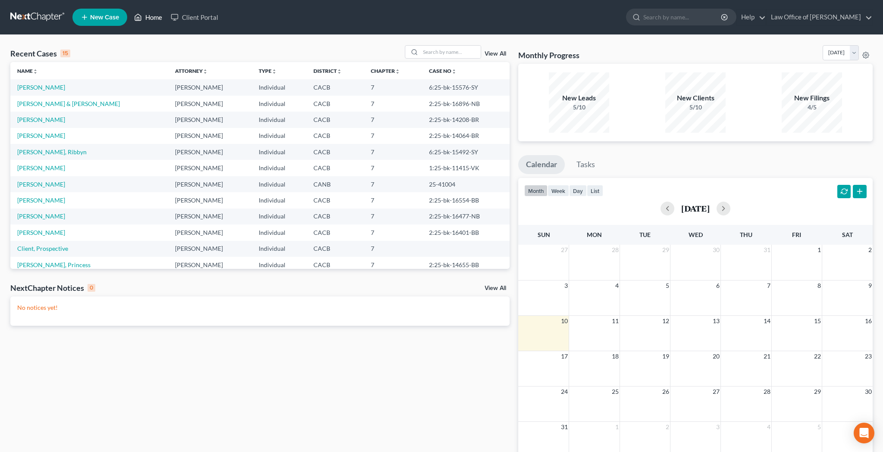
click at [155, 19] on link "Home" at bounding box center [148, 17] width 37 height 16
click at [111, 18] on span "New Case" at bounding box center [104, 17] width 29 height 6
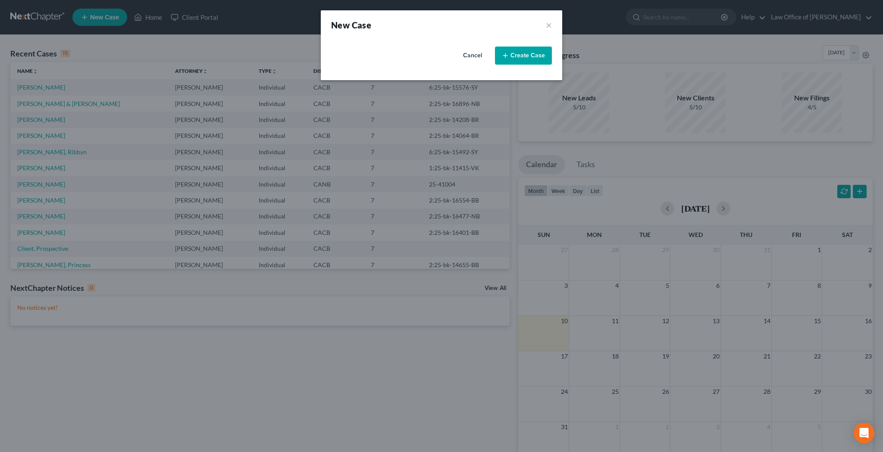
select select "7"
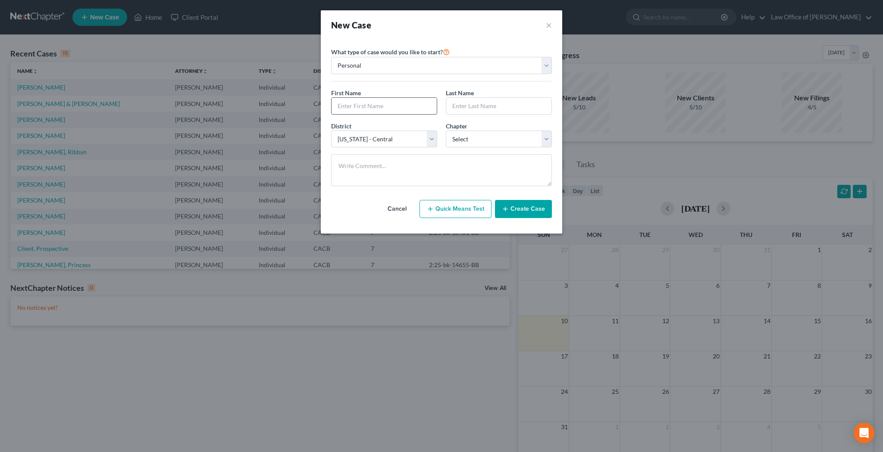
click at [364, 103] on input "text" at bounding box center [383, 106] width 105 height 16
type input "Gi"
click at [548, 24] on button "×" at bounding box center [549, 25] width 6 height 12
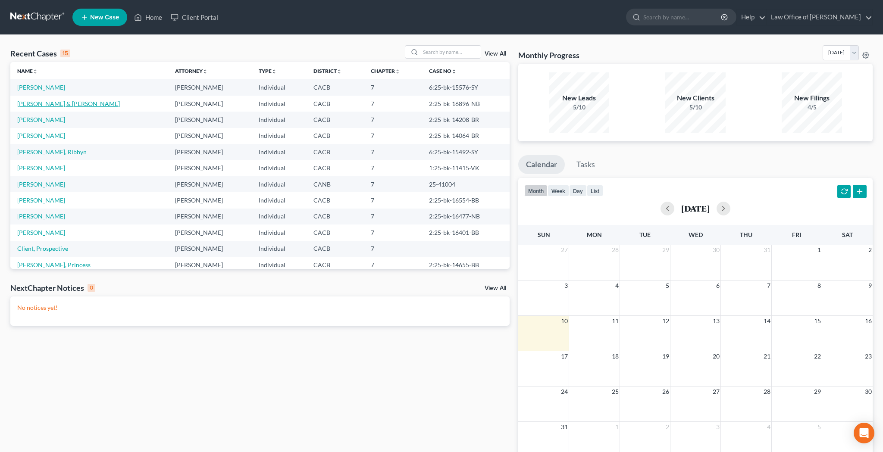
click at [70, 103] on link "[PERSON_NAME] & [PERSON_NAME]" at bounding box center [68, 103] width 103 height 7
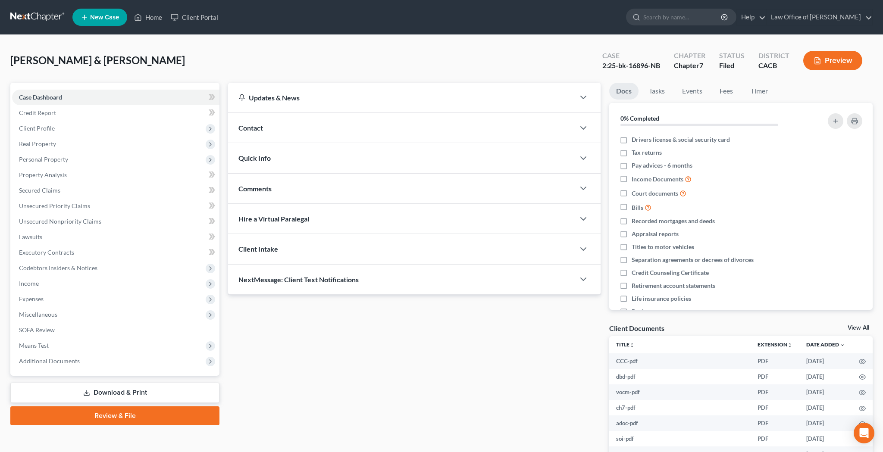
click at [368, 131] on div "Contact" at bounding box center [401, 128] width 347 height 30
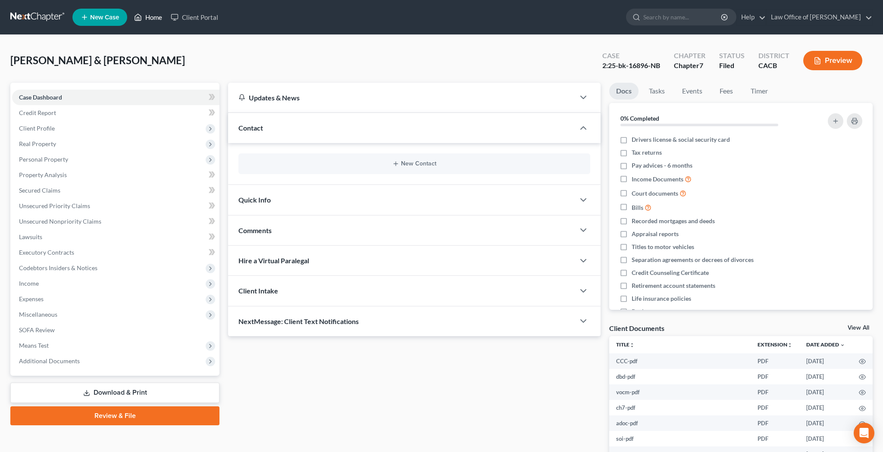
click at [159, 18] on link "Home" at bounding box center [148, 17] width 37 height 16
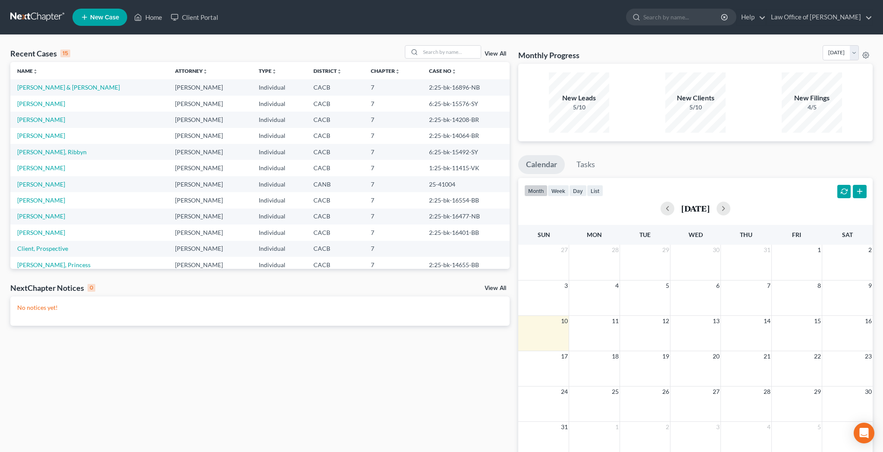
click at [95, 19] on span "New Case" at bounding box center [104, 17] width 29 height 6
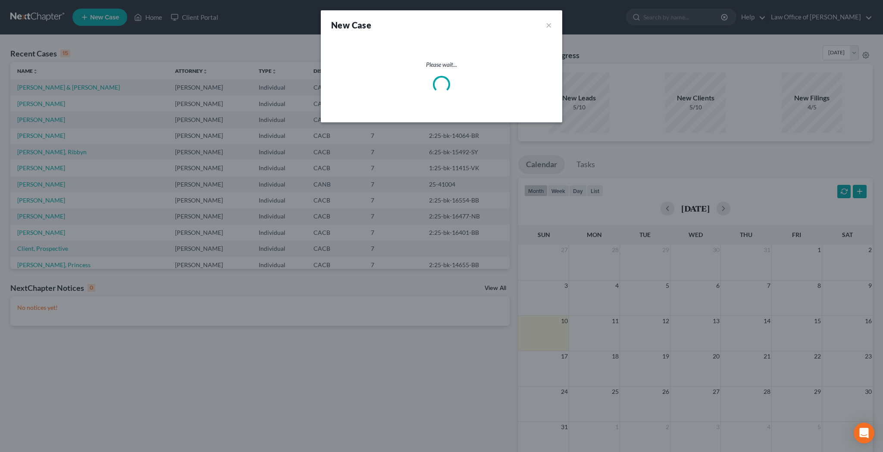
select select "7"
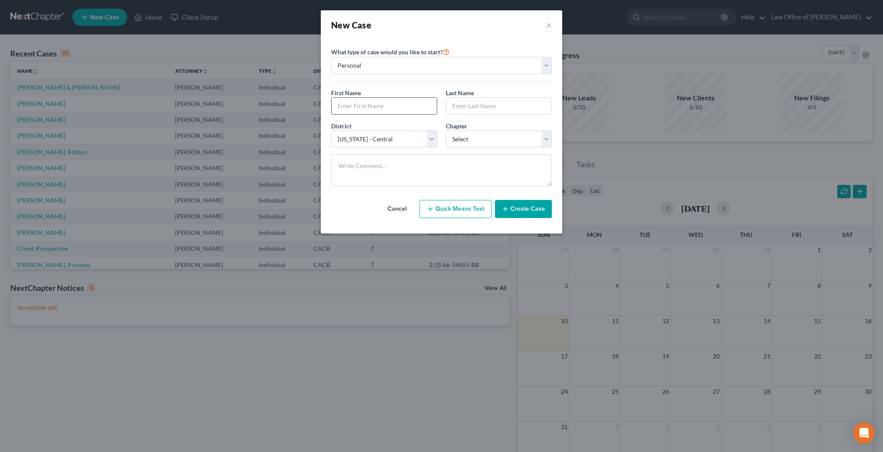
click at [356, 103] on input "text" at bounding box center [383, 106] width 105 height 16
type input "[PERSON_NAME]"
click at [476, 103] on input "text" at bounding box center [498, 106] width 105 height 16
type input "Cordial"
select select "0"
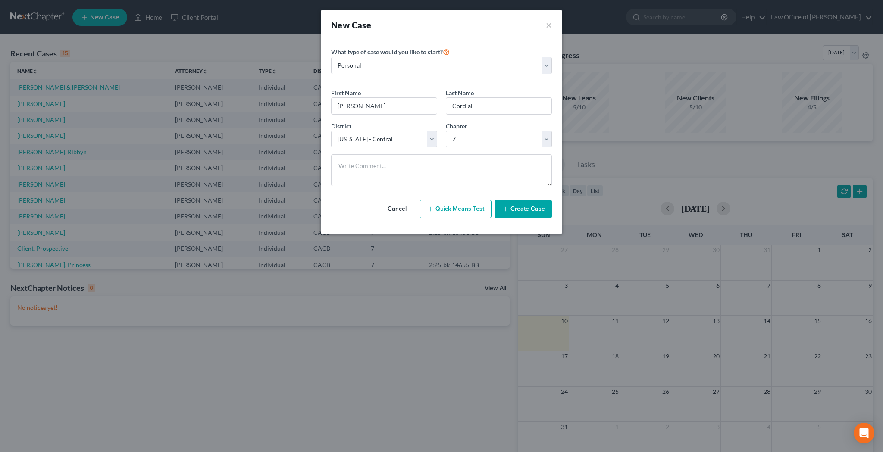
click at [524, 209] on button "Create Case" at bounding box center [523, 209] width 57 height 18
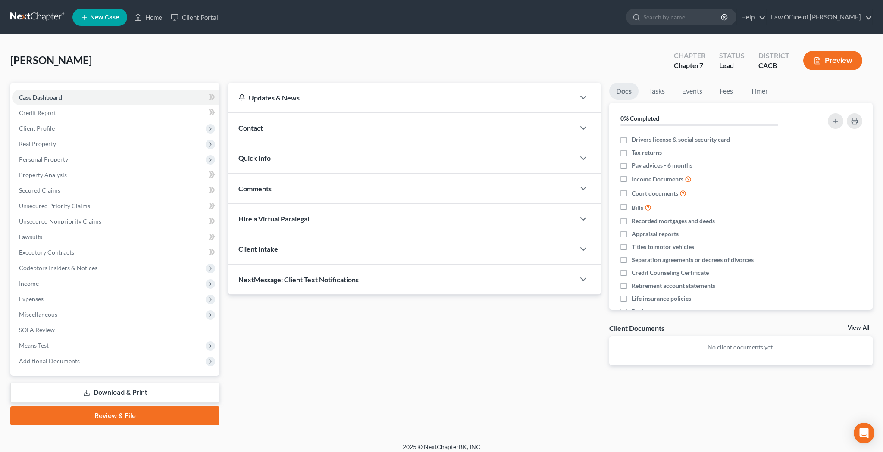
click at [266, 128] on div "Contact" at bounding box center [401, 128] width 347 height 30
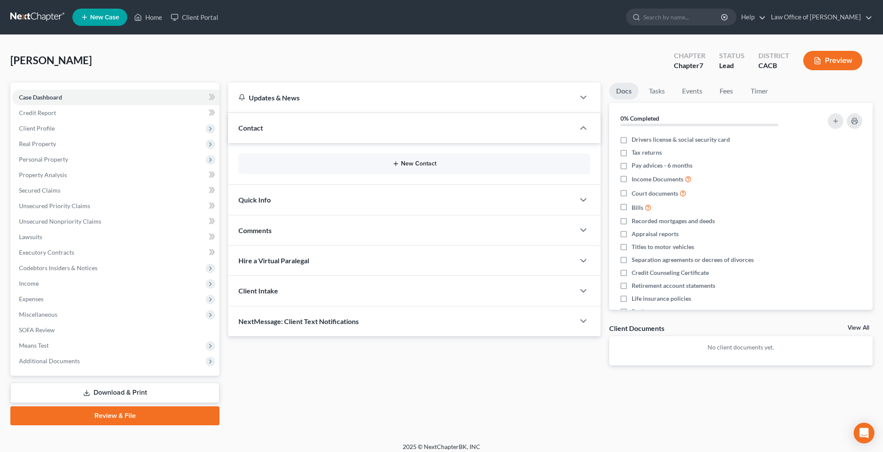
click at [403, 165] on button "New Contact" at bounding box center [414, 163] width 338 height 7
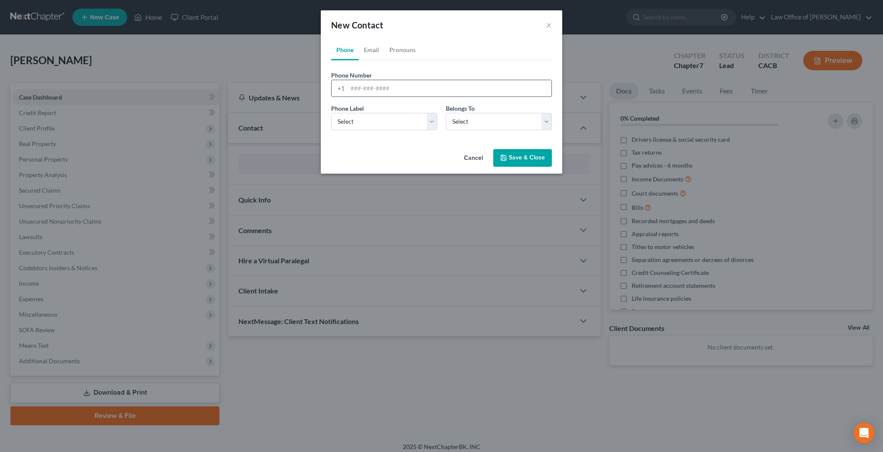
click at [387, 88] on input "tel" at bounding box center [449, 88] width 204 height 16
paste input "[PHONE_NUMBER]"
click at [359, 90] on input "[PHONE_NUMBER]" at bounding box center [449, 88] width 204 height 16
type input "[PHONE_NUMBER]"
select select "0"
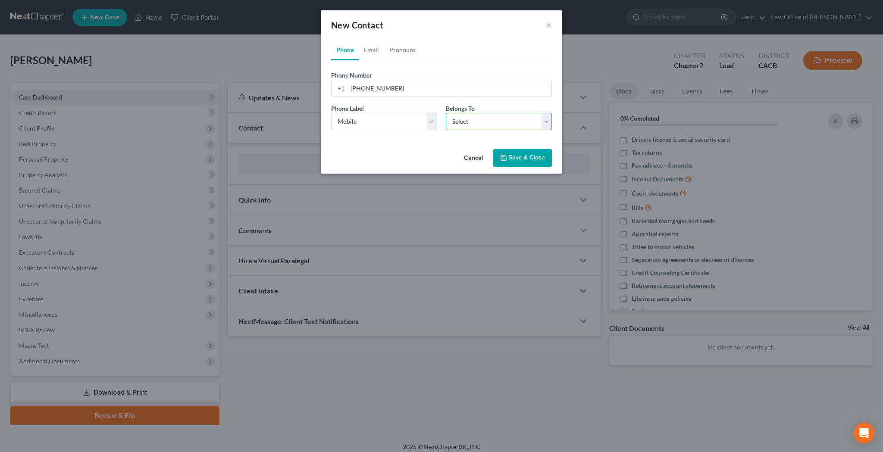
select select "0"
click at [373, 50] on link "Email" at bounding box center [371, 50] width 25 height 21
click at [375, 87] on input "email" at bounding box center [449, 88] width 204 height 16
paste input "[EMAIL_ADDRESS][DOMAIN_NAME]"
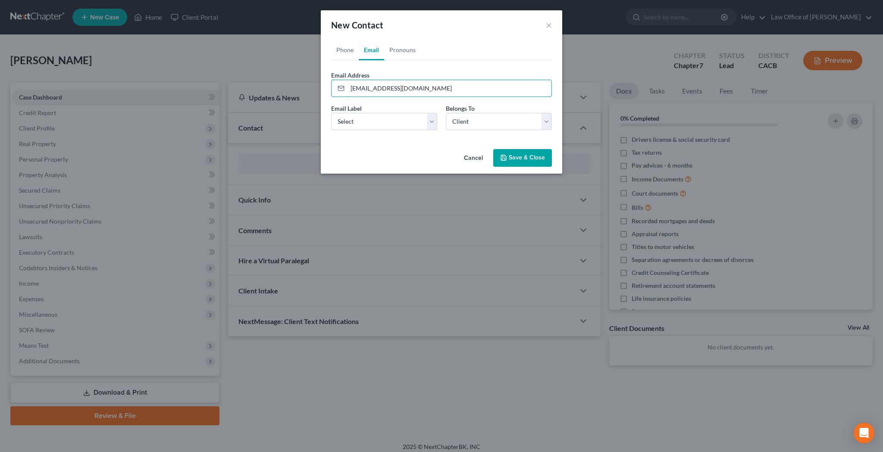
type input "[EMAIL_ADDRESS][DOMAIN_NAME]"
click at [388, 131] on div "Email Label Select Home Work Other Belongs To * Select Client Other" at bounding box center [441, 120] width 229 height 33
select select "0"
click at [403, 52] on link "Pronouns" at bounding box center [402, 50] width 37 height 21
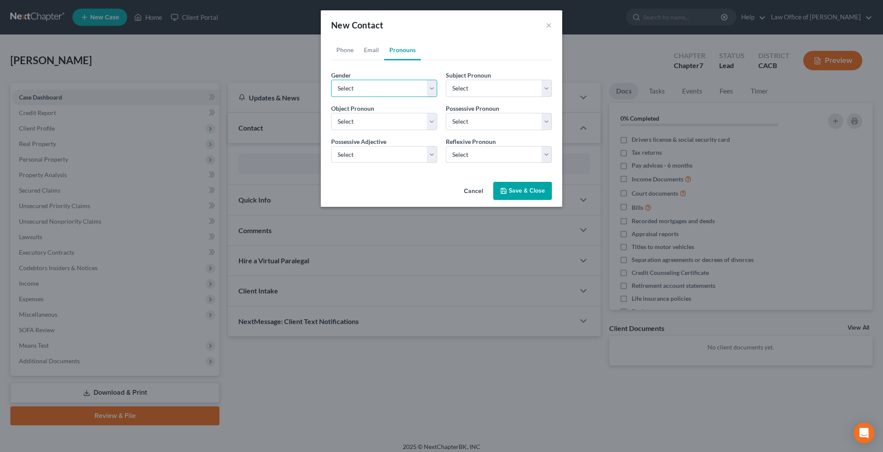
select select "0"
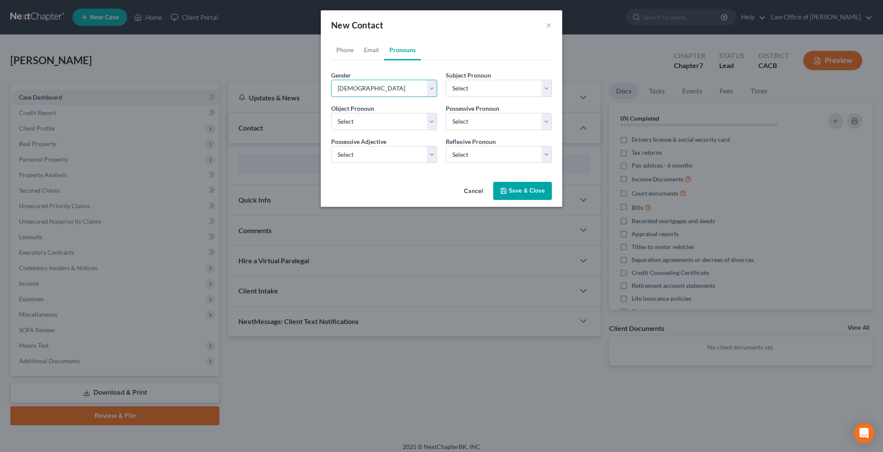
select select "0"
click at [508, 188] on button "Save & Close" at bounding box center [522, 191] width 59 height 18
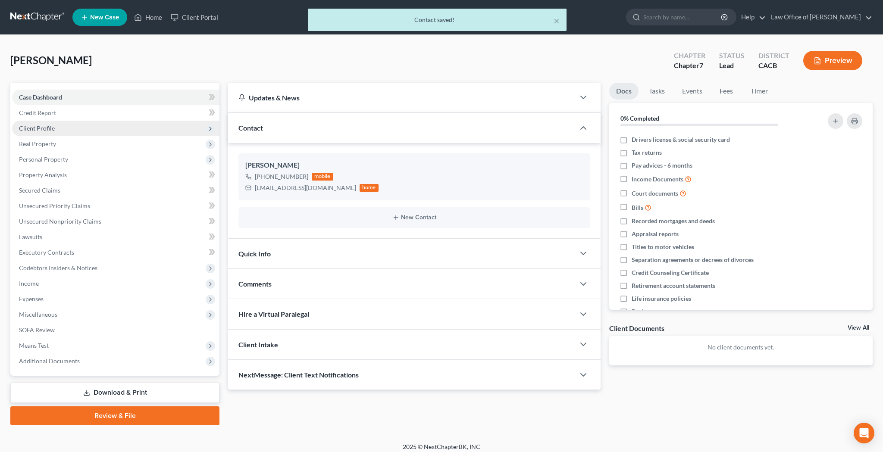
click at [97, 131] on span "Client Profile" at bounding box center [115, 129] width 207 height 16
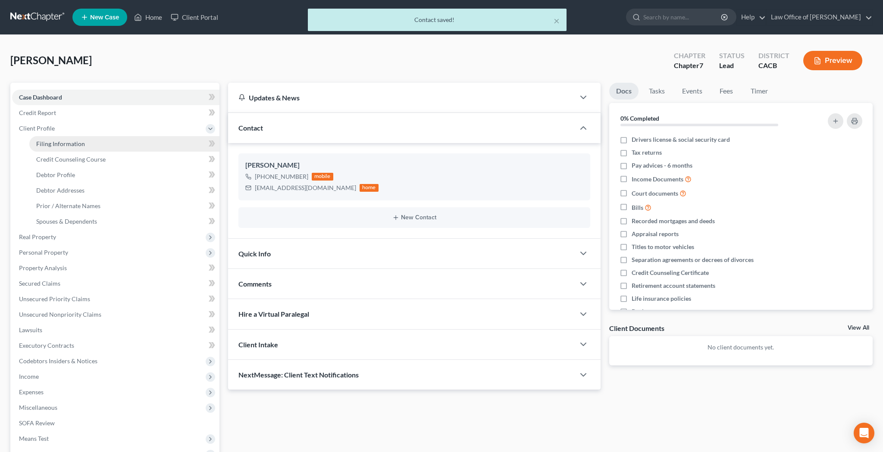
click at [95, 147] on link "Filing Information" at bounding box center [124, 144] width 190 height 16
select select "1"
select select "0"
select select "7"
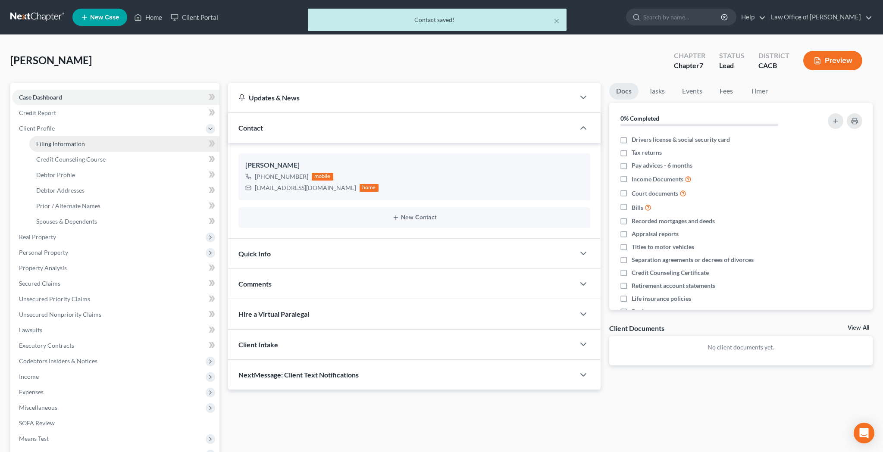
select select "4"
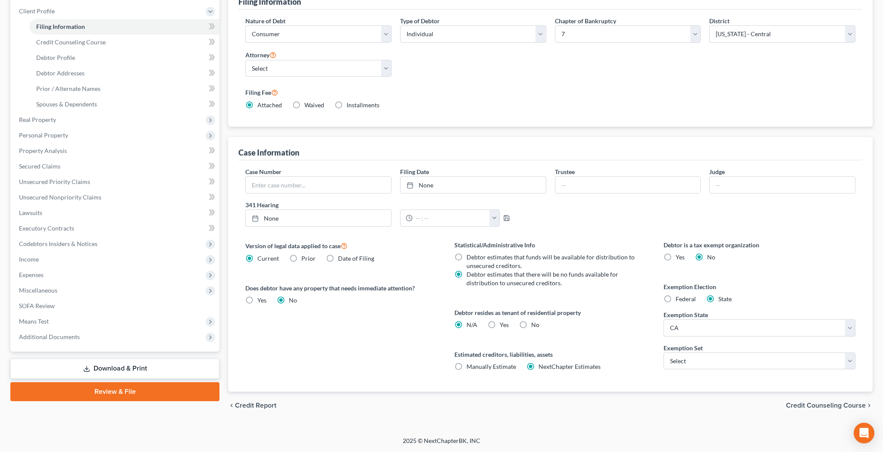
scroll to position [117, 0]
click at [499, 324] on label "Yes Yes" at bounding box center [503, 325] width 9 height 9
click at [503, 324] on input "Yes Yes" at bounding box center [506, 324] width 6 height 6
radio input "true"
radio input "false"
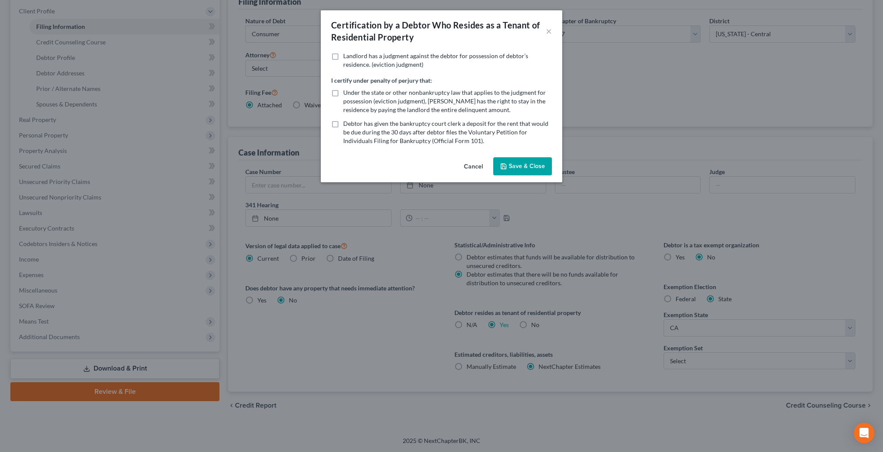
click at [521, 169] on button "Save & Close" at bounding box center [522, 166] width 59 height 18
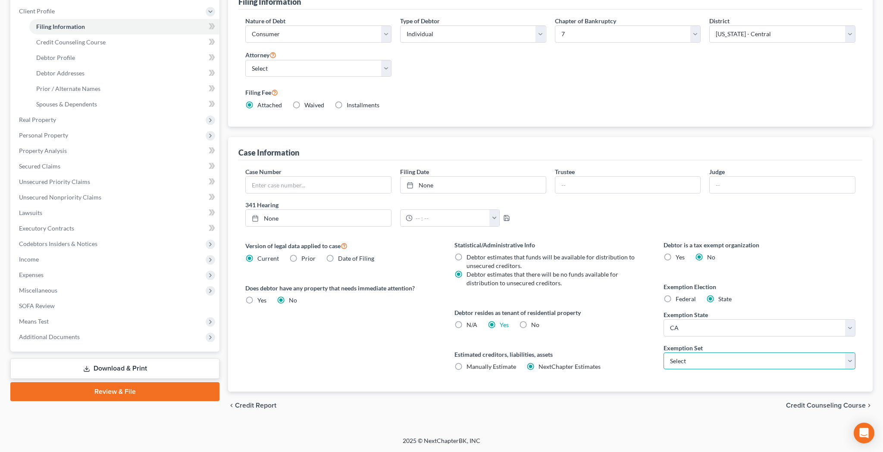
select select "0"
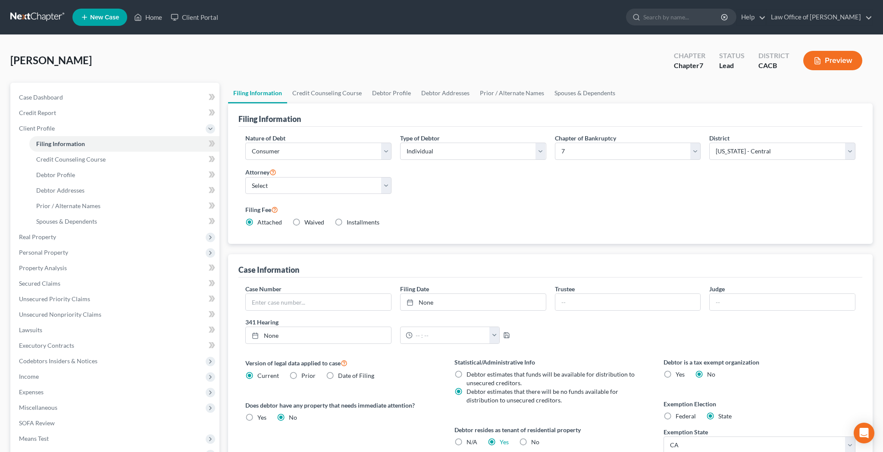
scroll to position [0, 0]
click at [321, 94] on link "Credit Counseling Course" at bounding box center [327, 93] width 80 height 21
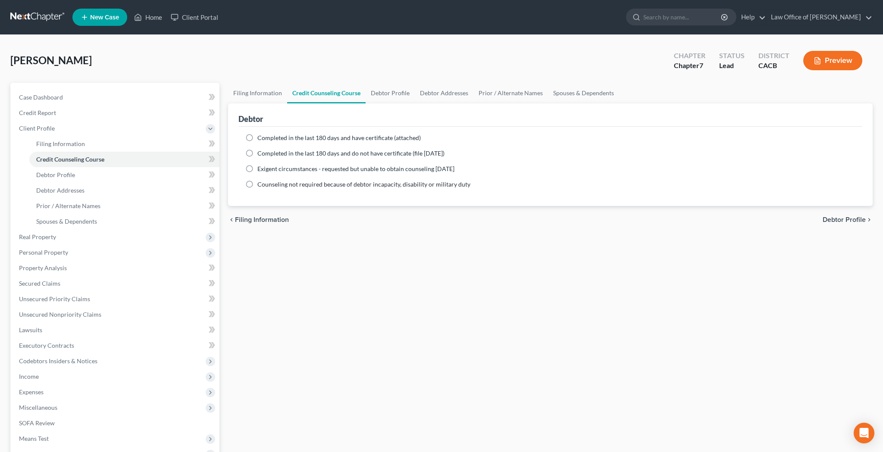
click at [257, 137] on label "Completed in the last 180 days and have certificate (attached)" at bounding box center [338, 138] width 163 height 9
click at [261, 137] on input "Completed in the last 180 days and have certificate (attached)" at bounding box center [264, 137] width 6 height 6
radio input "true"
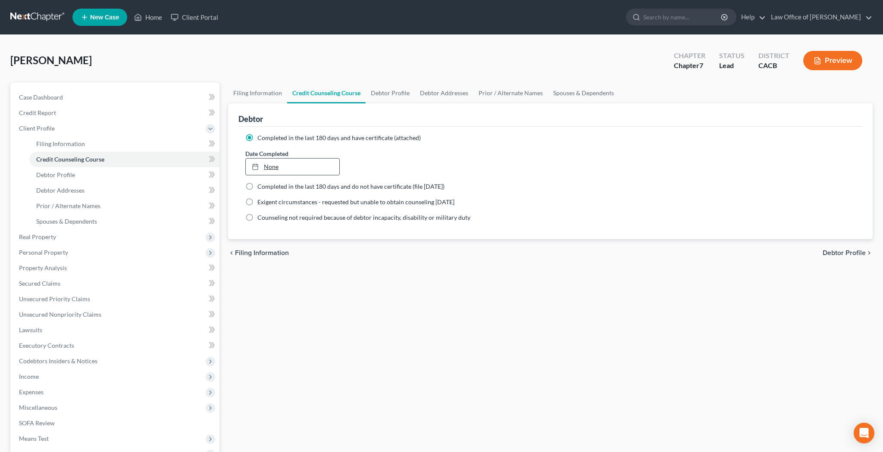
click at [265, 168] on link "None" at bounding box center [293, 167] width 94 height 16
click at [384, 91] on link "Debtor Profile" at bounding box center [389, 93] width 49 height 21
select select "0"
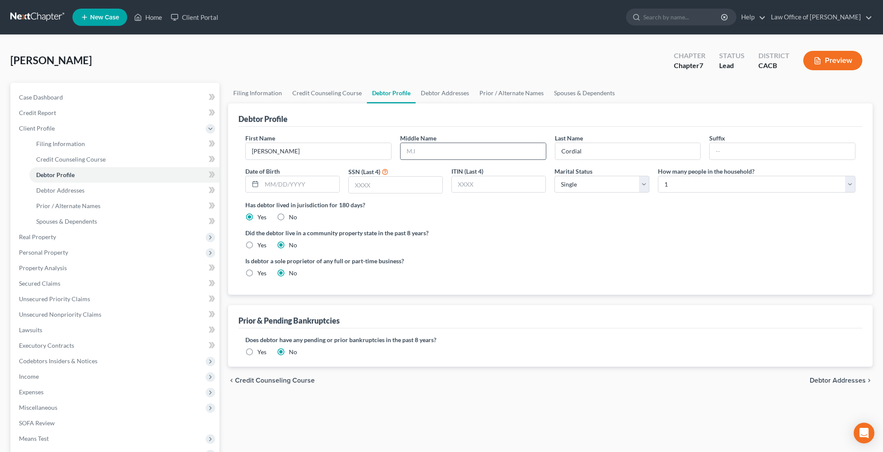
click at [440, 151] on input "text" at bounding box center [472, 151] width 145 height 16
drag, startPoint x: 440, startPoint y: 151, endPoint x: 605, endPoint y: 156, distance: 164.7
click at [605, 156] on input "Cordial" at bounding box center [627, 151] width 145 height 16
click at [494, 152] on input "[PERSON_NAME] Mangling" at bounding box center [472, 151] width 145 height 16
type input "[PERSON_NAME]"
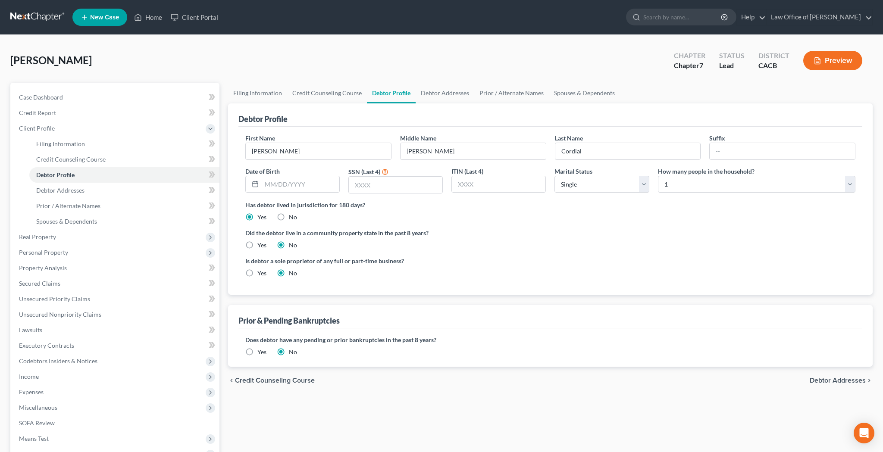
click at [549, 170] on div "ITIN (Last 4)" at bounding box center [498, 180] width 103 height 27
click at [321, 183] on input "text" at bounding box center [301, 184] width 78 height 16
type input "[DATE]"
click at [393, 193] on input "text" at bounding box center [396, 185] width 94 height 16
type input "3661"
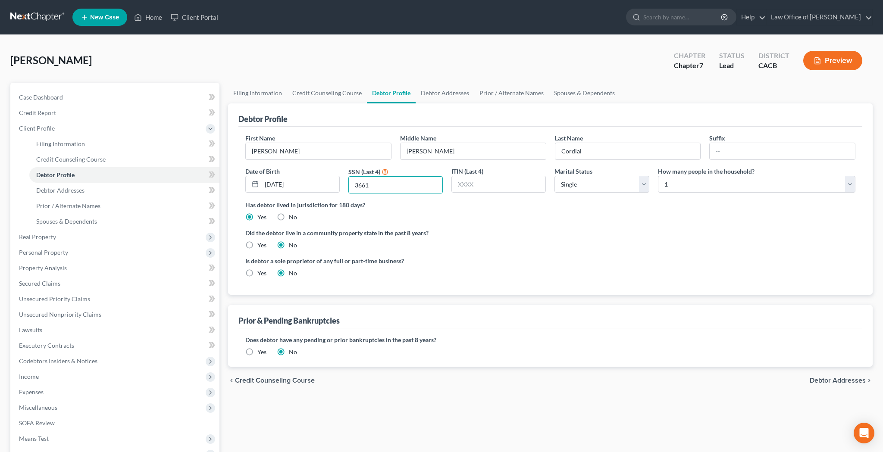
click at [257, 245] on label "Yes" at bounding box center [261, 245] width 9 height 9
click at [261, 245] on input "Yes" at bounding box center [264, 244] width 6 height 6
radio input "true"
radio input "false"
click at [257, 272] on label "Yes" at bounding box center [261, 273] width 9 height 9
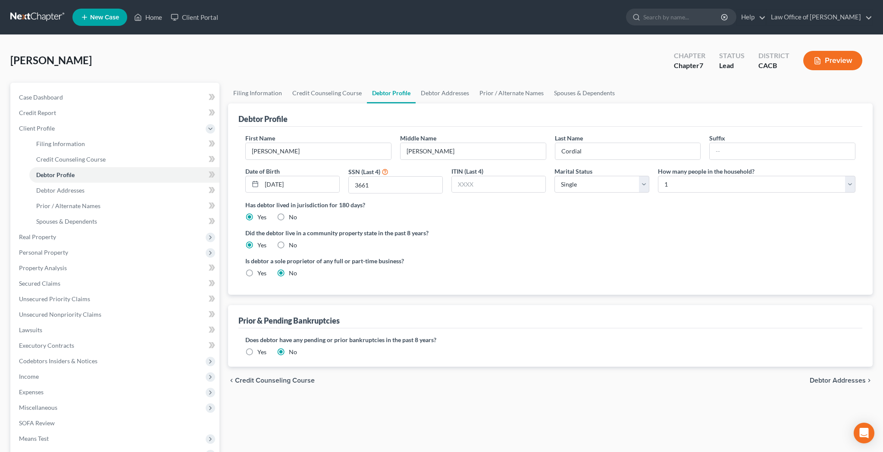
click at [261, 272] on input "Yes" at bounding box center [264, 272] width 6 height 6
radio input "true"
radio input "false"
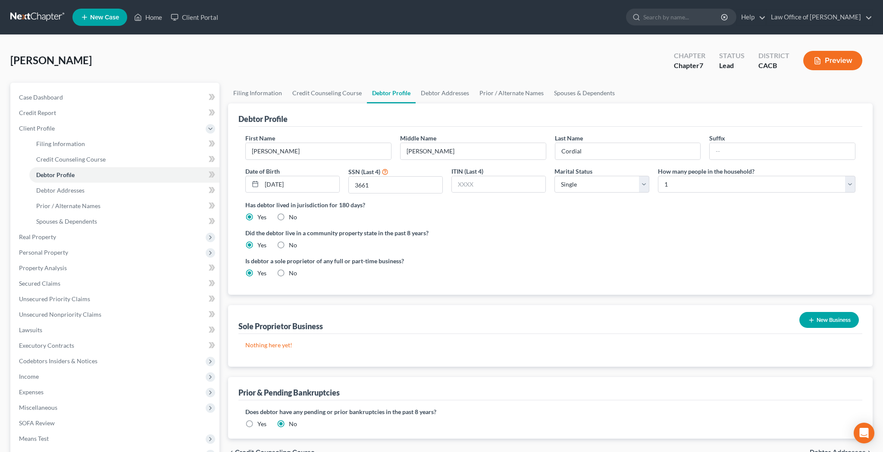
click at [820, 316] on button "New Business" at bounding box center [828, 320] width 59 height 16
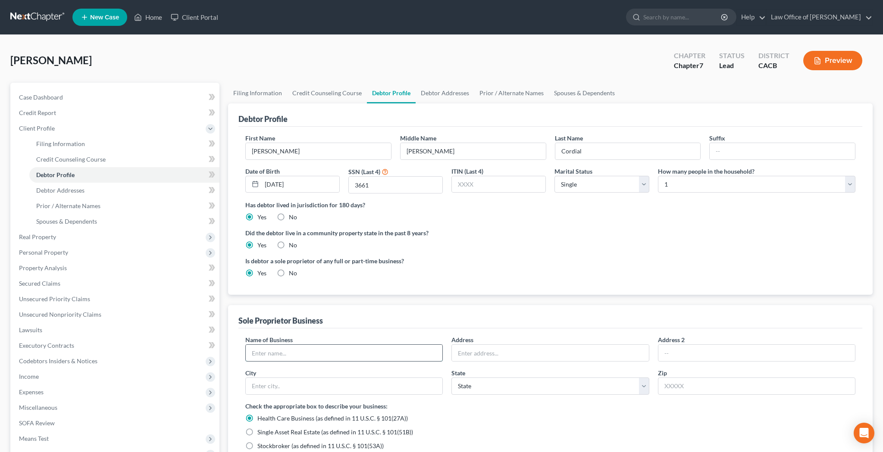
click at [377, 349] on input "text" at bounding box center [344, 353] width 197 height 16
type input "Self-Employed as [PERSON_NAME]"
click at [504, 347] on input "text" at bounding box center [550, 353] width 197 height 16
type input "[STREET_ADDRESS]"
click at [685, 389] on input "text" at bounding box center [756, 386] width 197 height 17
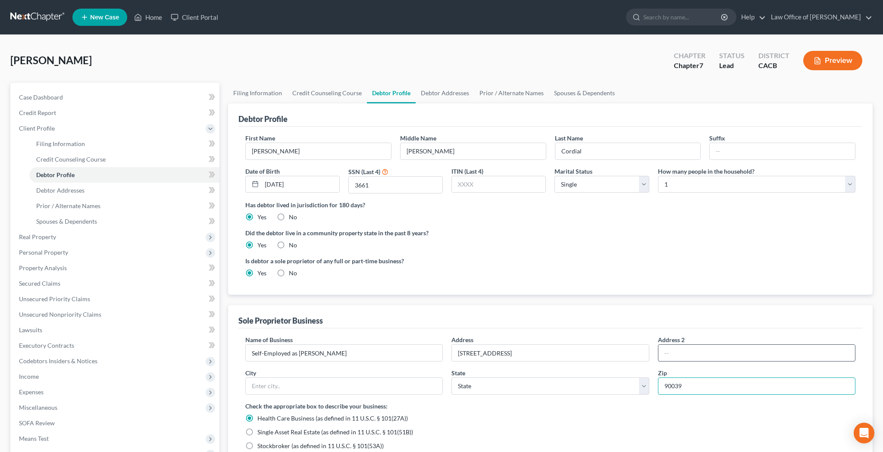
type input "90039"
click at [691, 356] on input "text" at bounding box center [756, 353] width 197 height 16
type input "[GEOGRAPHIC_DATA]"
select select "4"
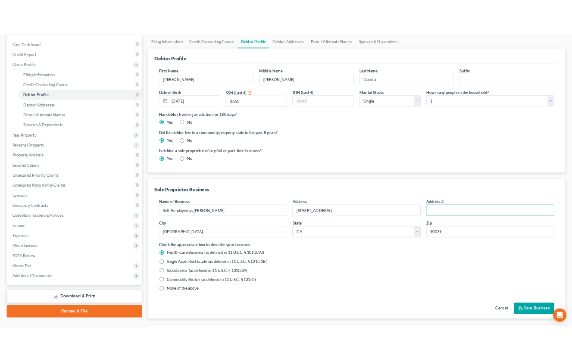
scroll to position [172, 0]
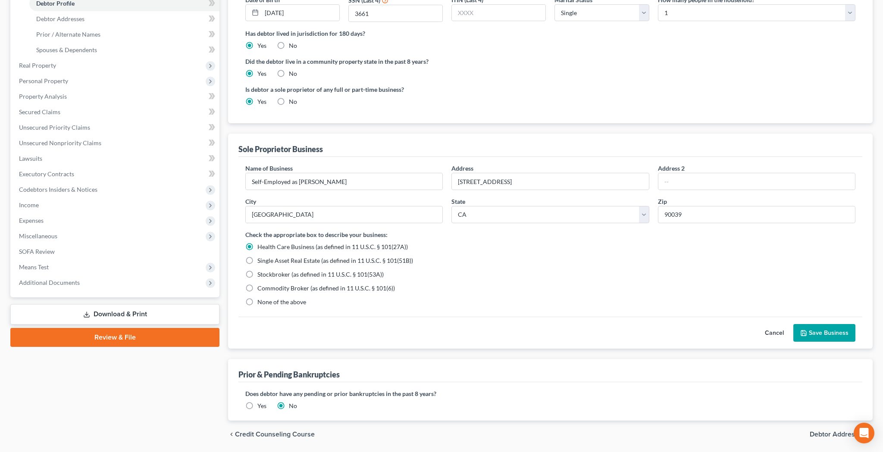
click at [257, 302] on label "None of the above" at bounding box center [281, 302] width 49 height 9
click at [261, 302] on input "None of the above" at bounding box center [264, 301] width 6 height 6
radio input "true"
radio input "false"
click at [452, 287] on div "Commodity Broker (as defined in 11 U.S.C. § 101(6))" at bounding box center [550, 288] width 610 height 9
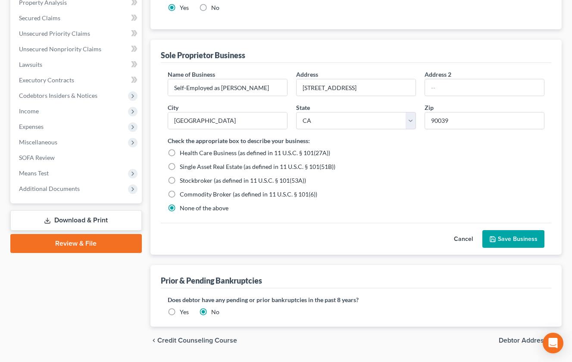
scroll to position [284, 0]
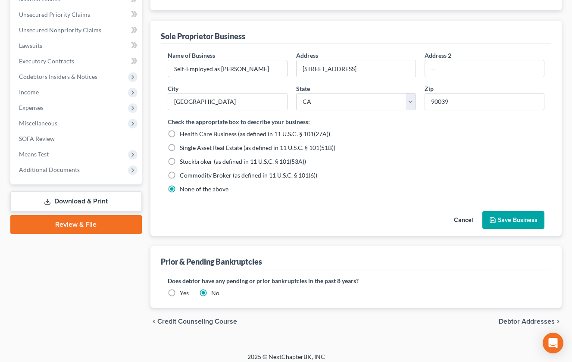
click at [511, 223] on button "Save Business" at bounding box center [513, 220] width 62 height 18
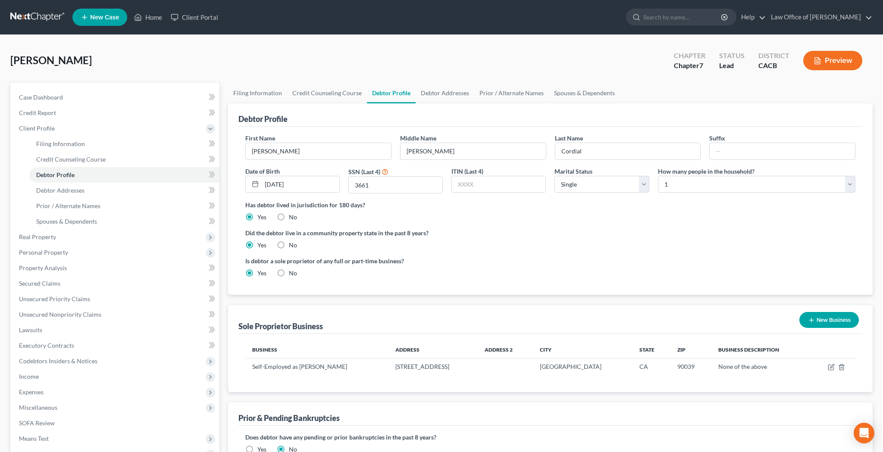
scroll to position [0, 0]
click at [446, 94] on link "Debtor Addresses" at bounding box center [444, 93] width 59 height 21
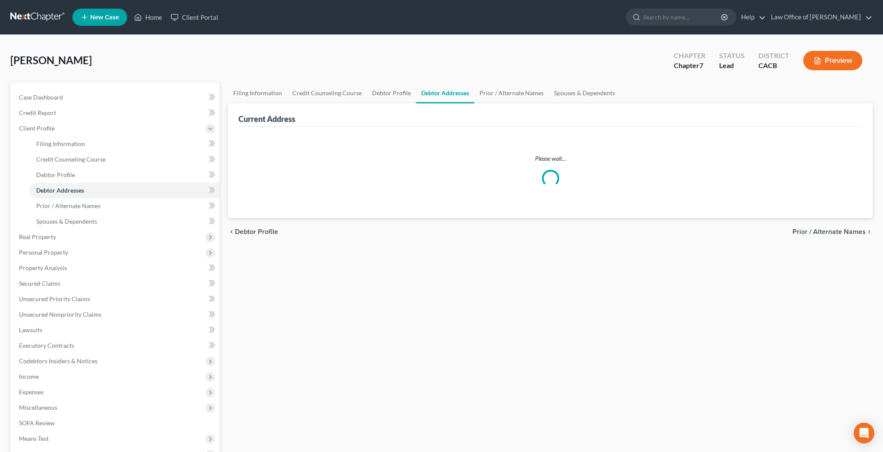
select select "0"
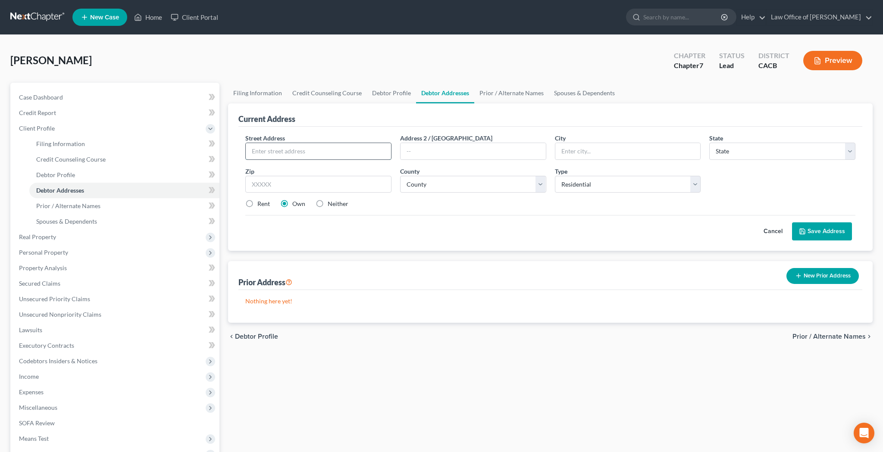
click at [353, 157] on input "text" at bounding box center [318, 151] width 145 height 16
type input "[STREET_ADDRESS]"
click at [375, 186] on input "text" at bounding box center [318, 184] width 146 height 17
type input "90039"
type input "[GEOGRAPHIC_DATA]"
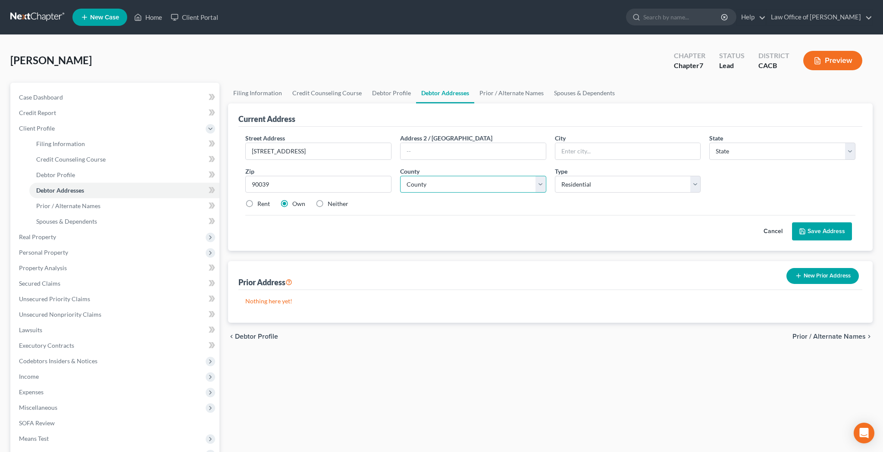
select select "4"
click at [257, 204] on label "Rent" at bounding box center [263, 204] width 12 height 9
click at [261, 204] on input "Rent" at bounding box center [264, 203] width 6 height 6
radio input "true"
select select "18"
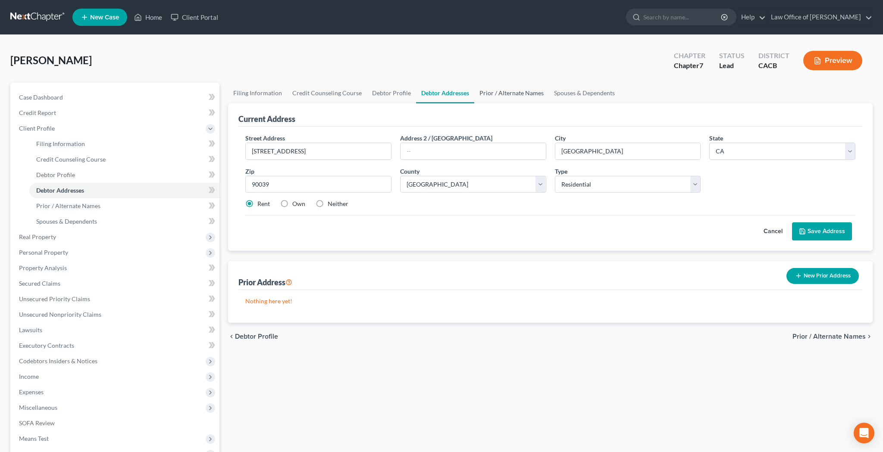
click at [524, 94] on link "Prior / Alternate Names" at bounding box center [511, 93] width 75 height 21
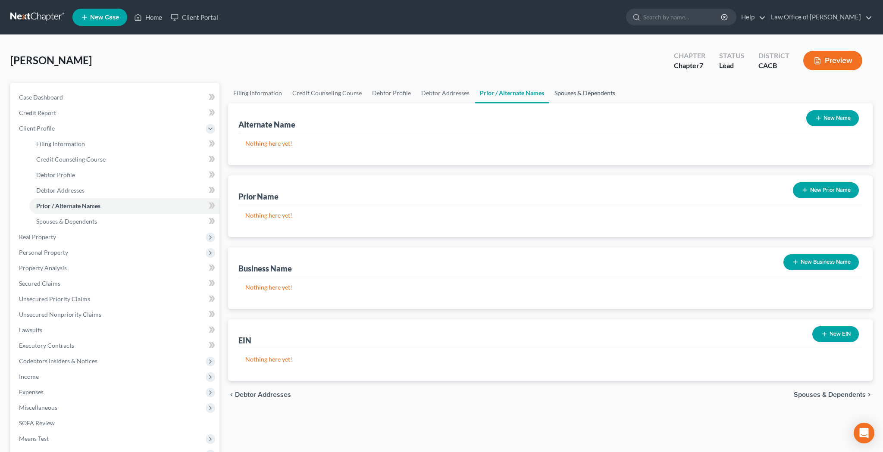
click at [559, 93] on link "Spouses & Dependents" at bounding box center [584, 93] width 71 height 21
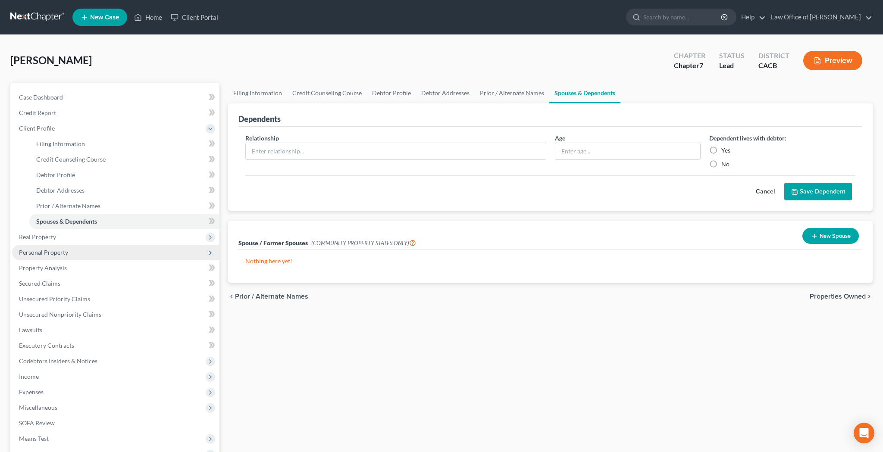
click at [44, 251] on span "Personal Property" at bounding box center [43, 252] width 49 height 7
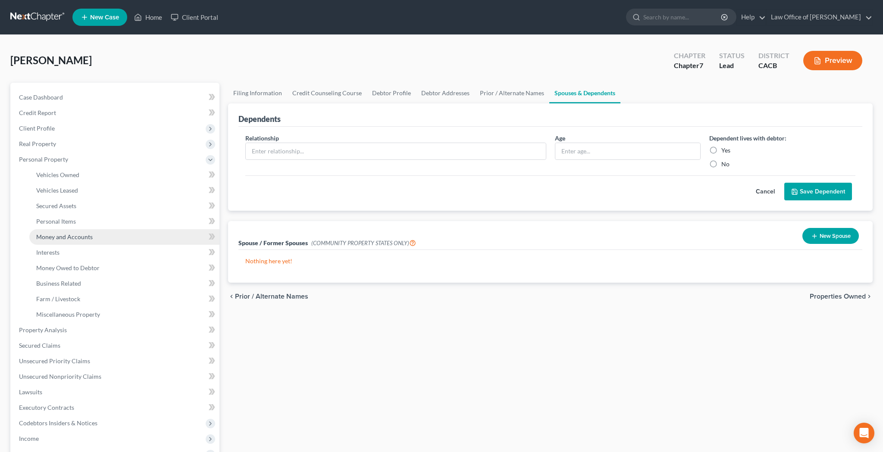
click at [46, 236] on span "Money and Accounts" at bounding box center [64, 236] width 56 height 7
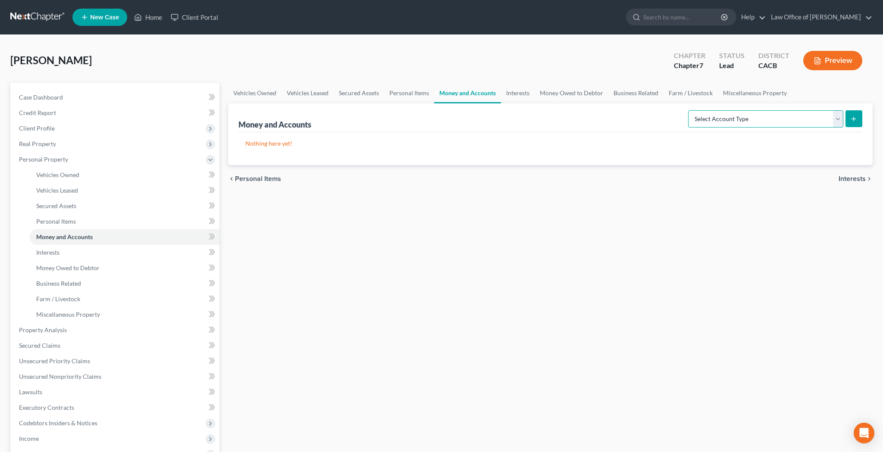
select select "checking"
click at [856, 119] on icon "submit" at bounding box center [853, 119] width 7 height 7
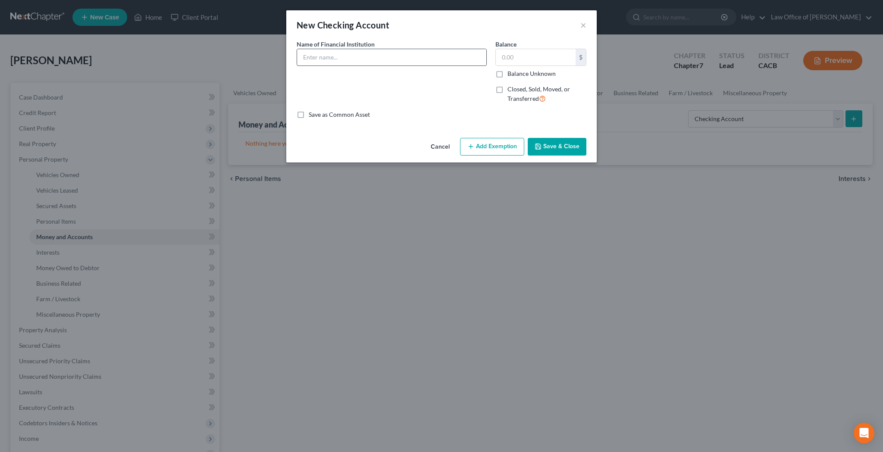
click at [373, 58] on input "text" at bounding box center [391, 57] width 189 height 16
type input "U.S. Bank - Checking Account number ending in 7492"
click at [509, 59] on input "text" at bounding box center [536, 57] width 80 height 16
type input "3"
click at [556, 144] on button "Save & Close" at bounding box center [557, 147] width 59 height 18
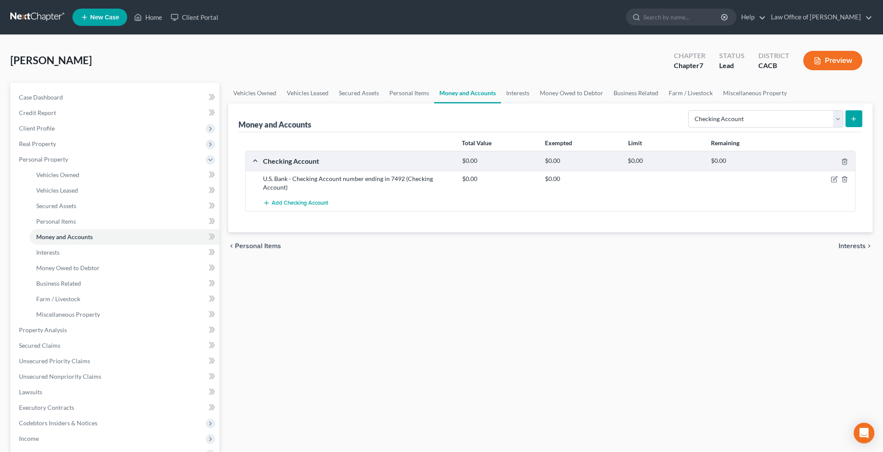
click at [848, 121] on button "submit" at bounding box center [853, 118] width 17 height 17
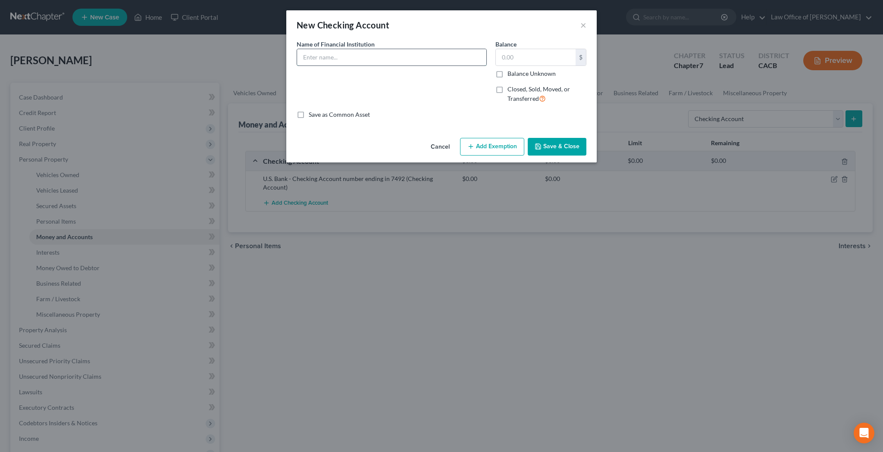
click at [462, 56] on input "text" at bounding box center [391, 57] width 189 height 16
type input "Novo Banking - Checking Account number ending in 9332"
click at [569, 147] on button "Save & Close" at bounding box center [557, 147] width 59 height 18
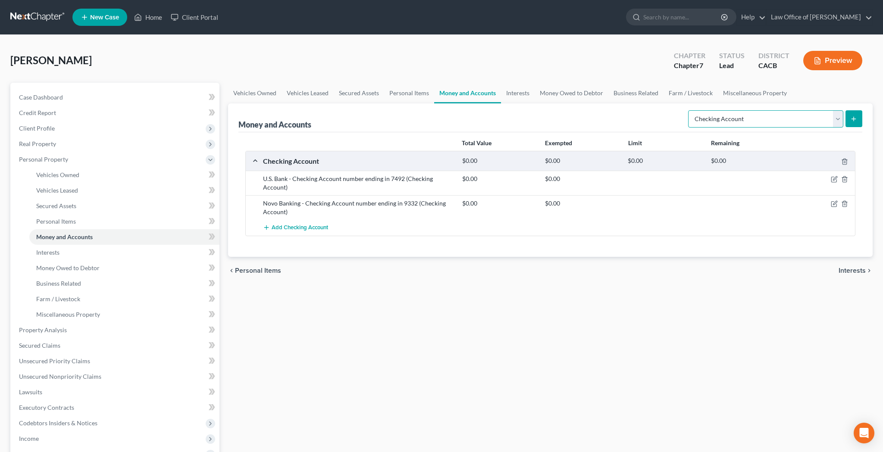
select select "savings"
click at [854, 116] on icon "submit" at bounding box center [853, 119] width 7 height 7
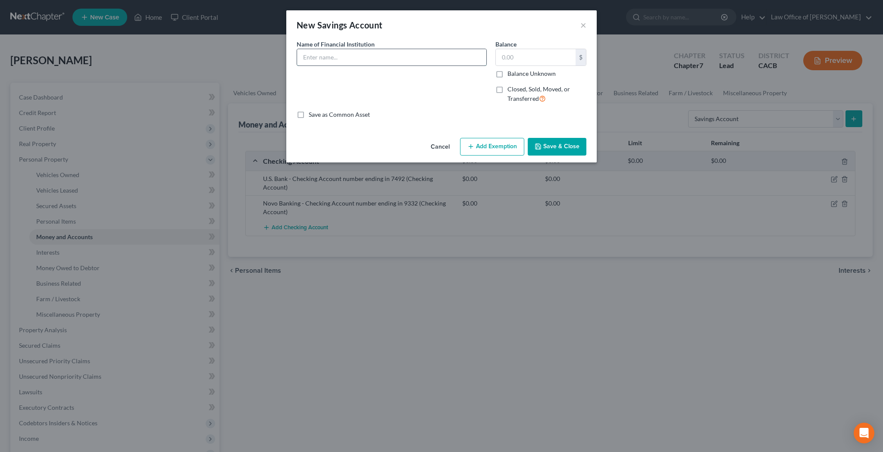
click at [448, 61] on input "text" at bounding box center [391, 57] width 189 height 16
type input "U.S. Bank - Savings Account number ending in 5740"
click at [556, 138] on button "Save & Close" at bounding box center [557, 147] width 59 height 18
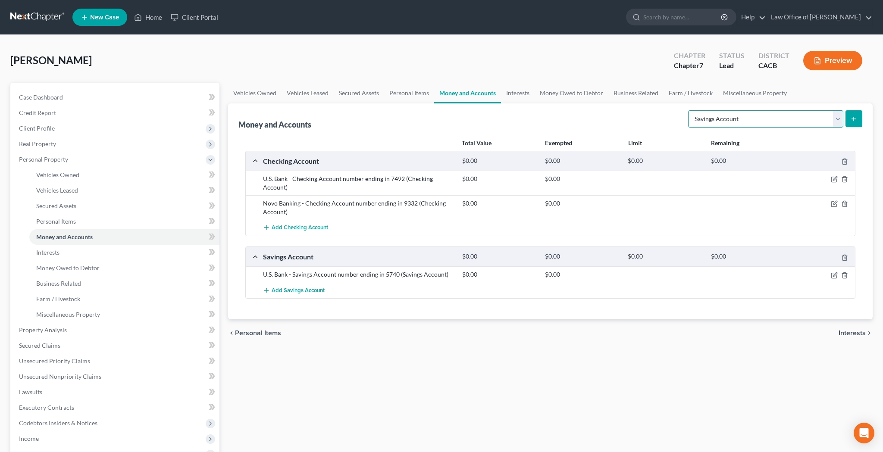
select select "brokerage"
click at [853, 120] on icon "submit" at bounding box center [853, 119] width 7 height 7
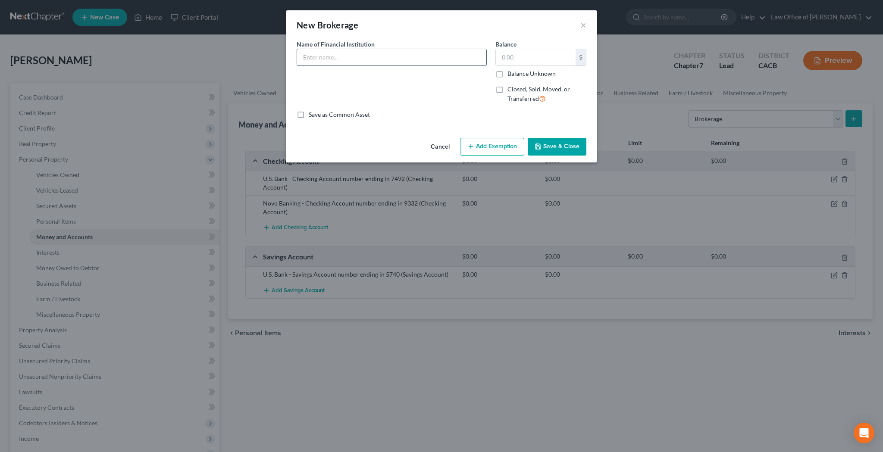
click at [420, 55] on input "text" at bounding box center [391, 57] width 189 height 16
type input "Robinhood - Brokerage Account number ending in 4446"
click at [520, 68] on div "$ Balance Unknown" at bounding box center [540, 63] width 91 height 29
click at [520, 61] on input "text" at bounding box center [536, 57] width 80 height 16
type input "3,640.14"
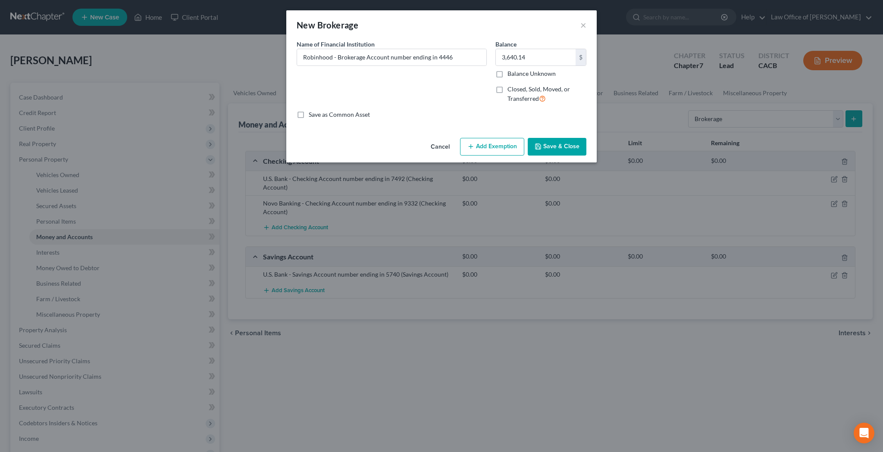
click at [503, 147] on button "Add Exemption" at bounding box center [492, 147] width 64 height 18
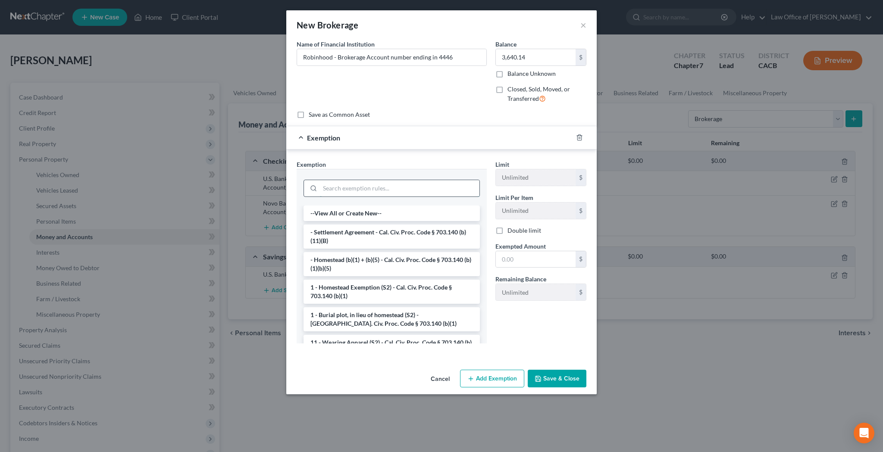
click at [450, 182] on input "search" at bounding box center [399, 188] width 159 height 16
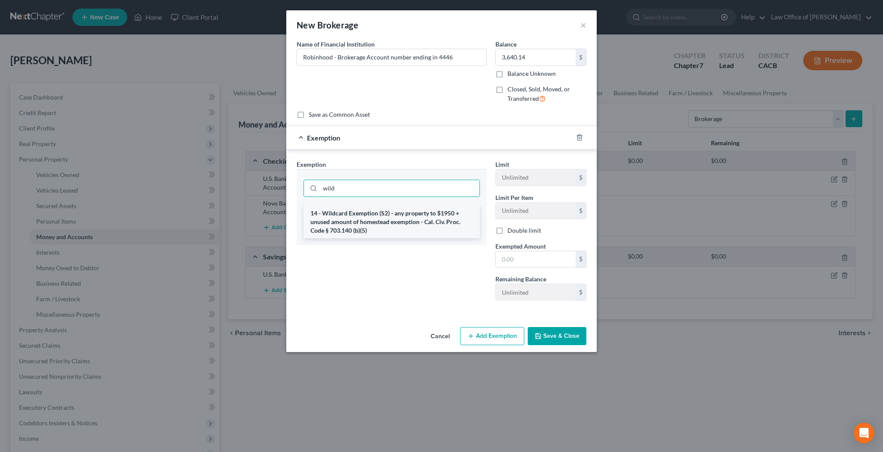
type input "wild"
click at [437, 217] on li "14 - Wildcard Exemption (S2) - any property to $1950 + unused amount of homeste…" at bounding box center [391, 222] width 176 height 33
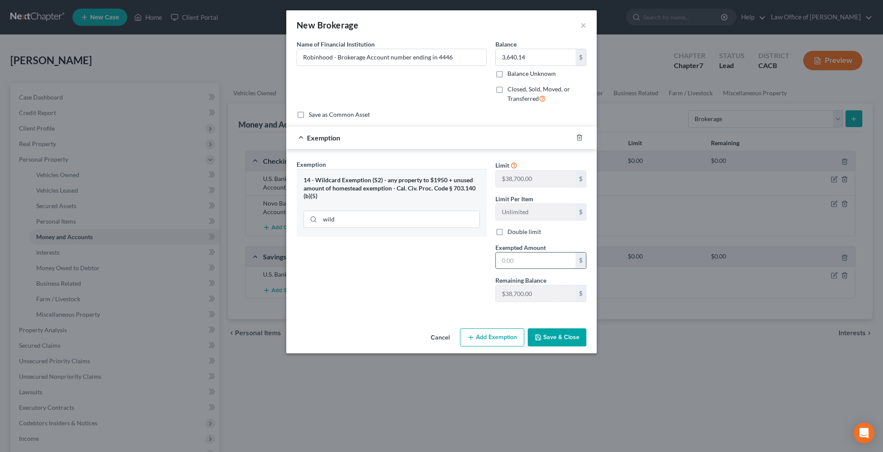
click at [515, 259] on input "text" at bounding box center [536, 261] width 80 height 16
type input "3,640.14"
click at [556, 334] on button "Save & Close" at bounding box center [557, 337] width 59 height 18
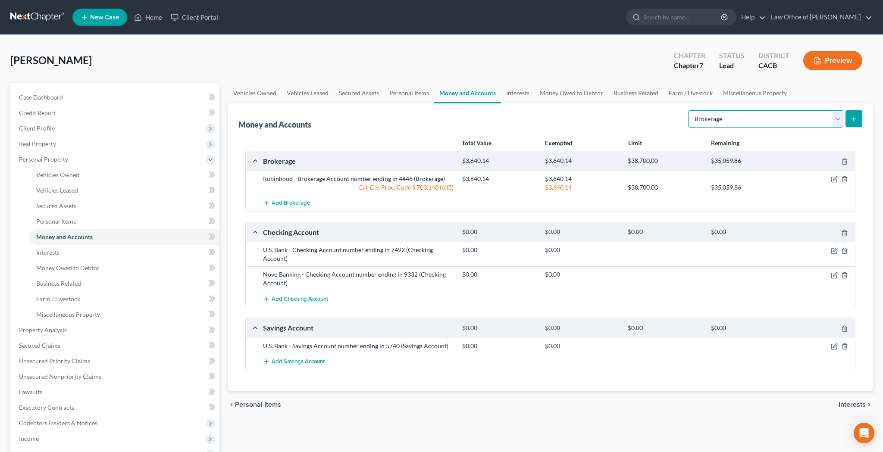
select select "savings"
click at [853, 121] on line "submit" at bounding box center [853, 119] width 0 height 4
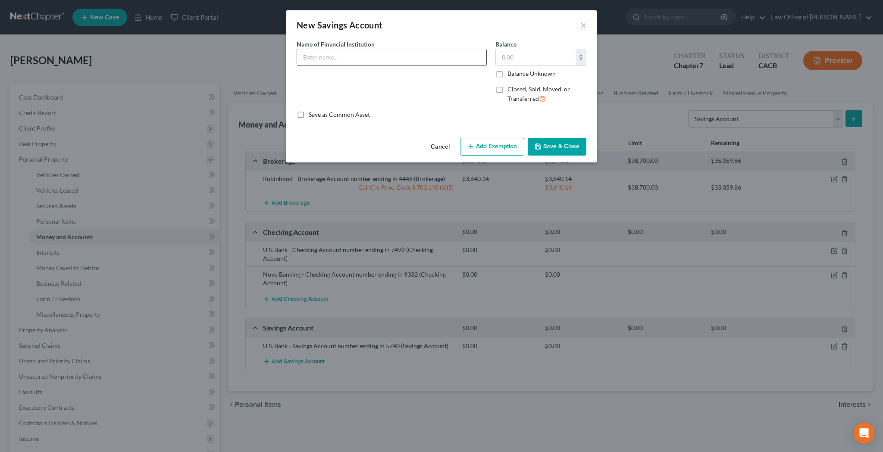
click at [475, 59] on input "text" at bounding box center [391, 57] width 189 height 16
type input "Opportune Savings"
click at [560, 58] on input "text" at bounding box center [536, 57] width 80 height 16
type input "2,158.89"
click at [554, 150] on button "Save & Close" at bounding box center [557, 147] width 59 height 18
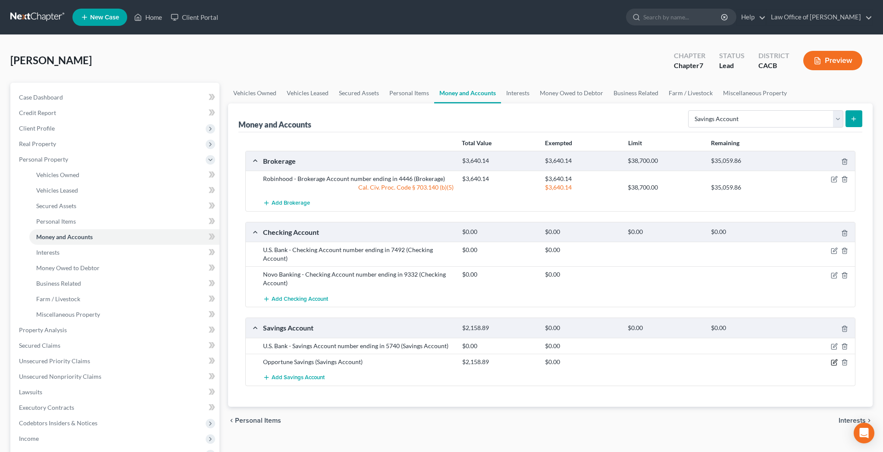
click at [832, 363] on icon "button" at bounding box center [833, 362] width 7 height 7
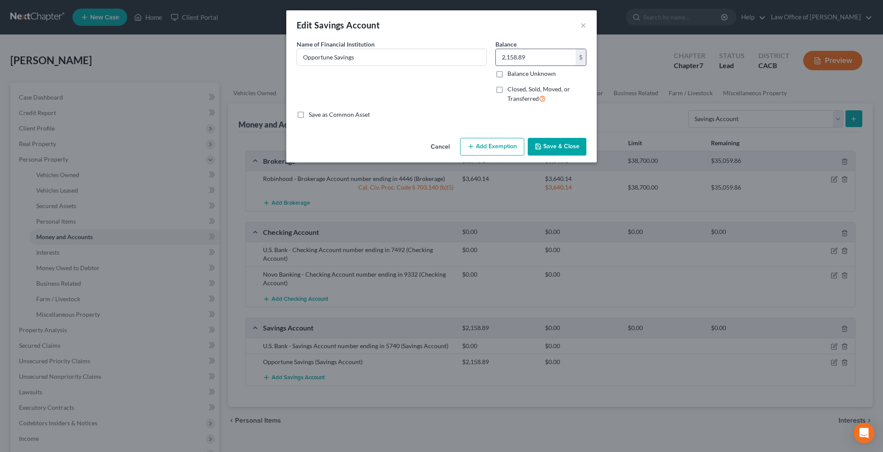
click at [545, 56] on input "2,158.89" at bounding box center [536, 57] width 80 height 16
click at [551, 145] on button "Save & Close" at bounding box center [557, 147] width 59 height 18
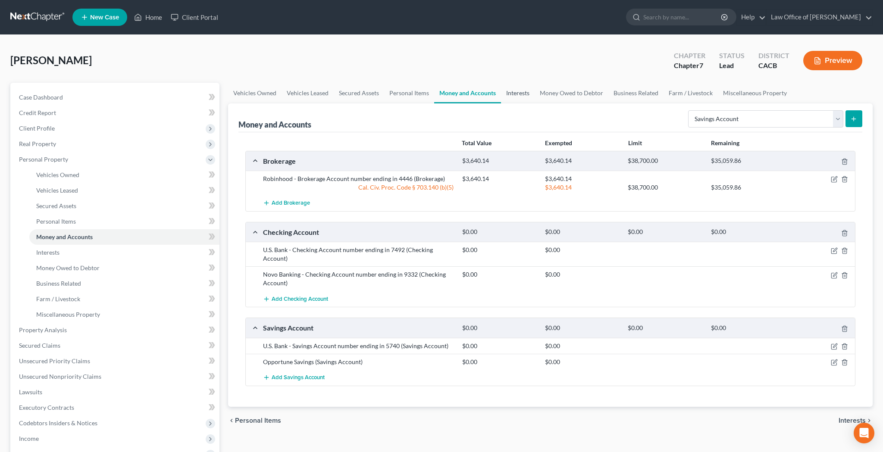
click at [522, 93] on link "Interests" at bounding box center [518, 93] width 34 height 21
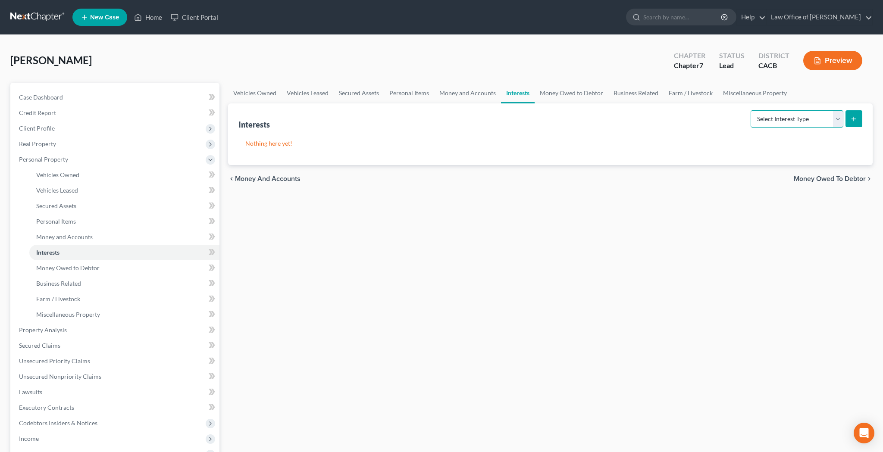
select select "401k"
click at [849, 121] on button "submit" at bounding box center [853, 118] width 17 height 17
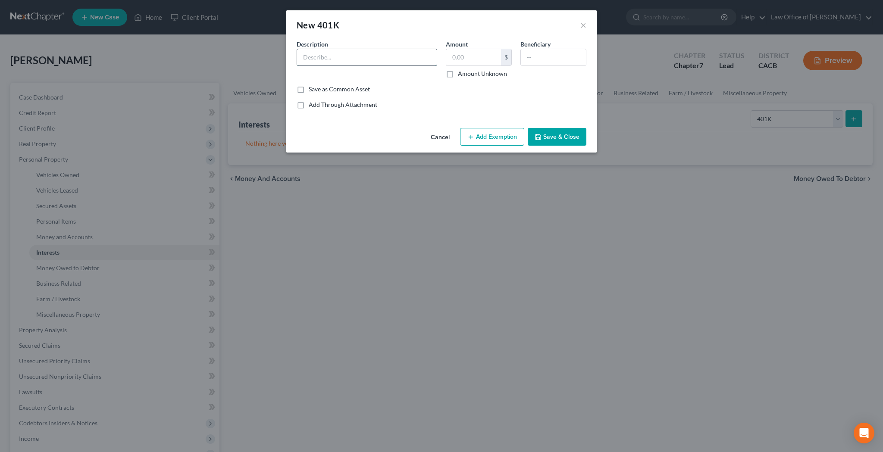
click at [390, 52] on input "text" at bounding box center [367, 57] width 140 height 16
type input "Transamerica - 401(k)"
click at [466, 58] on input "text" at bounding box center [473, 57] width 55 height 16
type input "2,134.70"
click at [480, 139] on button "Add Exemption" at bounding box center [492, 137] width 64 height 18
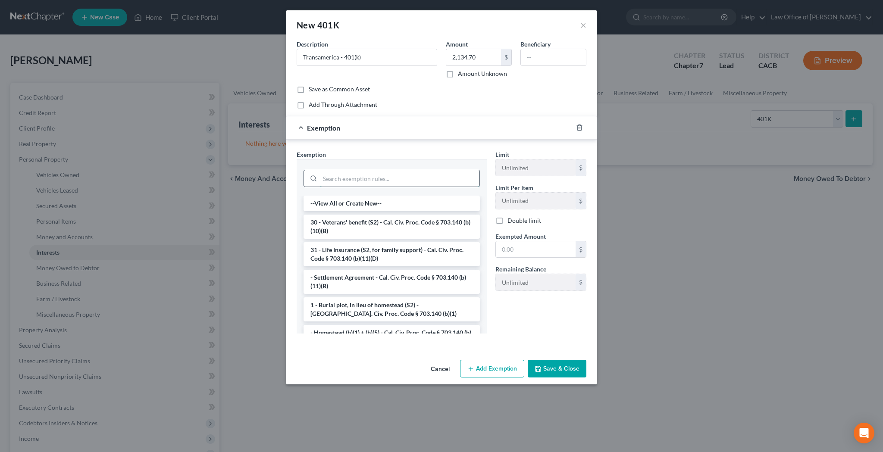
click at [403, 177] on input "search" at bounding box center [399, 178] width 159 height 16
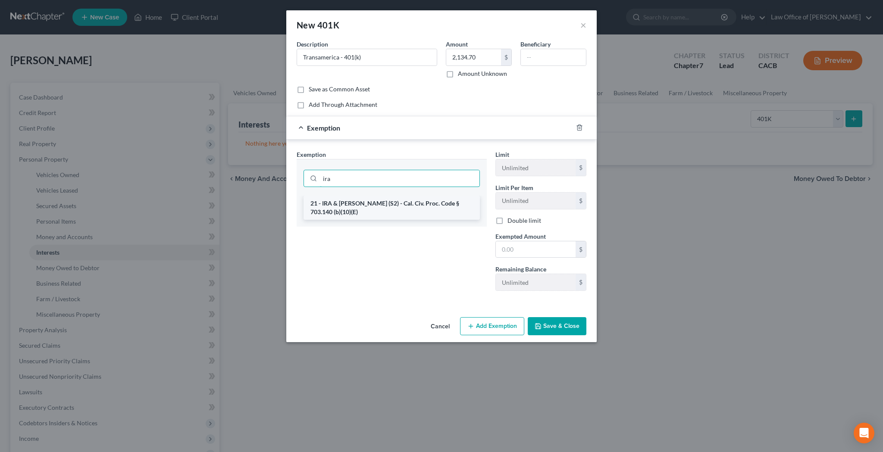
type input "ira"
click at [402, 205] on li "21 - IRA & [PERSON_NAME] (S2) - Cal. Civ. Proc. Code § 703.140 (b)(10)(E)" at bounding box center [391, 208] width 176 height 24
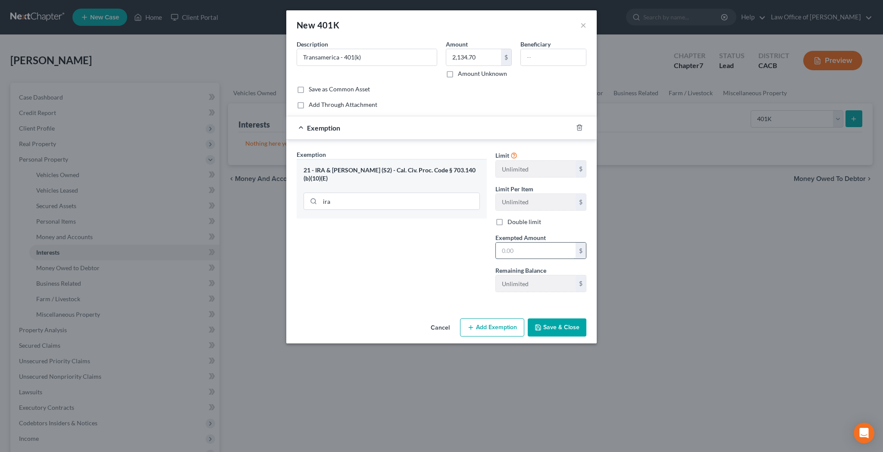
click at [509, 249] on input "text" at bounding box center [536, 251] width 80 height 16
type input "2,134.70"
click at [543, 57] on input "text" at bounding box center [553, 57] width 65 height 16
type input "[PERSON_NAME]"
click at [558, 327] on button "Save & Close" at bounding box center [557, 327] width 59 height 18
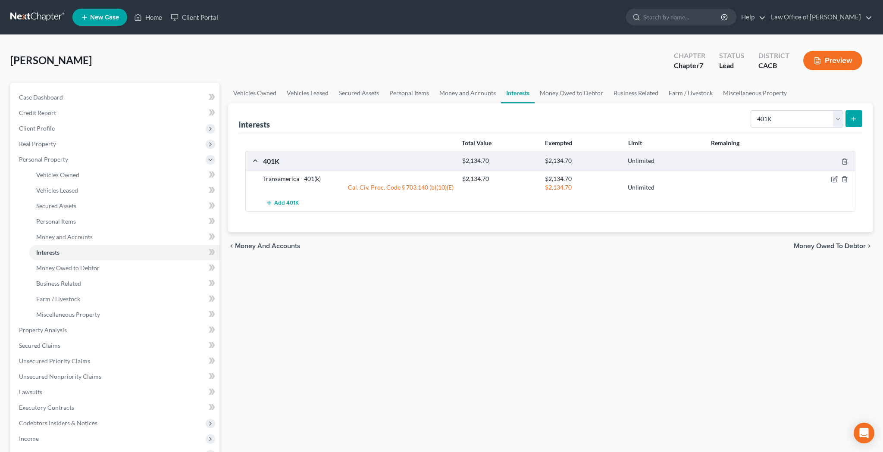
click at [522, 96] on link "Interests" at bounding box center [518, 93] width 34 height 21
click at [474, 93] on link "Money and Accounts" at bounding box center [467, 93] width 67 height 21
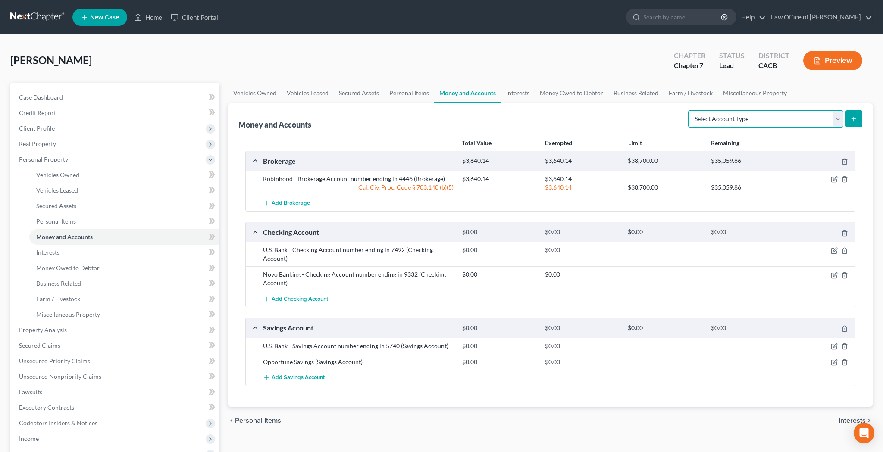
select select "other"
click at [849, 124] on button "submit" at bounding box center [853, 118] width 17 height 17
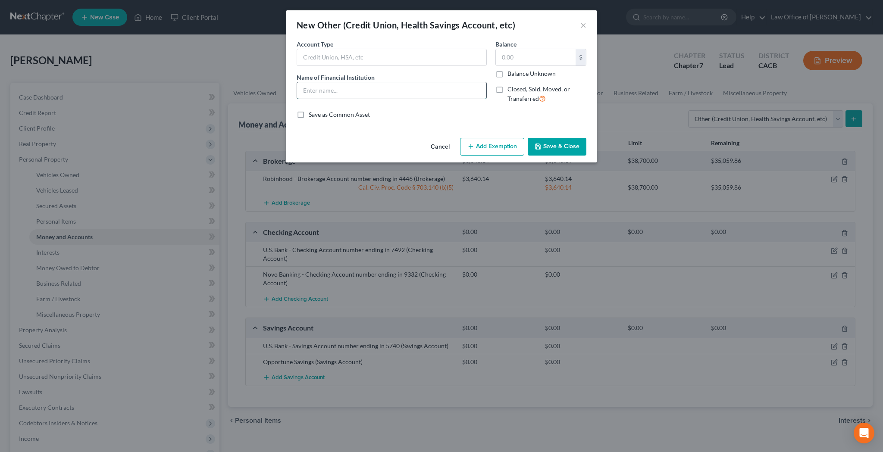
click at [397, 96] on input "text" at bounding box center [391, 90] width 189 height 16
type input "PayPal"
click at [527, 59] on input "text" at bounding box center [536, 57] width 80 height 16
type input "2"
click at [567, 149] on button "Save & Close" at bounding box center [557, 147] width 59 height 18
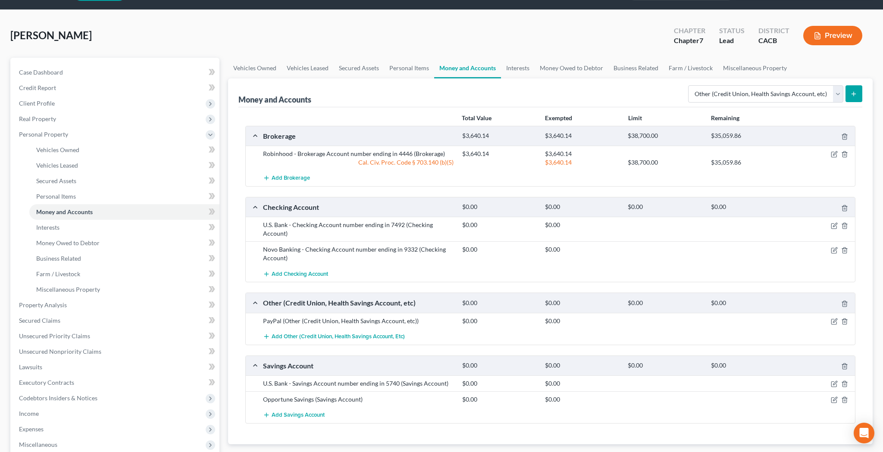
scroll to position [25, 0]
click at [835, 383] on icon "button" at bounding box center [833, 383] width 7 height 7
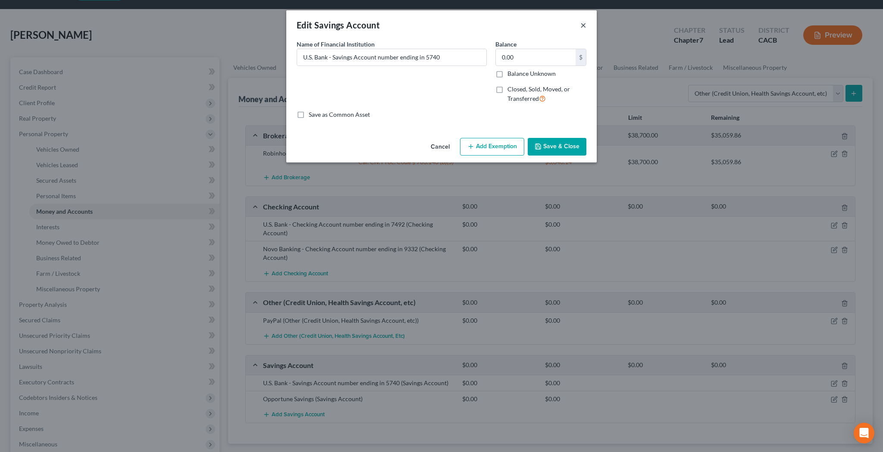
click at [580, 23] on button "×" at bounding box center [583, 25] width 6 height 10
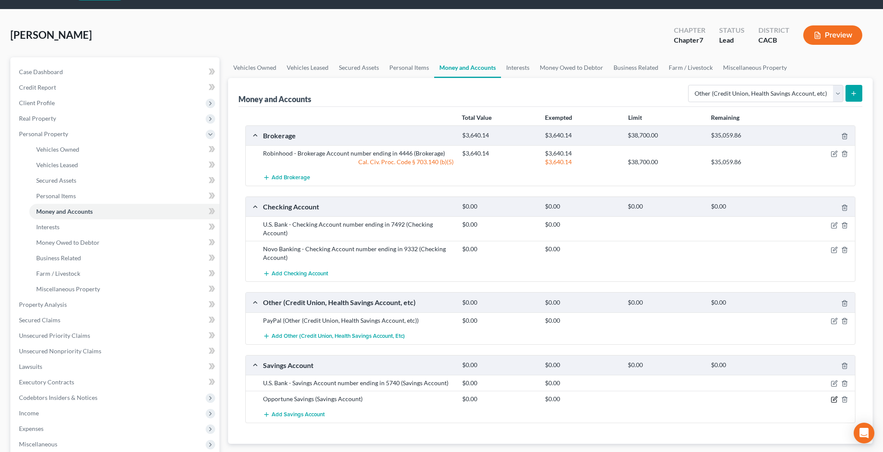
click at [831, 399] on icon "button" at bounding box center [833, 399] width 5 height 5
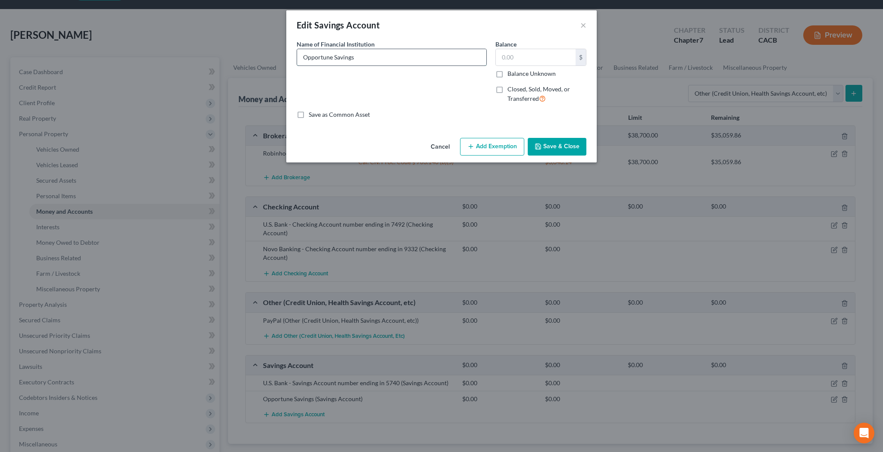
click at [333, 58] on input "Opportune Savings" at bounding box center [391, 57] width 189 height 16
type input "Oportun Savings"
click at [557, 147] on button "Save & Close" at bounding box center [557, 147] width 59 height 18
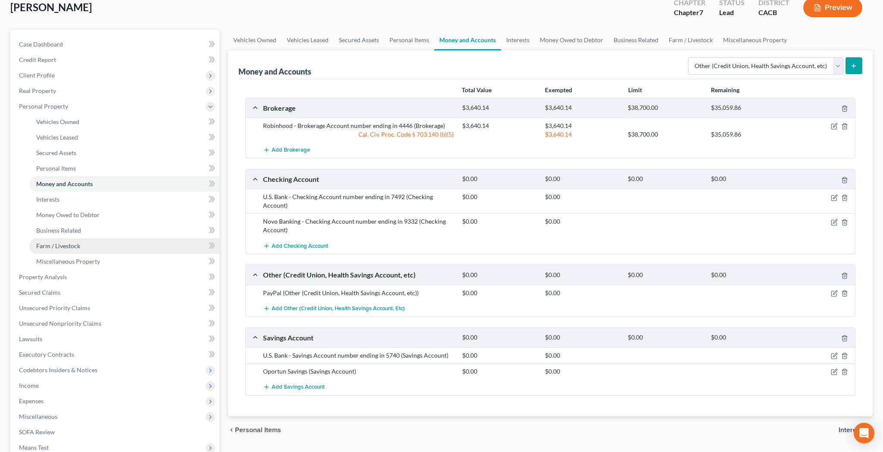
scroll to position [62, 0]
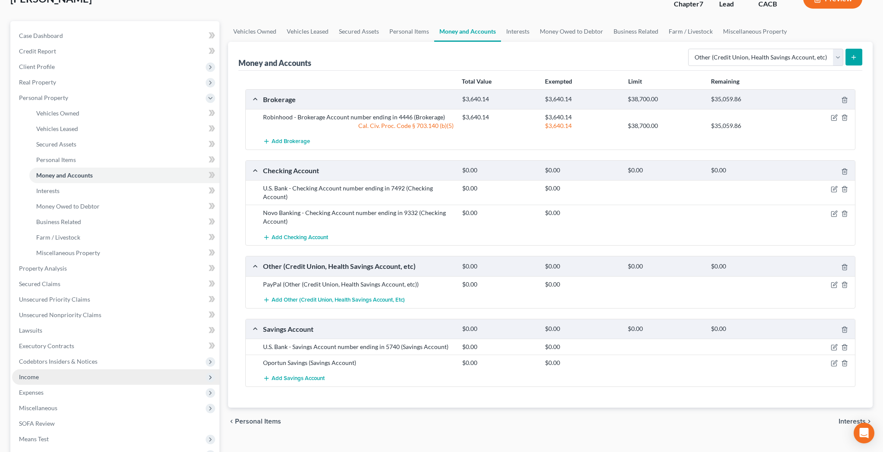
click at [56, 377] on span "Income" at bounding box center [115, 377] width 207 height 16
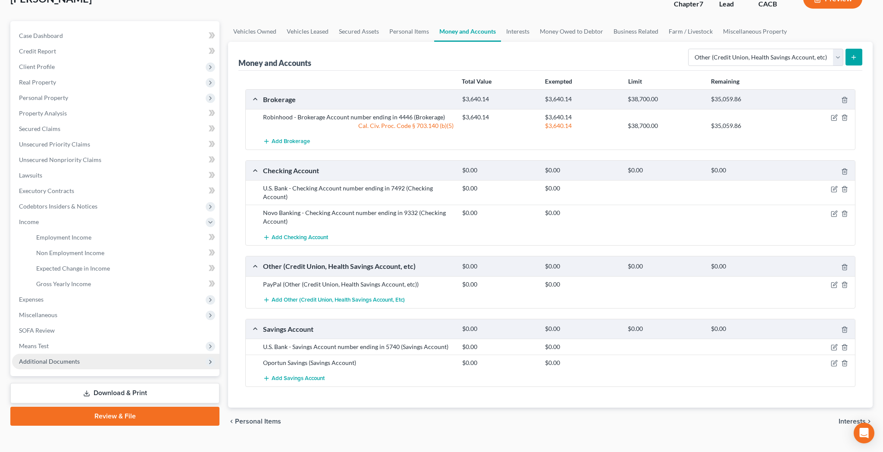
click at [79, 361] on span "Additional Documents" at bounding box center [115, 362] width 207 height 16
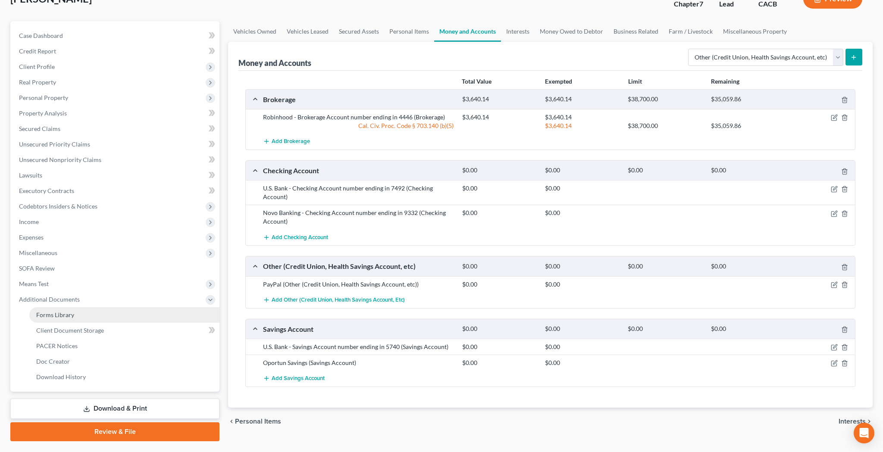
click at [85, 315] on link "Forms Library" at bounding box center [124, 315] width 190 height 16
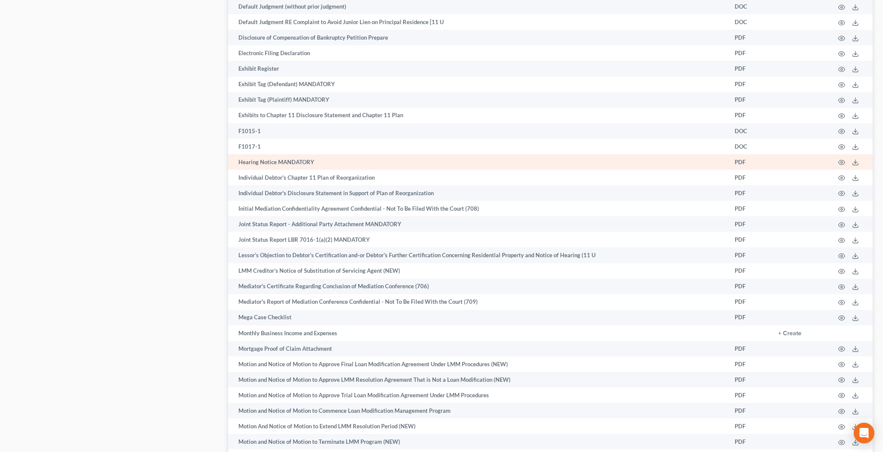
scroll to position [1739, 0]
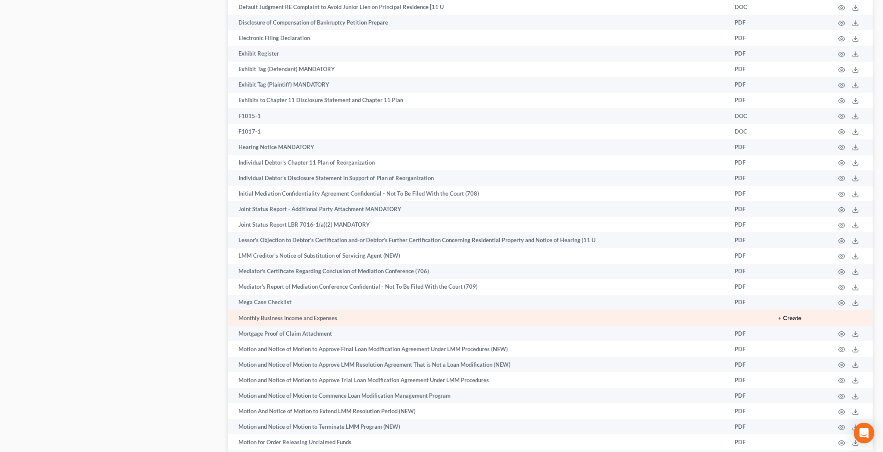
click at [794, 315] on button "+ Create" at bounding box center [789, 318] width 23 height 6
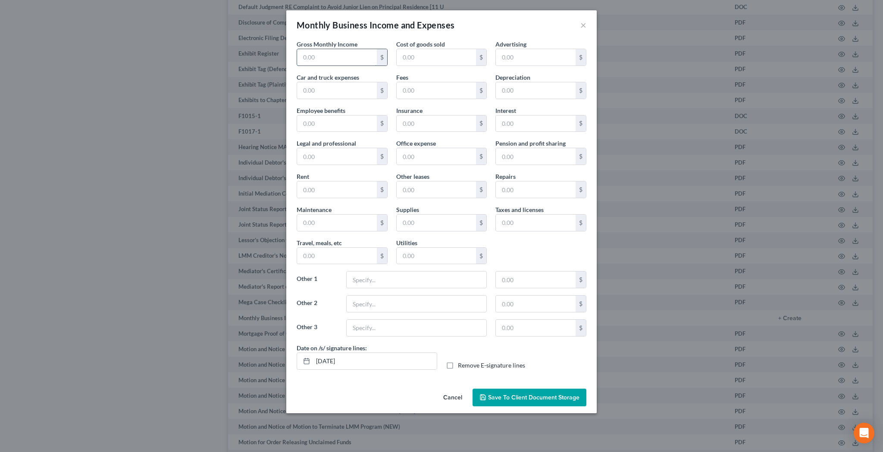
click at [321, 52] on input "text" at bounding box center [337, 57] width 80 height 16
type input "5,250"
click at [398, 279] on input "text" at bounding box center [417, 280] width 140 height 16
type input "Software Subscriptions"
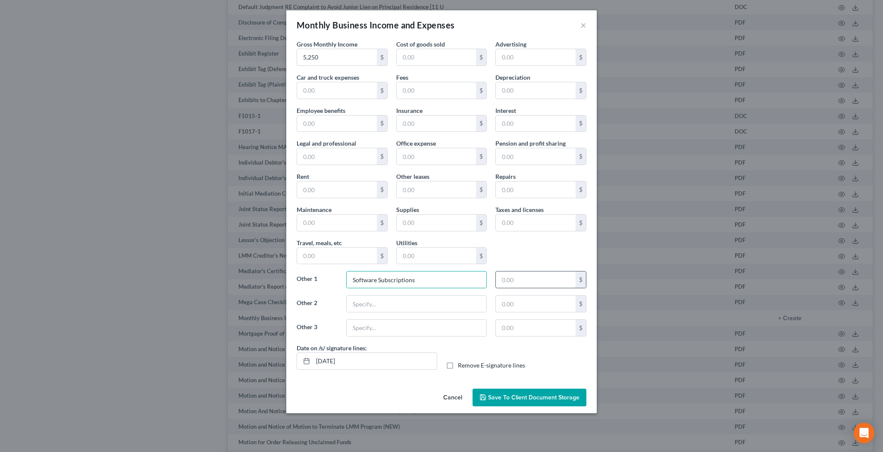
click at [528, 278] on input "text" at bounding box center [536, 280] width 80 height 16
type input "89"
click at [386, 303] on input "text" at bounding box center [417, 304] width 140 height 16
type input "Medical Insurance"
click at [510, 306] on input "text" at bounding box center [536, 304] width 80 height 16
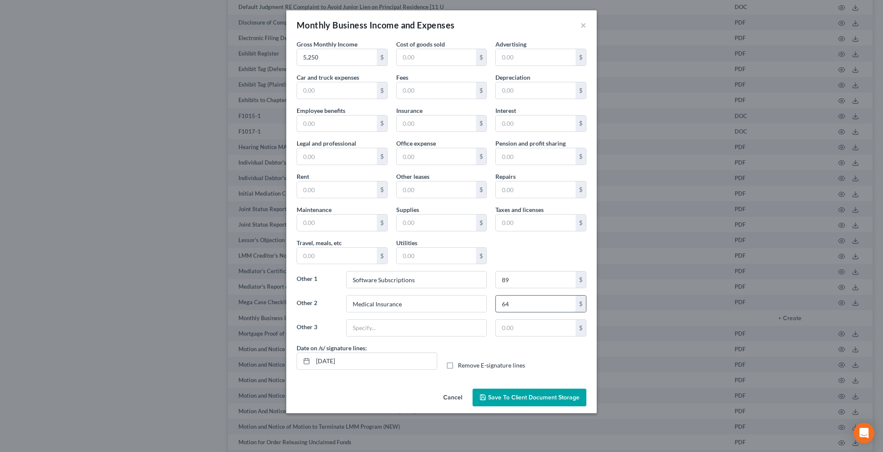
type input "6"
click at [457, 303] on input "Medical Insurance" at bounding box center [417, 304] width 140 height 16
type input "M"
click at [507, 303] on input "text" at bounding box center [536, 304] width 80 height 16
click at [466, 316] on div "Other 2 $" at bounding box center [441, 307] width 298 height 24
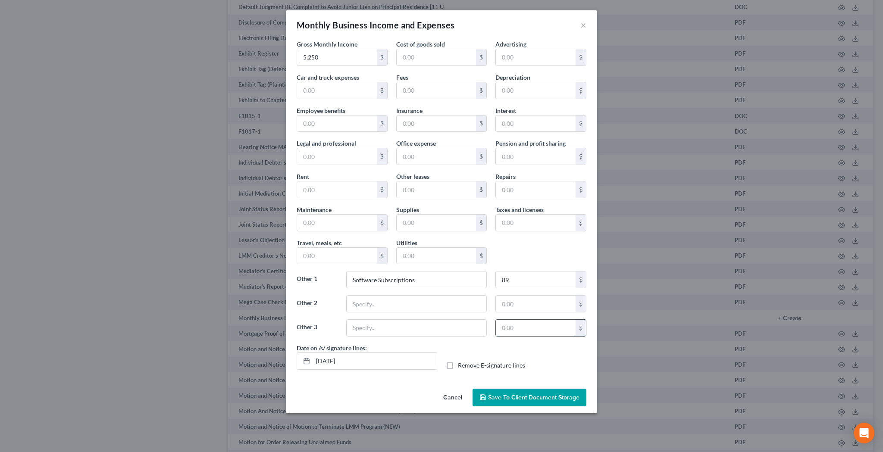
click at [518, 326] on input "text" at bounding box center [536, 328] width 80 height 16
click at [458, 365] on label "Remove E-signature lines" at bounding box center [491, 365] width 67 height 9
click at [461, 365] on input "Remove E-signature lines" at bounding box center [464, 364] width 6 height 6
checkbox input "true"
click at [507, 399] on span "Save to Client Document Storage" at bounding box center [533, 397] width 91 height 7
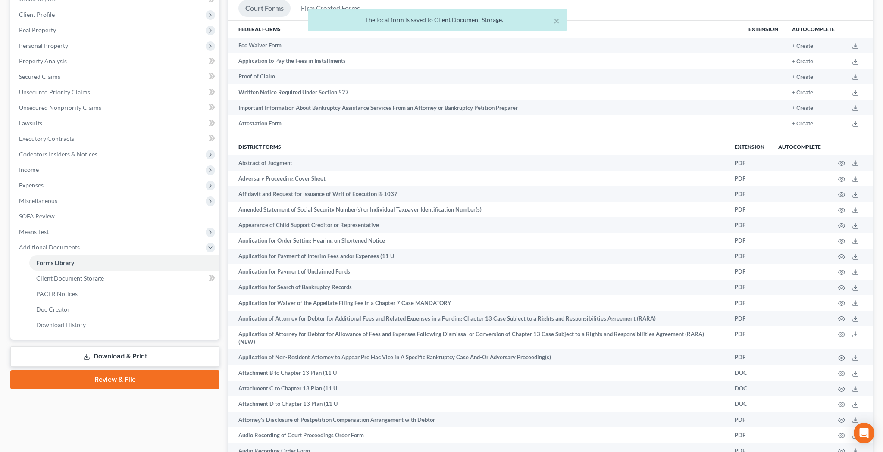
scroll to position [119, 0]
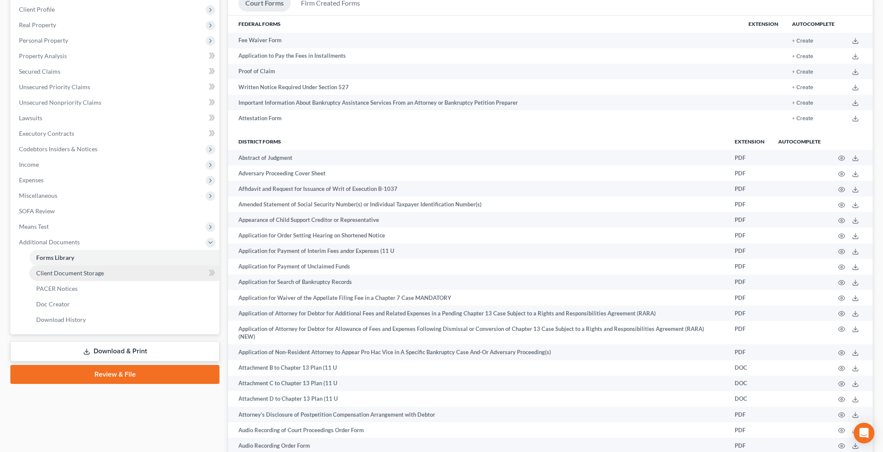
click at [109, 272] on link "Client Document Storage" at bounding box center [124, 273] width 190 height 16
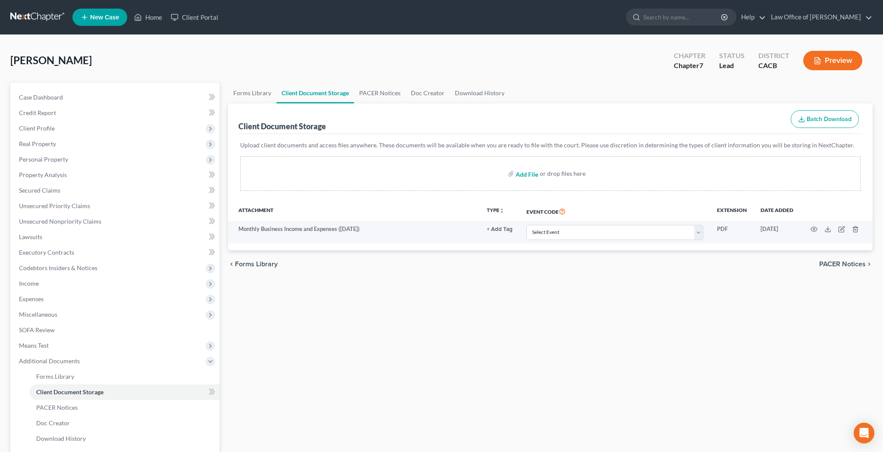
click at [535, 175] on input "file" at bounding box center [525, 174] width 21 height 16
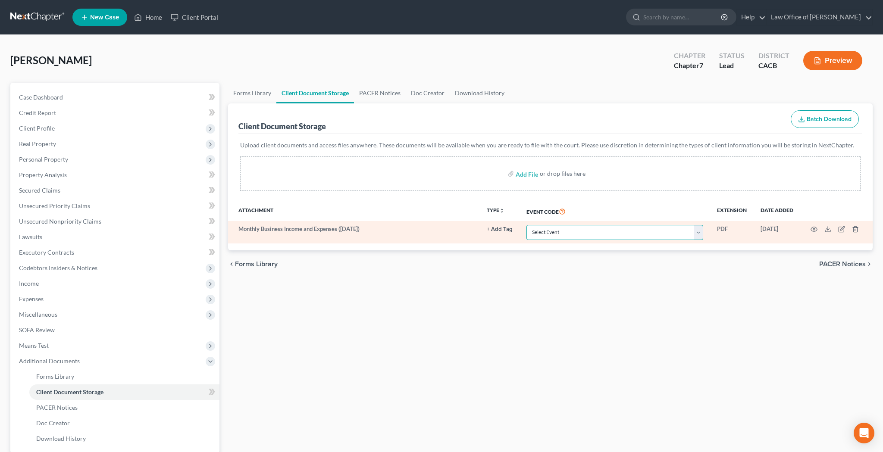
select select "70"
click at [813, 229] on icon "button" at bounding box center [813, 229] width 7 height 7
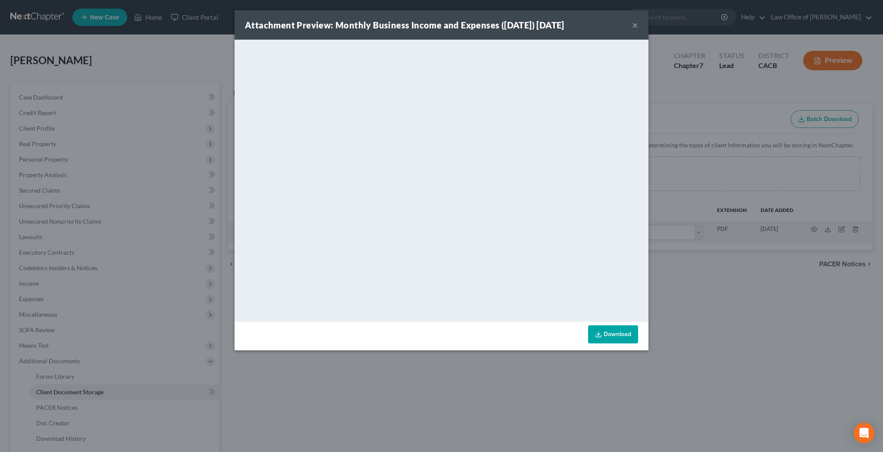
click at [628, 333] on link "Download" at bounding box center [613, 334] width 50 height 18
click at [634, 26] on button "×" at bounding box center [635, 25] width 6 height 10
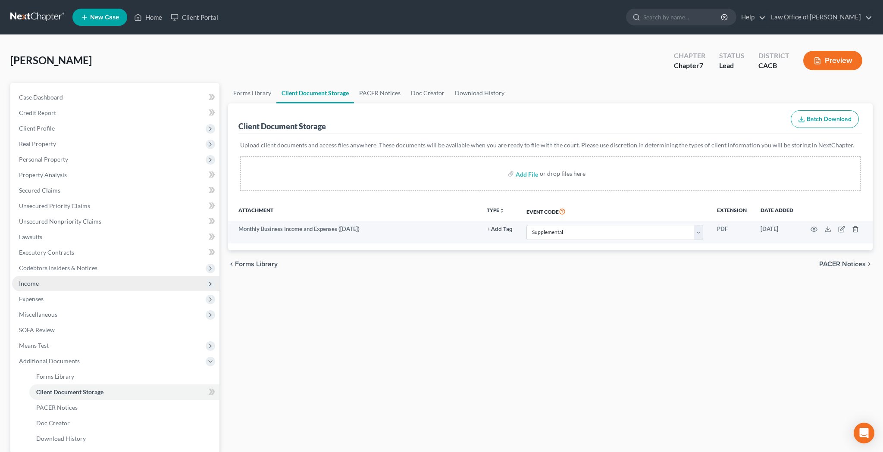
click at [109, 281] on span "Income" at bounding box center [115, 284] width 207 height 16
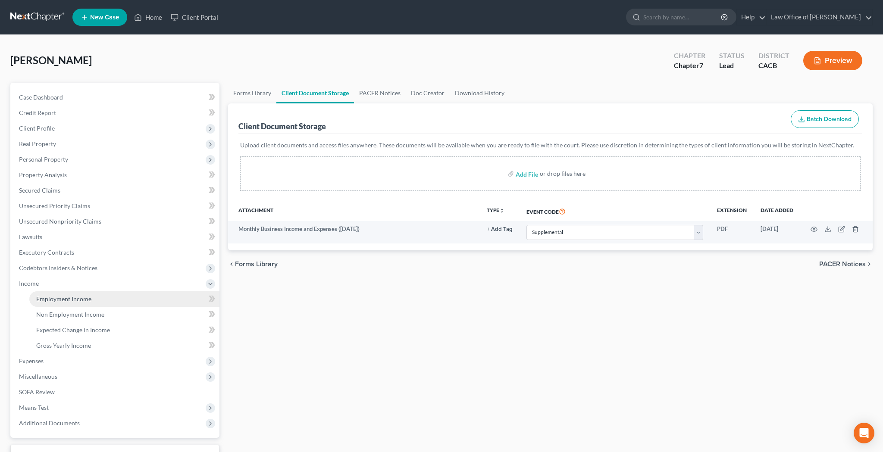
click at [144, 297] on link "Employment Income" at bounding box center [124, 299] width 190 height 16
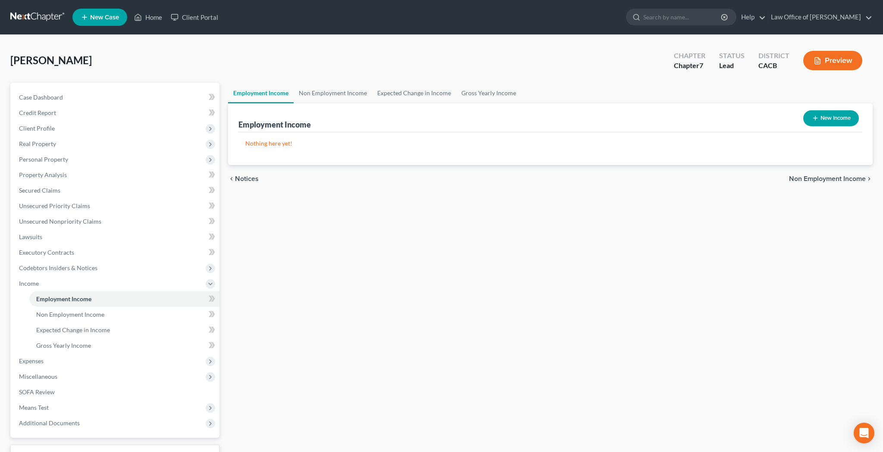
click at [826, 118] on button "New Income" at bounding box center [831, 118] width 56 height 16
select select "0"
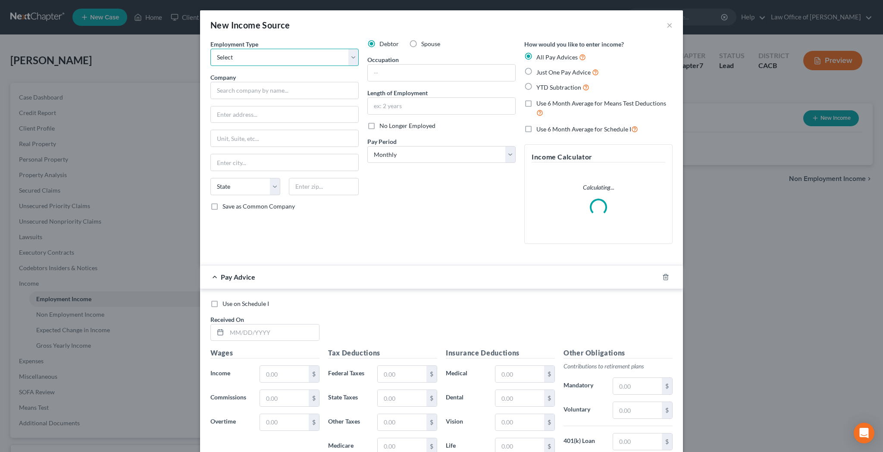
select select "1"
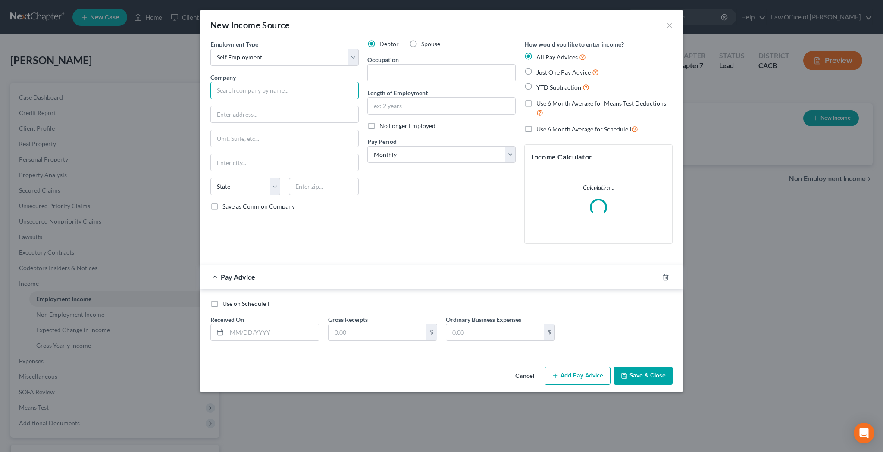
click at [314, 92] on input "text" at bounding box center [284, 90] width 148 height 17
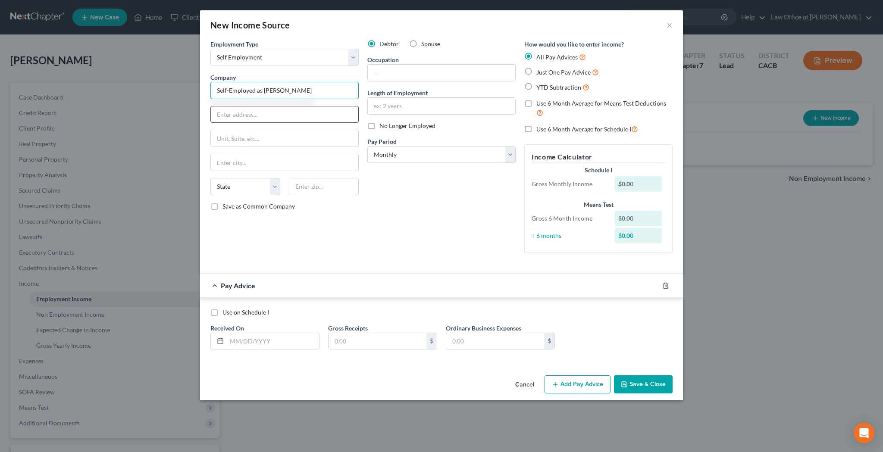
type input "Self-Employed as [PERSON_NAME]"
click at [277, 113] on input "text" at bounding box center [284, 114] width 147 height 16
type input "[STREET_ADDRESS]"
click at [327, 186] on input "text" at bounding box center [324, 186] width 70 height 17
type input "90039"
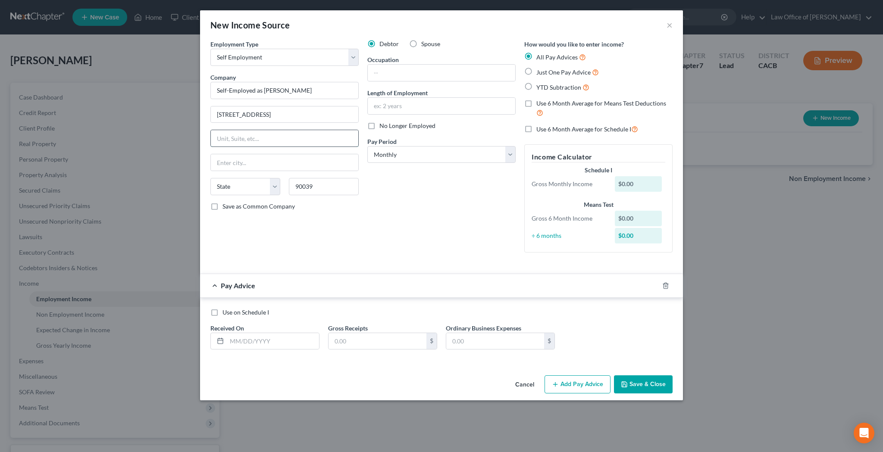
click at [330, 138] on input "text" at bounding box center [284, 138] width 147 height 16
type input "[GEOGRAPHIC_DATA]"
select select "4"
click at [414, 71] on input "text" at bounding box center [441, 73] width 147 height 16
click at [420, 106] on input "text" at bounding box center [441, 106] width 147 height 16
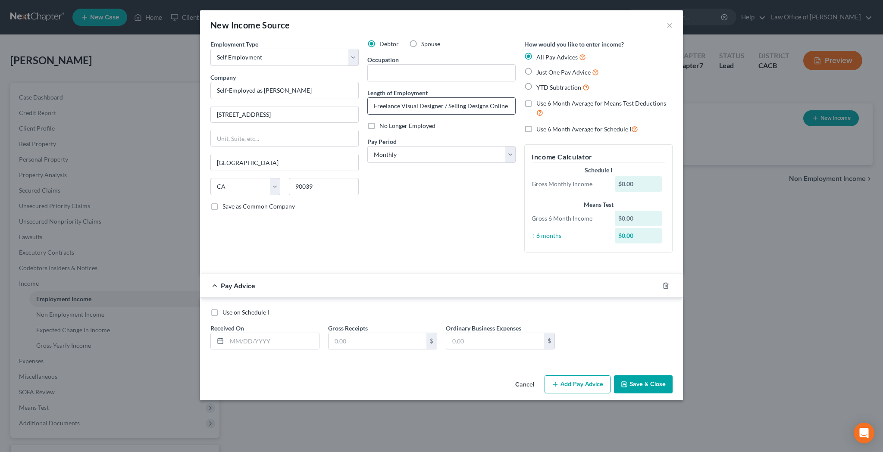
drag, startPoint x: 443, startPoint y: 107, endPoint x: 515, endPoint y: 113, distance: 71.8
click at [515, 113] on input "Freelance Visual Designer / Selling Designs Online" at bounding box center [441, 106] width 147 height 16
type input "Freelance Visual Designer"
click at [536, 102] on label "Use 6 Month Average for Means Test Deductions" at bounding box center [604, 108] width 136 height 19
click at [540, 102] on input "Use 6 Month Average for Means Test Deductions" at bounding box center [543, 102] width 6 height 6
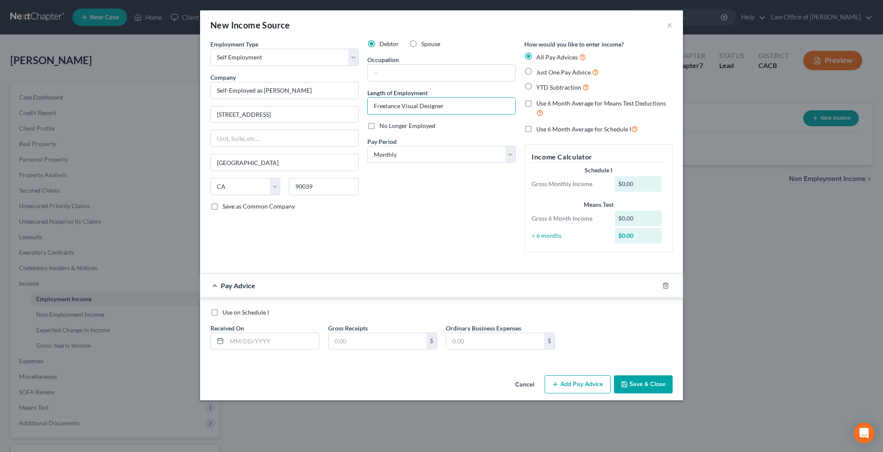
checkbox input "true"
click at [272, 343] on input "text" at bounding box center [273, 341] width 92 height 16
type input "[DATE]"
click at [345, 340] on input "text" at bounding box center [377, 341] width 98 height 16
type input "15,750"
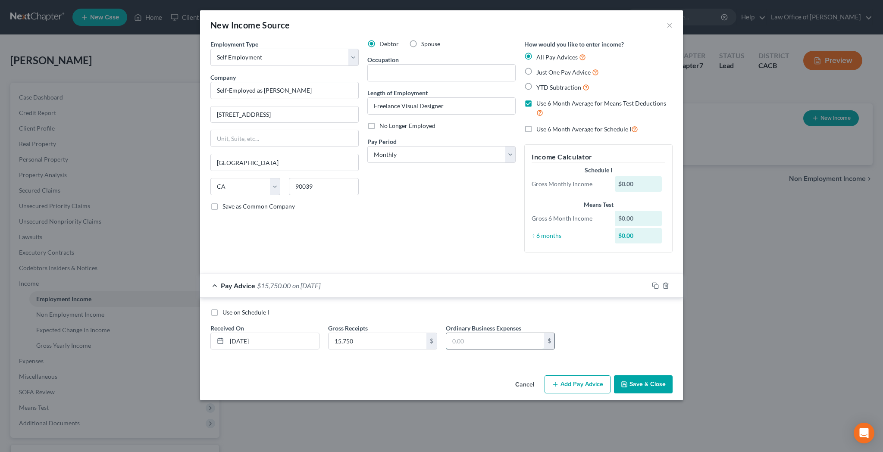
click at [465, 336] on input "text" at bounding box center [495, 341] width 98 height 16
type input "267"
click at [570, 384] on button "Add Pay Advice" at bounding box center [577, 384] width 66 height 18
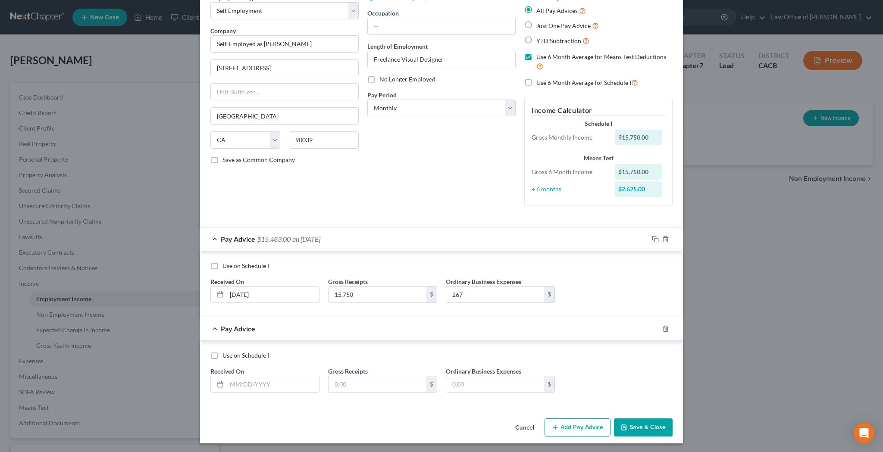
scroll to position [46, 0]
click at [222, 355] on label "Use on Schedule I" at bounding box center [245, 356] width 47 height 9
click at [226, 355] on input "Use on Schedule I" at bounding box center [229, 355] width 6 height 6
checkbox input "true"
click at [255, 380] on input "text" at bounding box center [273, 385] width 92 height 16
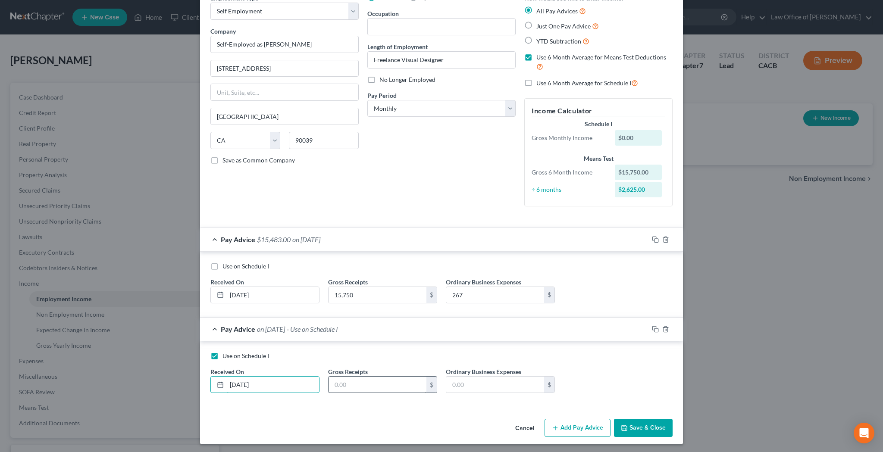
type input "[DATE]"
click at [353, 382] on input "text" at bounding box center [377, 385] width 98 height 16
type input "5,250"
click at [464, 381] on input "text" at bounding box center [495, 385] width 98 height 16
type input "89"
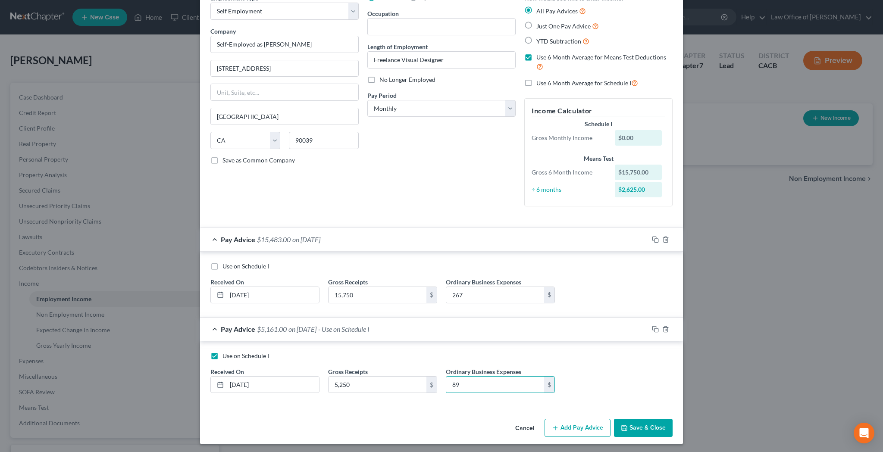
click at [634, 425] on button "Save & Close" at bounding box center [643, 428] width 59 height 18
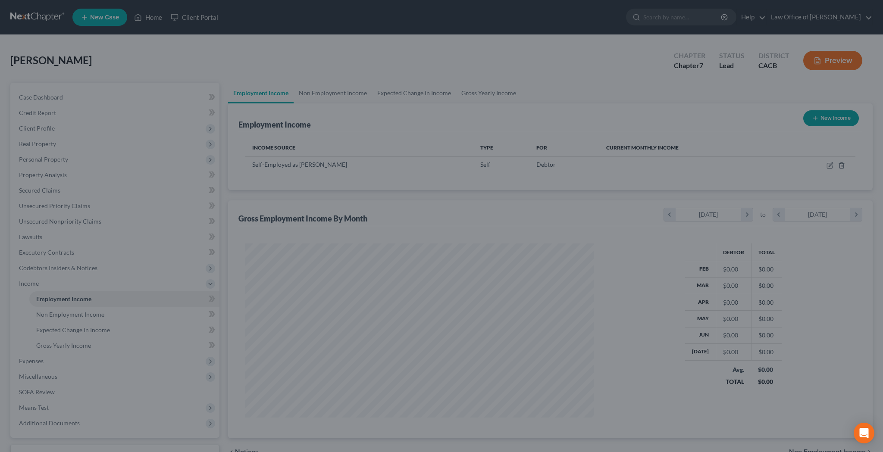
scroll to position [174, 366]
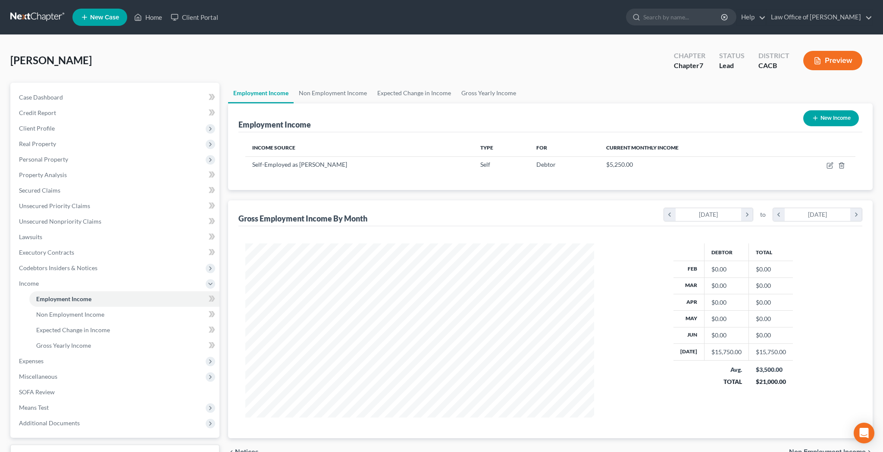
click at [830, 63] on button "Preview" at bounding box center [832, 60] width 59 height 19
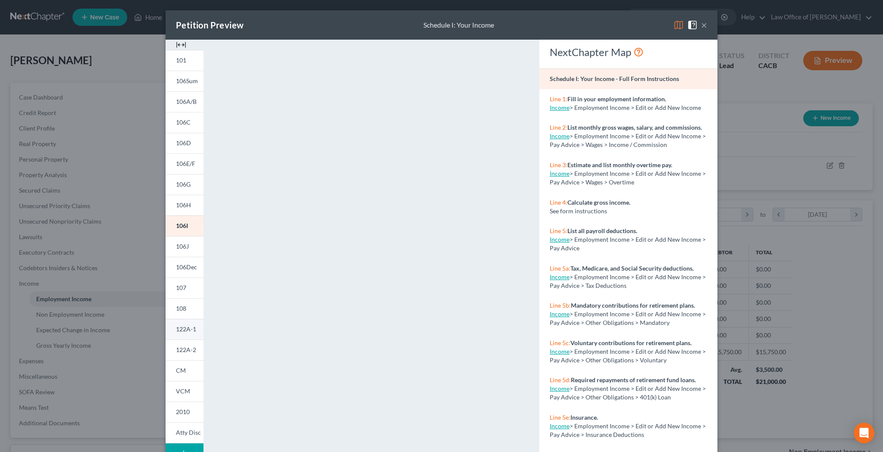
click at [186, 329] on span "122A-1" at bounding box center [186, 328] width 20 height 7
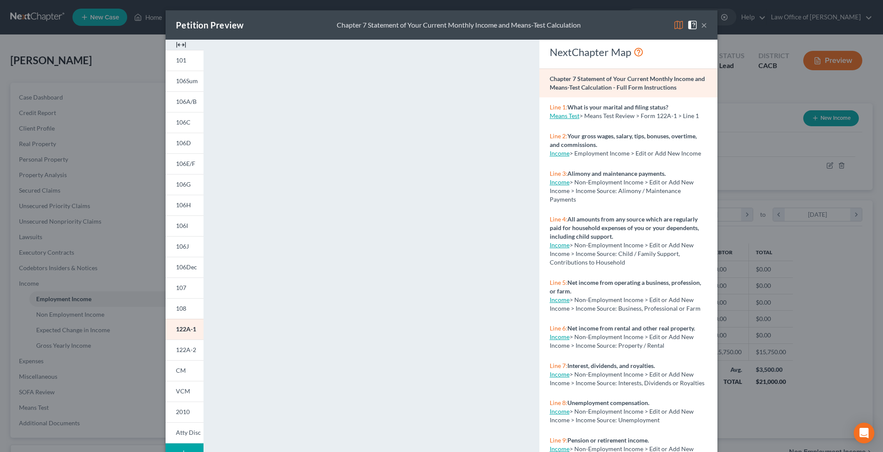
click at [702, 26] on button "×" at bounding box center [704, 25] width 6 height 10
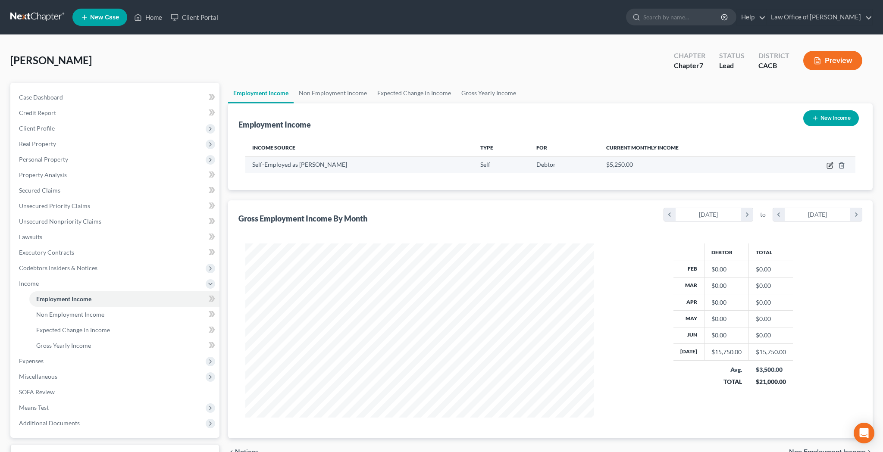
click at [830, 165] on icon "button" at bounding box center [830, 164] width 4 height 4
select select "1"
select select "4"
select select "0"
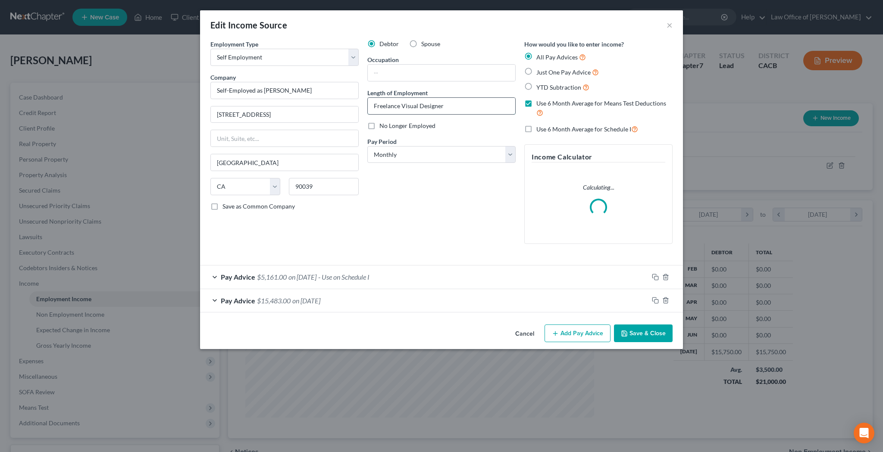
drag, startPoint x: 447, startPoint y: 106, endPoint x: 371, endPoint y: 106, distance: 76.3
click at [371, 106] on input "Freelance Visual Designer" at bounding box center [441, 106] width 147 height 16
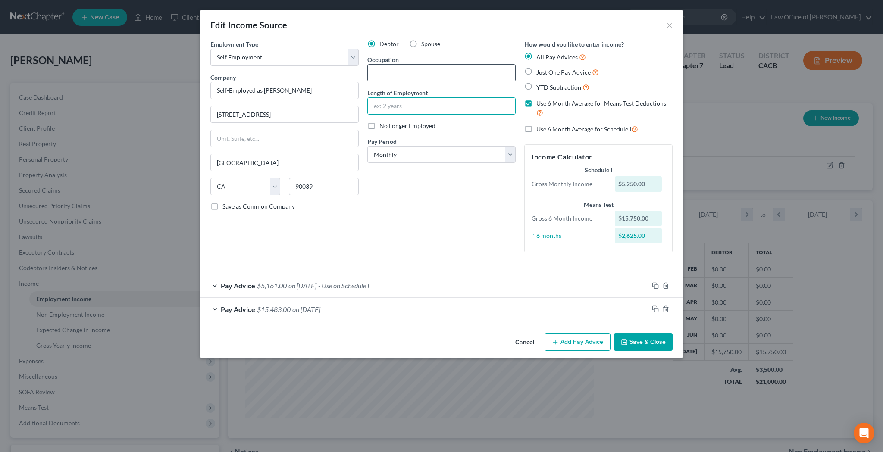
click at [396, 75] on input "text" at bounding box center [441, 73] width 147 height 16
paste input "Freelance Visual Designer"
type input "Freelance Visual Designer / Selling T-Shirts/Designs Online"
click at [426, 106] on input "text" at bounding box center [441, 106] width 147 height 16
type input "3 months"
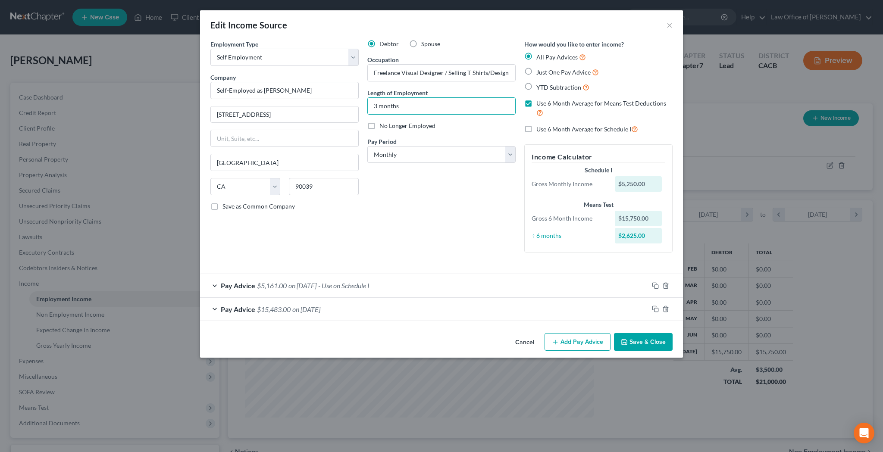
click at [459, 178] on div "Debtor Spouse Occupation Freelance Visual Designer / Selling T-Shirts/Designs O…" at bounding box center [441, 150] width 157 height 220
click at [487, 72] on input "Freelance Visual Designer / Selling T-Shirts/Designs Online" at bounding box center [441, 73] width 147 height 16
click at [465, 75] on input "Freelance Visual Designer / Selling T-Shirts & Designs Online" at bounding box center [441, 73] width 147 height 16
type input "Freelance Visual Designer / Selling T-Shirts & Designs Online"
click at [640, 340] on button "Save & Close" at bounding box center [643, 342] width 59 height 18
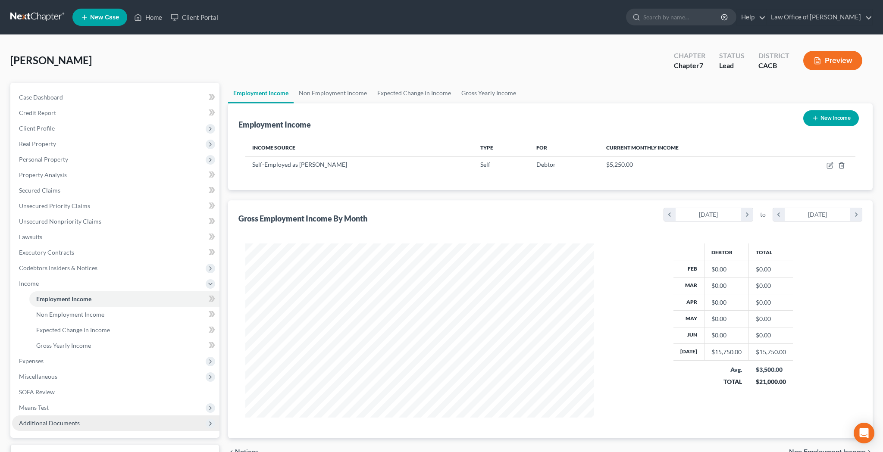
click at [68, 423] on span "Additional Documents" at bounding box center [49, 422] width 61 height 7
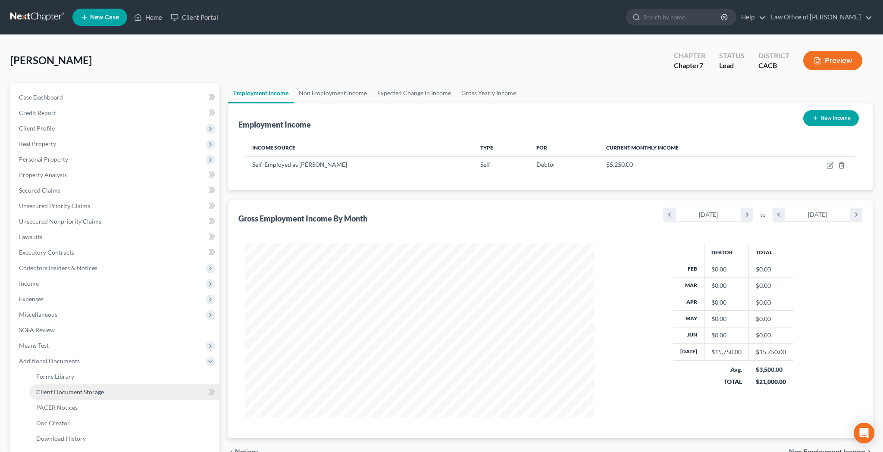
click at [75, 391] on span "Client Document Storage" at bounding box center [70, 391] width 68 height 7
select select "70"
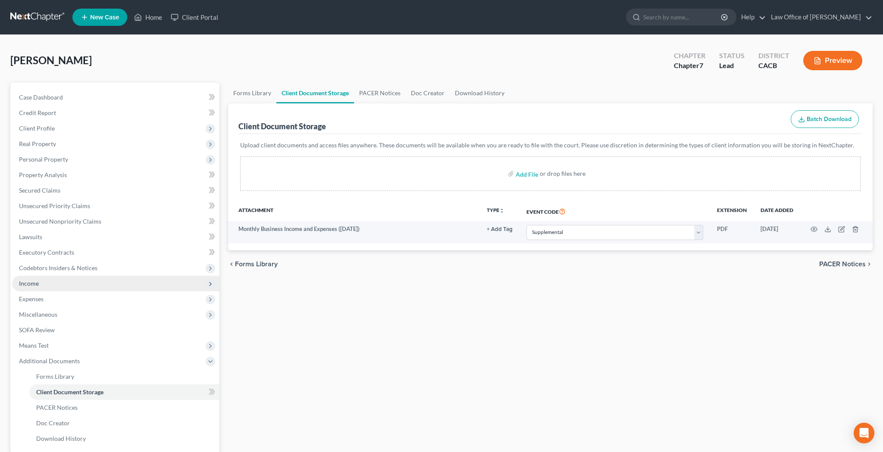
click at [73, 287] on span "Income" at bounding box center [115, 284] width 207 height 16
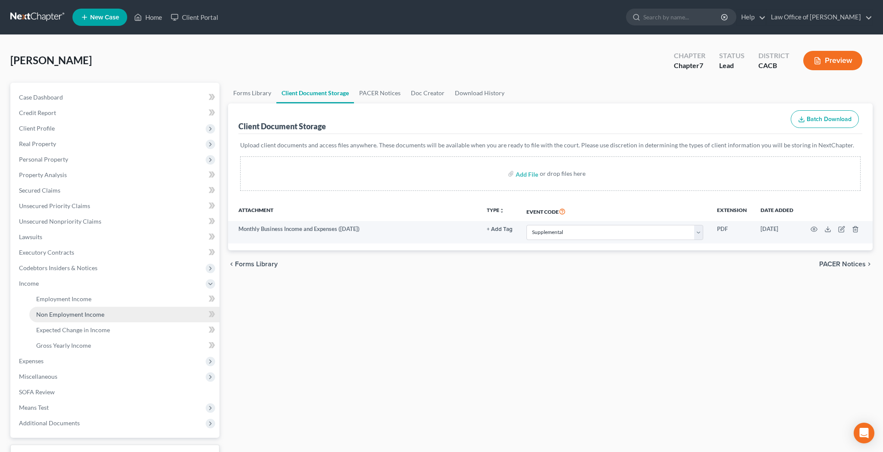
click at [78, 313] on span "Non Employment Income" at bounding box center [70, 314] width 68 height 7
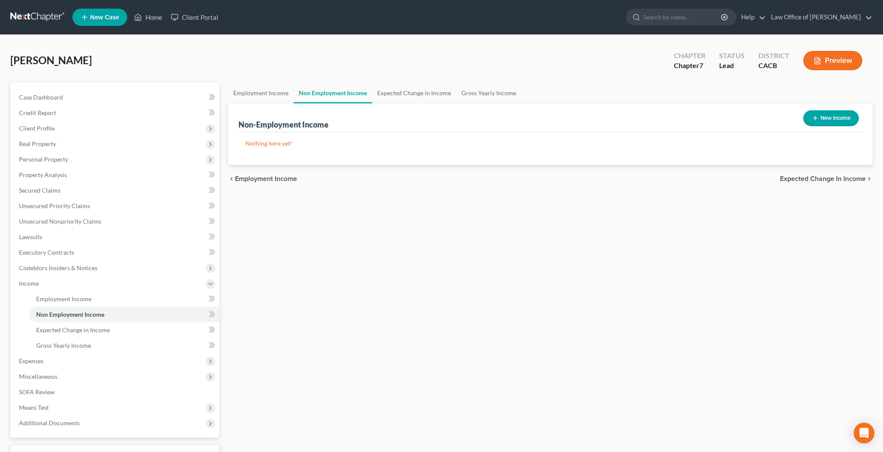
click at [825, 118] on button "New Income" at bounding box center [831, 118] width 56 height 16
select select "0"
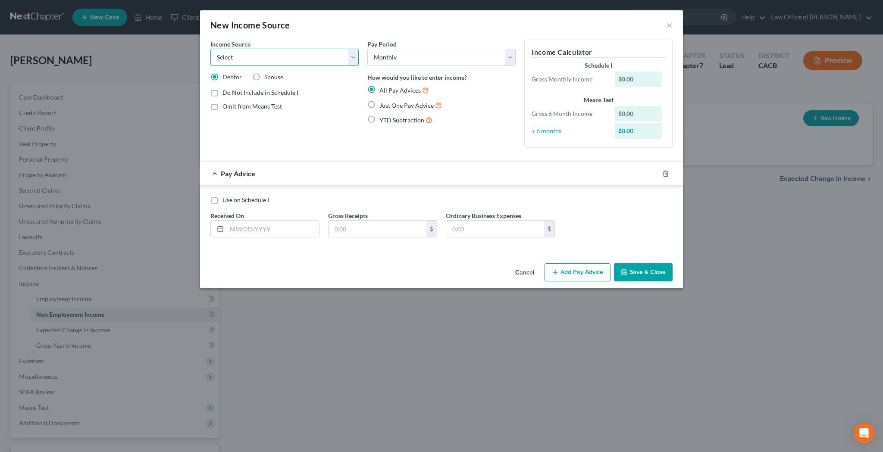
select select "13"
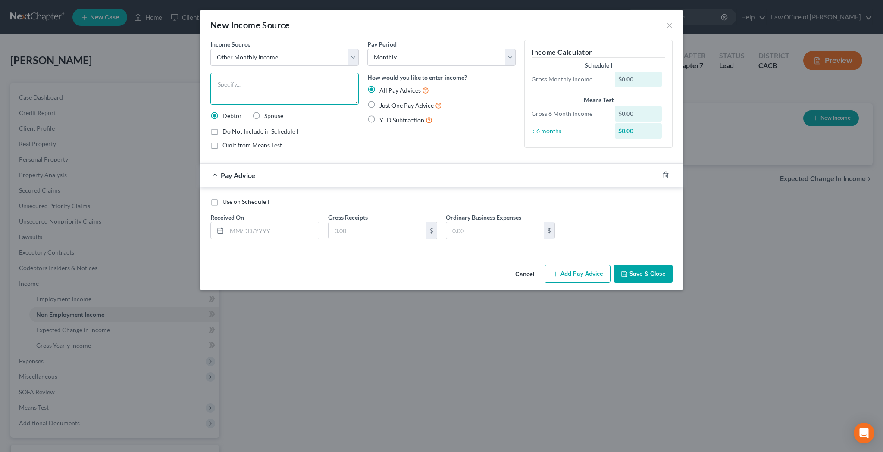
click at [290, 91] on textarea at bounding box center [284, 89] width 148 height 32
type textarea "C"
select select "8"
click at [273, 78] on textarea at bounding box center [284, 89] width 148 height 32
type textarea "Contributions from [PERSON_NAME]'s Parents"
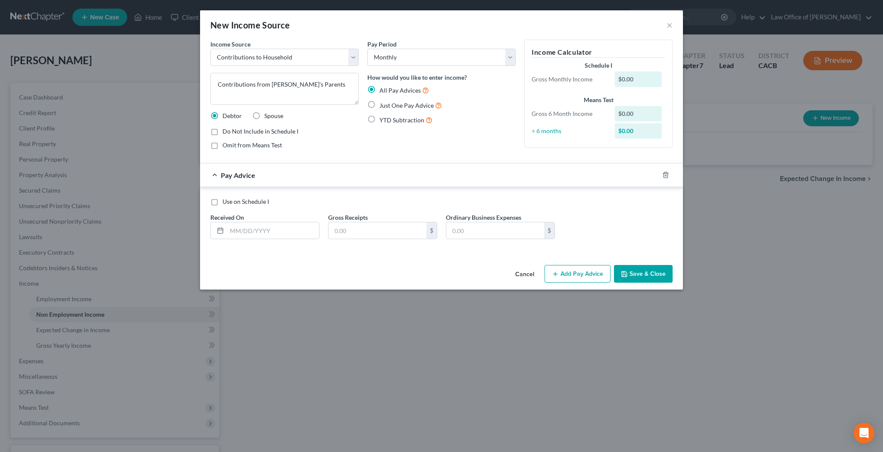
click at [222, 132] on label "Do Not Include in Schedule I" at bounding box center [260, 131] width 76 height 9
click at [226, 132] on input "Do Not Include in Schedule I" at bounding box center [229, 130] width 6 height 6
checkbox input "true"
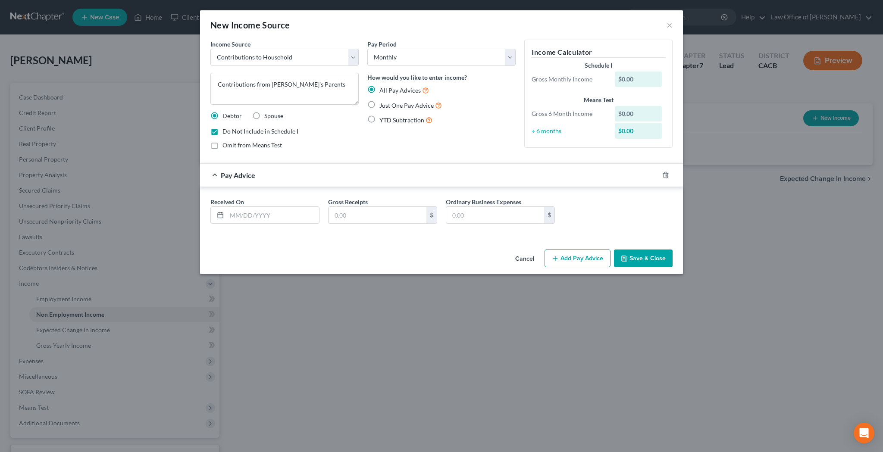
click at [379, 105] on label "Just One Pay Advice" at bounding box center [410, 105] width 62 height 10
click at [383, 105] on input "Just One Pay Advice" at bounding box center [386, 103] width 6 height 6
radio input "true"
click at [299, 213] on input "text" at bounding box center [260, 215] width 98 height 16
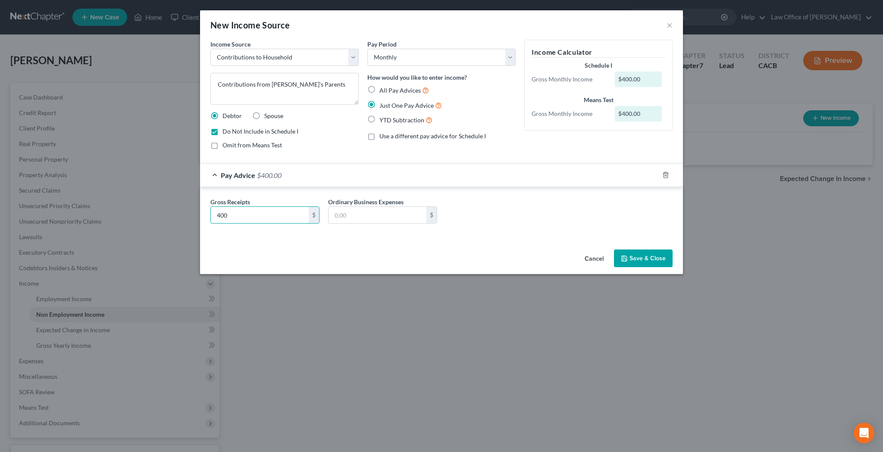
type input "400"
click at [474, 219] on div "Gross Receipts 400 $ Ordinary Business Expenses $" at bounding box center [441, 213] width 471 height 33
click at [646, 257] on button "Save & Close" at bounding box center [643, 259] width 59 height 18
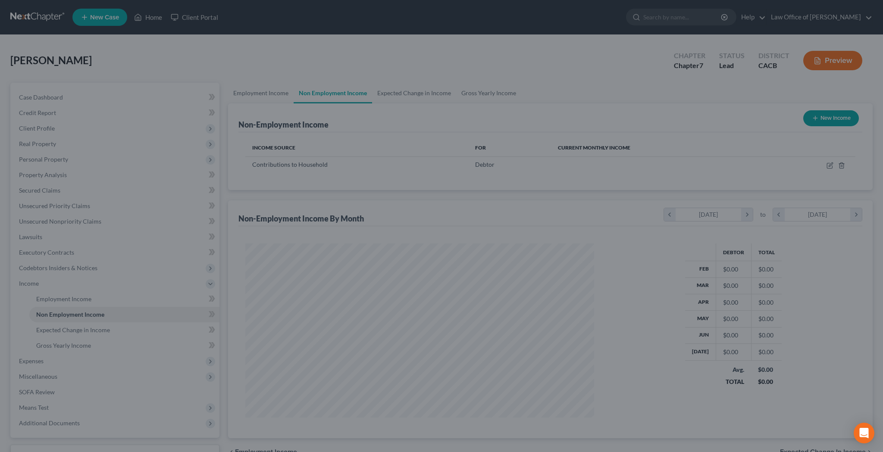
scroll to position [174, 366]
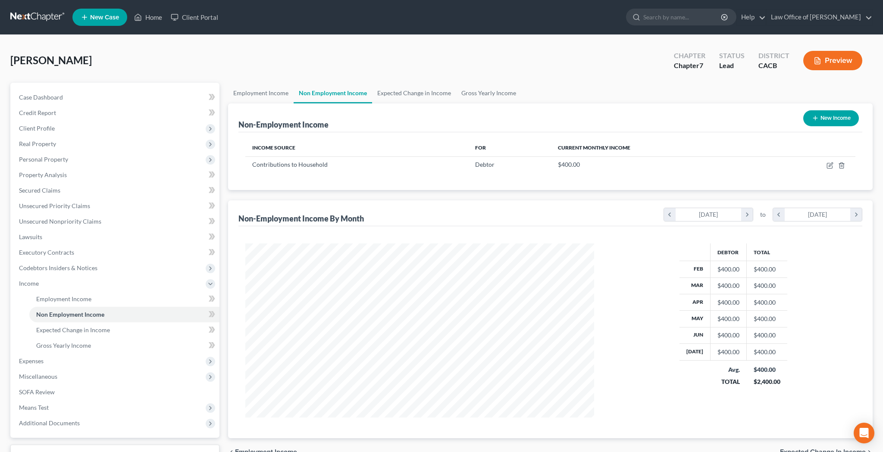
click at [834, 117] on button "New Income" at bounding box center [831, 118] width 56 height 16
select select "0"
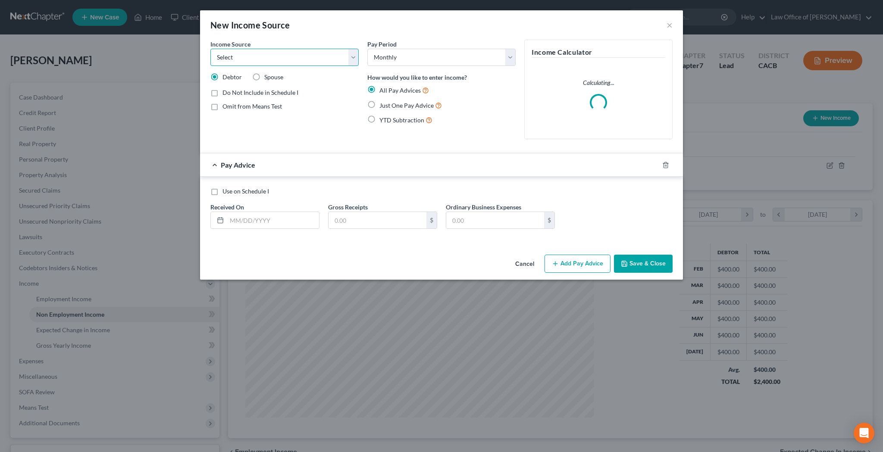
select select "8"
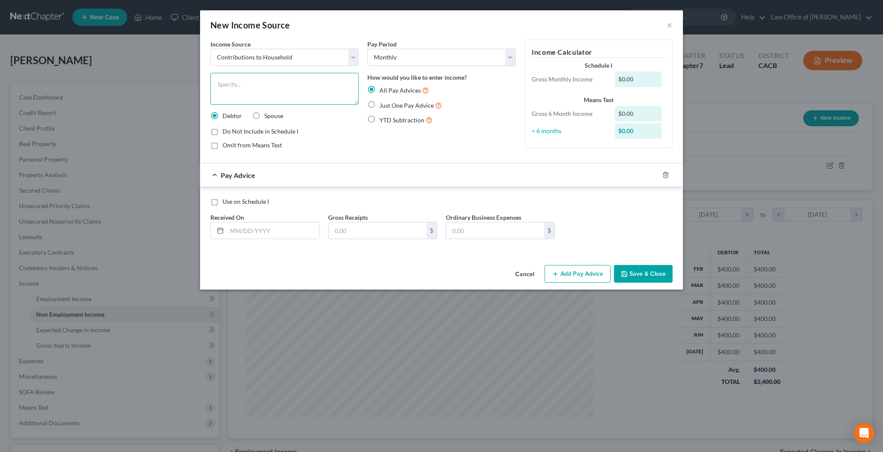
click at [317, 79] on textarea at bounding box center [284, 89] width 148 height 32
type textarea "Contributions of [PERSON_NAME]'s Aunt & Uncle"
click at [379, 104] on label "Just One Pay Advice" at bounding box center [410, 105] width 62 height 10
click at [383, 104] on input "Just One Pay Advice" at bounding box center [386, 103] width 6 height 6
radio input "true"
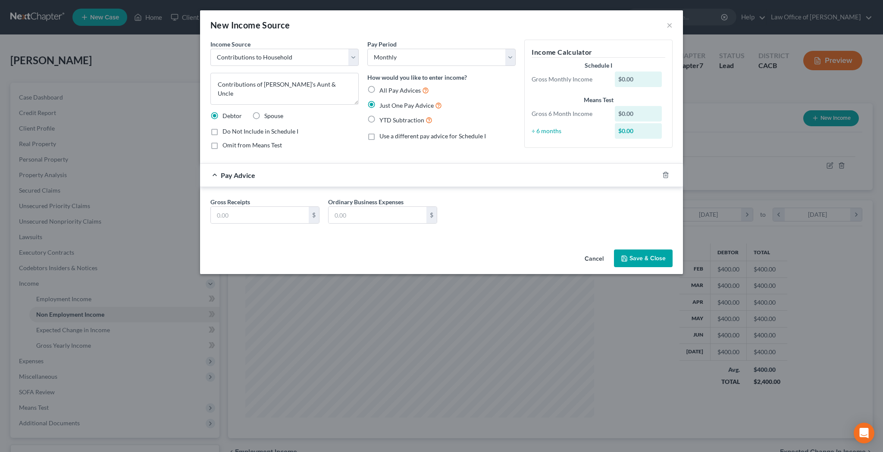
click at [222, 131] on label "Do Not Include in Schedule I" at bounding box center [260, 131] width 76 height 9
click at [226, 131] on input "Do Not Include in Schedule I" at bounding box center [229, 130] width 6 height 6
checkbox input "true"
click at [245, 214] on input "text" at bounding box center [260, 215] width 98 height 16
click at [379, 89] on label "All Pay Advices" at bounding box center [404, 90] width 50 height 10
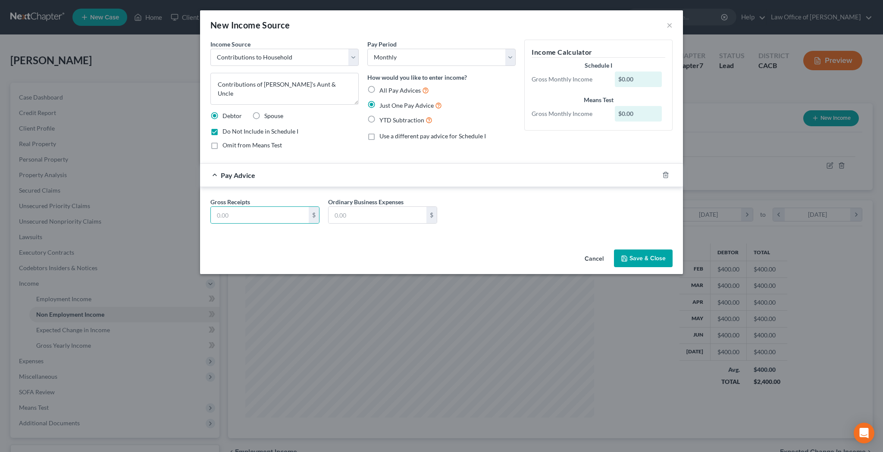
click at [383, 89] on input "All Pay Advices" at bounding box center [386, 88] width 6 height 6
radio input "true"
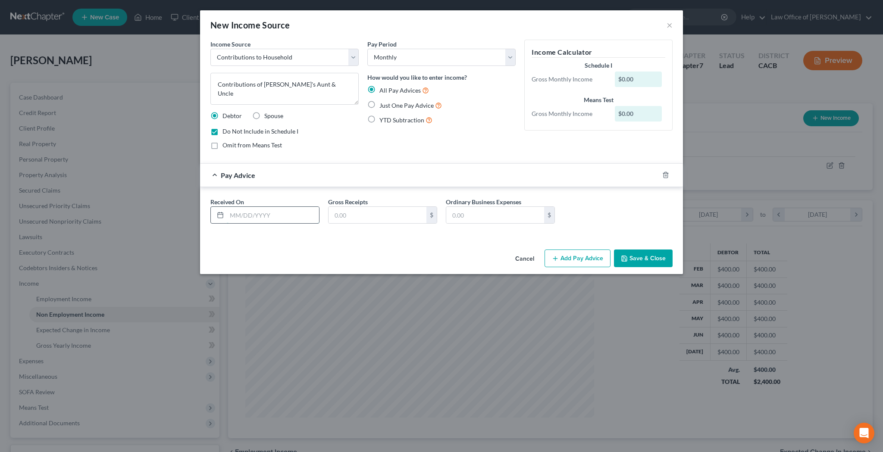
click at [279, 210] on input "text" at bounding box center [273, 215] width 92 height 16
type input "[DATE]"
click at [355, 214] on input "text" at bounding box center [377, 215] width 98 height 16
type input "1,500"
click at [630, 256] on button "Save & Close" at bounding box center [643, 259] width 59 height 18
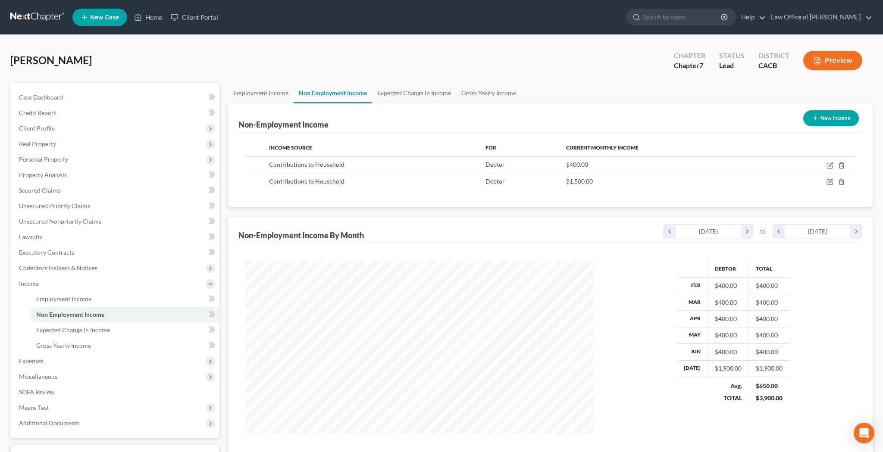
click at [833, 63] on button "Preview" at bounding box center [832, 60] width 59 height 19
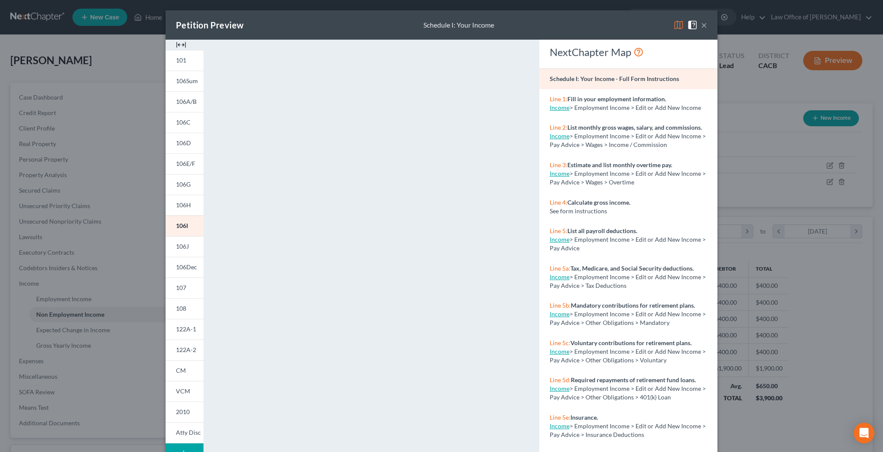
click at [705, 25] on button "×" at bounding box center [704, 25] width 6 height 10
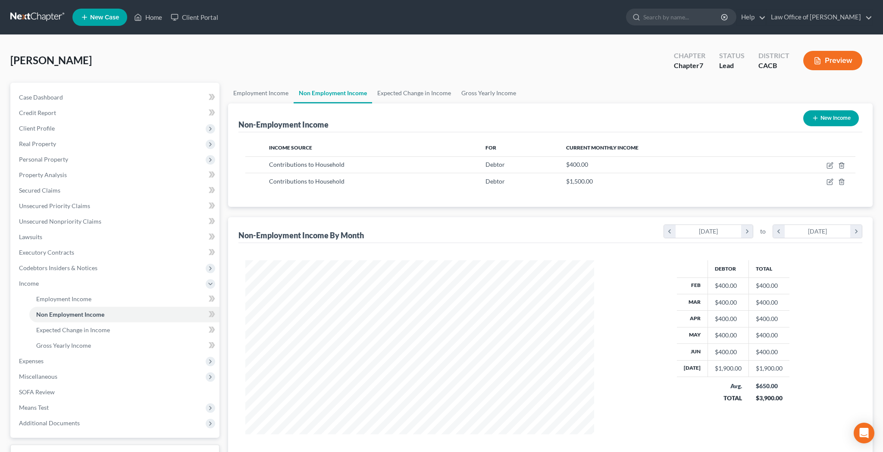
click at [828, 60] on button "Preview" at bounding box center [832, 60] width 59 height 19
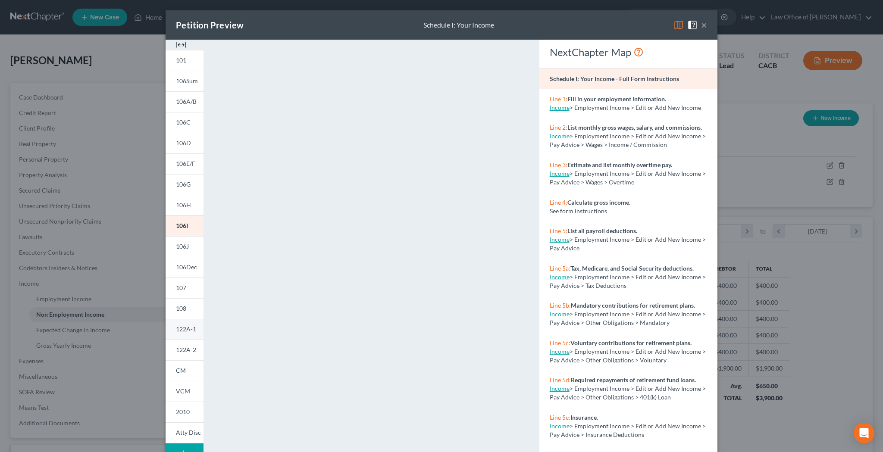
click at [182, 330] on span "122A-1" at bounding box center [186, 328] width 20 height 7
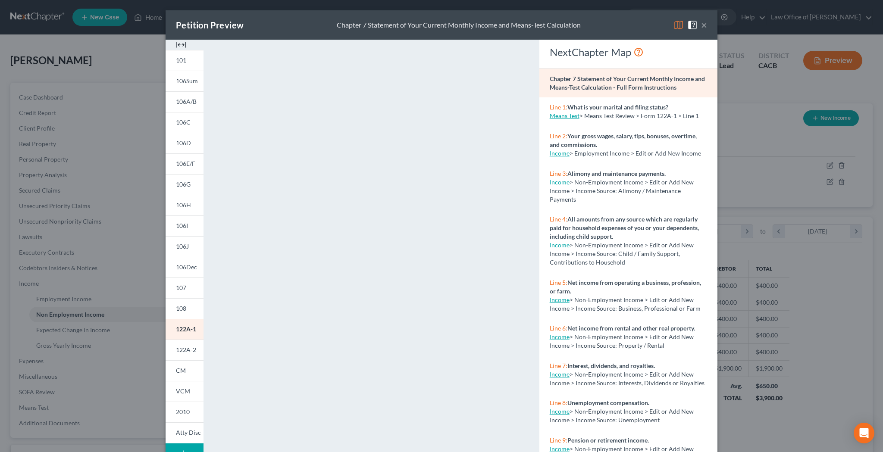
click at [705, 26] on button "×" at bounding box center [704, 25] width 6 height 10
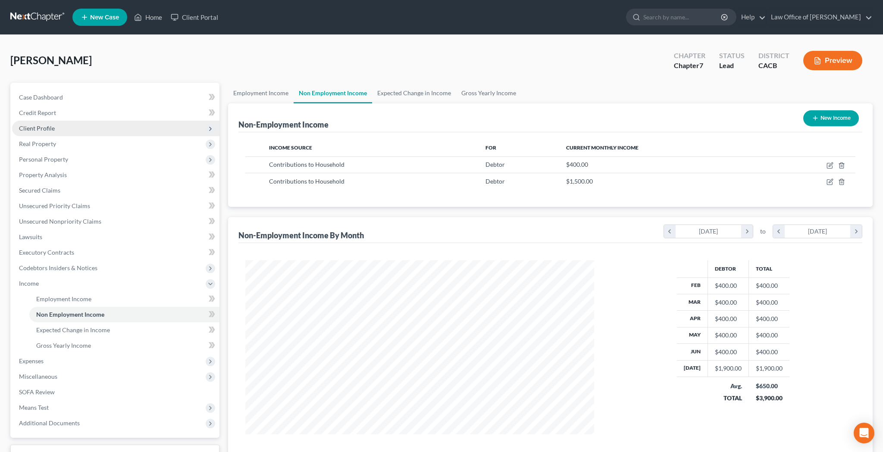
click at [126, 128] on span "Client Profile" at bounding box center [115, 129] width 207 height 16
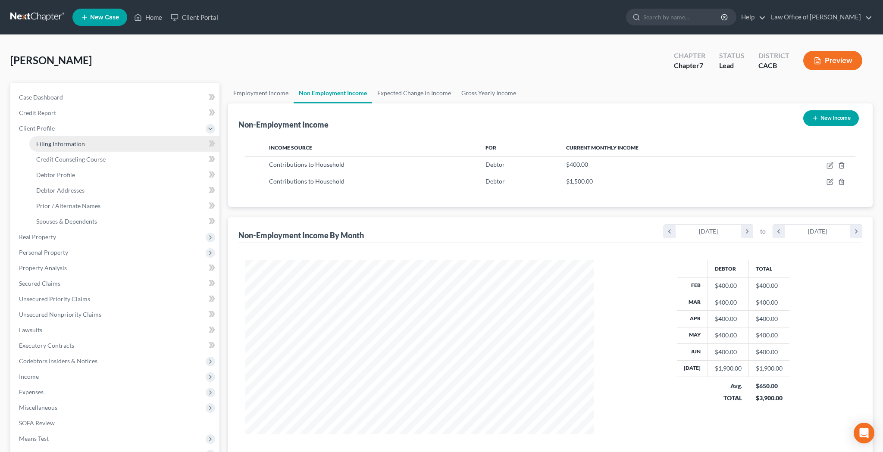
click at [103, 142] on link "Filing Information" at bounding box center [124, 144] width 190 height 16
select select "1"
select select "0"
select select "7"
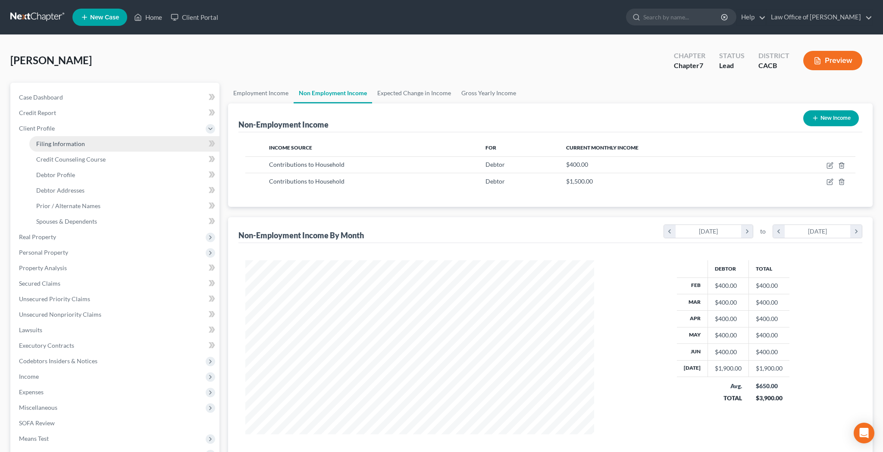
select select "0"
select select "4"
select select "0"
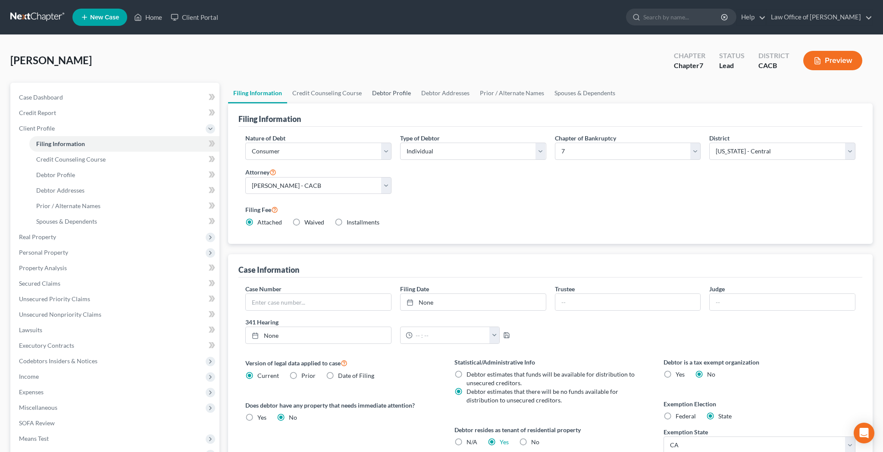
click at [386, 93] on link "Debtor Profile" at bounding box center [391, 93] width 49 height 21
select select "0"
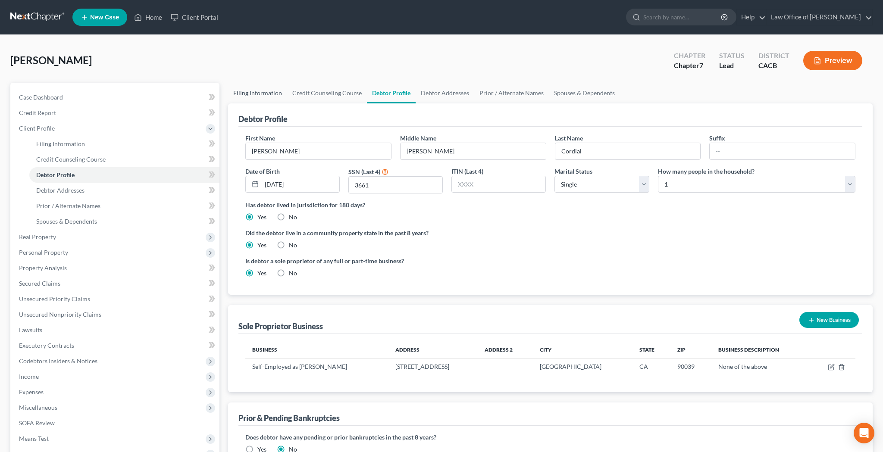
click at [260, 92] on link "Filing Information" at bounding box center [257, 93] width 59 height 21
select select "1"
select select "0"
select select "7"
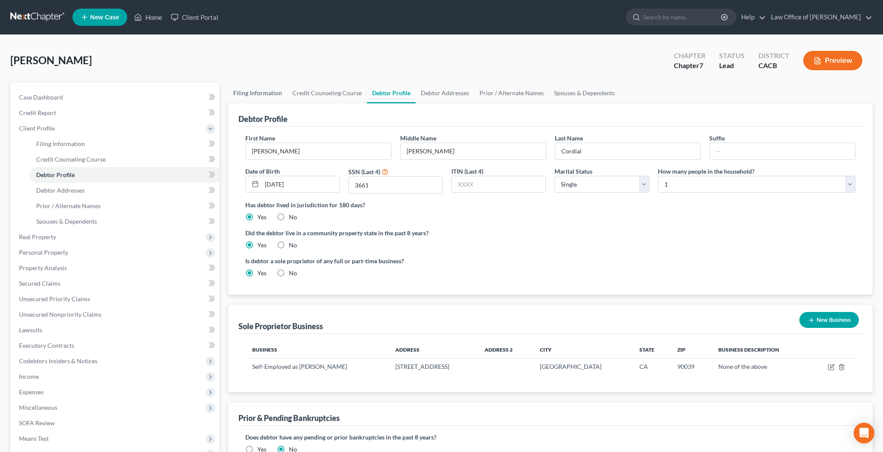
select select "0"
select select "4"
select select "0"
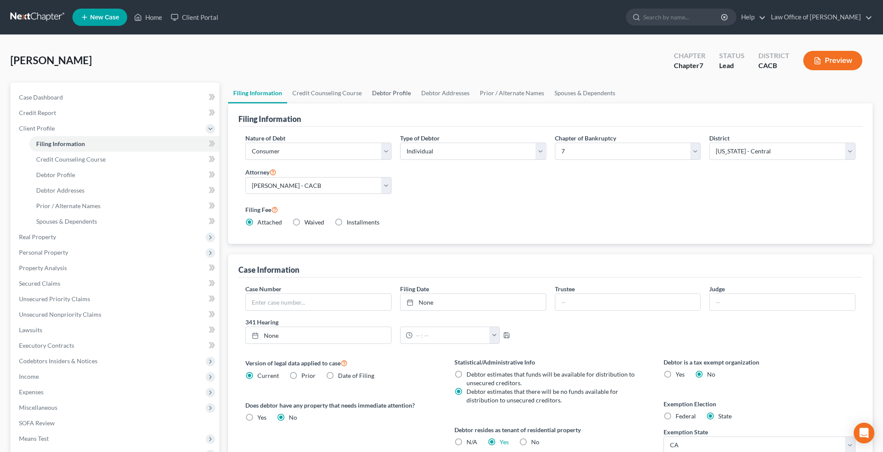
click at [391, 90] on link "Debtor Profile" at bounding box center [391, 93] width 49 height 21
select select "0"
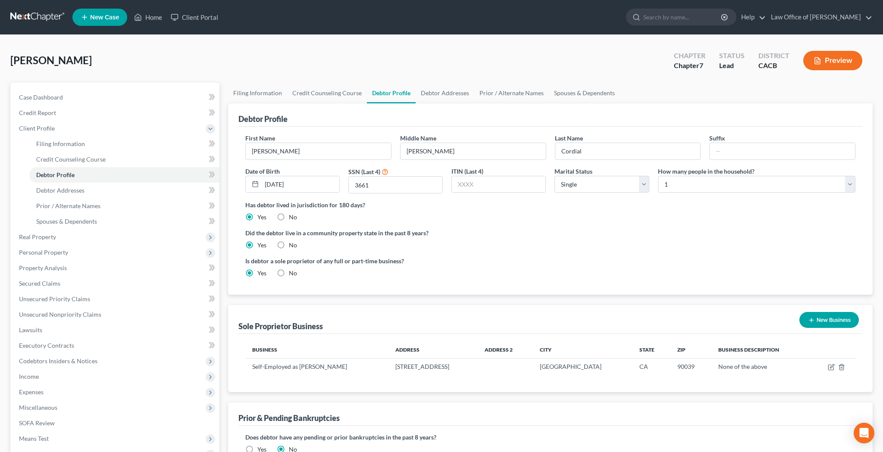
click at [618, 222] on ng-include "First Name [PERSON_NAME] Middle Name [PERSON_NAME] Last Name [PERSON_NAME] Date…" at bounding box center [550, 209] width 610 height 151
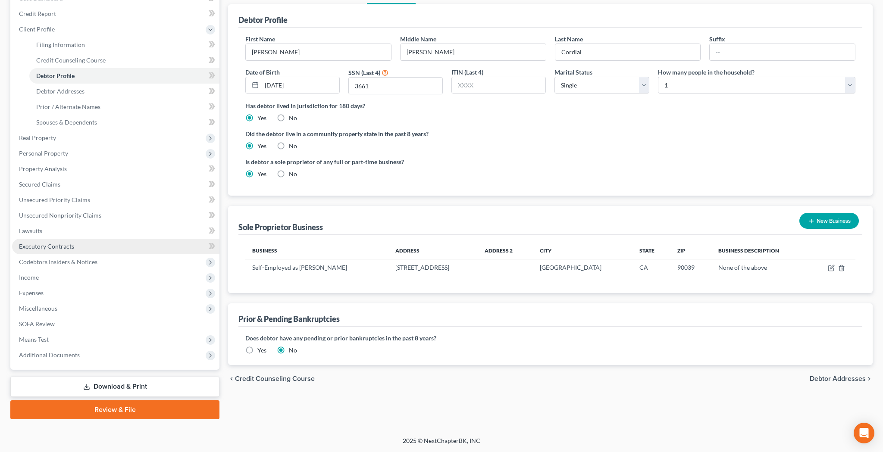
scroll to position [99, 0]
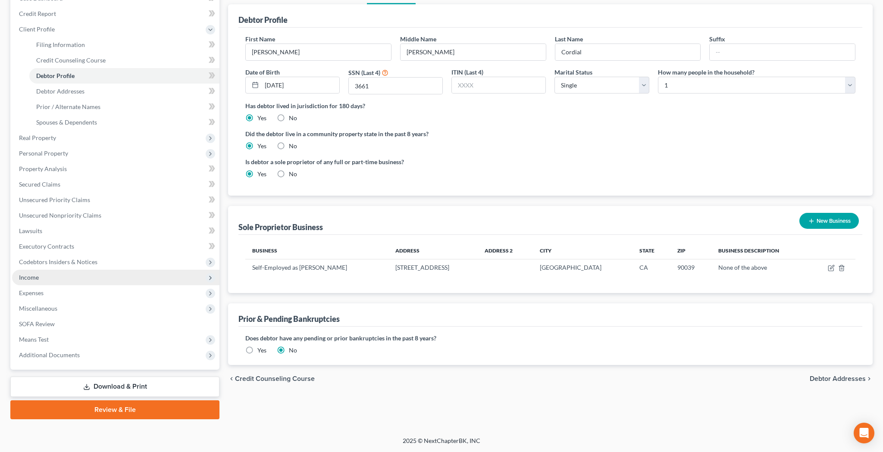
click at [84, 276] on span "Income" at bounding box center [115, 278] width 207 height 16
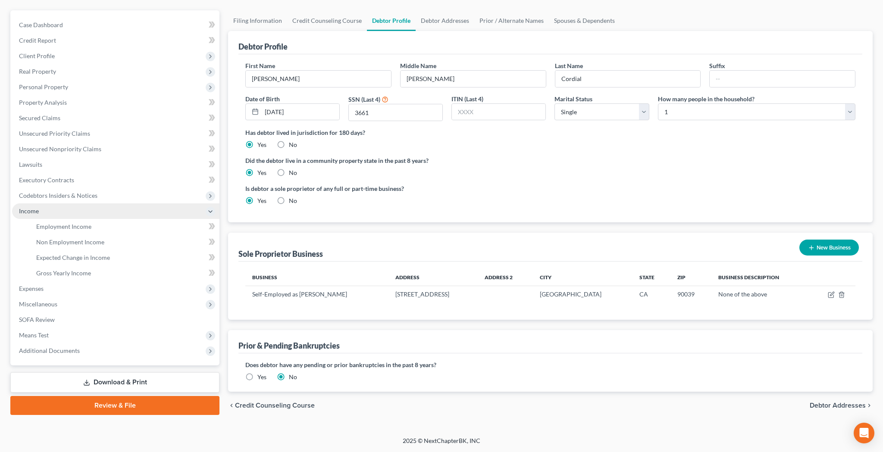
scroll to position [72, 0]
click at [60, 333] on span "Means Test" at bounding box center [115, 336] width 207 height 16
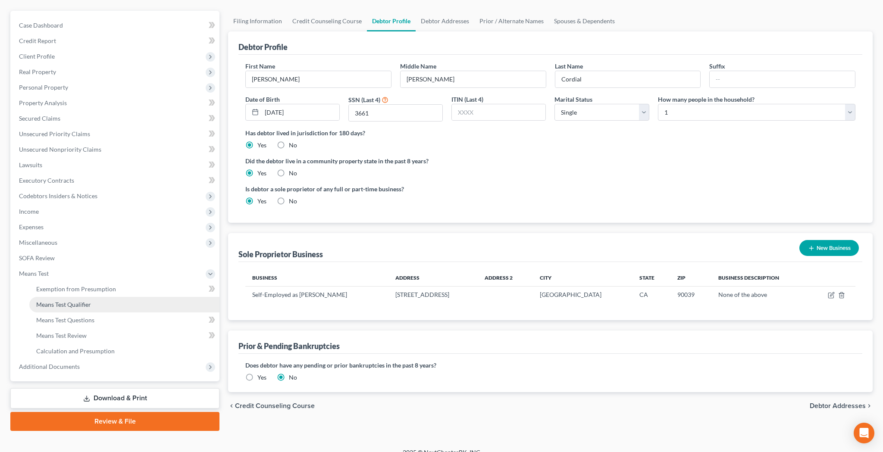
click at [72, 303] on span "Means Test Qualifier" at bounding box center [63, 304] width 55 height 7
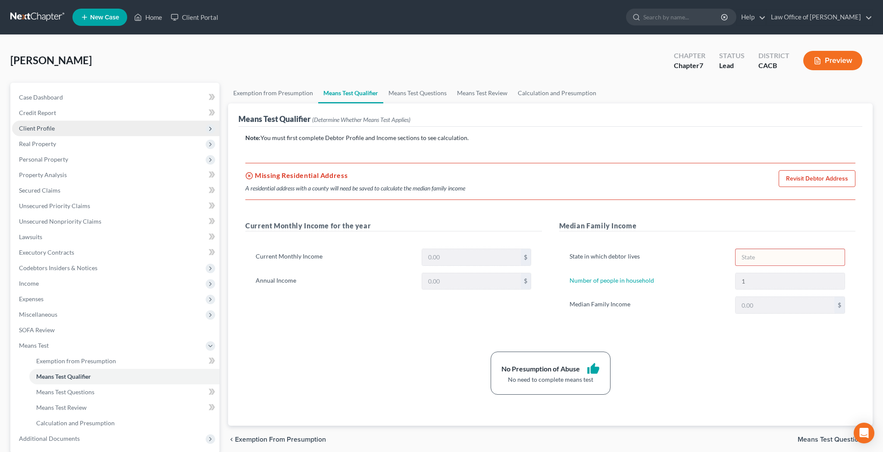
click at [84, 129] on span "Client Profile" at bounding box center [115, 129] width 207 height 16
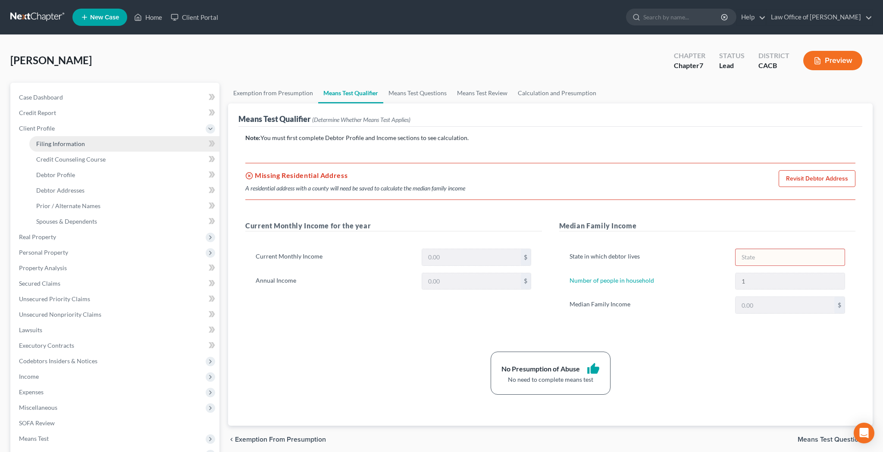
click at [81, 141] on span "Filing Information" at bounding box center [60, 143] width 49 height 7
select select "1"
select select "0"
select select "7"
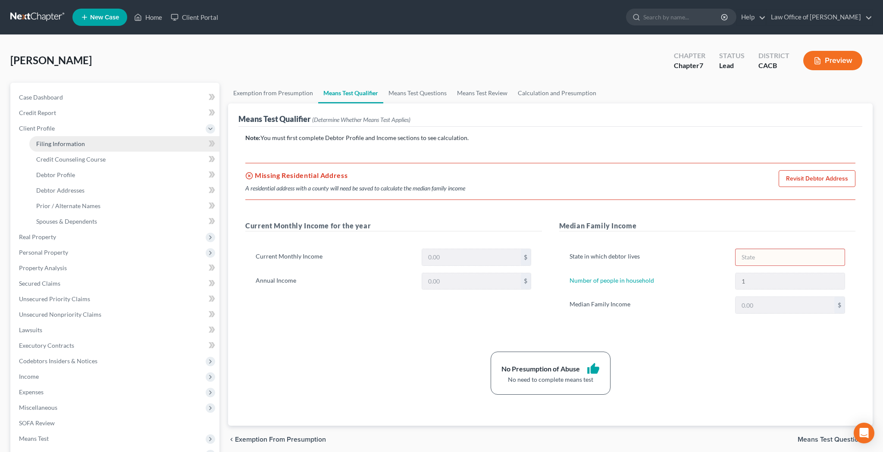
select select "0"
select select "4"
select select "0"
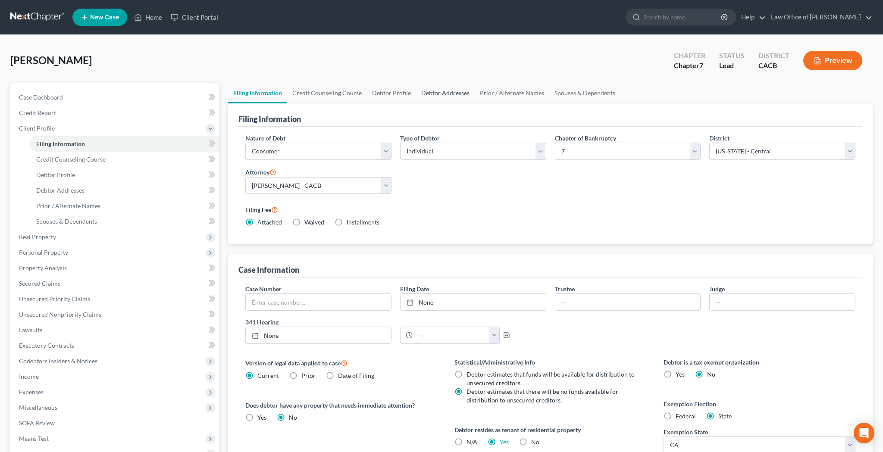
click at [449, 94] on link "Debtor Addresses" at bounding box center [445, 93] width 59 height 21
select select "0"
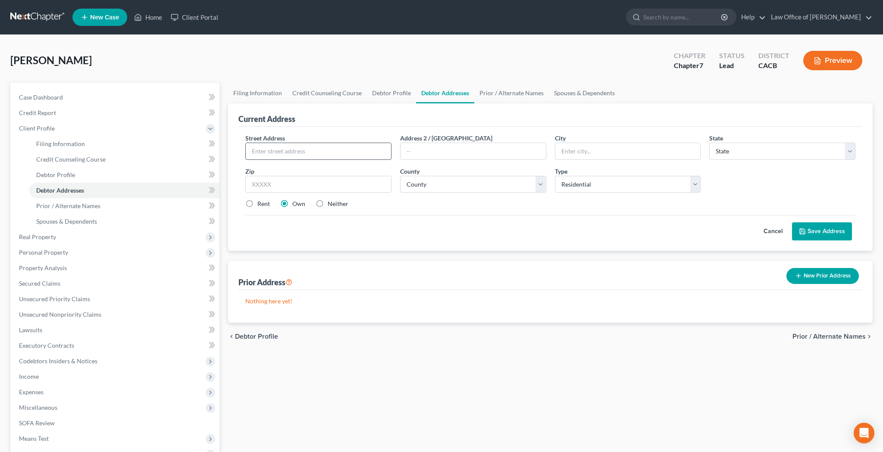
click at [354, 153] on input "text" at bounding box center [318, 151] width 145 height 16
type input "[STREET_ADDRESS]"
click at [390, 181] on input "text" at bounding box center [318, 184] width 146 height 17
click at [340, 181] on input "text" at bounding box center [318, 184] width 146 height 17
type input "90039"
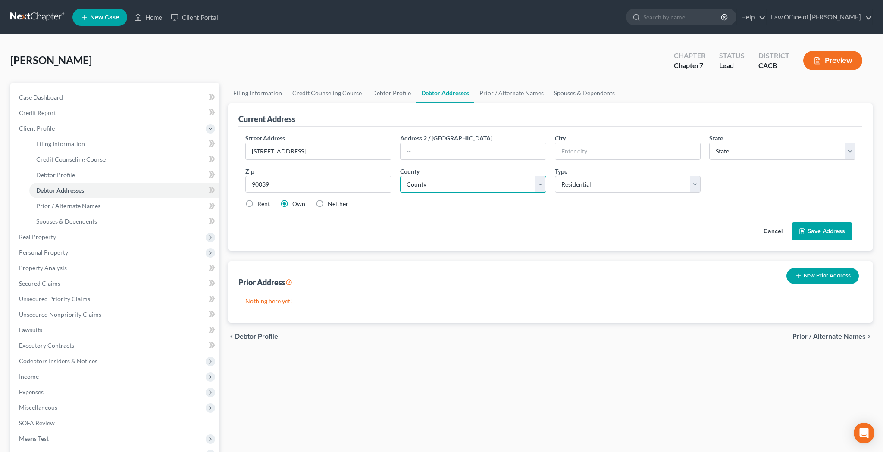
type input "[GEOGRAPHIC_DATA]"
select select "4"
select select "18"
click at [257, 202] on label "Rent" at bounding box center [263, 204] width 12 height 9
click at [261, 202] on input "Rent" at bounding box center [264, 203] width 6 height 6
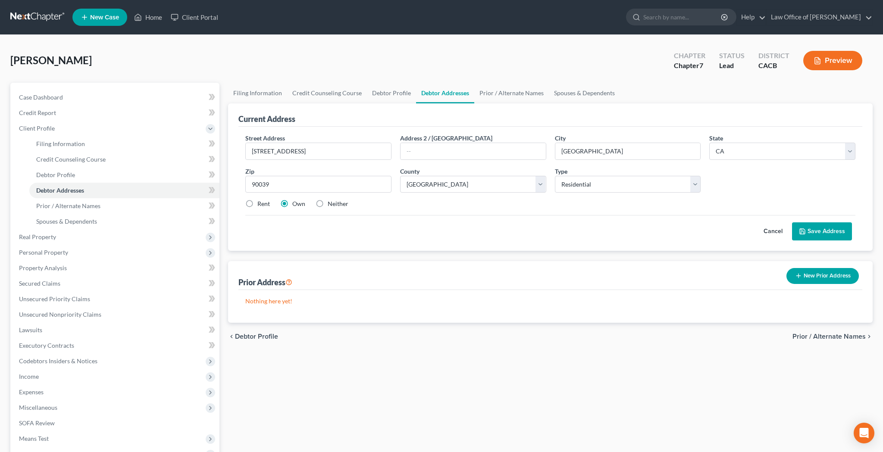
radio input "true"
click at [809, 232] on button "Save Address" at bounding box center [822, 231] width 60 height 18
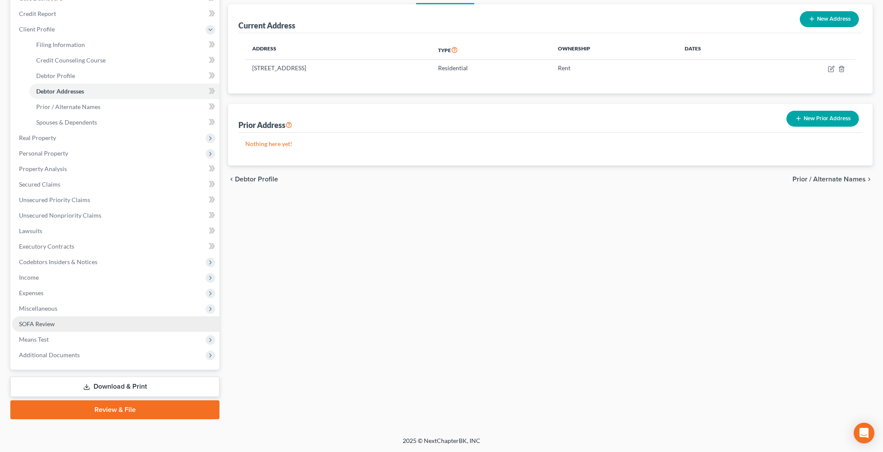
click at [81, 323] on link "SOFA Review" at bounding box center [115, 324] width 207 height 16
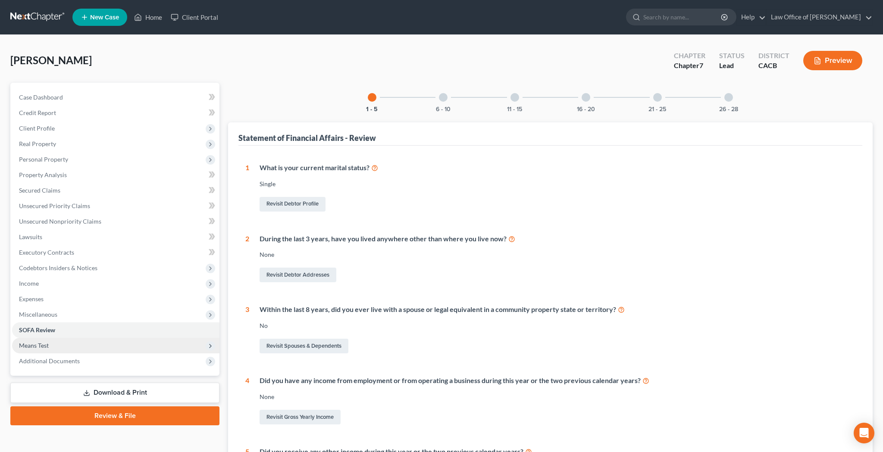
click at [69, 346] on span "Means Test" at bounding box center [115, 346] width 207 height 16
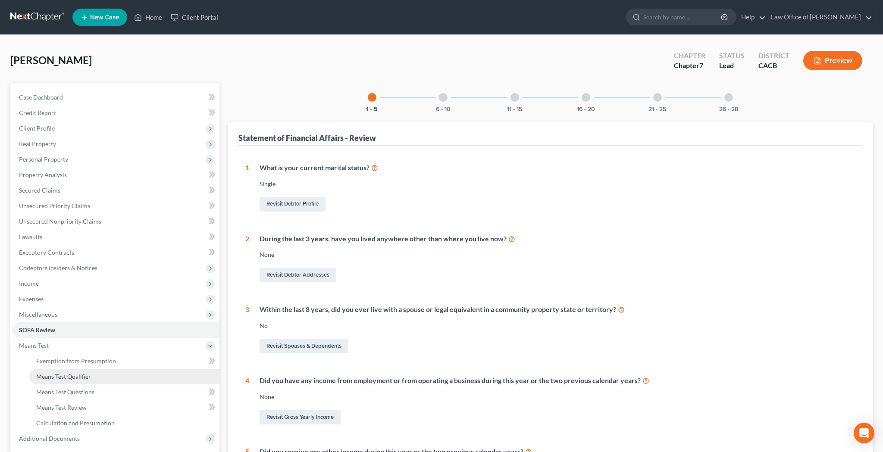
click at [69, 377] on span "Means Test Qualifier" at bounding box center [63, 376] width 55 height 7
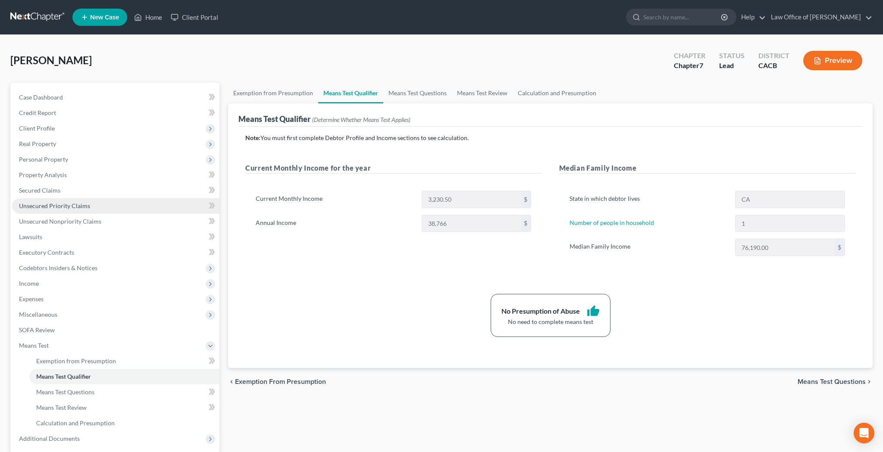
click at [75, 206] on span "Unsecured Priority Claims" at bounding box center [54, 205] width 71 height 7
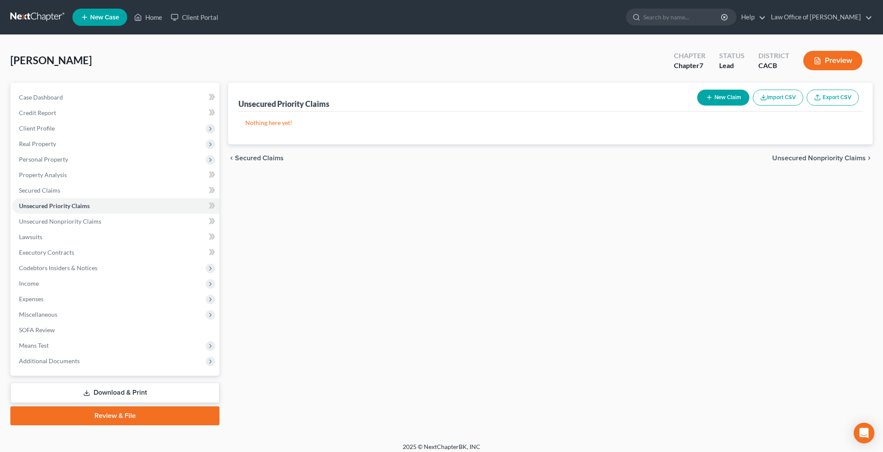
click at [715, 95] on button "New Claim" at bounding box center [723, 98] width 52 height 16
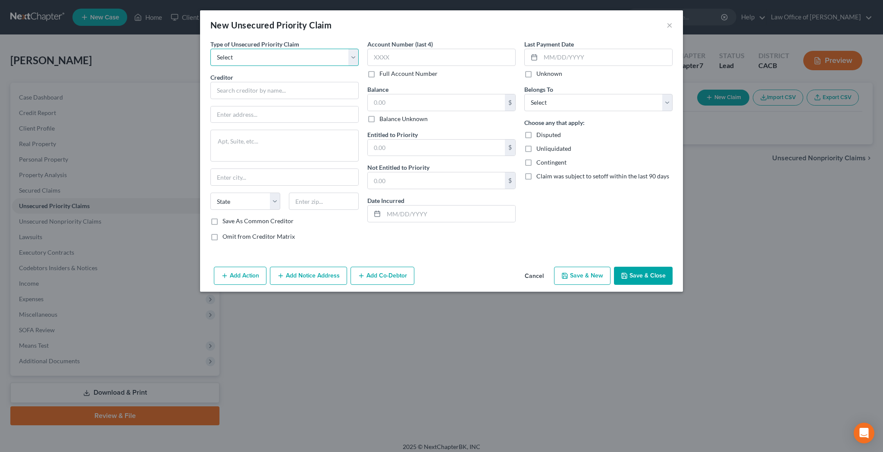
select select "0"
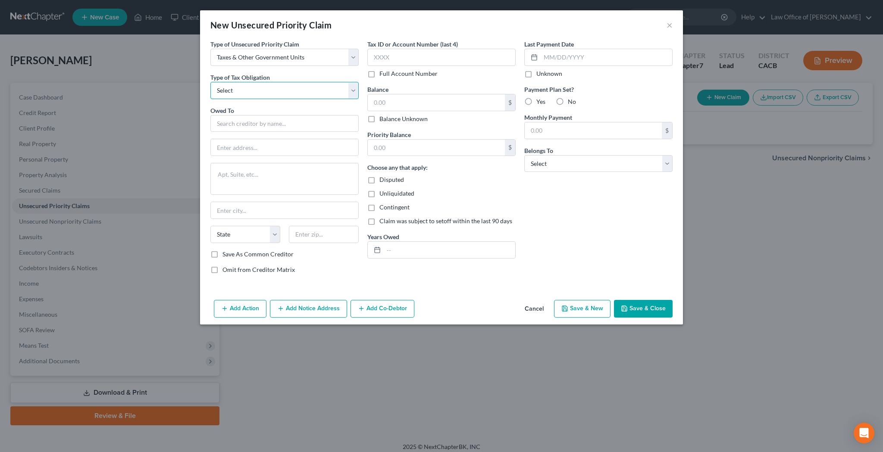
select select "0"
click at [263, 122] on input "text" at bounding box center [284, 123] width 148 height 17
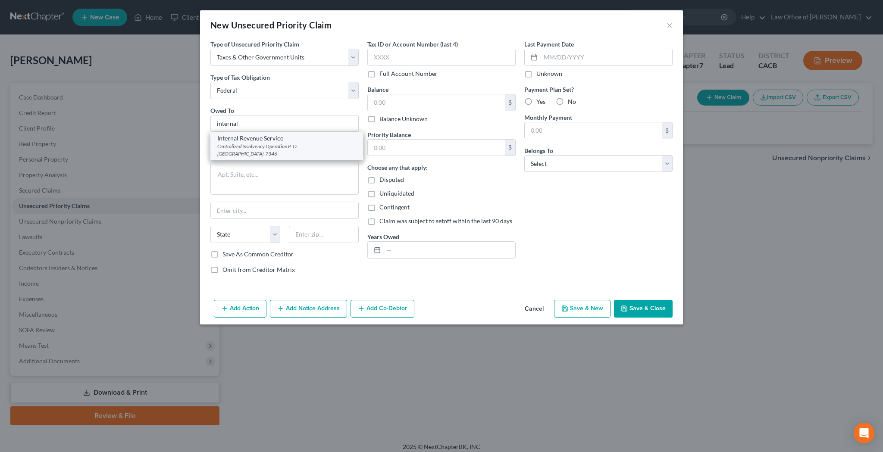
click at [255, 142] on div "Internal Revenue Service" at bounding box center [286, 138] width 139 height 9
type input "Internal Revenue Service"
type input "Centralized Insolvency Operation"
type textarea "P. O. Box 7346"
type input "[GEOGRAPHIC_DATA]"
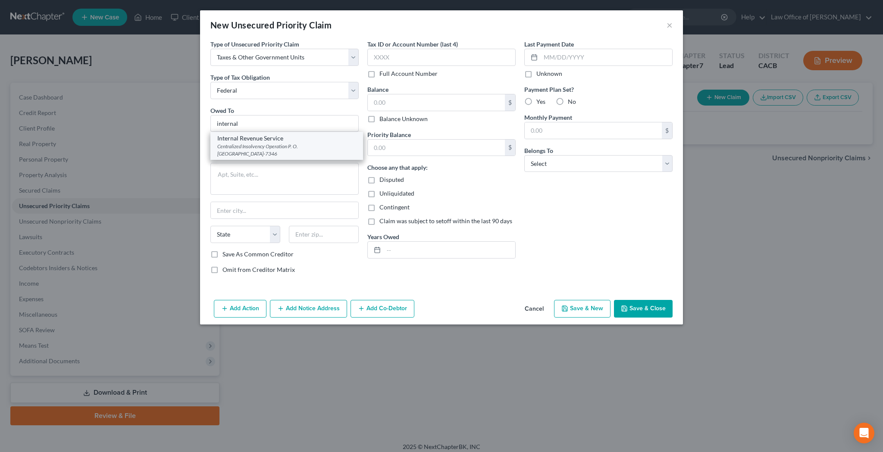
select select "39"
type input "19101-7346"
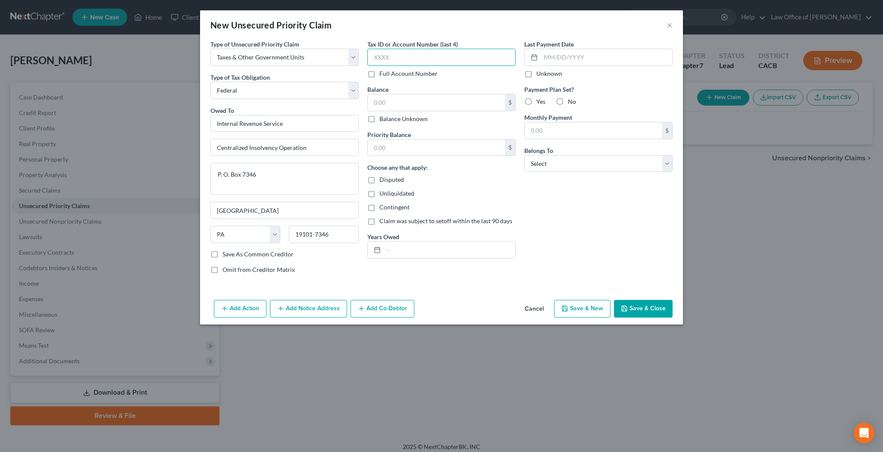
click at [408, 59] on input "text" at bounding box center [441, 57] width 148 height 17
type input "3661"
click at [446, 107] on input "text" at bounding box center [436, 102] width 137 height 16
type input "1,316"
click at [440, 148] on input "text" at bounding box center [436, 148] width 137 height 16
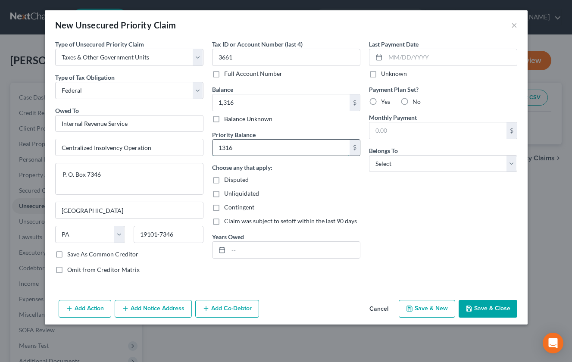
type input "1,316"
click at [283, 248] on input "text" at bounding box center [293, 250] width 131 height 16
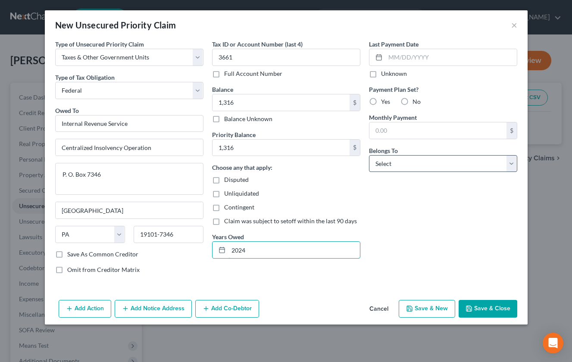
type input "2024"
select select "0"
click at [481, 309] on button "Save & Close" at bounding box center [488, 309] width 59 height 18
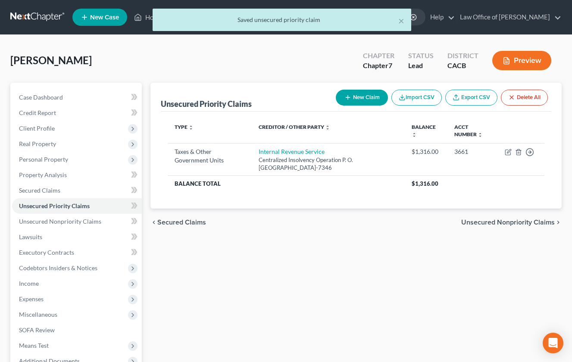
click at [368, 97] on button "New Claim" at bounding box center [362, 98] width 52 height 16
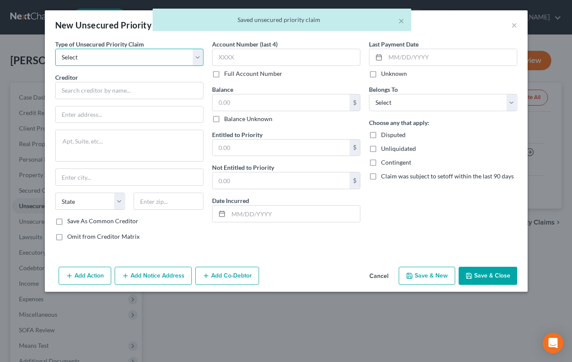
select select "0"
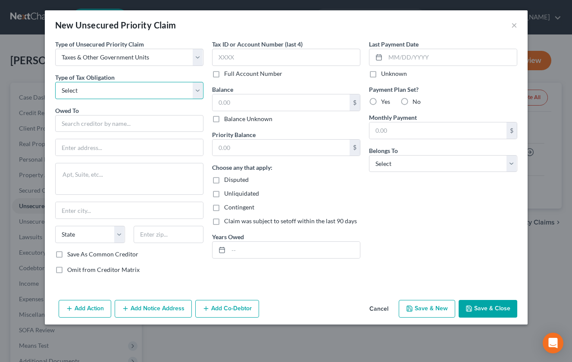
select select "0"
click at [142, 120] on input "text" at bounding box center [129, 123] width 148 height 17
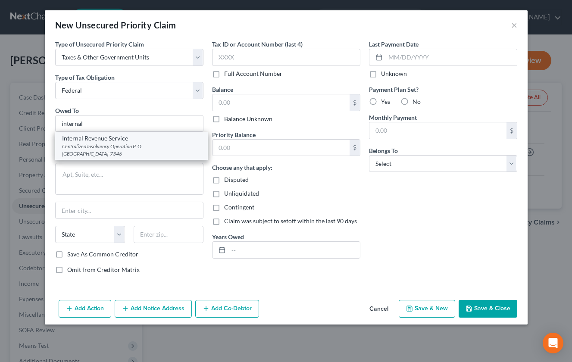
click at [134, 146] on div "Centralized Insolvency Operation P. O. [GEOGRAPHIC_DATA]-7346" at bounding box center [131, 150] width 139 height 15
type input "Internal Revenue Service"
type input "Centralized Insolvency Operation"
type textarea "P. O. Box 7346"
type input "[GEOGRAPHIC_DATA]"
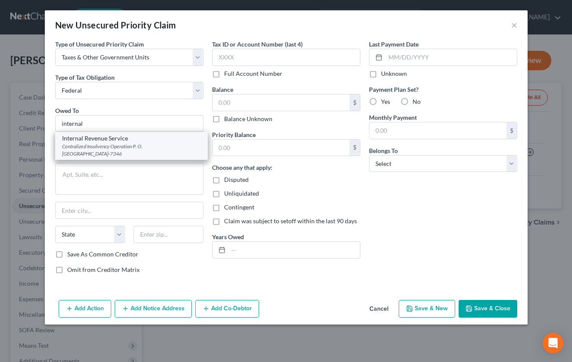
select select "39"
type input "19101-7346"
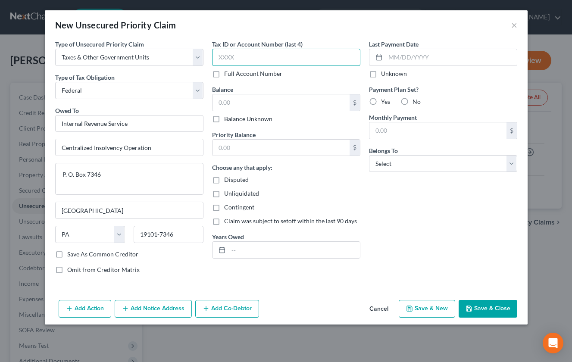
click at [259, 61] on input "text" at bounding box center [286, 57] width 148 height 17
type input "3661"
click at [278, 106] on input "text" at bounding box center [280, 102] width 137 height 16
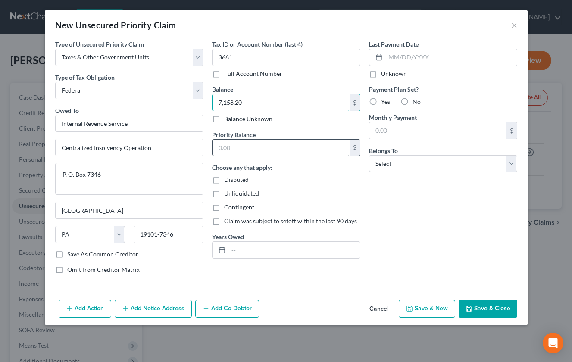
type input "7,158.20"
click at [289, 144] on input "text" at bounding box center [280, 148] width 137 height 16
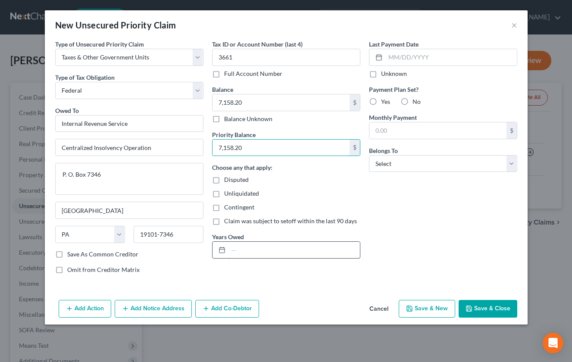
type input "7,158.20"
click at [297, 247] on input "text" at bounding box center [293, 250] width 131 height 16
type input "2023"
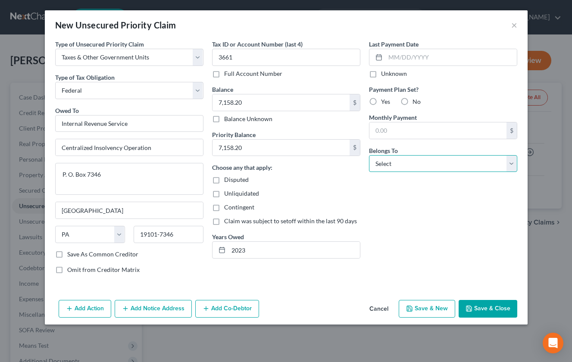
select select "0"
click at [478, 307] on button "Save & Close" at bounding box center [488, 309] width 59 height 18
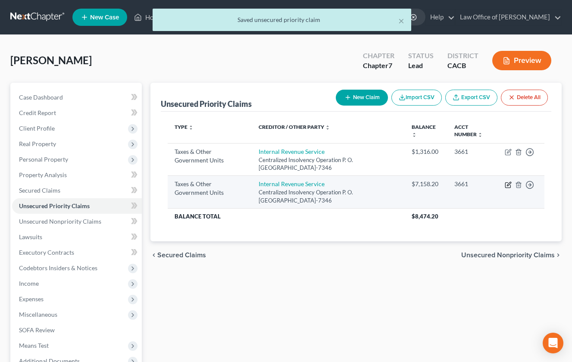
click at [509, 184] on icon "button" at bounding box center [508, 184] width 7 height 7
select select "0"
select select "39"
select select "0"
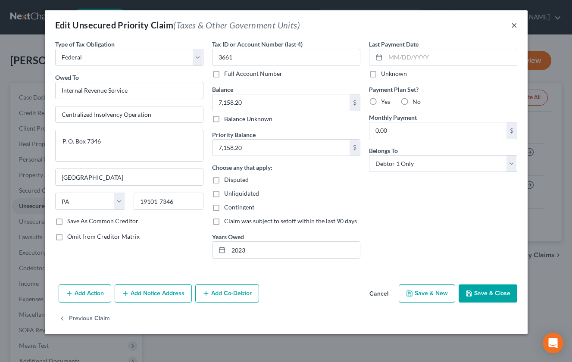
click at [517, 25] on button "×" at bounding box center [514, 25] width 6 height 10
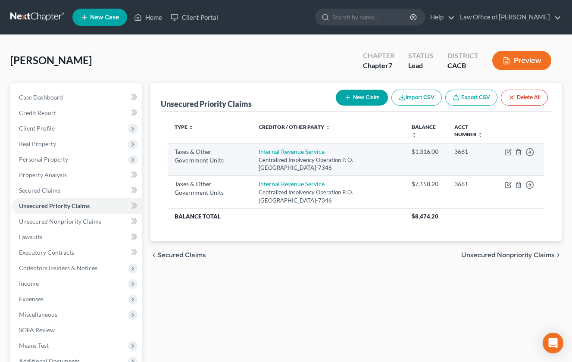
click at [504, 154] on td "Move to D Move to F Move to G Move to Notice Only" at bounding box center [521, 159] width 47 height 33
click at [507, 154] on icon "button" at bounding box center [508, 152] width 7 height 7
select select "0"
select select "39"
select select "0"
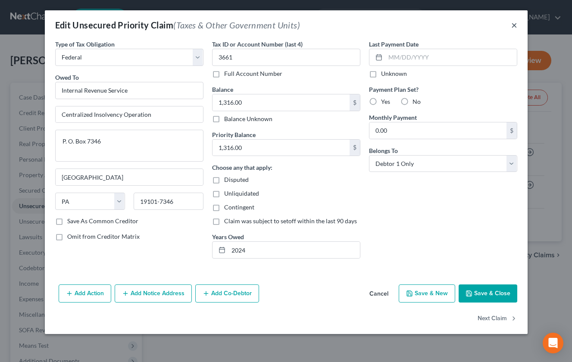
click at [512, 21] on button "×" at bounding box center [514, 25] width 6 height 10
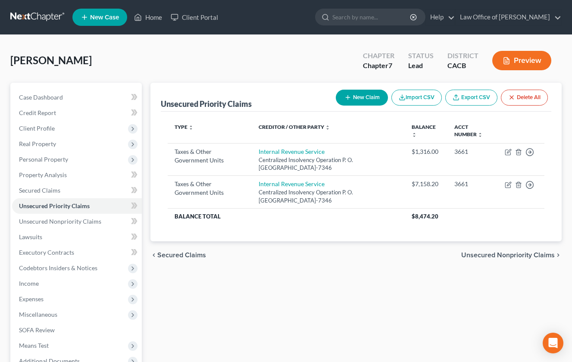
click at [355, 97] on button "New Claim" at bounding box center [362, 98] width 52 height 16
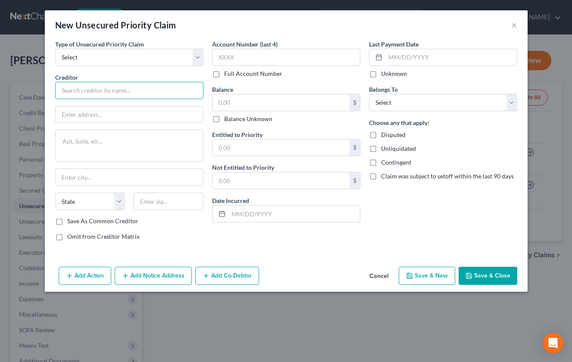
click at [138, 94] on input "text" at bounding box center [129, 90] width 148 height 17
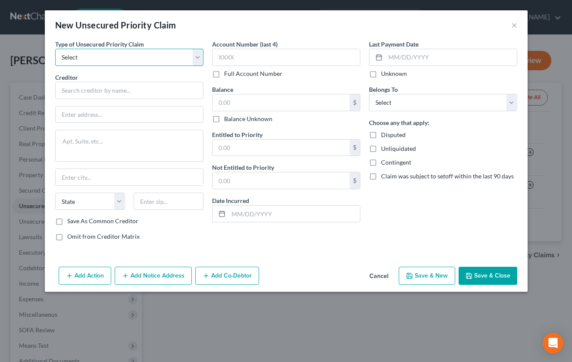
select select "0"
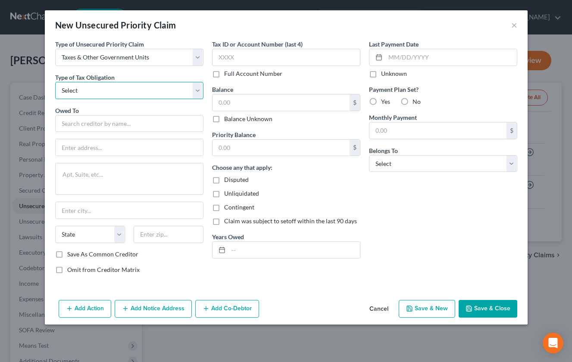
select select "2"
click at [131, 123] on input "text" at bounding box center [129, 123] width 148 height 17
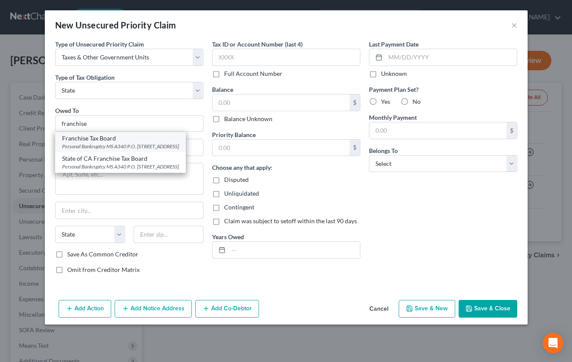
click at [133, 146] on div "Personal Bankruptcy MS A340 P.O. [STREET_ADDRESS]" at bounding box center [120, 146] width 117 height 7
type input "Franchise Tax Board"
type input "Personal Bankruptcy MS A340"
type textarea "P.O. Box 2952"
type input "[GEOGRAPHIC_DATA]"
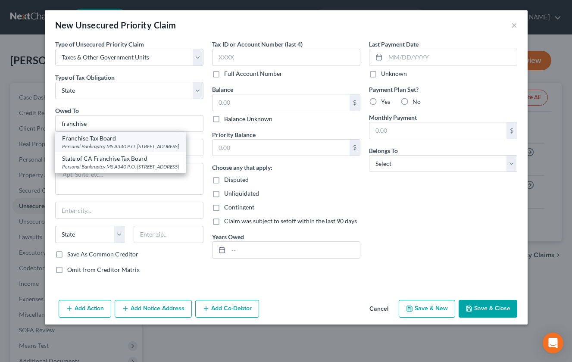
select select "4"
type input "95812-2952"
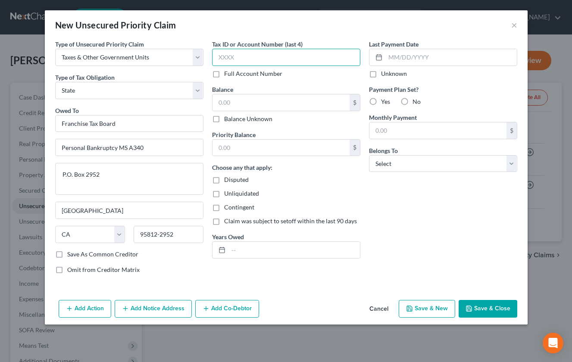
click at [237, 59] on input "text" at bounding box center [286, 57] width 148 height 17
click at [357, 83] on div "Tax ID or Account Number (last 4) 3661 Full Account Number Balance $ Balance Un…" at bounding box center [286, 160] width 157 height 241
click at [284, 98] on input "text" at bounding box center [280, 102] width 137 height 16
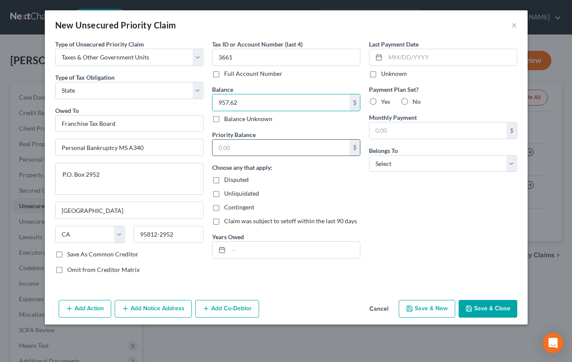
click at [287, 150] on input "text" at bounding box center [280, 148] width 137 height 16
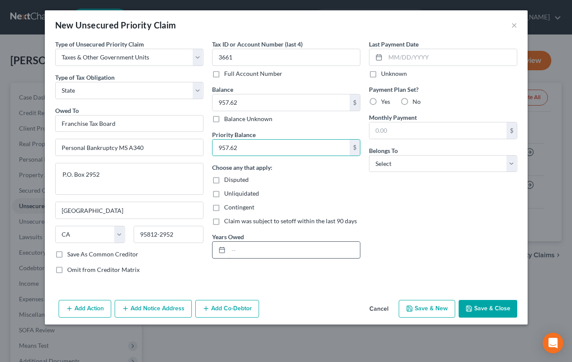
click at [281, 247] on input "text" at bounding box center [293, 250] width 131 height 16
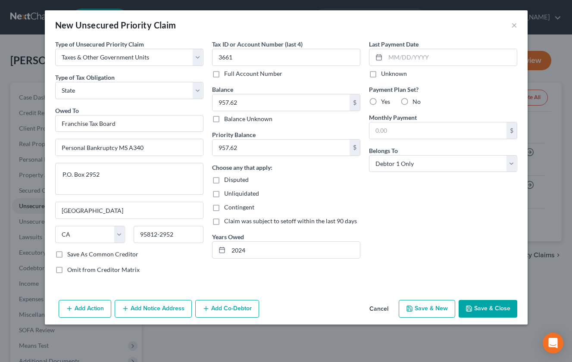
click at [483, 305] on button "Save & Close" at bounding box center [488, 309] width 59 height 18
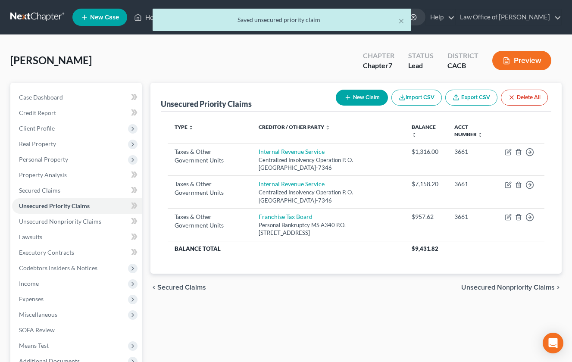
click at [377, 97] on button "New Claim" at bounding box center [362, 98] width 52 height 16
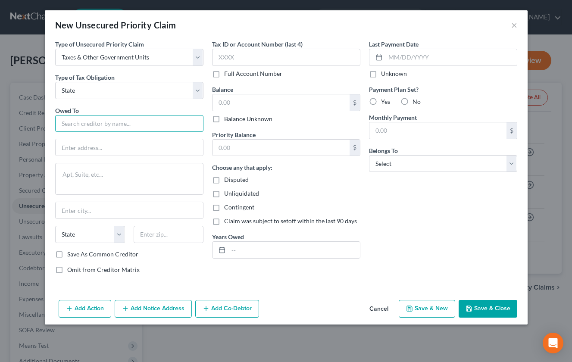
click at [123, 122] on input "text" at bounding box center [129, 123] width 148 height 17
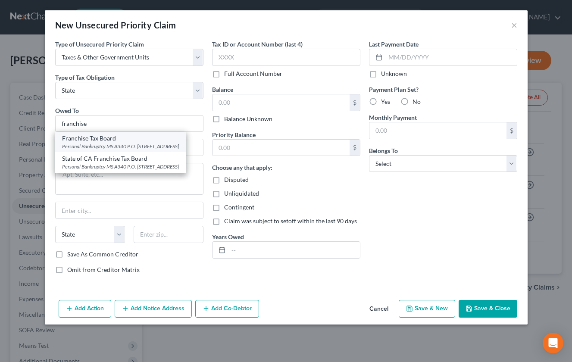
click at [127, 138] on div "Franchise Tax Board" at bounding box center [120, 138] width 117 height 9
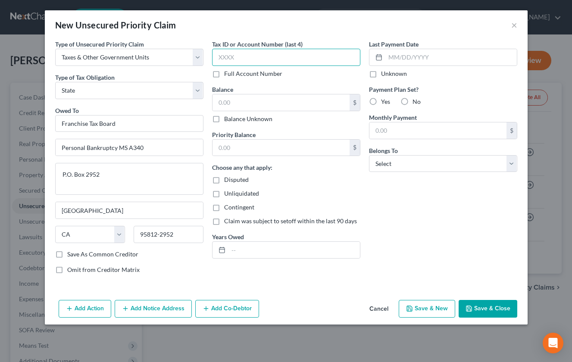
click at [236, 59] on input "text" at bounding box center [286, 57] width 148 height 17
click at [242, 102] on input "text" at bounding box center [280, 102] width 137 height 16
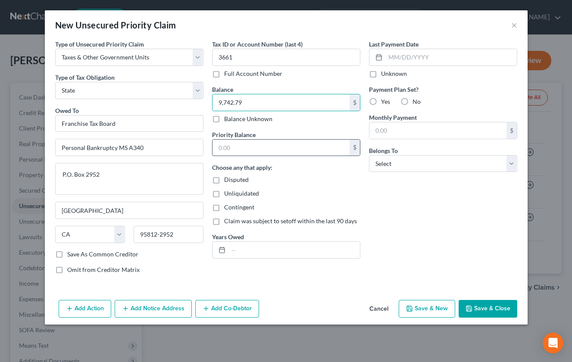
click at [250, 152] on input "text" at bounding box center [280, 148] width 137 height 16
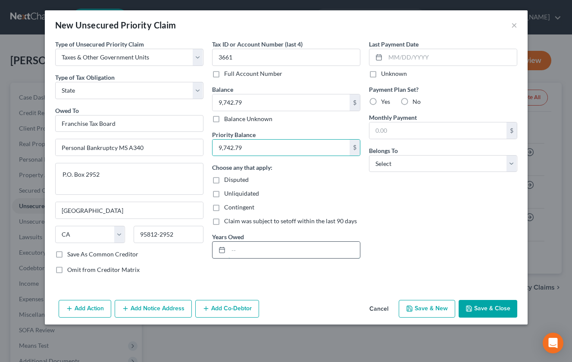
click at [277, 250] on input "text" at bounding box center [293, 250] width 131 height 16
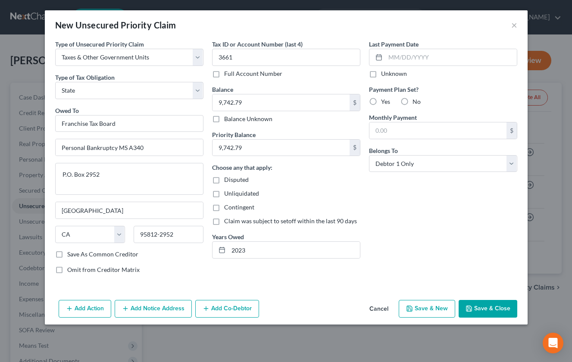
click at [486, 311] on button "Save & Close" at bounding box center [488, 309] width 59 height 18
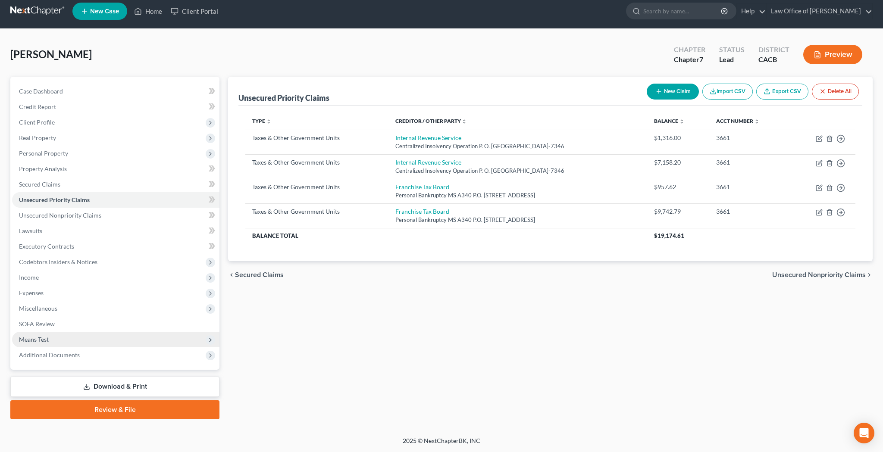
scroll to position [6, 0]
click at [125, 356] on span "Additional Documents" at bounding box center [115, 355] width 207 height 16
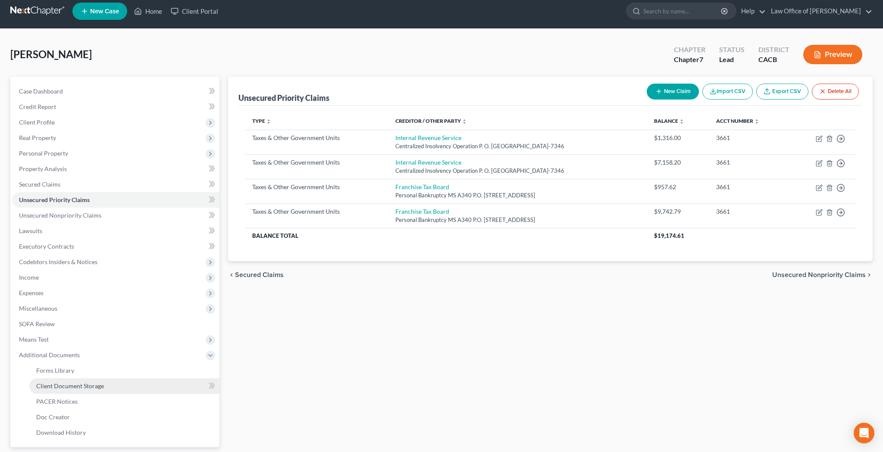
click at [116, 380] on link "Client Document Storage" at bounding box center [124, 386] width 190 height 16
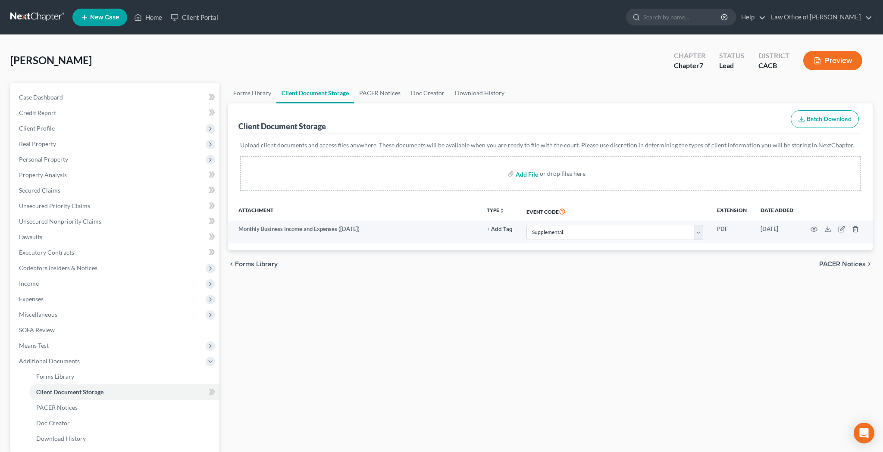
click at [522, 175] on input "file" at bounding box center [525, 174] width 21 height 16
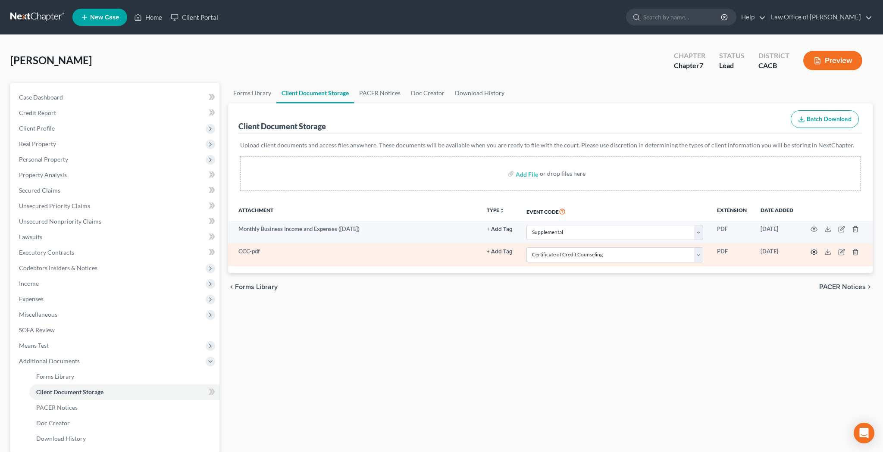
click at [812, 251] on icon "button" at bounding box center [813, 252] width 7 height 7
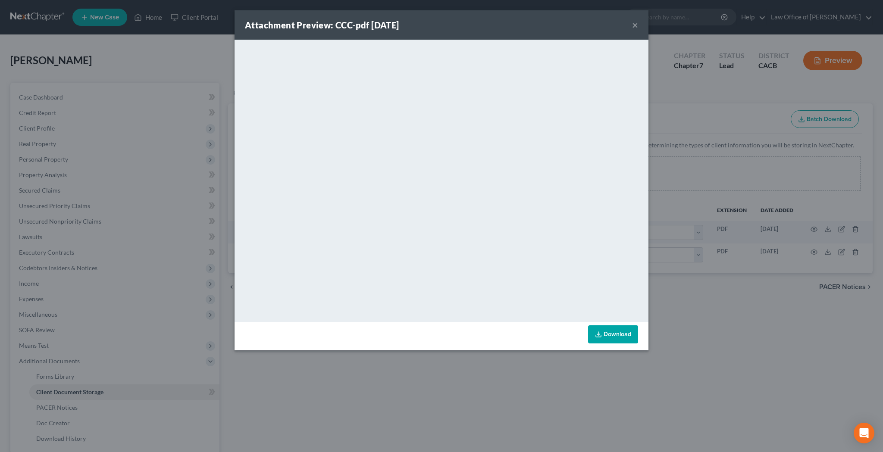
click at [634, 26] on button "×" at bounding box center [635, 25] width 6 height 10
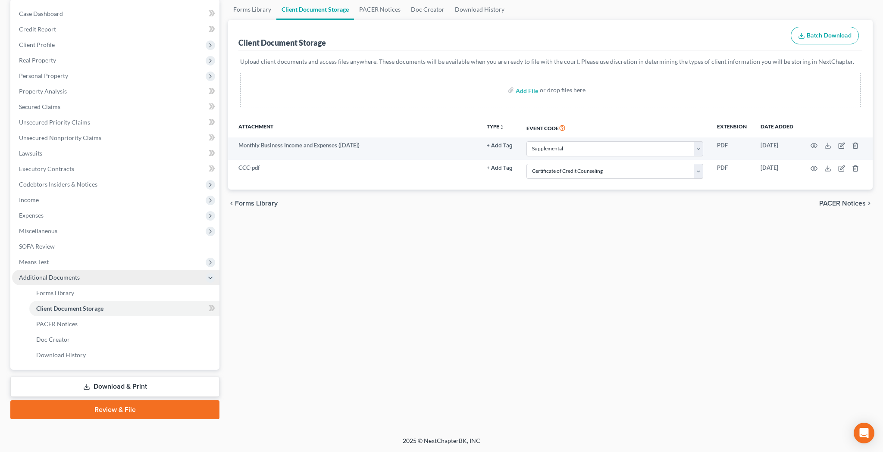
scroll to position [84, 0]
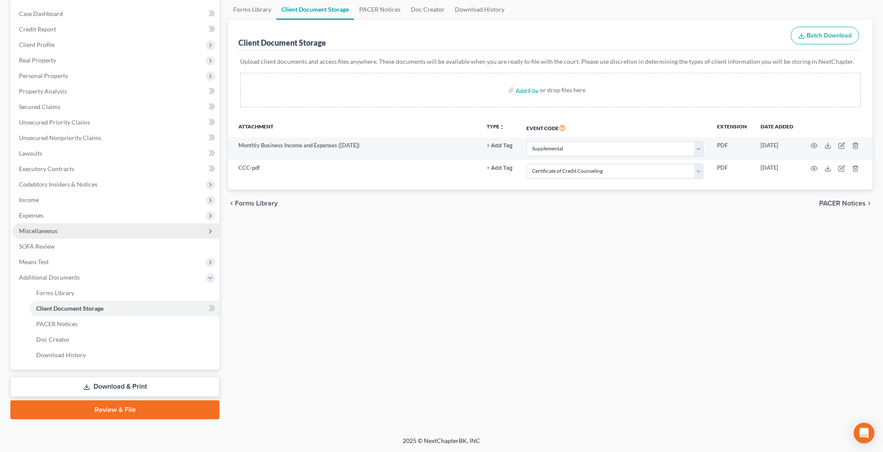
click at [75, 227] on span "Miscellaneous" at bounding box center [115, 231] width 207 height 16
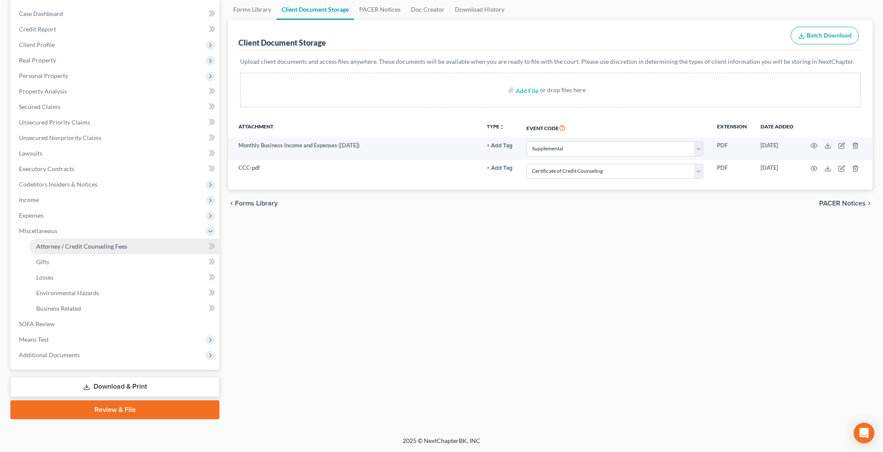
click at [76, 246] on span "Attorney / Credit Counseling Fees" at bounding box center [81, 246] width 91 height 7
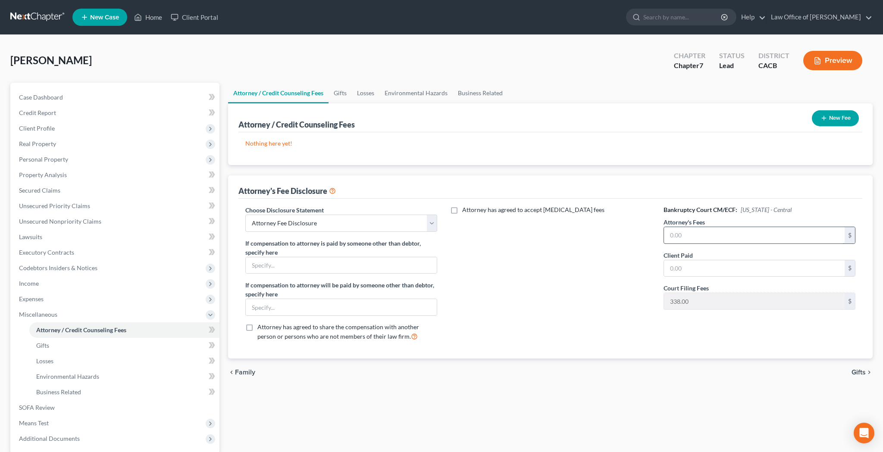
click at [687, 233] on input "text" at bounding box center [754, 235] width 181 height 16
click at [684, 263] on input "text" at bounding box center [754, 268] width 181 height 16
click at [840, 119] on button "New Fee" at bounding box center [835, 118] width 47 height 16
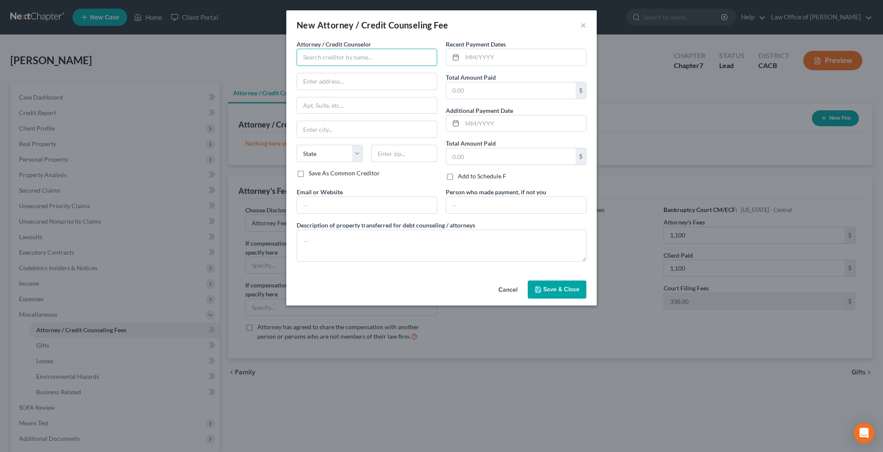
click at [396, 60] on input "text" at bounding box center [367, 57] width 140 height 17
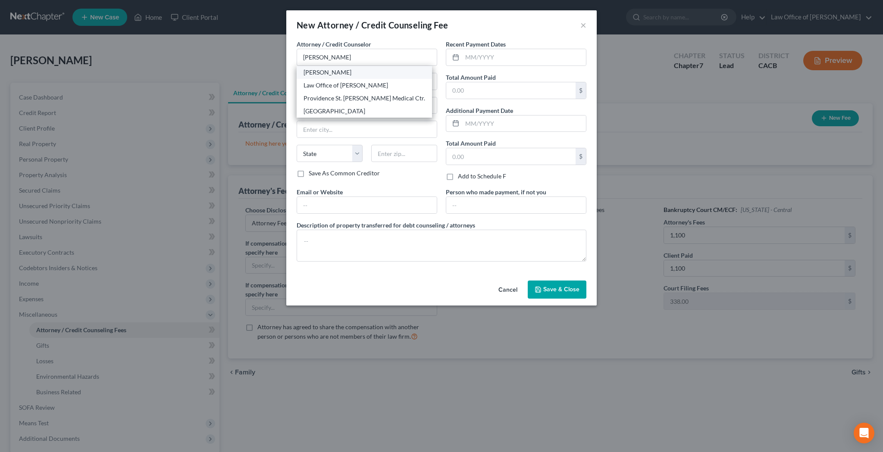
click at [389, 73] on div "[PERSON_NAME]" at bounding box center [364, 72] width 122 height 9
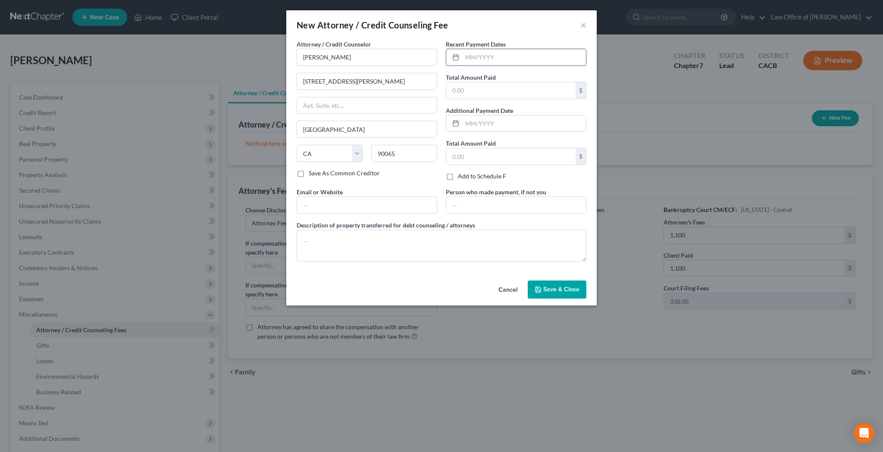
click at [472, 56] on input "text" at bounding box center [524, 57] width 124 height 16
click at [475, 92] on input "text" at bounding box center [510, 90] width 129 height 16
click at [364, 203] on input "text" at bounding box center [367, 205] width 140 height 16
click at [540, 284] on button "Save & Close" at bounding box center [557, 290] width 59 height 18
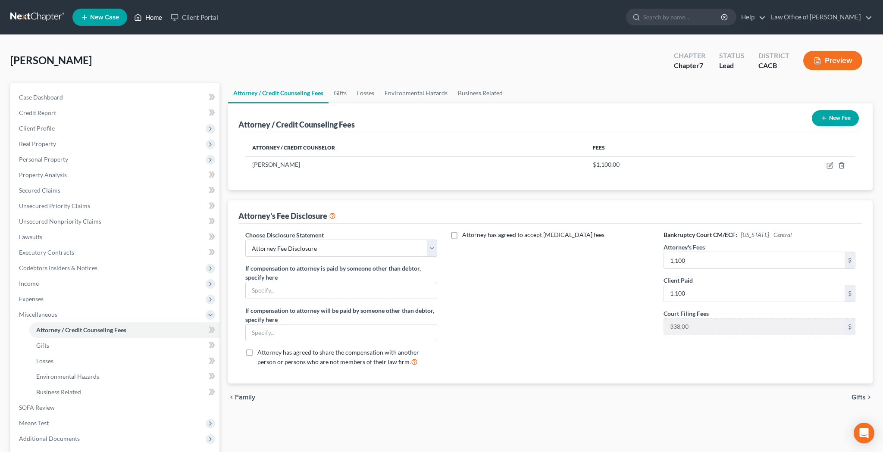
click at [155, 18] on link "Home" at bounding box center [148, 17] width 37 height 16
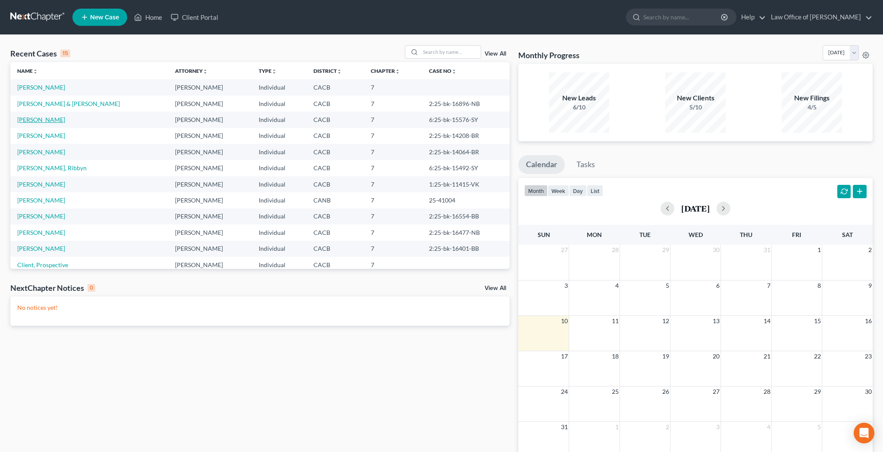
click at [50, 122] on link "[PERSON_NAME]" at bounding box center [41, 119] width 48 height 7
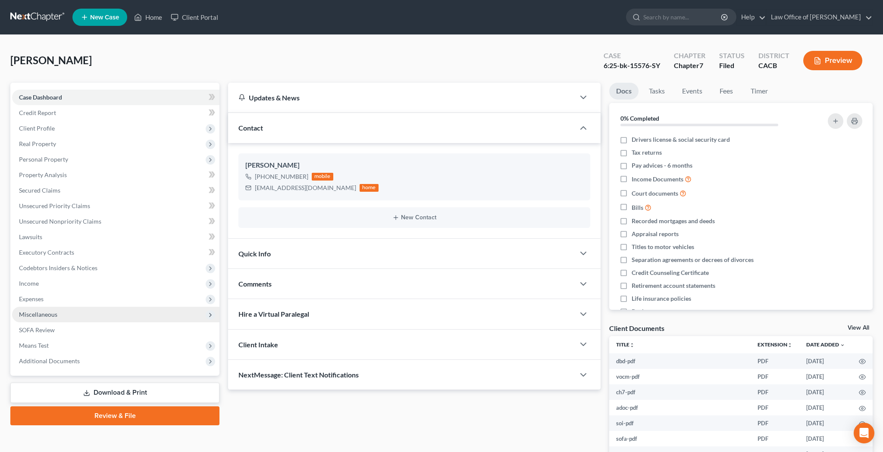
click at [61, 312] on span "Miscellaneous" at bounding box center [115, 315] width 207 height 16
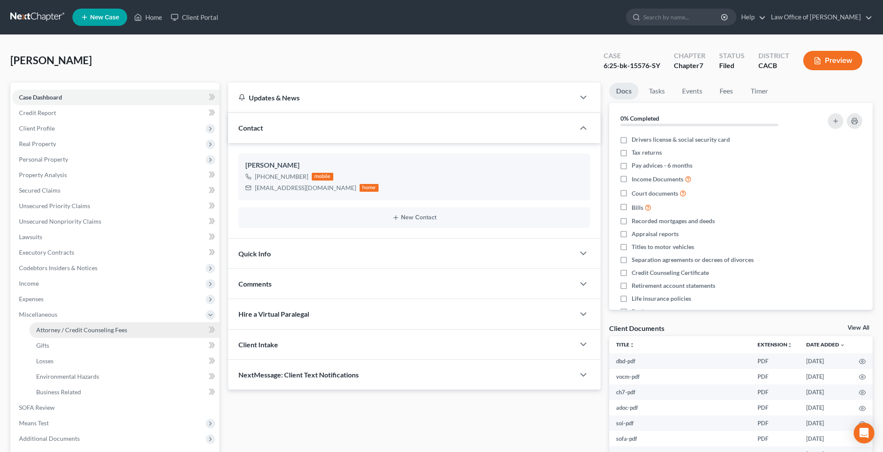
click at [65, 326] on span "Attorney / Credit Counseling Fees" at bounding box center [81, 329] width 91 height 7
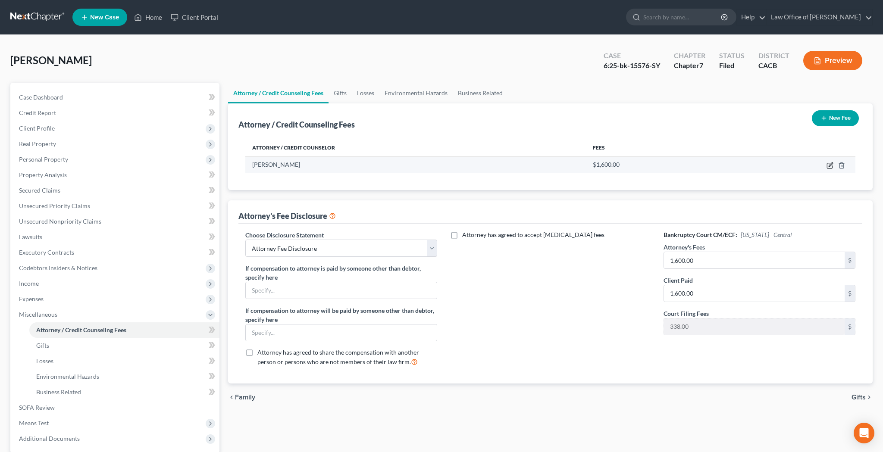
click at [827, 166] on icon "button" at bounding box center [829, 165] width 5 height 5
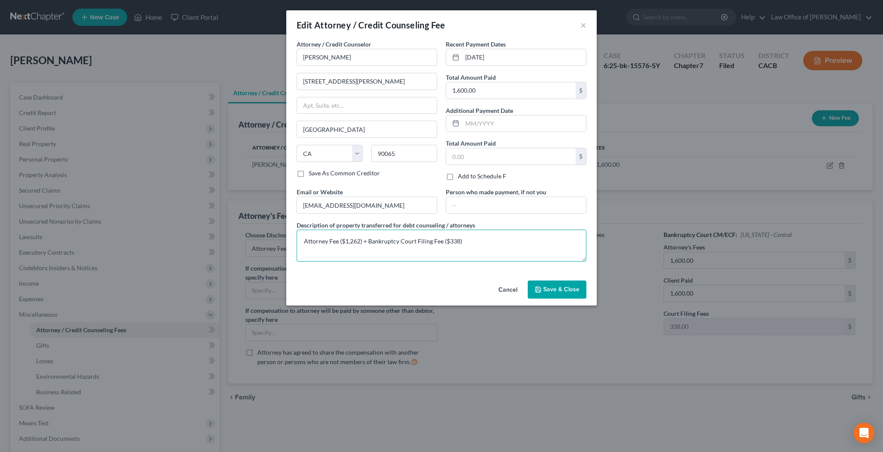
click at [387, 241] on textarea "Attorney Fee ($1,262) + Bankruptcy Court Filing Fee ($338)" at bounding box center [442, 246] width 290 height 32
click at [579, 25] on div "Edit Attorney / Credit Counseling Fee ×" at bounding box center [441, 24] width 310 height 29
click at [584, 27] on button "×" at bounding box center [583, 25] width 6 height 10
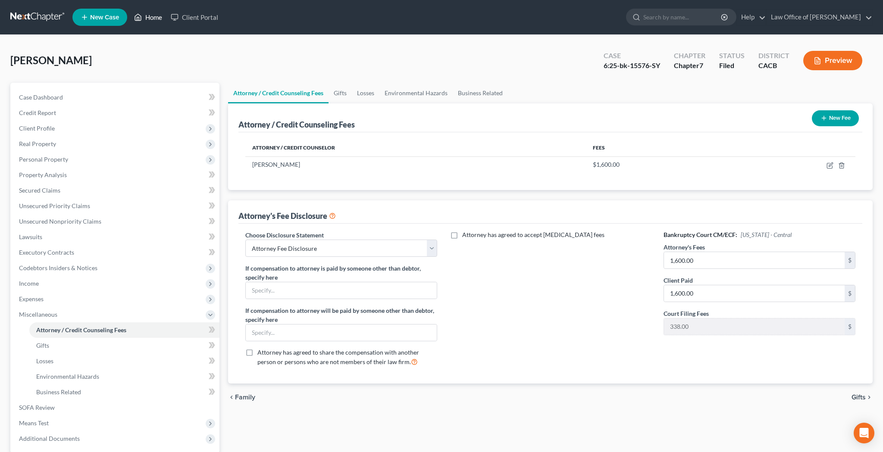
click at [158, 19] on link "Home" at bounding box center [148, 17] width 37 height 16
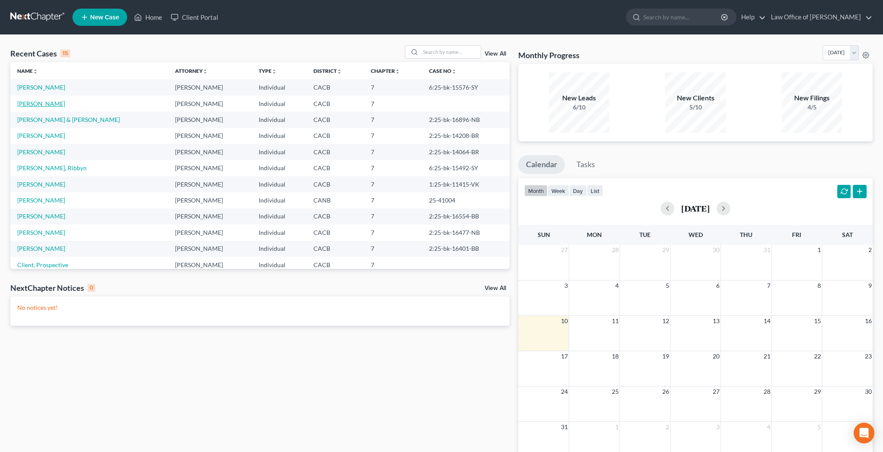
click at [49, 104] on link "[PERSON_NAME]" at bounding box center [41, 103] width 48 height 7
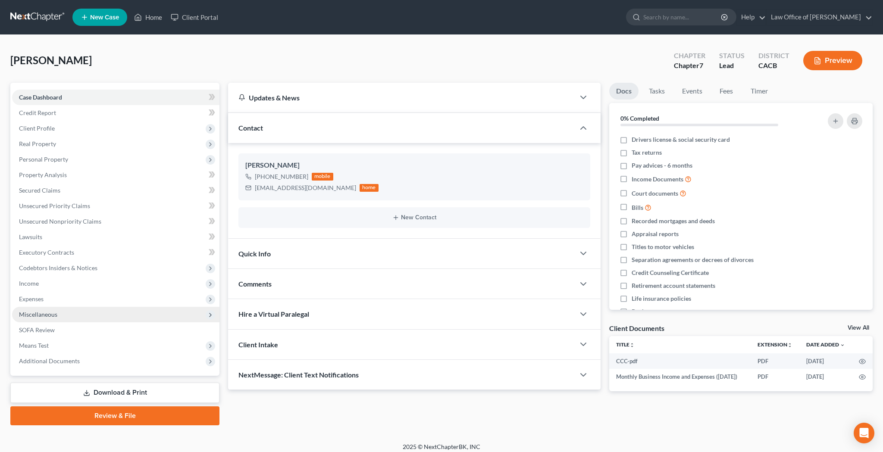
click at [53, 312] on span "Miscellaneous" at bounding box center [38, 314] width 38 height 7
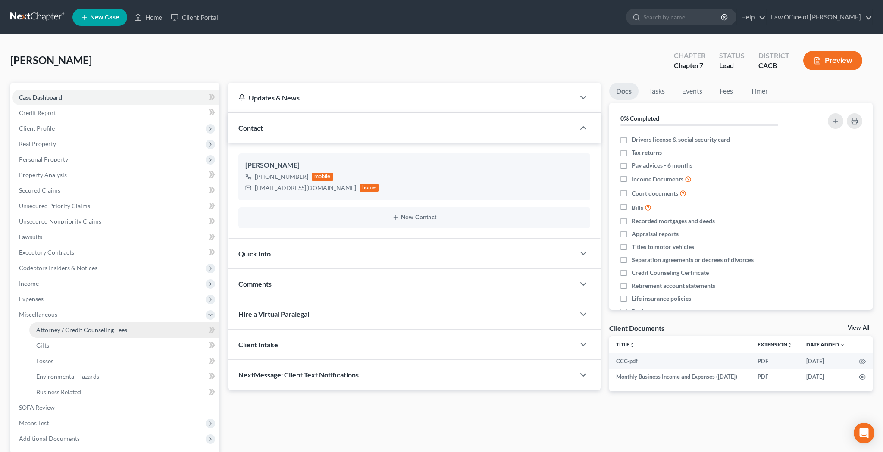
click at [57, 328] on span "Attorney / Credit Counseling Fees" at bounding box center [81, 329] width 91 height 7
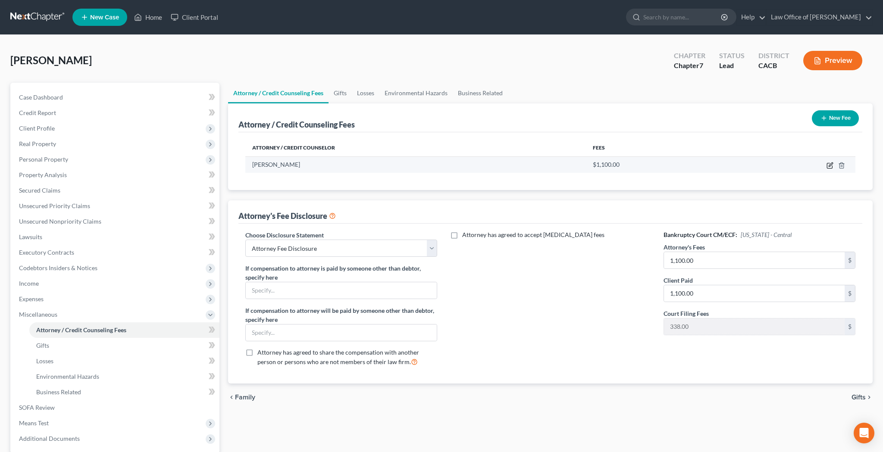
click at [828, 164] on icon "button" at bounding box center [829, 165] width 7 height 7
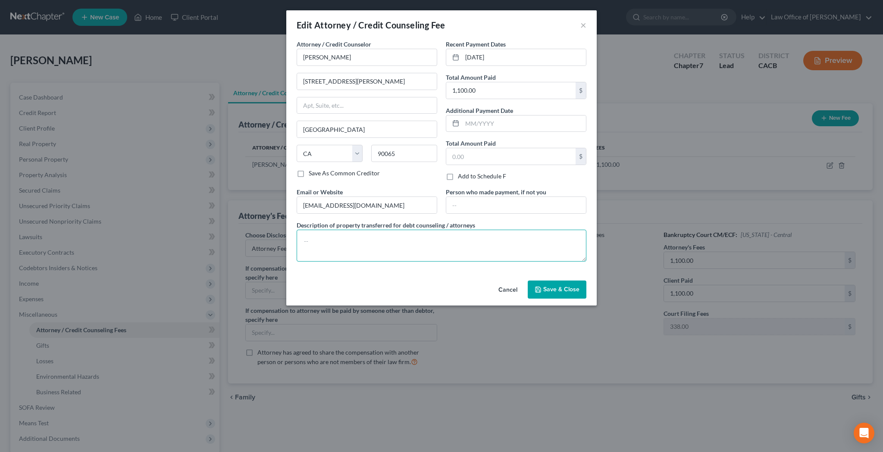
click at [398, 242] on textarea at bounding box center [442, 246] width 290 height 32
paste textarea "Attorney Fee ($1,262) + Bankruptcy Court Filing Fee ($338)"
click at [352, 241] on textarea "Attorney Fee ($1,262) + Bankruptcy Court Filing Fee ($338)" at bounding box center [442, 246] width 290 height 32
click at [546, 290] on span "Save & Close" at bounding box center [561, 289] width 36 height 7
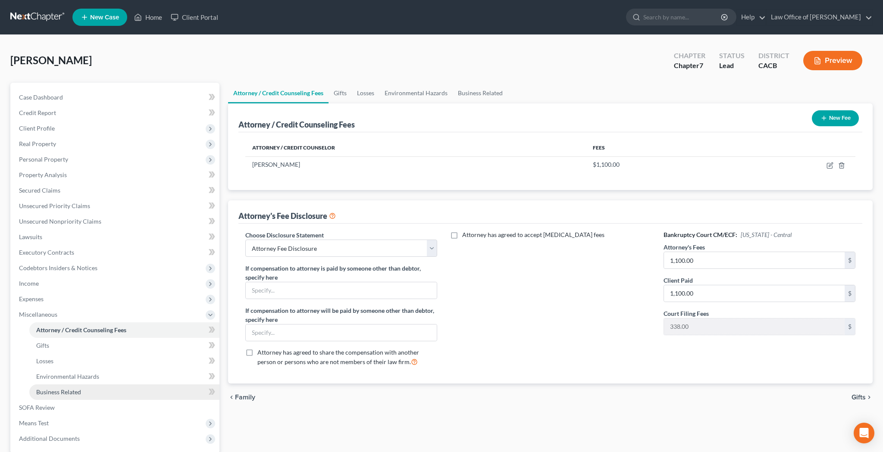
scroll to position [62, 0]
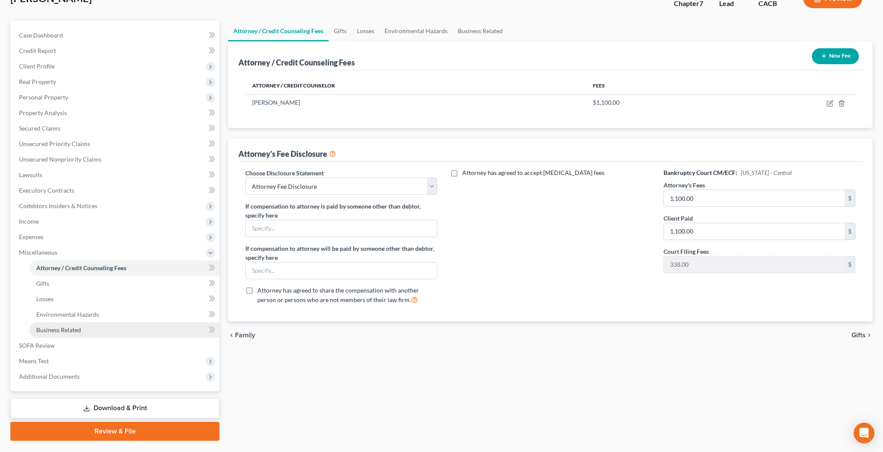
click at [105, 331] on link "Business Related" at bounding box center [124, 330] width 190 height 16
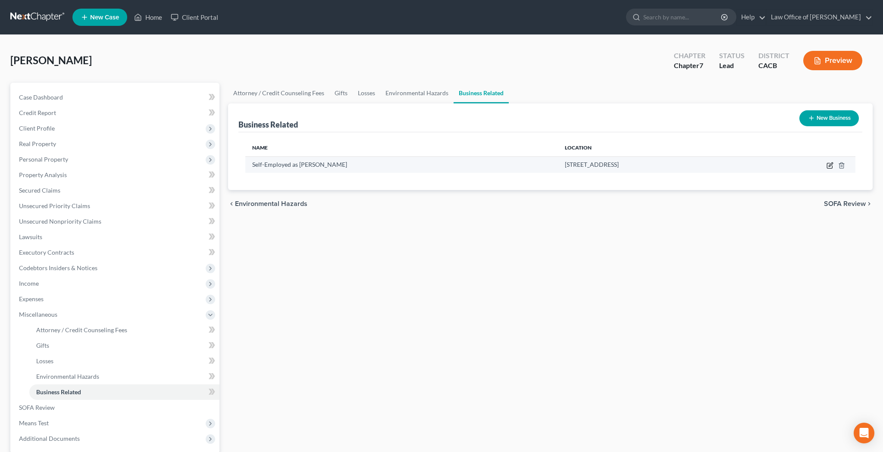
click at [827, 166] on icon "button" at bounding box center [829, 165] width 7 height 7
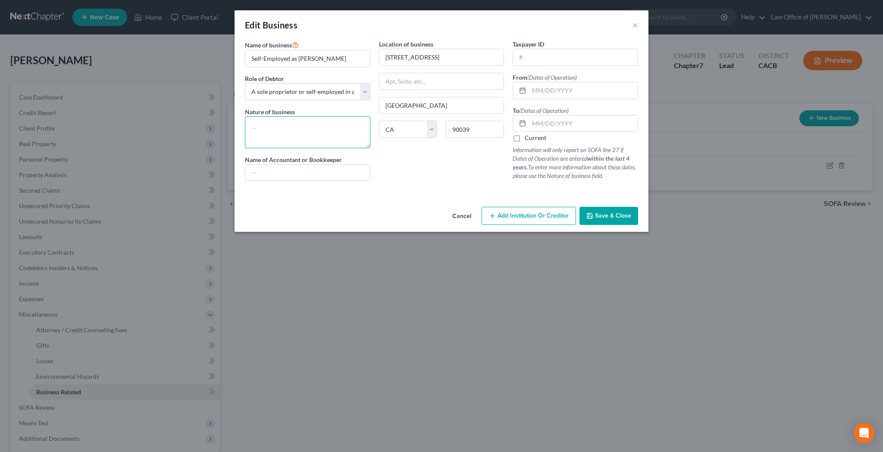
click at [321, 131] on textarea at bounding box center [307, 132] width 125 height 32
click at [541, 91] on input "text" at bounding box center [583, 90] width 109 height 16
click at [524, 140] on label "Current" at bounding box center [535, 138] width 22 height 9
click at [528, 139] on input "Current" at bounding box center [531, 137] width 6 height 6
click at [609, 216] on span "Save & Close" at bounding box center [613, 215] width 36 height 7
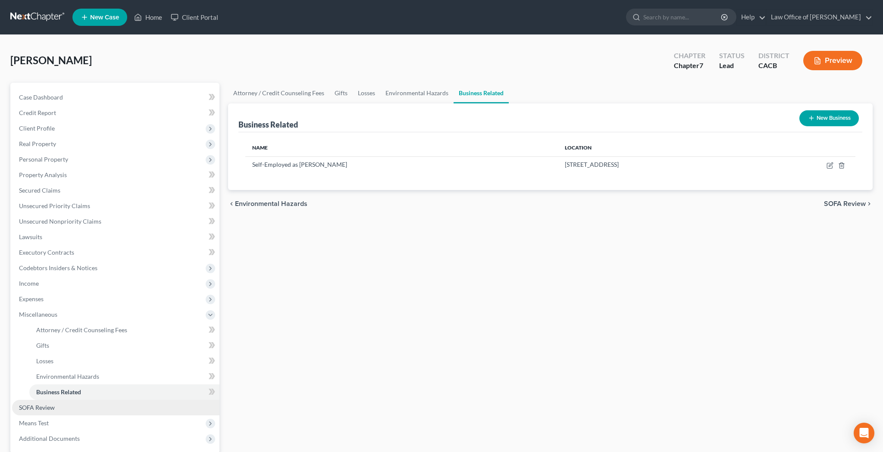
click at [88, 400] on link "SOFA Review" at bounding box center [115, 408] width 207 height 16
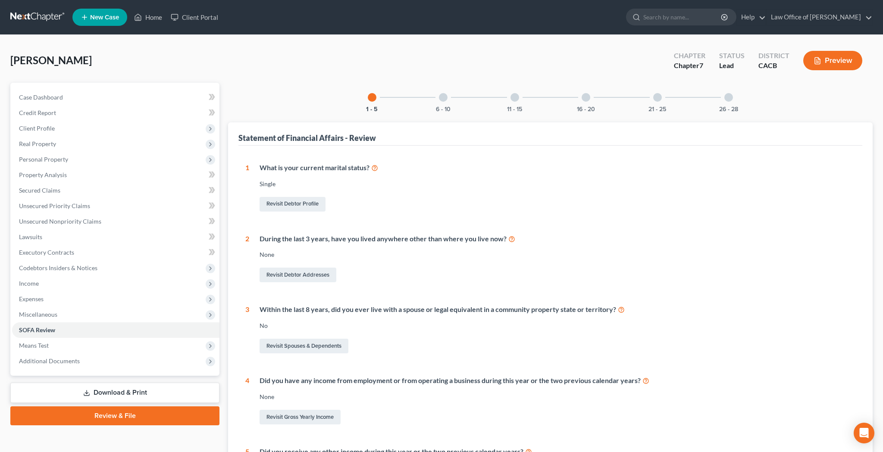
scroll to position [135, 0]
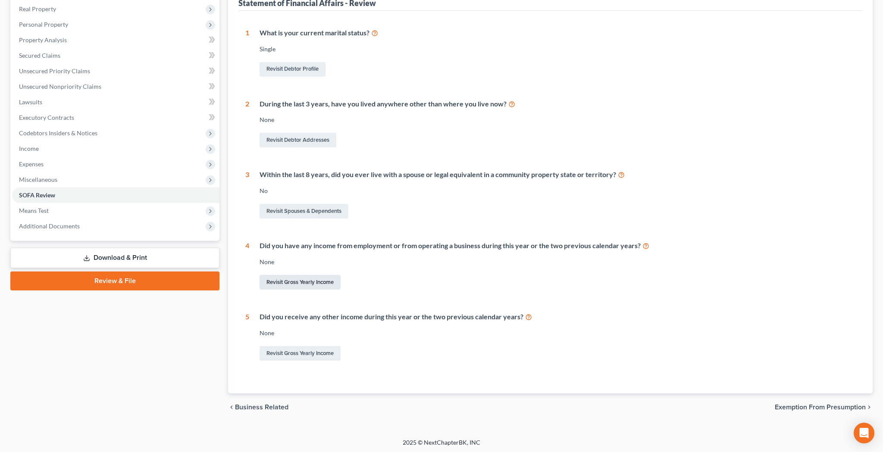
click at [322, 279] on link "Revisit Gross Yearly Income" at bounding box center [299, 282] width 81 height 15
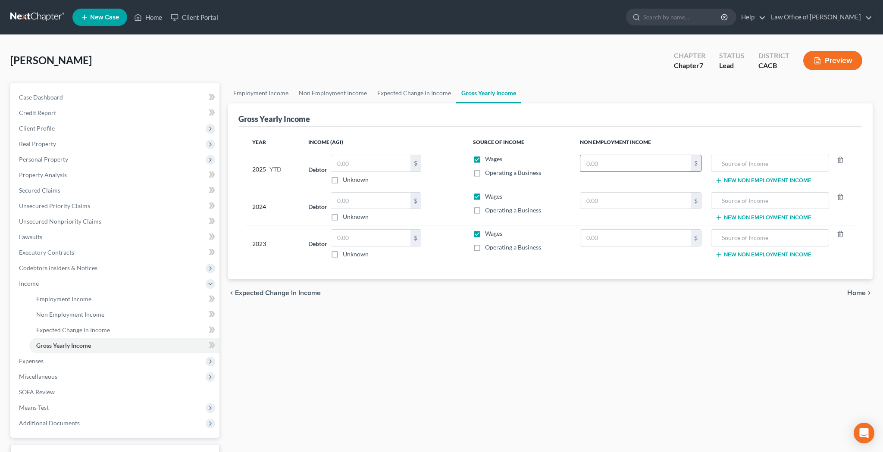
click at [652, 156] on input "text" at bounding box center [635, 163] width 111 height 16
click at [735, 161] on input "text" at bounding box center [769, 163] width 109 height 16
click at [381, 160] on input "text" at bounding box center [370, 163] width 79 height 16
click at [485, 158] on label "Wages" at bounding box center [493, 159] width 17 height 9
click at [488, 158] on input "Wages" at bounding box center [491, 158] width 6 height 6
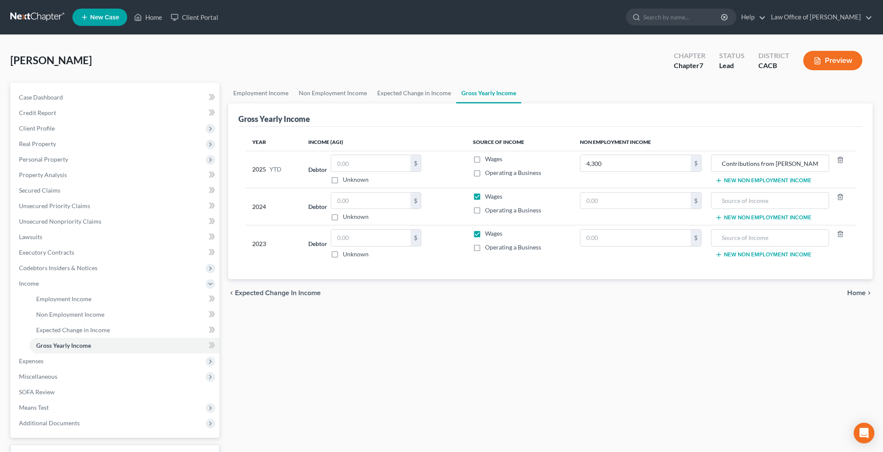
click at [485, 173] on label "Operating a Business" at bounding box center [513, 173] width 56 height 9
click at [488, 173] on input "Operating a Business" at bounding box center [491, 172] width 6 height 6
click at [389, 161] on input "text" at bounding box center [370, 163] width 79 height 16
click at [379, 195] on input "text" at bounding box center [370, 201] width 79 height 16
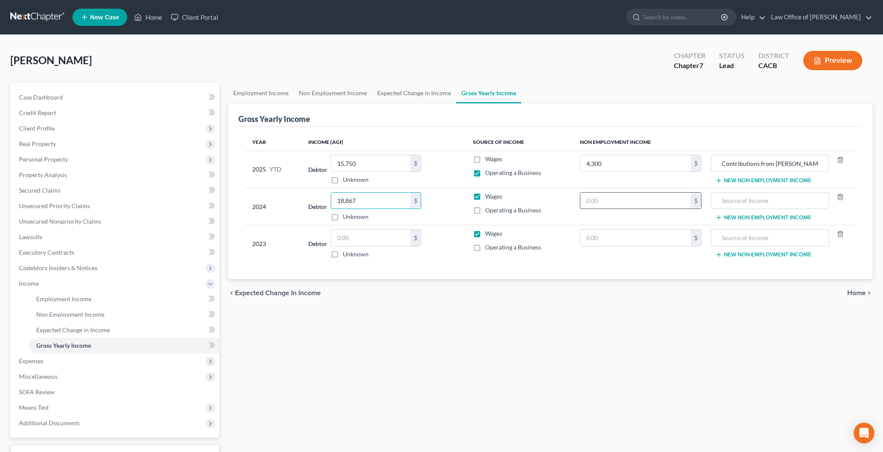
click at [606, 203] on input "text" at bounding box center [635, 201] width 111 height 16
click at [735, 202] on input "text" at bounding box center [769, 201] width 109 height 16
click at [771, 202] on input "Capital Gains / 401k Distributions /" at bounding box center [769, 201] width 109 height 16
click at [667, 232] on input "text" at bounding box center [635, 238] width 111 height 16
click at [393, 232] on input "text" at bounding box center [370, 238] width 79 height 16
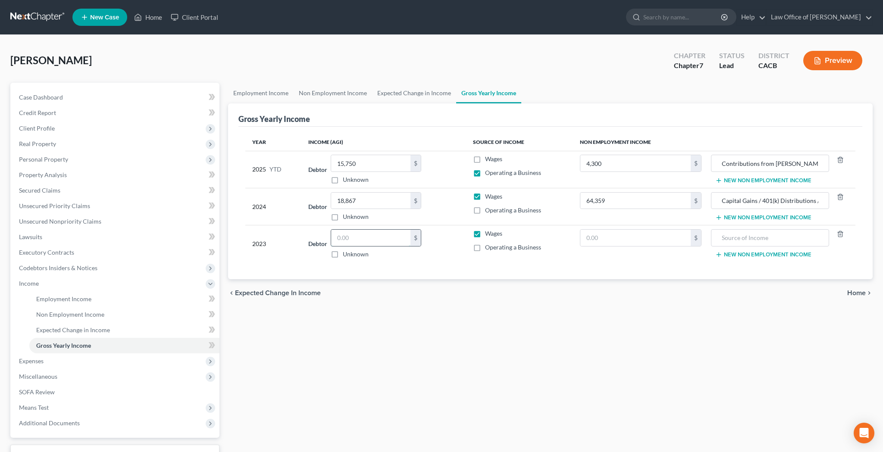
click at [347, 237] on input "text" at bounding box center [370, 238] width 79 height 16
click at [618, 238] on input "text" at bounding box center [635, 238] width 111 height 16
click at [734, 237] on input "text" at bounding box center [769, 238] width 109 height 16
click at [749, 236] on input "401(k) Distributions / Capital Gains / Dividend Income / Interest" at bounding box center [769, 238] width 109 height 16
click at [742, 237] on input "401(k) Distributions / Capital Gains / Dividend Income / Interest" at bounding box center [769, 238] width 109 height 16
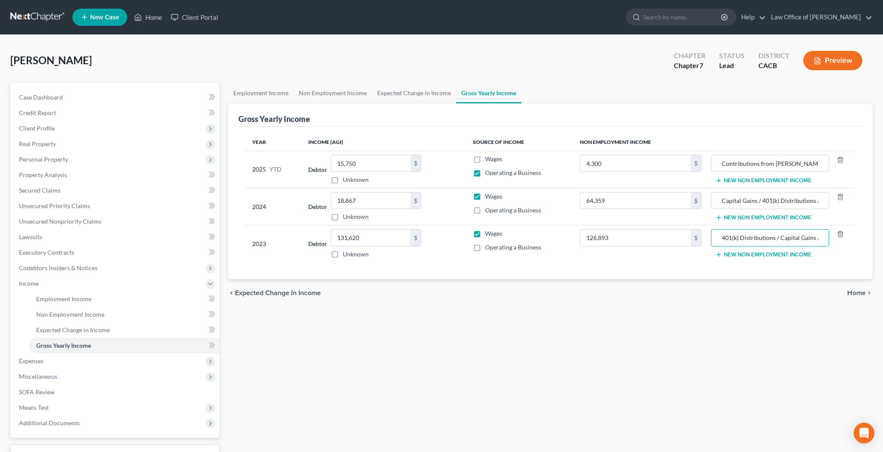
drag, startPoint x: 742, startPoint y: 237, endPoint x: 710, endPoint y: 237, distance: 31.9
click at [710, 237] on td "401(k) Distributions / Capital Gains / Dividend Income / Interest New Non Emplo…" at bounding box center [781, 243] width 147 height 37
drag, startPoint x: 722, startPoint y: 201, endPoint x: 803, endPoint y: 204, distance: 80.6
click at [803, 204] on input "Capital Gains / 401(k) Distributions / EDD - Unemployment Benefits" at bounding box center [769, 201] width 109 height 16
click at [723, 238] on input "/ Dividend Income / Interest" at bounding box center [769, 238] width 109 height 16
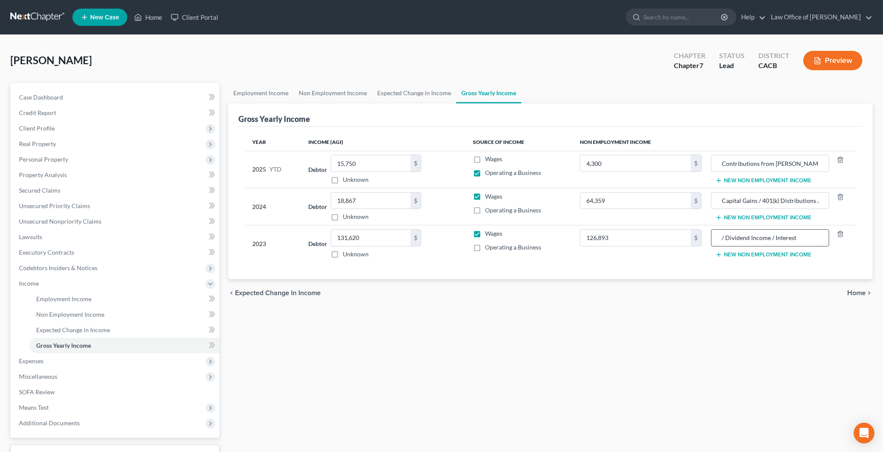
paste input "Capital Gains / 401(k) Distributions / EDD - Unemployment Benefits"
click at [77, 116] on link "Credit Report" at bounding box center [115, 113] width 207 height 16
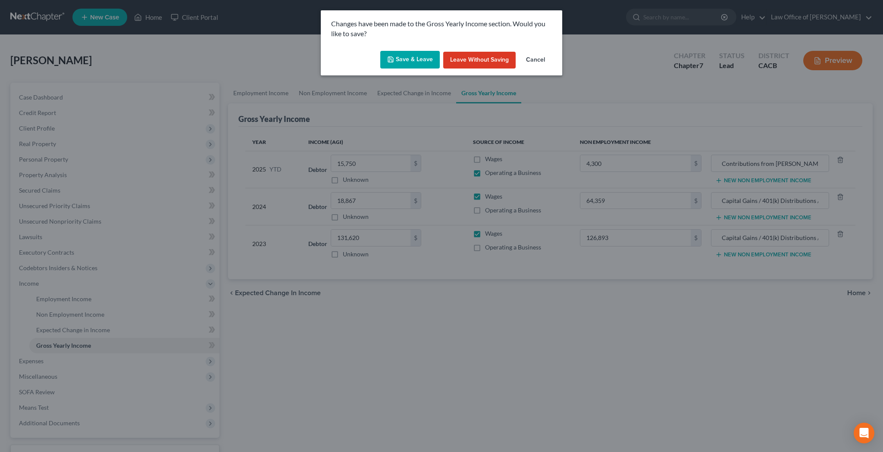
click at [400, 62] on button "Save & Leave" at bounding box center [409, 60] width 59 height 18
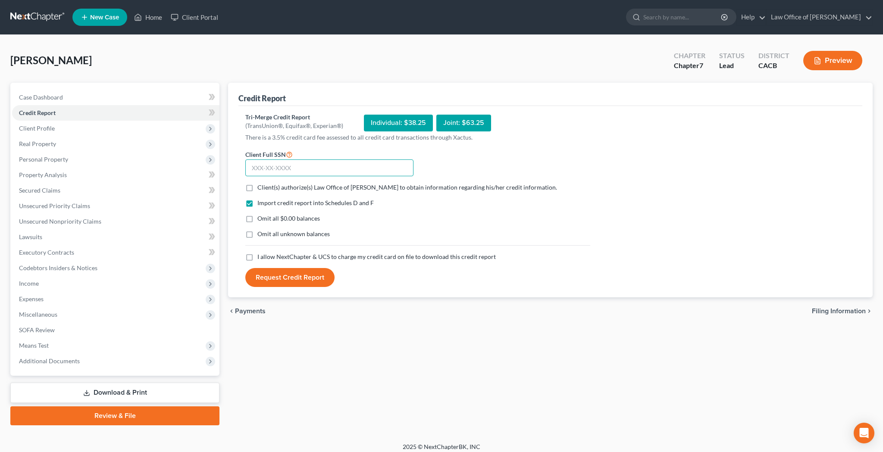
click at [323, 162] on input "text" at bounding box center [329, 167] width 168 height 17
click at [257, 187] on label "Client(s) authorize(s) Law Office of [PERSON_NAME] to obtain information regard…" at bounding box center [407, 187] width 300 height 9
click at [261, 187] on input "Client(s) authorize(s) Law Office of [PERSON_NAME] to obtain information regard…" at bounding box center [264, 186] width 6 height 6
click at [257, 219] on label "Omit all $0.00 balances" at bounding box center [288, 218] width 62 height 9
click at [261, 219] on input "Omit all $0.00 balances" at bounding box center [264, 217] width 6 height 6
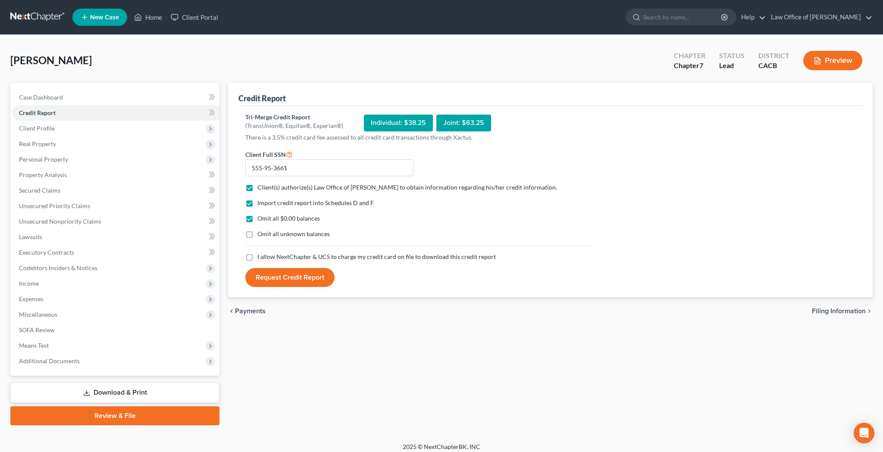
click at [257, 258] on label "I allow NextChapter & UCS to charge my credit card on file to download this cre…" at bounding box center [376, 257] width 238 height 9
click at [261, 258] on input "I allow NextChapter & UCS to charge my credit card on file to download this cre…" at bounding box center [264, 256] width 6 height 6
click at [290, 277] on button "Request Credit Report" at bounding box center [289, 277] width 89 height 19
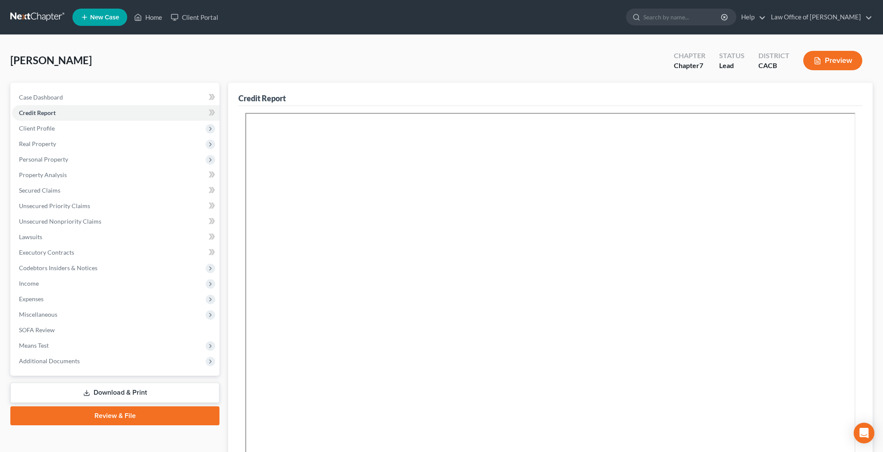
scroll to position [114, 0]
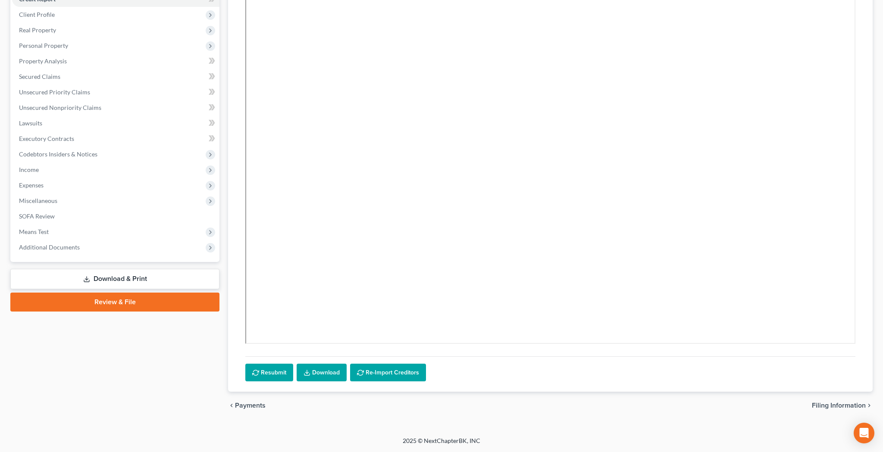
click at [322, 372] on link "Download" at bounding box center [322, 373] width 50 height 18
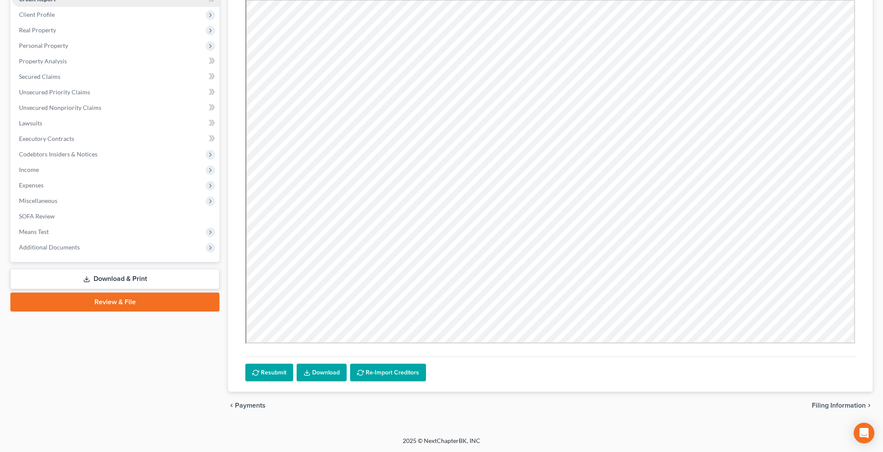
scroll to position [0, 0]
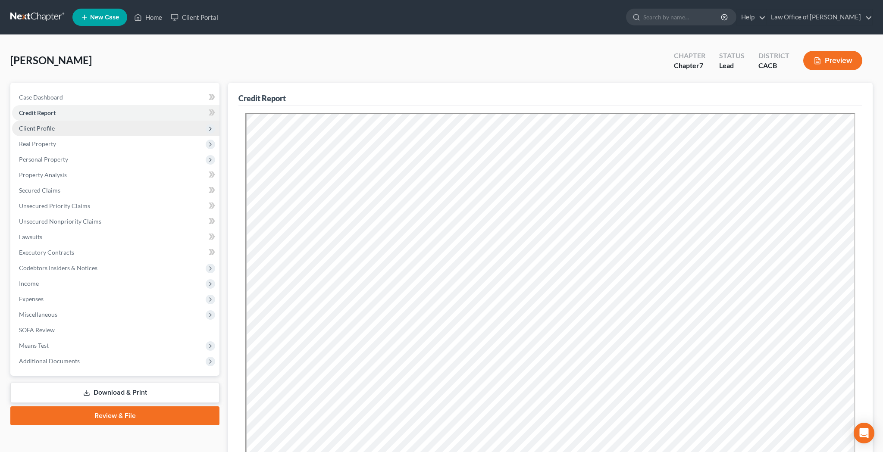
click at [109, 126] on span "Client Profile" at bounding box center [115, 129] width 207 height 16
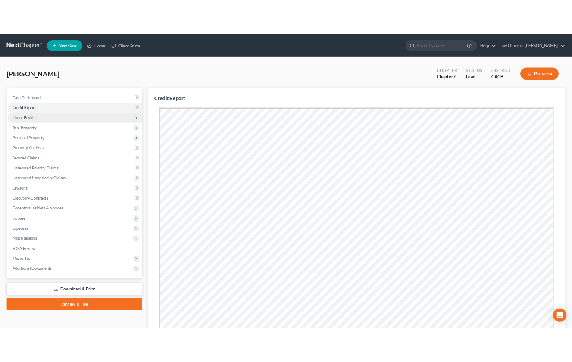
scroll to position [0, 0]
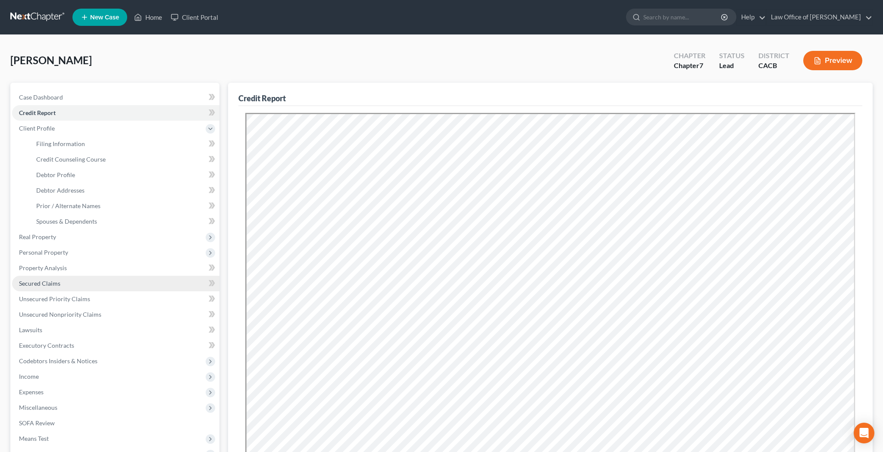
click at [95, 281] on link "Secured Claims" at bounding box center [115, 284] width 207 height 16
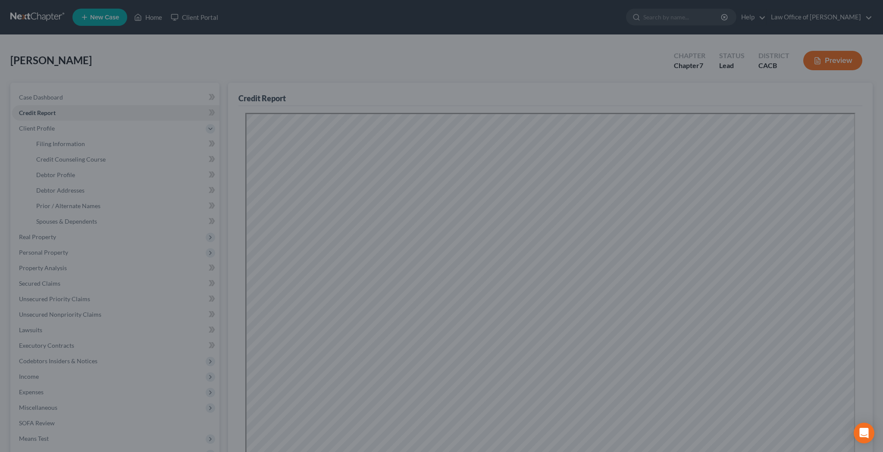
click at [318, 252] on div at bounding box center [441, 226] width 883 height 452
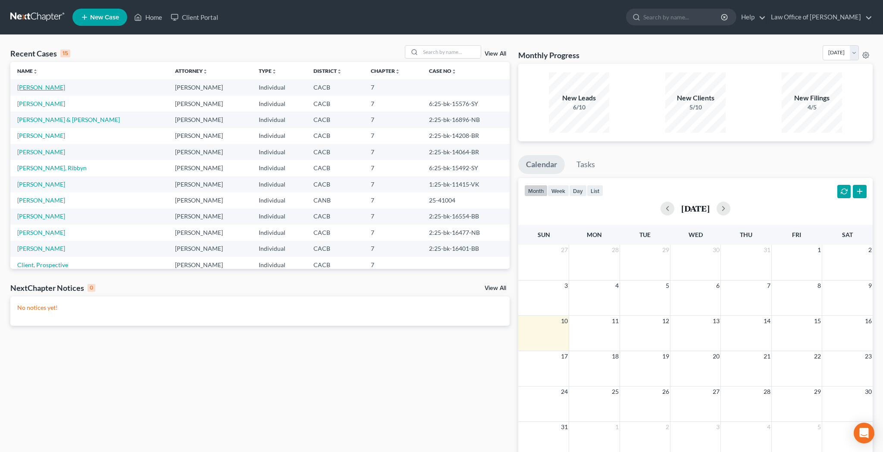
click at [52, 88] on link "[PERSON_NAME]" at bounding box center [41, 87] width 48 height 7
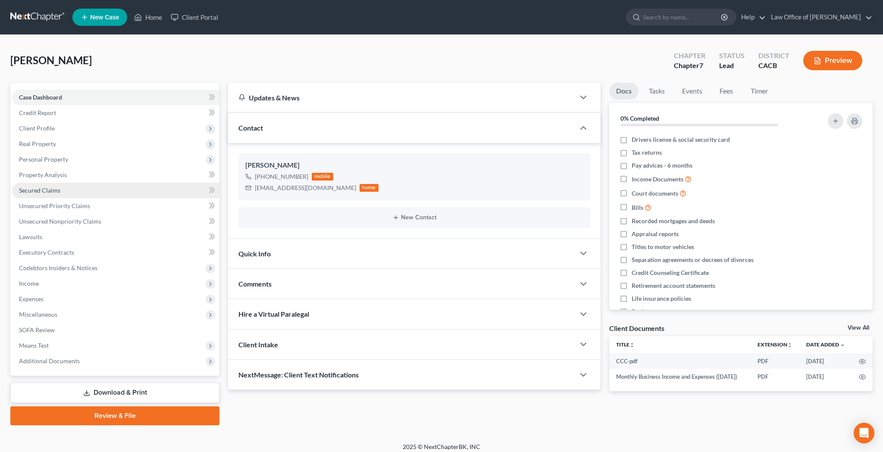
click at [57, 189] on span "Secured Claims" at bounding box center [39, 190] width 41 height 7
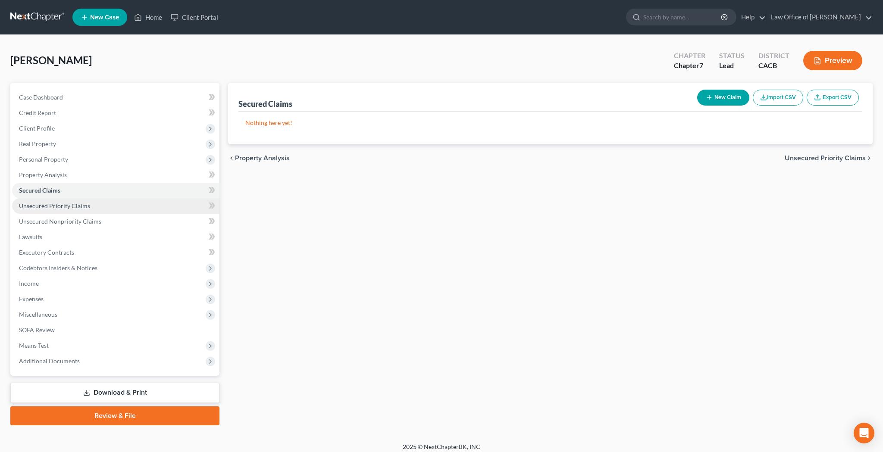
click at [58, 206] on span "Unsecured Priority Claims" at bounding box center [54, 205] width 71 height 7
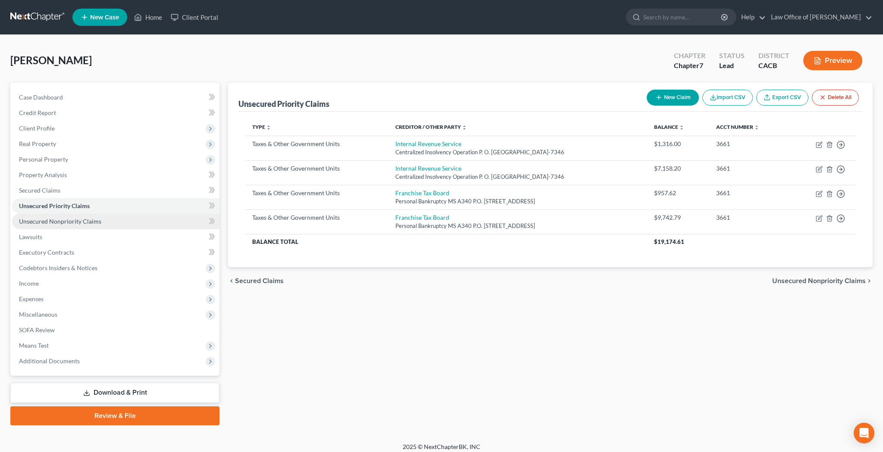
click at [64, 222] on span "Unsecured Nonpriority Claims" at bounding box center [60, 221] width 82 height 7
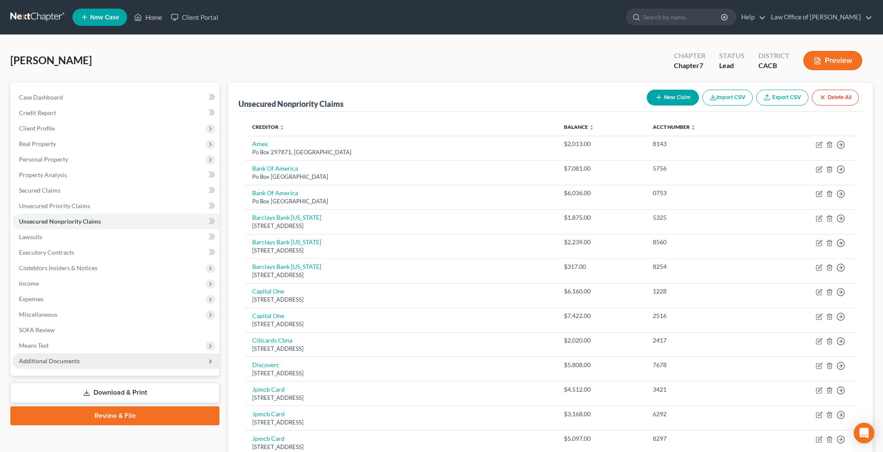
click at [81, 364] on span "Additional Documents" at bounding box center [115, 361] width 207 height 16
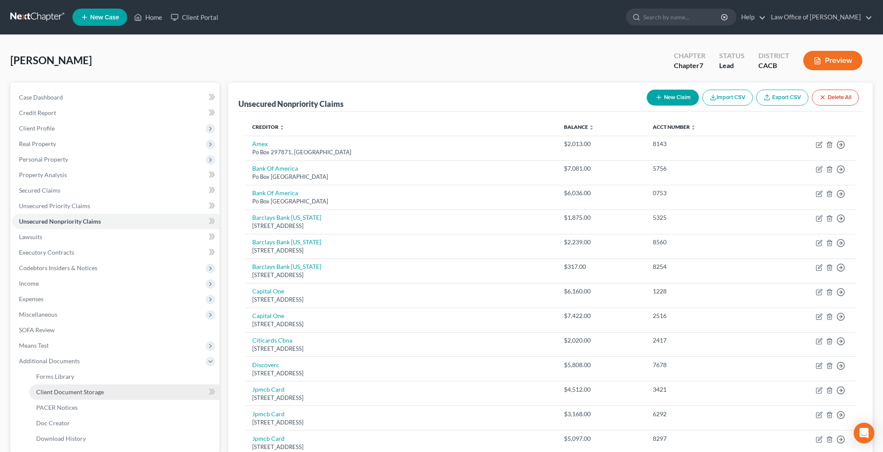
click at [85, 392] on span "Client Document Storage" at bounding box center [70, 391] width 68 height 7
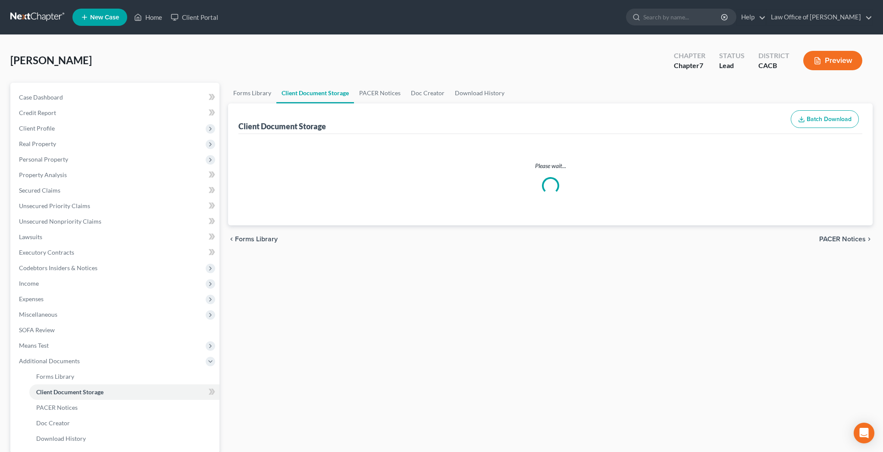
select select "70"
select select "10"
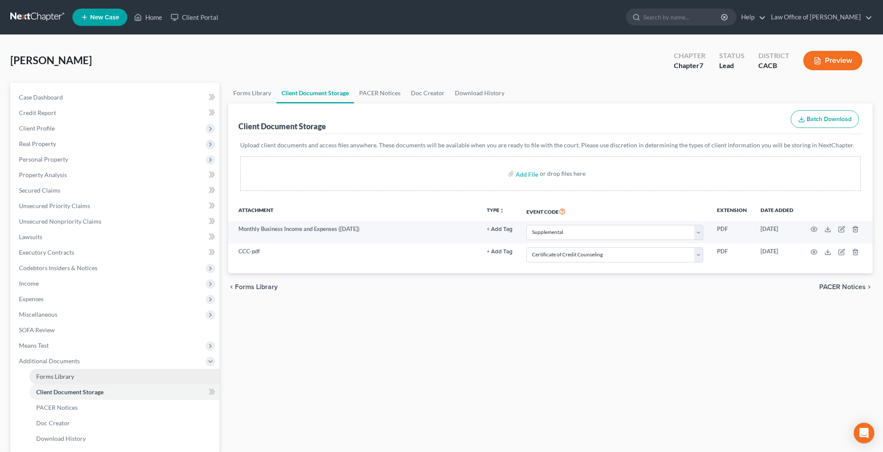
click at [75, 373] on link "Forms Library" at bounding box center [124, 377] width 190 height 16
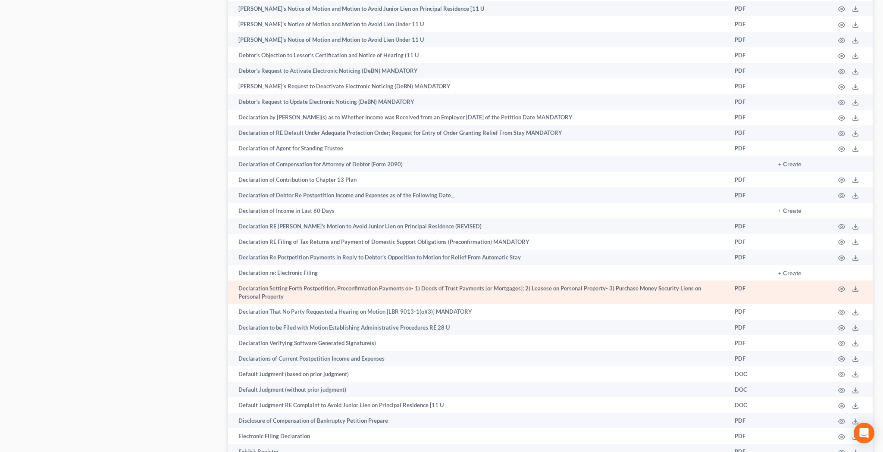
scroll to position [1343, 0]
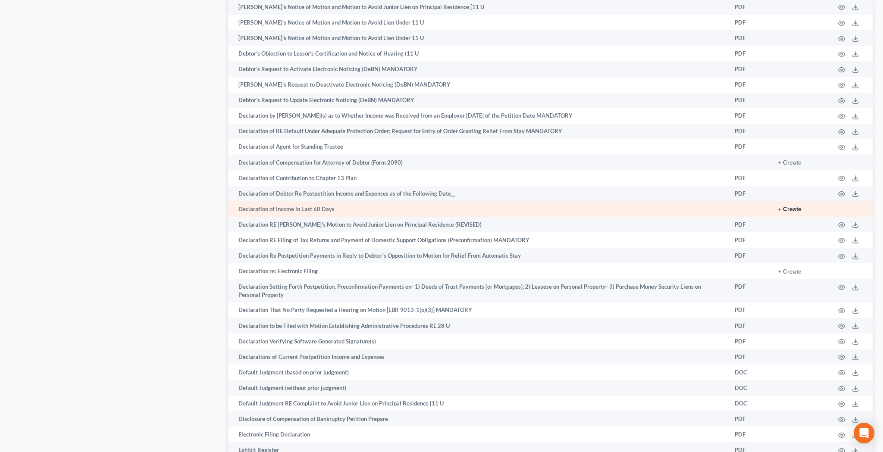
click at [793, 206] on button "+ Create" at bounding box center [789, 209] width 23 height 6
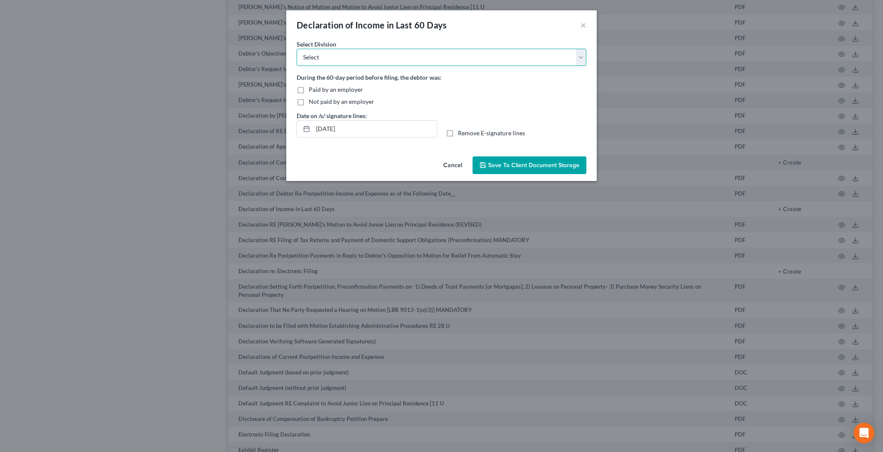
select select "0"
click at [309, 100] on label "Not paid by an employer" at bounding box center [342, 101] width 66 height 9
click at [312, 100] on input "Not paid by an employer" at bounding box center [315, 100] width 6 height 6
checkbox input "true"
click at [458, 134] on label "Remove E-signature lines" at bounding box center [491, 133] width 67 height 9
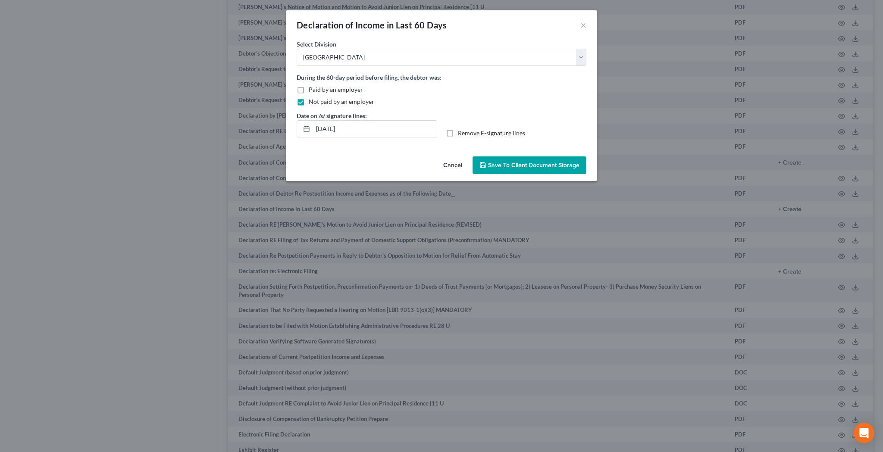
click at [461, 134] on input "Remove E-signature lines" at bounding box center [464, 132] width 6 height 6
checkbox input "true"
click at [508, 169] on span "Save to Client Document Storage" at bounding box center [533, 165] width 91 height 7
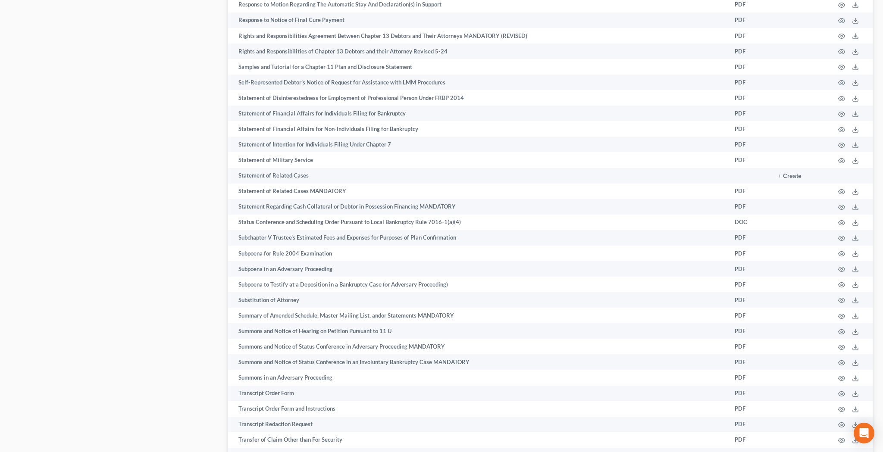
scroll to position [4154, 0]
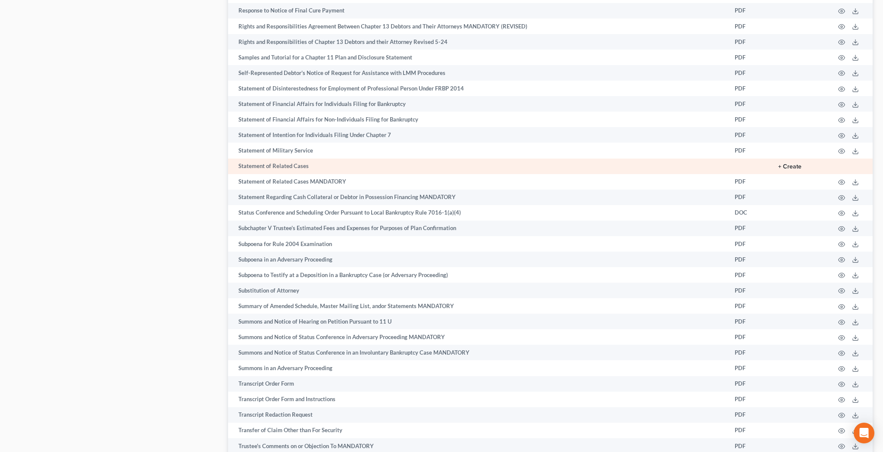
click at [792, 164] on button "+ Create" at bounding box center [789, 167] width 23 height 6
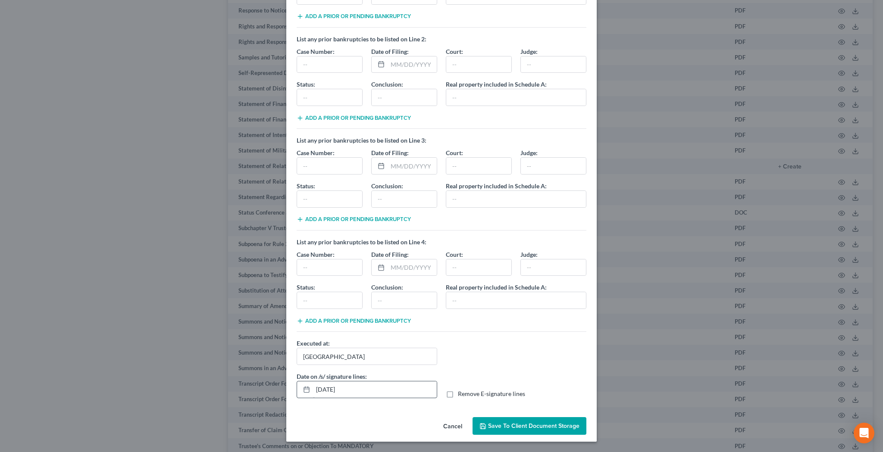
scroll to position [107, 0]
click at [458, 395] on label "Remove E-signature lines" at bounding box center [491, 394] width 67 height 9
click at [461, 395] on input "Remove E-signature lines" at bounding box center [464, 393] width 6 height 6
checkbox input "true"
click at [506, 424] on span "Save to Client Document Storage" at bounding box center [533, 425] width 91 height 7
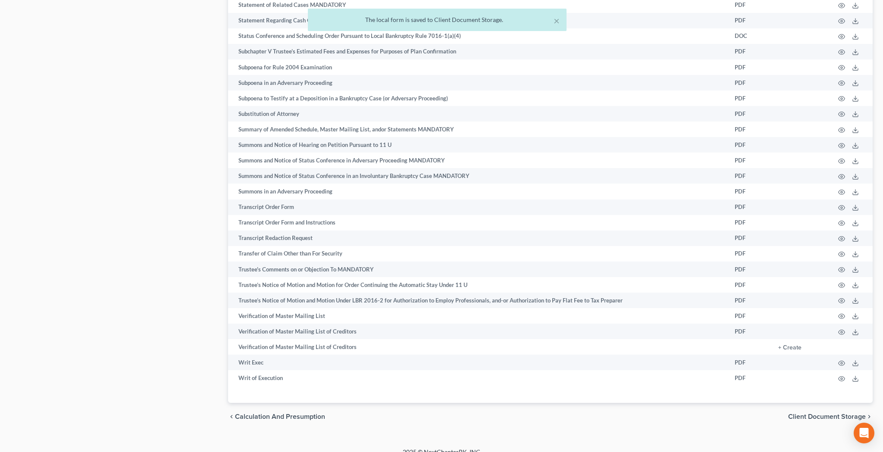
scroll to position [4330, 0]
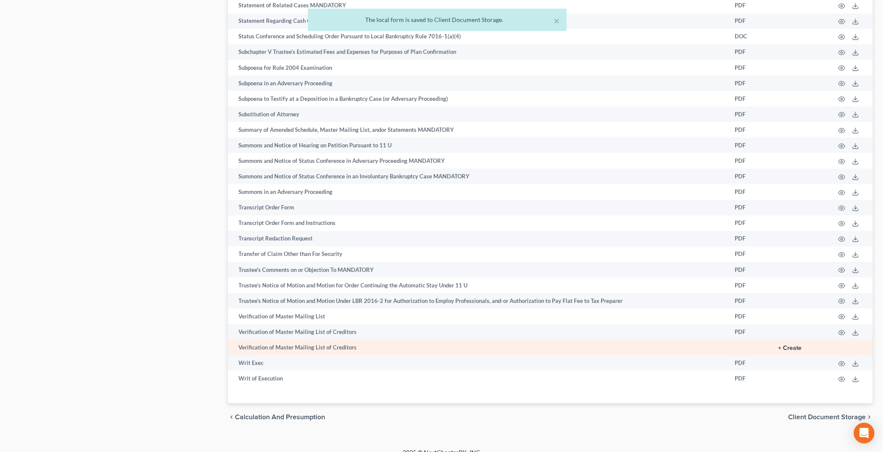
click at [795, 345] on button "+ Create" at bounding box center [789, 348] width 23 height 6
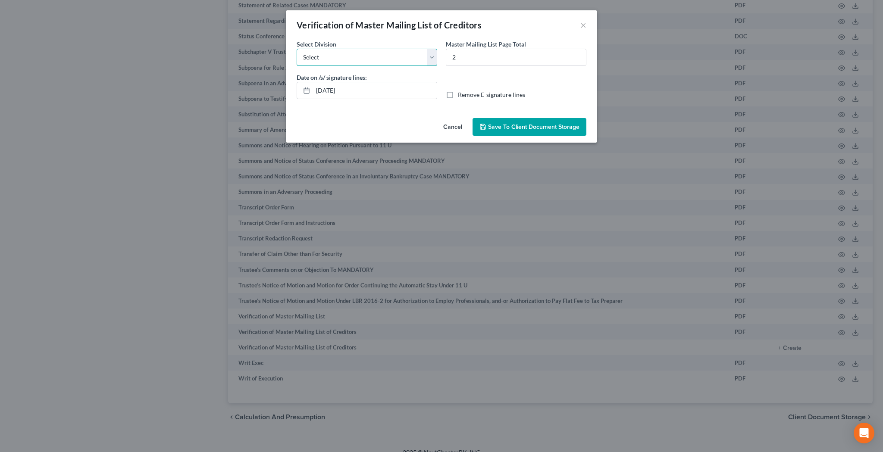
select select "0"
click at [458, 93] on label "Remove E-signature lines" at bounding box center [491, 95] width 67 height 9
click at [461, 93] on input "Remove E-signature lines" at bounding box center [464, 94] width 6 height 6
checkbox input "true"
click at [487, 123] on span "Save to Client Document Storage" at bounding box center [529, 126] width 100 height 7
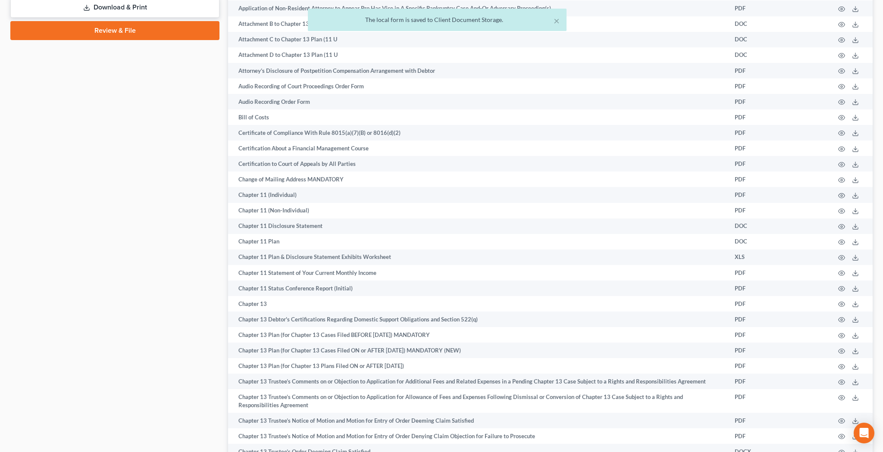
scroll to position [0, 0]
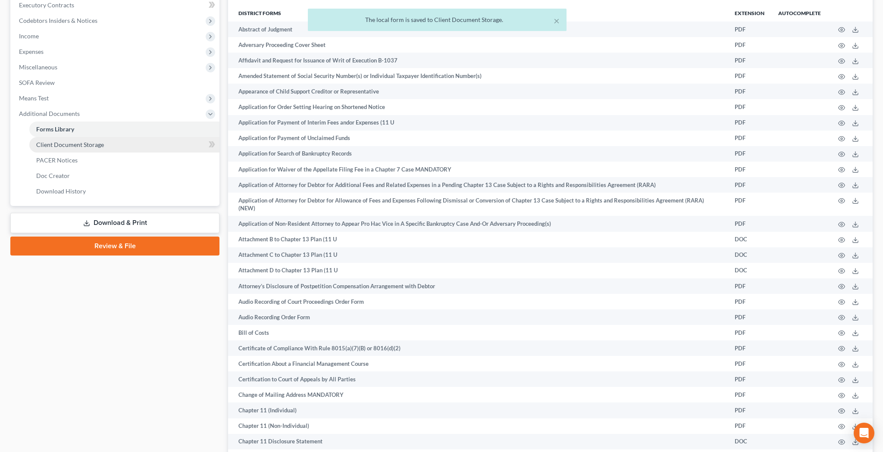
click at [77, 145] on span "Client Document Storage" at bounding box center [70, 144] width 68 height 7
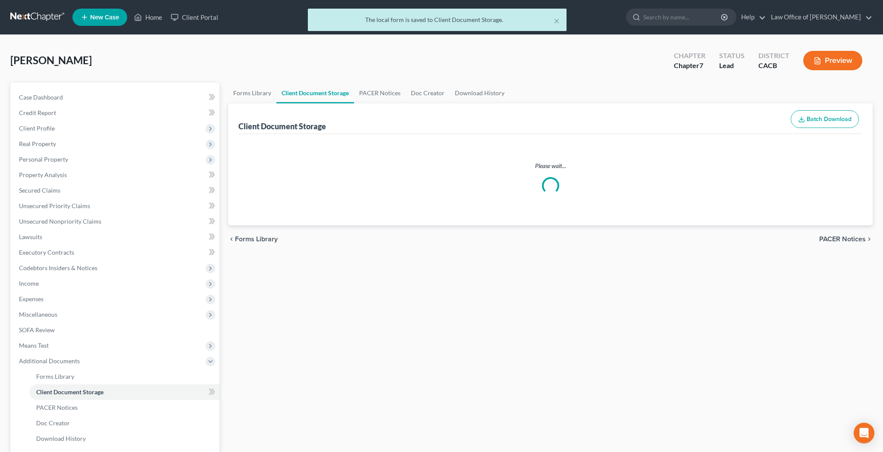
select select "70"
select select "10"
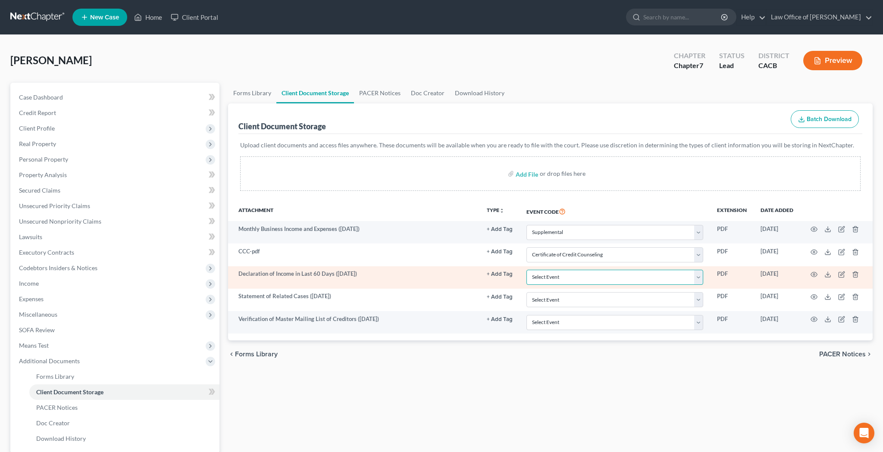
select select "30"
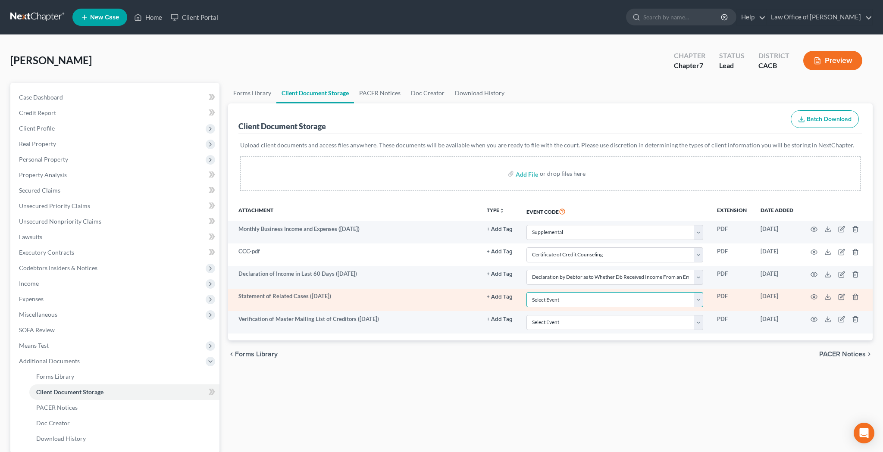
select select "65"
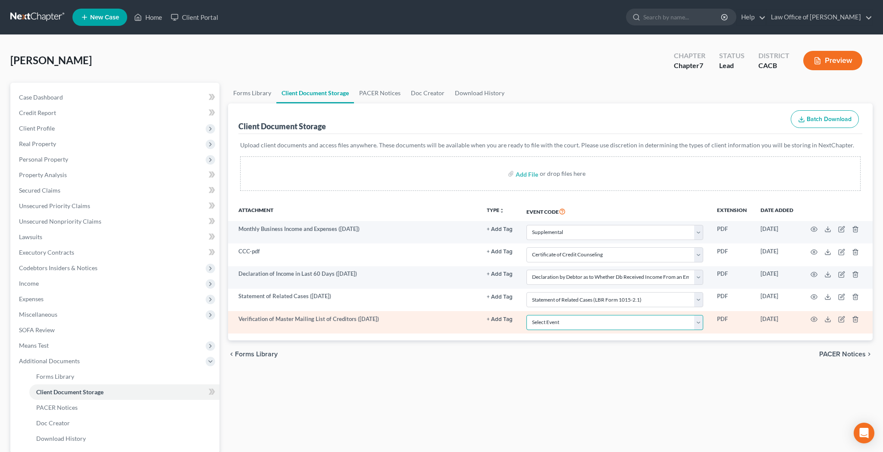
select select "72"
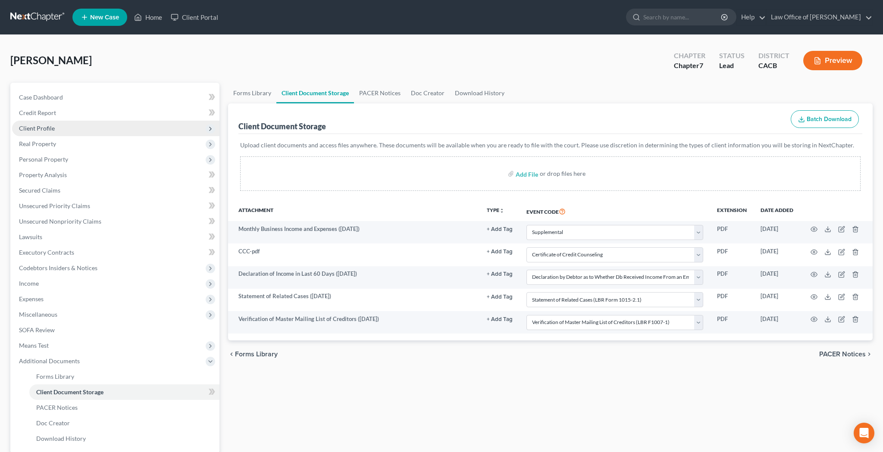
click at [64, 128] on span "Client Profile" at bounding box center [115, 129] width 207 height 16
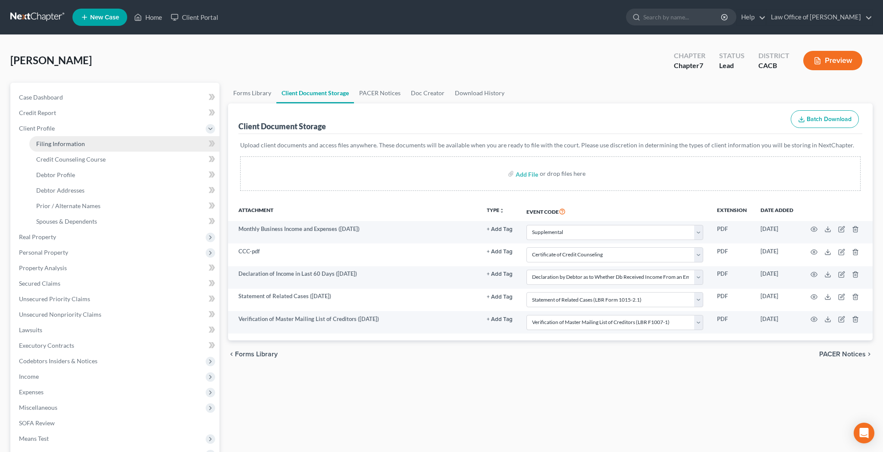
click at [70, 147] on link "Filing Information" at bounding box center [124, 144] width 190 height 16
select select "1"
select select "0"
select select "4"
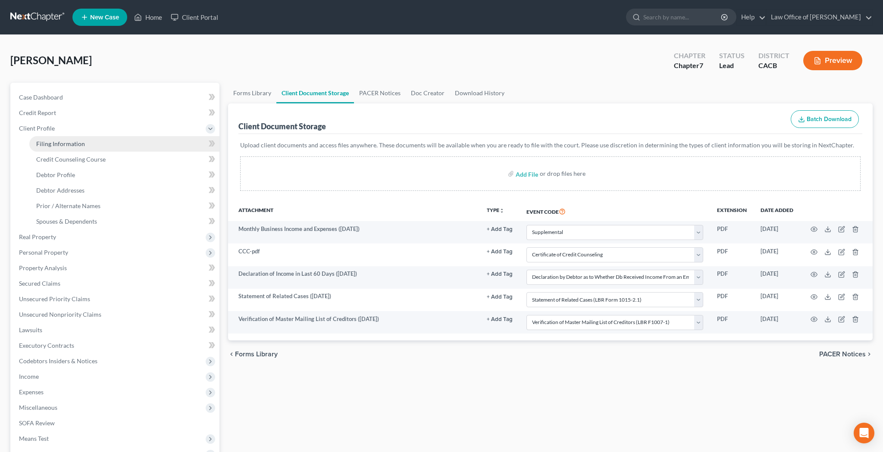
select select "0"
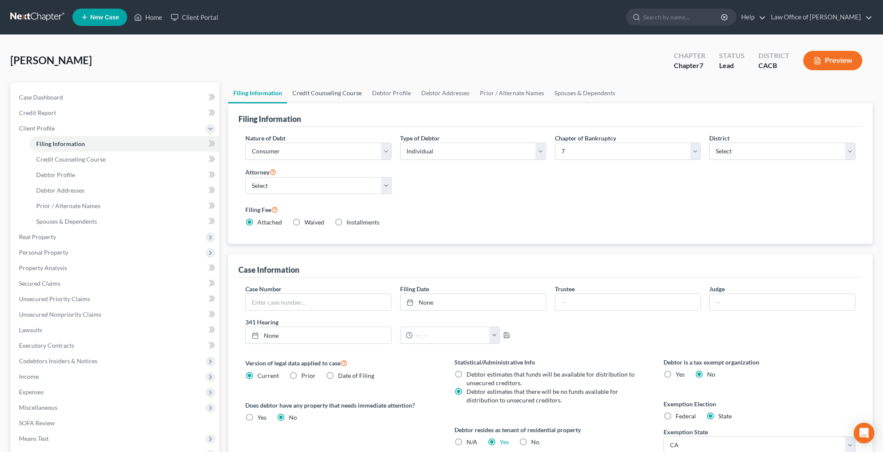
click at [342, 95] on link "Credit Counseling Course" at bounding box center [327, 93] width 80 height 21
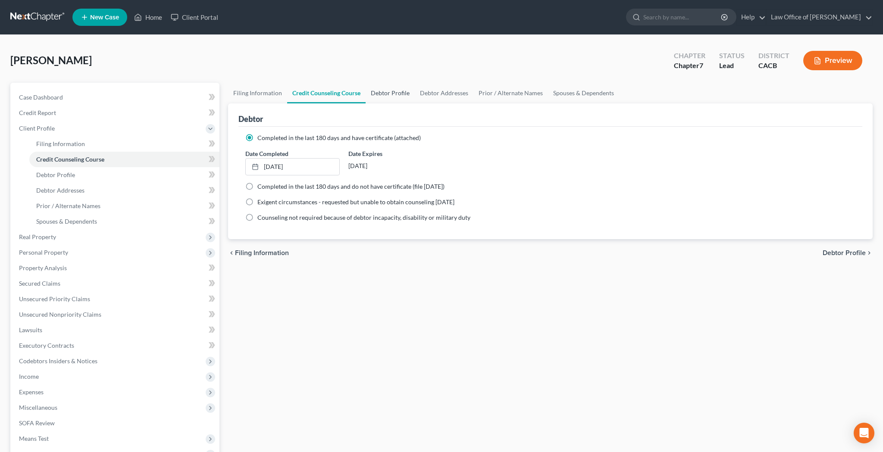
click at [386, 94] on link "Debtor Profile" at bounding box center [389, 93] width 49 height 21
select select "0"
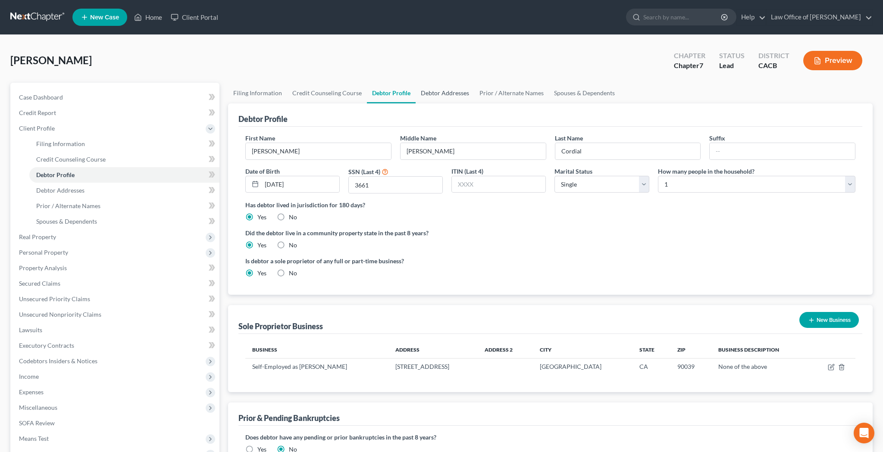
click at [456, 93] on link "Debtor Addresses" at bounding box center [444, 93] width 59 height 21
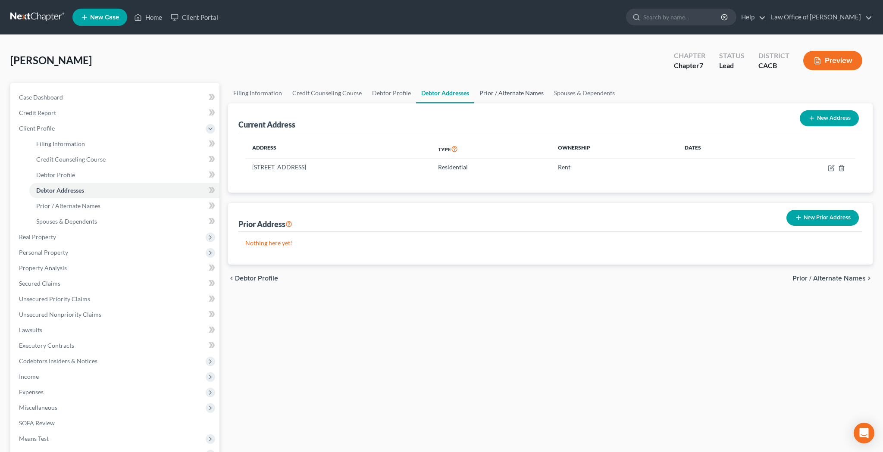
click at [521, 92] on link "Prior / Alternate Names" at bounding box center [511, 93] width 75 height 21
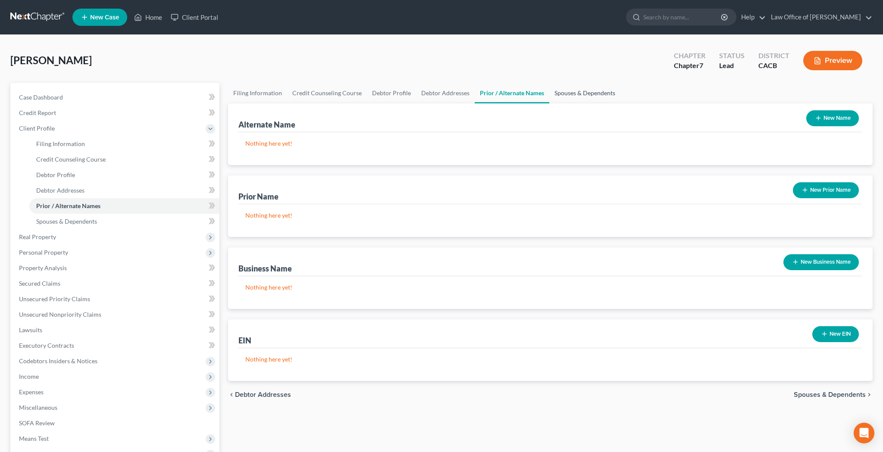
click at [567, 96] on link "Spouses & Dependents" at bounding box center [584, 93] width 71 height 21
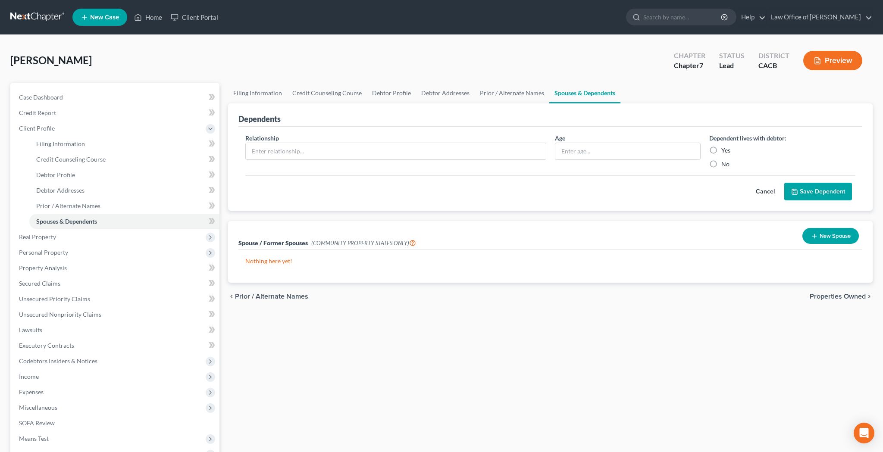
click at [849, 60] on button "Preview" at bounding box center [832, 60] width 59 height 19
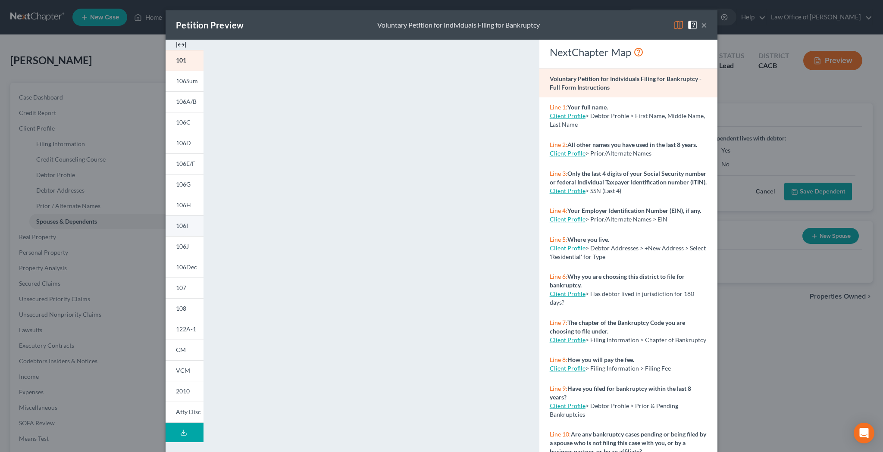
click at [185, 224] on span "106I" at bounding box center [182, 225] width 12 height 7
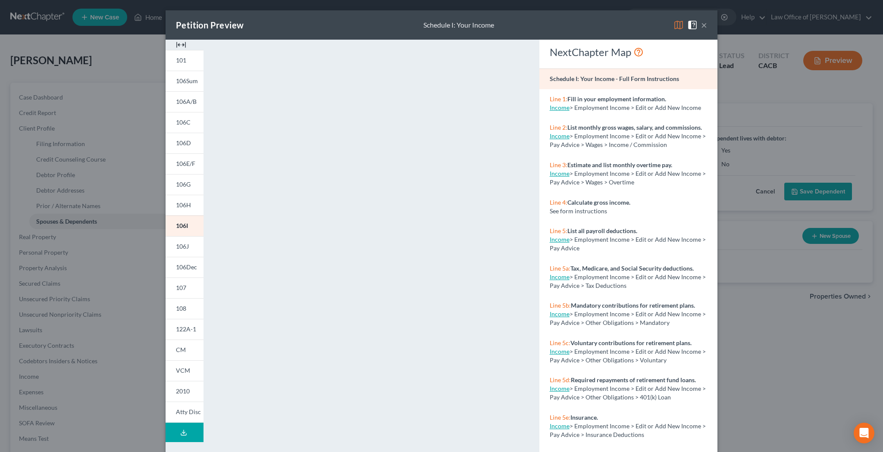
click at [703, 26] on button "×" at bounding box center [704, 25] width 6 height 10
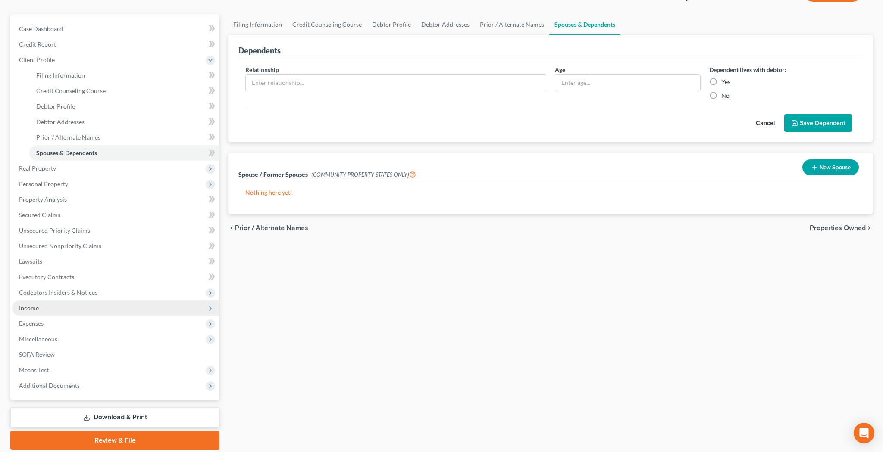
scroll to position [69, 0]
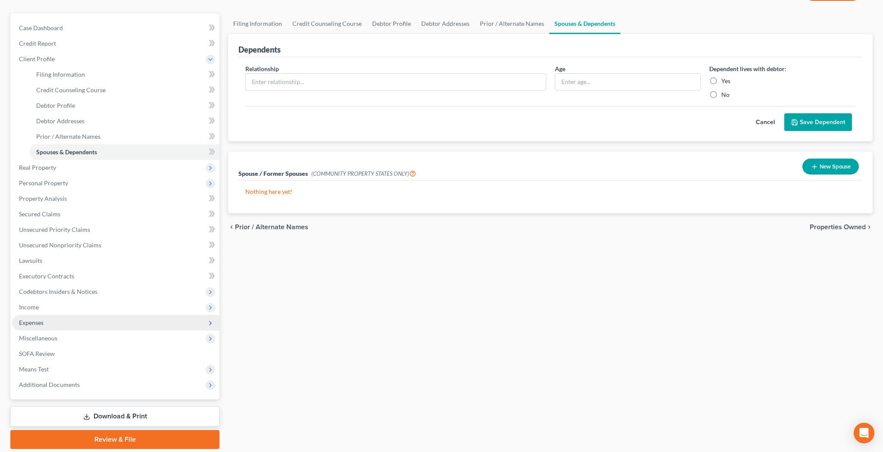
click at [79, 326] on span "Expenses" at bounding box center [115, 323] width 207 height 16
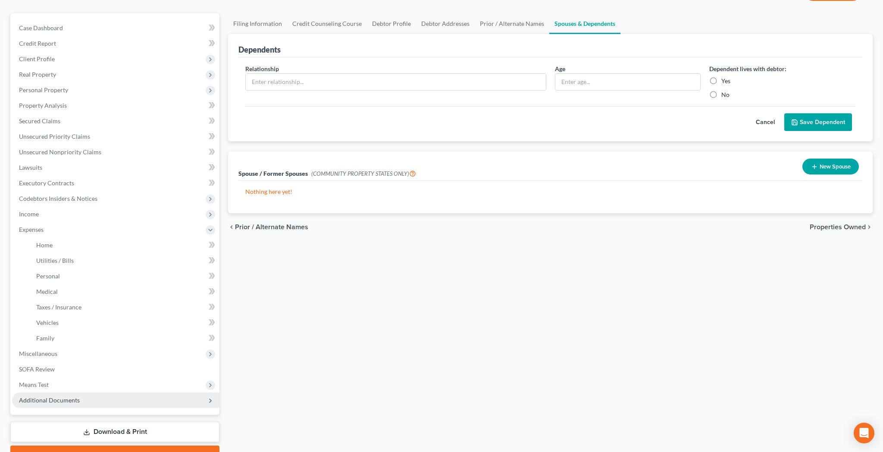
click at [68, 397] on span "Additional Documents" at bounding box center [49, 399] width 61 height 7
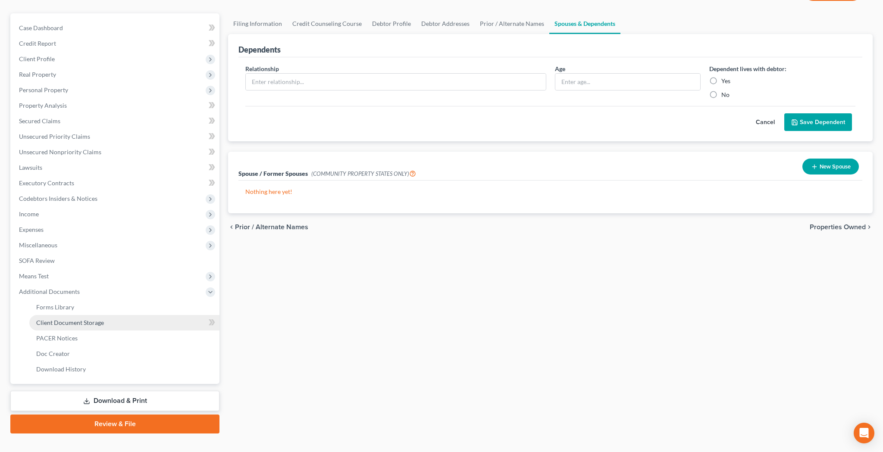
click at [81, 327] on link "Client Document Storage" at bounding box center [124, 323] width 190 height 16
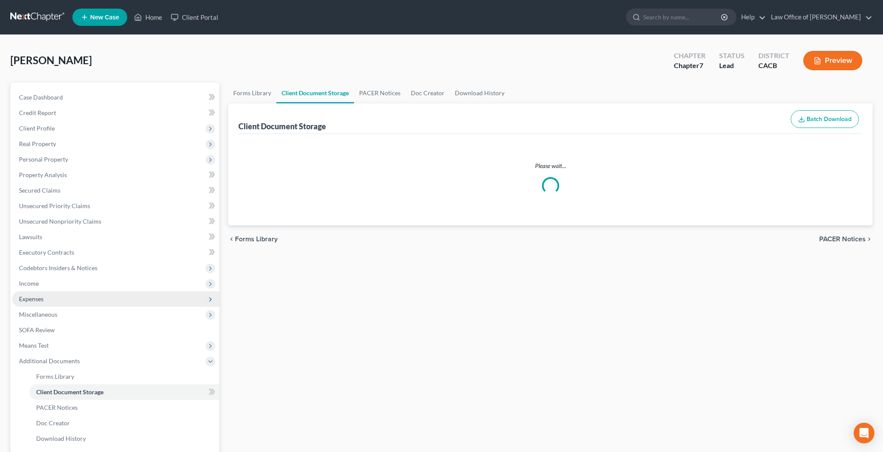
select select "70"
select select "10"
select select "30"
select select "65"
select select "72"
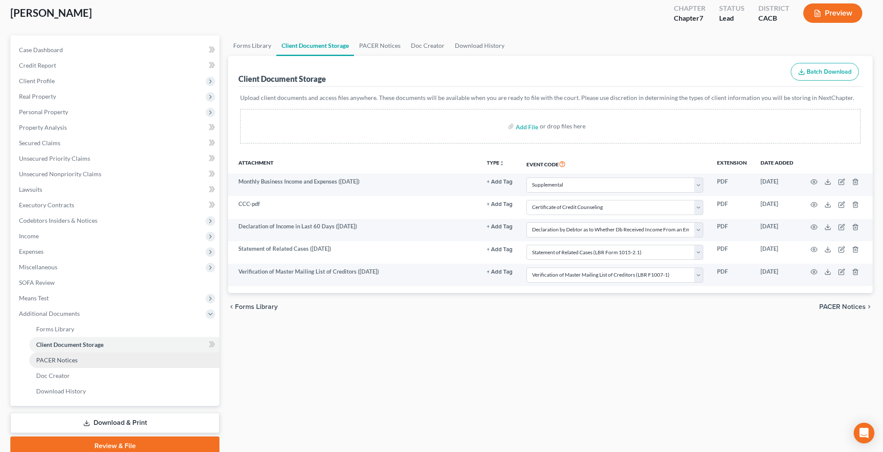
scroll to position [48, 0]
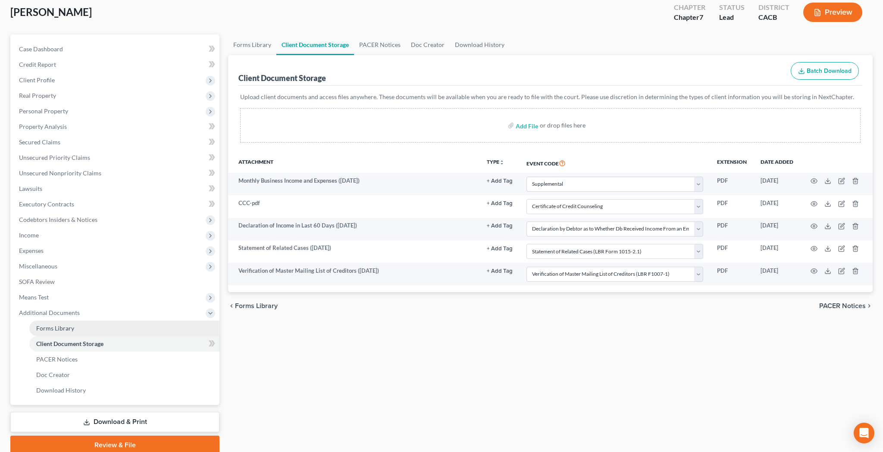
click at [142, 328] on link "Forms Library" at bounding box center [124, 329] width 190 height 16
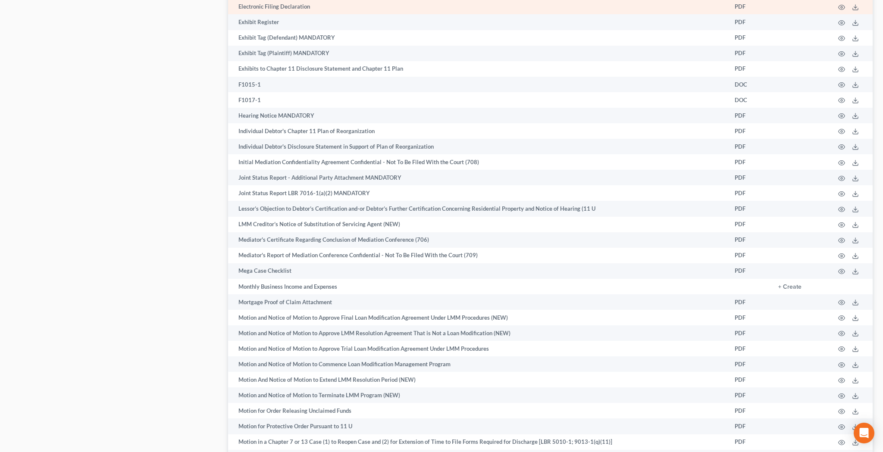
scroll to position [1956, 0]
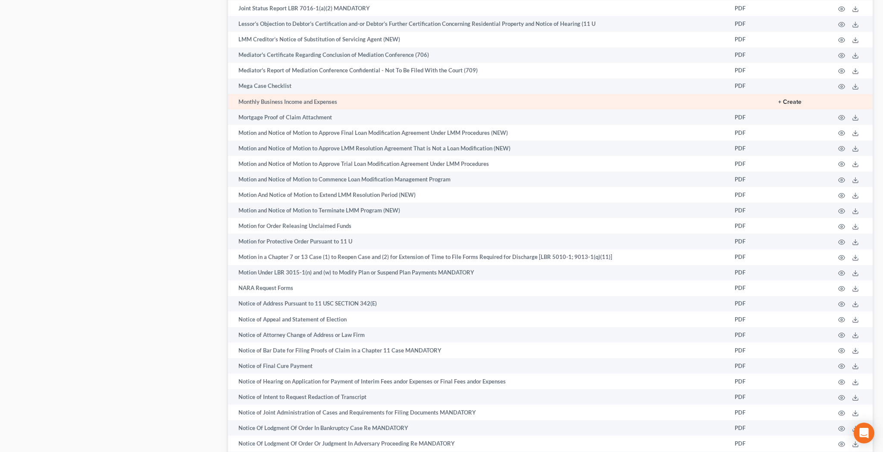
click at [795, 99] on button "+ Create" at bounding box center [789, 102] width 23 height 6
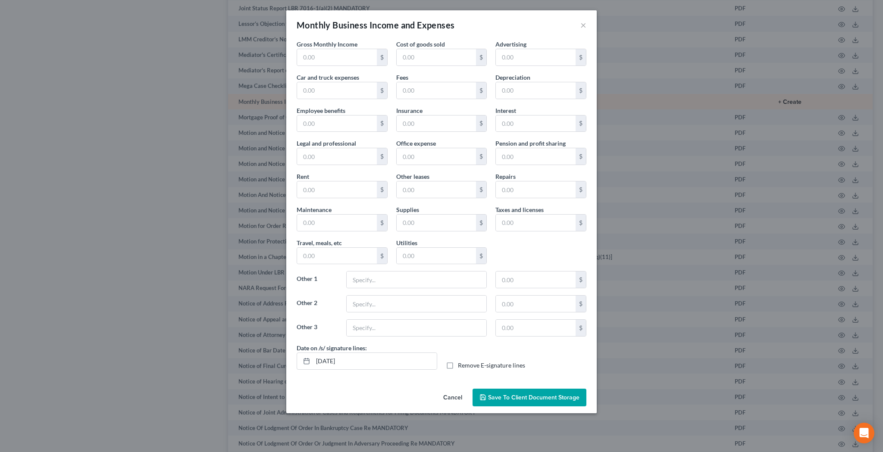
type input "5,250.00"
type input "Software Subscriptions"
type input "89.00"
click at [412, 304] on input "text" at bounding box center [417, 304] width 140 height 16
type input "M"
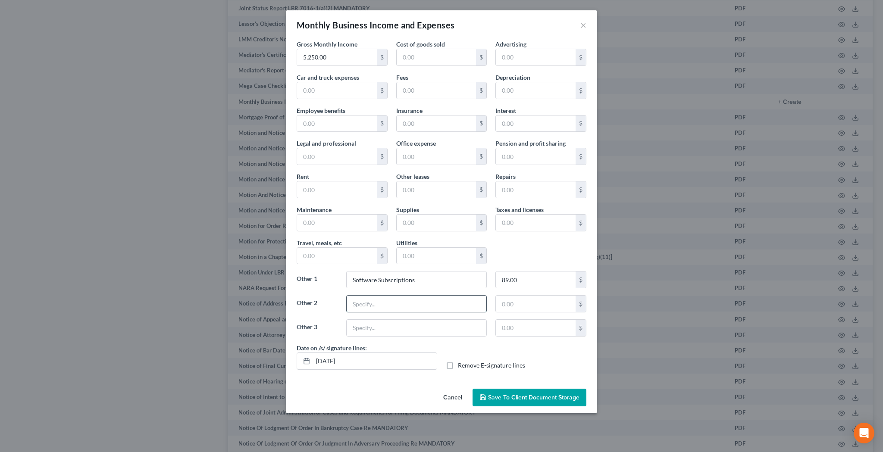
click at [376, 303] on input "text" at bounding box center [417, 304] width 140 height 16
type input "Medical Insurance"
click at [538, 306] on input "text" at bounding box center [536, 304] width 80 height 16
type input "645.35"
click at [458, 364] on label "Remove E-signature lines" at bounding box center [491, 365] width 67 height 9
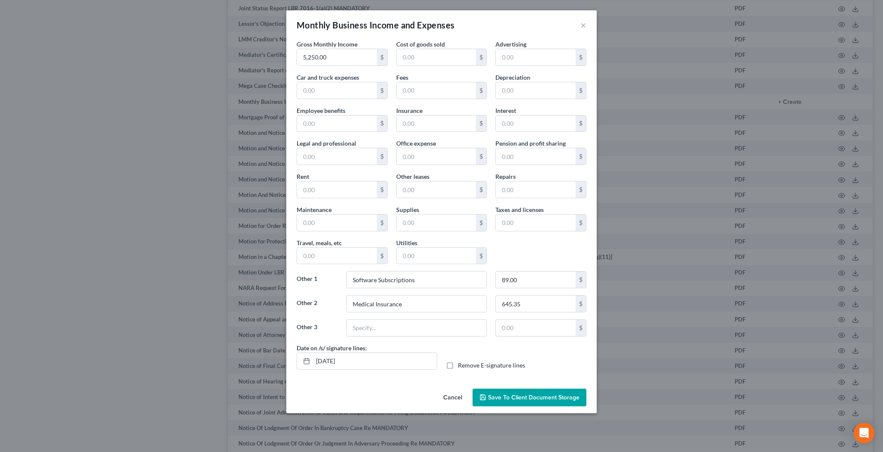
click at [461, 364] on input "Remove E-signature lines" at bounding box center [464, 364] width 6 height 6
checkbox input "true"
click at [517, 396] on span "Save to Client Document Storage" at bounding box center [533, 397] width 91 height 7
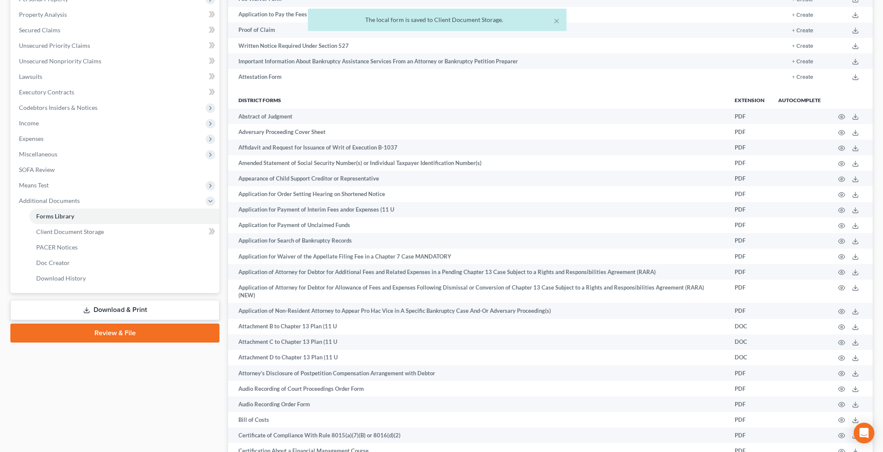
scroll to position [154, 0]
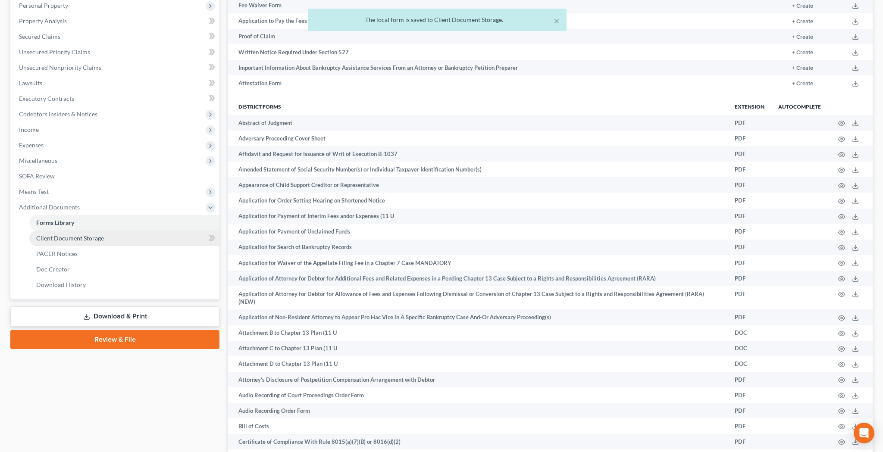
click at [100, 235] on span "Client Document Storage" at bounding box center [70, 237] width 68 height 7
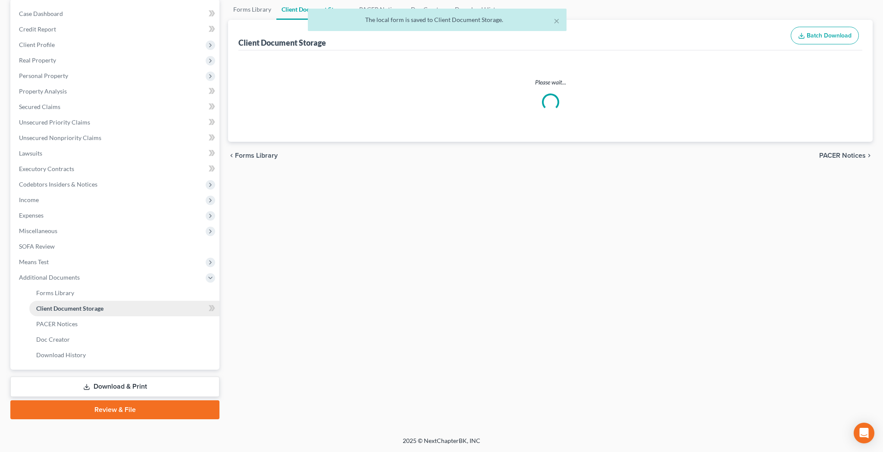
scroll to position [37, 0]
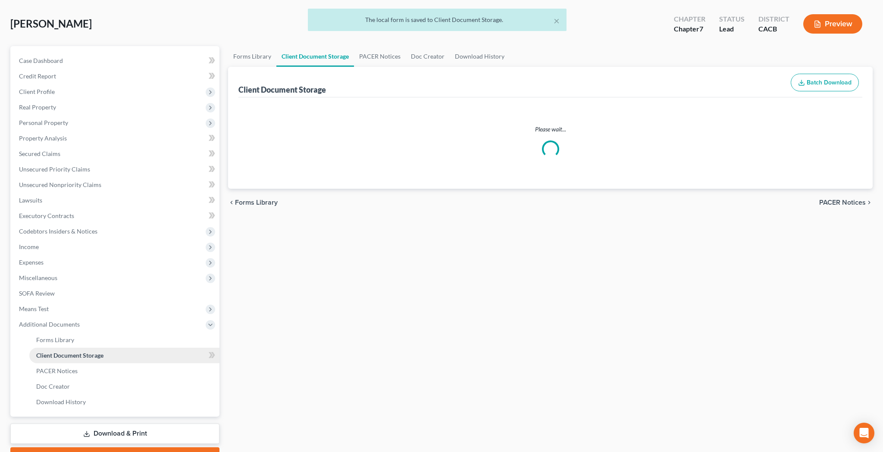
select select "70"
select select "10"
select select "30"
select select "65"
select select "72"
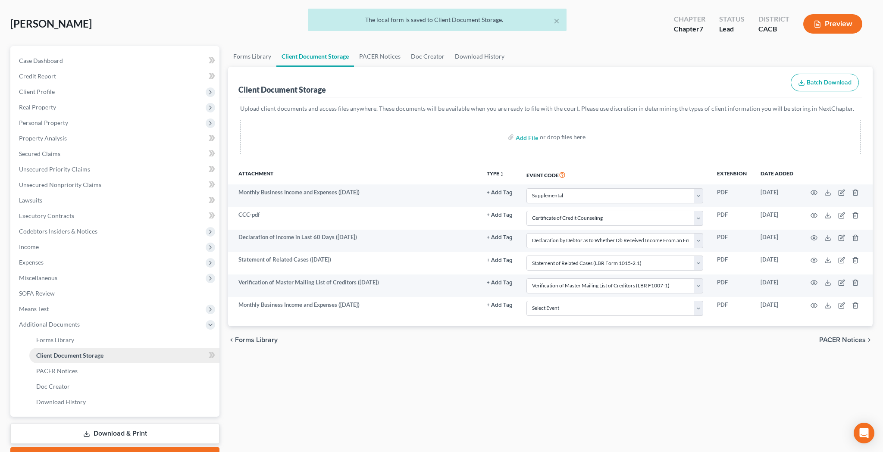
scroll to position [0, 0]
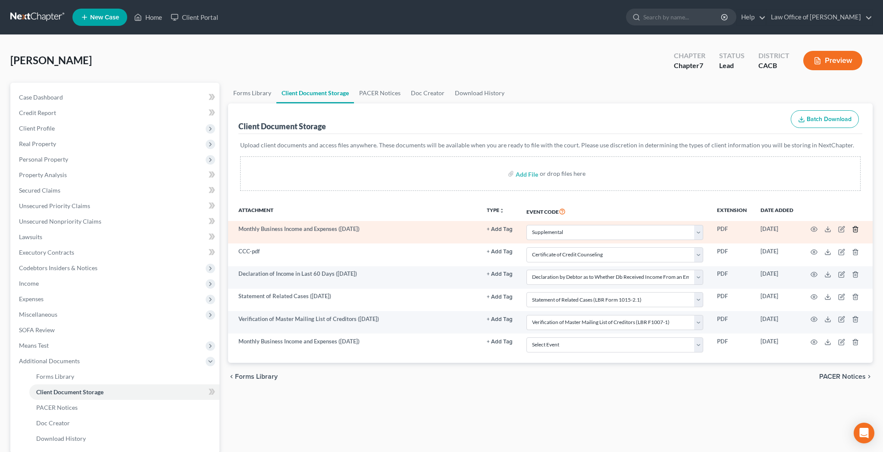
click at [855, 230] on line "button" at bounding box center [855, 230] width 0 height 2
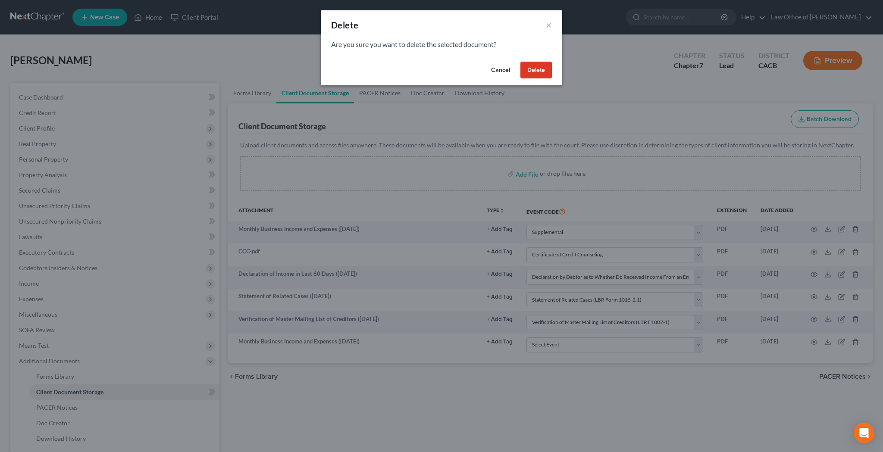
click at [543, 72] on button "Delete" at bounding box center [535, 70] width 31 height 17
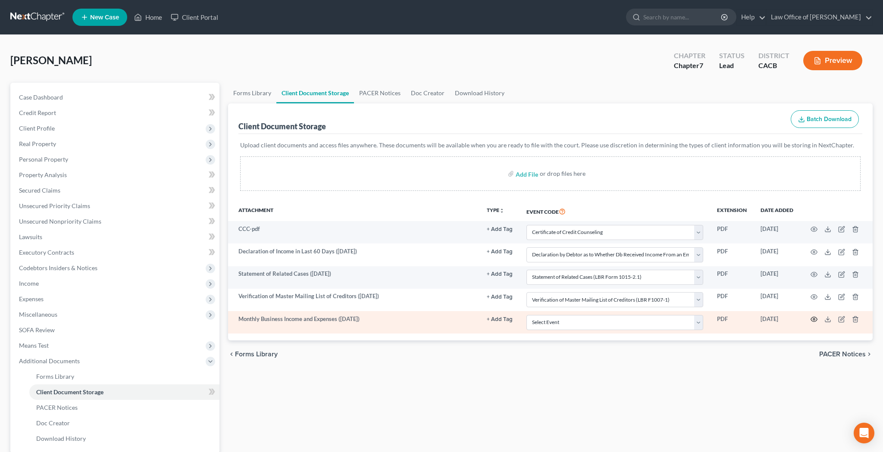
click at [813, 318] on icon "button" at bounding box center [813, 319] width 7 height 7
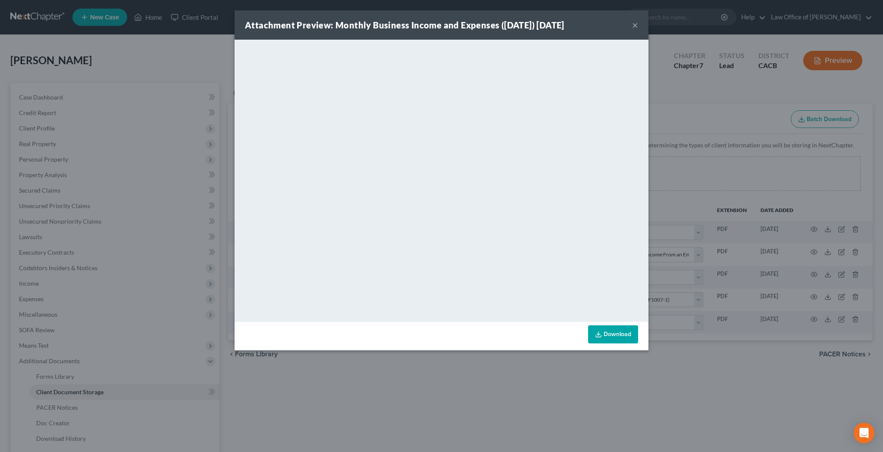
click at [599, 331] on icon at bounding box center [598, 334] width 7 height 7
click at [635, 27] on button "×" at bounding box center [635, 25] width 6 height 10
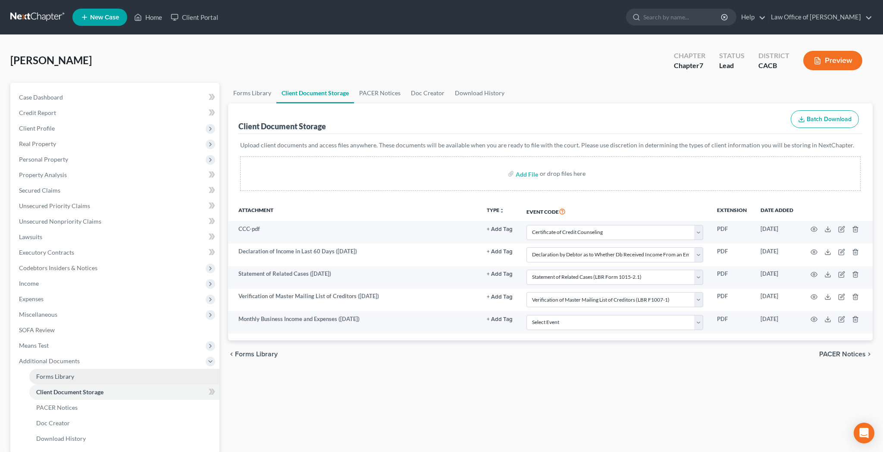
click at [118, 375] on link "Forms Library" at bounding box center [124, 377] width 190 height 16
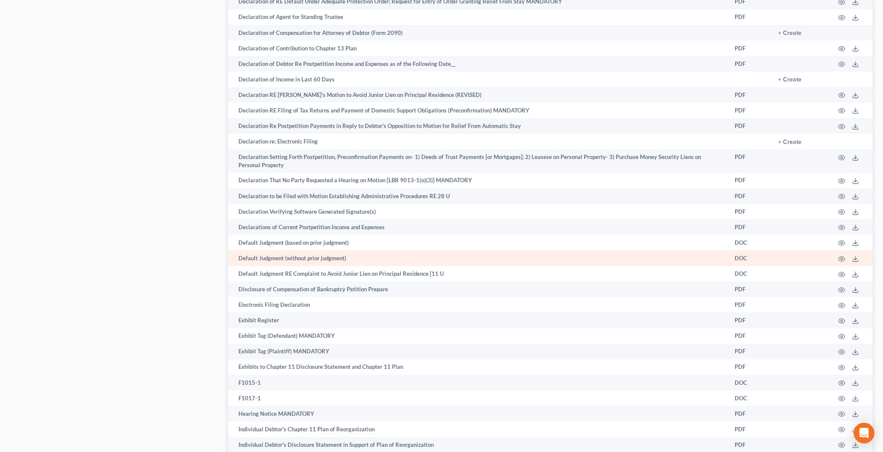
scroll to position [1742, 0]
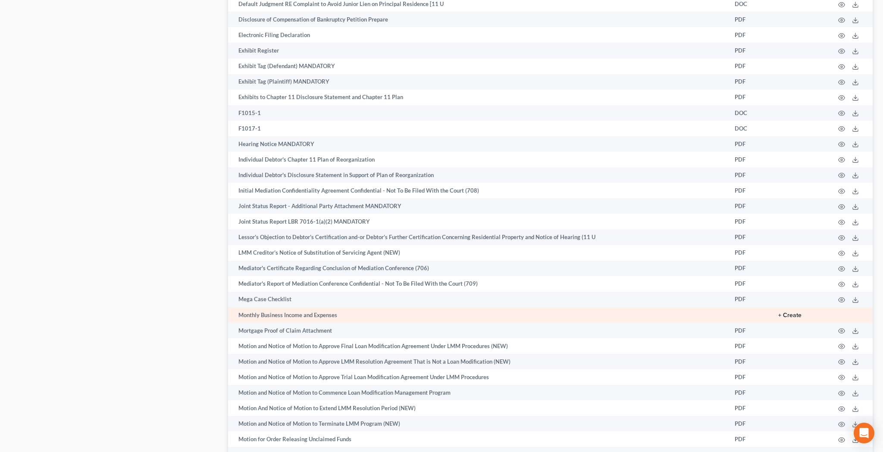
click at [795, 312] on button "+ Create" at bounding box center [789, 315] width 23 height 6
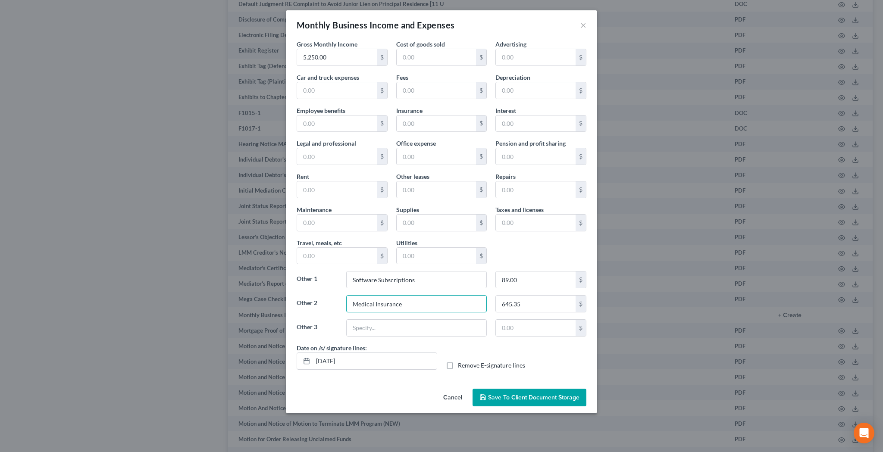
drag, startPoint x: 439, startPoint y: 298, endPoint x: 341, endPoint y: 299, distance: 98.3
click at [341, 299] on div "Other 2 Medical Insurance 645.35 $" at bounding box center [441, 307] width 298 height 24
drag, startPoint x: 439, startPoint y: 306, endPoint x: 309, endPoint y: 306, distance: 130.2
click at [309, 306] on div "Other 2 Medical Insurance 645.35 $" at bounding box center [441, 307] width 298 height 24
drag, startPoint x: 535, startPoint y: 305, endPoint x: 428, endPoint y: 304, distance: 107.7
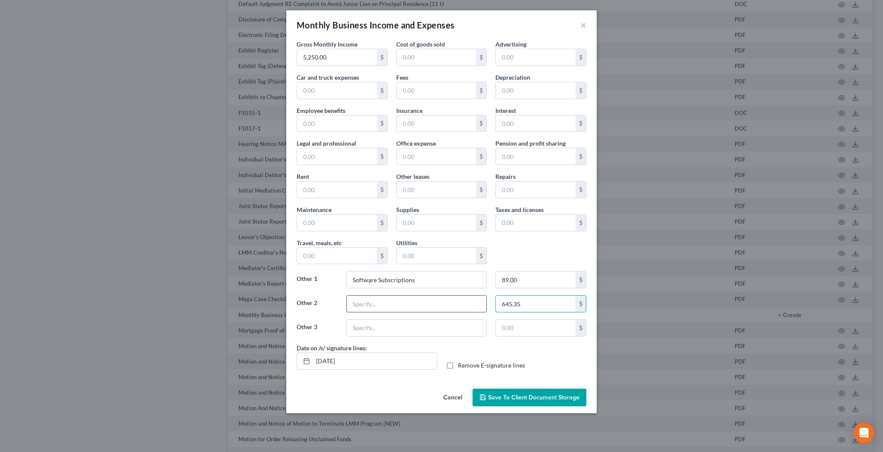
click at [428, 304] on div "Other 2 645.35 $" at bounding box center [441, 307] width 298 height 24
click at [458, 364] on label "Remove E-signature lines" at bounding box center [491, 365] width 67 height 9
click at [461, 364] on input "Remove E-signature lines" at bounding box center [464, 364] width 6 height 6
checkbox input "true"
click at [496, 396] on span "Save to Client Document Storage" at bounding box center [533, 397] width 91 height 7
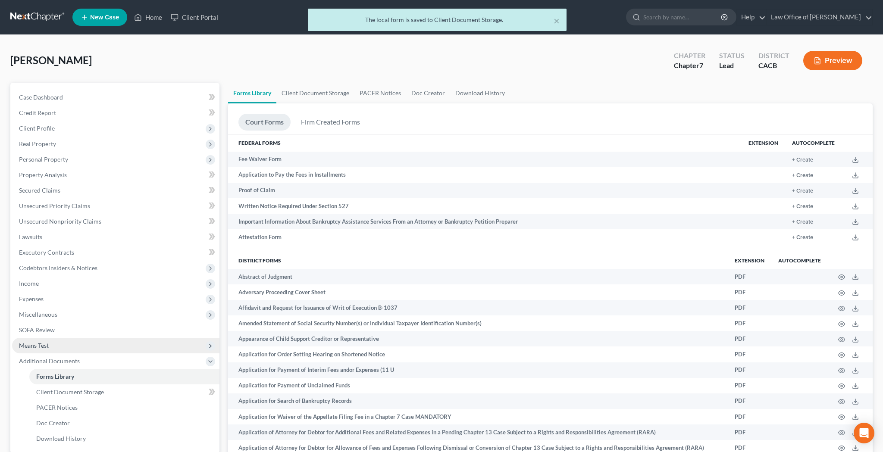
scroll to position [0, 0]
click at [121, 390] on link "Client Document Storage" at bounding box center [124, 392] width 190 height 16
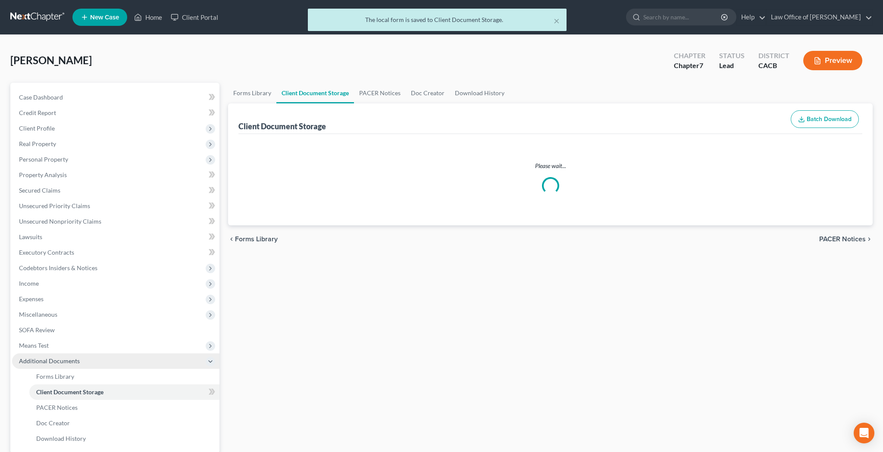
select select "10"
select select "30"
select select "65"
select select "72"
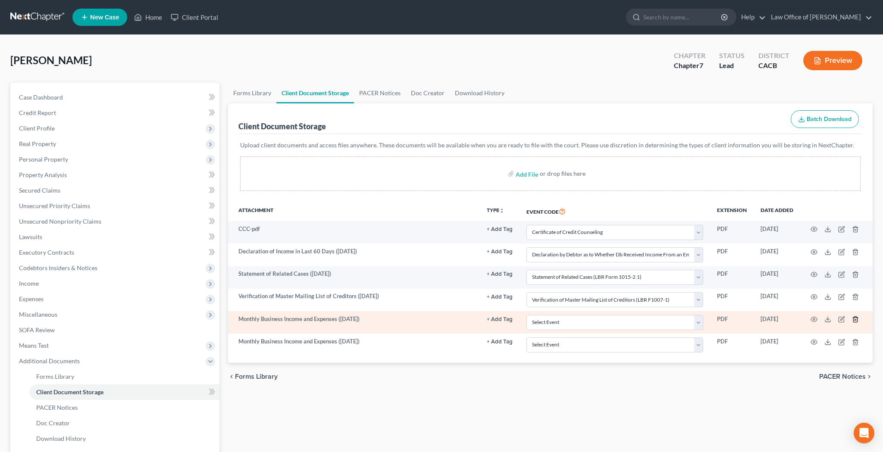
click at [854, 318] on icon "button" at bounding box center [855, 319] width 7 height 7
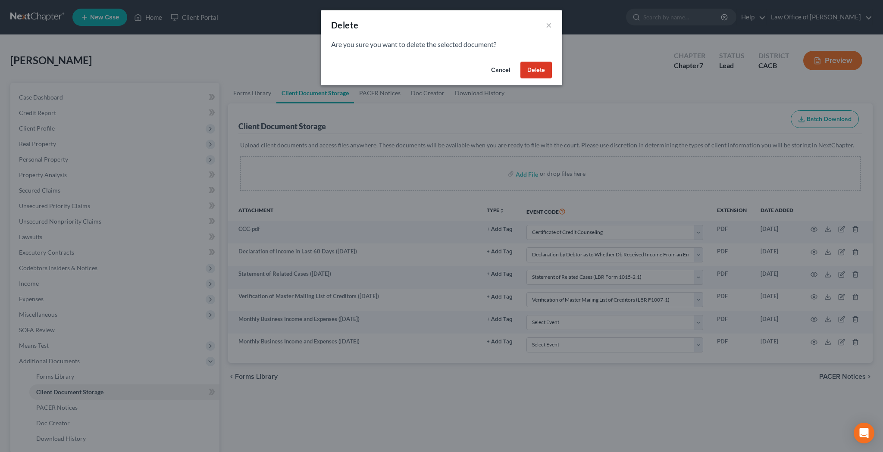
click at [538, 70] on button "Delete" at bounding box center [535, 70] width 31 height 17
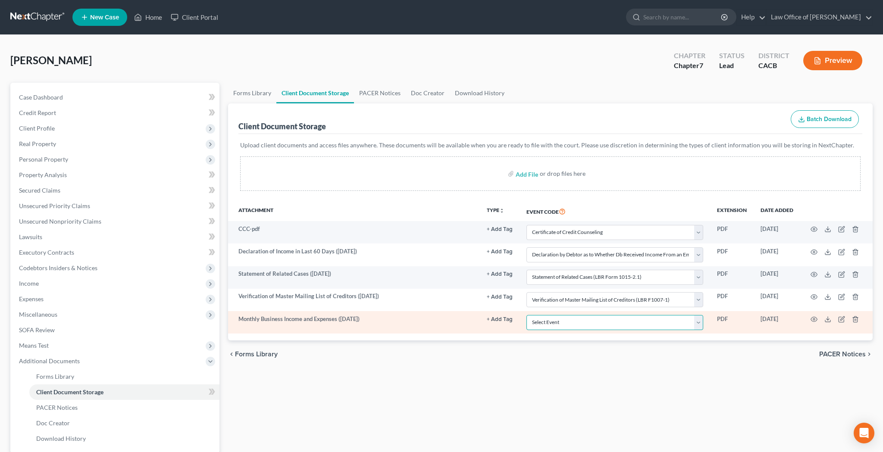
select select "70"
click at [814, 320] on circle "button" at bounding box center [814, 319] width 2 height 2
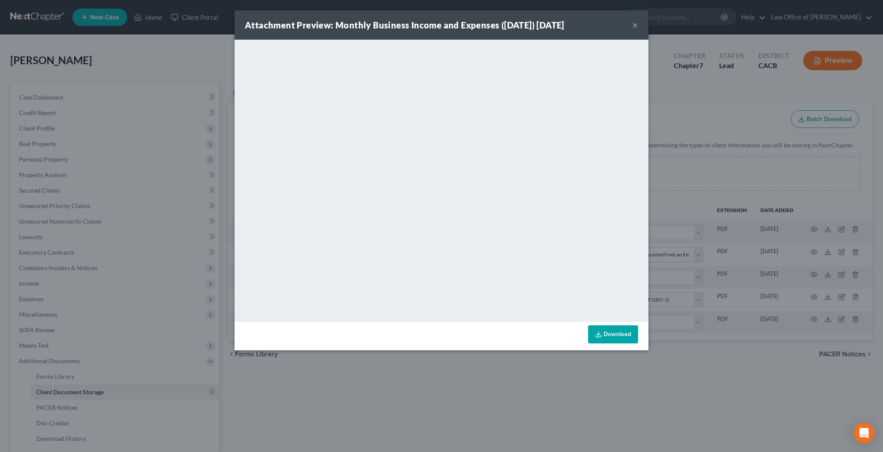
click at [634, 26] on button "×" at bounding box center [635, 25] width 6 height 10
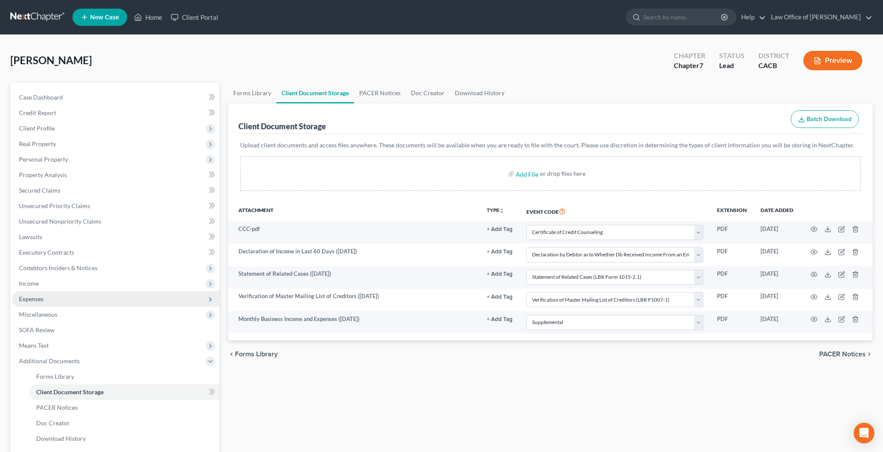
click at [77, 298] on span "Expenses" at bounding box center [115, 299] width 207 height 16
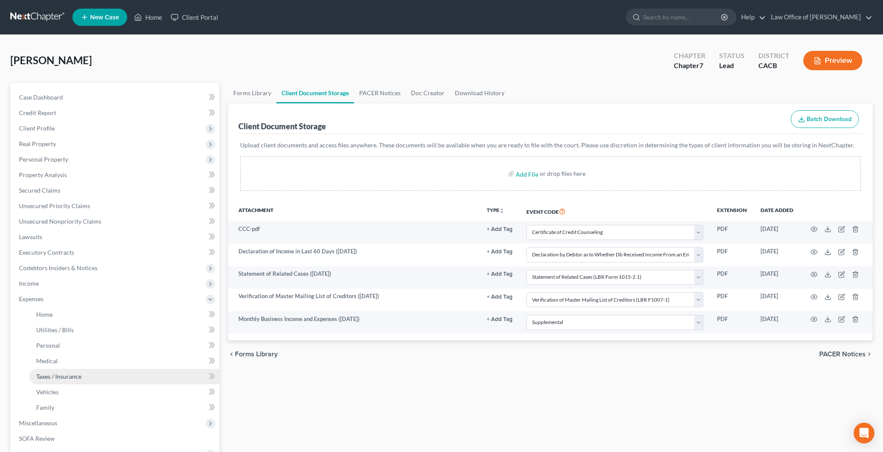
click at [78, 377] on span "Taxes / Insurance" at bounding box center [58, 376] width 45 height 7
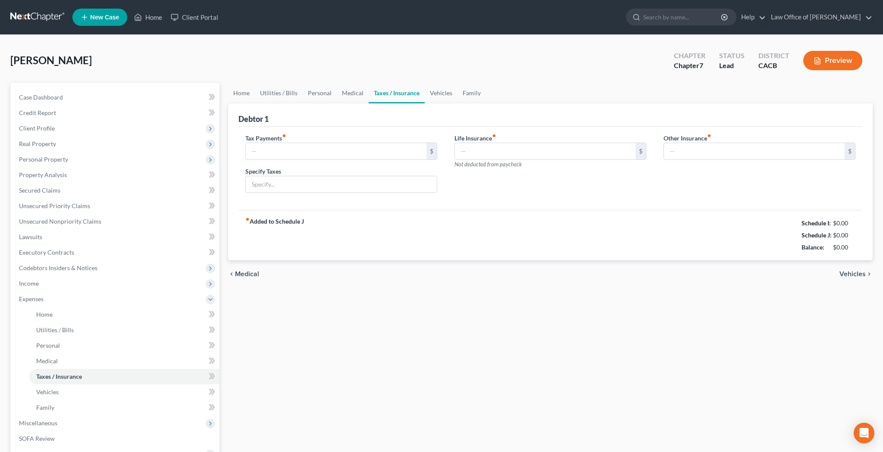
type input "0.00"
click at [345, 96] on link "Medical" at bounding box center [353, 93] width 32 height 21
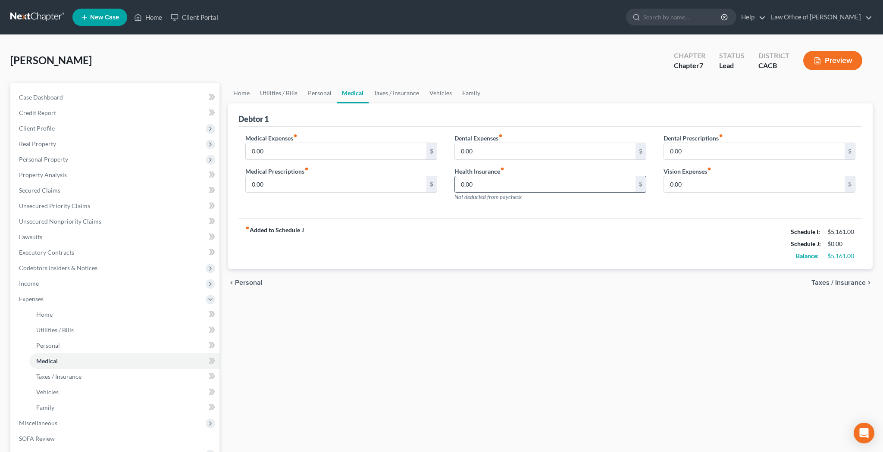
click at [493, 186] on input "0.00" at bounding box center [545, 184] width 181 height 16
type input "6"
type input "645.35"
click at [465, 254] on div "fiber_manual_record Added to Schedule J Schedule I: $5,161.00 Schedule J: $645.…" at bounding box center [550, 244] width 624 height 50
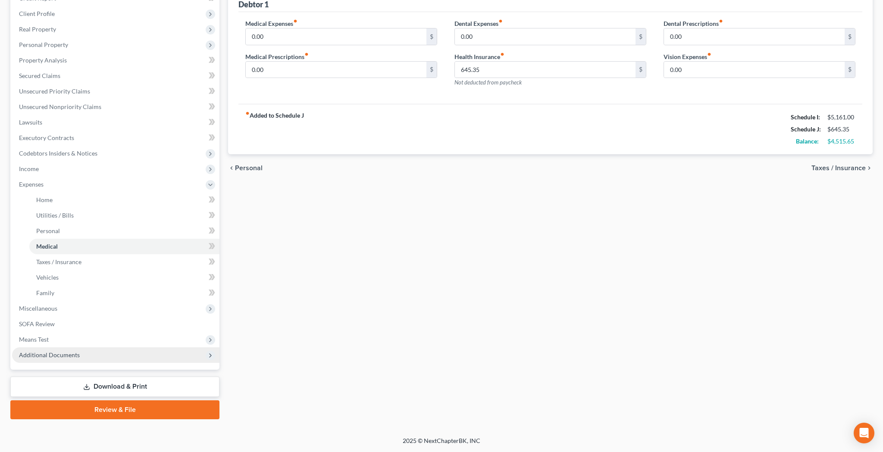
scroll to position [115, 0]
click at [59, 338] on span "Means Test" at bounding box center [115, 340] width 207 height 16
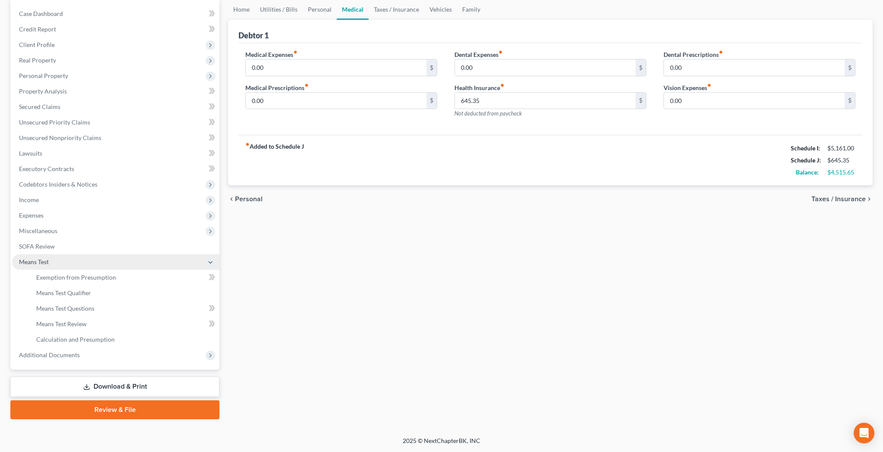
scroll to position [84, 0]
click at [73, 293] on span "Means Test Qualifier" at bounding box center [63, 292] width 55 height 7
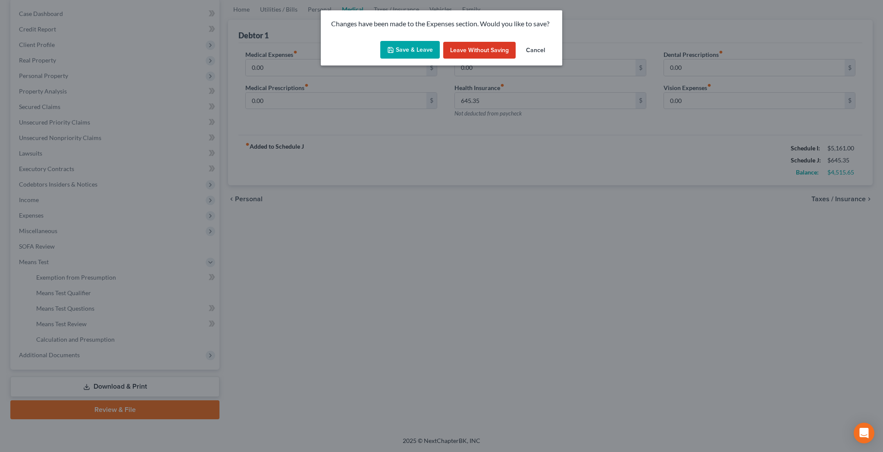
click at [425, 49] on button "Save & Leave" at bounding box center [409, 50] width 59 height 18
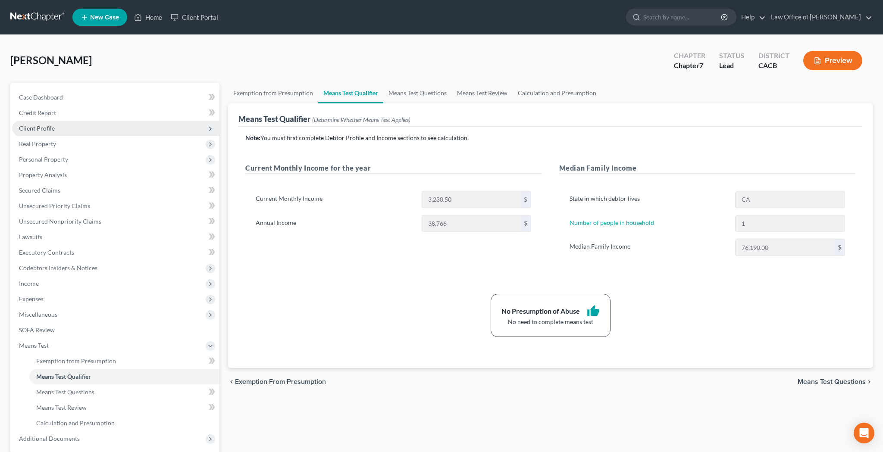
click at [104, 125] on span "Client Profile" at bounding box center [115, 129] width 207 height 16
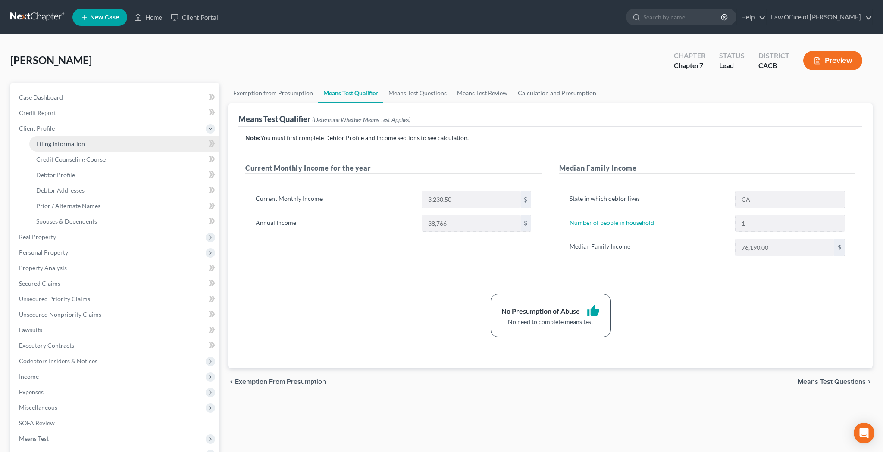
click at [100, 147] on link "Filing Information" at bounding box center [124, 144] width 190 height 16
select select "1"
select select "0"
select select "7"
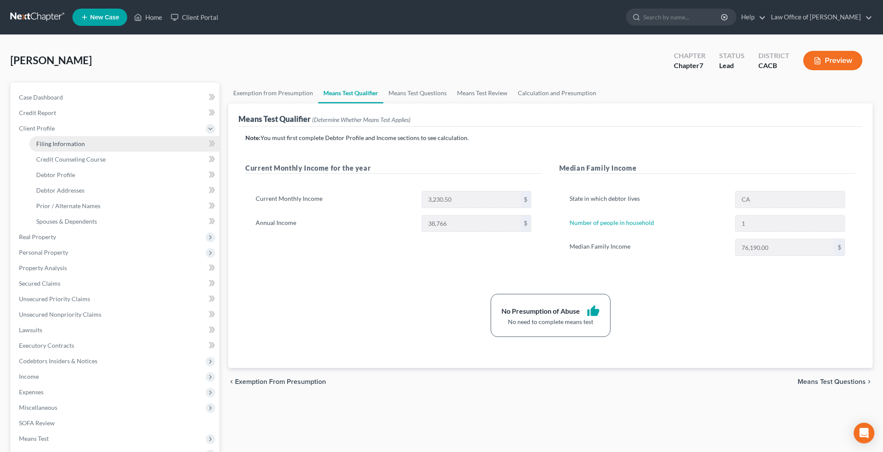
select select "0"
select select "4"
select select "0"
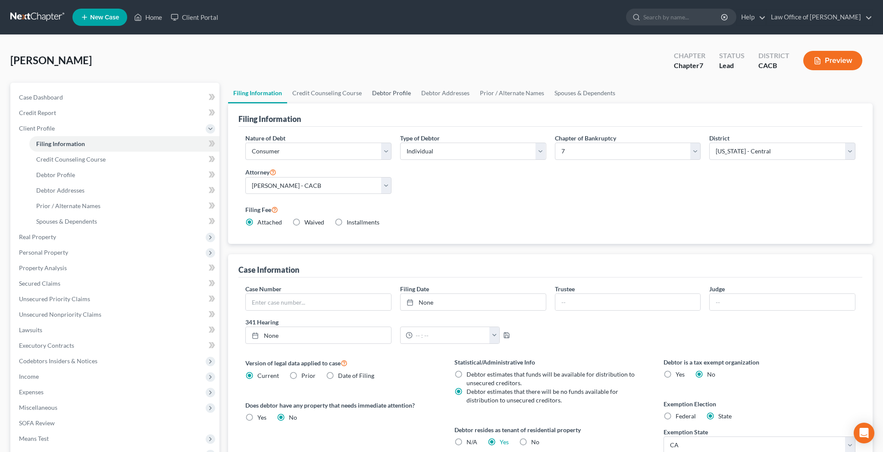
click at [378, 90] on link "Debtor Profile" at bounding box center [391, 93] width 49 height 21
select select "0"
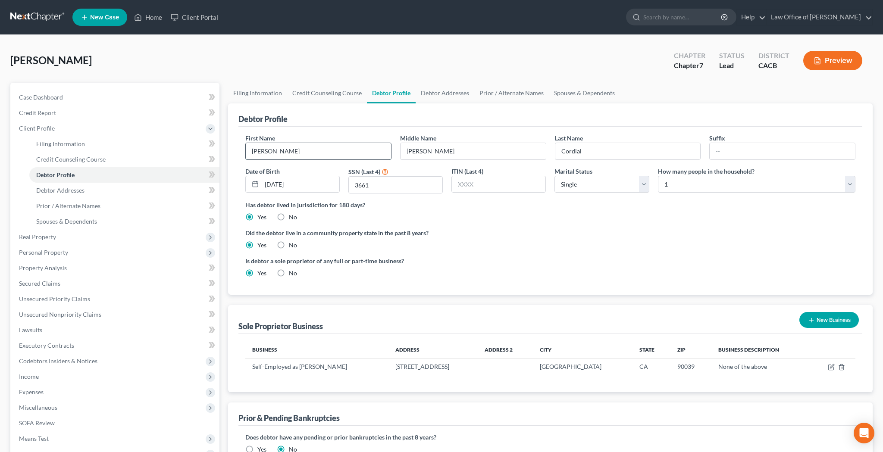
click at [362, 154] on input "[PERSON_NAME]" at bounding box center [318, 151] width 145 height 16
type input "Gilbert Ross"
click at [421, 153] on input "[PERSON_NAME]" at bounding box center [472, 151] width 145 height 16
type input "Mangusing"
click at [470, 120] on div "Debtor Profile" at bounding box center [550, 114] width 624 height 23
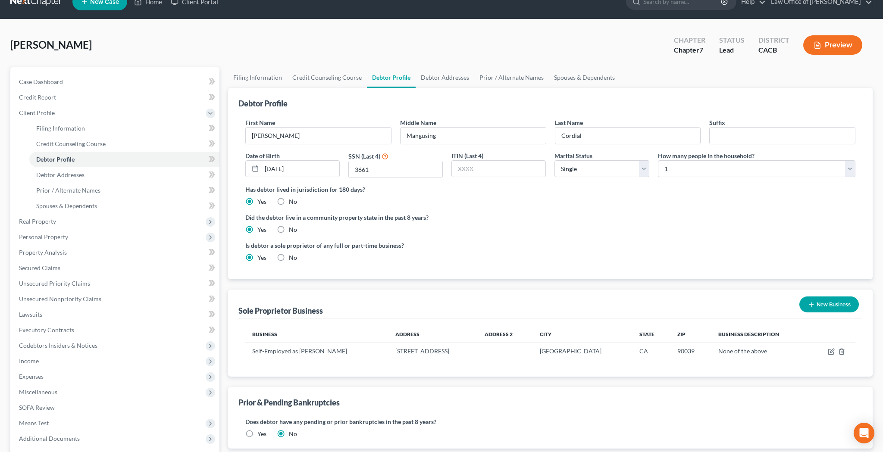
scroll to position [17, 0]
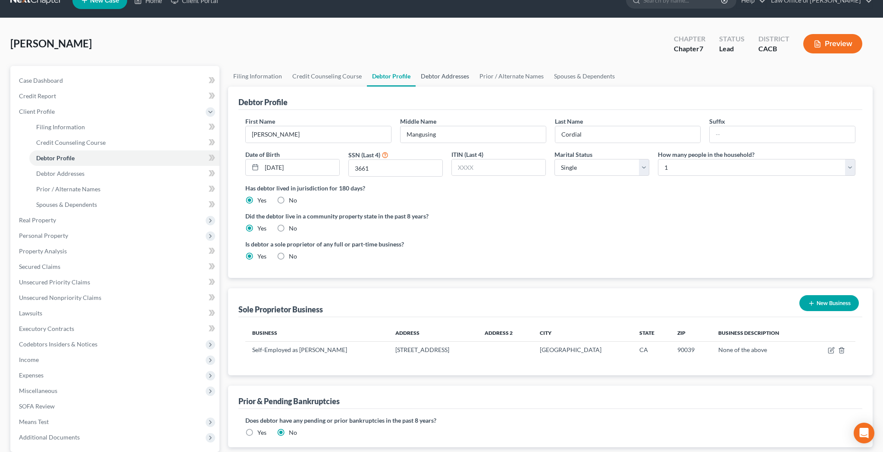
click at [457, 76] on link "Debtor Addresses" at bounding box center [444, 76] width 59 height 21
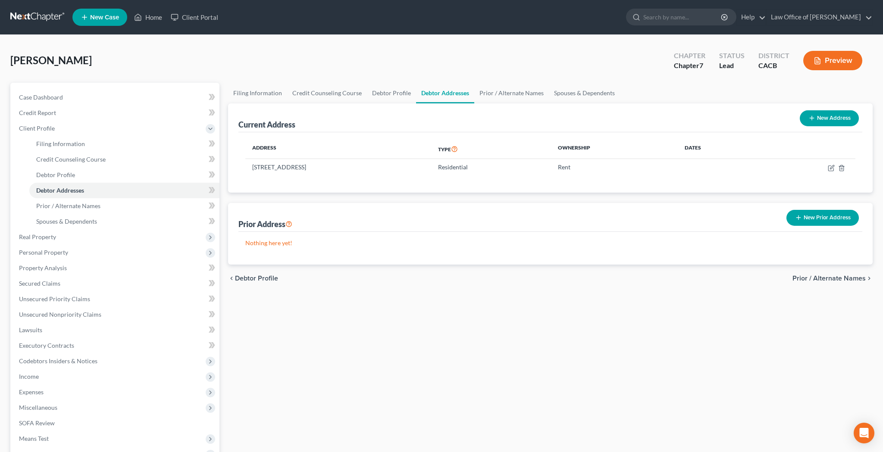
click at [809, 216] on button "New Prior Address" at bounding box center [822, 218] width 72 height 16
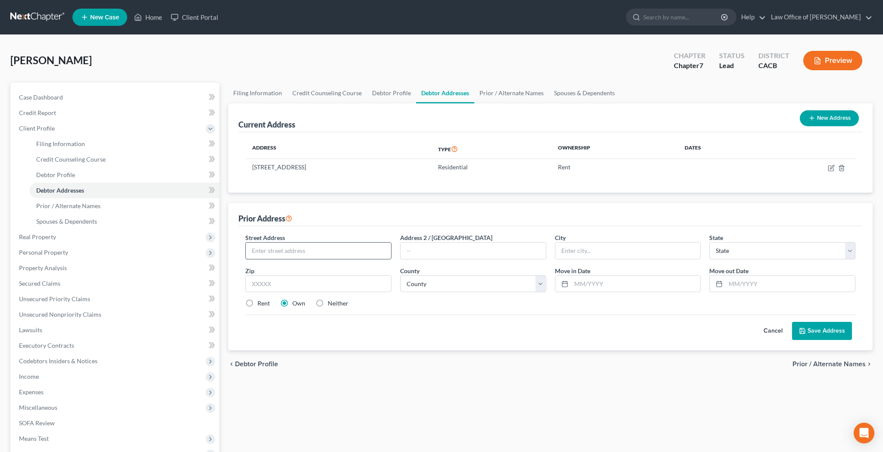
click at [355, 249] on input "text" at bounding box center [318, 251] width 145 height 16
type input "3266 La Clede Ave"
click at [451, 250] on input "text" at bounding box center [472, 251] width 145 height 16
click at [333, 282] on input "text" at bounding box center [318, 283] width 146 height 17
click at [301, 279] on input "text" at bounding box center [318, 283] width 146 height 17
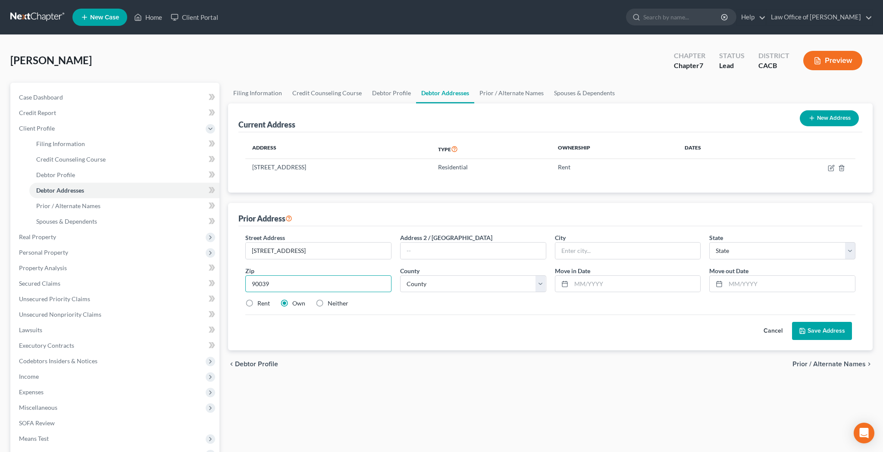
type input "90039"
click at [406, 308] on div "Street Address * 3266 La Clede Ave Address 2 / PO Box City * State * State AL A…" at bounding box center [550, 274] width 618 height 82
type input "[GEOGRAPHIC_DATA]"
select select "4"
click at [257, 303] on label "Rent" at bounding box center [263, 303] width 12 height 9
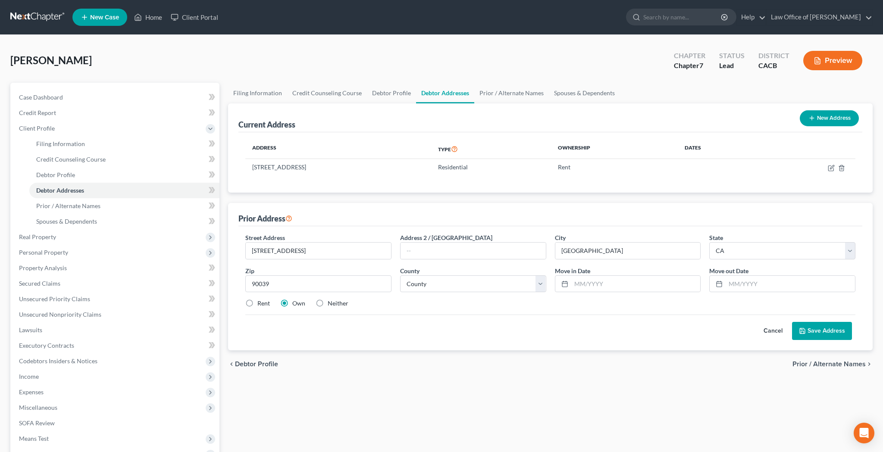
click at [261, 303] on input "Rent" at bounding box center [264, 302] width 6 height 6
radio input "true"
select select "18"
click at [608, 281] on input "text" at bounding box center [635, 284] width 129 height 16
type input "11/2020"
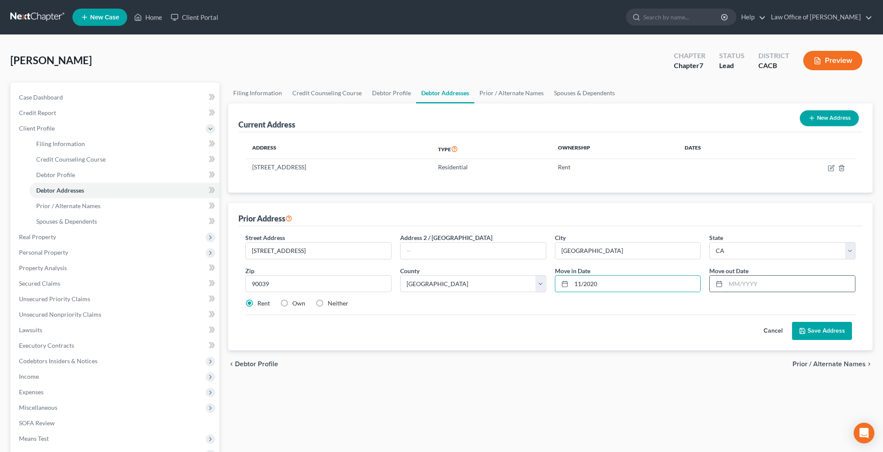
click at [740, 284] on input "text" at bounding box center [789, 284] width 129 height 16
click at [705, 305] on div "Rent Own Neither" at bounding box center [550, 303] width 618 height 9
click at [736, 285] on input "08/2023" at bounding box center [789, 284] width 129 height 16
click at [752, 285] on input "08/2023" at bounding box center [789, 284] width 129 height 16
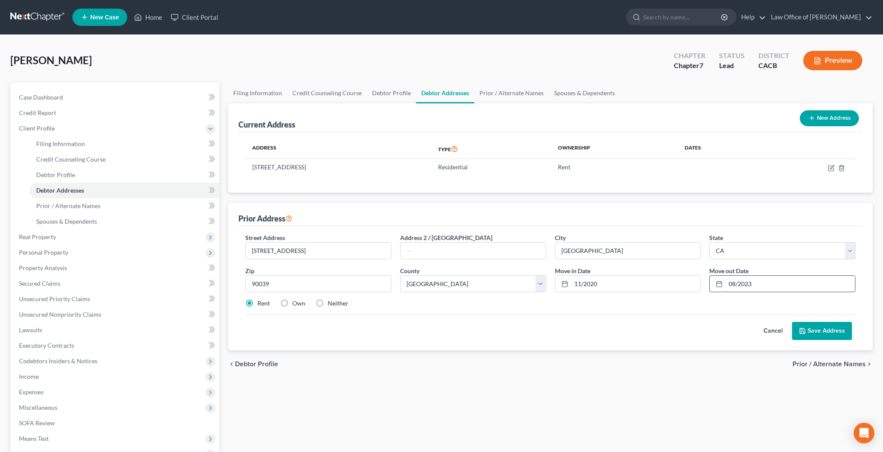
click at [753, 285] on input "08/2023" at bounding box center [789, 284] width 129 height 16
type input "04/2024"
click at [809, 329] on button "Save Address" at bounding box center [822, 331] width 60 height 18
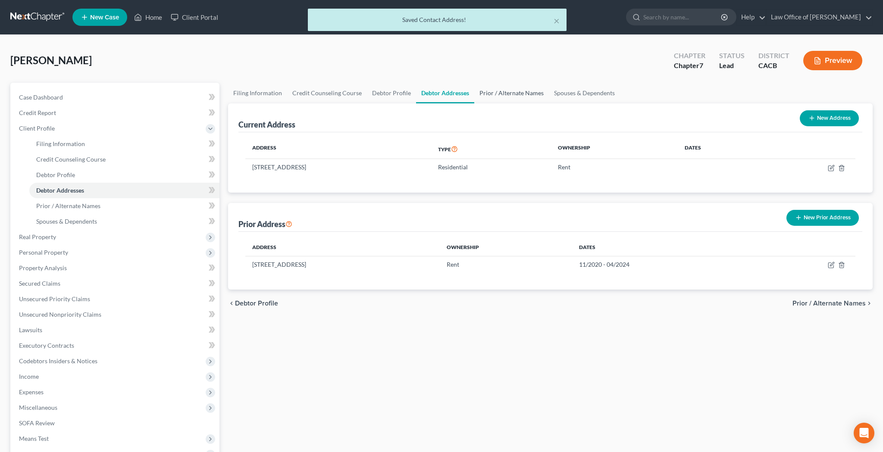
click at [501, 93] on link "Prior / Alternate Names" at bounding box center [511, 93] width 75 height 21
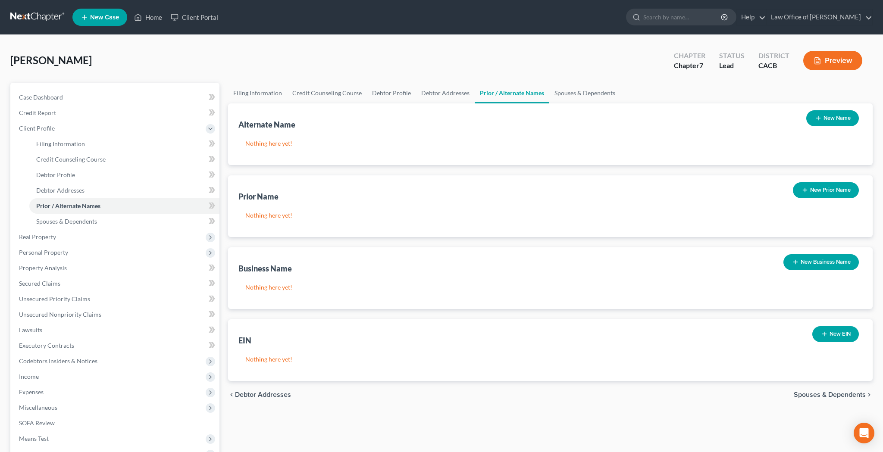
click at [817, 264] on button "New Business Name" at bounding box center [820, 262] width 75 height 16
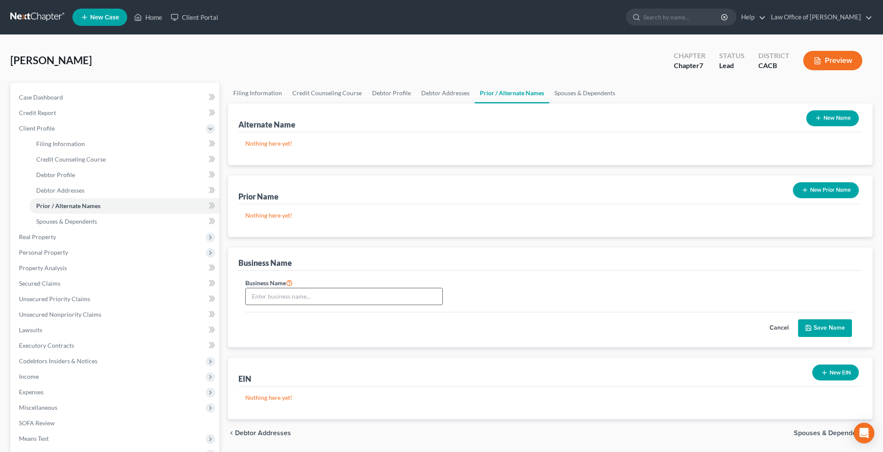
click at [293, 298] on input "text" at bounding box center [344, 296] width 197 height 16
type input "The Aesthetic HQ"
click at [817, 328] on button "Save Name" at bounding box center [825, 328] width 54 height 18
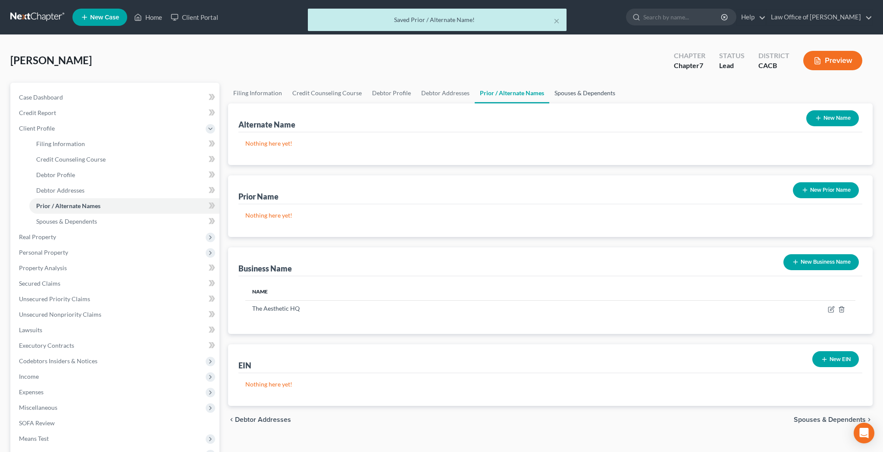
click at [605, 94] on link "Spouses & Dependents" at bounding box center [584, 93] width 71 height 21
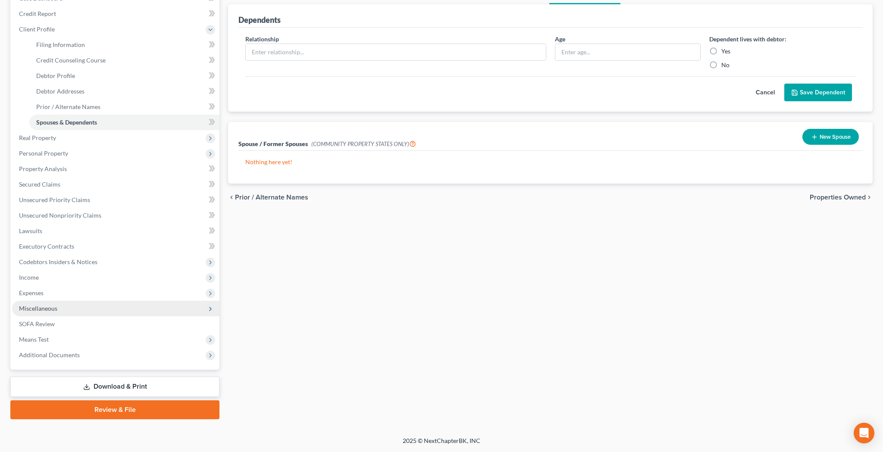
scroll to position [99, 0]
click at [69, 308] on span "Miscellaneous" at bounding box center [115, 309] width 207 height 16
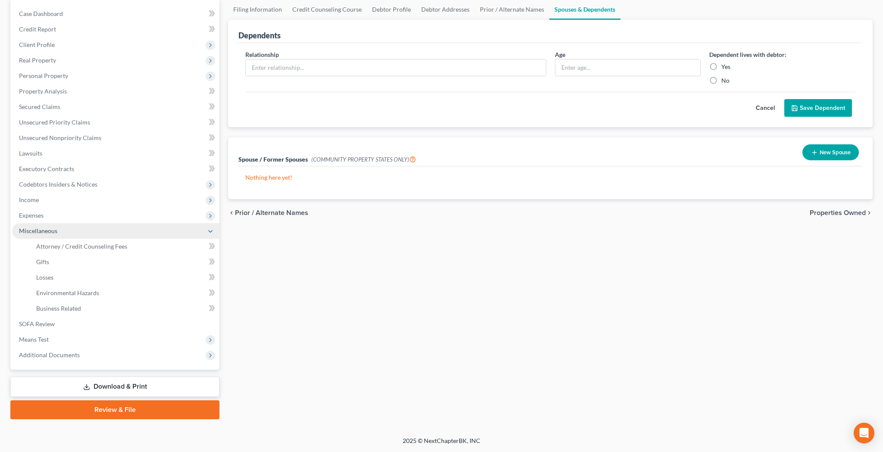
scroll to position [84, 0]
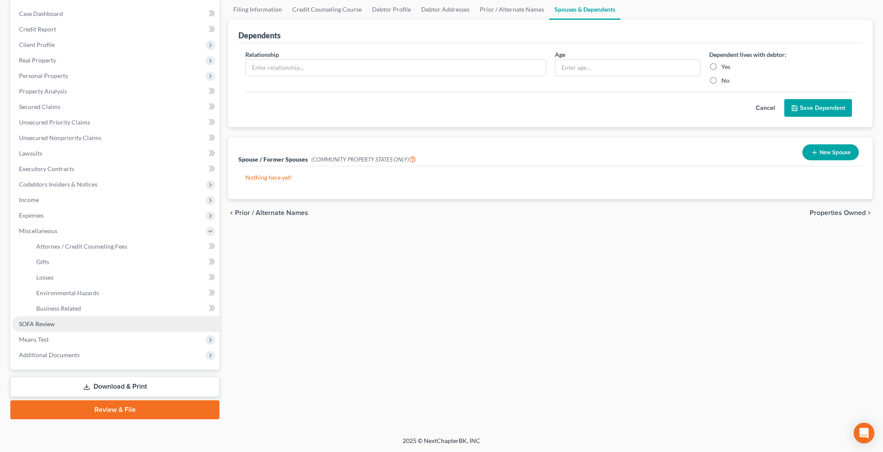
click at [56, 322] on link "SOFA Review" at bounding box center [115, 324] width 207 height 16
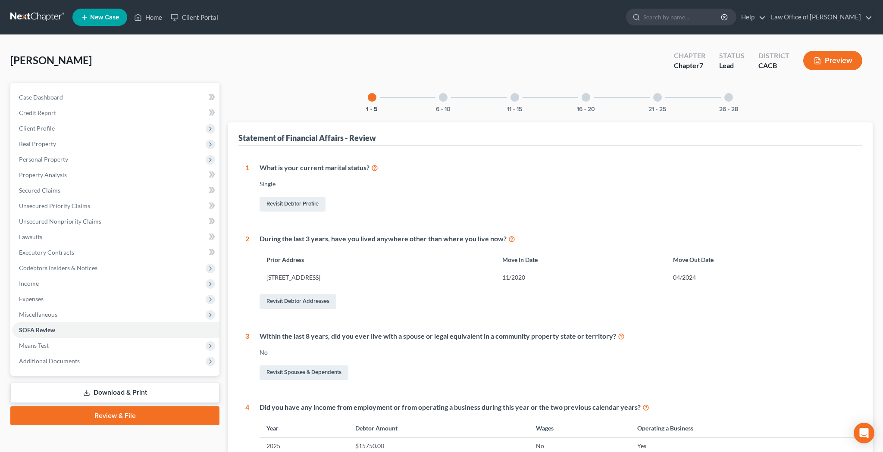
click at [733, 98] on div at bounding box center [728, 97] width 9 height 9
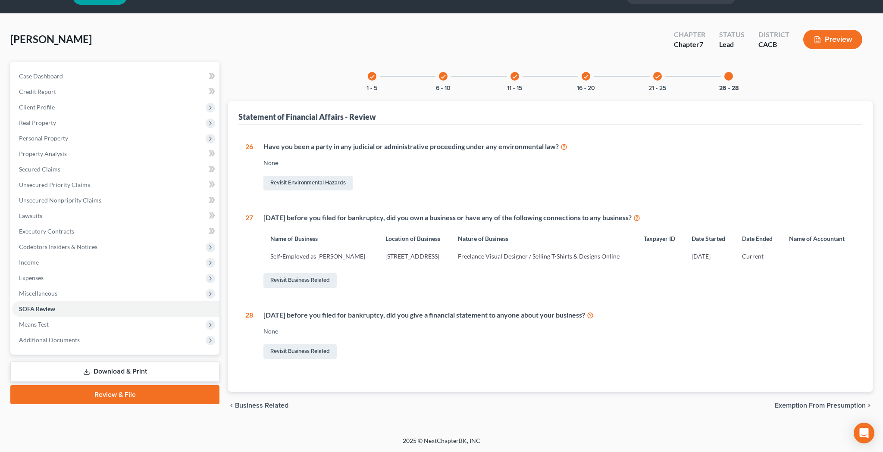
scroll to position [37, 0]
click at [311, 283] on link "Revisit Business Related" at bounding box center [299, 280] width 73 height 15
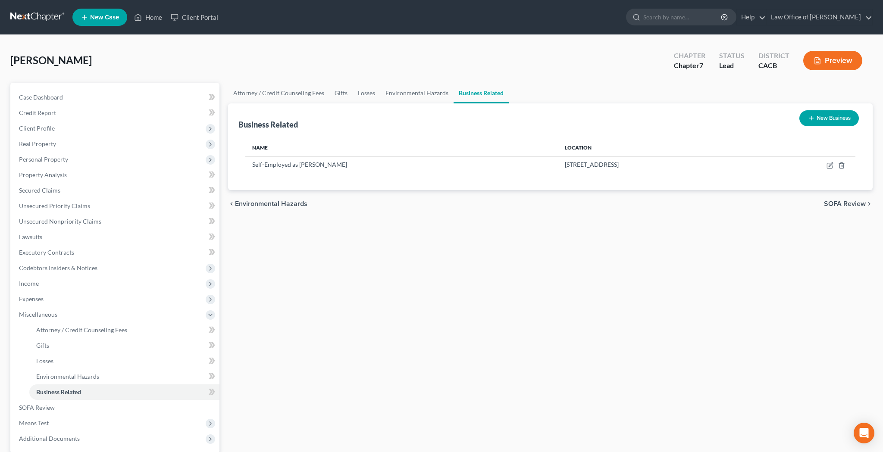
click at [822, 120] on button "New Business" at bounding box center [828, 118] width 59 height 16
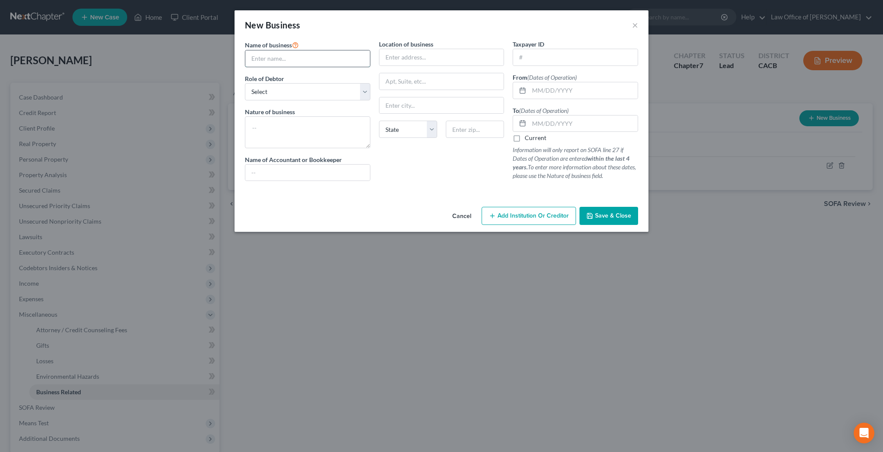
click at [301, 56] on input "text" at bounding box center [307, 58] width 125 height 16
type input "Gilbert Cordial d/b/a The Aesthetic HQ"
select select "sole_proprietor"
click at [301, 133] on textarea at bounding box center [307, 132] width 125 height 32
type textarea "Selling Shirts Online"
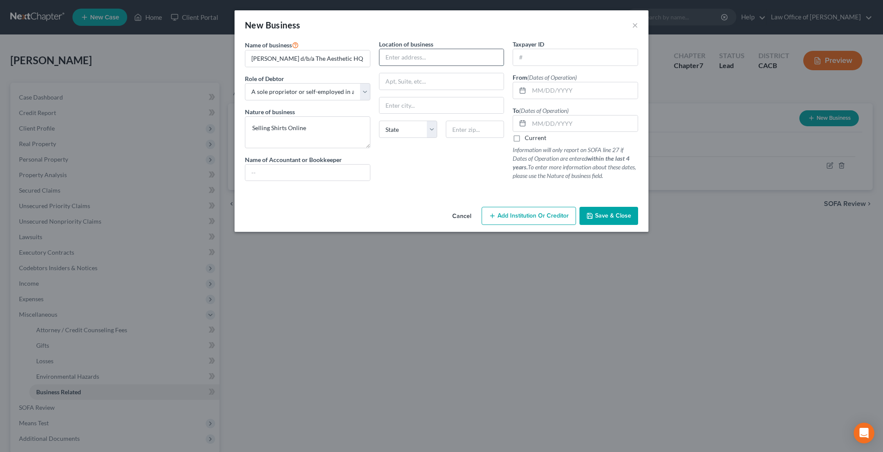
click at [409, 54] on input "text" at bounding box center [441, 57] width 125 height 16
type input "[STREET_ADDRESS]"
click at [464, 126] on input "text" at bounding box center [475, 129] width 58 height 17
type input "90039"
click at [468, 90] on div at bounding box center [441, 81] width 125 height 17
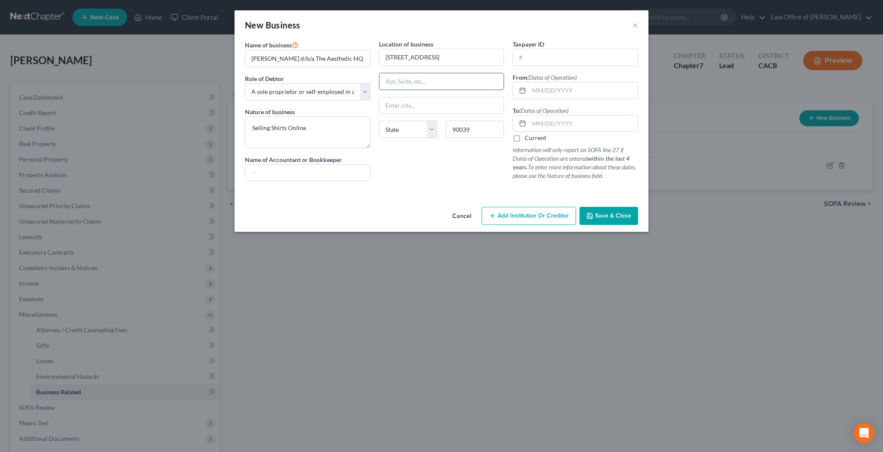
type input "[GEOGRAPHIC_DATA]"
select select "4"
click at [537, 93] on input "text" at bounding box center [583, 90] width 109 height 16
type input "05/2020"
click at [550, 123] on input "text" at bounding box center [583, 124] width 109 height 16
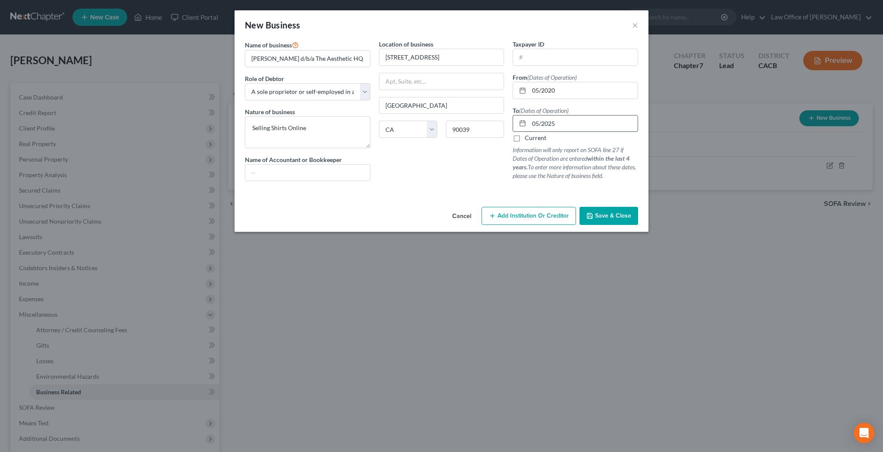
click at [538, 124] on input "05/2025" at bounding box center [583, 124] width 109 height 16
type input "12/2022"
click at [618, 218] on span "Save & Close" at bounding box center [613, 215] width 36 height 7
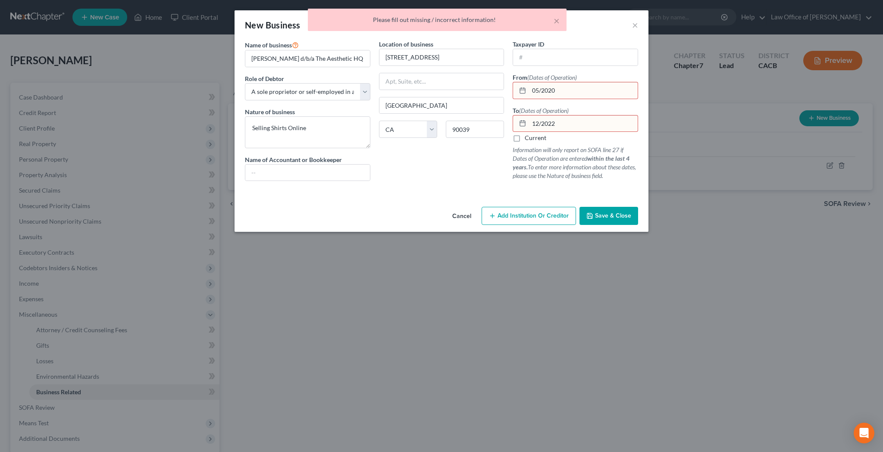
click at [543, 92] on input "05/2020" at bounding box center [583, 90] width 109 height 16
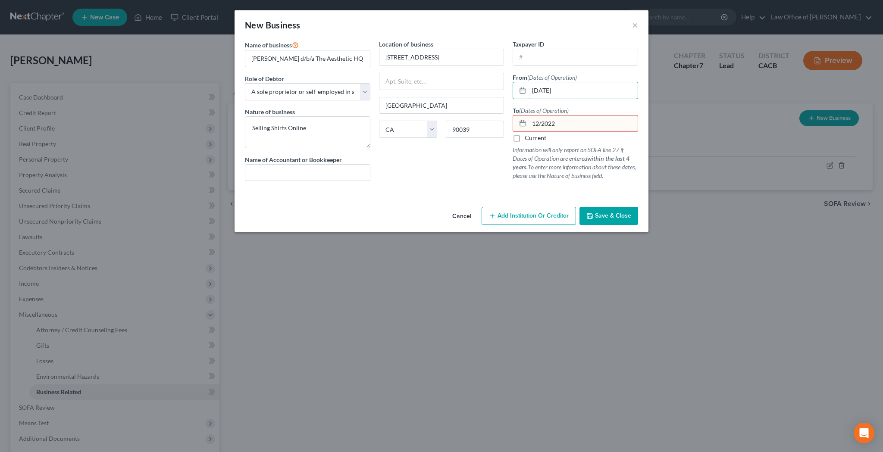
type input "05/01/2020"
click at [541, 123] on input "12/2022" at bounding box center [583, 124] width 109 height 16
type input "12/01/2022"
click at [596, 218] on span "Save & Close" at bounding box center [613, 215] width 36 height 7
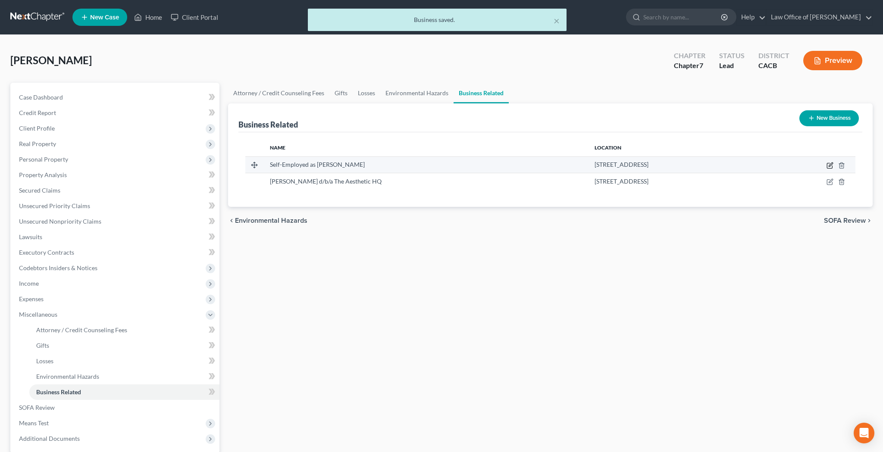
click at [831, 165] on icon "button" at bounding box center [830, 164] width 4 height 4
select select "sole_proprietor"
select select "4"
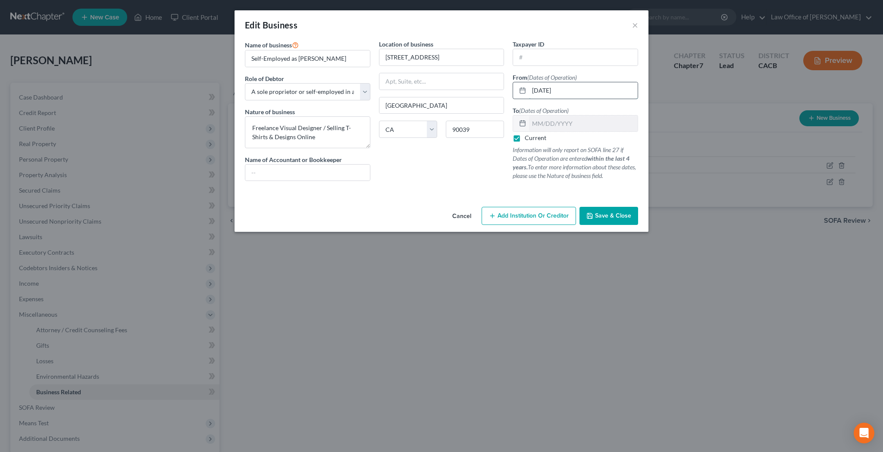
click at [574, 87] on input "[DATE]" at bounding box center [583, 90] width 109 height 16
click at [603, 213] on span "Save & Close" at bounding box center [613, 215] width 36 height 7
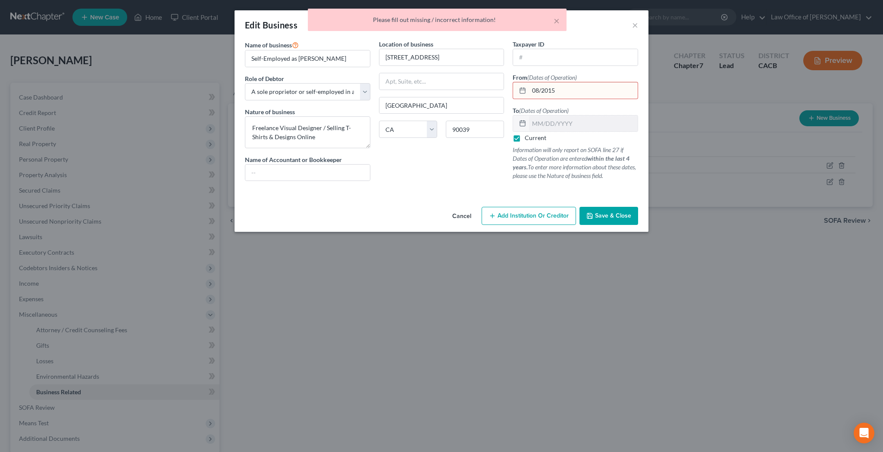
click at [541, 91] on input "08/2015" at bounding box center [583, 90] width 109 height 16
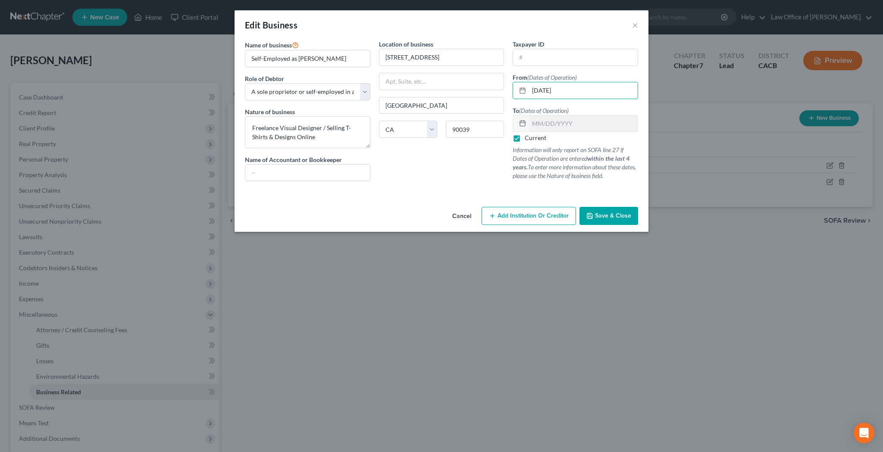
type input "08/01/2015"
click at [606, 214] on span "Save & Close" at bounding box center [613, 215] width 36 height 7
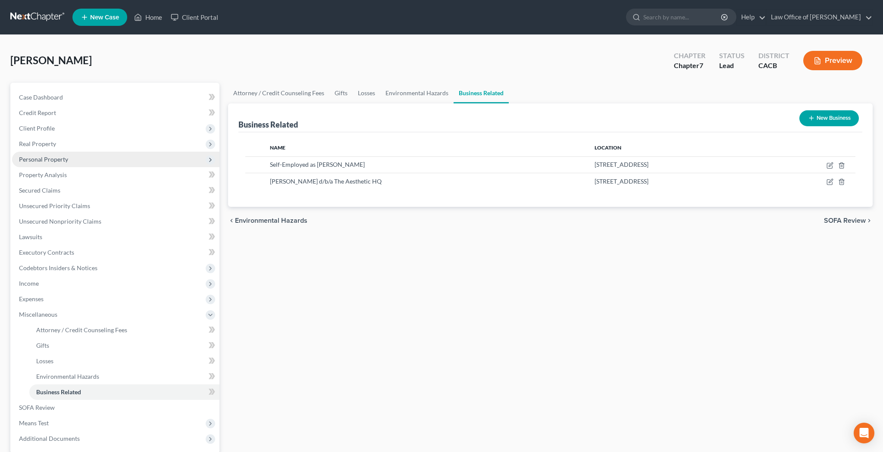
click at [62, 161] on span "Personal Property" at bounding box center [43, 159] width 49 height 7
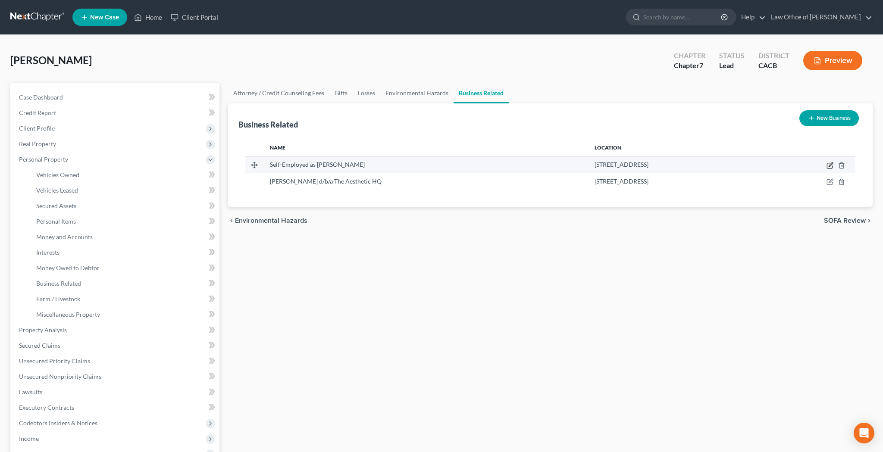
click at [826, 165] on icon "button" at bounding box center [829, 165] width 7 height 7
select select "sole_proprietor"
select select "4"
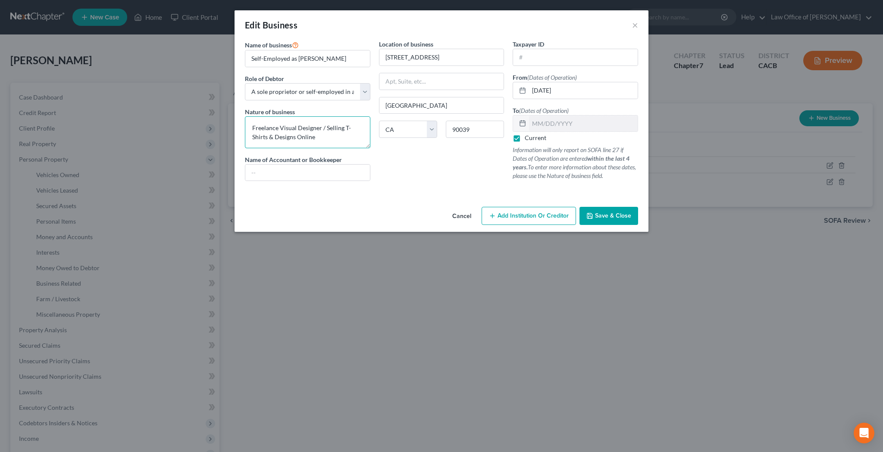
click at [253, 135] on textarea "Freelance Visual Designer / Selling T-Shirts & Designs Online" at bounding box center [307, 132] width 125 height 32
click at [311, 139] on textarea "Freelance Visual Designer / Selling Shirts & Designs Online" at bounding box center [307, 132] width 125 height 32
drag, startPoint x: 311, startPoint y: 139, endPoint x: 320, endPoint y: 129, distance: 13.7
click at [320, 129] on textarea "Freelance Visual Designer / Selling Shirts & Designs Online" at bounding box center [307, 132] width 125 height 32
type textarea "Freelance Visual Designer"
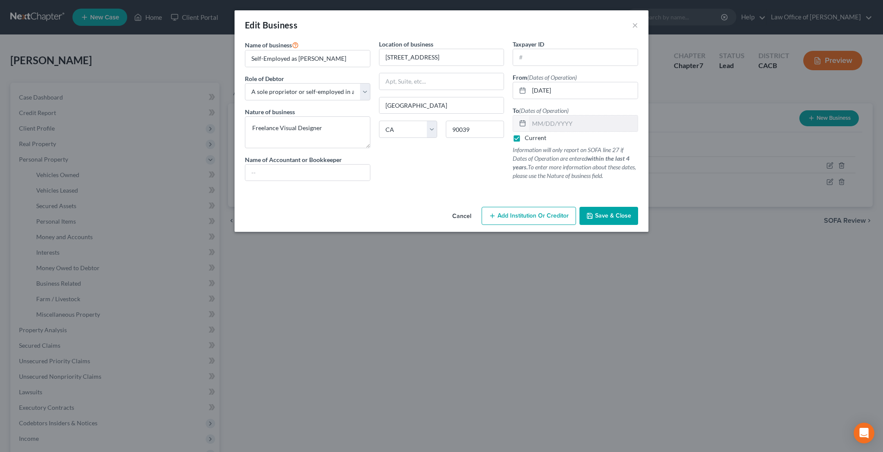
click at [617, 213] on span "Save & Close" at bounding box center [613, 215] width 36 height 7
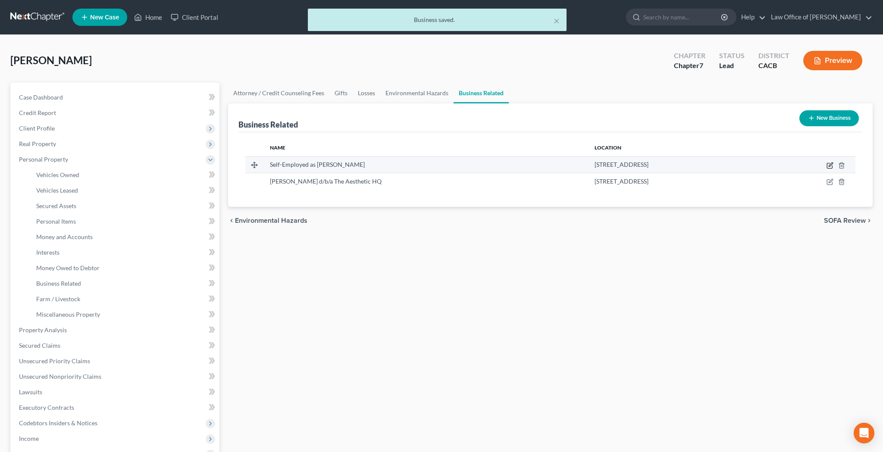
click at [830, 165] on icon "button" at bounding box center [830, 164] width 4 height 4
select select "sole_proprietor"
select select "4"
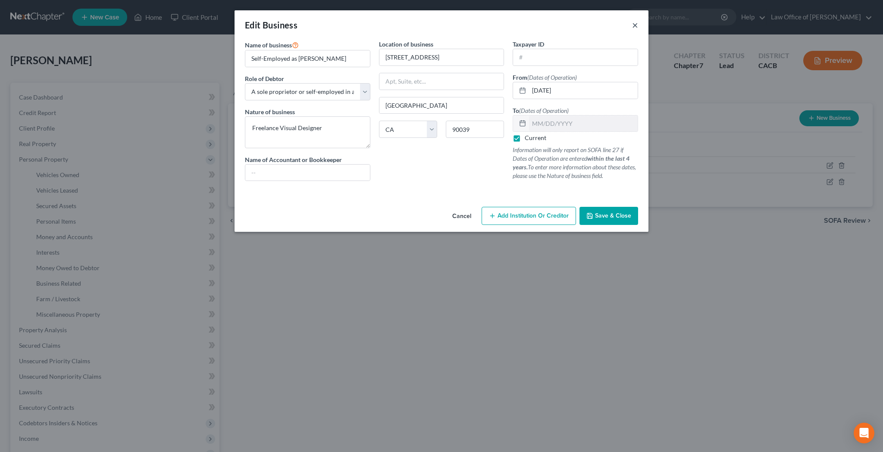
click at [635, 24] on button "×" at bounding box center [635, 25] width 6 height 10
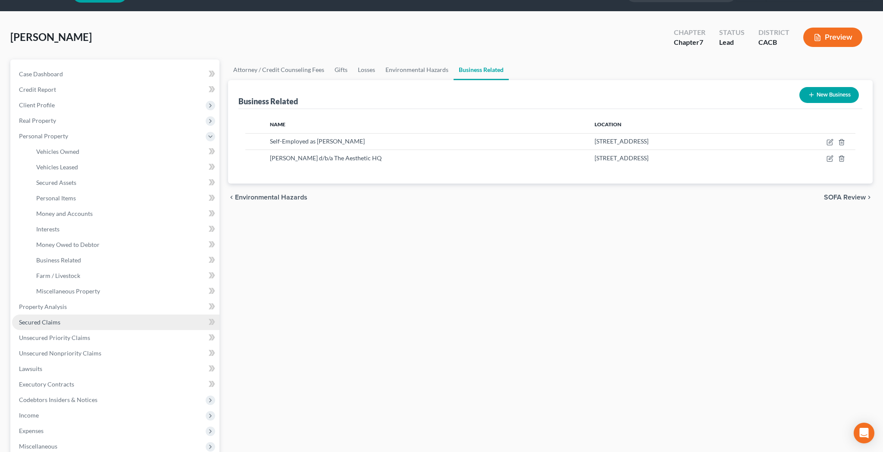
scroll to position [24, 0]
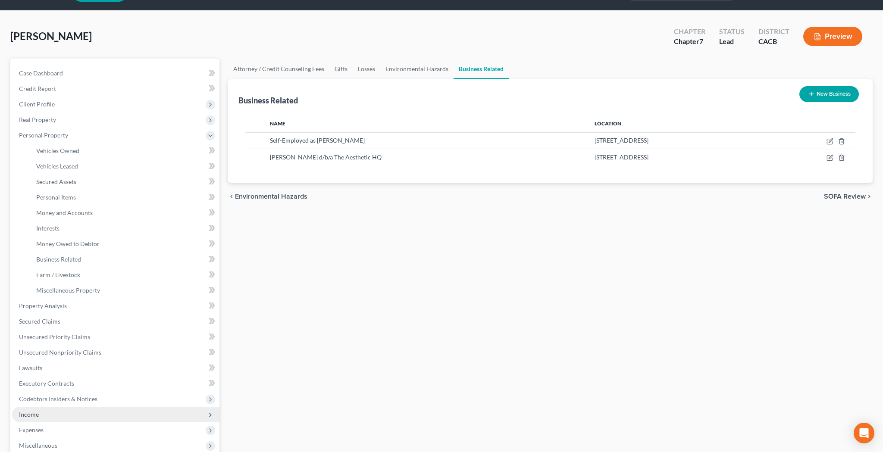
click at [82, 412] on span "Income" at bounding box center [115, 415] width 207 height 16
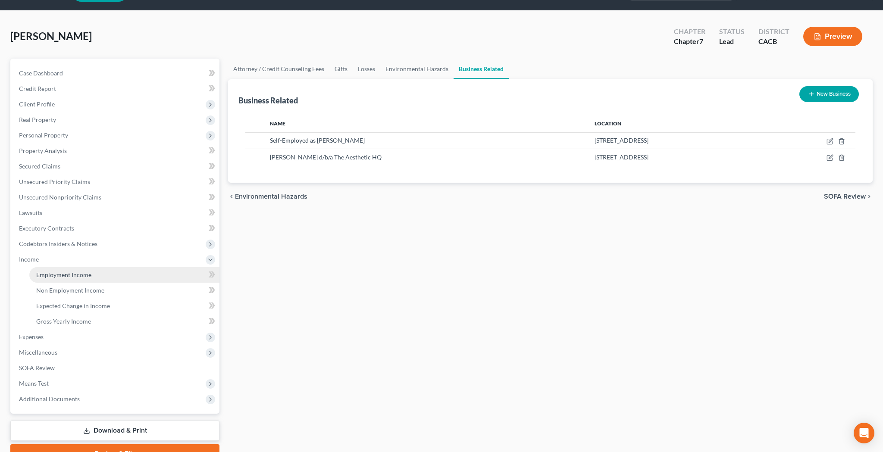
click at [124, 272] on link "Employment Income" at bounding box center [124, 275] width 190 height 16
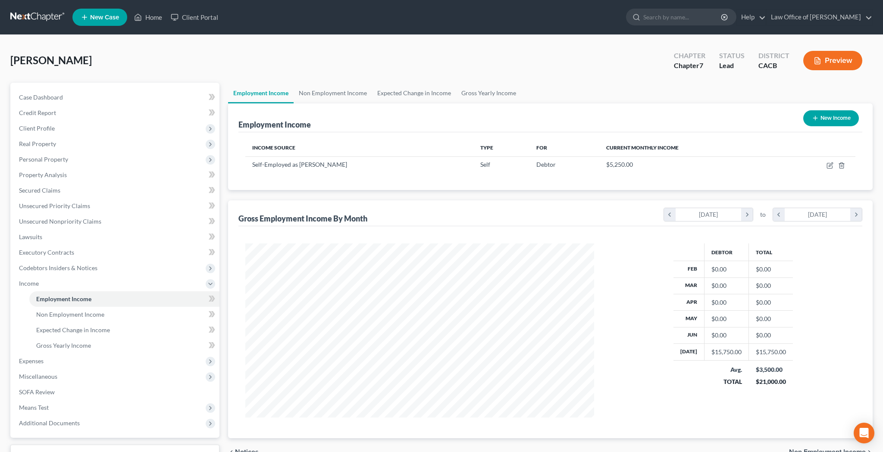
scroll to position [174, 366]
click at [831, 165] on icon "button" at bounding box center [830, 164] width 4 height 4
select select "1"
select select "4"
select select "0"
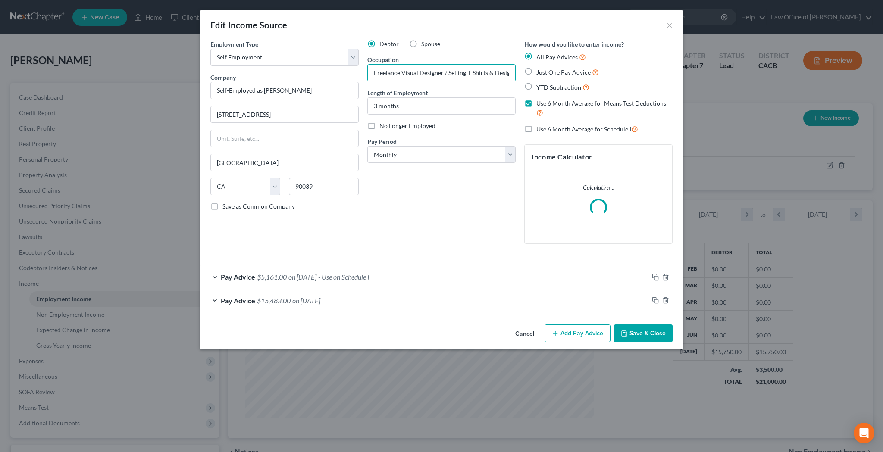
drag, startPoint x: 442, startPoint y: 73, endPoint x: 537, endPoint y: 74, distance: 95.2
click at [537, 74] on div "Employment Type * Select Full or Part Time Employment Self Employment Company *…" at bounding box center [441, 149] width 471 height 219
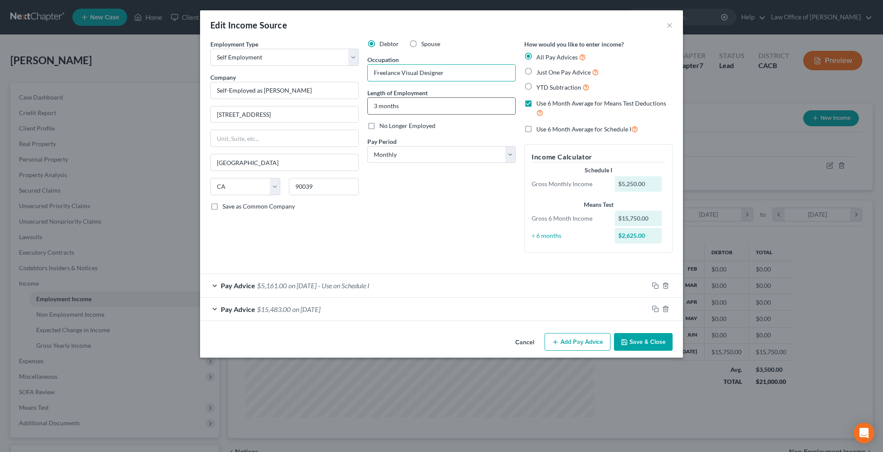
type input "Freelance Visual Designer"
click at [443, 107] on input "3 months" at bounding box center [441, 106] width 147 height 16
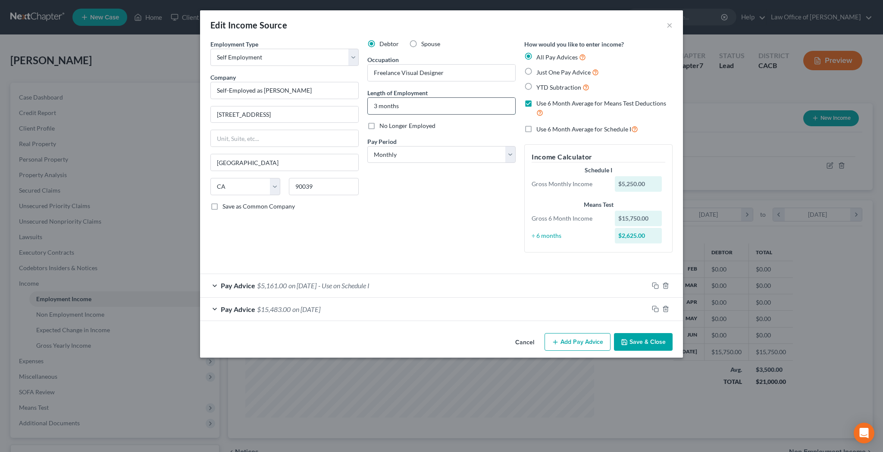
click at [443, 107] on input "3 months" at bounding box center [441, 106] width 147 height 16
type input "3"
type input "10 years"
click at [639, 338] on button "Save & Close" at bounding box center [643, 342] width 59 height 18
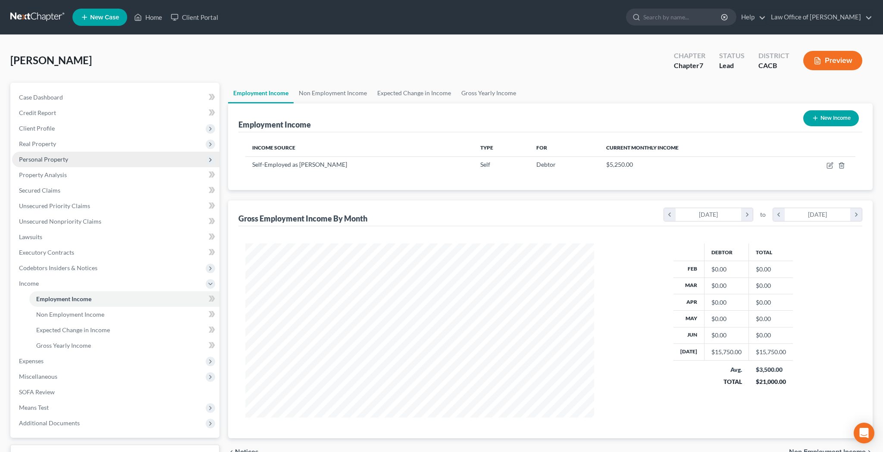
click at [74, 159] on span "Personal Property" at bounding box center [115, 160] width 207 height 16
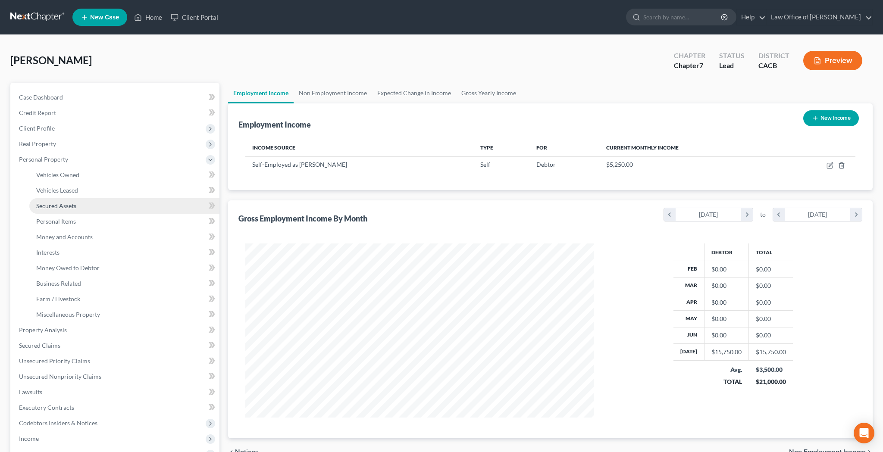
click at [80, 207] on link "Secured Assets" at bounding box center [124, 206] width 190 height 16
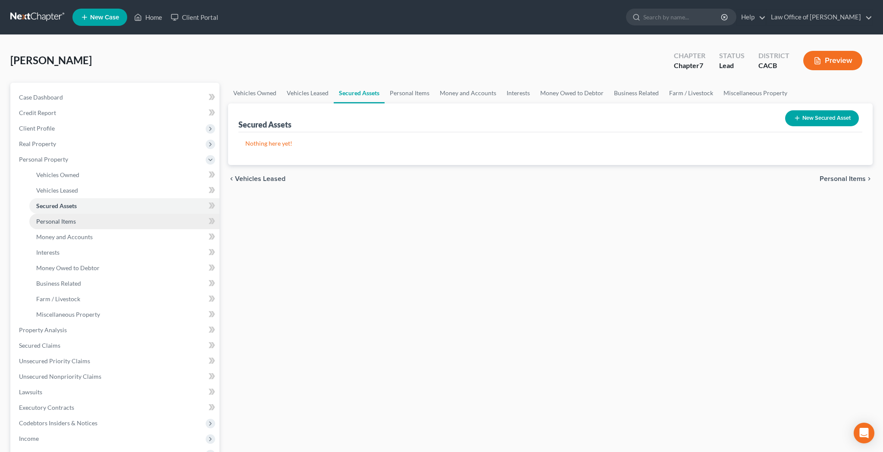
click at [80, 221] on link "Personal Items" at bounding box center [124, 222] width 190 height 16
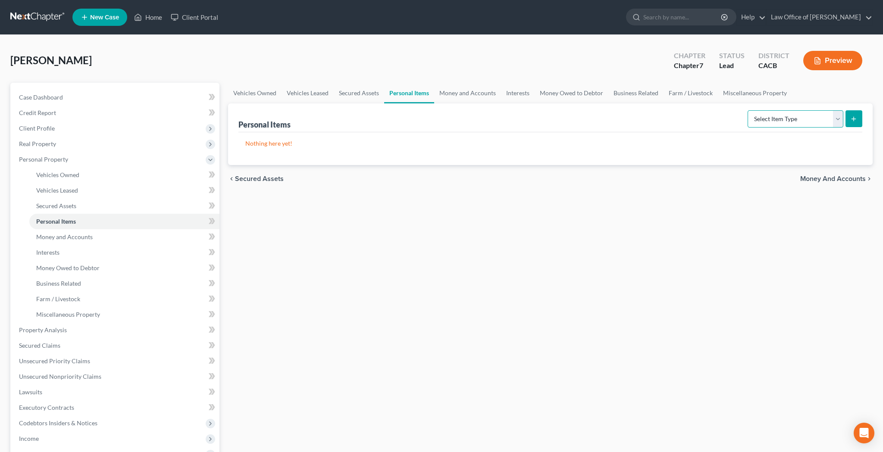
select select "clothing"
click at [849, 118] on button "submit" at bounding box center [853, 118] width 17 height 17
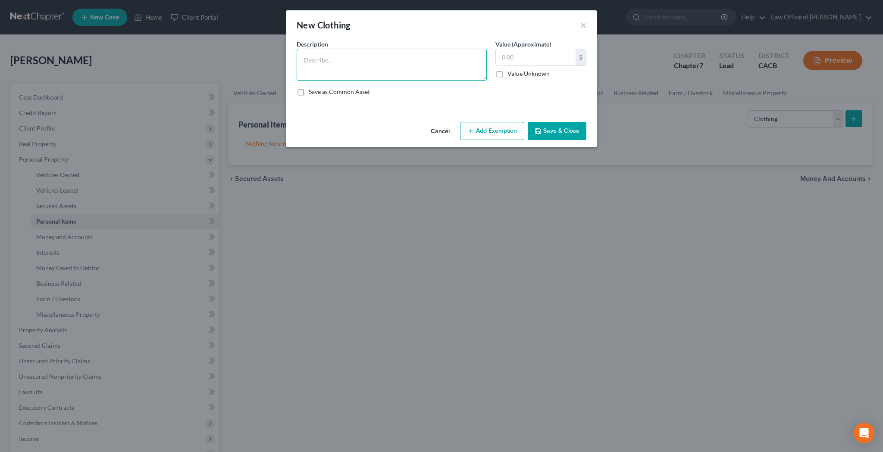
click at [424, 56] on textarea at bounding box center [392, 65] width 190 height 32
type textarea "Clothing"
click at [532, 54] on input "text" at bounding box center [536, 57] width 80 height 16
type input "5,000"
click at [498, 130] on button "Add Exemption" at bounding box center [492, 131] width 64 height 18
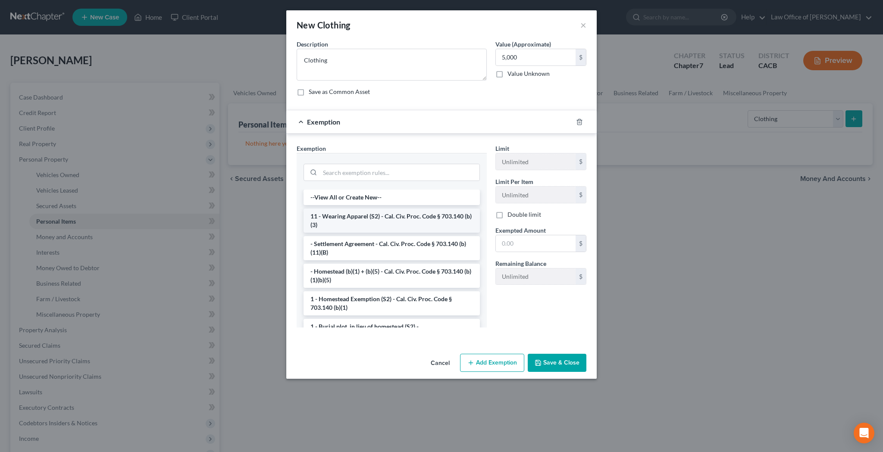
click at [417, 218] on li "11 - Wearing Apparel (S2) - Cal. Civ. Proc. Code § 703.140 (b)(3)" at bounding box center [391, 221] width 176 height 24
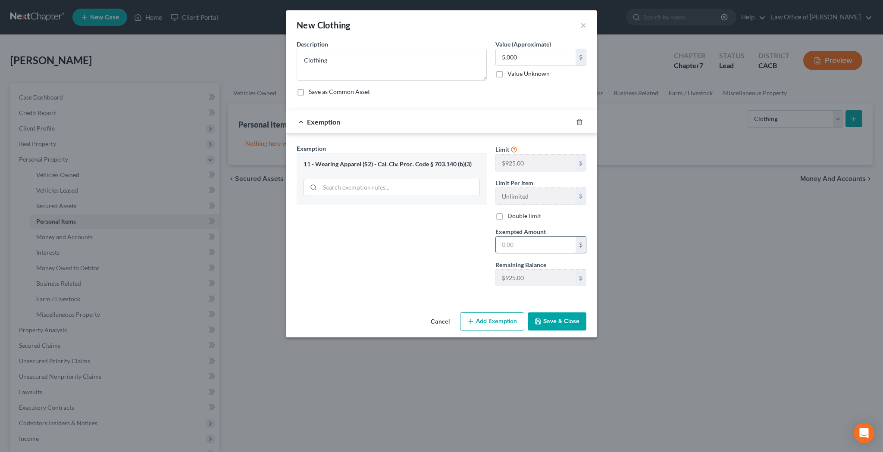
click at [522, 244] on input "text" at bounding box center [536, 245] width 80 height 16
type input "5,000"
click at [551, 318] on button "Save & Close" at bounding box center [557, 321] width 59 height 18
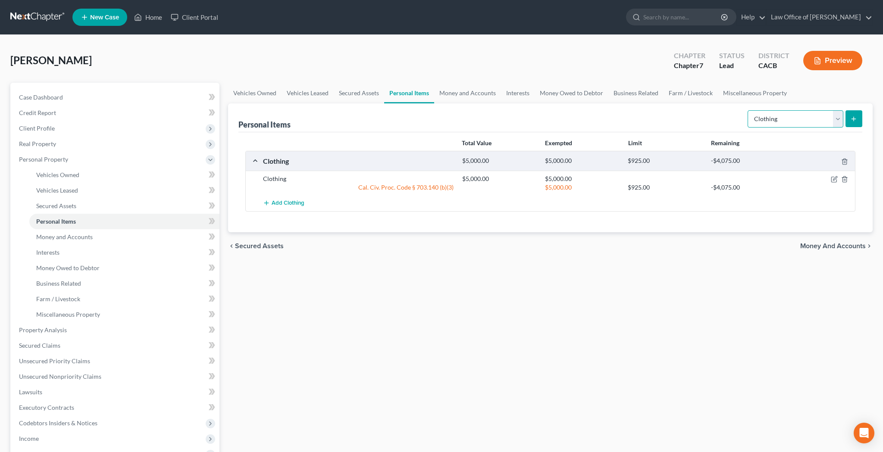
select select "electronics"
click at [851, 119] on icon "submit" at bounding box center [853, 119] width 7 height 7
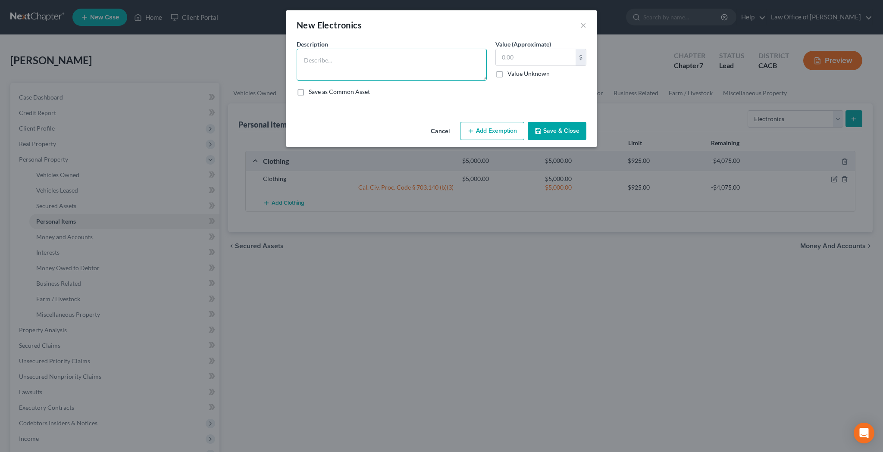
click at [413, 66] on textarea at bounding box center [392, 65] width 190 height 32
click at [459, 68] on textarea "Samsung 65" Flat Screen TV, Apple MacBook Pro Laptop Computer, Apple iPad Table…" at bounding box center [392, 65] width 190 height 32
click at [456, 66] on textarea "Samsung 65" Flat Screen TV, Apple MacBook Pro Laptop Computer, Apple iPad Table…" at bounding box center [392, 65] width 190 height 32
drag, startPoint x: 380, startPoint y: 60, endPoint x: 425, endPoint y: 73, distance: 47.1
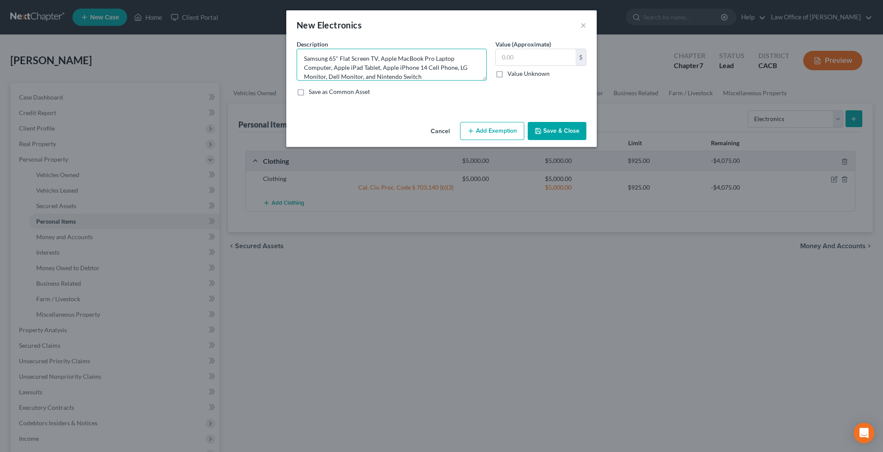
click at [425, 73] on textarea "Samsung 65" Flat Screen TV, Apple MacBook Pro Laptop Computer, Apple iPad Table…" at bounding box center [392, 65] width 190 height 32
click at [424, 64] on textarea "Samsung 65" Flat Screen TV, Apple MacBook Pro Laptop Computer, Apple iPad Table…" at bounding box center [392, 65] width 190 height 32
click at [453, 61] on textarea "Samsung 65" Flat Screen TV, Apple MacBook Pro Laptop Computer, Apple iPad Table…" at bounding box center [392, 65] width 190 height 32
drag, startPoint x: 475, startPoint y: 60, endPoint x: 380, endPoint y: 56, distance: 95.8
click at [380, 56] on textarea "Samsung 65" Flat Screen TV, Computer, Apple iPad Tablet, Apple iPhone 14 Cell P…" at bounding box center [392, 65] width 190 height 32
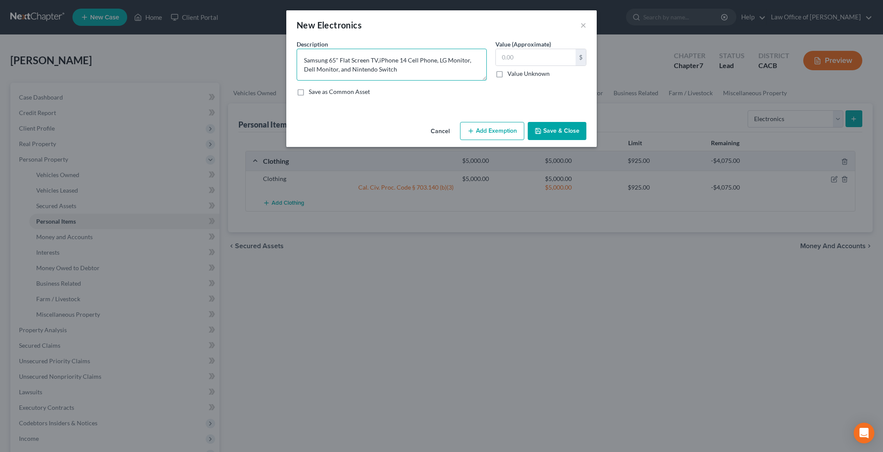
scroll to position [0, 0]
click at [338, 71] on textarea "Samsung 65" Flat Screen TV, iPhone 14 Cell Phone, LG Monitor, Dell Monitor, and…" at bounding box center [392, 65] width 190 height 32
type textarea "Samsung 65" Flat Screen TV, iPhone 14 Cell Phone, and Nintendo Switch"
click at [552, 132] on button "Save & Close" at bounding box center [557, 131] width 59 height 18
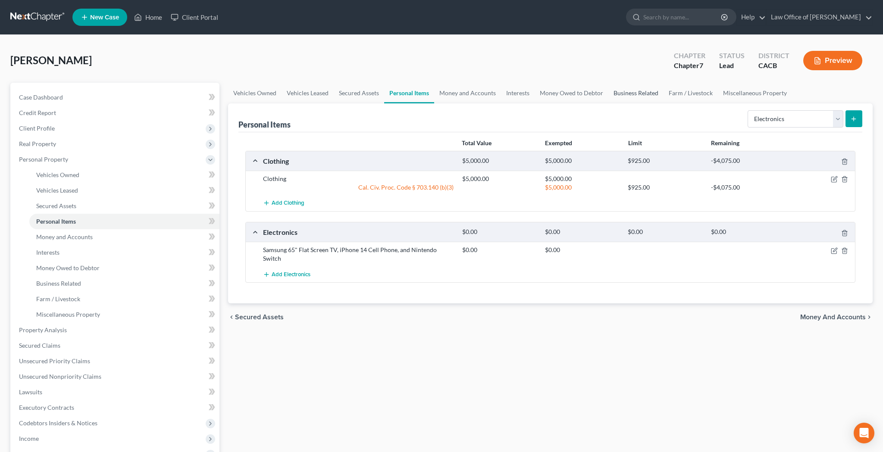
click at [641, 95] on link "Business Related" at bounding box center [635, 93] width 55 height 21
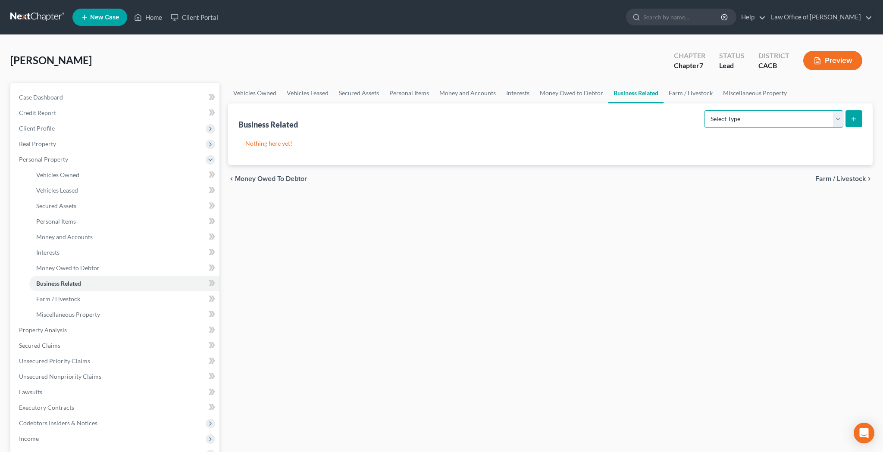
select select "office_equipment"
click at [853, 119] on line "submit" at bounding box center [853, 119] width 0 height 4
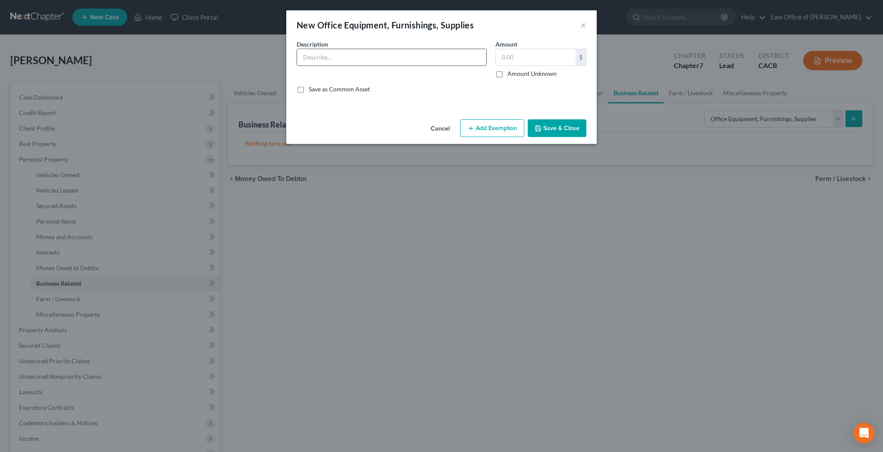
click at [337, 56] on input "text" at bounding box center [391, 57] width 189 height 16
paste input "Apple MacBook Pro Laptop Computer, Apple iPad Tablet, Apple iPhone 14 Cell Phon…"
click at [414, 59] on input "Apple MacBook Pro Laptop Computer, Apple iPad Tablet, Apple iPhone 14 Cell Phon…" at bounding box center [391, 57] width 189 height 16
type input "Apple MacBook Pro Laptop Computer, LG Monitor, Dell Monitor"
click at [559, 127] on button "Save & Close" at bounding box center [557, 128] width 59 height 18
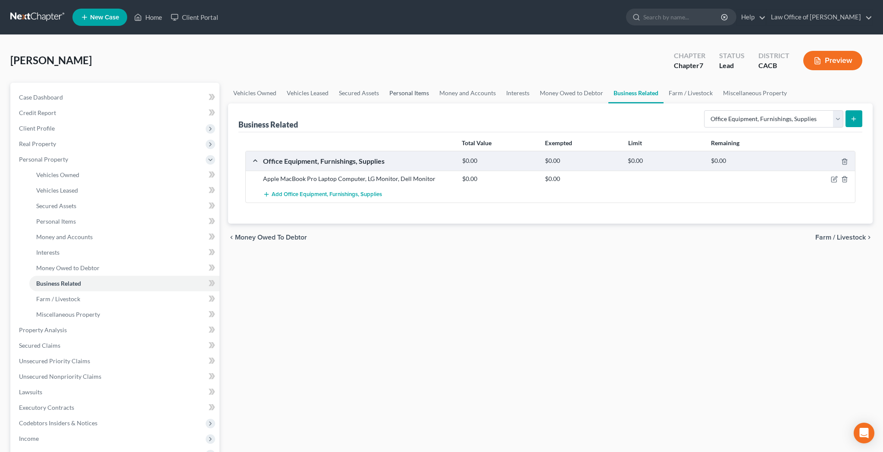
click at [406, 91] on link "Personal Items" at bounding box center [409, 93] width 50 height 21
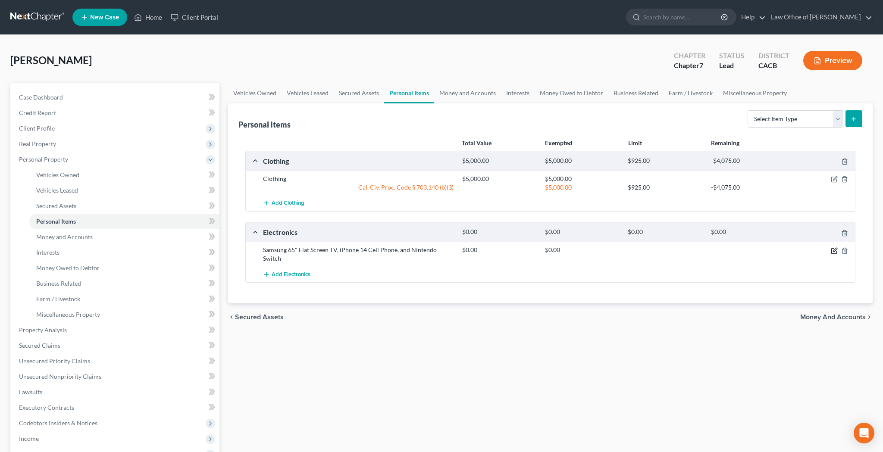
click at [830, 251] on icon "button" at bounding box center [833, 250] width 7 height 7
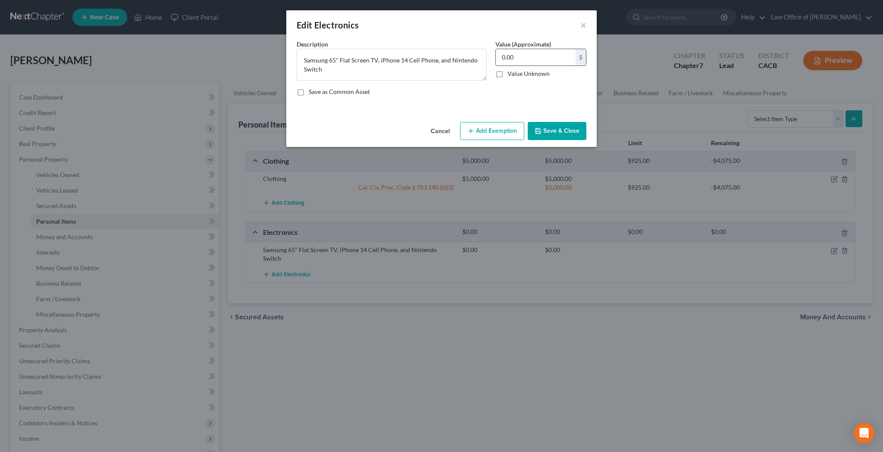
click at [514, 53] on input "0.00" at bounding box center [536, 57] width 80 height 16
type input "2,700"
click at [499, 132] on button "Add Exemption" at bounding box center [492, 131] width 64 height 18
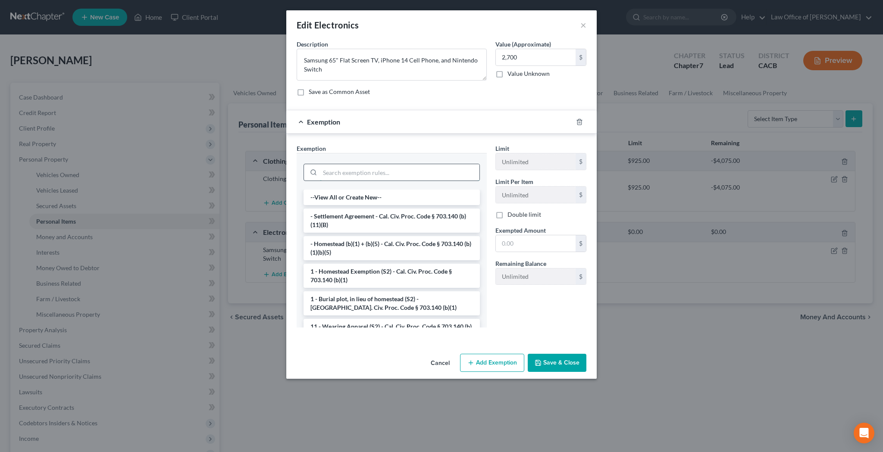
click at [434, 168] on input "search" at bounding box center [399, 172] width 159 height 16
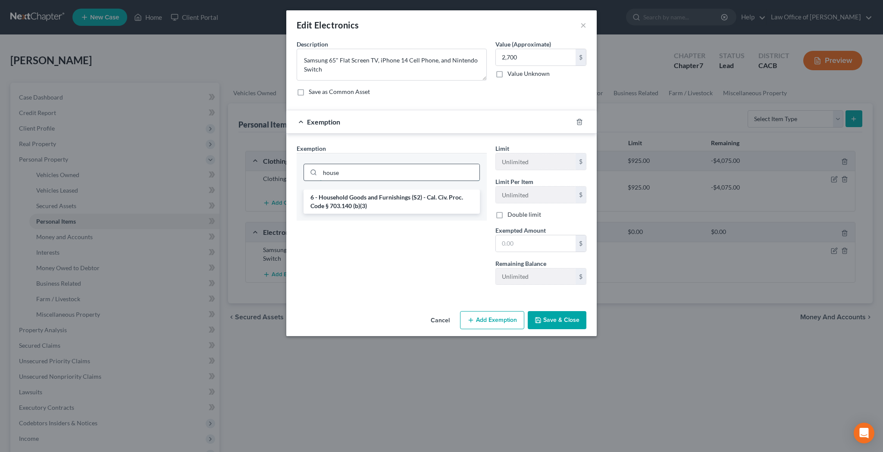
type input "house"
drag, startPoint x: 434, startPoint y: 169, endPoint x: 425, endPoint y: 202, distance: 34.8
click at [425, 202] on li "6 - Household Goods and Furnishings (S2) - Cal. Civ. Proc. Code § 703.140 (b)(3)" at bounding box center [391, 202] width 176 height 24
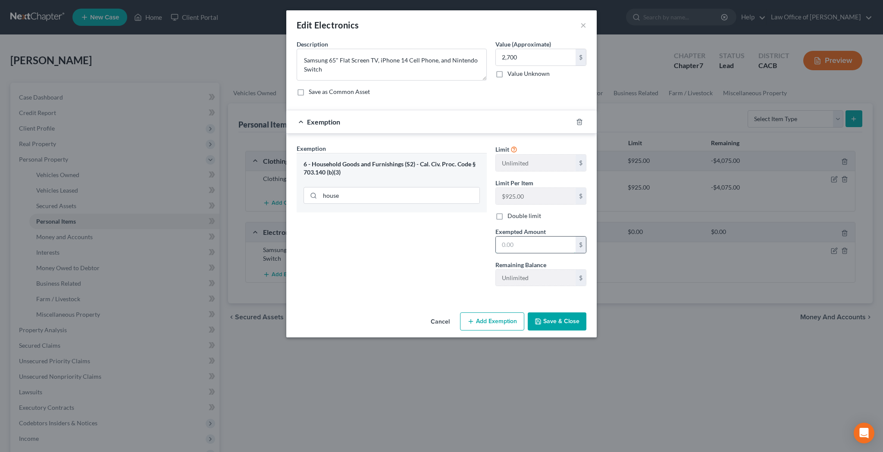
click at [535, 243] on input "text" at bounding box center [536, 245] width 80 height 16
type input "2,700"
click at [553, 325] on button "Save & Close" at bounding box center [557, 321] width 59 height 18
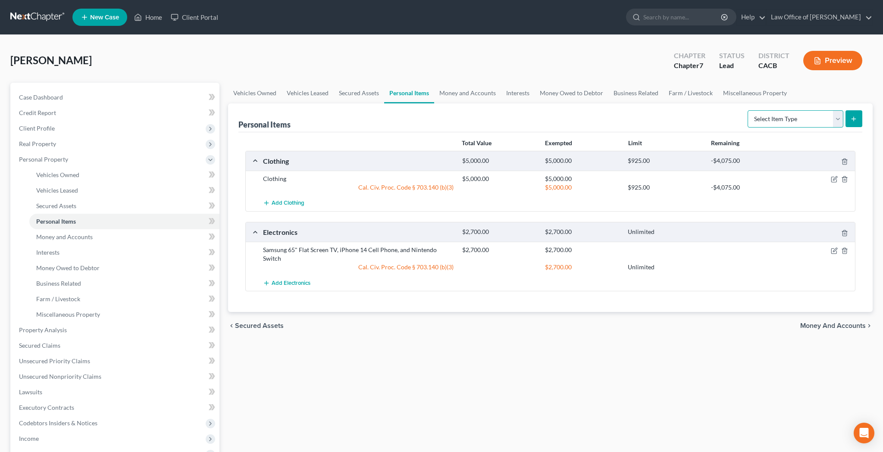
select select "household_goods"
click at [851, 120] on icon "submit" at bounding box center [853, 119] width 7 height 7
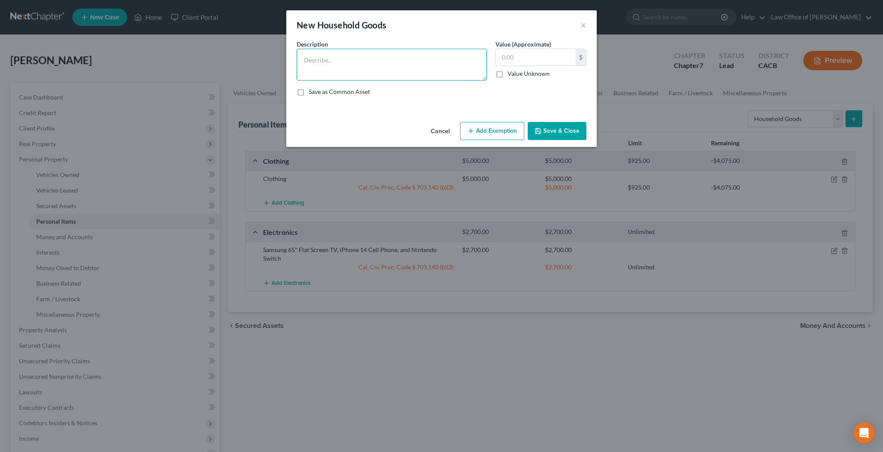
click at [398, 60] on textarea at bounding box center [392, 65] width 190 height 32
type textarea "Miscellaneous Used Household Goods and Furnishings"
click at [517, 59] on input "text" at bounding box center [536, 57] width 80 height 16
click at [509, 59] on input "3,000" at bounding box center [536, 57] width 80 height 16
type input "3,500"
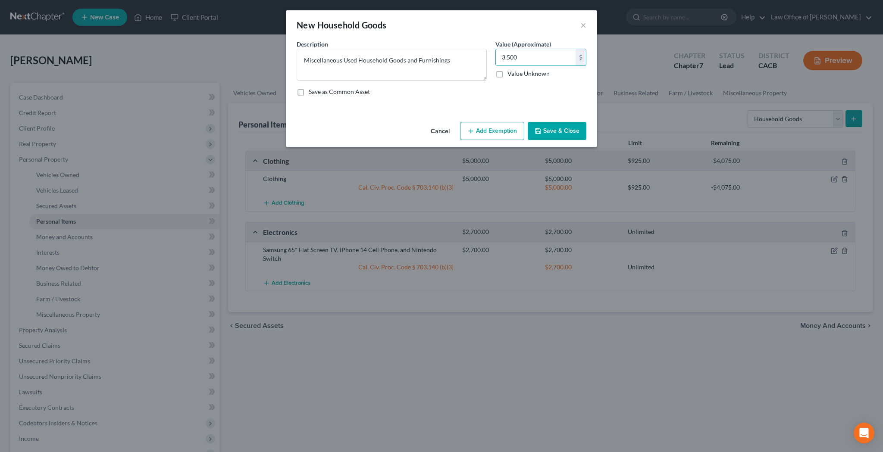
click at [487, 132] on button "Add Exemption" at bounding box center [492, 131] width 64 height 18
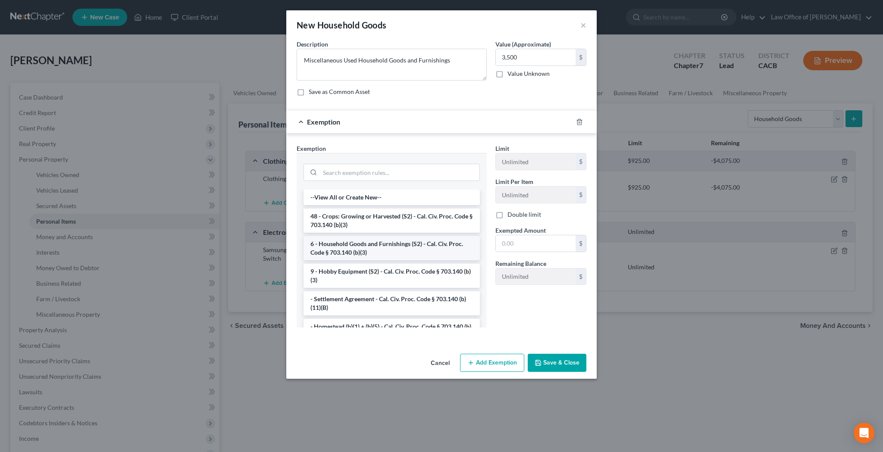
click at [410, 240] on li "6 - Household Goods and Furnishings (S2) - Cal. Civ. Proc. Code § 703.140 (b)(3)" at bounding box center [391, 248] width 176 height 24
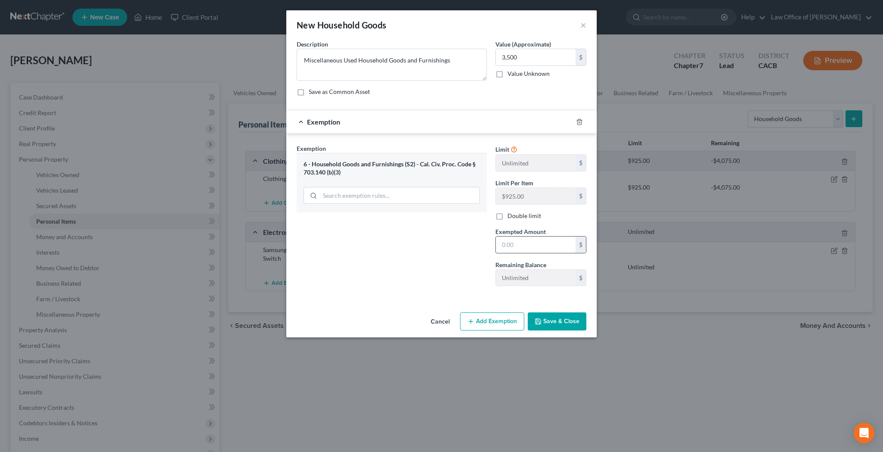
click at [519, 245] on input "text" at bounding box center [536, 245] width 80 height 16
type input "3,500"
click at [562, 328] on button "Save & Close" at bounding box center [557, 321] width 59 height 18
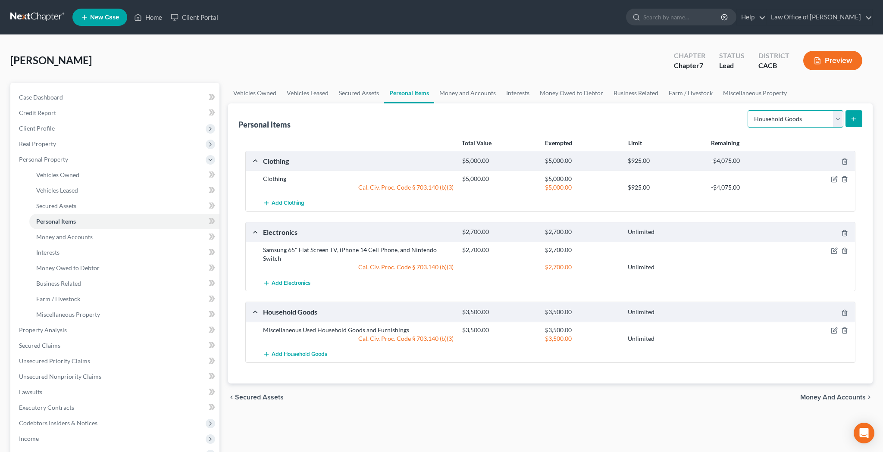
select select "sports_and_hobby_equipment"
click at [853, 116] on icon "submit" at bounding box center [853, 119] width 7 height 7
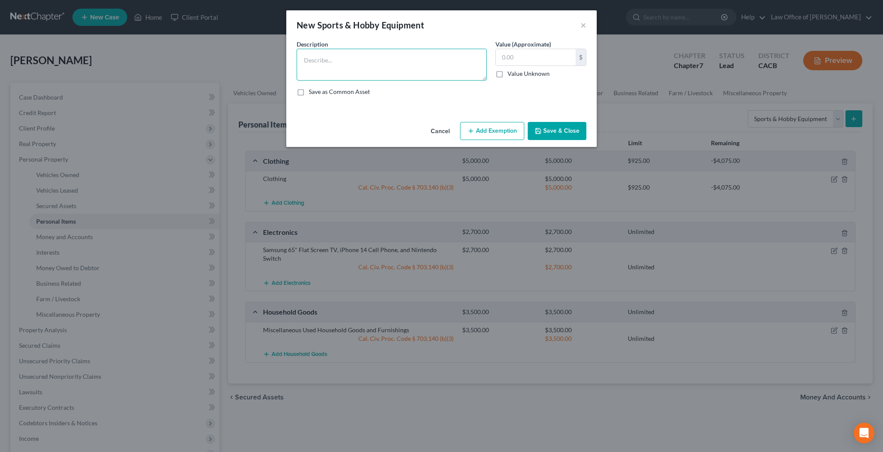
click at [450, 58] on textarea at bounding box center [392, 65] width 190 height 32
click at [530, 58] on input "text" at bounding box center [536, 57] width 80 height 16
click at [341, 60] on textarea "Treadmill and Kettle Bell" at bounding box center [392, 65] width 190 height 32
click at [380, 60] on textarea "Treadmill and 2Kettle Bell" at bounding box center [392, 65] width 190 height 32
click at [345, 61] on textarea "Treadmill and 2Kettle Bells" at bounding box center [392, 65] width 190 height 32
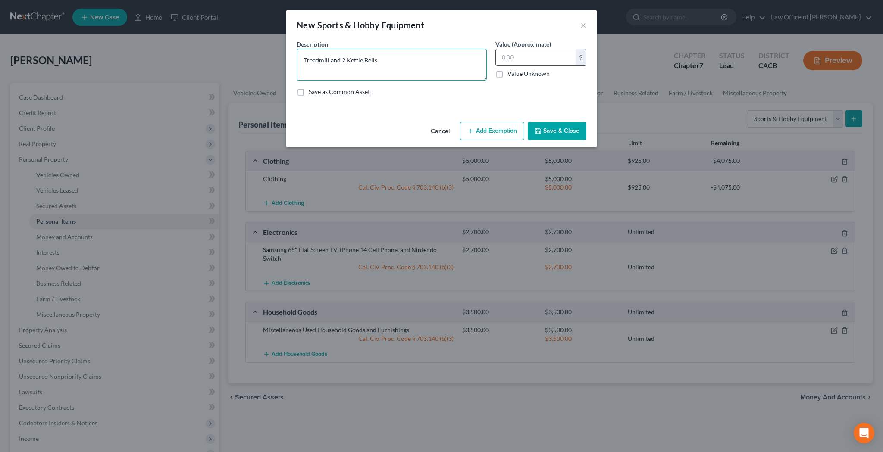
type textarea "Treadmill and 2 Kettle Bells"
click at [518, 55] on input "text" at bounding box center [536, 57] width 80 height 16
type input "400"
click at [499, 132] on button "Add Exemption" at bounding box center [492, 131] width 64 height 18
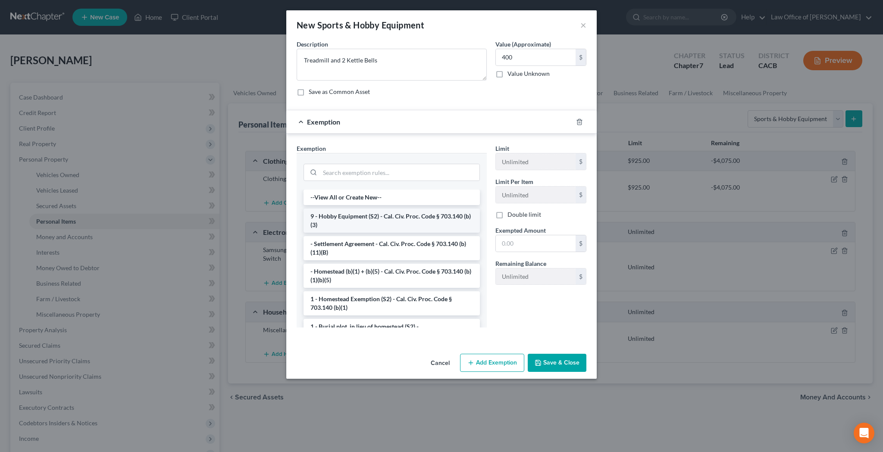
click at [394, 219] on li "9 - Hobby Equipment (S2) - Cal. Civ. Proc. Code § 703.140 (b)(3)" at bounding box center [391, 221] width 176 height 24
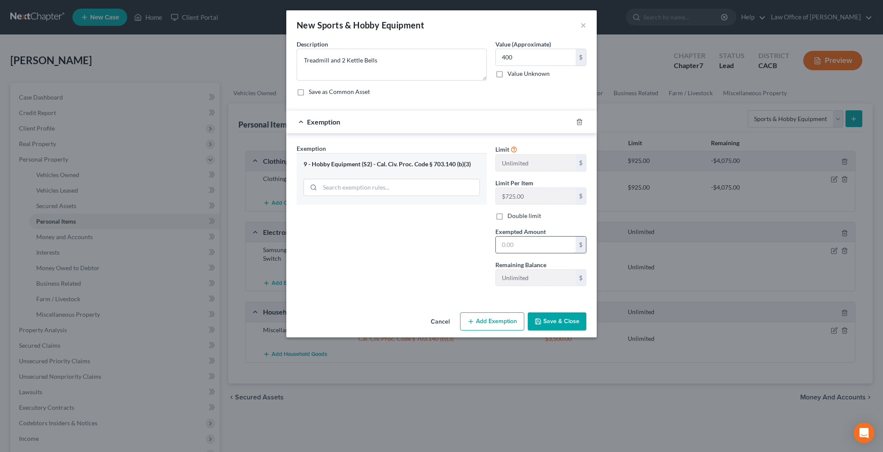
click at [506, 245] on input "text" at bounding box center [536, 245] width 80 height 16
type input "400"
click at [550, 323] on button "Save & Close" at bounding box center [557, 321] width 59 height 18
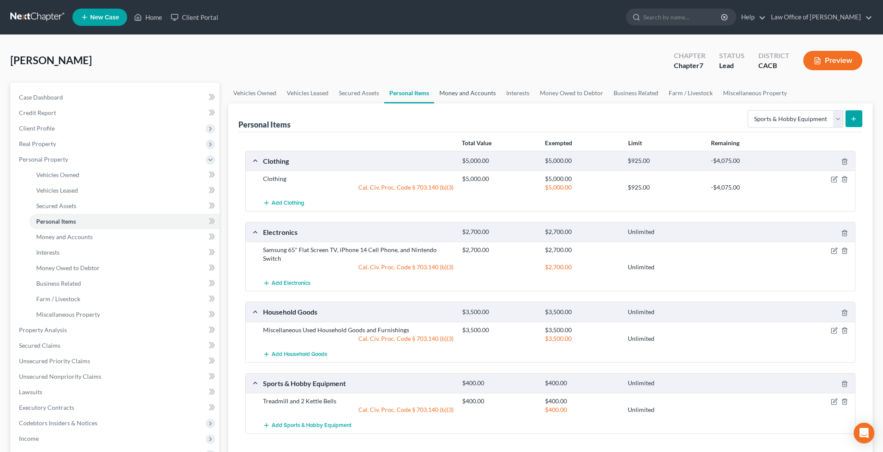
click at [474, 93] on link "Money and Accounts" at bounding box center [467, 93] width 67 height 21
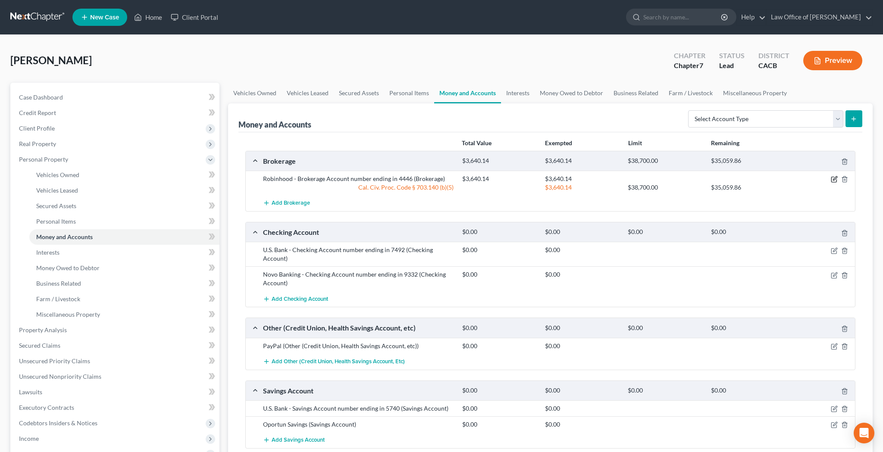
click at [833, 179] on icon "button" at bounding box center [833, 179] width 7 height 7
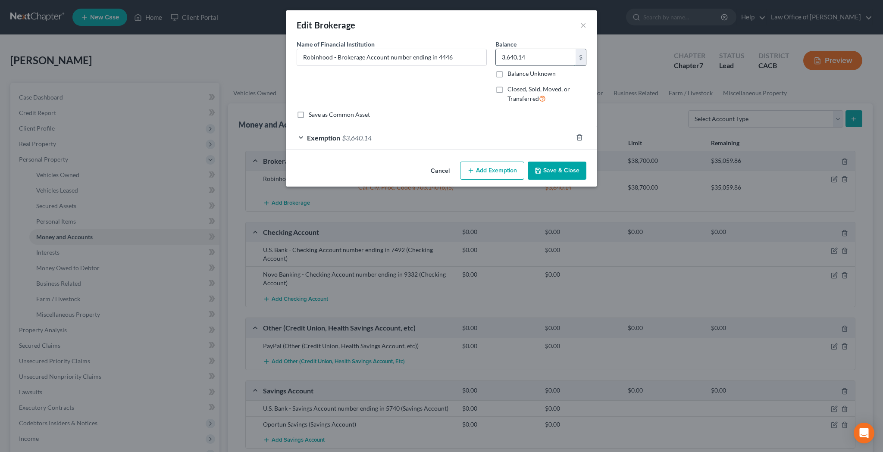
click at [554, 60] on input "3,640.14" at bounding box center [536, 57] width 80 height 16
type input "3,652.12"
click at [302, 134] on div "Exemption $3,640.14" at bounding box center [429, 137] width 286 height 23
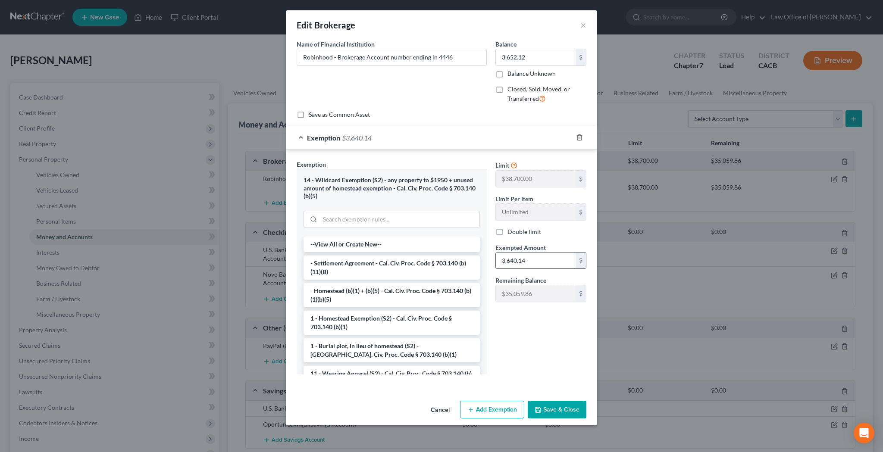
drag, startPoint x: 536, startPoint y: 256, endPoint x: 500, endPoint y: 255, distance: 35.8
click at [500, 255] on input "3,640.14" at bounding box center [536, 261] width 80 height 16
type input "3,652.12"
click at [556, 412] on button "Save & Close" at bounding box center [557, 410] width 59 height 18
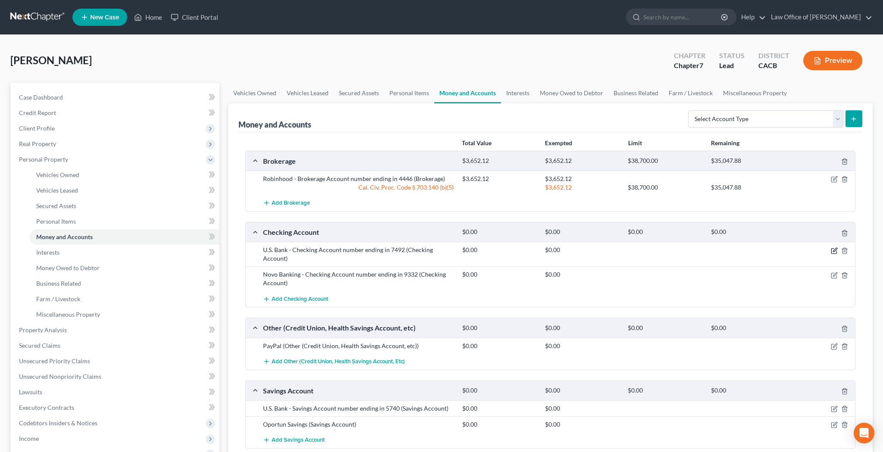
click at [832, 250] on icon "button" at bounding box center [833, 250] width 7 height 7
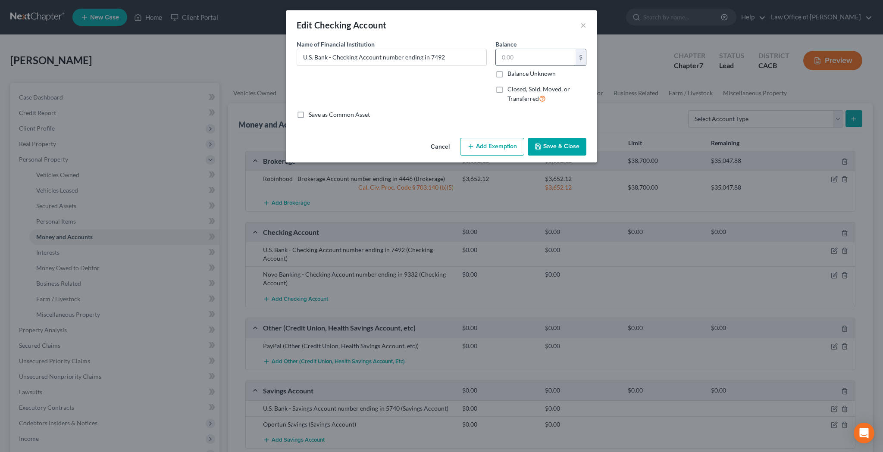
click at [513, 61] on input "text" at bounding box center [536, 57] width 80 height 16
type input "3"
click at [528, 54] on input "5,379.95" at bounding box center [536, 57] width 80 height 16
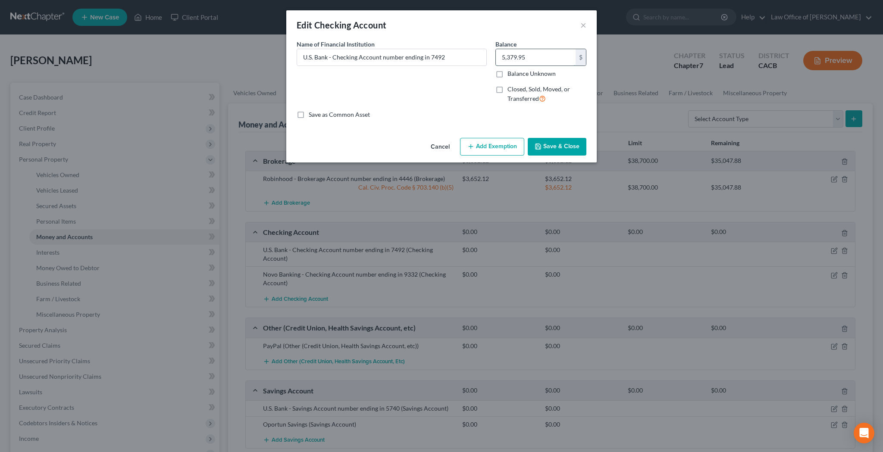
click at [528, 54] on input "5,379.95" at bounding box center [536, 57] width 80 height 16
type input "4,279.95"
click at [499, 144] on button "Add Exemption" at bounding box center [492, 147] width 64 height 18
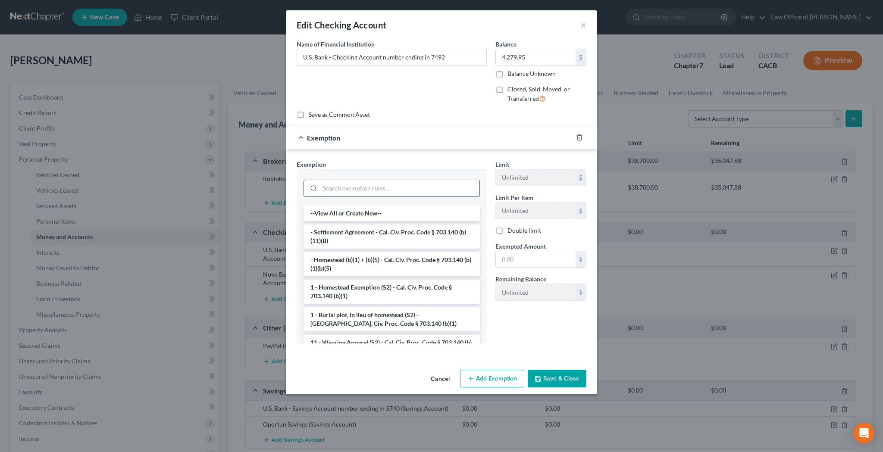
click at [408, 188] on input "search" at bounding box center [399, 188] width 159 height 16
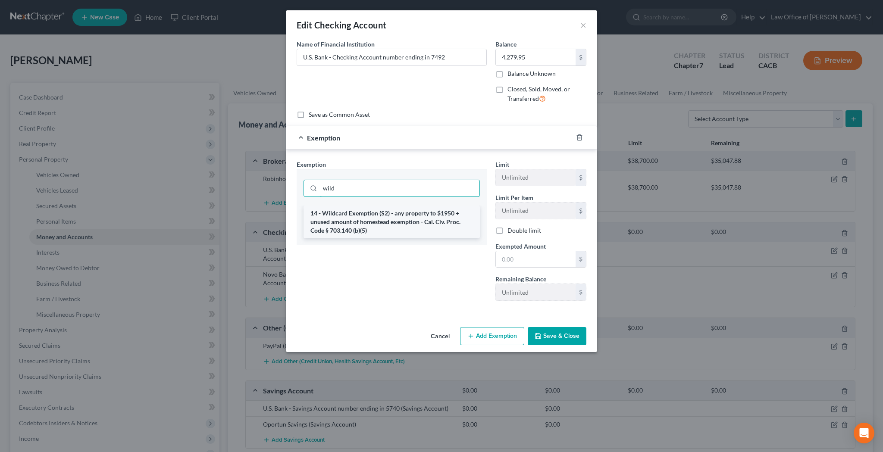
type input "wild"
click at [396, 221] on li "14 - Wildcard Exemption (S2) - any property to $1950 + unused amount of homeste…" at bounding box center [391, 222] width 176 height 33
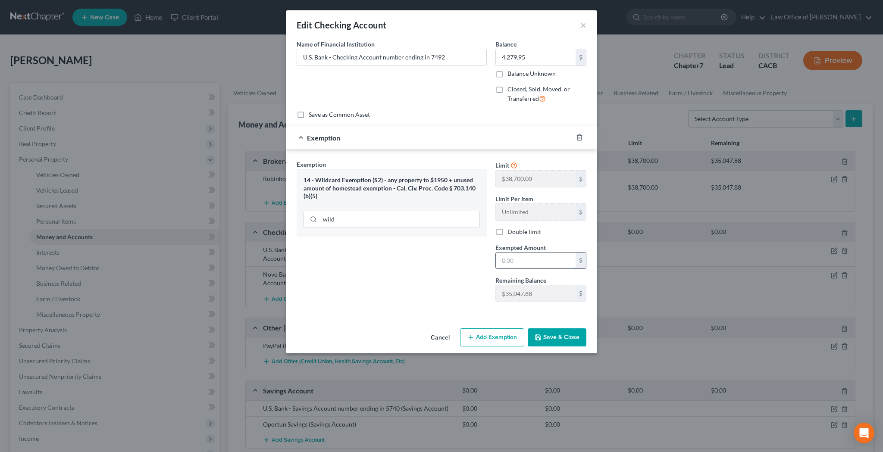
click at [519, 255] on input "text" at bounding box center [536, 261] width 80 height 16
type input "4,279.95"
click at [558, 334] on button "Save & Close" at bounding box center [557, 337] width 59 height 18
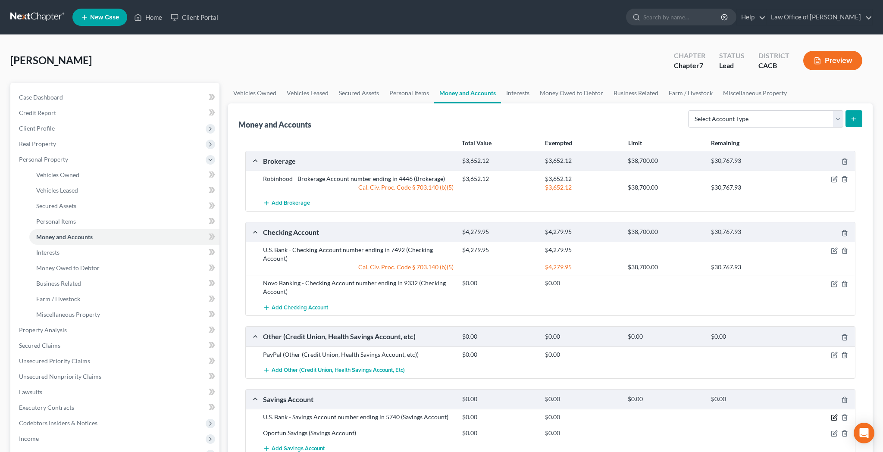
click at [833, 415] on icon "button" at bounding box center [833, 417] width 7 height 7
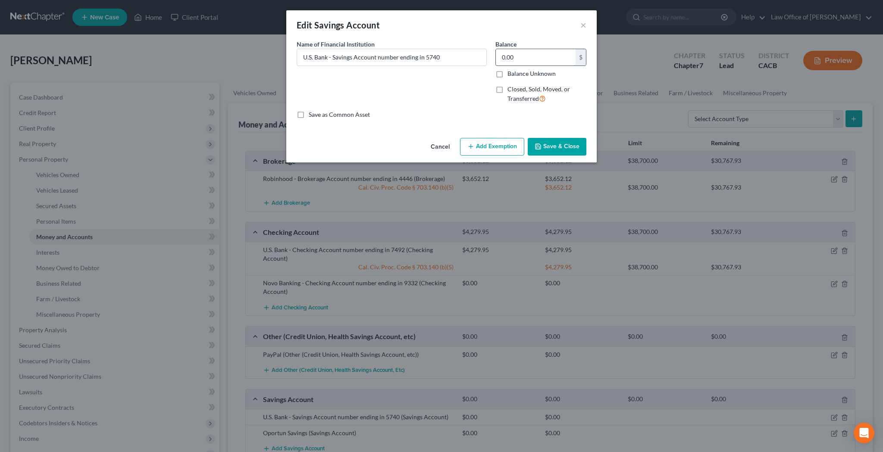
click at [514, 58] on input "0.00" at bounding box center [536, 57] width 80 height 16
type input "1,081.08"
click at [501, 144] on button "Add Exemption" at bounding box center [492, 147] width 64 height 18
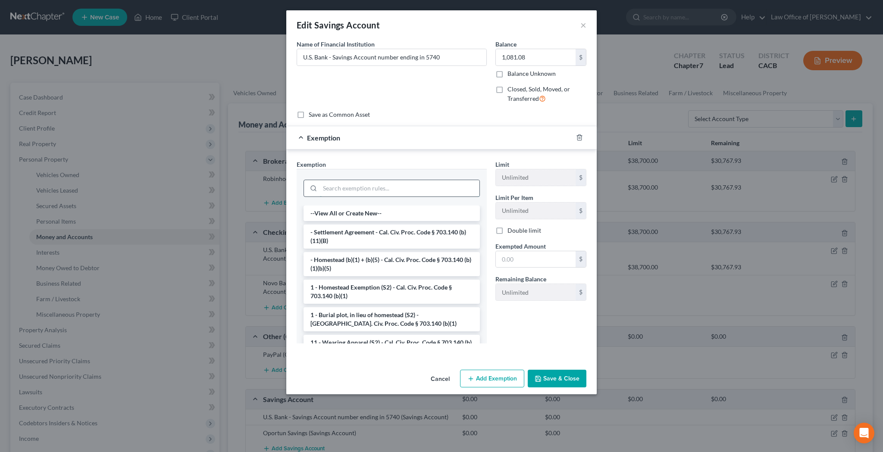
click at [436, 190] on input "search" at bounding box center [399, 188] width 159 height 16
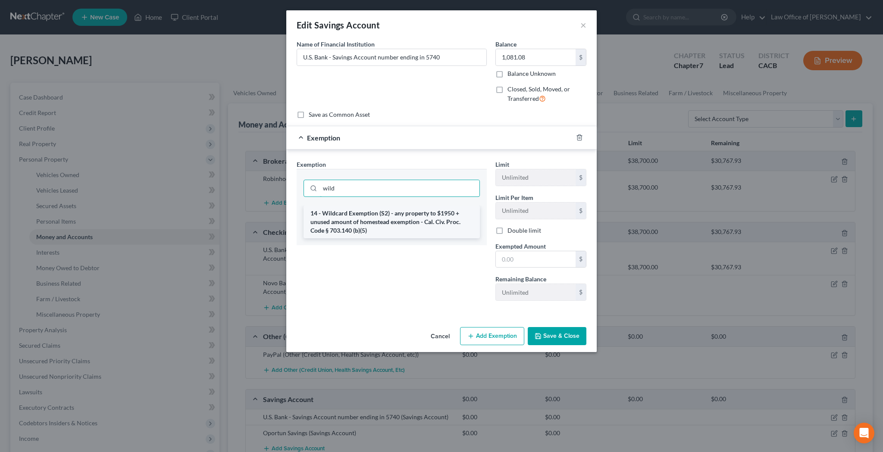
type input "wild"
click at [432, 215] on li "14 - Wildcard Exemption (S2) - any property to $1950 + unused amount of homeste…" at bounding box center [391, 222] width 176 height 33
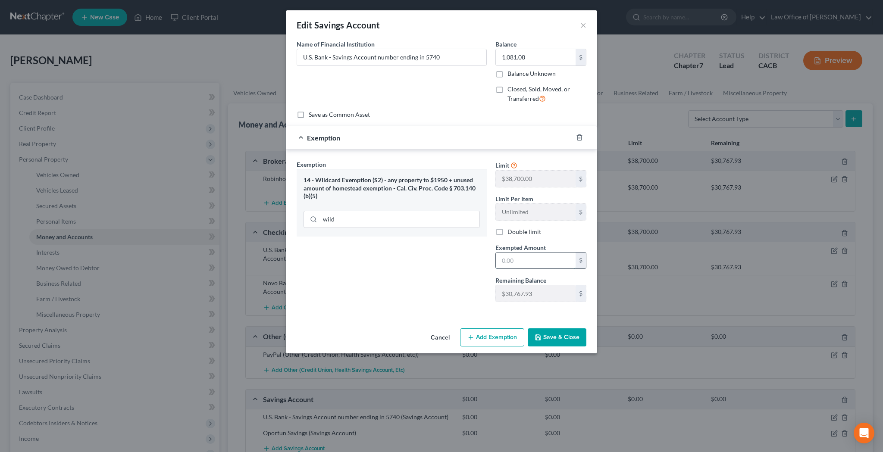
click at [510, 260] on input "text" at bounding box center [536, 261] width 80 height 16
type input "1,081.08"
click at [549, 336] on button "Save & Close" at bounding box center [557, 337] width 59 height 18
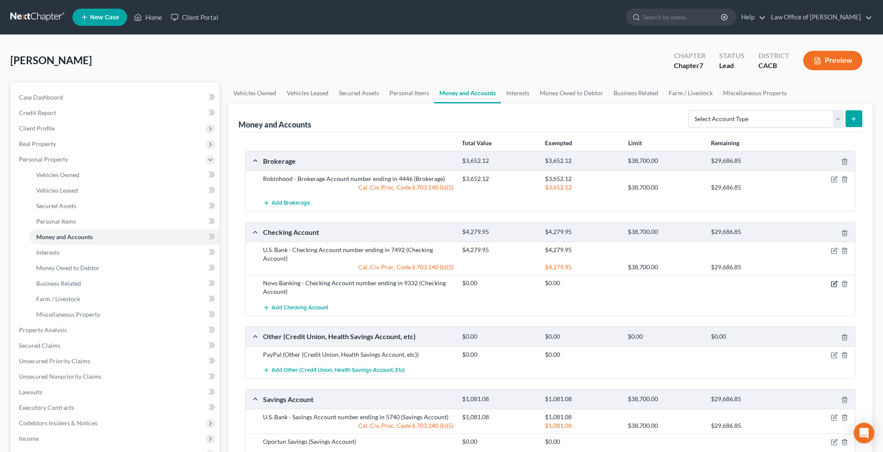
click at [834, 283] on icon "button" at bounding box center [833, 284] width 7 height 7
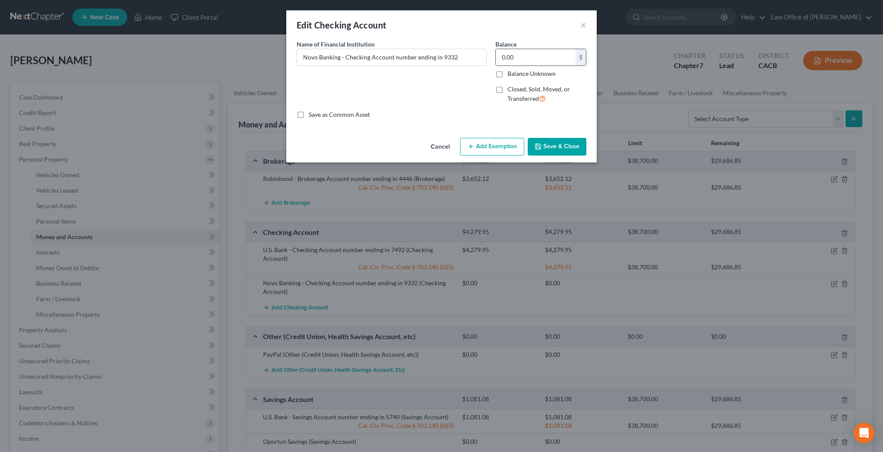
click at [506, 60] on input "0.00" at bounding box center [536, 57] width 80 height 16
click at [531, 57] on input "0.00" at bounding box center [536, 57] width 80 height 16
type input "96.74"
click at [495, 145] on button "Add Exemption" at bounding box center [492, 147] width 64 height 18
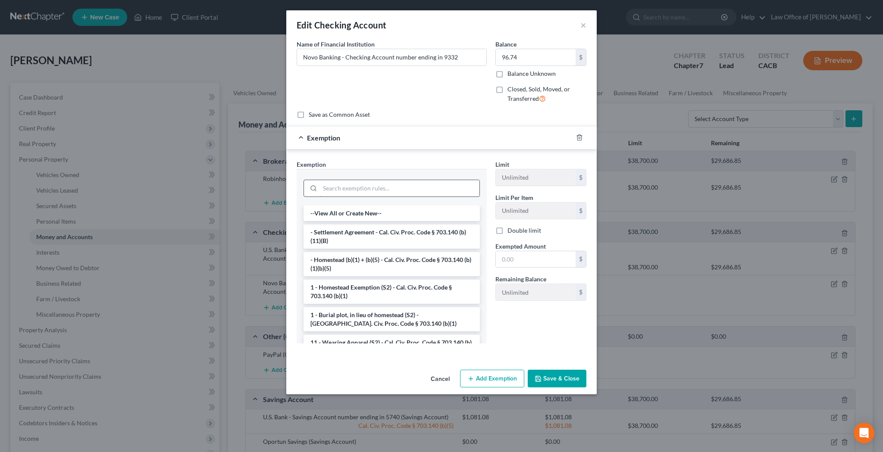
click at [427, 190] on input "search" at bounding box center [399, 188] width 159 height 16
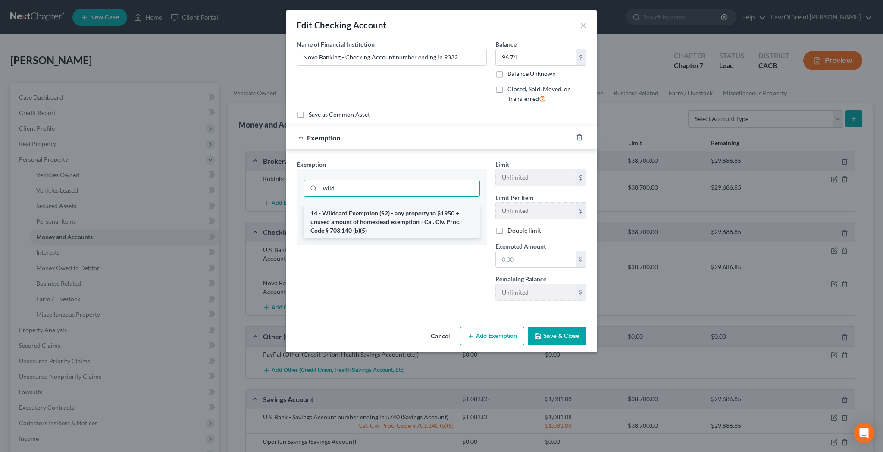
type input "wild"
click at [432, 218] on li "14 - Wildcard Exemption (S2) - any property to $1950 + unused amount of homeste…" at bounding box center [391, 222] width 176 height 33
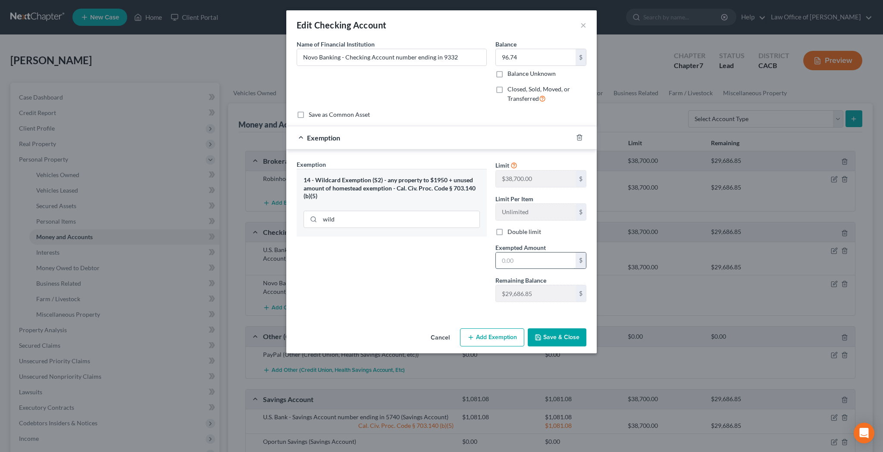
click at [517, 260] on input "text" at bounding box center [536, 261] width 80 height 16
type input "96.74"
click at [547, 334] on button "Save & Close" at bounding box center [557, 337] width 59 height 18
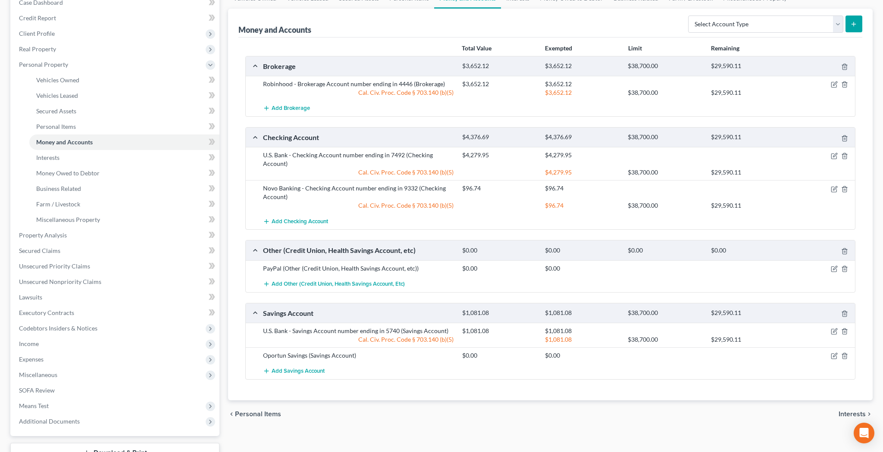
scroll to position [96, 0]
click at [833, 355] on icon "button" at bounding box center [835, 354] width 4 height 4
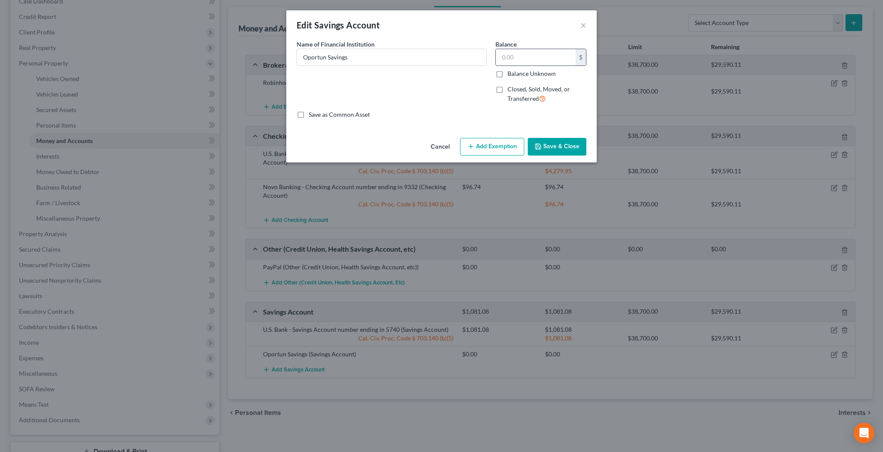
click at [528, 59] on input "text" at bounding box center [536, 57] width 80 height 16
type input "2,941.47"
click at [501, 145] on button "Add Exemption" at bounding box center [492, 147] width 64 height 18
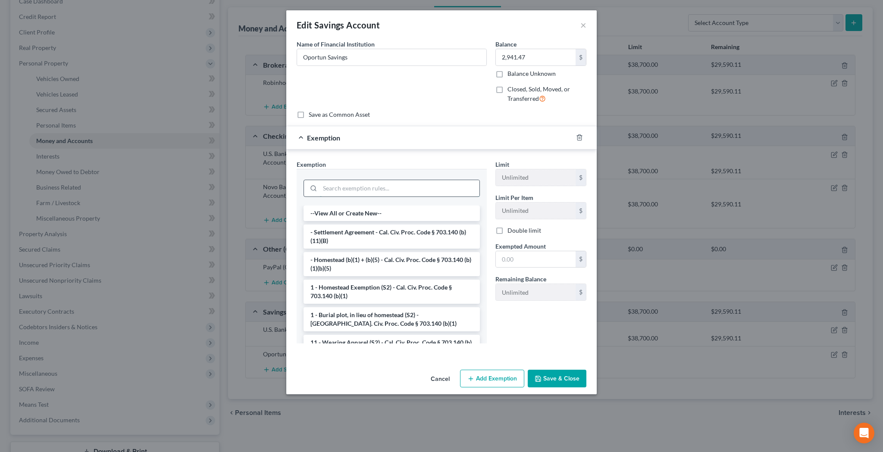
click at [440, 186] on input "search" at bounding box center [399, 188] width 159 height 16
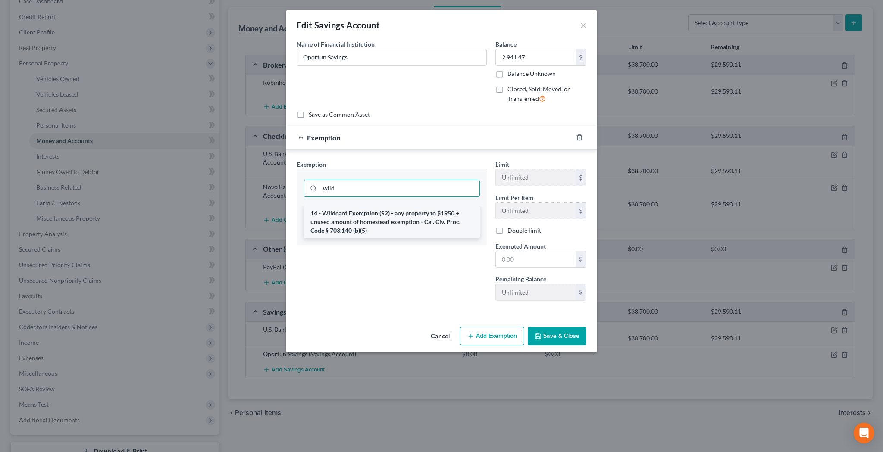
type input "wild"
click at [434, 213] on li "14 - Wildcard Exemption (S2) - any property to $1950 + unused amount of homeste…" at bounding box center [391, 222] width 176 height 33
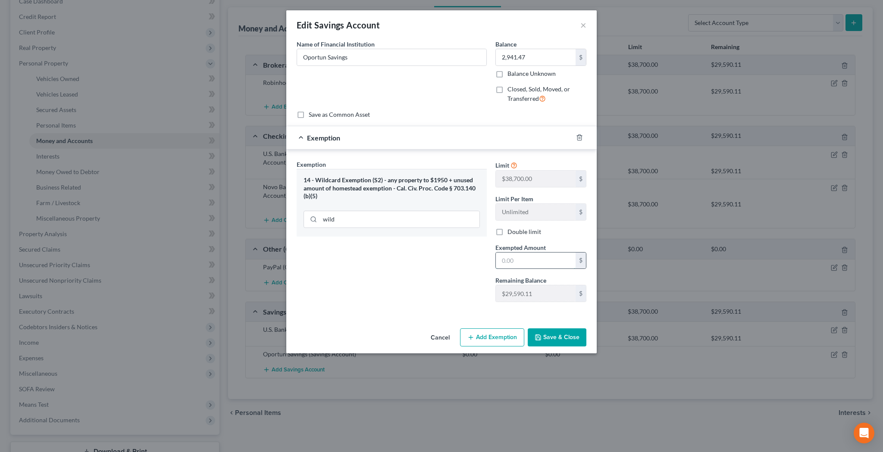
click at [531, 262] on input "text" at bounding box center [536, 261] width 80 height 16
type input "2,941.47"
click at [552, 337] on button "Save & Close" at bounding box center [557, 337] width 59 height 18
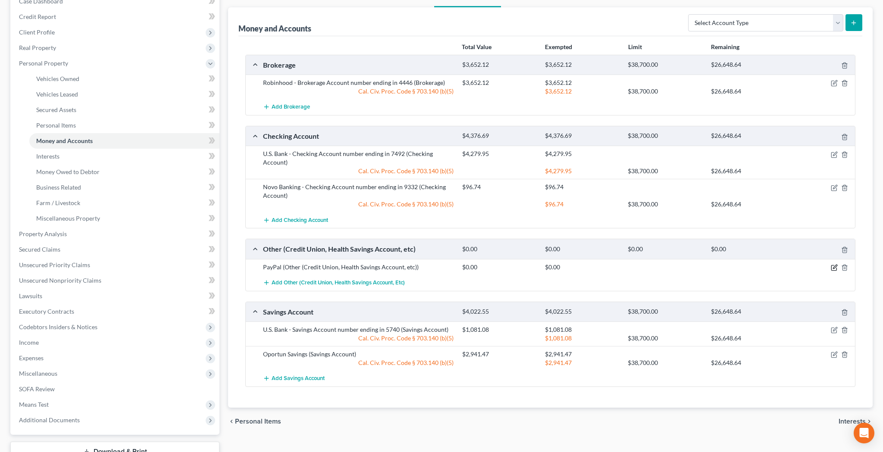
click at [833, 267] on icon "button" at bounding box center [835, 267] width 4 height 4
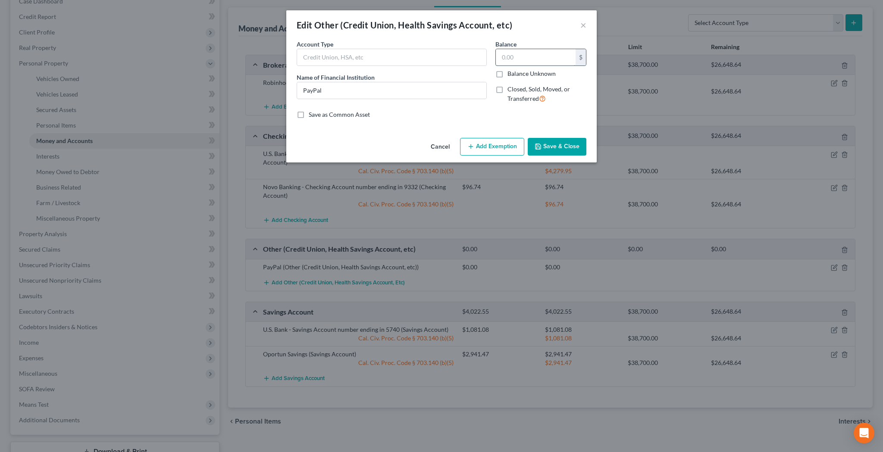
click at [526, 55] on input "text" at bounding box center [536, 57] width 80 height 16
type input "230.11"
click at [506, 142] on button "Add Exemption" at bounding box center [492, 147] width 64 height 18
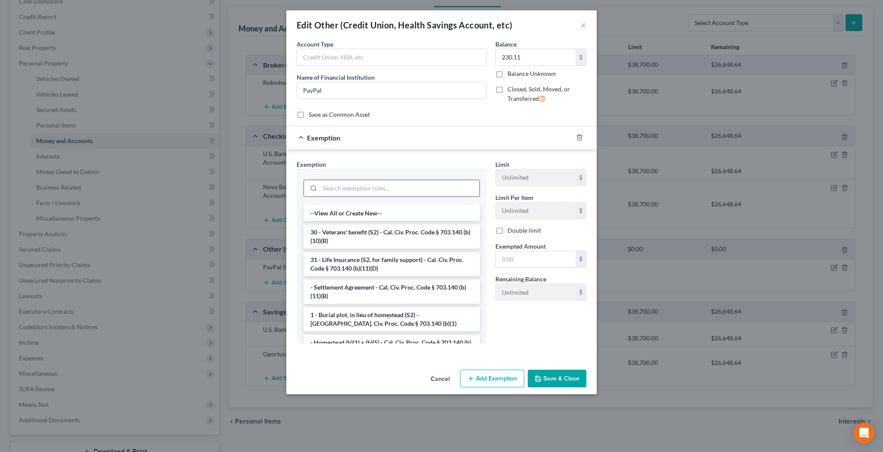
click at [450, 183] on input "search" at bounding box center [399, 188] width 159 height 16
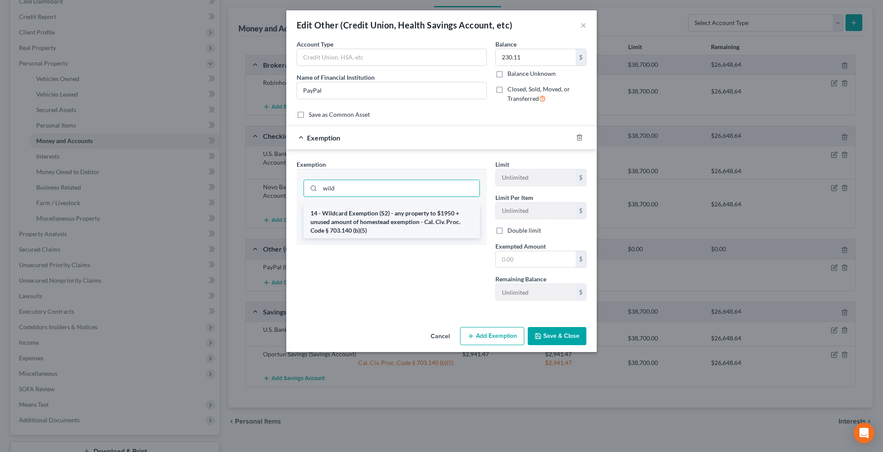
type input "wild"
click at [434, 212] on li "14 - Wildcard Exemption (S2) - any property to $1950 + unused amount of homeste…" at bounding box center [391, 222] width 176 height 33
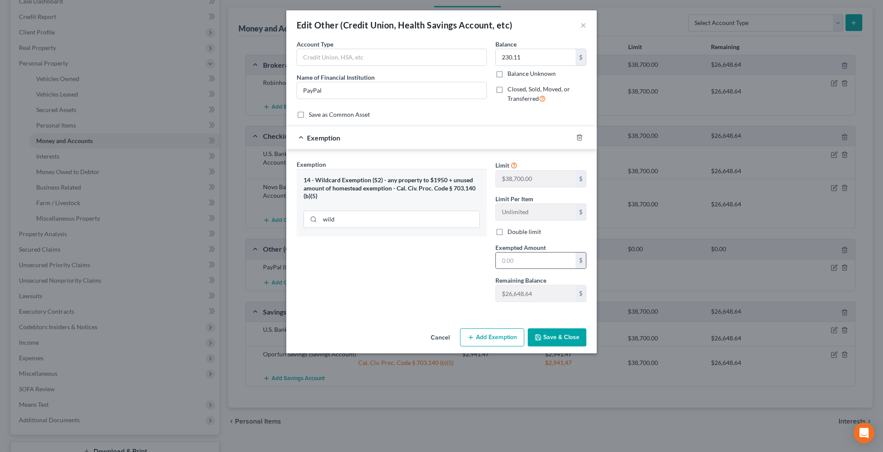
click at [519, 268] on div "$" at bounding box center [540, 260] width 91 height 17
click at [519, 262] on input "text" at bounding box center [536, 261] width 80 height 16
type input "230.11"
click at [546, 335] on button "Save & Close" at bounding box center [557, 337] width 59 height 18
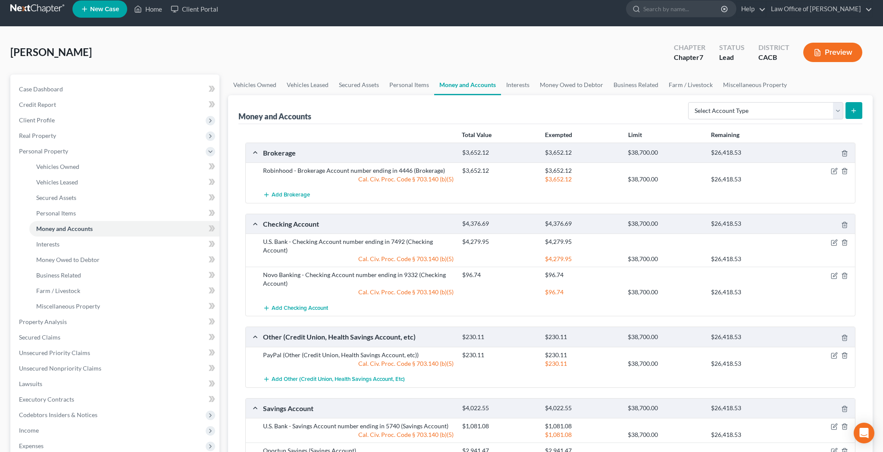
scroll to position [6, 0]
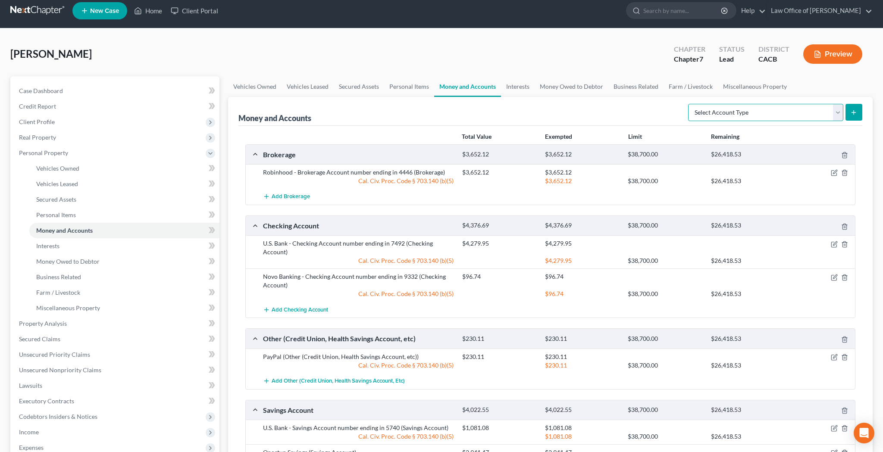
select select "brokerage"
click at [850, 112] on button "submit" at bounding box center [853, 112] width 17 height 17
click at [853, 112] on line "submit" at bounding box center [853, 112] width 0 height 4
click at [589, 87] on link "Money Owed to Debtor" at bounding box center [571, 86] width 74 height 21
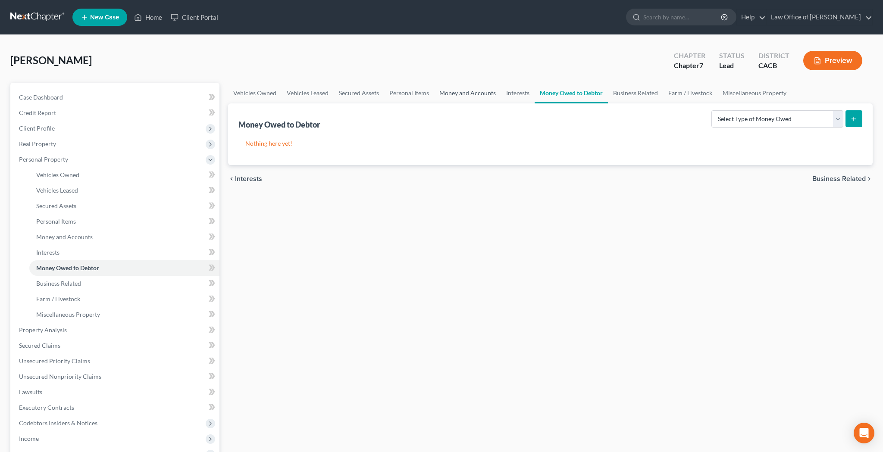
click at [487, 94] on link "Money and Accounts" at bounding box center [467, 93] width 67 height 21
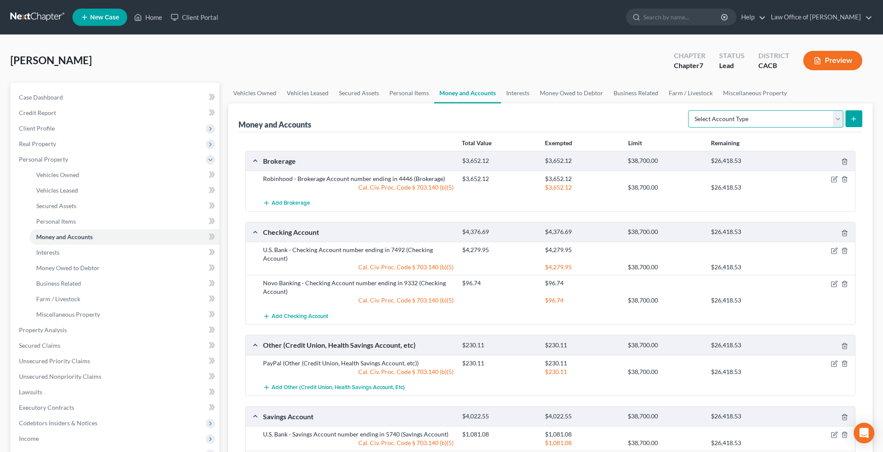
select select "brokerage"
click at [852, 122] on icon "submit" at bounding box center [853, 119] width 7 height 7
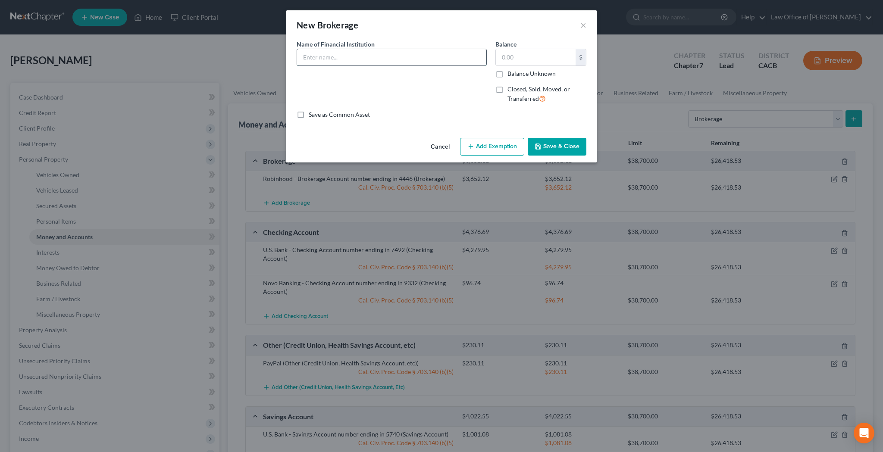
click at [397, 59] on input "text" at bounding box center [391, 57] width 189 height 16
type input "Coinbase - Cryptocurrency"
click at [510, 56] on input "text" at bounding box center [536, 57] width 80 height 16
type input "1,584.77"
click at [399, 59] on input "Coinbase - Cryptocurrency" at bounding box center [391, 57] width 189 height 16
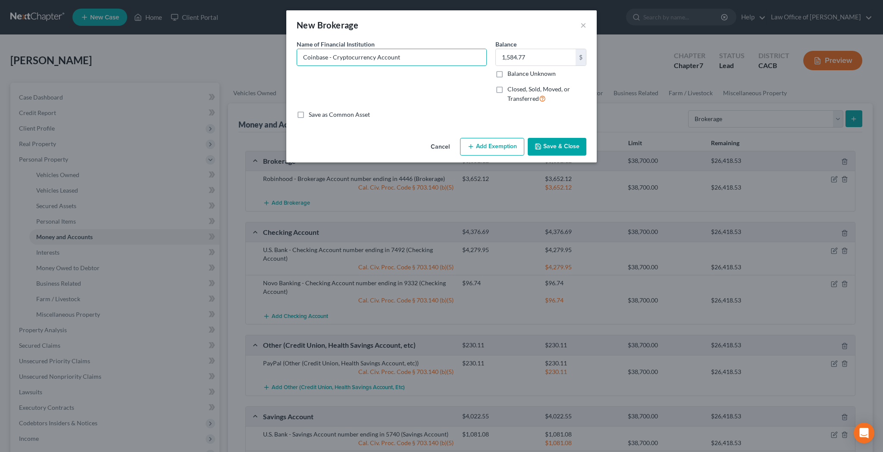
type input "Coinbase - Cryptocurrency Account"
click at [487, 142] on button "Add Exemption" at bounding box center [492, 147] width 64 height 18
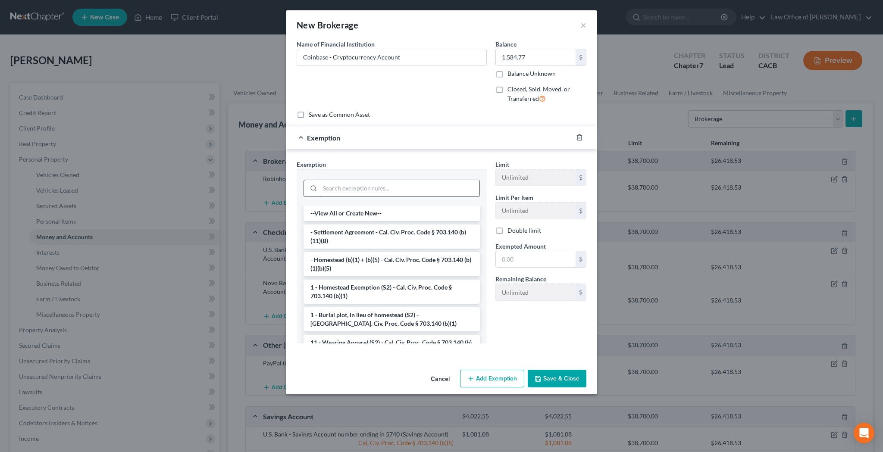
click at [402, 192] on input "search" at bounding box center [399, 188] width 159 height 16
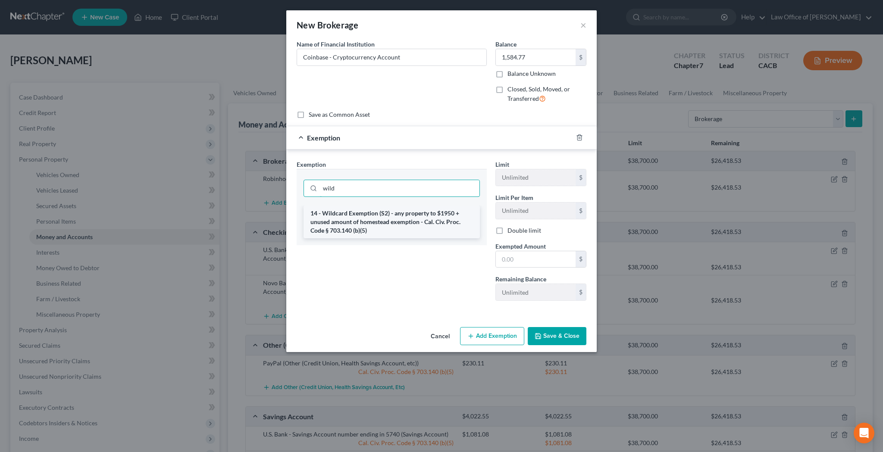
type input "wild"
click at [402, 219] on li "14 - Wildcard Exemption (S2) - any property to $1950 + unused amount of homeste…" at bounding box center [391, 222] width 176 height 33
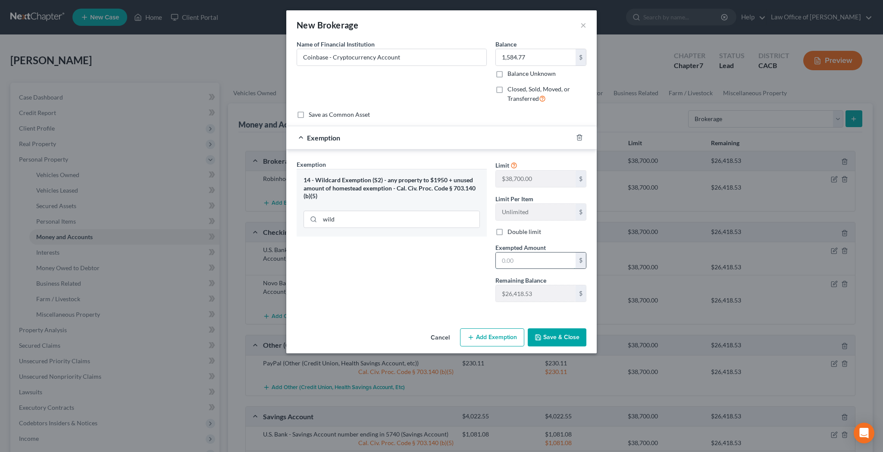
click at [521, 258] on input "text" at bounding box center [536, 261] width 80 height 16
type input "1,584.77"
click at [549, 337] on button "Save & Close" at bounding box center [557, 337] width 59 height 18
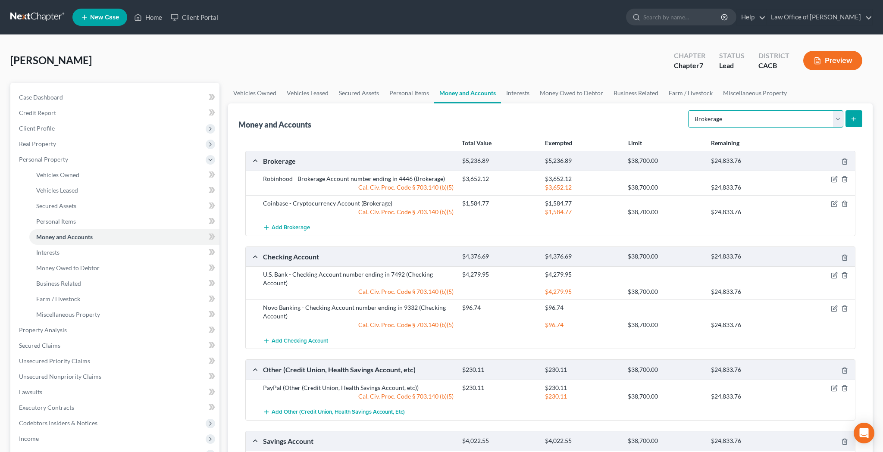
select select "cash_on_hand"
click at [854, 118] on icon "submit" at bounding box center [853, 119] width 7 height 7
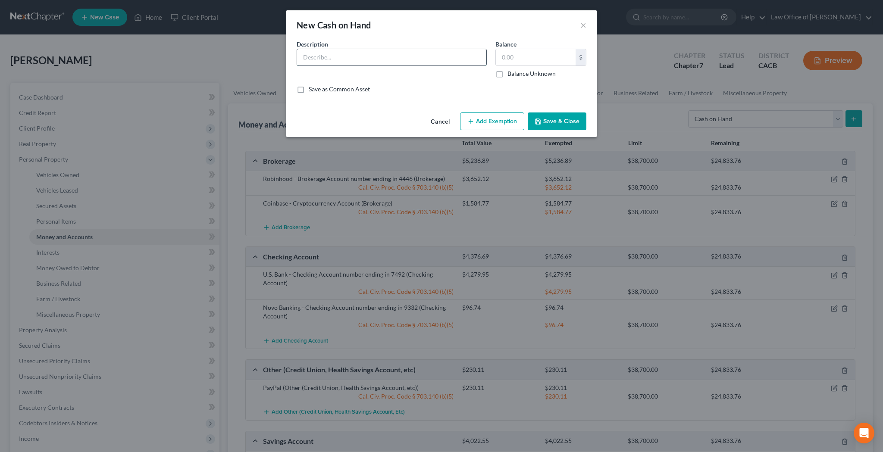
click at [466, 59] on input "text" at bounding box center [391, 57] width 189 height 16
type input "Cash on Hand"
click at [510, 58] on input "text" at bounding box center [536, 57] width 80 height 16
type input "100"
click at [499, 124] on button "Add Exemption" at bounding box center [492, 121] width 64 height 18
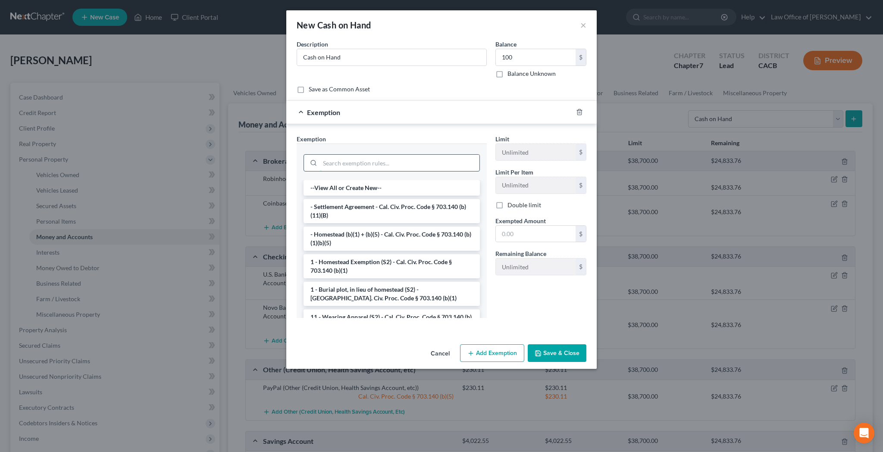
click at [440, 160] on input "search" at bounding box center [399, 163] width 159 height 16
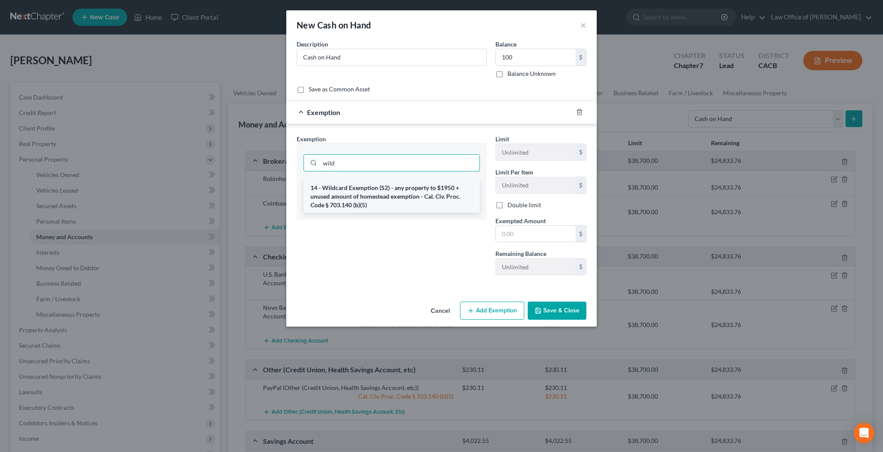
type input "wild"
click at [432, 187] on li "14 - Wildcard Exemption (S2) - any property to $1950 + unused amount of homeste…" at bounding box center [391, 196] width 176 height 33
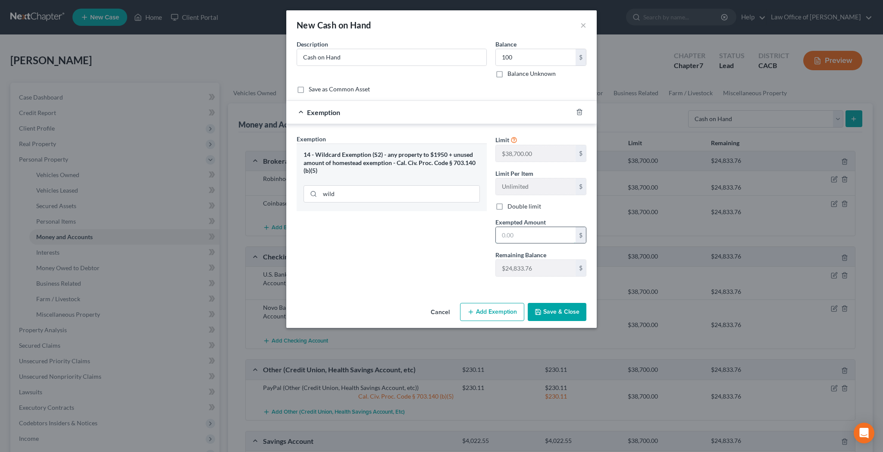
click at [510, 234] on input "text" at bounding box center [536, 235] width 80 height 16
type input "100"
click at [549, 314] on button "Save & Close" at bounding box center [557, 312] width 59 height 18
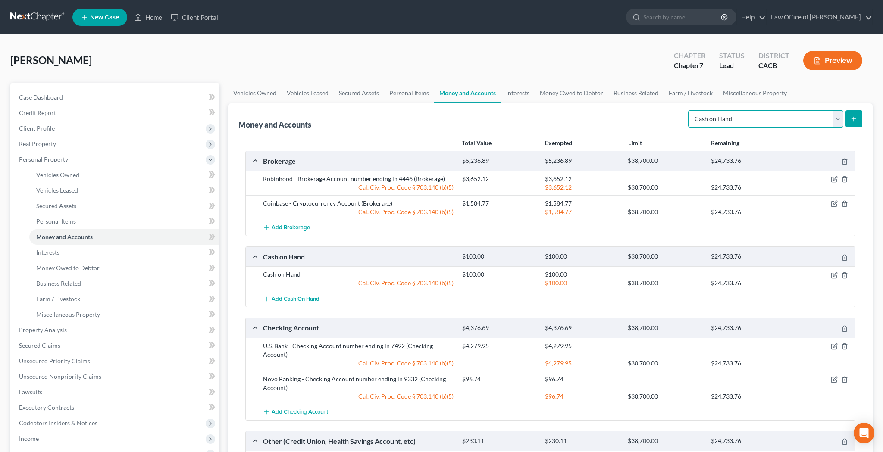
select select "brokerage"
click at [852, 120] on icon "submit" at bounding box center [853, 119] width 7 height 7
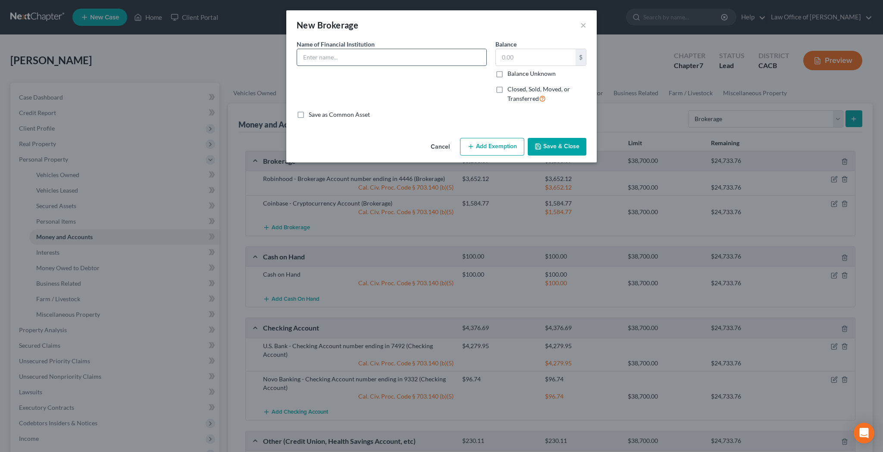
click at [398, 55] on input "text" at bounding box center [391, 57] width 189 height 16
type input "Acorns"
click at [512, 53] on input "text" at bounding box center [536, 57] width 80 height 16
type input "1,040.36"
click at [338, 59] on input "Acorns" at bounding box center [391, 57] width 189 height 16
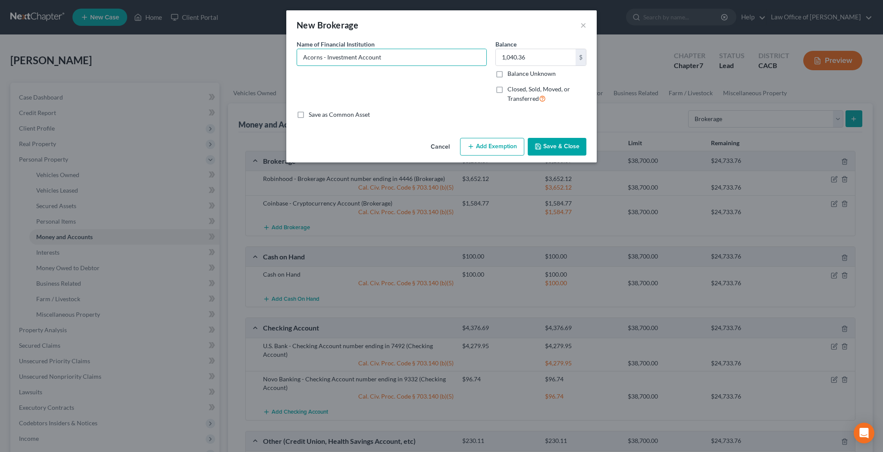
type input "Acorns - Investment Account"
click at [560, 144] on button "Save & Close" at bounding box center [557, 147] width 59 height 18
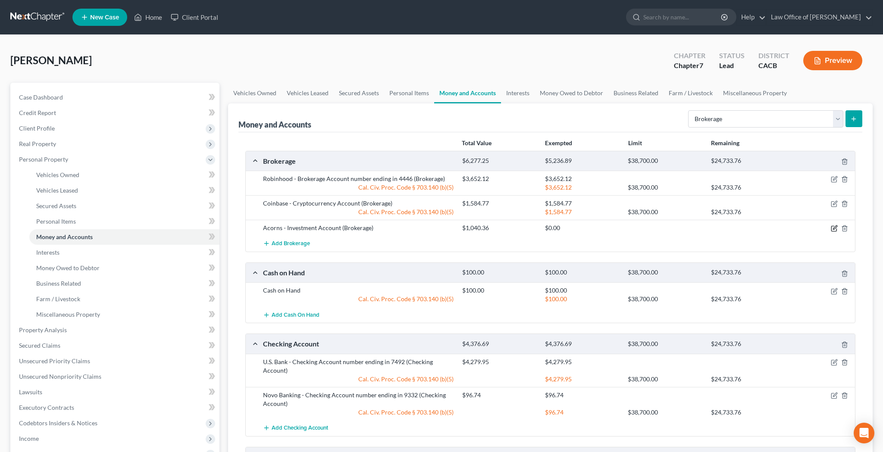
click at [834, 229] on icon "button" at bounding box center [833, 228] width 7 height 7
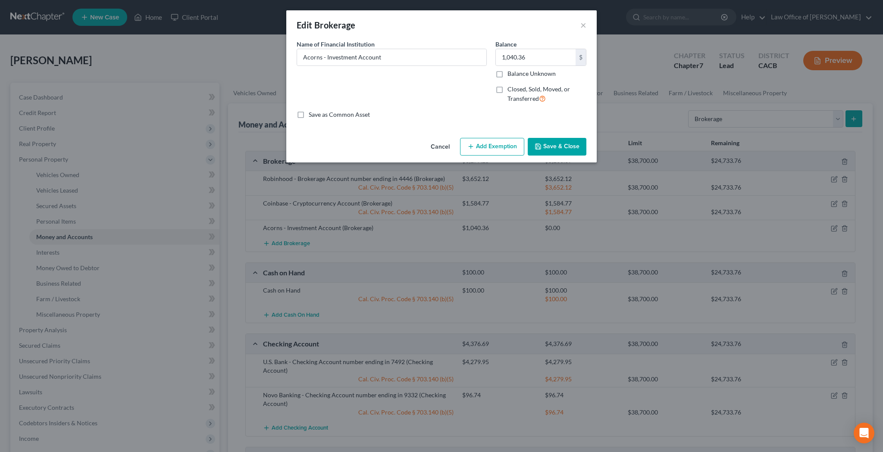
click at [509, 145] on button "Add Exemption" at bounding box center [492, 147] width 64 height 18
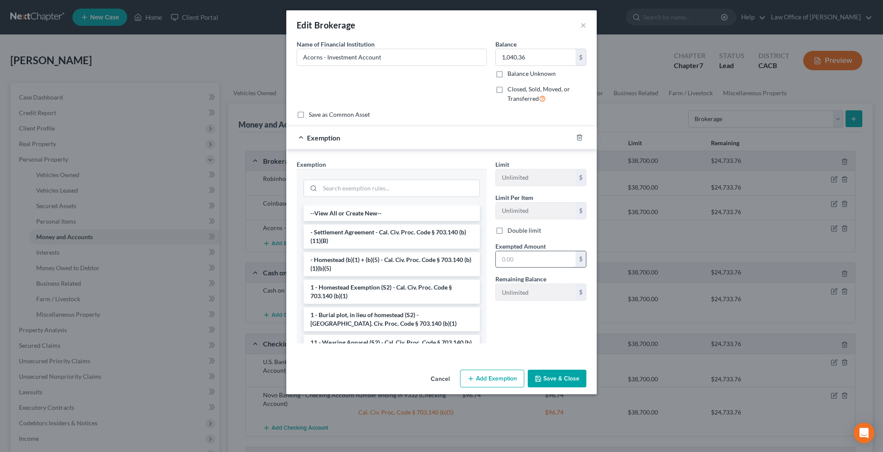
click at [520, 256] on input "text" at bounding box center [536, 259] width 80 height 16
type input "1,040.36"
click at [417, 186] on input "search" at bounding box center [399, 188] width 159 height 16
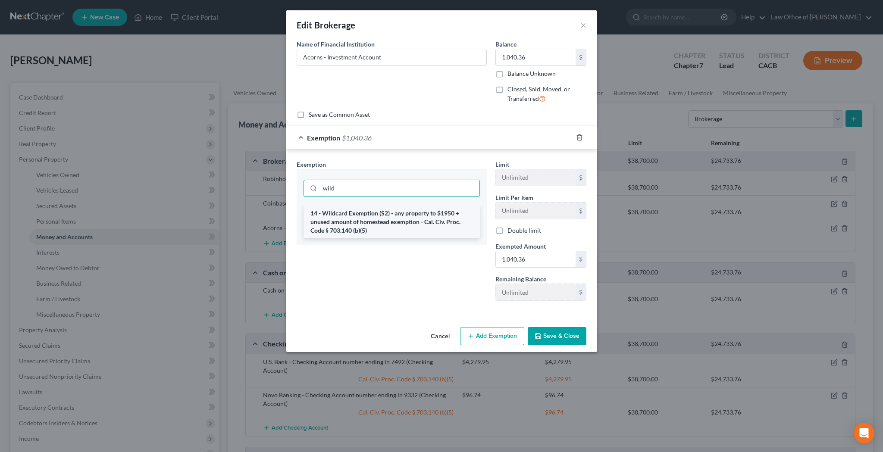
type input "wild"
click at [416, 216] on li "14 - Wildcard Exemption (S2) - any property to $1950 + unused amount of homeste…" at bounding box center [391, 222] width 176 height 33
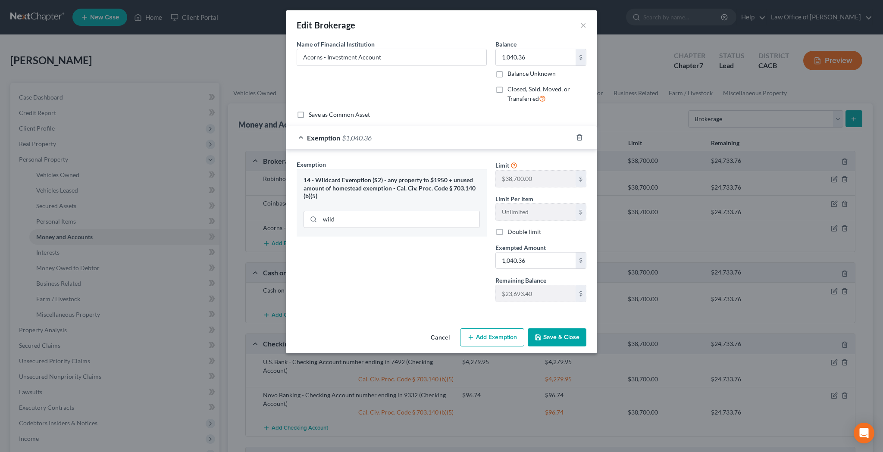
click at [567, 337] on button "Save & Close" at bounding box center [557, 337] width 59 height 18
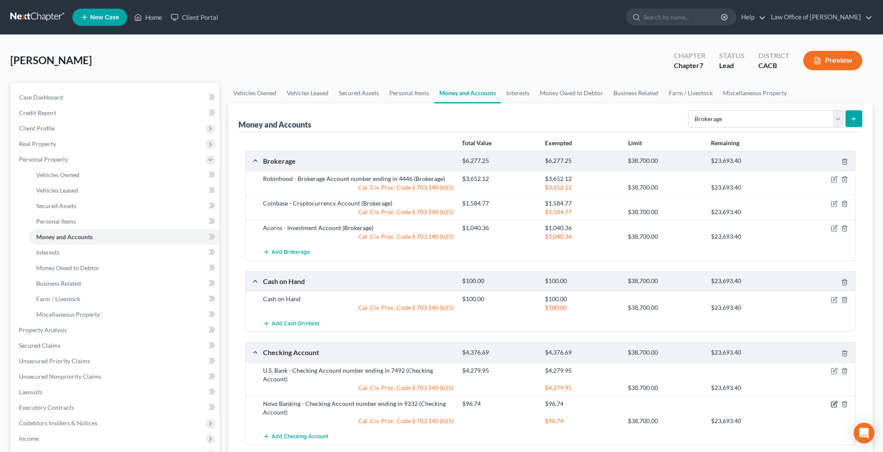
click at [833, 405] on icon "button" at bounding box center [835, 403] width 4 height 4
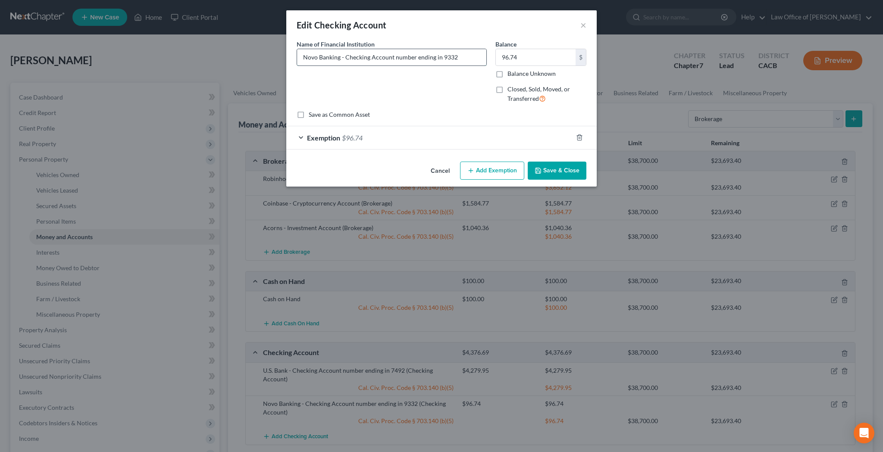
click at [344, 59] on input "Novo Banking - Checking Account number ending in 9332" at bounding box center [391, 57] width 189 height 16
type input "Novo Banking - Business Checking Account number ending in 9332"
click at [553, 168] on button "Save & Close" at bounding box center [557, 171] width 59 height 18
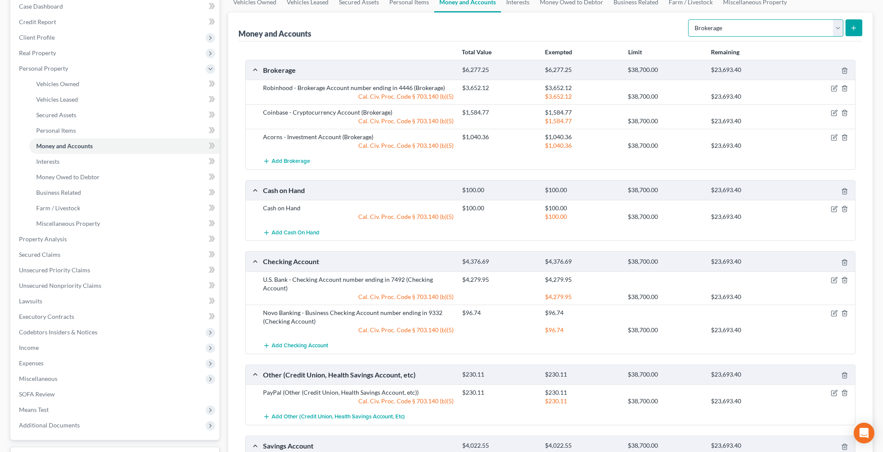
scroll to position [87, 0]
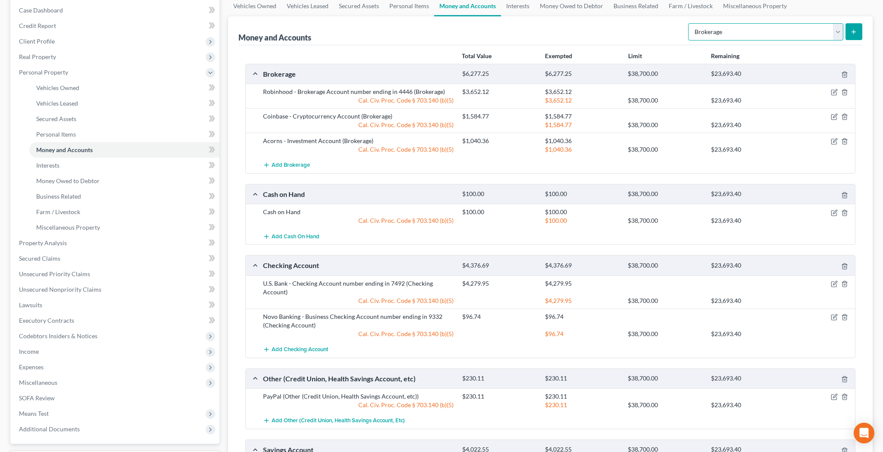
select select "other"
click at [851, 30] on icon "submit" at bounding box center [853, 31] width 7 height 7
click at [853, 31] on line "submit" at bounding box center [853, 32] width 0 height 4
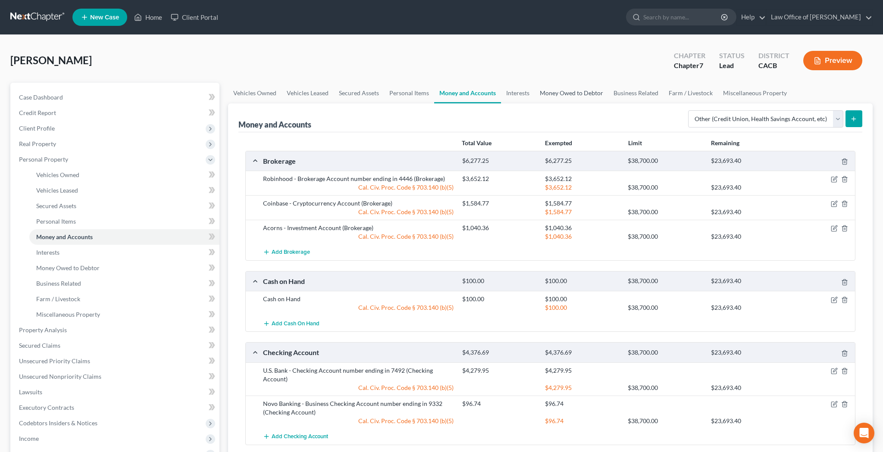
scroll to position [0, 0]
click at [574, 96] on link "Money Owed to Debtor" at bounding box center [571, 93] width 74 height 21
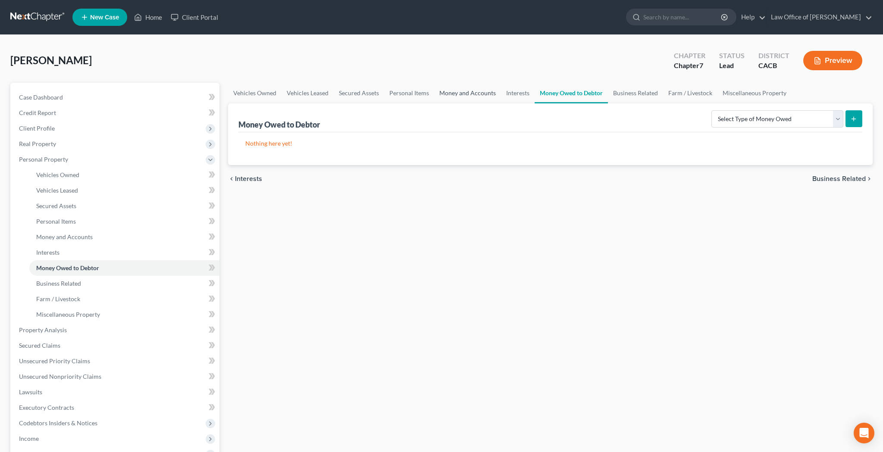
click at [487, 96] on link "Money and Accounts" at bounding box center [467, 93] width 67 height 21
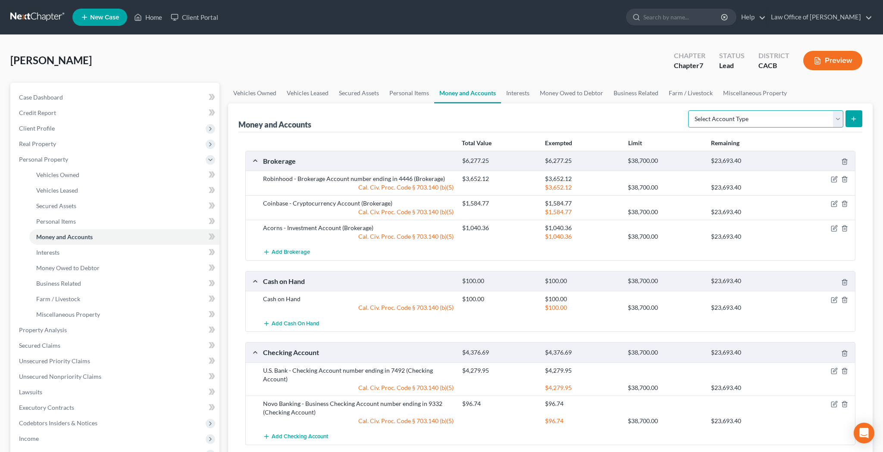
select select "other"
click at [854, 119] on icon "submit" at bounding box center [853, 119] width 7 height 7
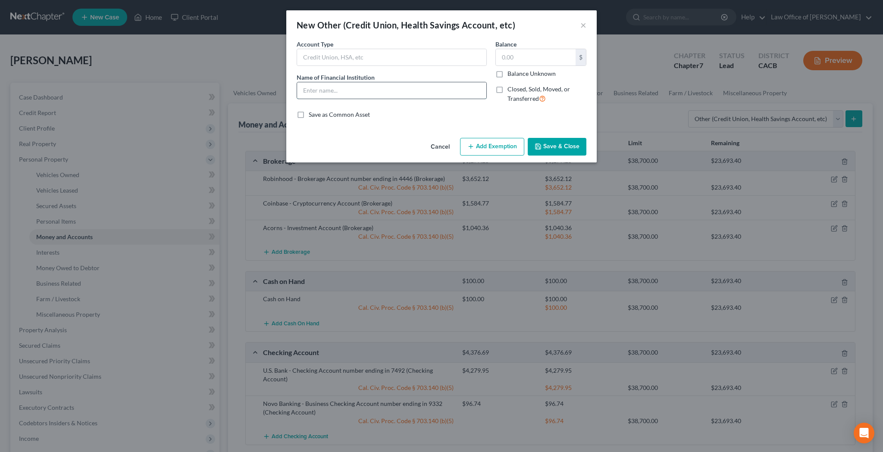
click at [455, 93] on input "text" at bounding box center [391, 90] width 189 height 16
type input "Cash App"
click at [536, 59] on input "text" at bounding box center [536, 57] width 80 height 16
type input "0"
click at [553, 142] on button "Save & Close" at bounding box center [557, 147] width 59 height 18
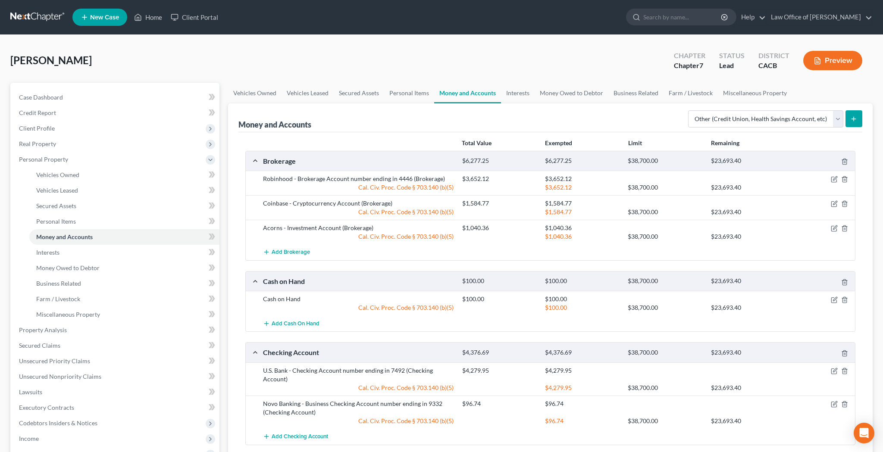
click at [853, 119] on icon "submit" at bounding box center [853, 119] width 7 height 7
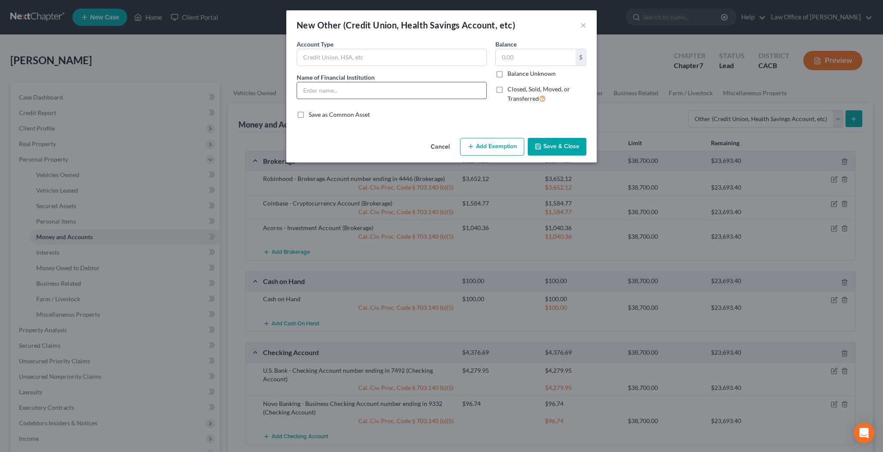
click at [445, 90] on input "text" at bounding box center [391, 90] width 189 height 16
type input "Venmo"
click at [523, 64] on input "text" at bounding box center [536, 57] width 80 height 16
type input "0"
click at [557, 147] on button "Save & Close" at bounding box center [557, 147] width 59 height 18
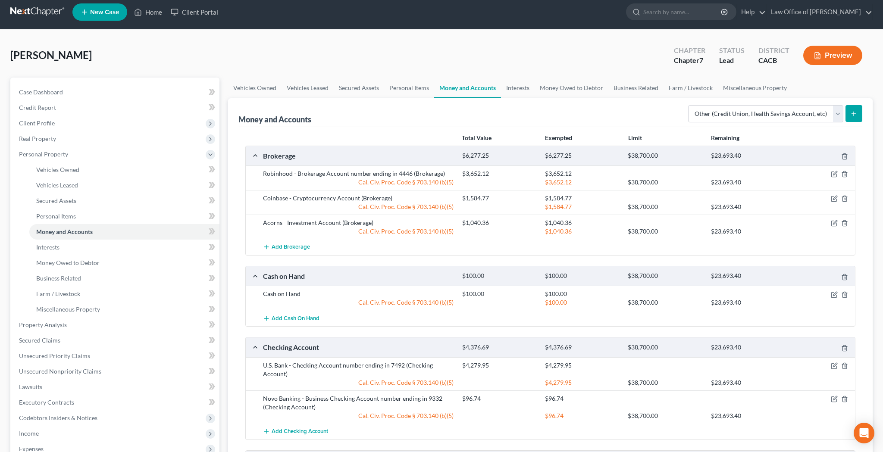
scroll to position [5, 0]
click at [853, 117] on button "submit" at bounding box center [853, 113] width 17 height 17
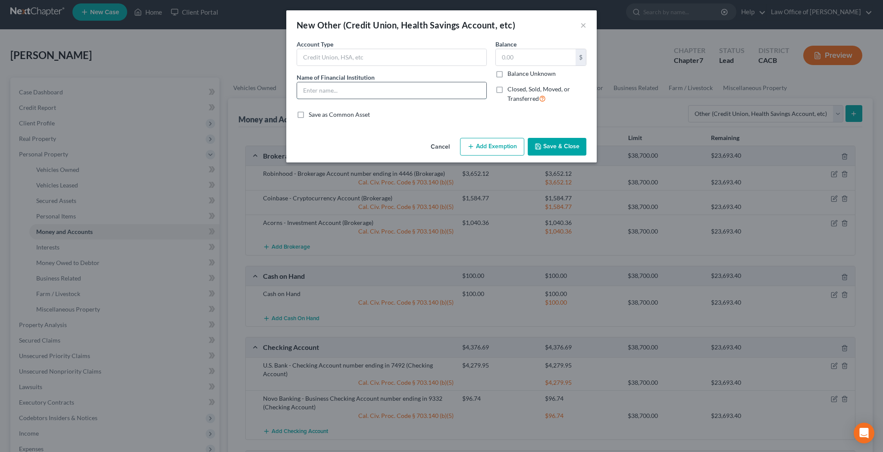
click at [463, 87] on input "text" at bounding box center [391, 90] width 189 height 16
type input "Apple Cash"
click at [547, 142] on button "Save & Close" at bounding box center [557, 147] width 59 height 18
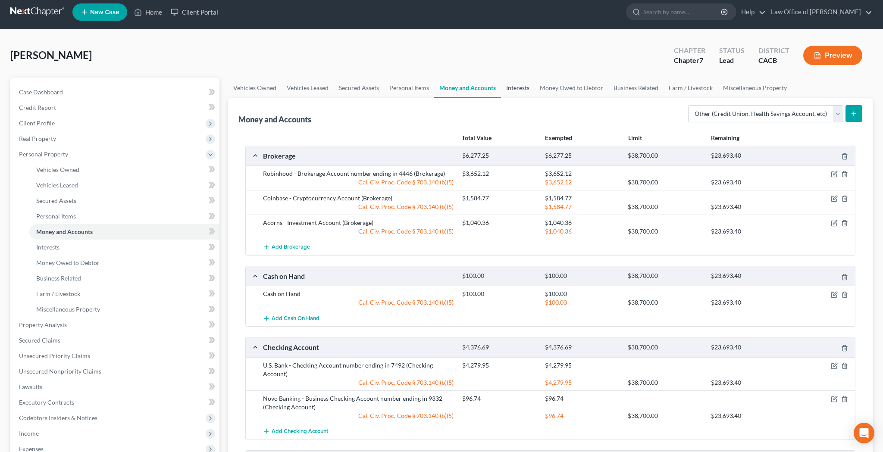
click at [531, 89] on link "Interests" at bounding box center [518, 88] width 34 height 21
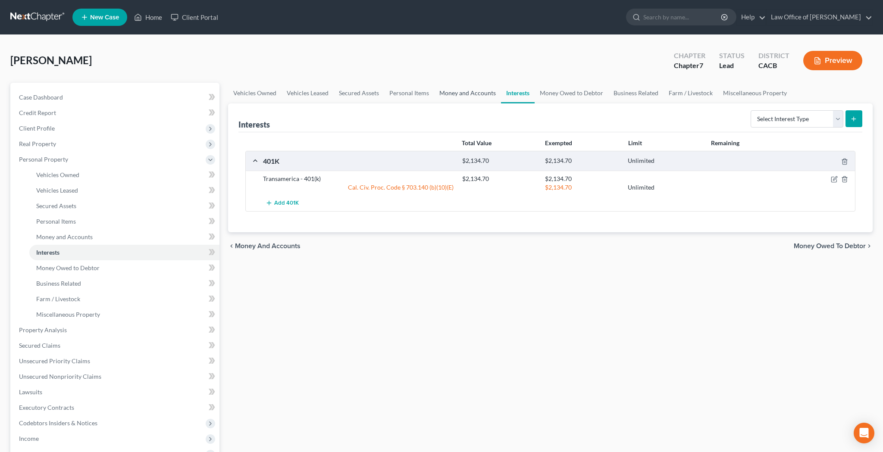
click at [476, 94] on link "Money and Accounts" at bounding box center [467, 93] width 67 height 21
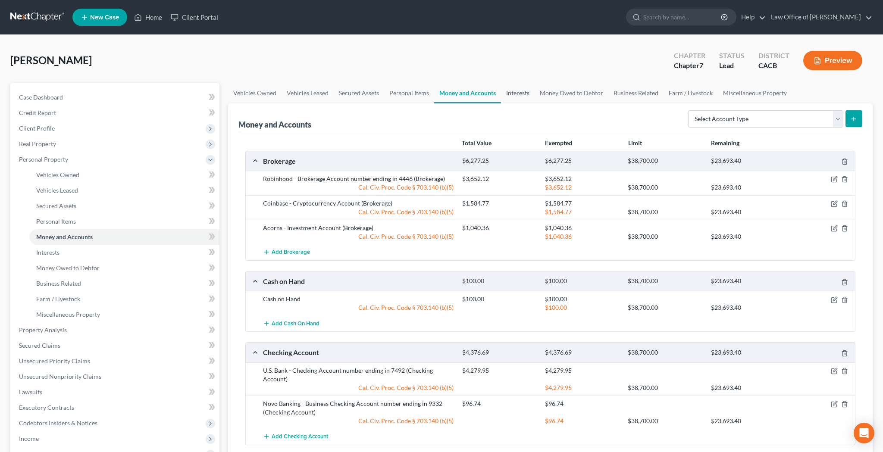
click at [518, 93] on link "Interests" at bounding box center [518, 93] width 34 height 21
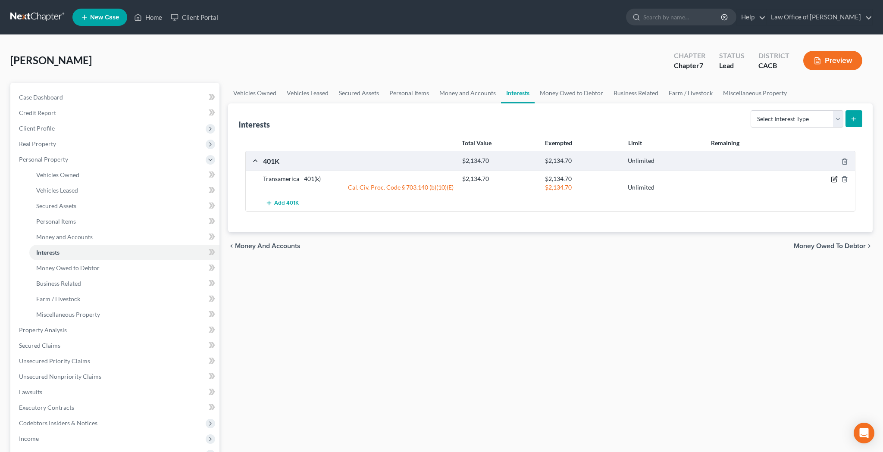
click at [834, 180] on icon "button" at bounding box center [835, 179] width 4 height 4
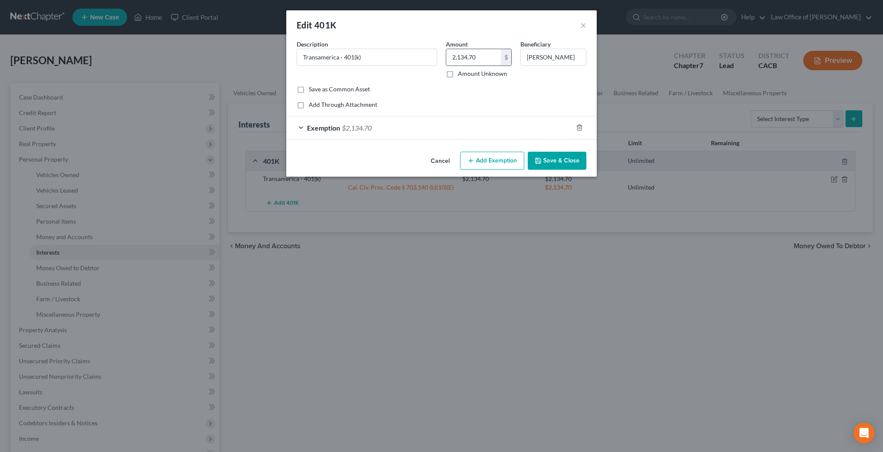
click at [491, 59] on input "2,134.70" at bounding box center [473, 57] width 55 height 16
type input "2,181.95"
click at [299, 128] on div "Exemption $2,134.70" at bounding box center [429, 127] width 286 height 23
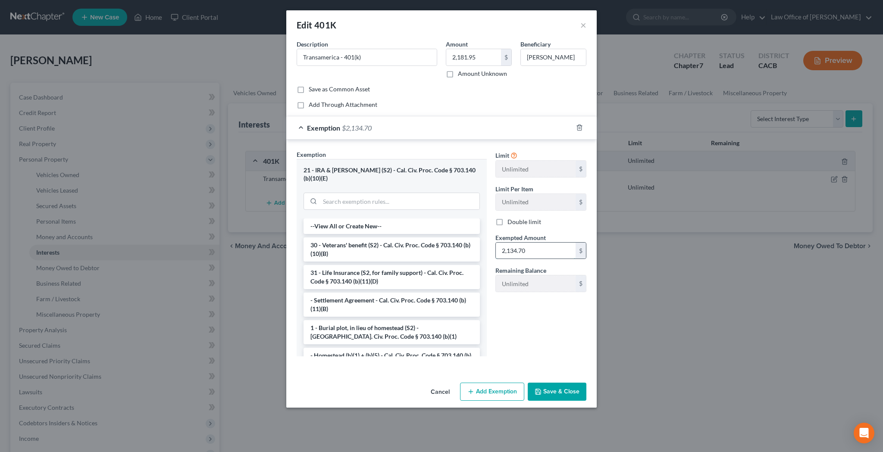
drag, startPoint x: 541, startPoint y: 252, endPoint x: 513, endPoint y: 252, distance: 28.4
click at [513, 252] on input "2,134.70" at bounding box center [536, 251] width 80 height 16
type input "2"
type input "2,181.95"
click at [554, 383] on button "Save & Close" at bounding box center [557, 392] width 59 height 18
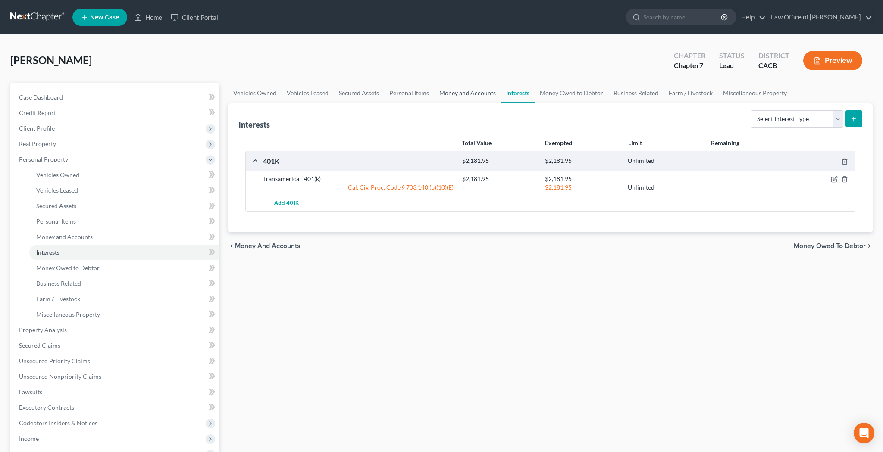
click at [464, 92] on link "Money and Accounts" at bounding box center [467, 93] width 67 height 21
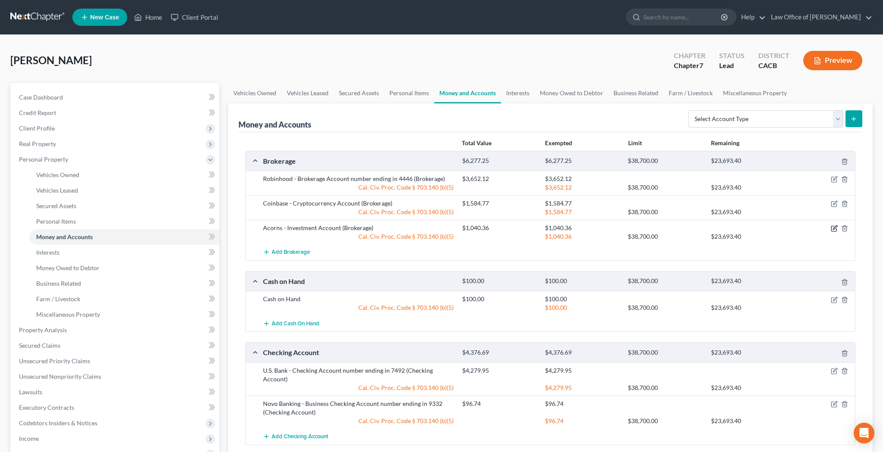
click at [831, 228] on icon "button" at bounding box center [833, 228] width 5 height 5
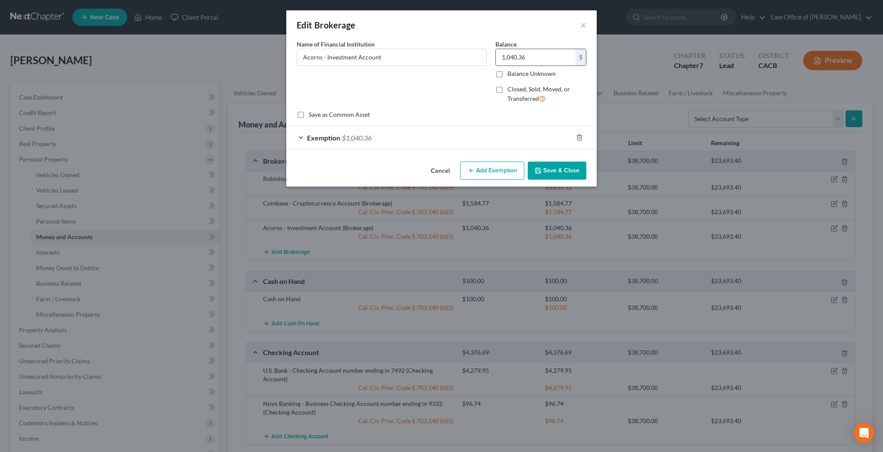
click at [528, 58] on input "1,040.36" at bounding box center [536, 57] width 80 height 16
type input "226.58"
click at [300, 137] on div "Exemption $1,040.36" at bounding box center [429, 137] width 286 height 23
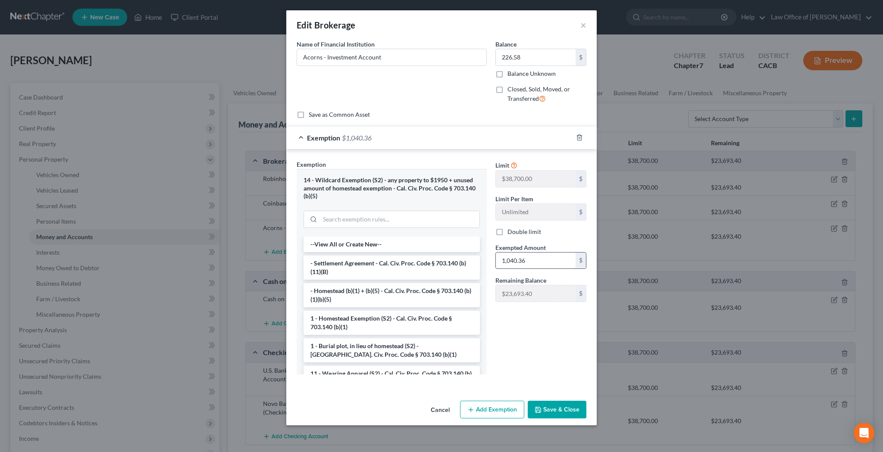
click at [531, 262] on input "1,040.36" at bounding box center [536, 261] width 80 height 16
type input "226.58"
click at [559, 403] on button "Save & Close" at bounding box center [557, 410] width 59 height 18
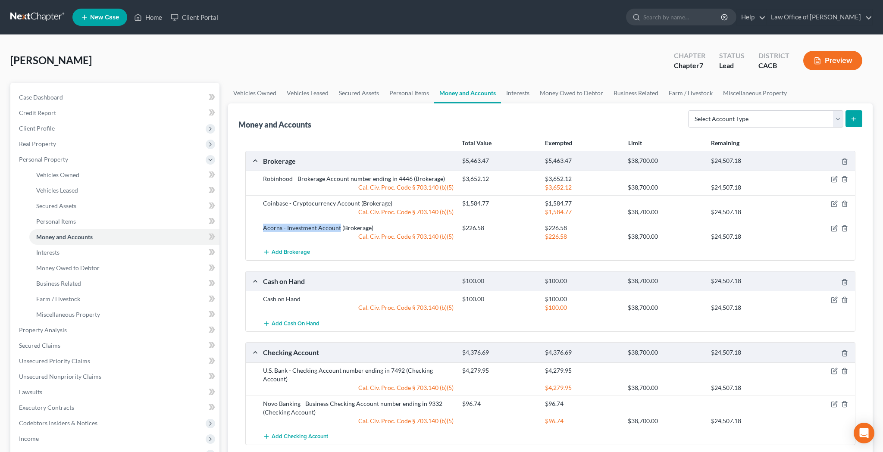
drag, startPoint x: 262, startPoint y: 228, endPoint x: 338, endPoint y: 228, distance: 75.9
click at [338, 228] on div "Acorns - Investment Account (Brokerage)" at bounding box center [358, 228] width 199 height 9
copy div "Acorns - Investment Account"
click at [520, 94] on link "Interests" at bounding box center [518, 93] width 34 height 21
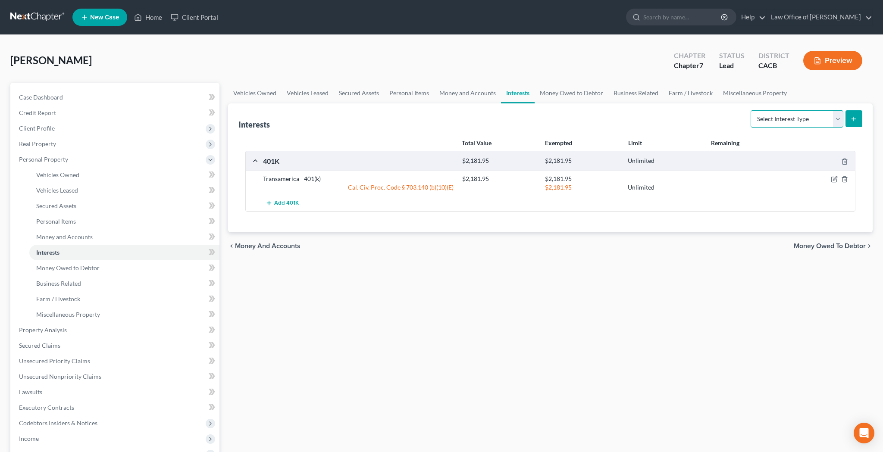
select select "ira"
click at [858, 118] on button "submit" at bounding box center [853, 118] width 17 height 17
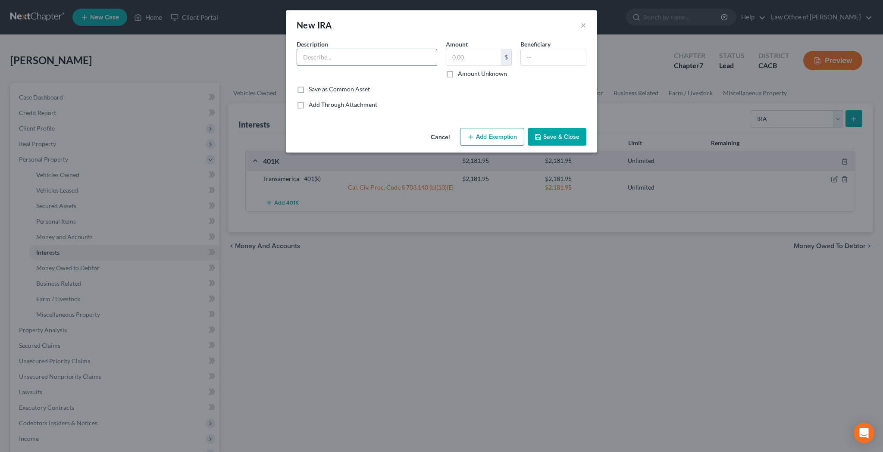
click at [392, 59] on input "text" at bounding box center [367, 57] width 140 height 16
paste input "Acorns - Investment Account"
click at [381, 58] on input "Acorns - Investment Account" at bounding box center [367, 57] width 140 height 16
type input "Acorns - Investment Account"
click at [462, 56] on input "text" at bounding box center [473, 57] width 55 height 16
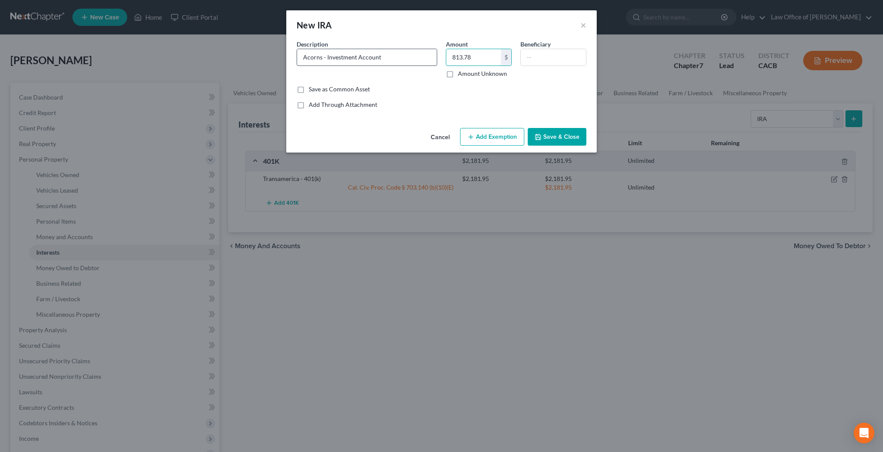
type input "813.78"
drag, startPoint x: 391, startPoint y: 57, endPoint x: 325, endPoint y: 58, distance: 65.9
click at [325, 58] on input "Acorns - Investment Account" at bounding box center [367, 57] width 140 height 16
type input "Acorns -IRA"
click at [534, 57] on input "text" at bounding box center [553, 57] width 65 height 16
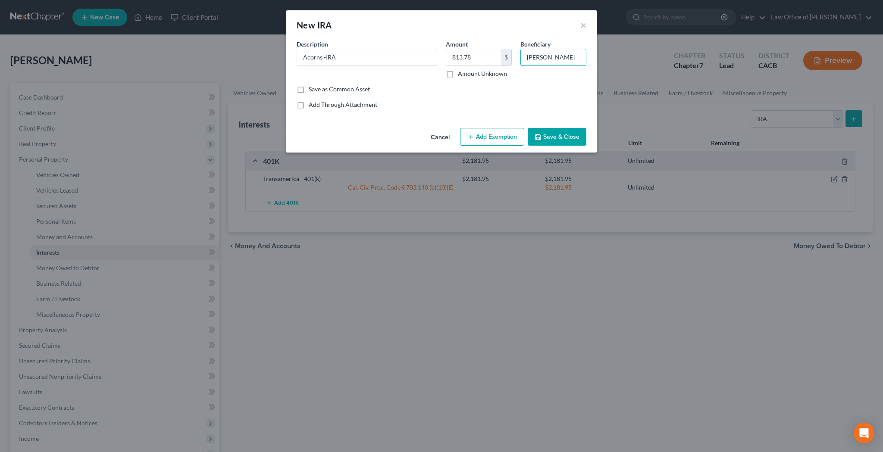
type input "Gibert Ross Cordial"
click at [555, 136] on button "Save & Close" at bounding box center [557, 137] width 59 height 18
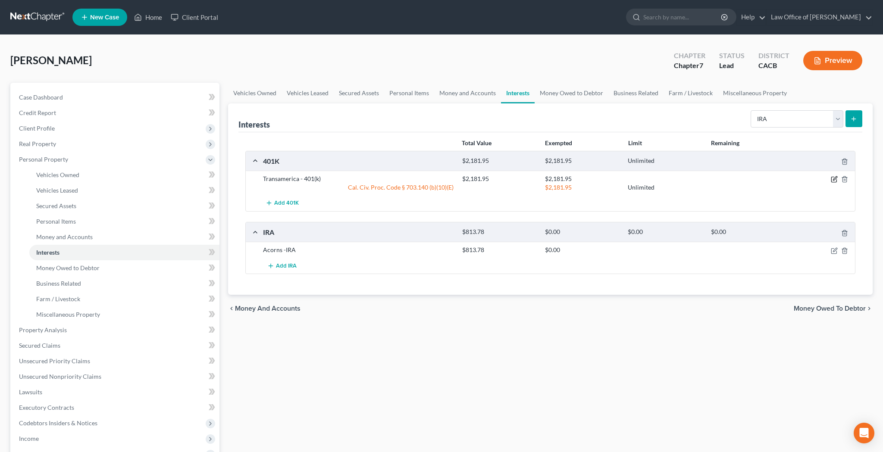
click at [832, 180] on icon "button" at bounding box center [833, 179] width 7 height 7
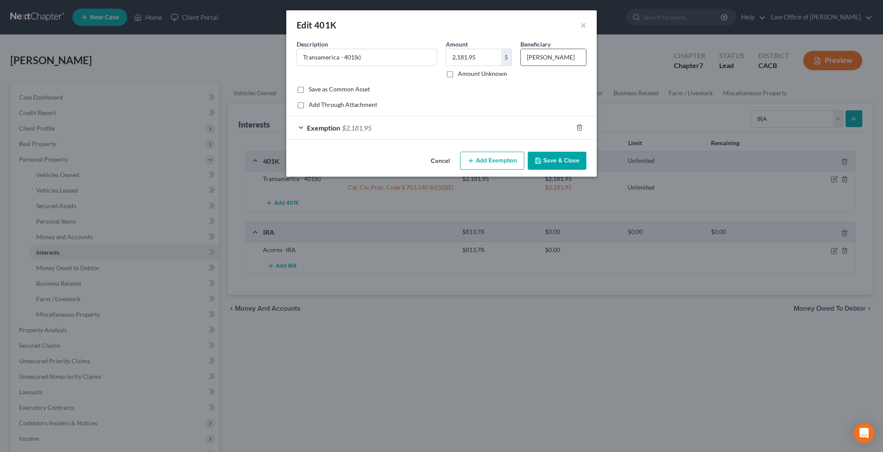
click at [548, 60] on input "[PERSON_NAME]" at bounding box center [553, 57] width 65 height 16
type input "Gilbert Ross Cordial"
click at [552, 157] on button "Save & Close" at bounding box center [557, 161] width 59 height 18
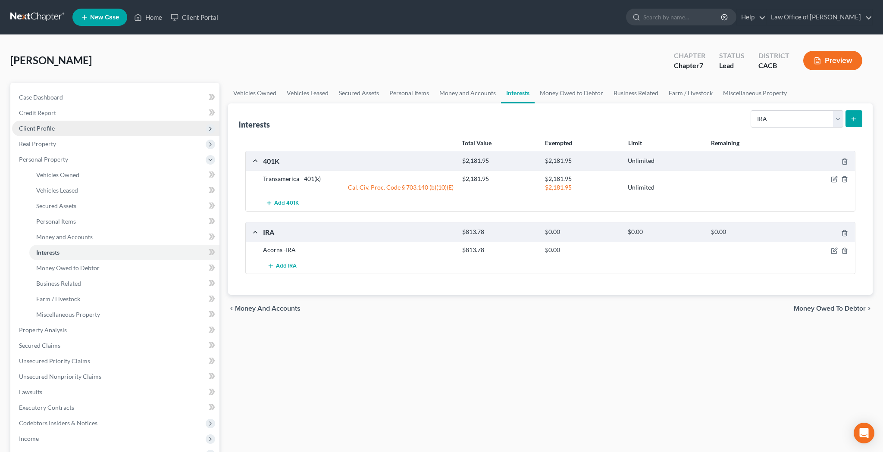
click at [58, 128] on span "Client Profile" at bounding box center [115, 129] width 207 height 16
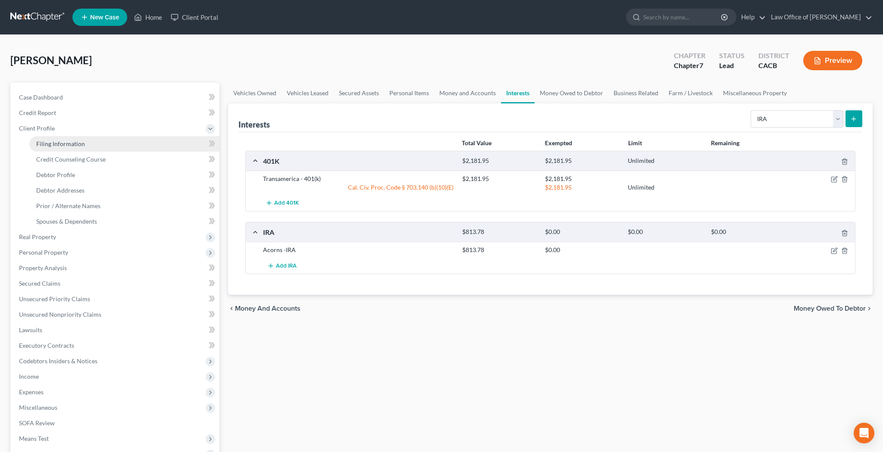
click at [60, 143] on span "Filing Information" at bounding box center [60, 143] width 49 height 7
select select "1"
select select "0"
select select "7"
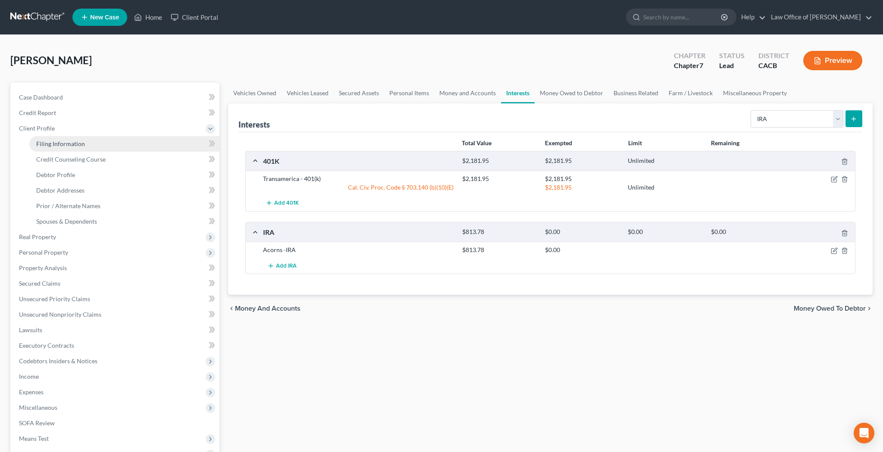
select select "0"
select select "4"
select select "0"
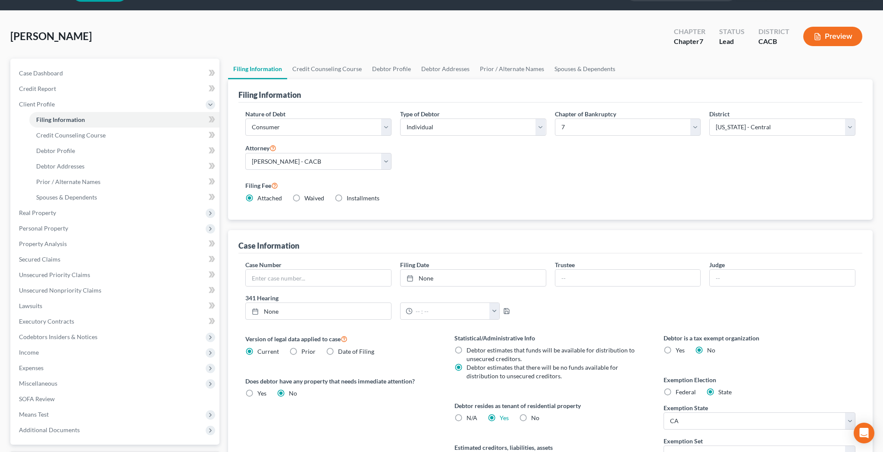
scroll to position [31, 0]
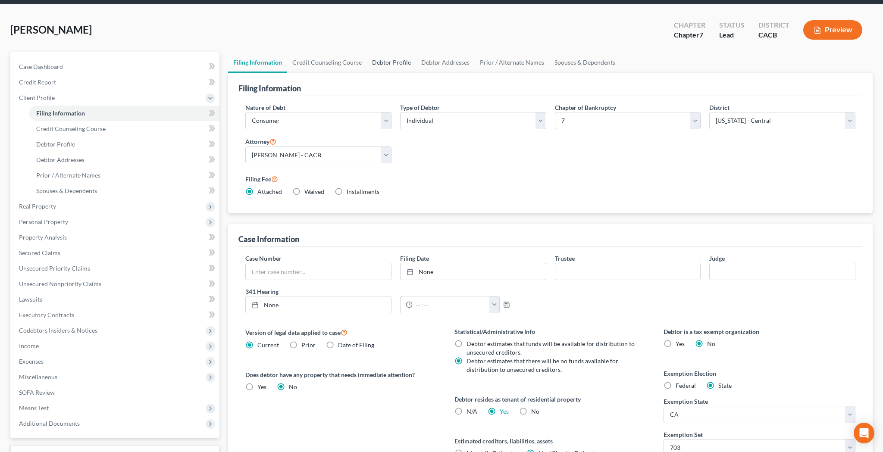
click at [395, 63] on link "Debtor Profile" at bounding box center [391, 62] width 49 height 21
select select "0"
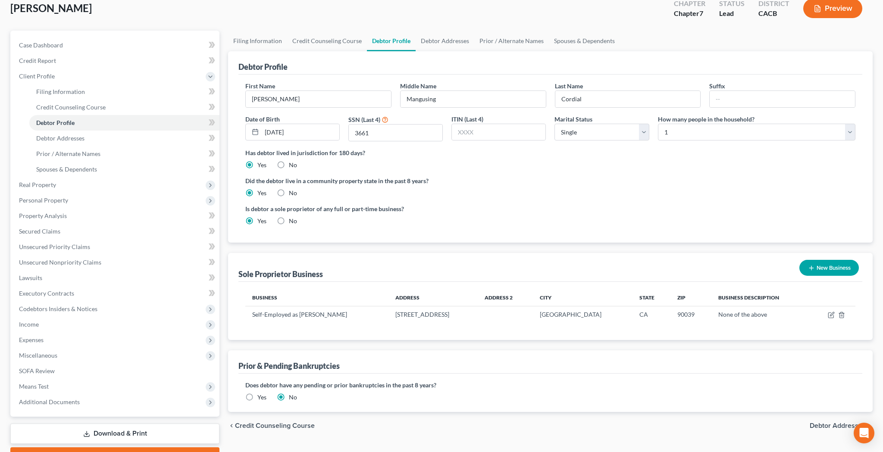
scroll to position [58, 0]
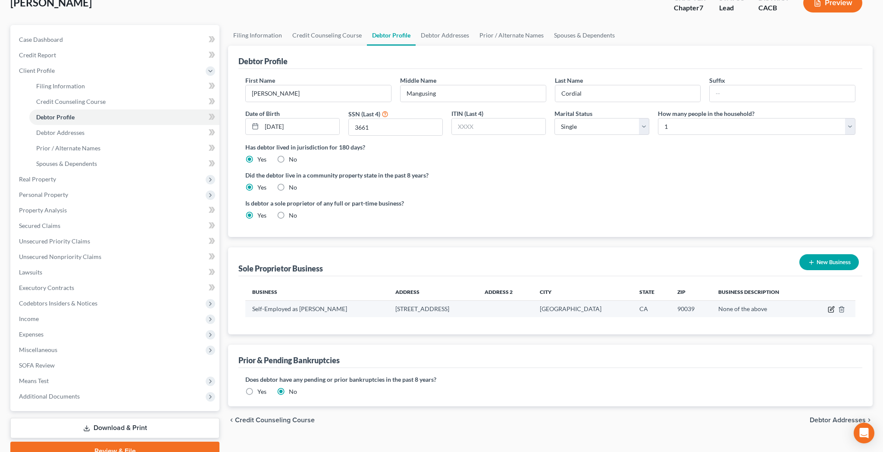
click at [830, 309] on icon "button" at bounding box center [830, 309] width 7 height 7
select select "4"
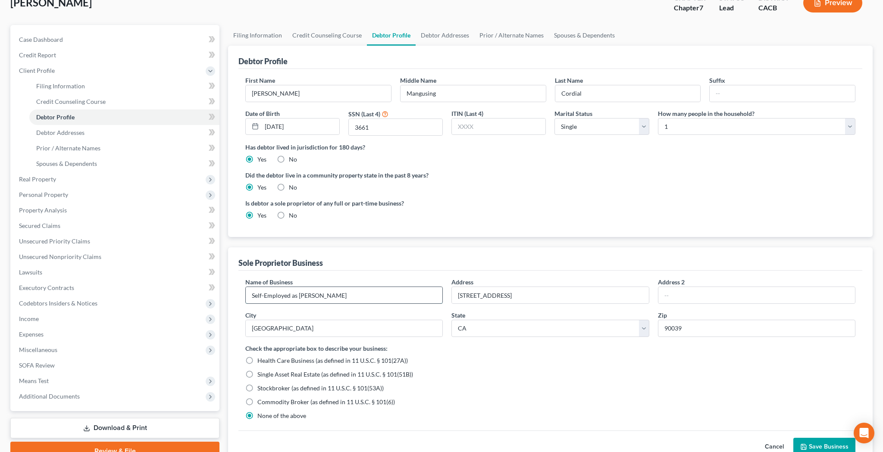
click at [321, 296] on input "Self-Employed as [PERSON_NAME]" at bounding box center [344, 295] width 197 height 16
click at [317, 297] on input "Self-Employed as [PERSON_NAME]" at bounding box center [344, 295] width 197 height 16
type input "Self-Employed as Gilbert Ross Cordial"
click at [543, 356] on div "Health Care Business (as defined in 11 U.S.C. § 101(27A))" at bounding box center [550, 360] width 610 height 9
click at [812, 445] on button "Save Business" at bounding box center [824, 447] width 62 height 18
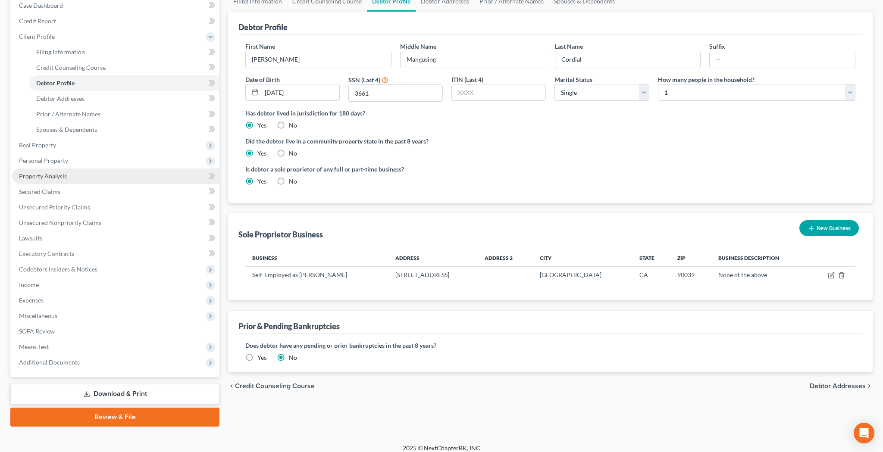
scroll to position [96, 0]
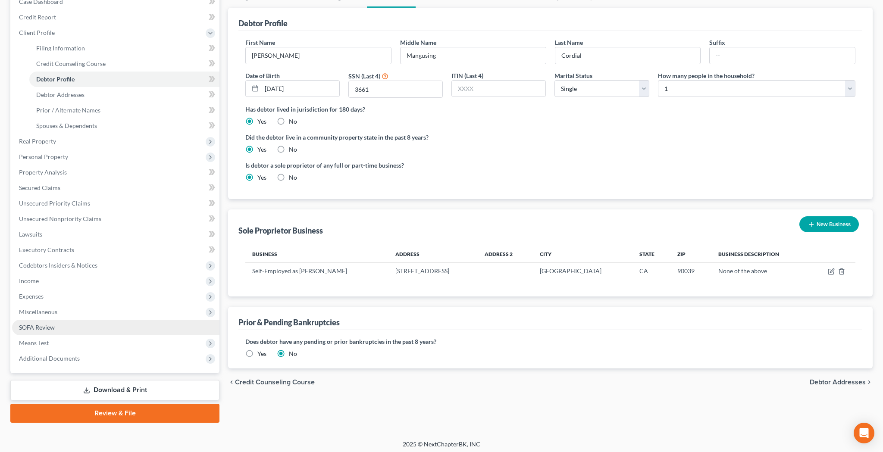
click at [94, 323] on link "SOFA Review" at bounding box center [115, 328] width 207 height 16
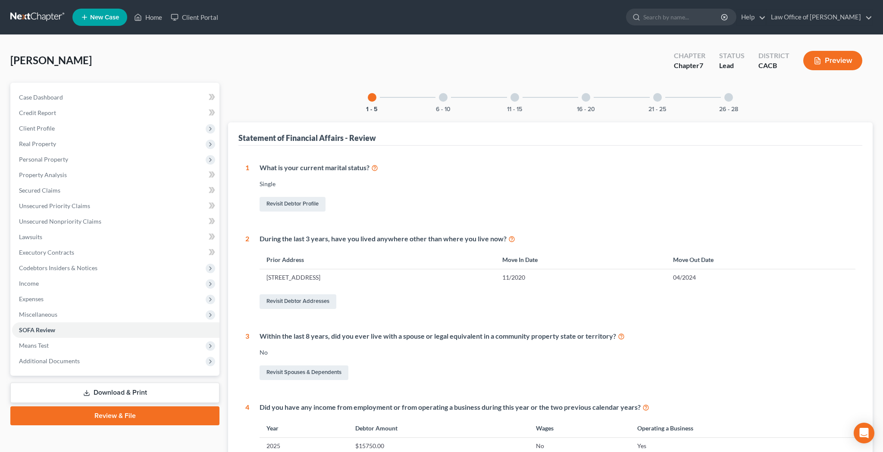
click at [727, 99] on div at bounding box center [728, 97] width 9 height 9
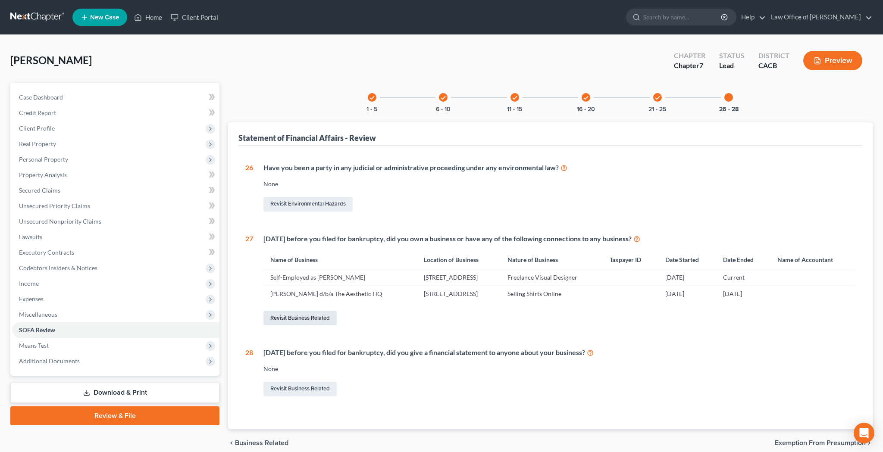
click at [315, 316] on link "Revisit Business Related" at bounding box center [299, 318] width 73 height 15
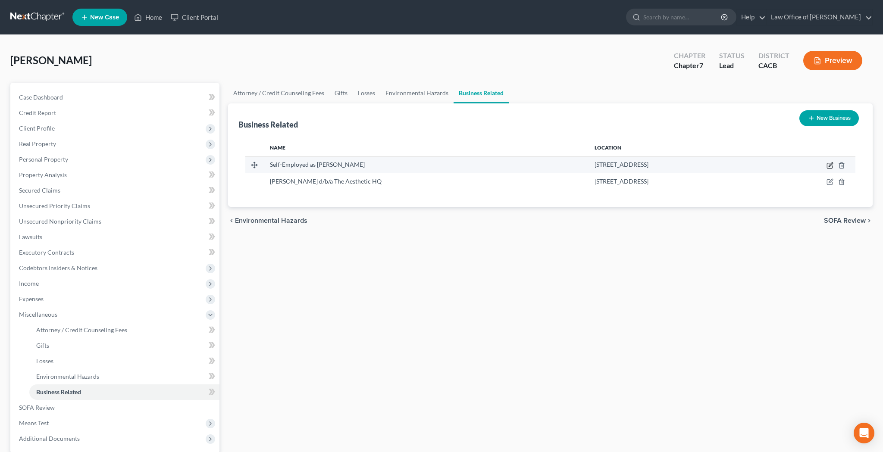
click at [830, 167] on icon "button" at bounding box center [829, 165] width 7 height 7
select select "sole_proprietor"
select select "4"
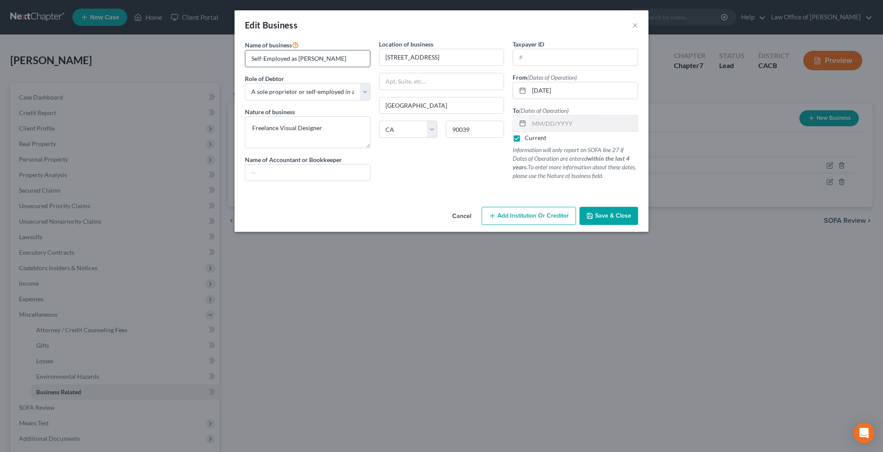
click at [316, 60] on input "Self-Employed as [PERSON_NAME]" at bounding box center [307, 58] width 125 height 16
type input "Self-Employed as Gilbert Ross Cordial"
click at [618, 213] on span "Save & Close" at bounding box center [613, 215] width 36 height 7
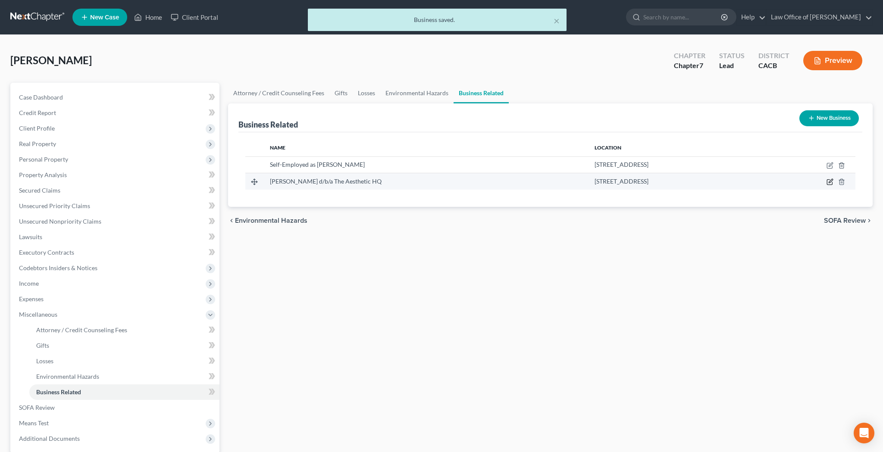
click at [828, 183] on icon "button" at bounding box center [829, 181] width 7 height 7
select select "sole_proprietor"
select select "4"
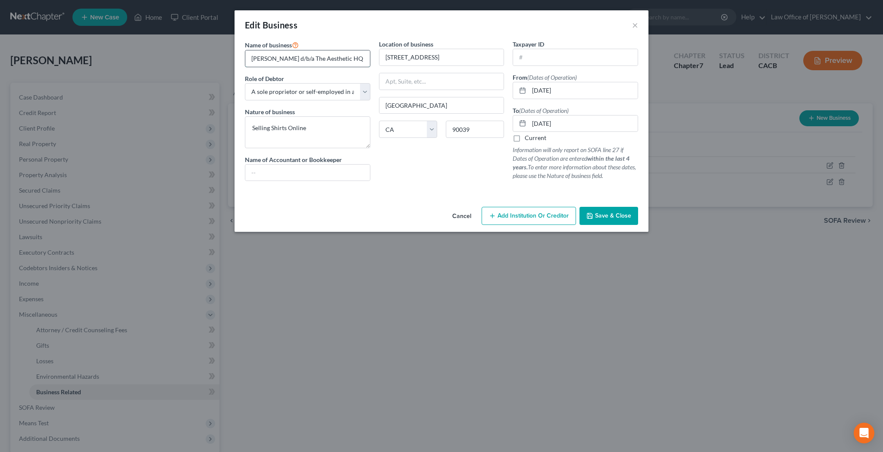
click at [270, 58] on input "Gilbert Cordial d/b/a The Aesthetic HQ" at bounding box center [307, 58] width 125 height 16
type input "Gilbert Ross Cordial d/b/a The Aesthetic HQ"
click at [610, 210] on button "Save & Close" at bounding box center [608, 216] width 59 height 18
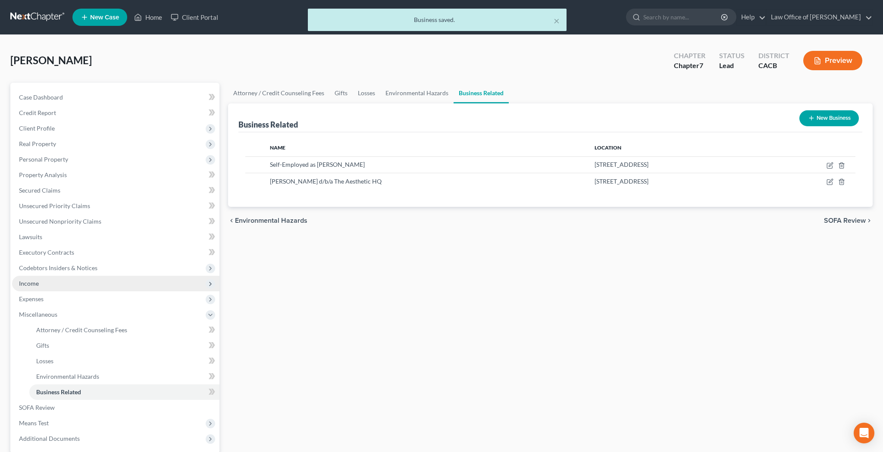
click at [68, 281] on span "Income" at bounding box center [115, 284] width 207 height 16
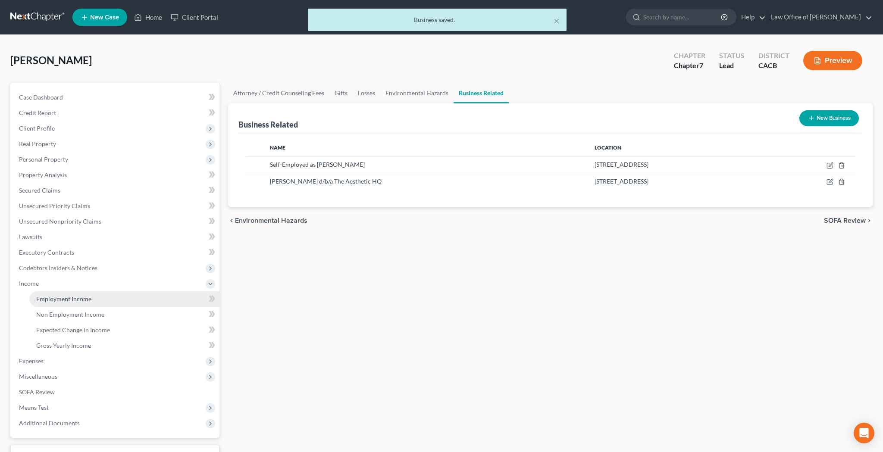
click at [68, 299] on span "Employment Income" at bounding box center [63, 298] width 55 height 7
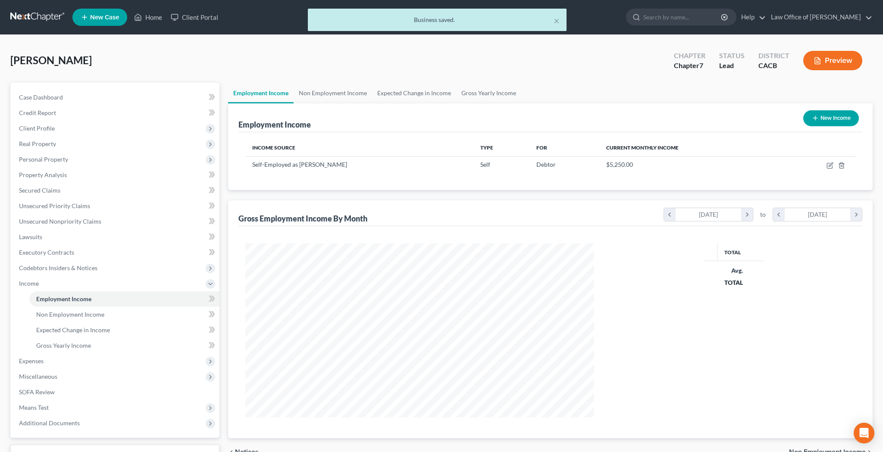
scroll to position [174, 366]
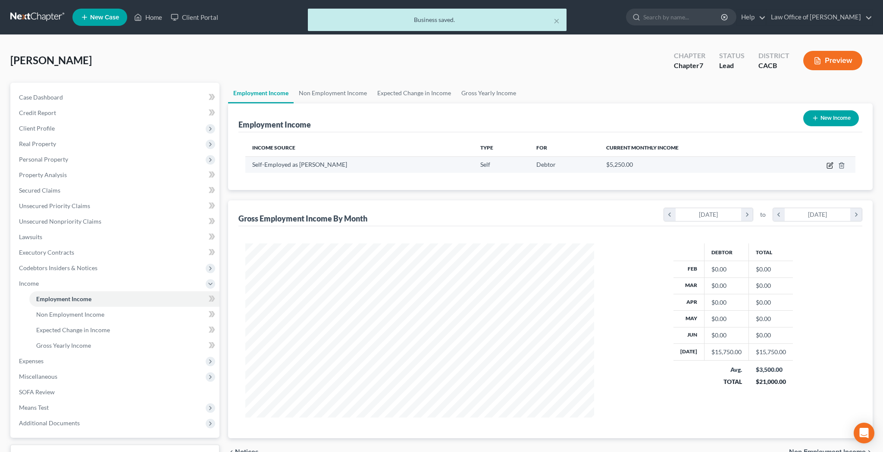
click at [827, 165] on icon "button" at bounding box center [829, 165] width 5 height 5
select select "1"
select select "4"
select select "0"
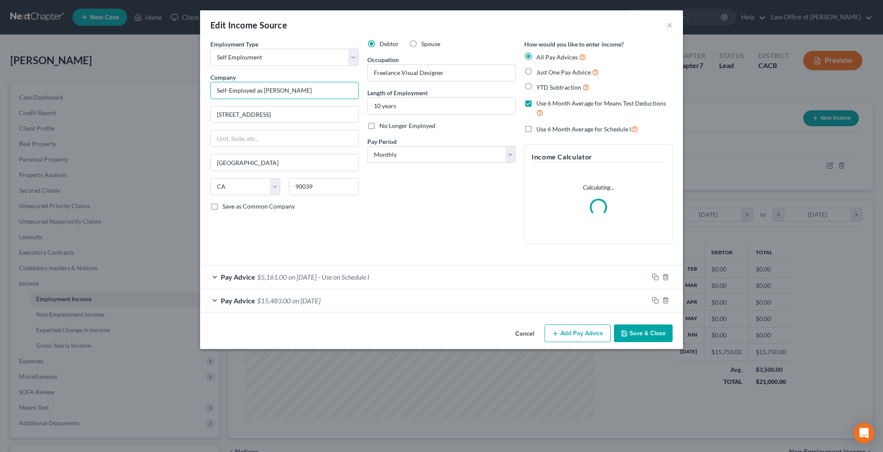
click at [283, 91] on input "Self-Employed as [PERSON_NAME]" at bounding box center [284, 90] width 148 height 17
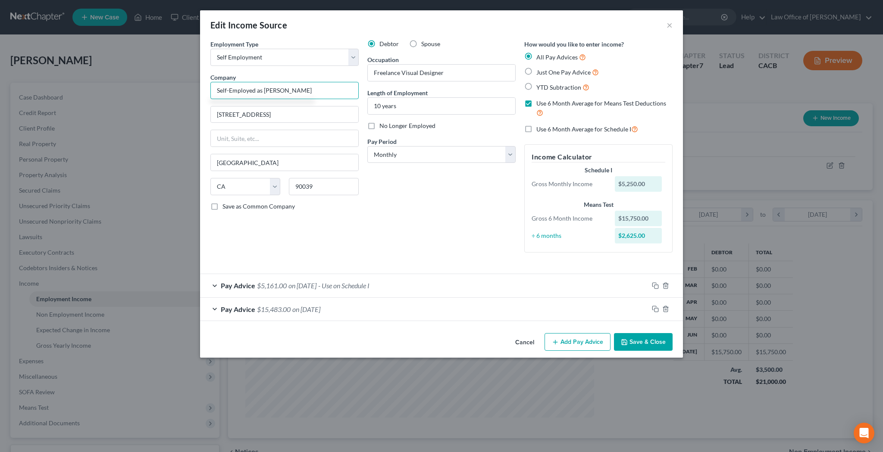
type input "Self-Employed as Gilbert Ross Cordial"
click at [634, 340] on button "Save & Close" at bounding box center [643, 342] width 59 height 18
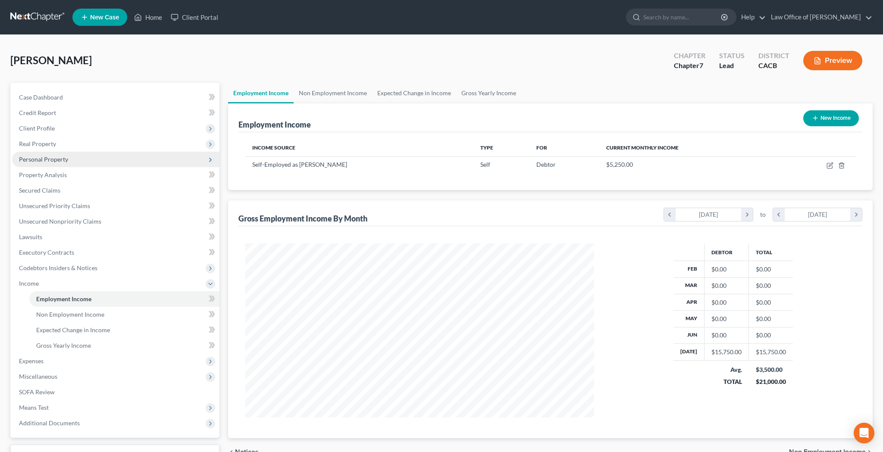
click at [62, 160] on span "Personal Property" at bounding box center [43, 159] width 49 height 7
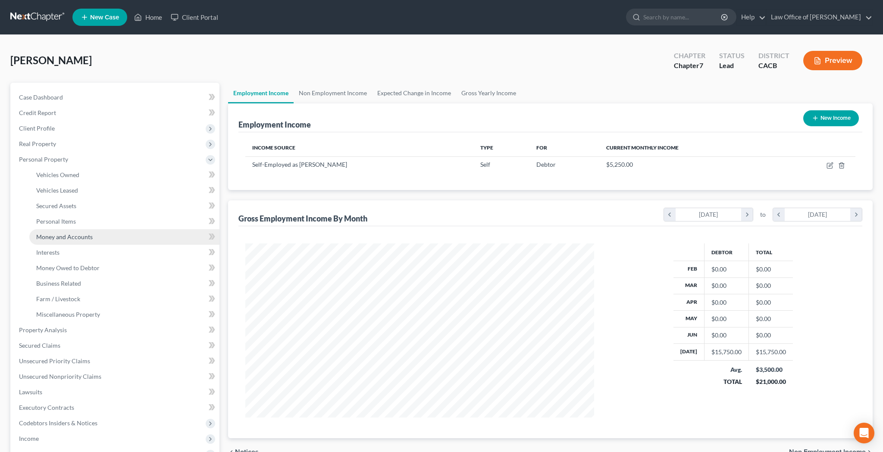
click at [65, 236] on span "Money and Accounts" at bounding box center [64, 236] width 56 height 7
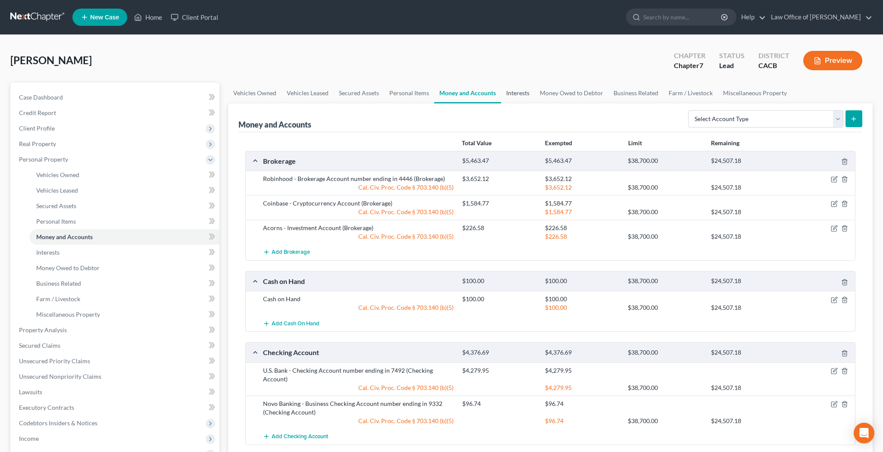
click at [516, 94] on link "Interests" at bounding box center [518, 93] width 34 height 21
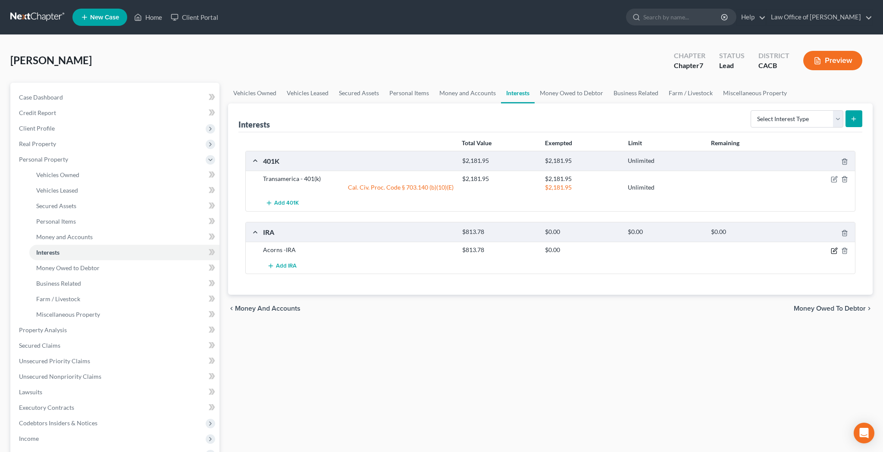
click at [832, 249] on icon "button" at bounding box center [833, 250] width 7 height 7
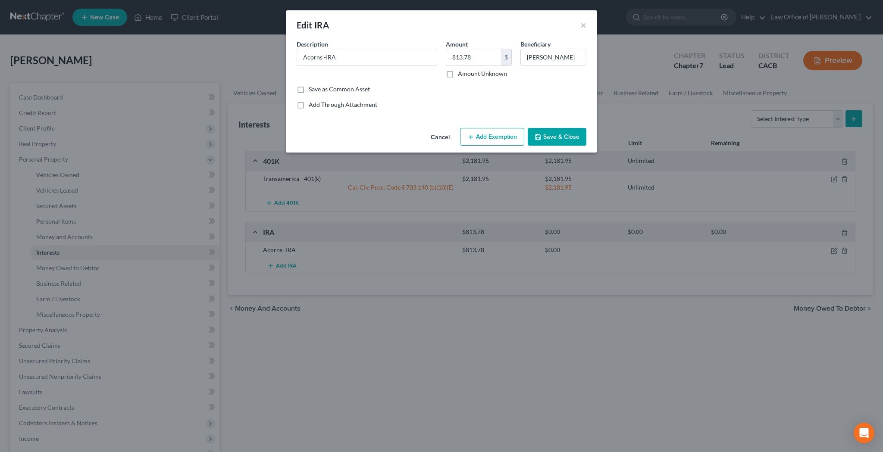
click at [505, 139] on button "Add Exemption" at bounding box center [492, 137] width 64 height 18
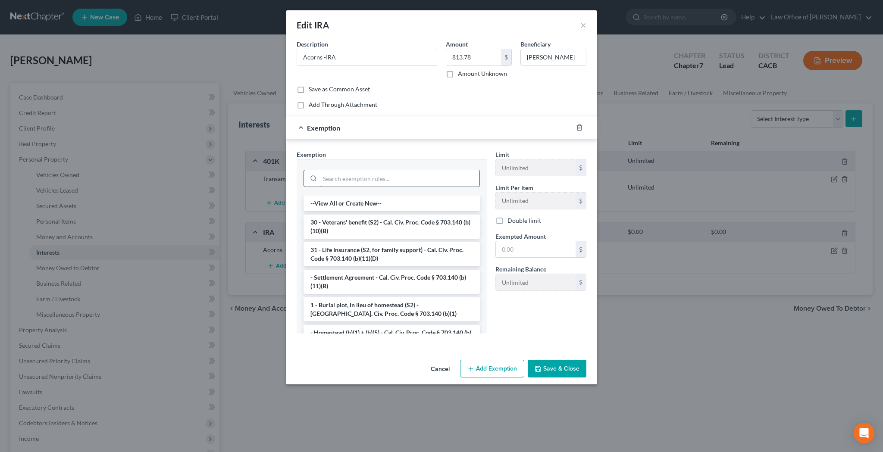
click at [389, 178] on input "search" at bounding box center [399, 178] width 159 height 16
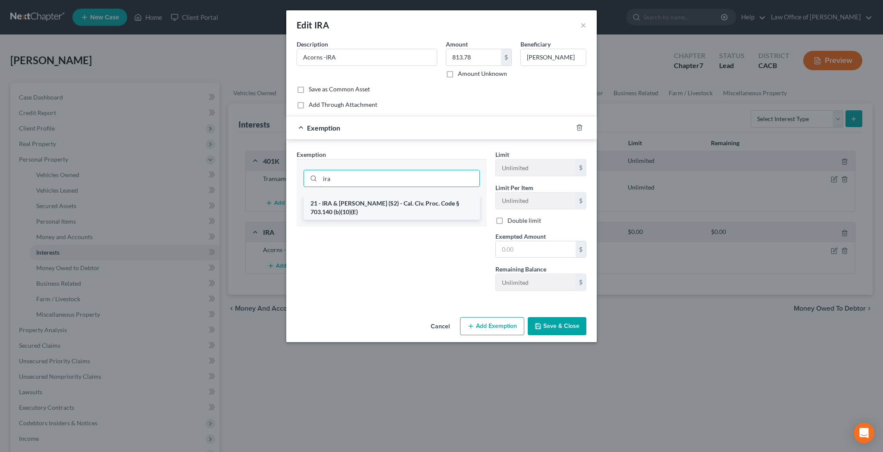
type input "ira"
click at [390, 208] on li "21 - IRA & [PERSON_NAME] (S2) - Cal. Civ. Proc. Code § 703.140 (b)(10)(E)" at bounding box center [391, 208] width 176 height 24
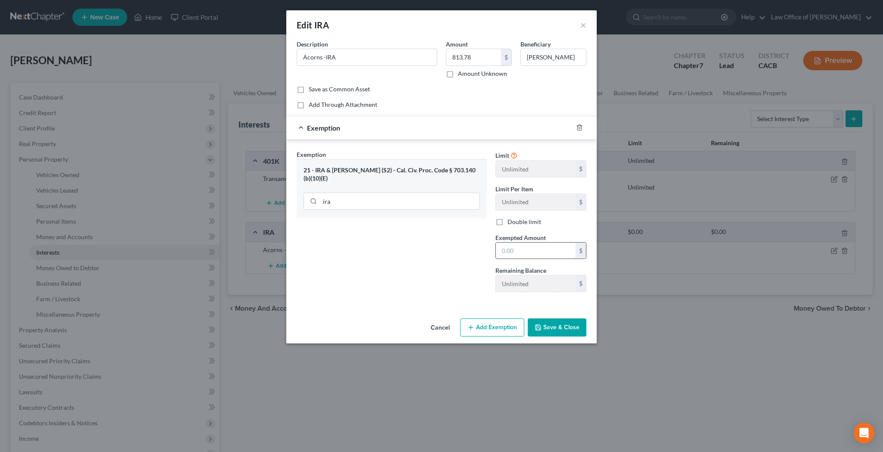
click at [541, 250] on input "text" at bounding box center [536, 251] width 80 height 16
type input "813.78"
click at [556, 328] on button "Save & Close" at bounding box center [557, 327] width 59 height 18
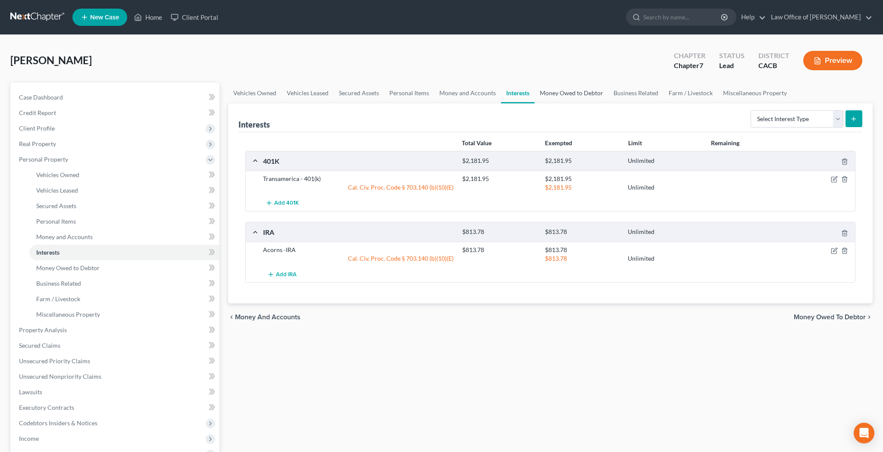
click at [571, 93] on link "Money Owed to Debtor" at bounding box center [571, 93] width 74 height 21
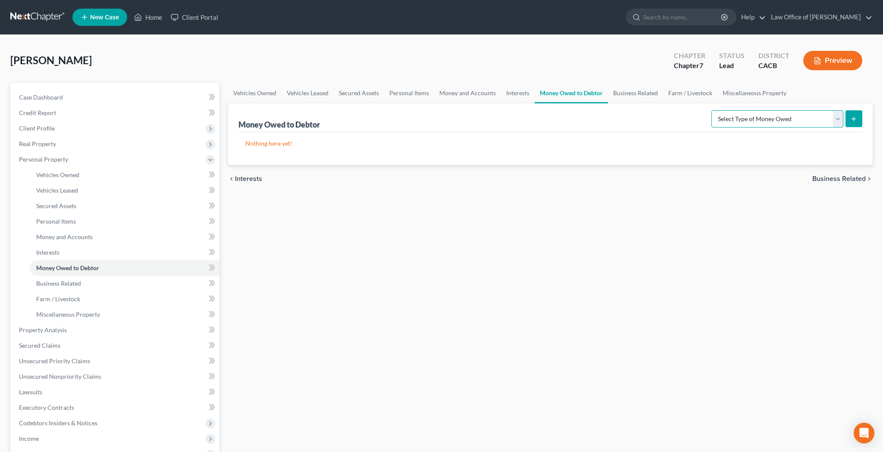
select select "alimony"
click at [852, 116] on icon "submit" at bounding box center [853, 119] width 7 height 7
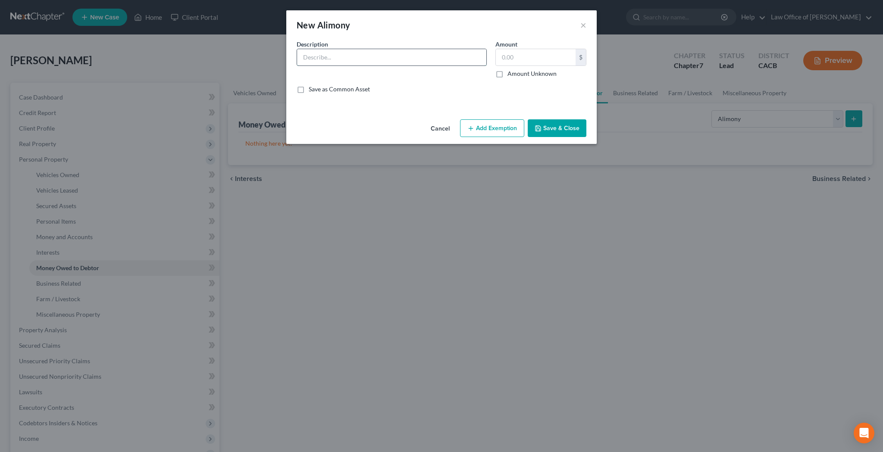
click at [402, 57] on input "text" at bounding box center [391, 57] width 189 height 16
type input "A"
click at [438, 128] on button "Cancel" at bounding box center [440, 128] width 33 height 17
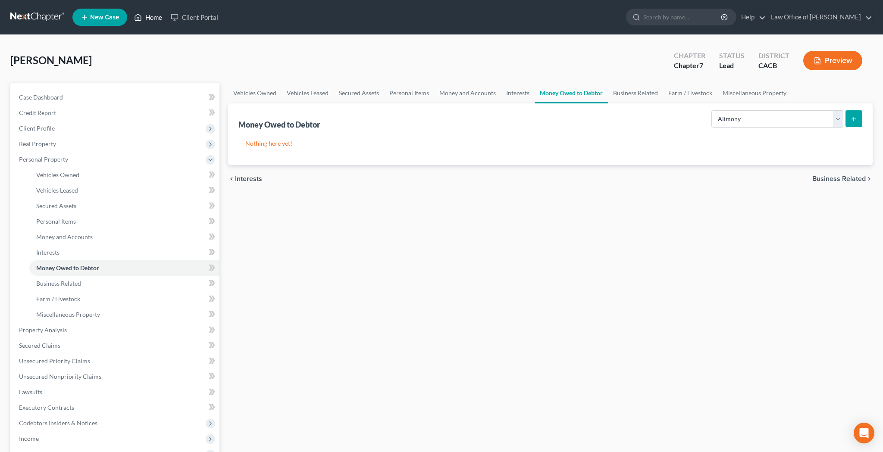
click at [153, 16] on link "Home" at bounding box center [148, 17] width 37 height 16
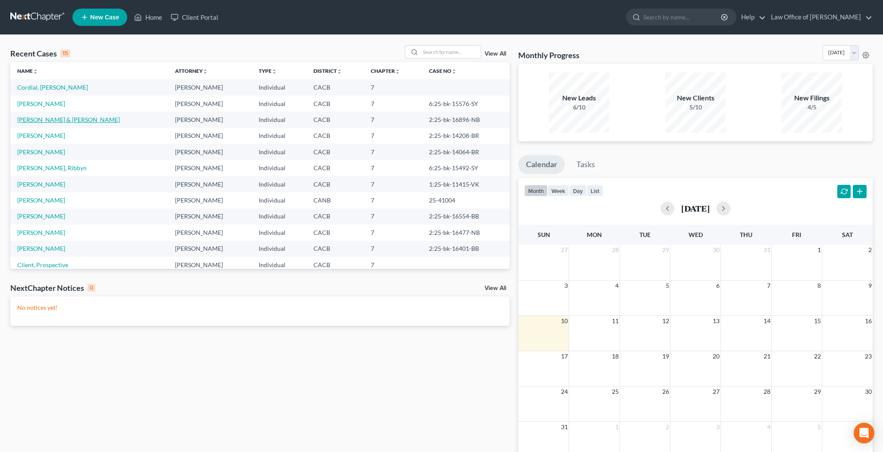
click at [57, 121] on link "[PERSON_NAME] & [PERSON_NAME]" at bounding box center [68, 119] width 103 height 7
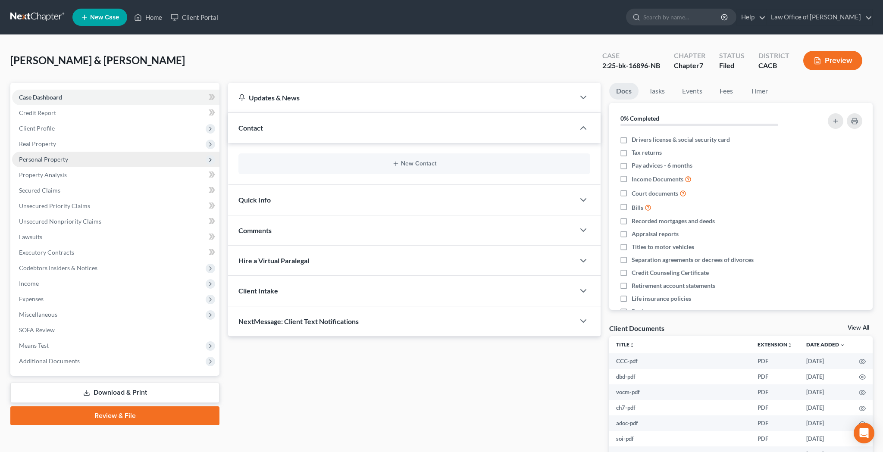
click at [59, 158] on span "Personal Property" at bounding box center [43, 159] width 49 height 7
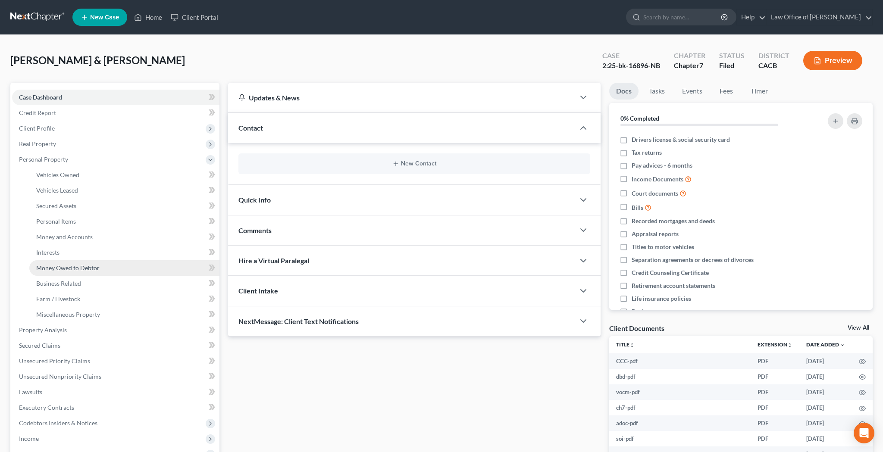
click at [69, 266] on span "Money Owed to Debtor" at bounding box center [67, 267] width 63 height 7
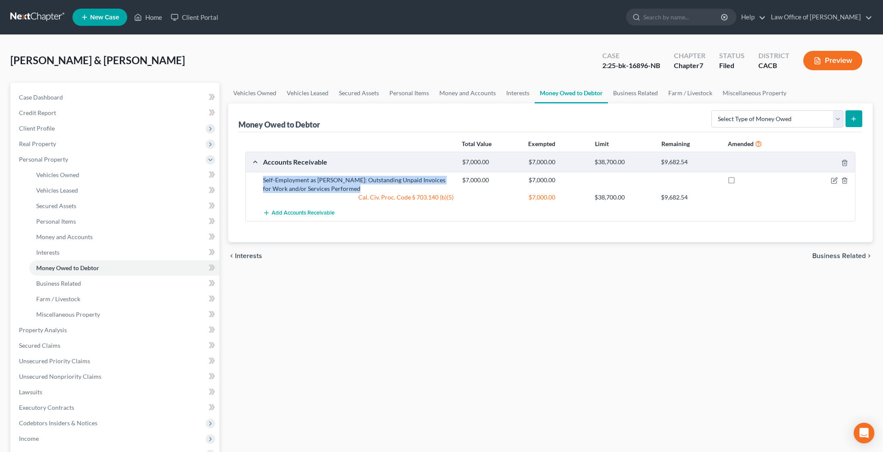
drag, startPoint x: 263, startPoint y: 181, endPoint x: 376, endPoint y: 186, distance: 112.6
click at [376, 186] on div "Self-Employment as Matthew Eaton: Outstanding Unpaid Invoices for Work and/or S…" at bounding box center [358, 184] width 199 height 17
copy div "Self-Employment as Matthew Eaton: Outstanding Unpaid Invoices for Work and/or S…"
click at [150, 14] on link "Home" at bounding box center [148, 17] width 37 height 16
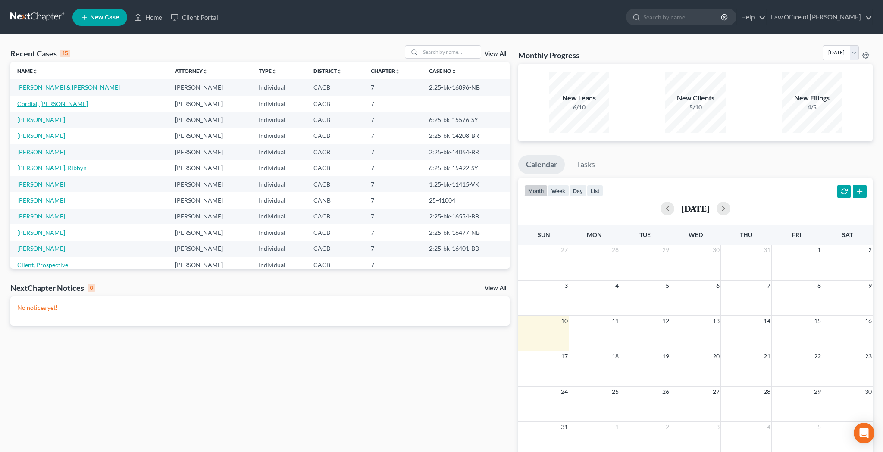
click at [54, 105] on link "Cordial, Gilbert Ross" at bounding box center [52, 103] width 71 height 7
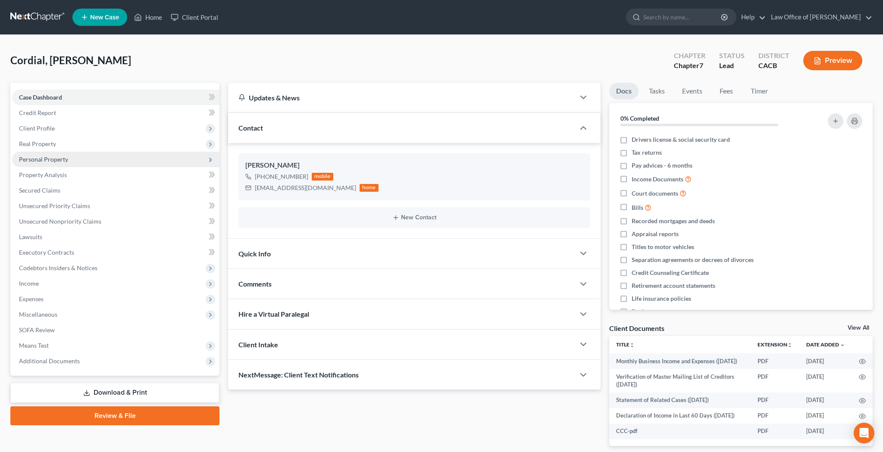
click at [56, 160] on span "Personal Property" at bounding box center [43, 159] width 49 height 7
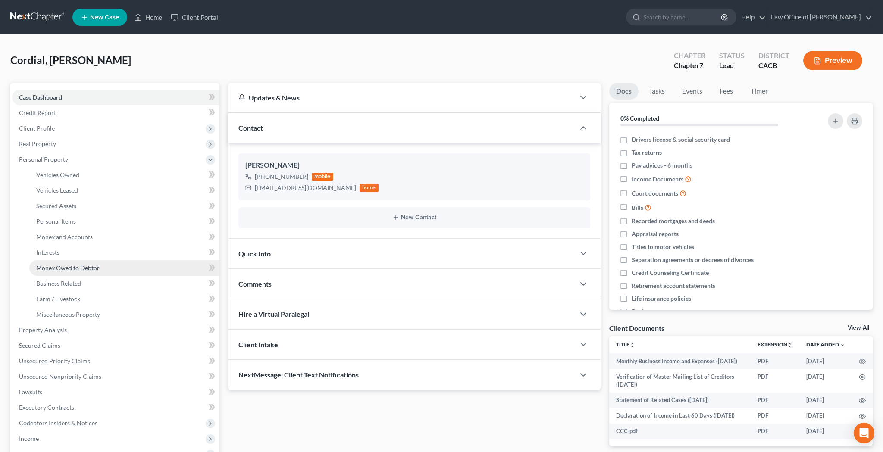
click at [67, 267] on span "Money Owed to Debtor" at bounding box center [67, 267] width 63 height 7
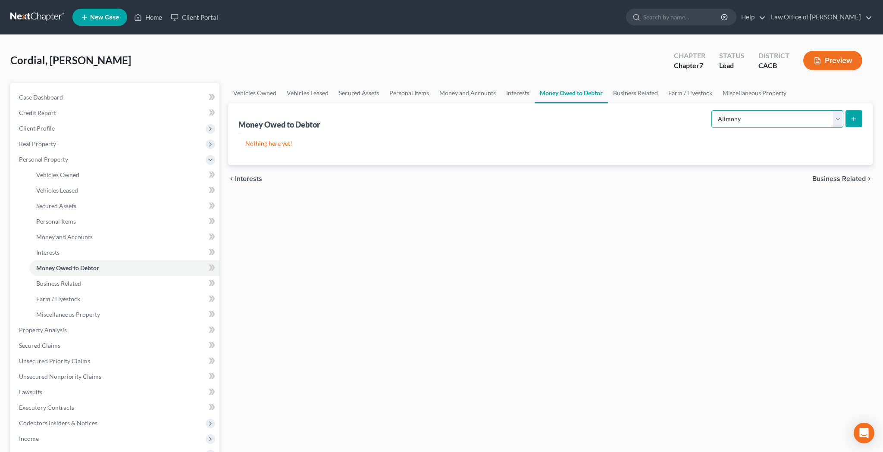
select select "accounts_receivable"
click at [853, 117] on line "submit" at bounding box center [853, 119] width 0 height 4
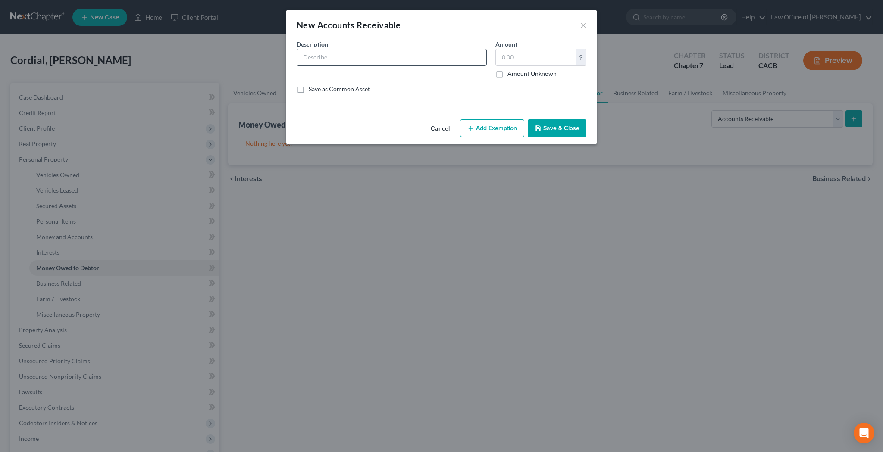
click at [393, 56] on input "text" at bounding box center [391, 57] width 189 height 16
paste input "Self-Employment as Matthew Eaton: Outstanding Unpaid Invoices for Work and/or S…"
click at [347, 59] on input "Self-Employment as Matthew Eaton: Outstanding Unpaid Invoices for Work and/or S…" at bounding box center [391, 57] width 189 height 16
click at [471, 58] on input "Self-Employment as Gilbert Ross Cordial: Outstanding Unpaid Invoices for Work a…" at bounding box center [391, 57] width 189 height 16
type input "Self-Employment as Gilbert Ross Cordial: Outstanding Unpaid Invoices for Work a…"
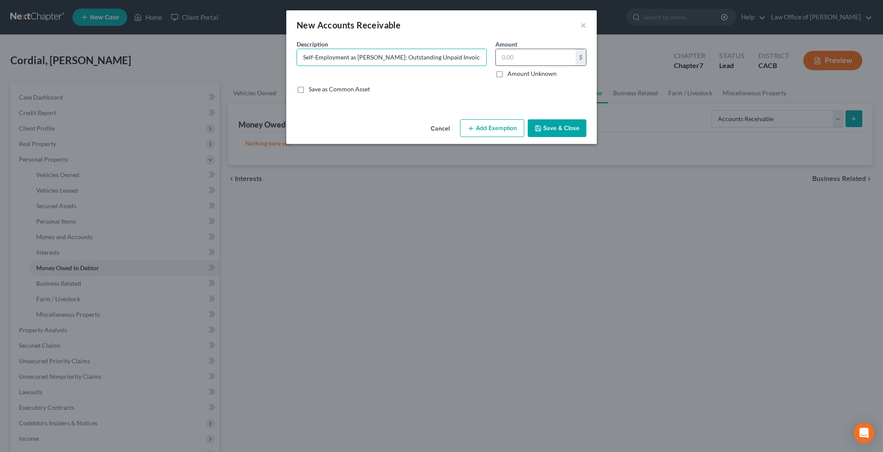
click at [548, 51] on input "text" at bounding box center [536, 57] width 80 height 16
type input "3,000"
click at [465, 56] on input "Self-Employment as Gilbert Ross Cordial: Outstanding Unpaid Invoices for Work a…" at bounding box center [391, 57] width 189 height 16
type input "Self-Employment as Gilbert Ross Cordial: Outstanding Unpaid Invoice for Work an…"
click at [490, 131] on button "Add Exemption" at bounding box center [492, 128] width 64 height 18
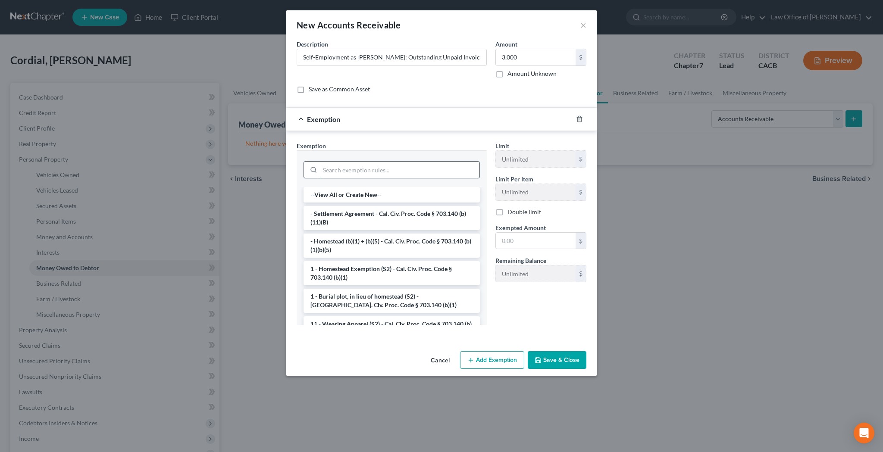
click at [423, 172] on input "search" at bounding box center [399, 170] width 159 height 16
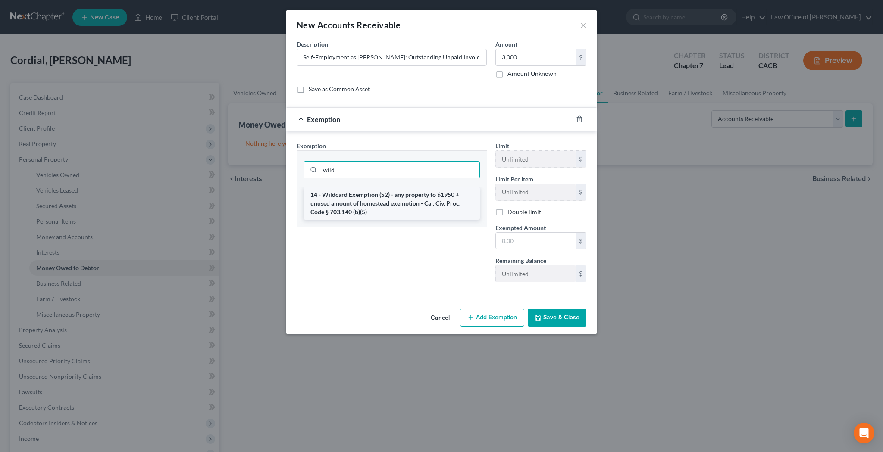
type input "wild"
click at [396, 201] on li "14 - Wildcard Exemption (S2) - any property to $1950 + unused amount of homeste…" at bounding box center [391, 203] width 176 height 33
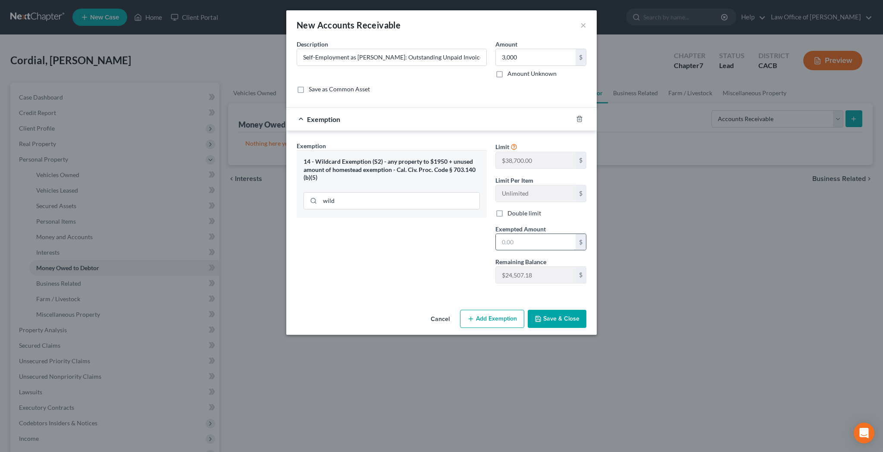
click at [518, 242] on input "text" at bounding box center [536, 242] width 80 height 16
click at [549, 315] on button "Save & Close" at bounding box center [557, 319] width 59 height 18
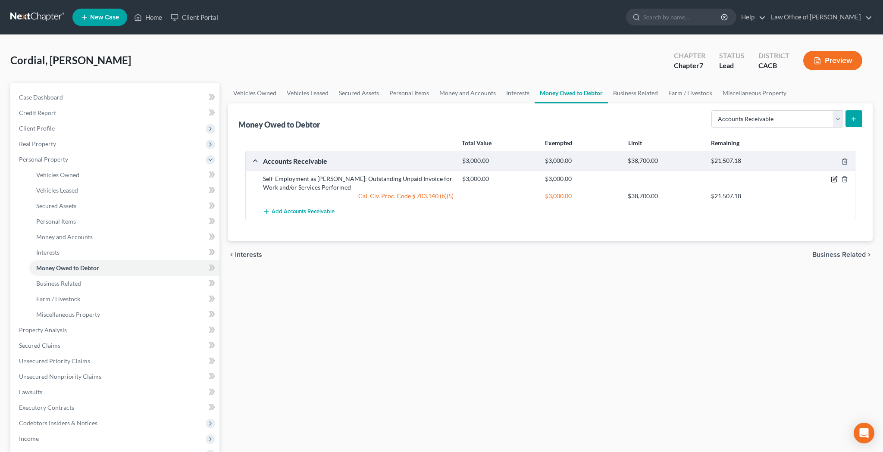
click at [830, 180] on icon "button" at bounding box center [833, 179] width 7 height 7
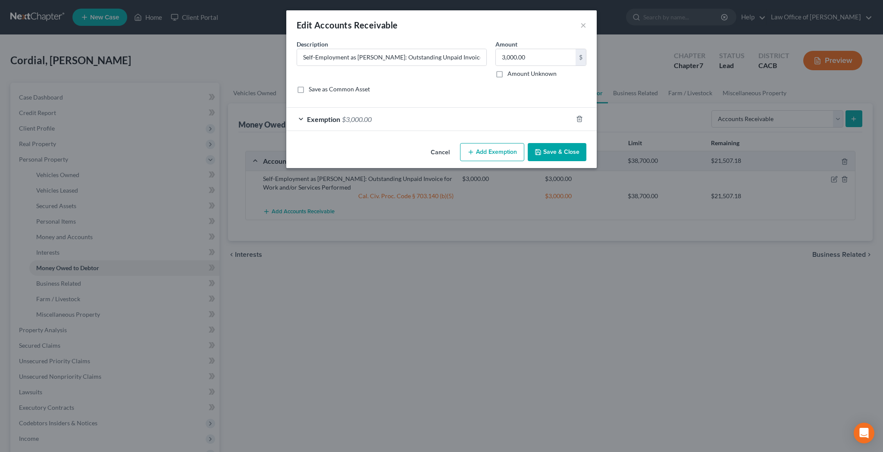
click at [483, 150] on button "Add Exemption" at bounding box center [492, 152] width 64 height 18
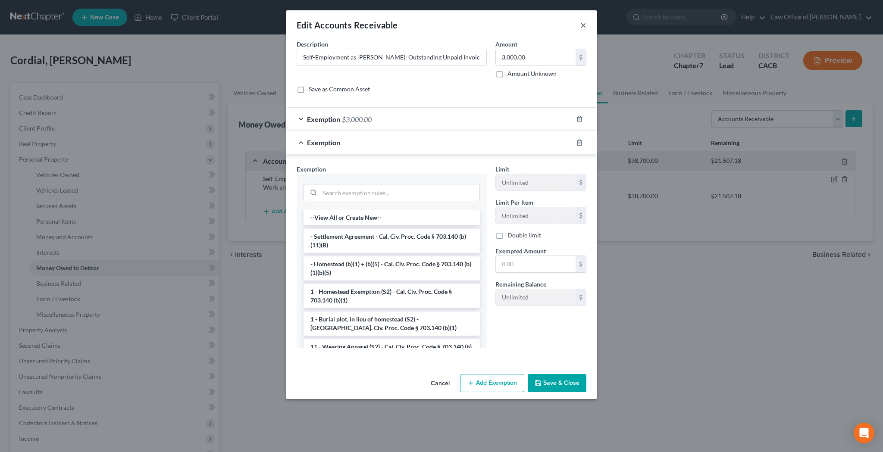
click at [581, 26] on button "×" at bounding box center [583, 25] width 6 height 10
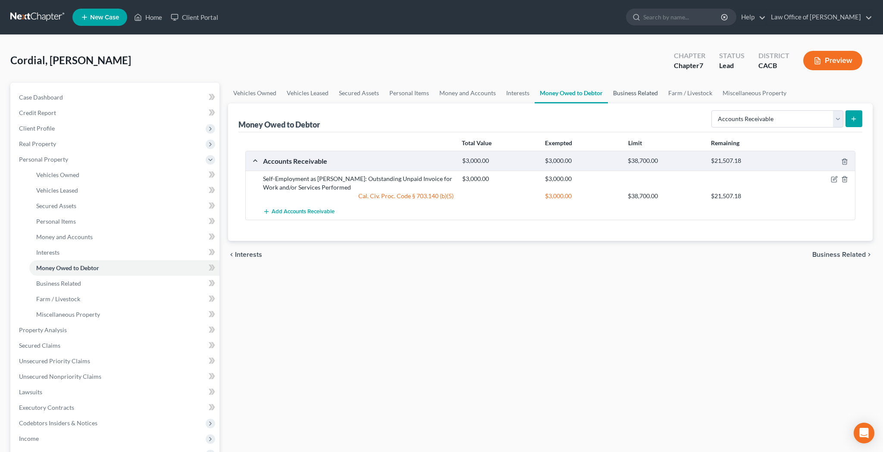
click at [642, 91] on link "Business Related" at bounding box center [635, 93] width 55 height 21
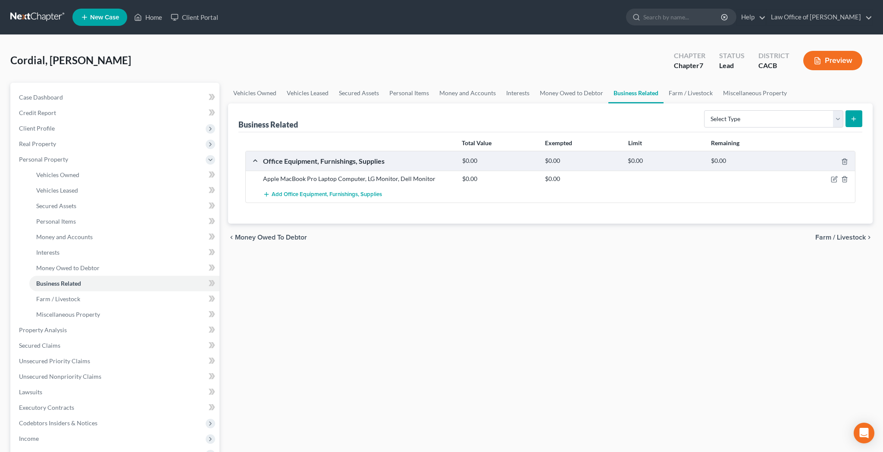
click at [830, 180] on div at bounding box center [822, 179] width 66 height 9
click at [833, 180] on icon "button" at bounding box center [835, 179] width 4 height 4
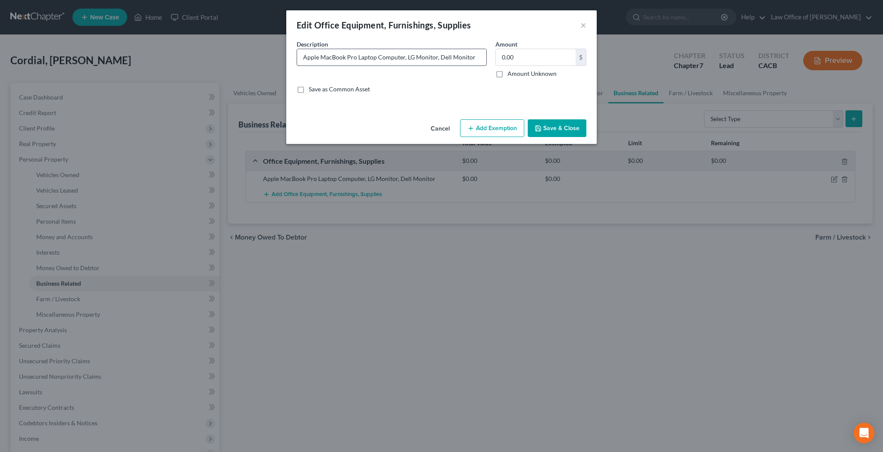
click at [441, 58] on input "Apple MacBook Pro Laptop Computer, LG Monitor, Dell Monitor" at bounding box center [391, 57] width 189 height 16
click at [439, 56] on input "Apple MacBook Pro Laptop Computer, LG Monitor, Dell Monitor" at bounding box center [391, 57] width 189 height 16
click at [512, 59] on input "0.00" at bounding box center [536, 57] width 80 height 16
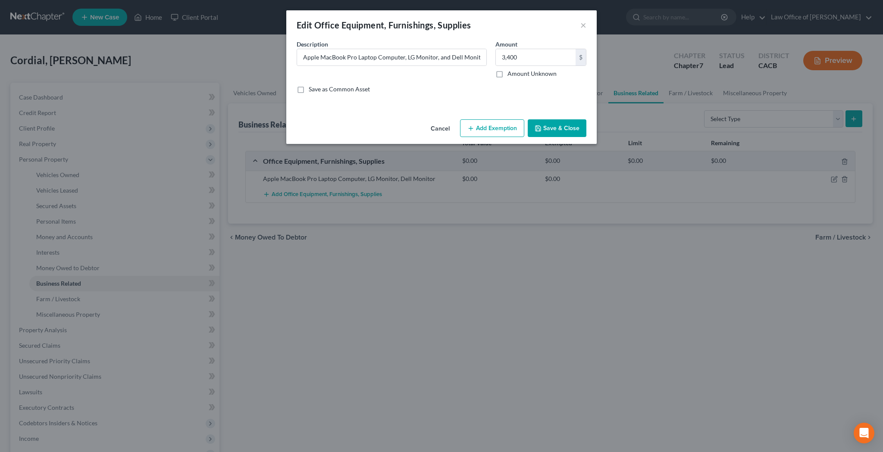
click at [491, 131] on button "Add Exemption" at bounding box center [492, 128] width 64 height 18
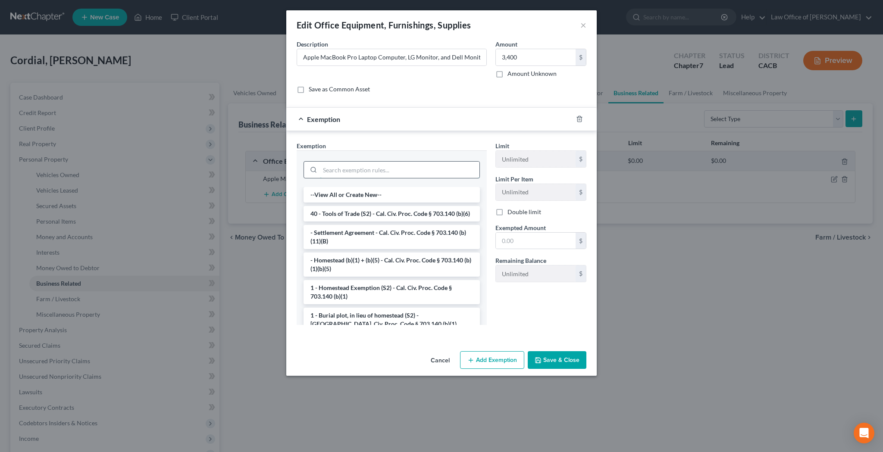
click at [425, 169] on input "search" at bounding box center [399, 170] width 159 height 16
click at [419, 212] on li "40 - Tools of Trade (S2) - Cal. Civ. Proc. Code § 703.140 (b)(6)" at bounding box center [391, 214] width 176 height 16
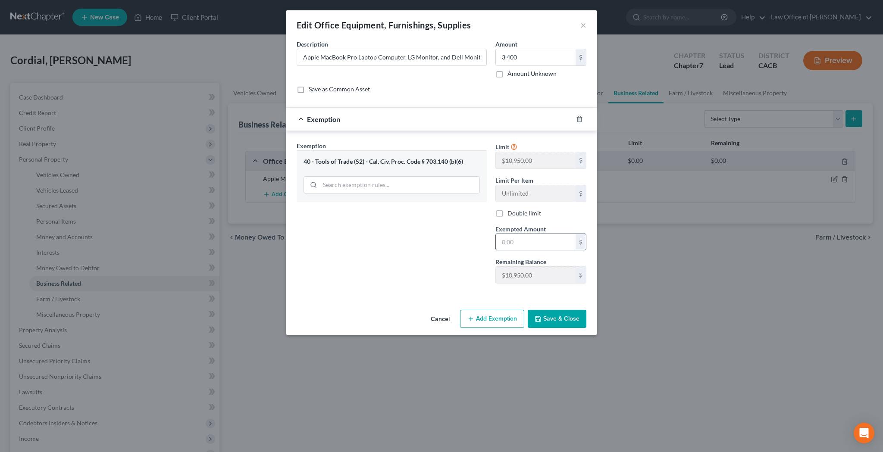
click at [510, 244] on input "text" at bounding box center [536, 242] width 80 height 16
click at [550, 315] on button "Save & Close" at bounding box center [557, 319] width 59 height 18
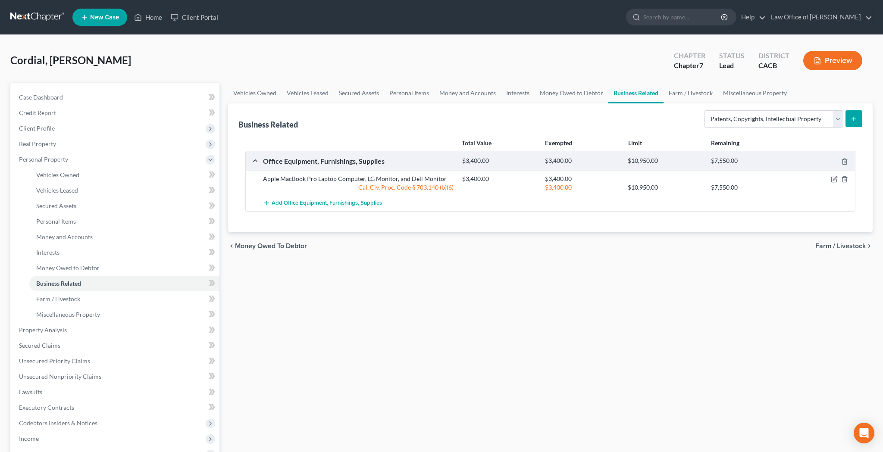
click at [854, 119] on icon "submit" at bounding box center [853, 119] width 7 height 7
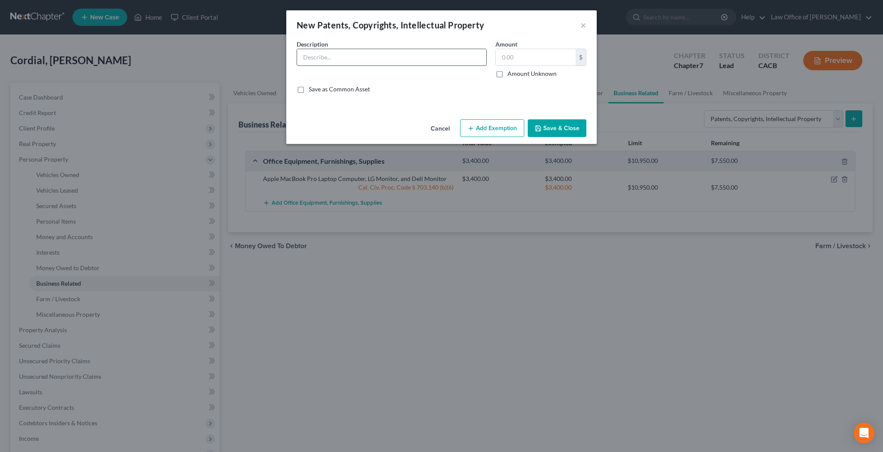
click at [430, 58] on input "text" at bounding box center [391, 57] width 189 height 16
click at [526, 61] on input "text" at bounding box center [536, 57] width 80 height 16
click at [561, 129] on button "Save & Close" at bounding box center [557, 128] width 59 height 18
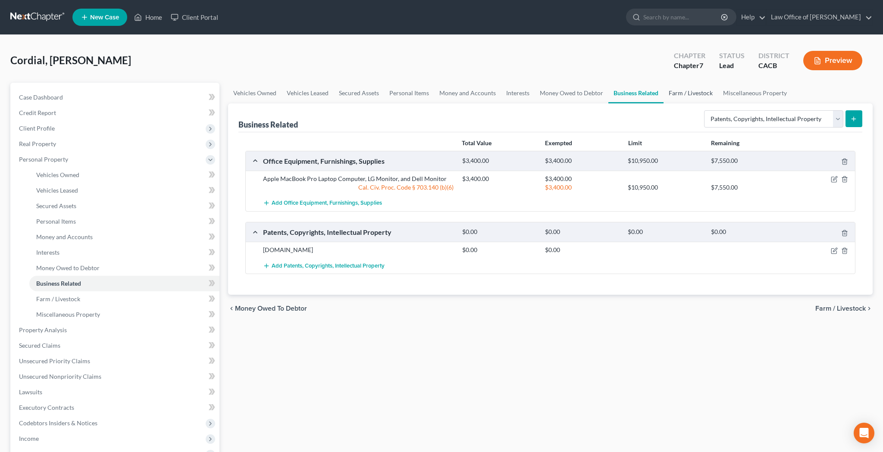
click at [681, 93] on link "Farm / Livestock" at bounding box center [690, 93] width 54 height 21
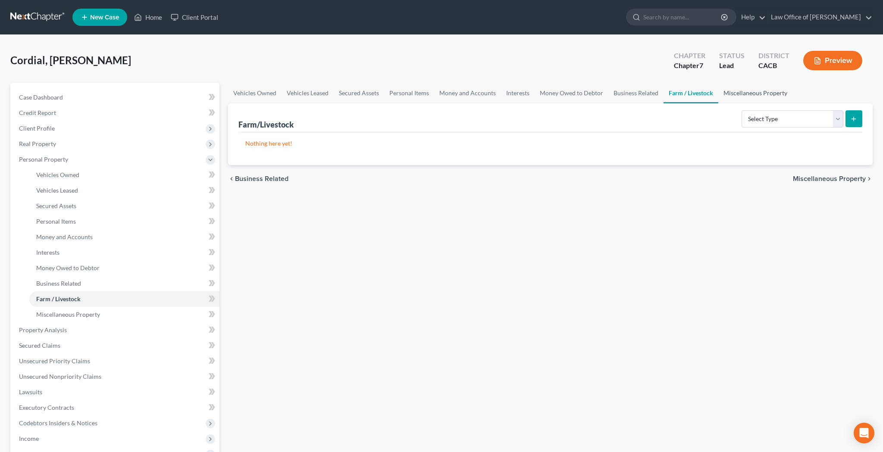
click at [755, 91] on link "Miscellaneous Property" at bounding box center [755, 93] width 74 height 21
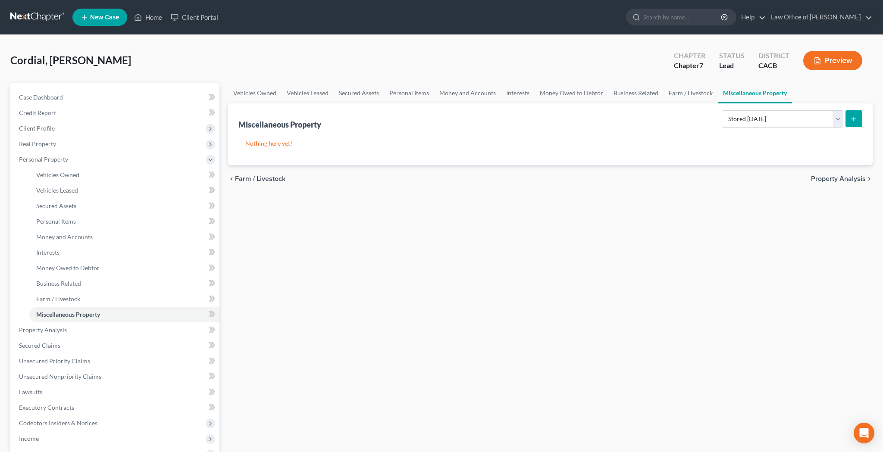
click at [852, 119] on icon "submit" at bounding box center [853, 119] width 7 height 7
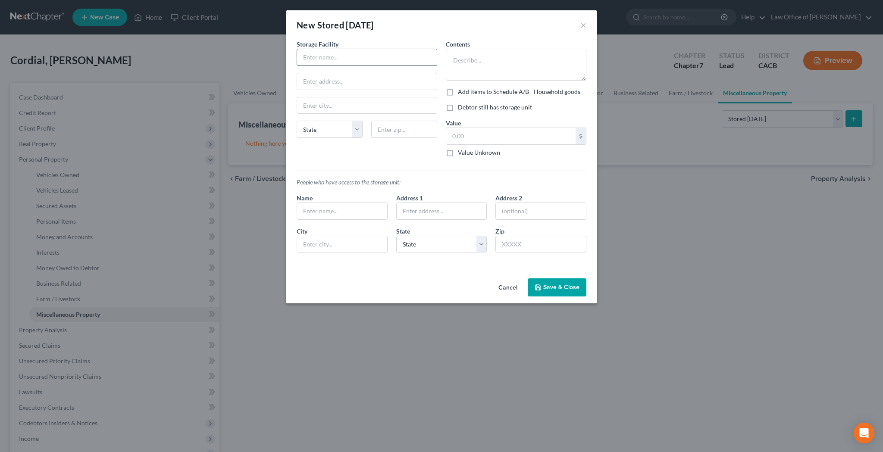
click at [403, 61] on input "text" at bounding box center [367, 57] width 140 height 16
click at [334, 80] on input "text" at bounding box center [367, 81] width 140 height 16
paste input "514-1566 S Indiana St"
click at [396, 133] on input "text" at bounding box center [404, 129] width 66 height 17
click at [484, 59] on textarea at bounding box center [516, 65] width 140 height 32
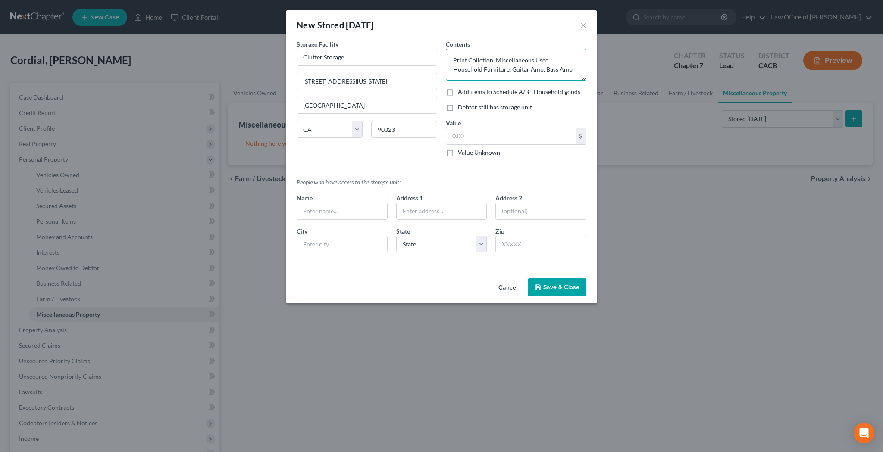
click at [481, 62] on textarea "Print Colletion, Miscellaneous Used Household Furniture, Guitar Amp, Bass Amp" at bounding box center [516, 65] width 140 height 32
click at [543, 70] on textarea "Print Collection, Miscellaneous Used Household Furniture, Guitar Amp, Bass Amp" at bounding box center [516, 65] width 140 height 32
click at [458, 108] on label "Debtor still has storage unit" at bounding box center [495, 107] width 74 height 9
click at [461, 108] on input "Debtor still has storage unit" at bounding box center [464, 106] width 6 height 6
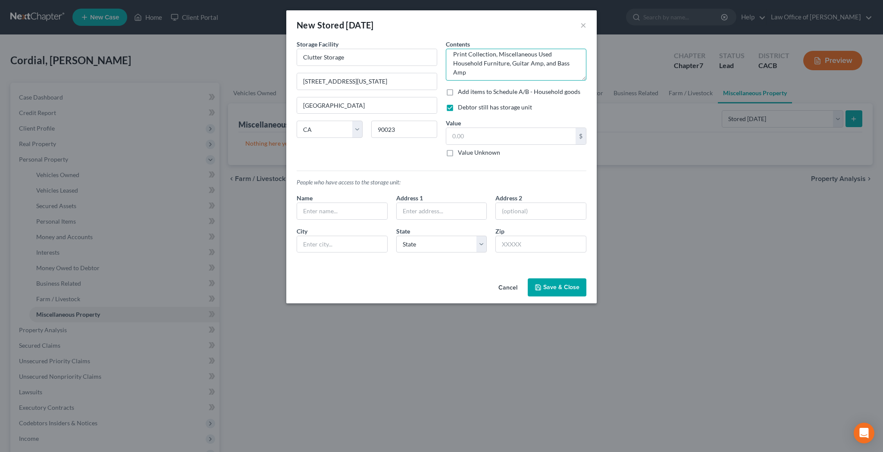
drag, startPoint x: 496, startPoint y: 55, endPoint x: 455, endPoint y: 54, distance: 41.8
click at [455, 54] on textarea "Print Collection, Miscellaneous Used Household Furniture, Guitar Amp, and Bass …" at bounding box center [516, 65] width 140 height 32
click at [456, 56] on textarea "Print Collection, Miscellaneous Used Household Furniture, Guitar Amp, and Bass …" at bounding box center [516, 65] width 140 height 32
click at [458, 91] on label "Add items to Schedule A/B - Household goods" at bounding box center [519, 91] width 122 height 9
click at [461, 91] on input "Add items to Schedule A/B - Household goods" at bounding box center [464, 90] width 6 height 6
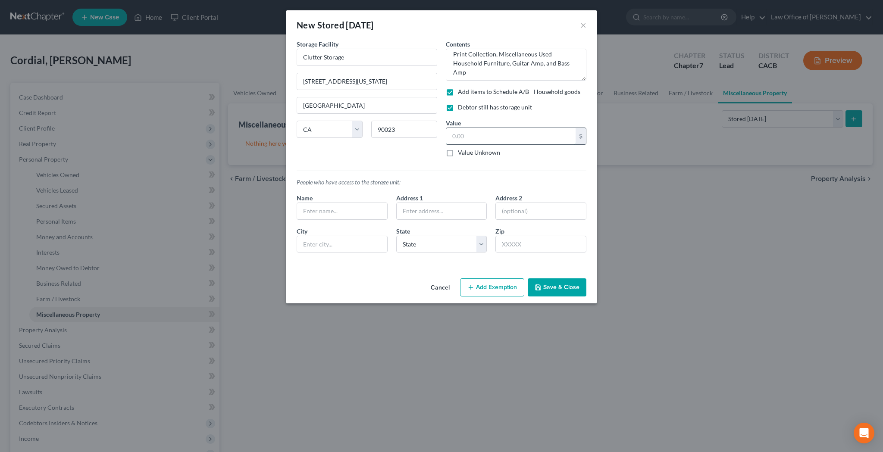
click at [468, 133] on input "text" at bounding box center [510, 136] width 129 height 16
click at [362, 210] on input "text" at bounding box center [342, 211] width 90 height 16
click at [515, 248] on input "text" at bounding box center [540, 244] width 91 height 17
click at [534, 211] on input "text" at bounding box center [541, 211] width 90 height 16
click at [453, 209] on input "text" at bounding box center [441, 211] width 90 height 16
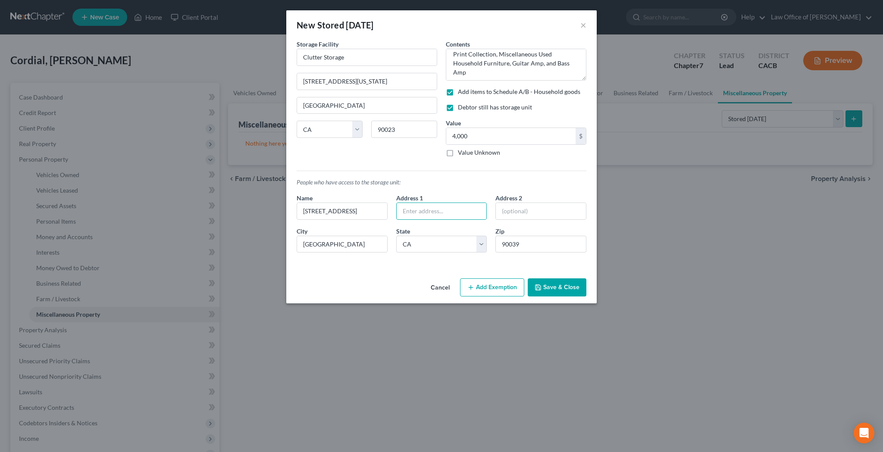
click at [484, 185] on p "People who have access to the storage unit:" at bounding box center [442, 182] width 290 height 9
click at [567, 287] on button "Save & Close" at bounding box center [557, 287] width 59 height 18
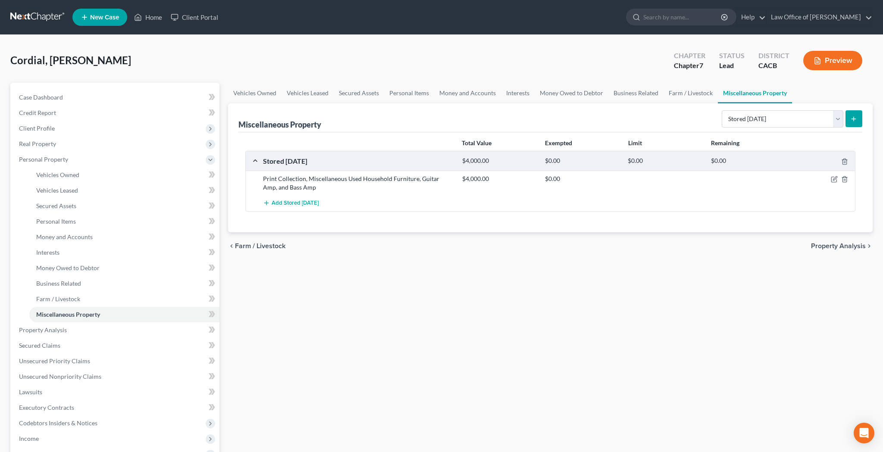
click at [832, 59] on button "Preview" at bounding box center [832, 60] width 59 height 19
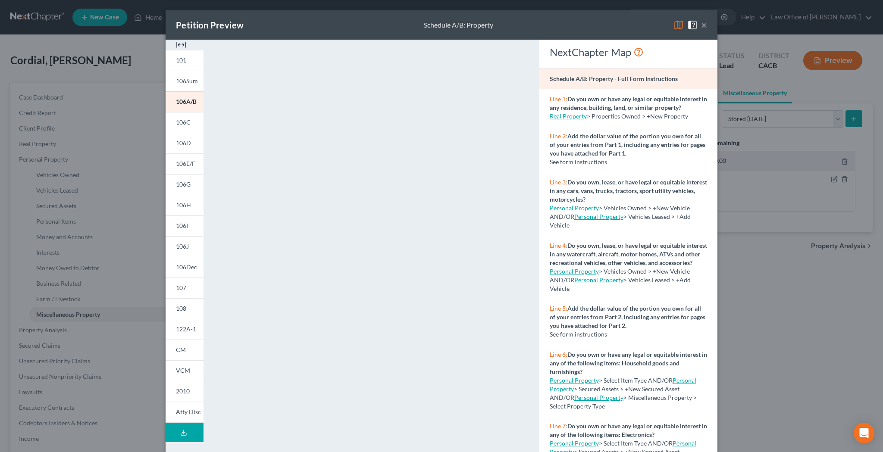
click at [702, 25] on button "×" at bounding box center [704, 25] width 6 height 10
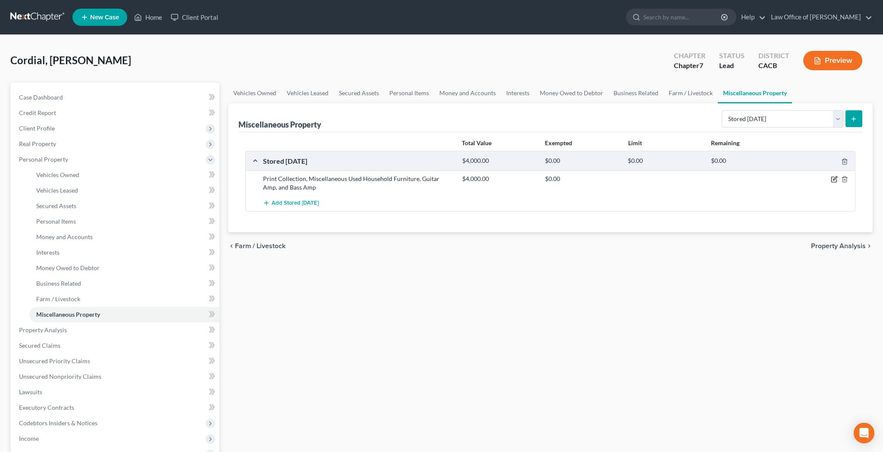
click at [834, 178] on icon "button" at bounding box center [835, 179] width 4 height 4
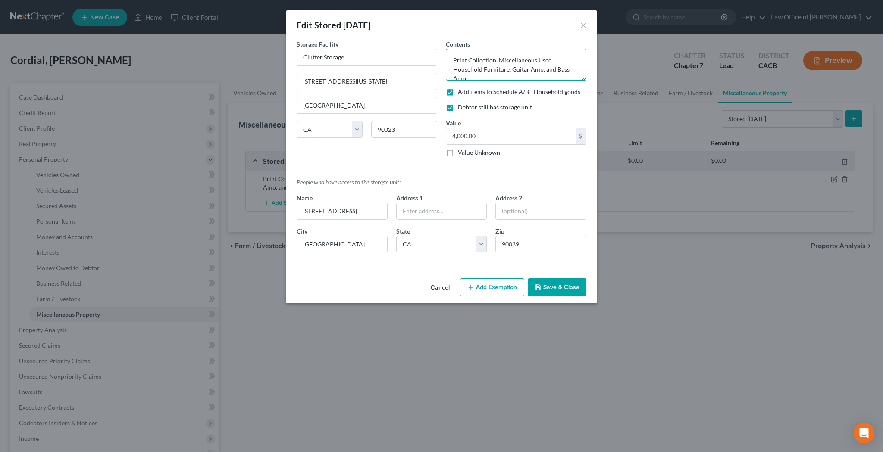
drag, startPoint x: 497, startPoint y: 61, endPoint x: 450, endPoint y: 61, distance: 47.0
click at [450, 61] on textarea "Print Collection, Miscellaneous Used Household Furniture, Guitar Amp, and Bass …" at bounding box center [516, 65] width 140 height 32
click at [562, 62] on textarea "Miscellaneous Used Household Furniture, Guitar Amp, and Bass Amp" at bounding box center [516, 65] width 140 height 32
click at [540, 71] on textarea "Miscellaneous Used Household Furniture, Guitar Amp, and Bass Amp" at bounding box center [516, 65] width 140 height 32
click at [458, 93] on label "Add items to Schedule A/B - Household goods" at bounding box center [519, 91] width 122 height 9
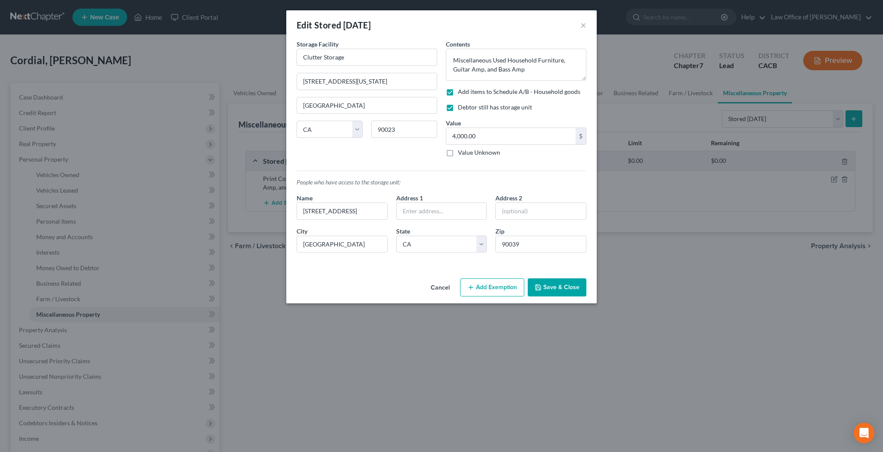
click at [461, 93] on input "Add items to Schedule A/B - Household goods" at bounding box center [464, 90] width 6 height 6
click at [540, 71] on textarea "Miscellaneous Used Household Furniture, Guitar Amp, and Bass Amp" at bounding box center [516, 65] width 140 height 32
click at [455, 61] on textarea "Miscellaneous Used Household Furniture" at bounding box center [516, 65] width 140 height 32
paste textarea "Print Collection,"
click at [569, 59] on textarea "Print Collection, Used Household Furniture" at bounding box center [516, 65] width 140 height 32
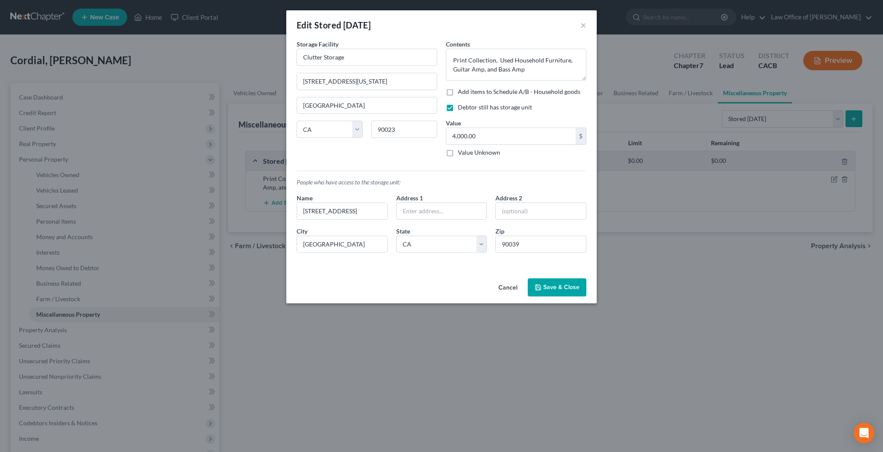
click at [569, 284] on button "Save & Close" at bounding box center [557, 287] width 59 height 18
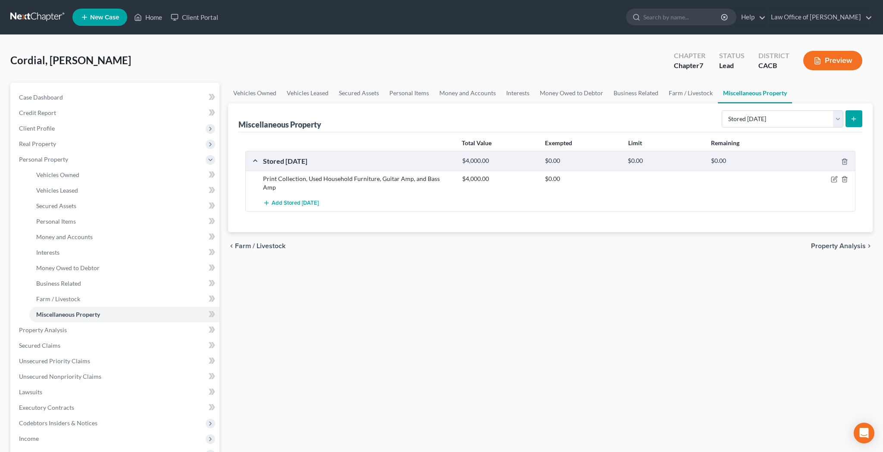
click at [817, 63] on icon "button" at bounding box center [817, 61] width 8 height 8
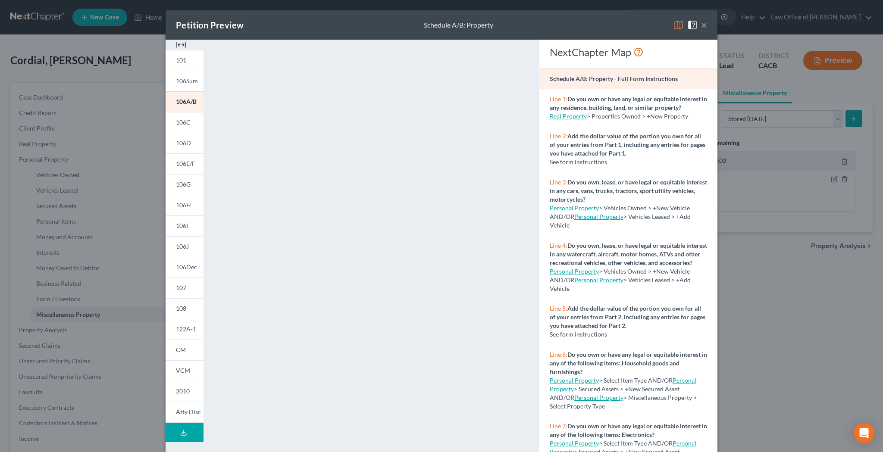
click at [702, 26] on button "×" at bounding box center [704, 25] width 6 height 10
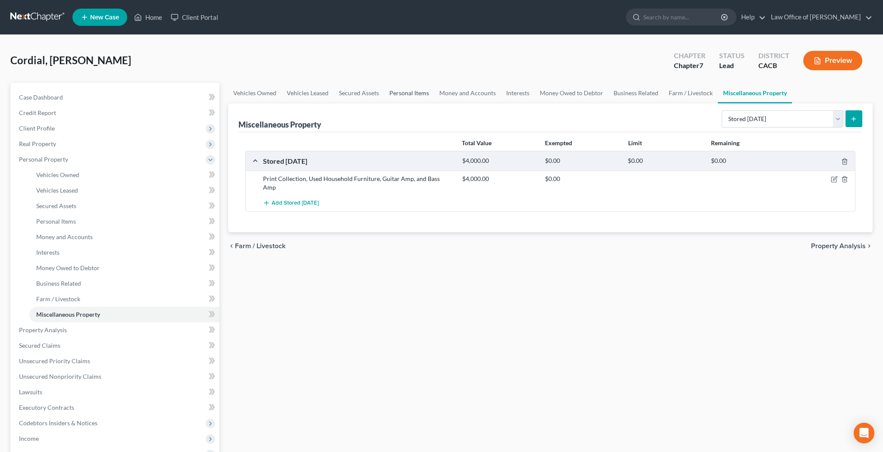
click at [414, 93] on link "Personal Items" at bounding box center [409, 93] width 50 height 21
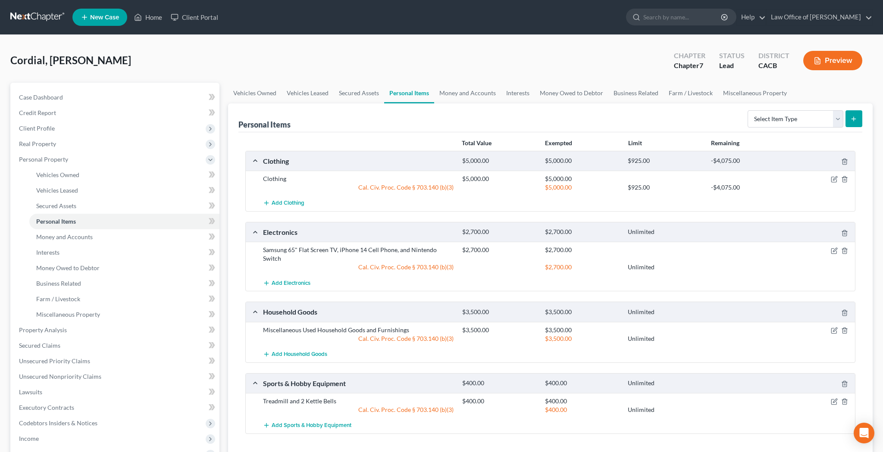
scroll to position [6, 0]
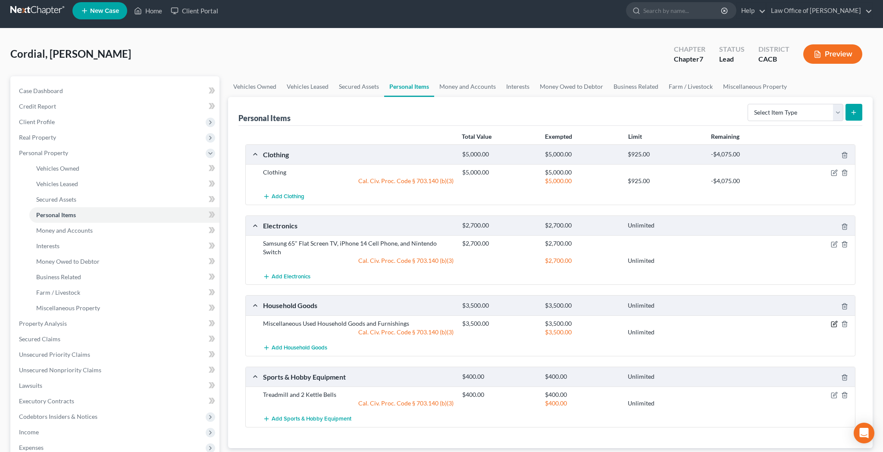
click at [833, 321] on icon "button" at bounding box center [833, 324] width 7 height 7
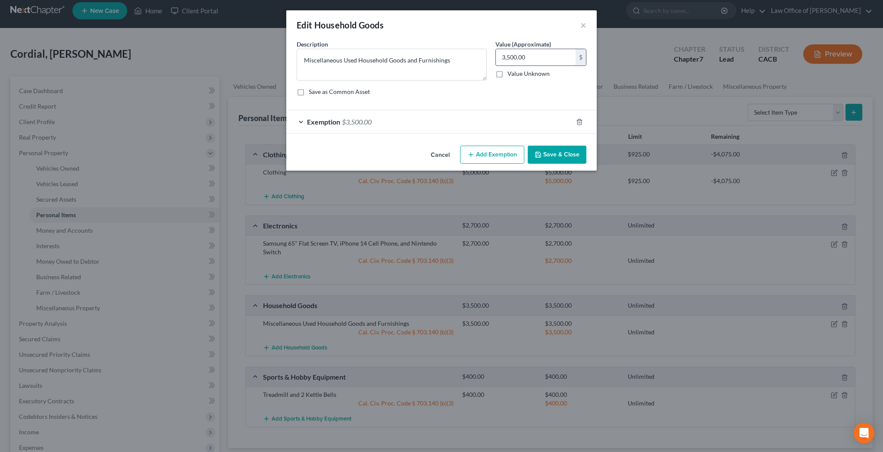
drag, startPoint x: 535, startPoint y: 58, endPoint x: 498, endPoint y: 58, distance: 37.5
click at [498, 58] on input "3,500.00" at bounding box center [536, 57] width 80 height 16
click at [299, 121] on div "Exemption $3,500.00" at bounding box center [429, 121] width 286 height 23
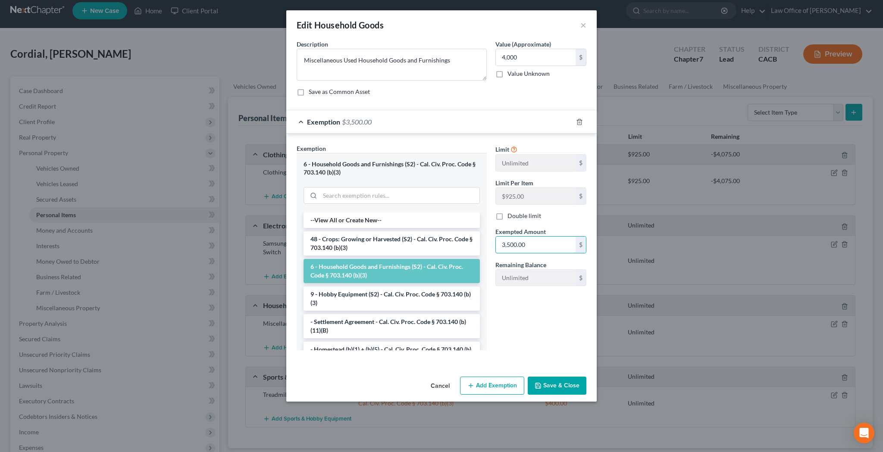
drag, startPoint x: 534, startPoint y: 242, endPoint x: 493, endPoint y: 242, distance: 40.9
click at [493, 242] on div "Exempted Amount * 3,500.00 $" at bounding box center [541, 240] width 100 height 26
click at [551, 384] on button "Save & Close" at bounding box center [557, 386] width 59 height 18
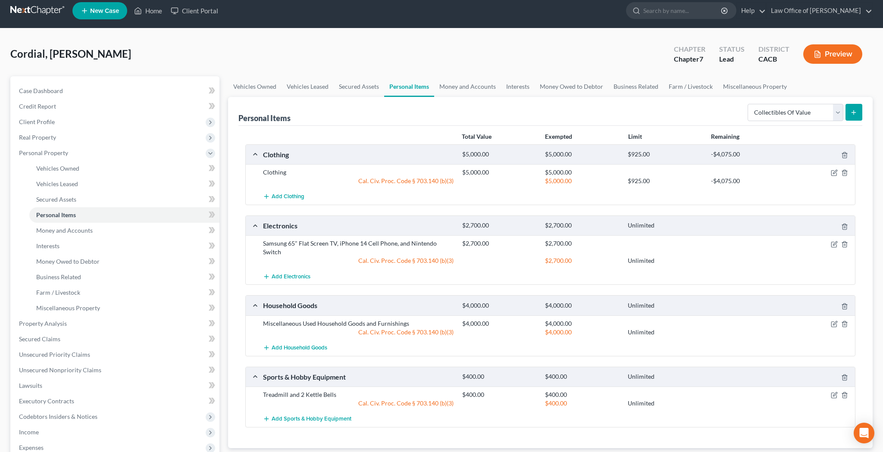
click at [853, 112] on line "submit" at bounding box center [854, 112] width 4 height 0
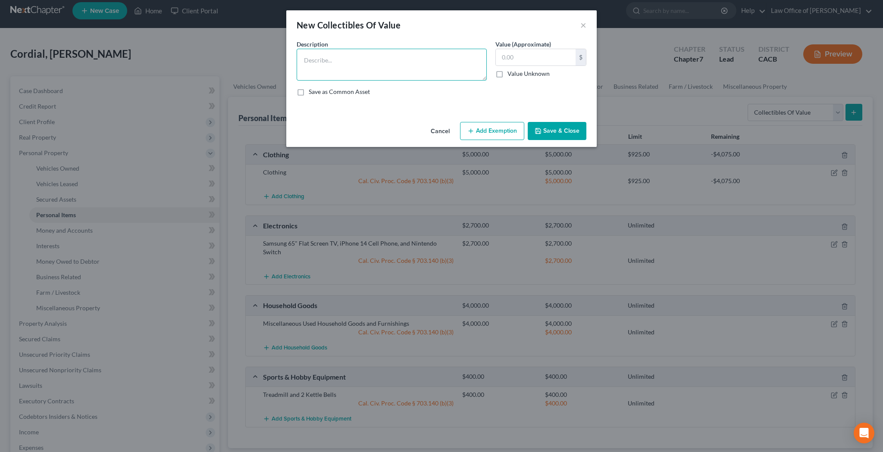
click at [415, 55] on textarea at bounding box center [392, 65] width 190 height 32
paste textarea "Print Collection,"
click at [507, 59] on input "text" at bounding box center [536, 57] width 80 height 16
click at [496, 126] on button "Add Exemption" at bounding box center [492, 131] width 64 height 18
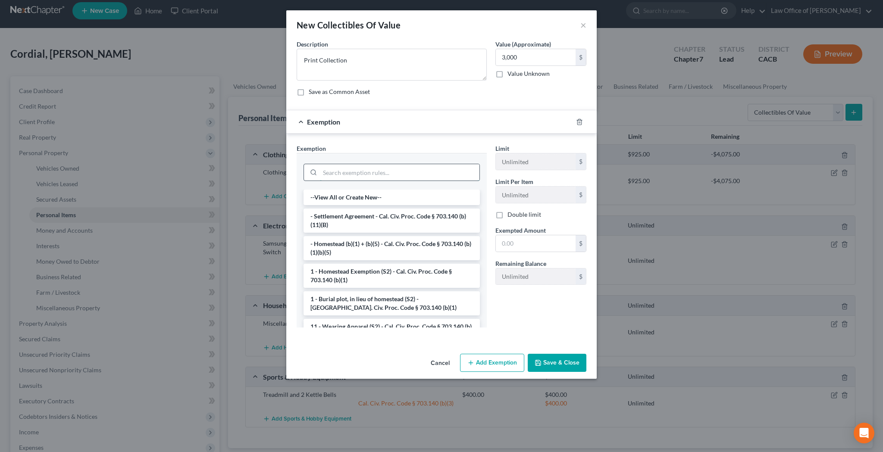
click at [434, 169] on input "search" at bounding box center [399, 172] width 159 height 16
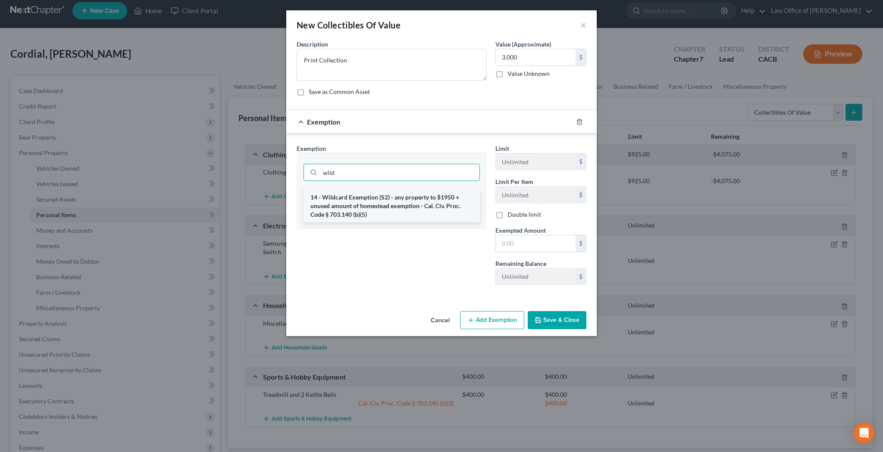
click at [426, 198] on li "14 - Wildcard Exemption (S2) - any property to $1950 + unused amount of homeste…" at bounding box center [391, 206] width 176 height 33
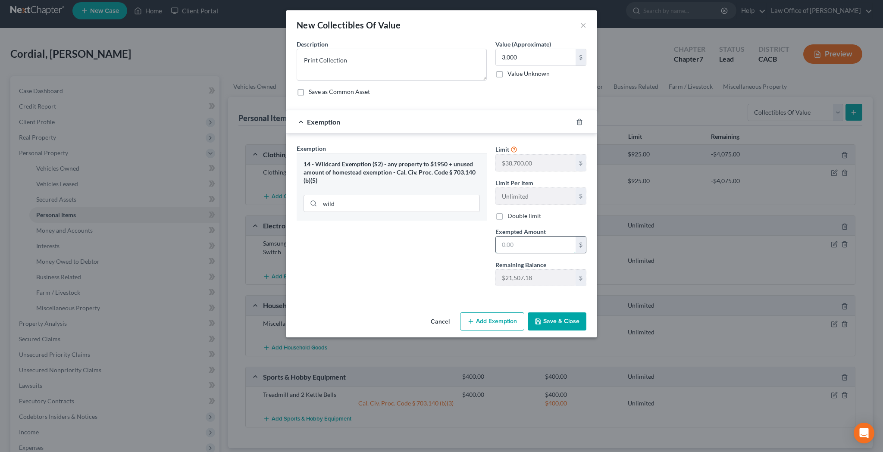
click at [518, 240] on input "text" at bounding box center [536, 245] width 80 height 16
click at [550, 318] on button "Save & Close" at bounding box center [557, 321] width 59 height 18
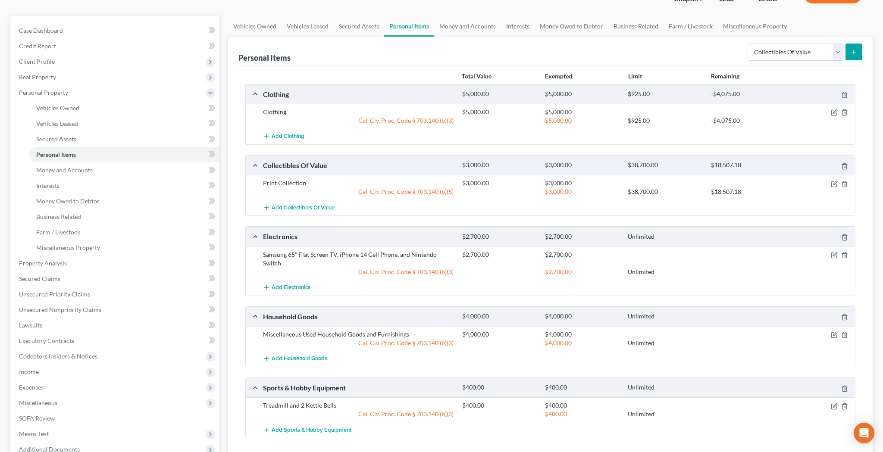
scroll to position [67, 0]
click at [831, 403] on icon "button" at bounding box center [833, 406] width 7 height 7
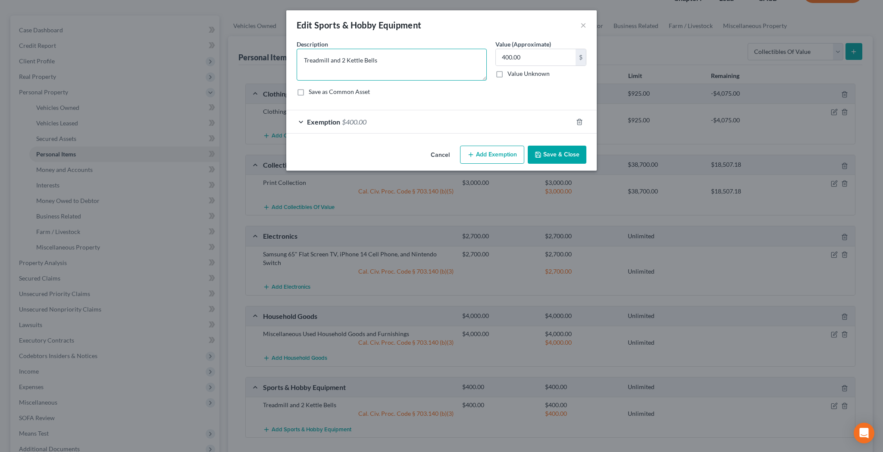
click at [342, 60] on textarea "Treadmill and 2 Kettle Bells" at bounding box center [392, 65] width 190 height 32
click at [389, 59] on textarea "Treadmill, 2 Kettle Bells" at bounding box center [392, 65] width 190 height 32
click at [402, 60] on textarea "Treadmill, 2 Kettle Bells, Guitar Amp, Bass Amp" at bounding box center [392, 65] width 190 height 32
click at [527, 59] on input "400.00" at bounding box center [536, 57] width 80 height 16
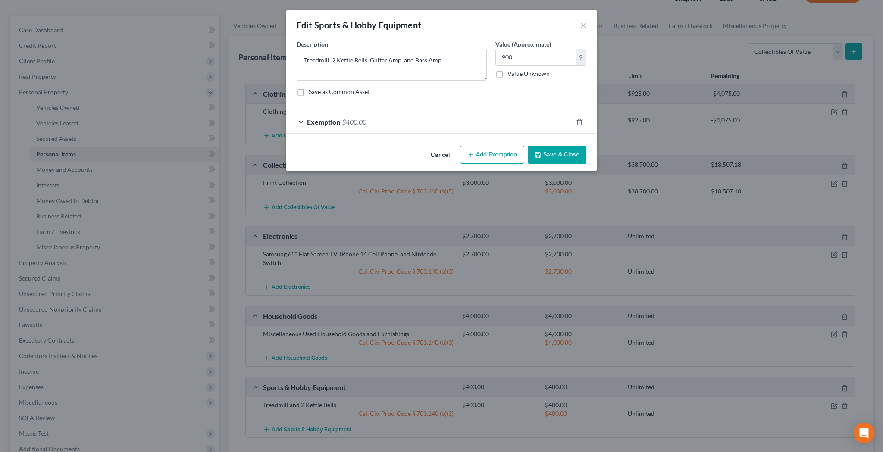
click at [303, 119] on div "Exemption $400.00" at bounding box center [429, 121] width 286 height 23
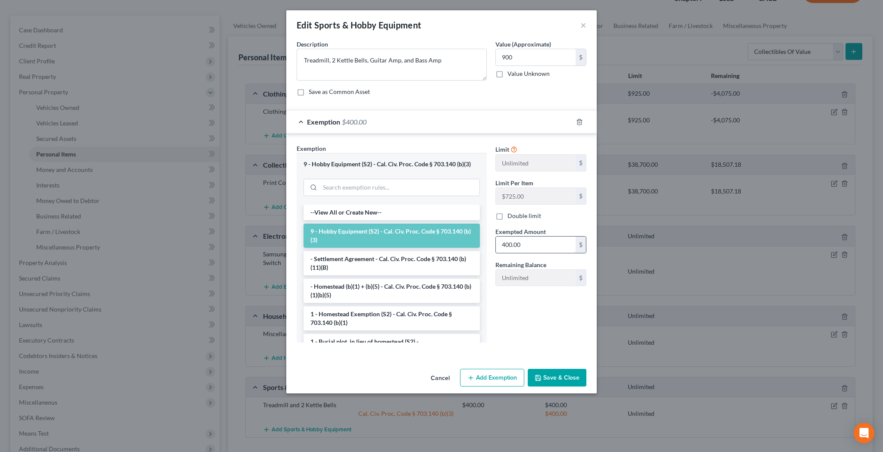
click at [513, 240] on input "400.00" at bounding box center [536, 245] width 80 height 16
click at [568, 378] on button "Save & Close" at bounding box center [557, 378] width 59 height 18
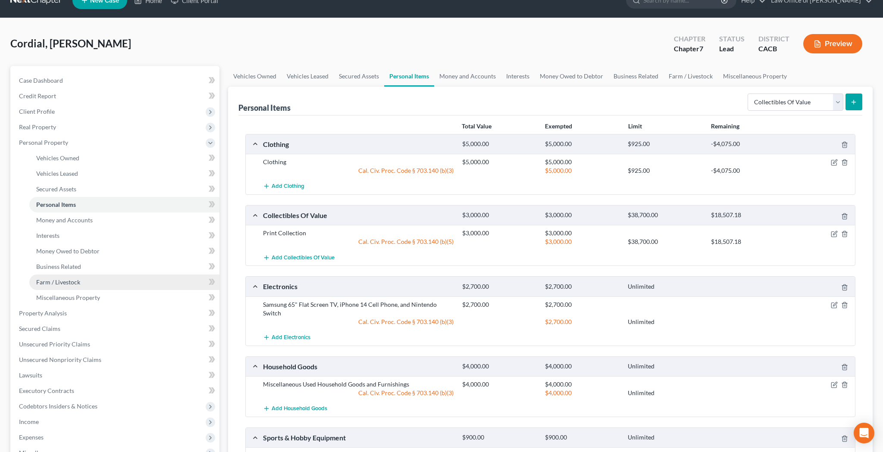
scroll to position [28, 0]
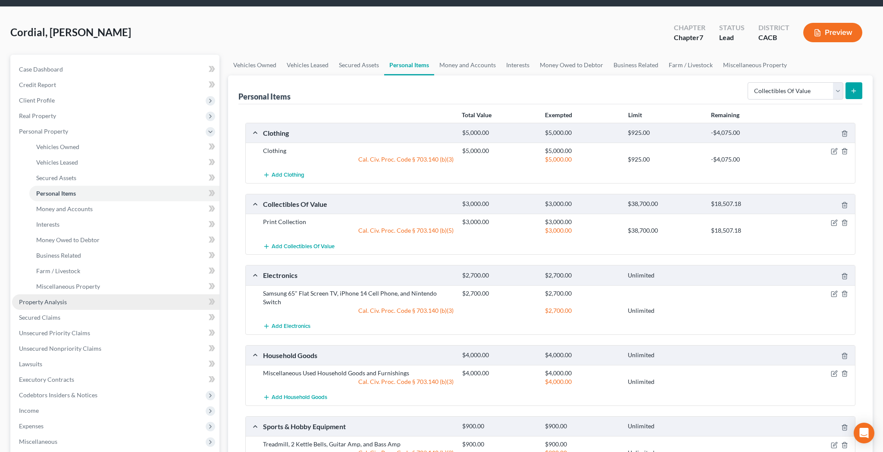
click at [72, 303] on link "Property Analysis" at bounding box center [115, 302] width 207 height 16
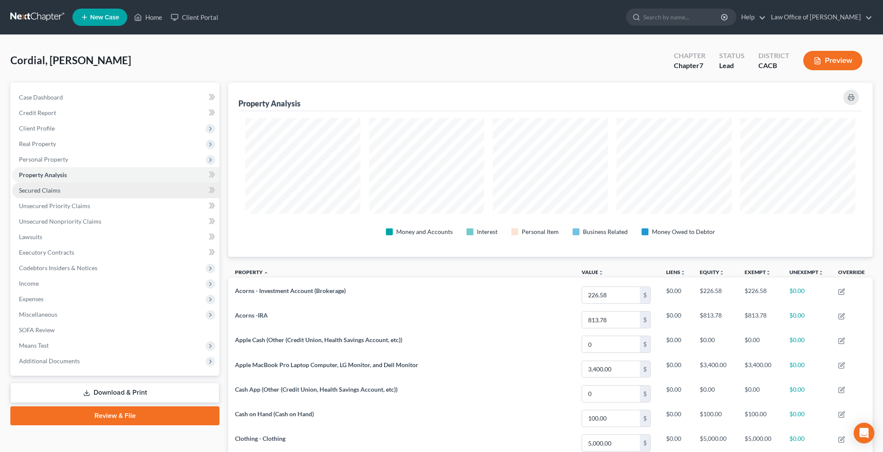
click at [76, 193] on link "Secured Claims" at bounding box center [115, 191] width 207 height 16
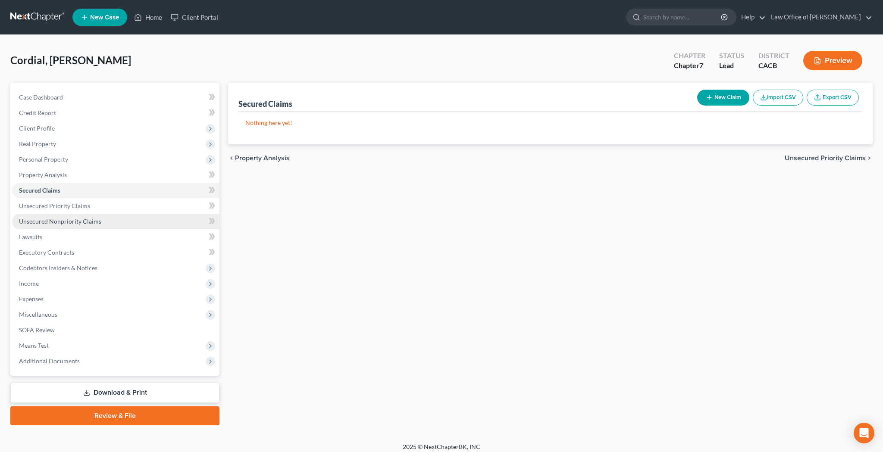
click at [81, 220] on span "Unsecured Nonpriority Claims" at bounding box center [60, 221] width 82 height 7
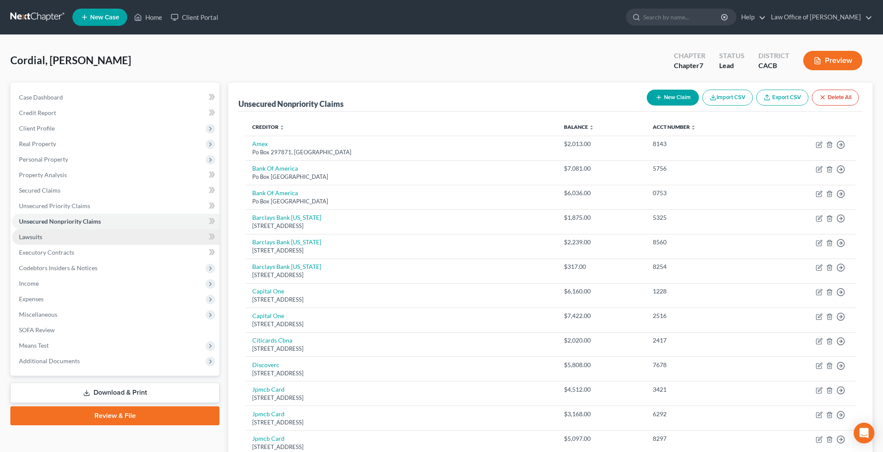
click at [48, 240] on link "Lawsuits" at bounding box center [115, 237] width 207 height 16
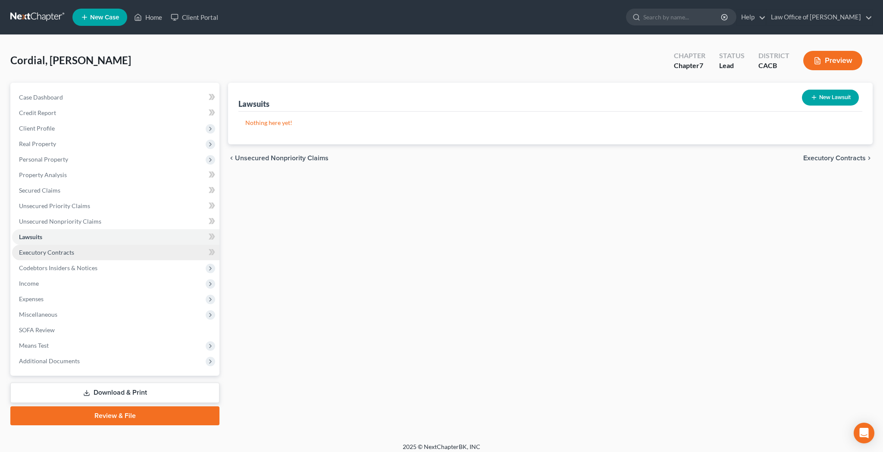
click at [70, 253] on span "Executory Contracts" at bounding box center [46, 252] width 55 height 7
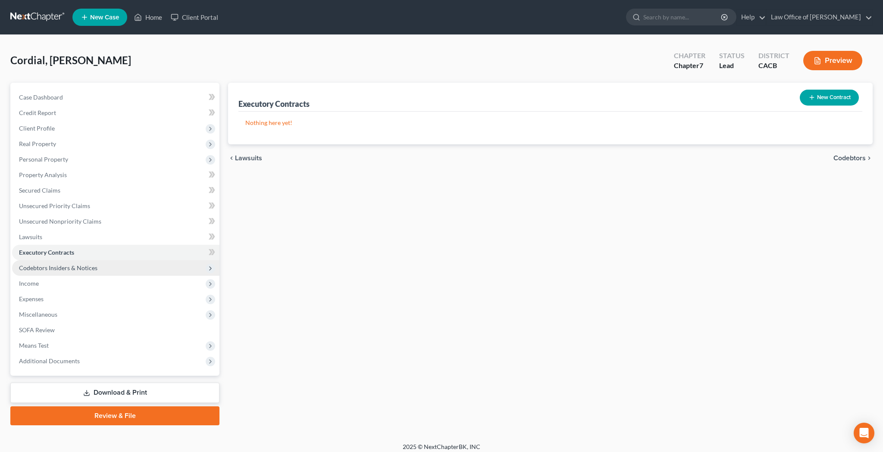
click at [81, 268] on span "Codebtors Insiders & Notices" at bounding box center [58, 267] width 78 height 7
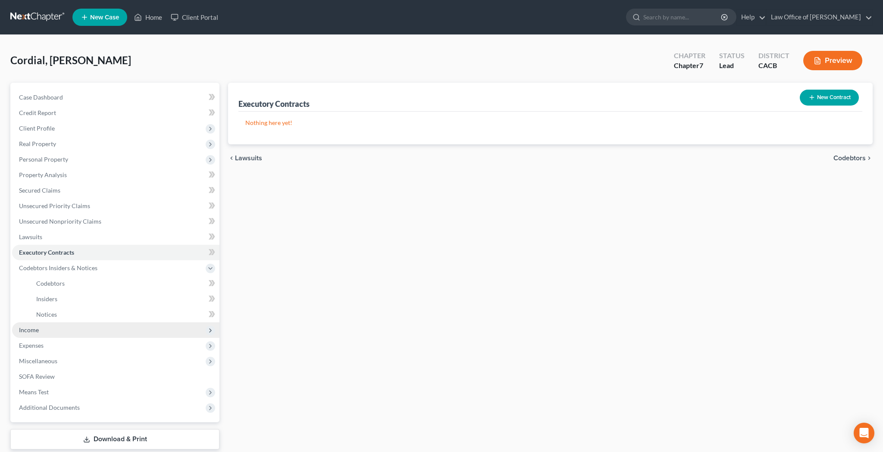
click at [74, 328] on span "Income" at bounding box center [115, 330] width 207 height 16
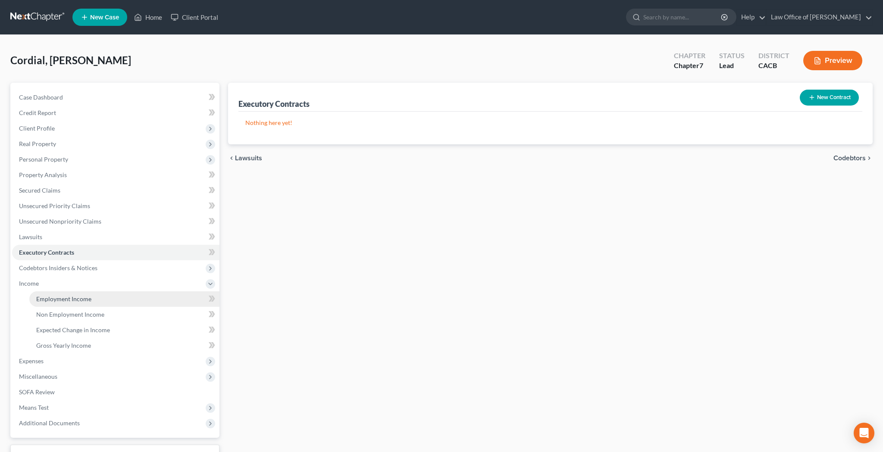
click at [75, 298] on span "Employment Income" at bounding box center [63, 298] width 55 height 7
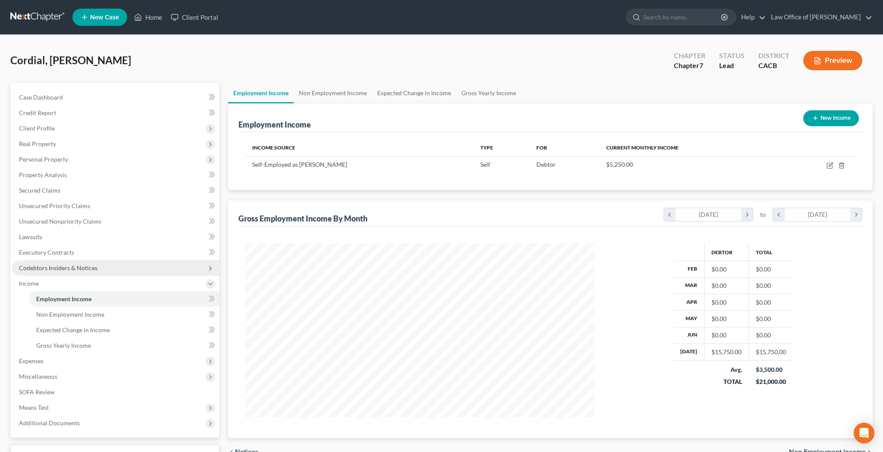
scroll to position [174, 366]
click at [832, 165] on icon "button" at bounding box center [829, 165] width 7 height 7
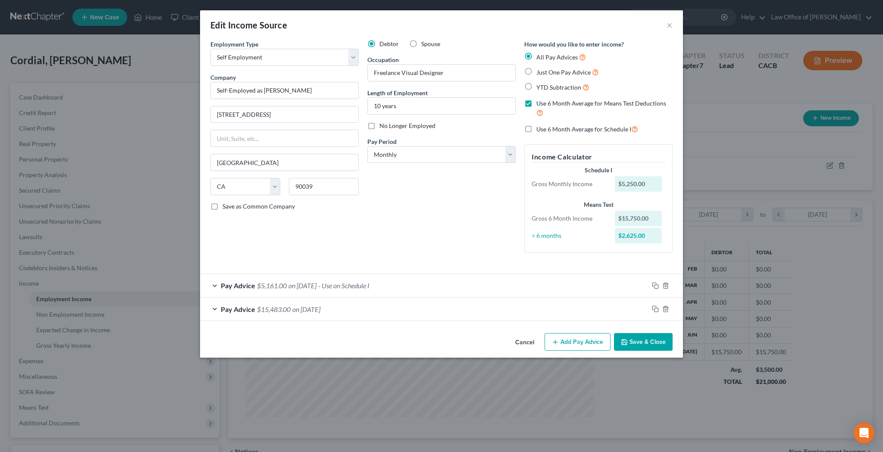
click at [214, 308] on div "Pay Advice $15,483.00 on 07/01/2025" at bounding box center [424, 309] width 448 height 23
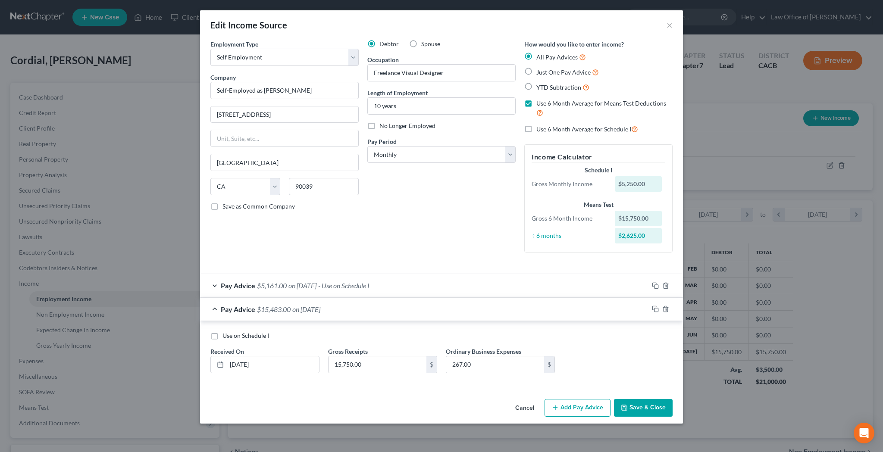
click at [215, 307] on div "Pay Advice $15,483.00 on 07/01/2025" at bounding box center [424, 309] width 448 height 23
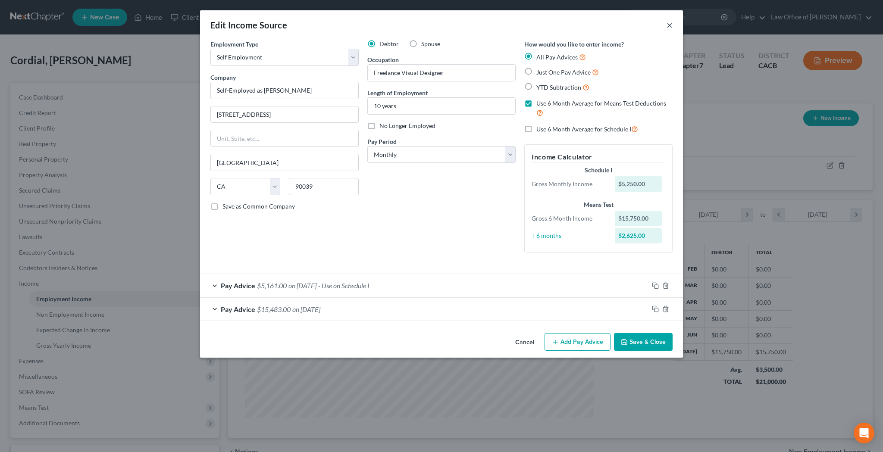
click at [670, 24] on button "×" at bounding box center [669, 25] width 6 height 10
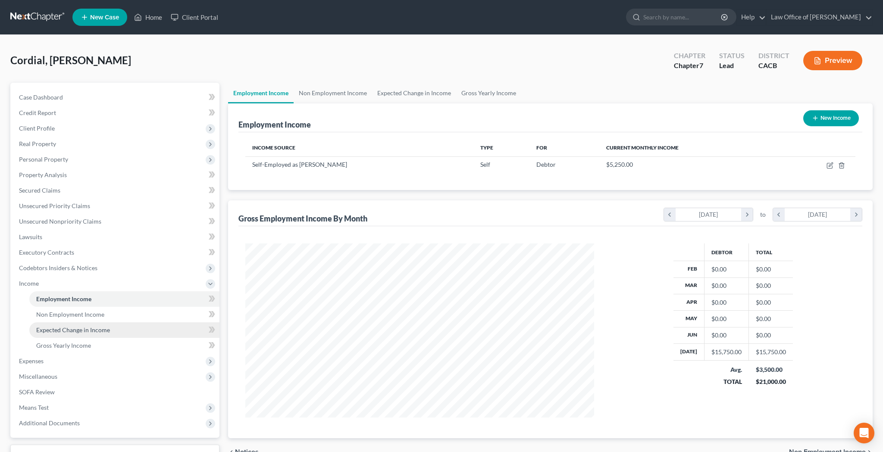
click at [111, 332] on link "Expected Change in Income" at bounding box center [124, 330] width 190 height 16
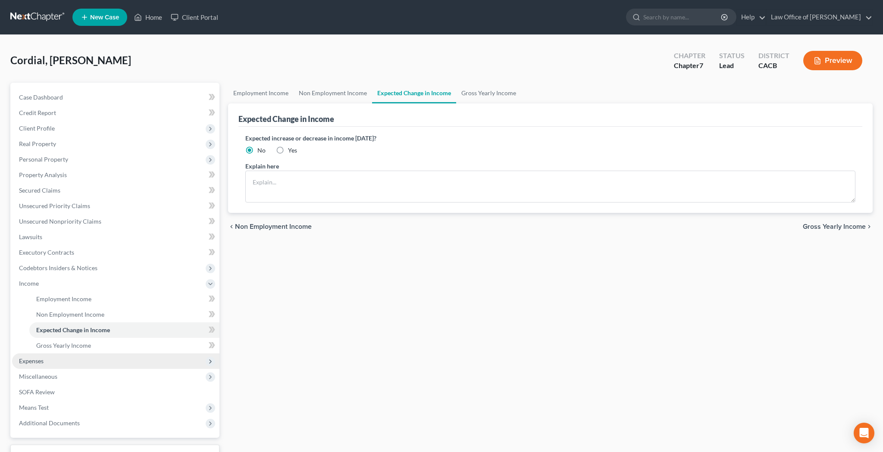
click at [110, 357] on span "Expenses" at bounding box center [115, 361] width 207 height 16
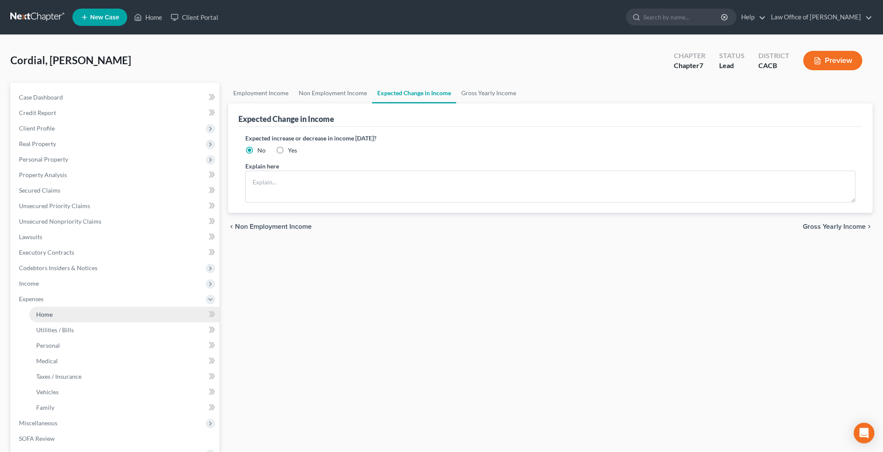
click at [99, 318] on link "Home" at bounding box center [124, 315] width 190 height 16
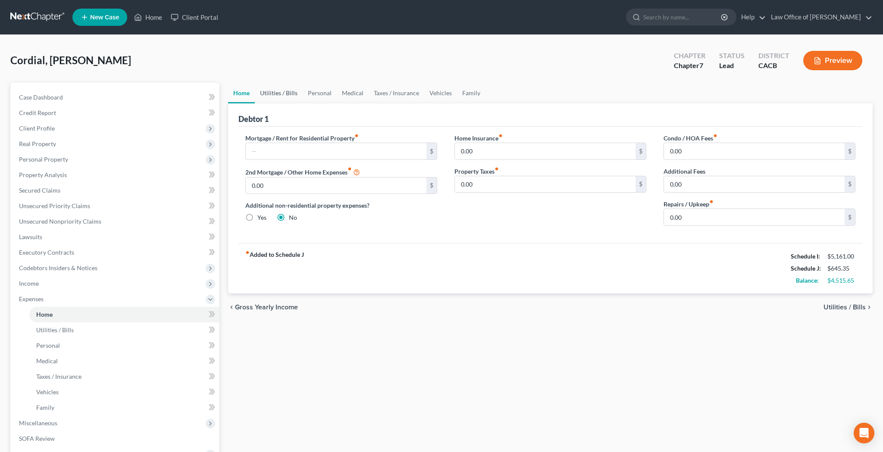
click at [277, 90] on link "Utilities / Bills" at bounding box center [279, 93] width 48 height 21
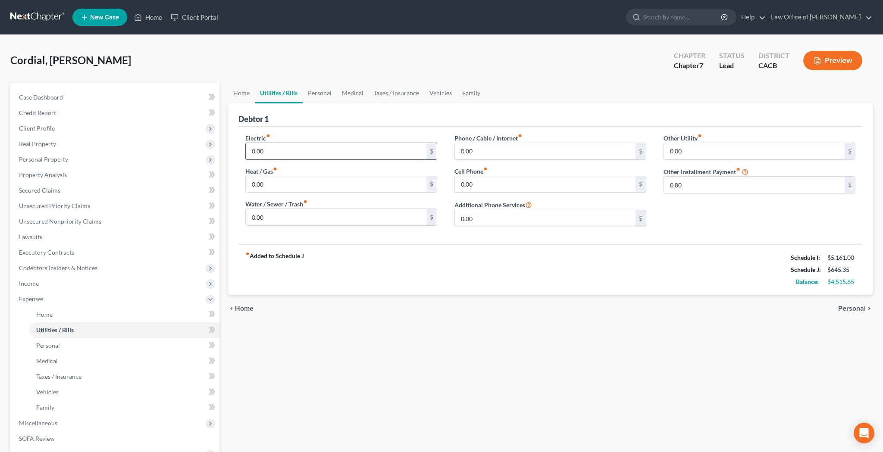
click at [360, 152] on input "0.00" at bounding box center [336, 151] width 181 height 16
click at [349, 183] on input "0.00" at bounding box center [336, 184] width 181 height 16
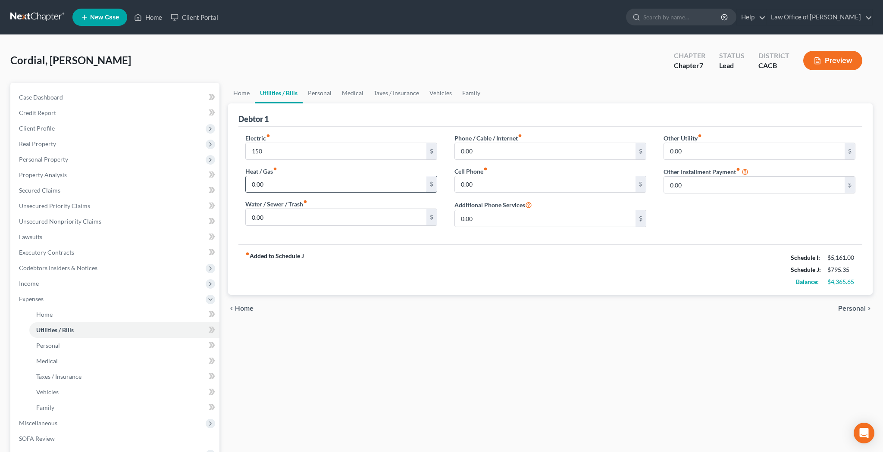
click at [349, 183] on input "0.00" at bounding box center [336, 184] width 181 height 16
click at [347, 212] on input "0.00" at bounding box center [336, 217] width 181 height 16
click at [491, 153] on input "0.00" at bounding box center [545, 151] width 181 height 16
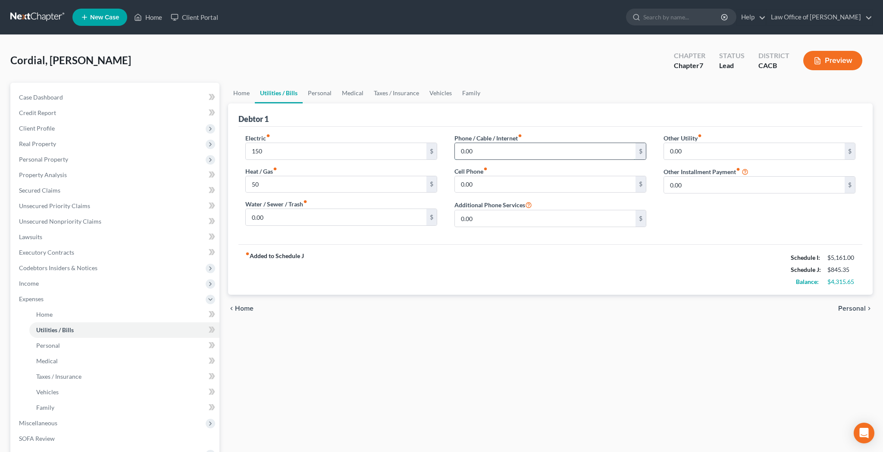
click at [491, 153] on input "0.00" at bounding box center [545, 151] width 181 height 16
click at [497, 183] on input "0.00" at bounding box center [545, 184] width 181 height 16
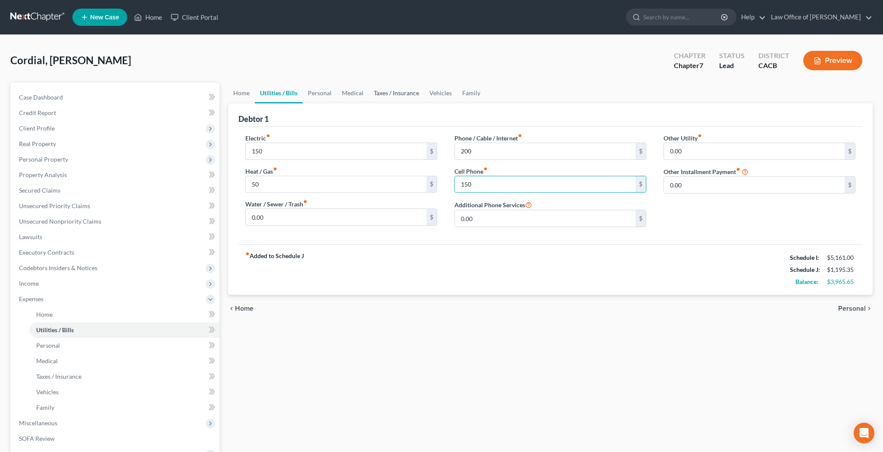
click at [395, 95] on link "Taxes / Insurance" at bounding box center [396, 93] width 56 height 21
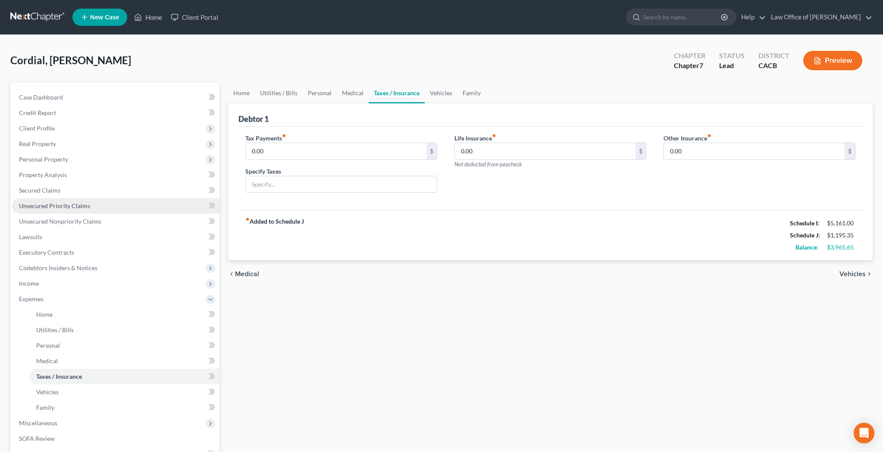
click at [105, 209] on link "Unsecured Priority Claims" at bounding box center [115, 206] width 207 height 16
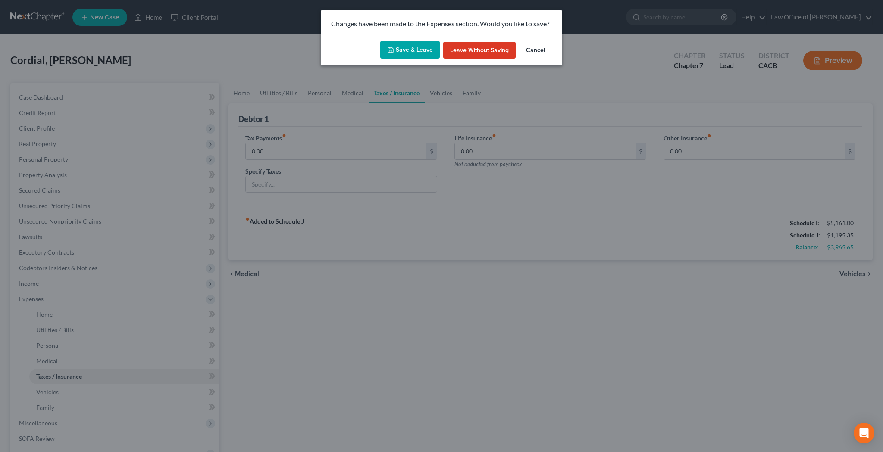
click at [411, 49] on button "Save & Leave" at bounding box center [409, 50] width 59 height 18
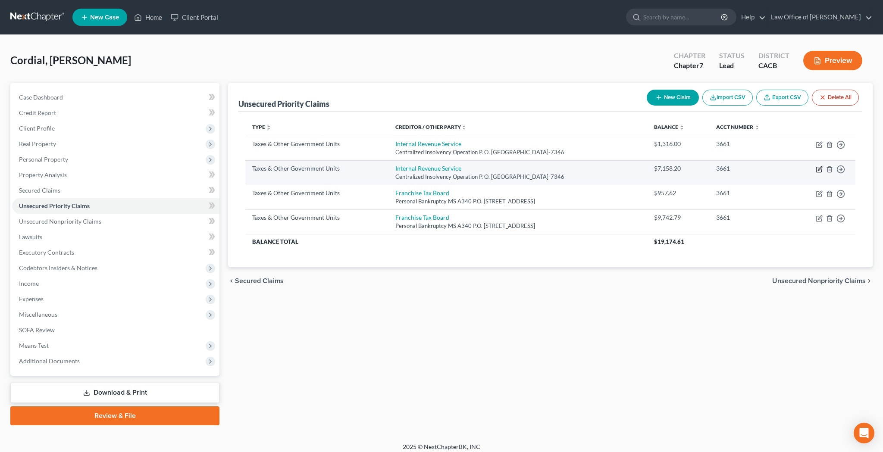
click at [820, 169] on icon "button" at bounding box center [820, 168] width 4 height 4
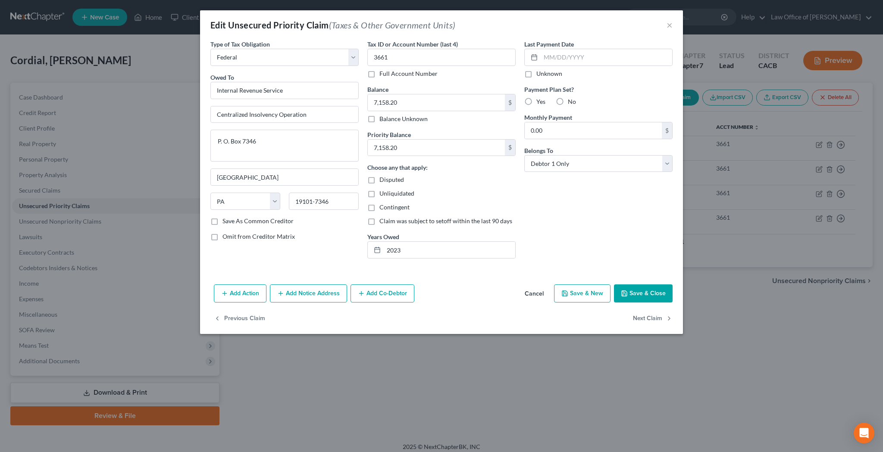
click at [536, 99] on label "Yes" at bounding box center [540, 101] width 9 height 9
click at [540, 99] on input "Yes" at bounding box center [543, 100] width 6 height 6
click at [541, 127] on input "0.00" at bounding box center [592, 130] width 137 height 16
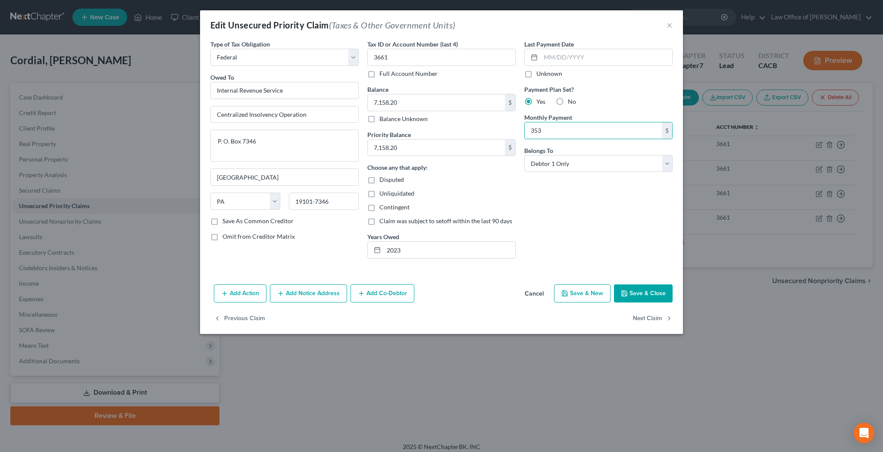
click at [643, 299] on button "Save & Close" at bounding box center [643, 293] width 59 height 18
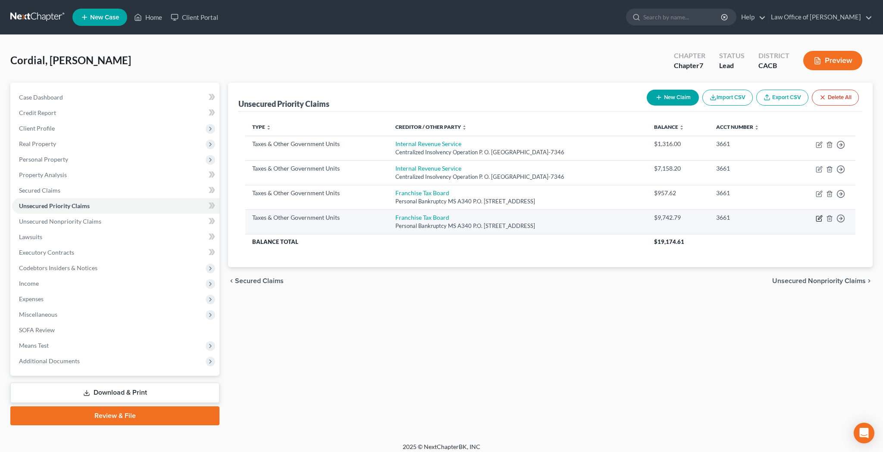
click at [817, 221] on icon "button" at bounding box center [818, 218] width 5 height 5
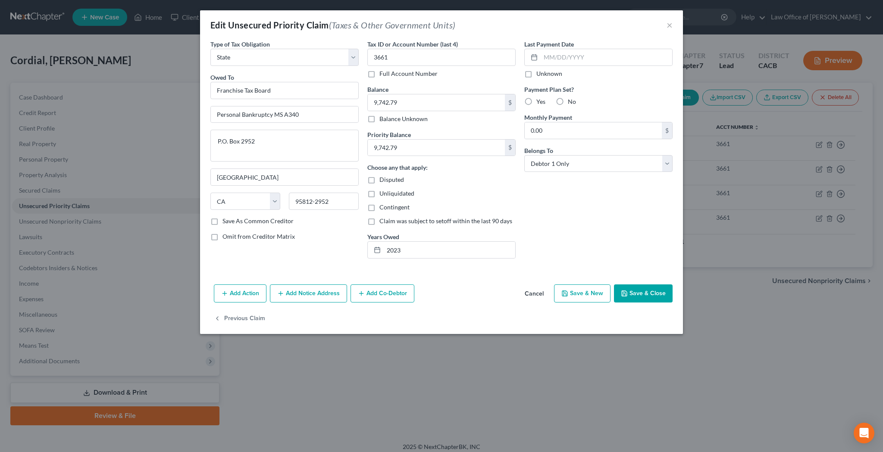
click at [536, 102] on label "Yes" at bounding box center [540, 101] width 9 height 9
click at [540, 102] on input "Yes" at bounding box center [543, 100] width 6 height 6
click at [546, 129] on input "0.00" at bounding box center [592, 130] width 137 height 16
click at [634, 289] on button "Save & Close" at bounding box center [643, 293] width 59 height 18
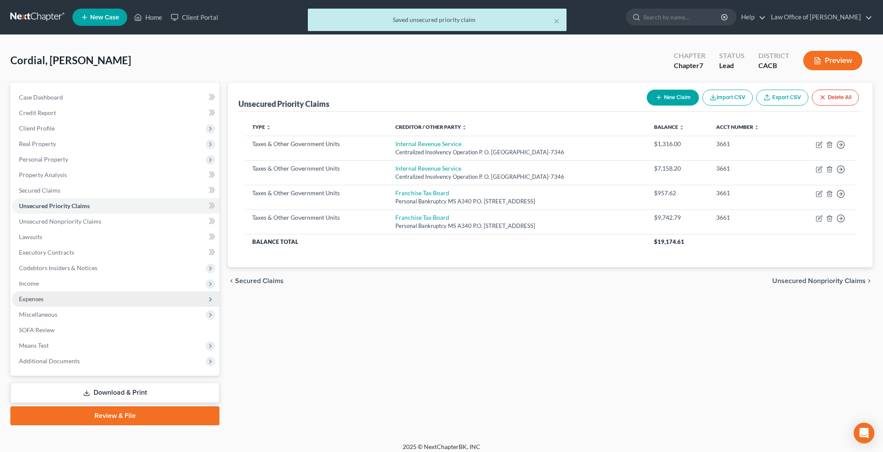
click at [82, 292] on span "Expenses" at bounding box center [115, 299] width 207 height 16
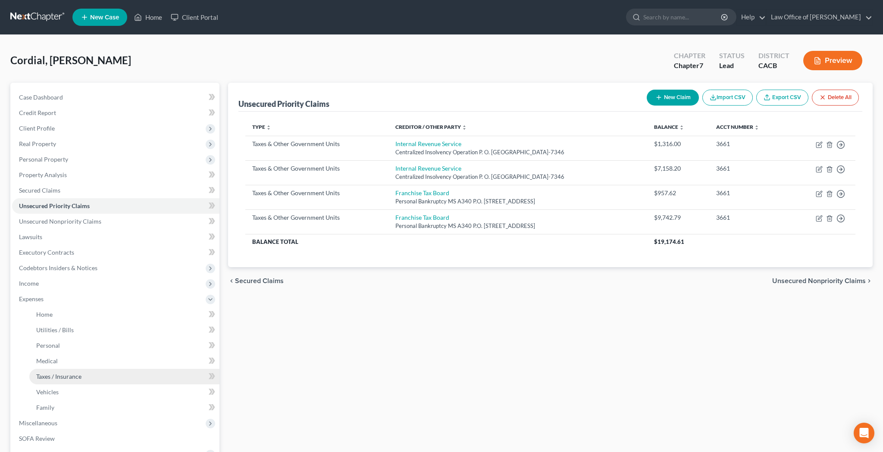
click at [87, 375] on link "Taxes / Insurance" at bounding box center [124, 377] width 190 height 16
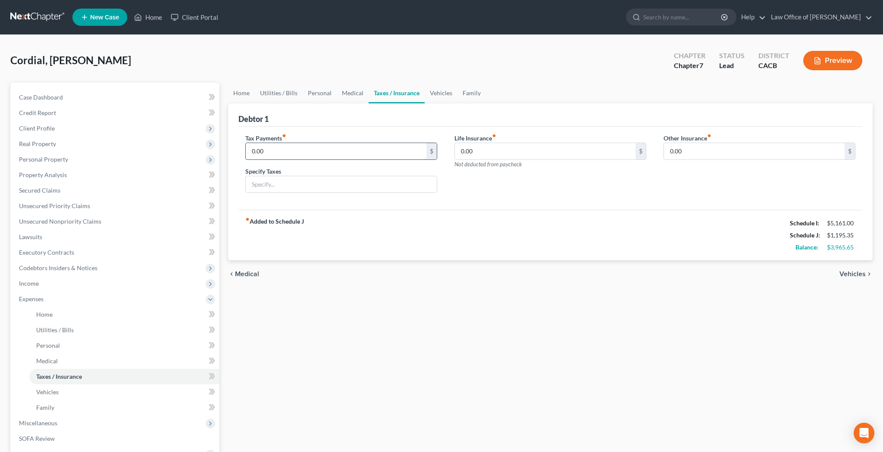
click at [334, 151] on input "0.00" at bounding box center [336, 151] width 181 height 16
click at [314, 184] on input "text" at bounding box center [341, 184] width 191 height 16
click at [272, 95] on link "Utilities / Bills" at bounding box center [279, 93] width 48 height 21
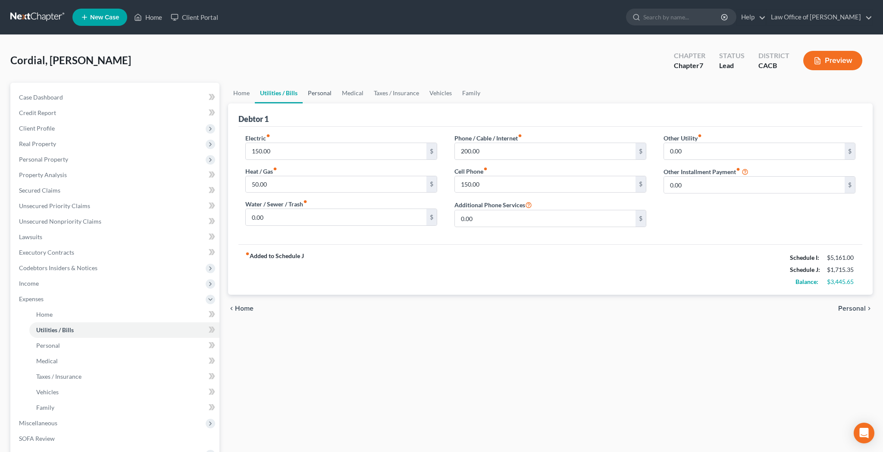
click at [316, 90] on link "Personal" at bounding box center [320, 93] width 34 height 21
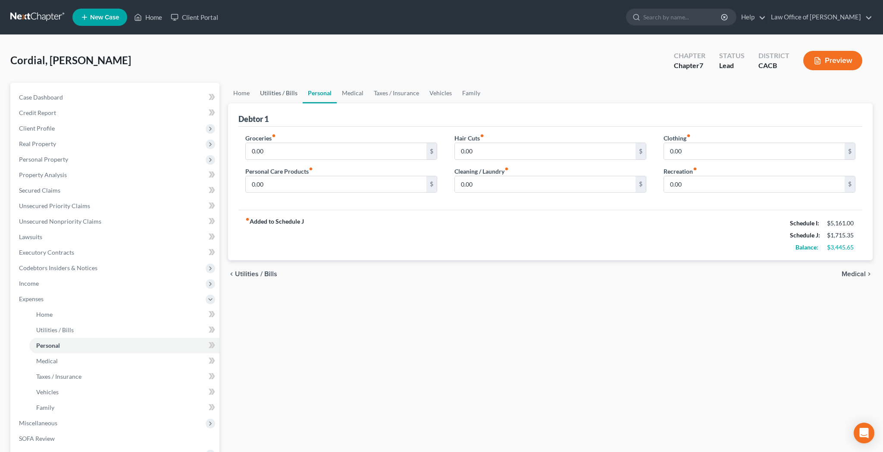
click at [286, 94] on link "Utilities / Bills" at bounding box center [279, 93] width 48 height 21
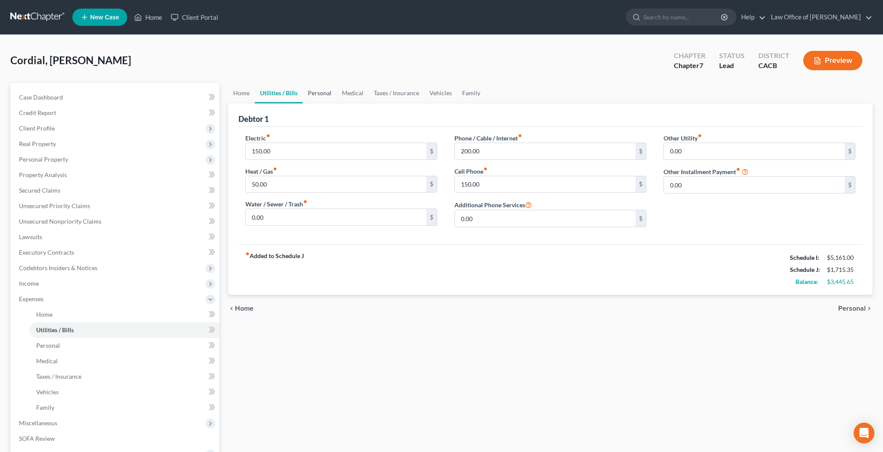
click at [318, 93] on link "Personal" at bounding box center [320, 93] width 34 height 21
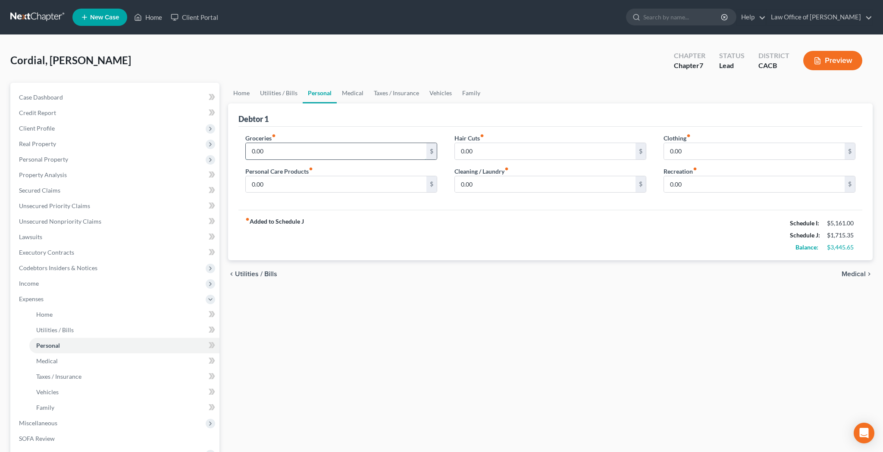
click at [306, 152] on input "0.00" at bounding box center [336, 151] width 181 height 16
click at [315, 176] on input "0.00" at bounding box center [336, 184] width 181 height 16
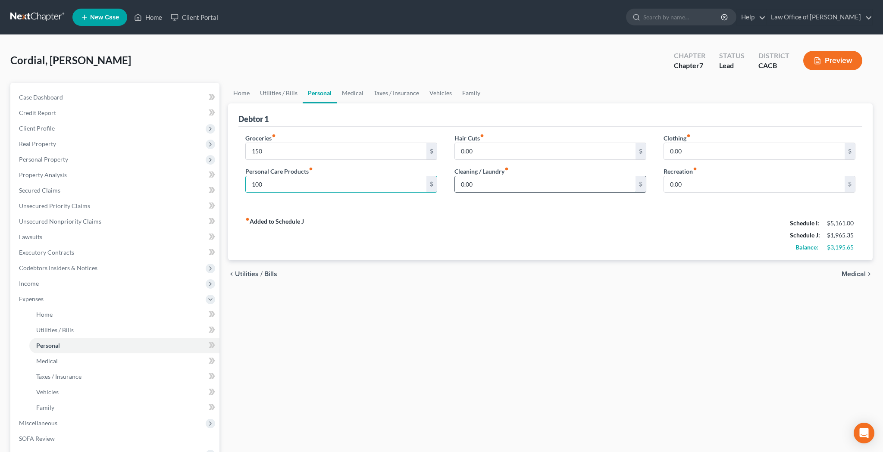
click at [481, 182] on input "0.00" at bounding box center [545, 184] width 181 height 16
click at [688, 153] on input "0.00" at bounding box center [754, 151] width 181 height 16
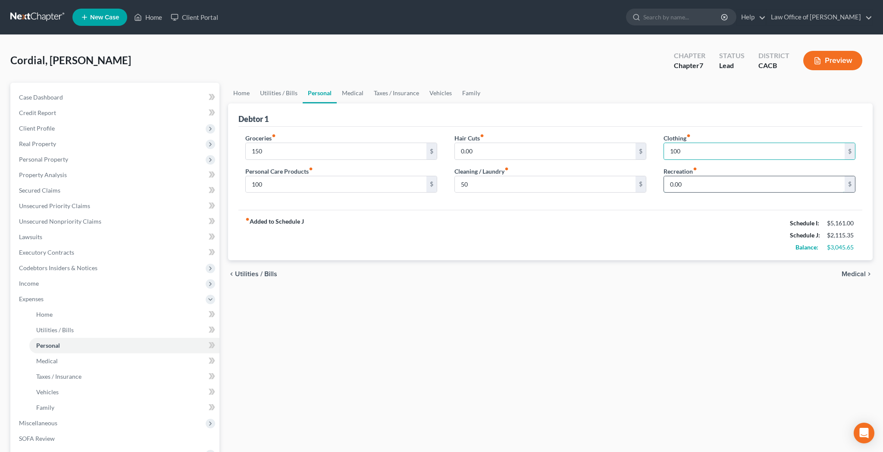
click at [682, 181] on input "0.00" at bounding box center [754, 184] width 181 height 16
click at [356, 90] on link "Medical" at bounding box center [353, 93] width 32 height 21
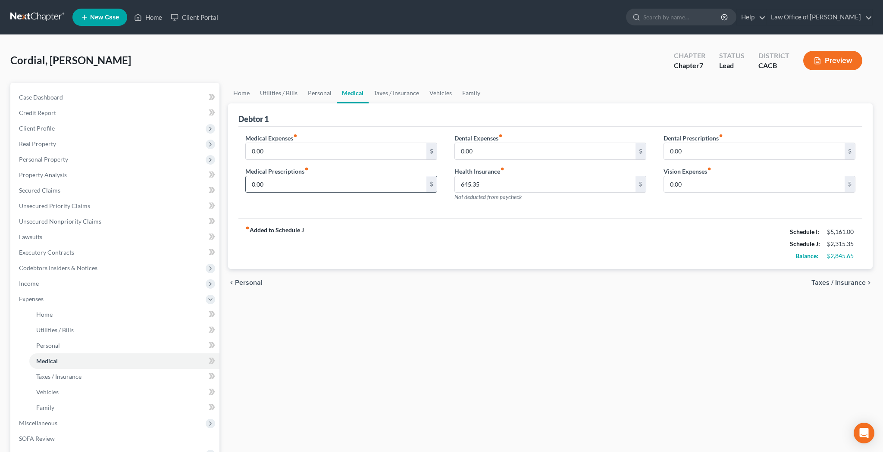
click at [324, 176] on div "0.00 $" at bounding box center [341, 184] width 192 height 17
click at [324, 178] on input "0.00" at bounding box center [336, 184] width 181 height 16
click at [479, 150] on input "0.00" at bounding box center [545, 151] width 181 height 16
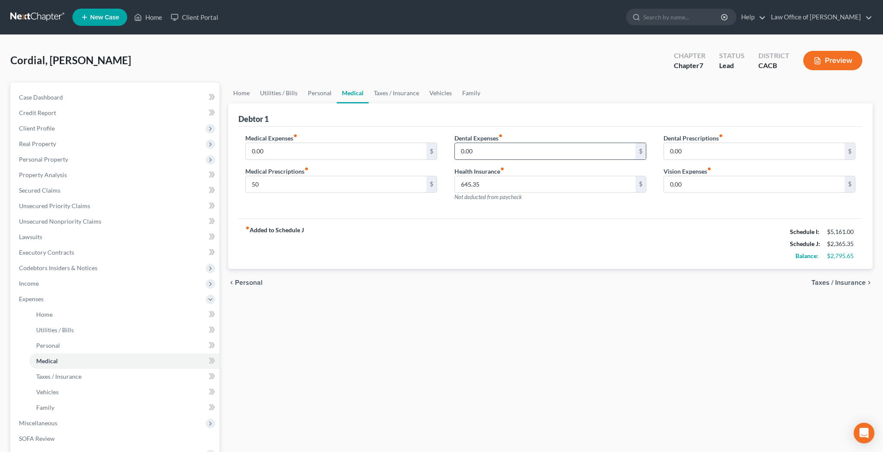
click at [479, 150] on input "0.00" at bounding box center [545, 151] width 181 height 16
click at [403, 95] on link "Taxes / Insurance" at bounding box center [396, 93] width 56 height 21
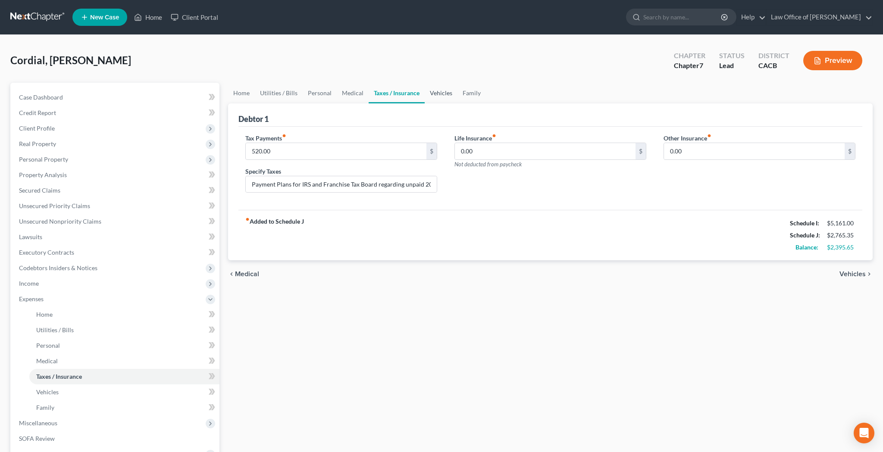
click at [440, 91] on link "Vehicles" at bounding box center [441, 93] width 33 height 21
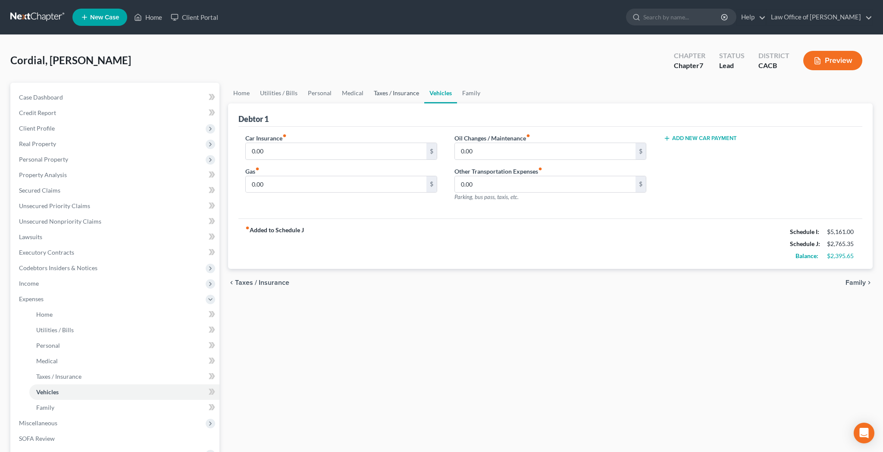
click at [407, 94] on link "Taxes / Insurance" at bounding box center [396, 93] width 56 height 21
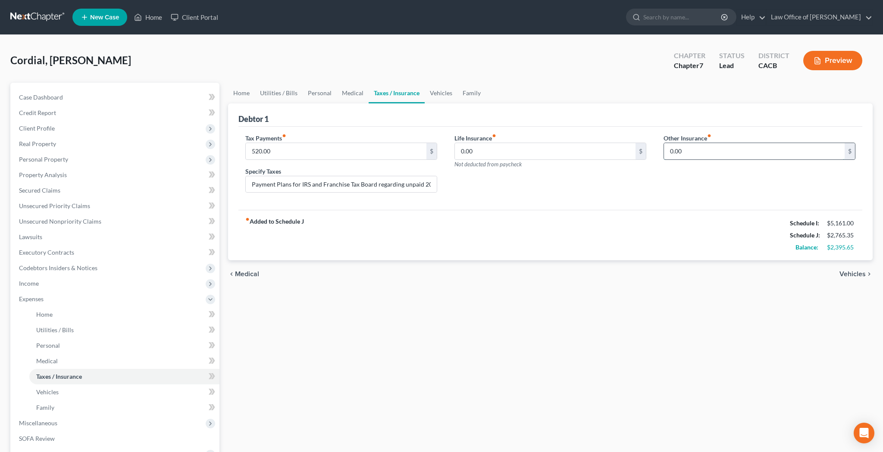
click at [685, 147] on input "0.00" at bounding box center [754, 151] width 181 height 16
click at [301, 187] on input "Payment Plans for IRS and Franchise Tax Board regarding unpaid 2023 and 2024 In…" at bounding box center [341, 184] width 191 height 16
click at [328, 186] on input "IRS and Franchise Tax Board regarding unpaid 2023 and 2024 Income Taxes" at bounding box center [341, 184] width 191 height 16
click at [428, 187] on input "IRS and Franchise Tax Board Payment Plans regarding unpaid 2023 and 2024 Income…" at bounding box center [341, 184] width 191 height 16
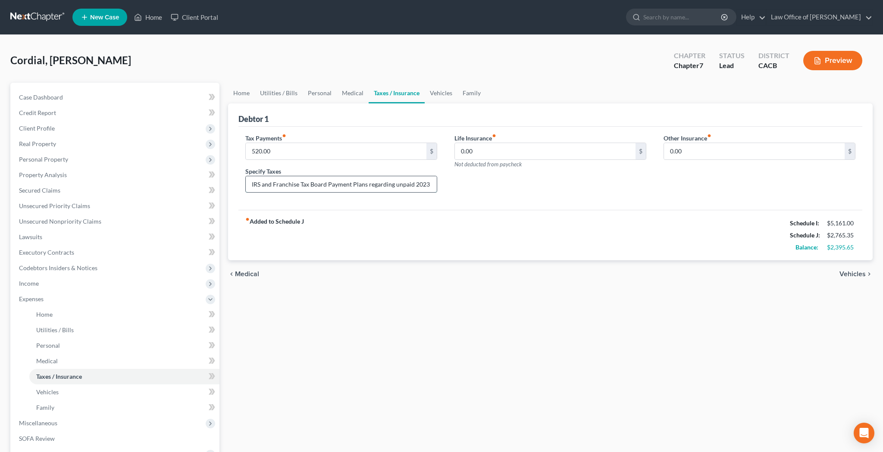
click at [338, 186] on input "IRS and Franchise Tax Board Payment Plans regarding unpaid 2023 and 2024 Income…" at bounding box center [341, 184] width 191 height 16
click at [268, 184] on input "IRS and Franchise Tax Board Payment Plans regarding unpaid 2023 and 2024 Income…" at bounding box center [341, 184] width 191 height 16
click at [694, 147] on input "0.00" at bounding box center [754, 151] width 181 height 16
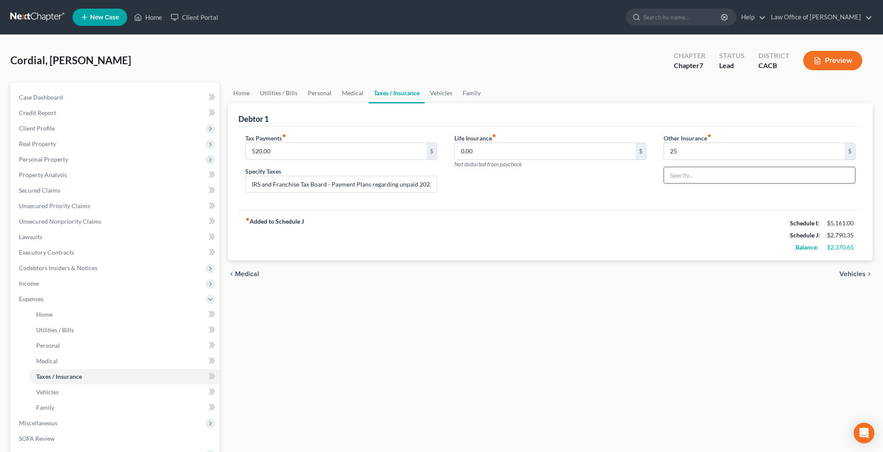
click at [696, 168] on input "text" at bounding box center [759, 175] width 191 height 16
click at [453, 93] on link "Vehicles" at bounding box center [441, 93] width 33 height 21
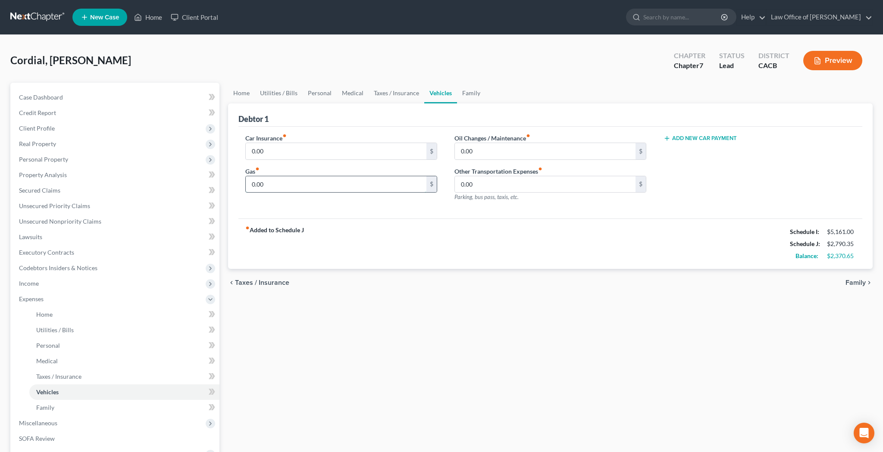
click at [320, 184] on input "0.00" at bounding box center [336, 184] width 181 height 16
click at [522, 186] on input "0.00" at bounding box center [545, 184] width 181 height 16
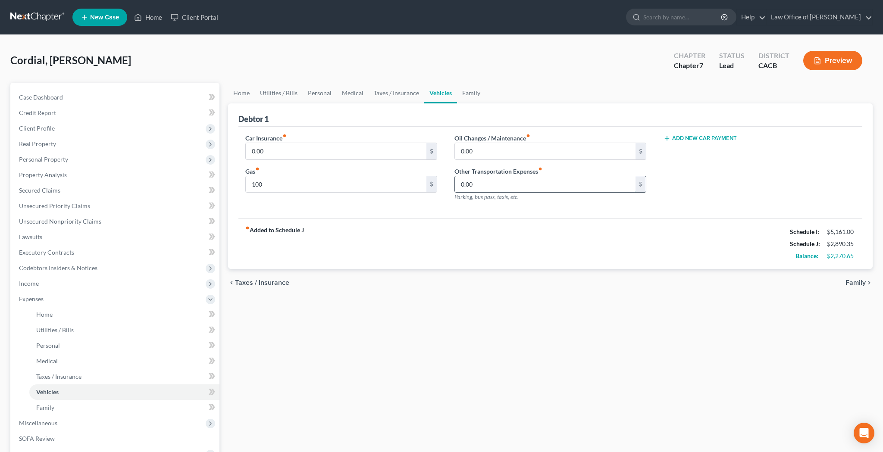
click at [522, 186] on input "0.00" at bounding box center [545, 184] width 181 height 16
click at [467, 93] on link "Family" at bounding box center [471, 93] width 28 height 21
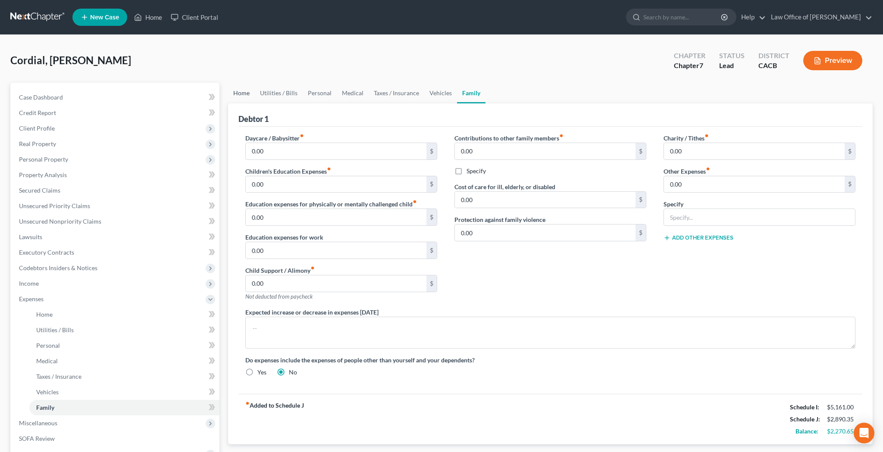
click at [244, 94] on link "Home" at bounding box center [241, 93] width 27 height 21
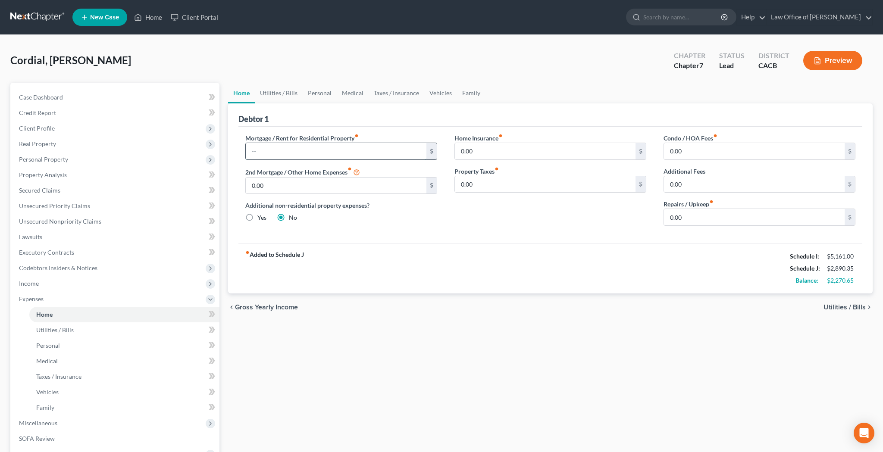
click at [290, 148] on input "text" at bounding box center [336, 151] width 181 height 16
click at [547, 214] on div "Home Insurance fiber_manual_record 0.00 $ Property Taxes fiber_manual_record 0.…" at bounding box center [550, 183] width 209 height 99
click at [287, 91] on link "Utilities / Bills" at bounding box center [279, 93] width 48 height 21
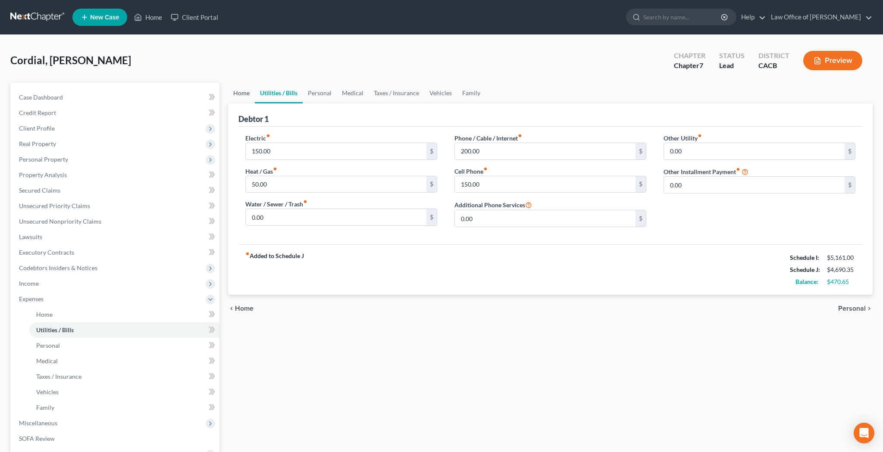
click at [240, 92] on link "Home" at bounding box center [241, 93] width 27 height 21
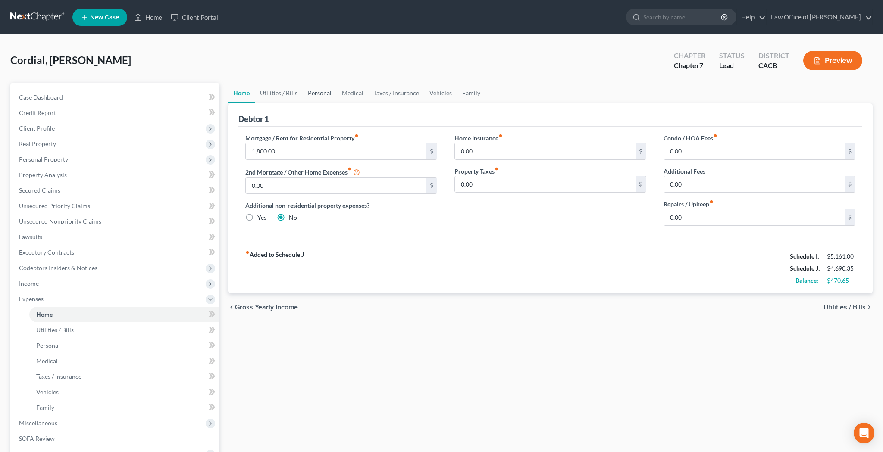
click at [318, 93] on link "Personal" at bounding box center [320, 93] width 34 height 21
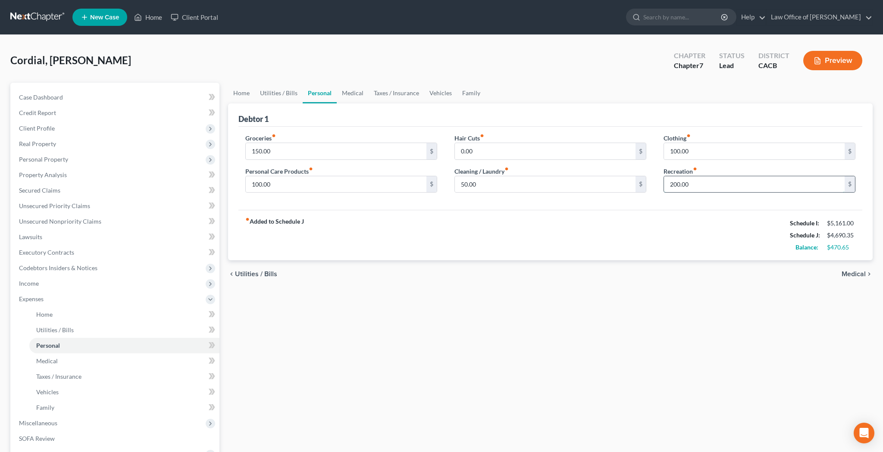
click at [700, 185] on input "200.00" at bounding box center [754, 184] width 181 height 16
click at [281, 95] on link "Utilities / Bills" at bounding box center [279, 93] width 48 height 21
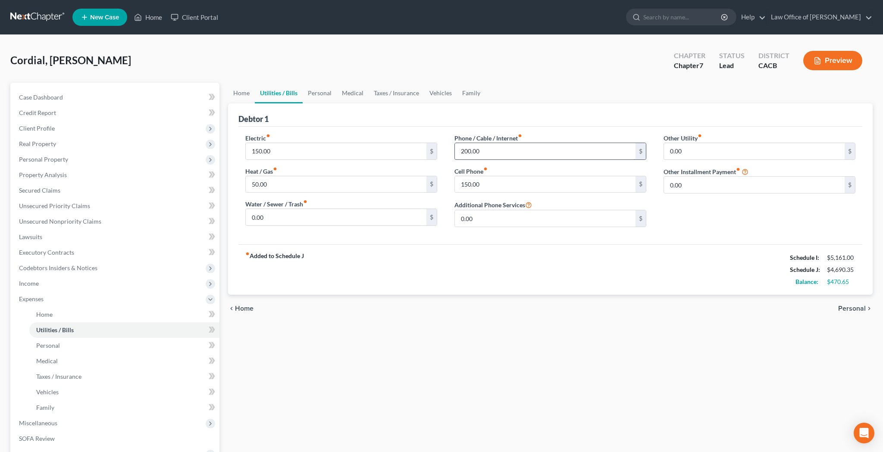
click at [524, 149] on input "200.00" at bounding box center [545, 151] width 181 height 16
click at [317, 91] on link "Personal" at bounding box center [320, 93] width 34 height 21
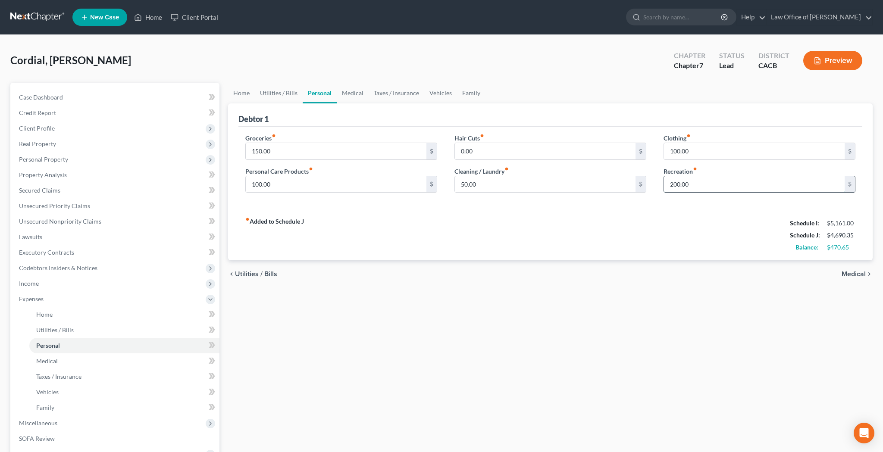
click at [699, 185] on input "200.00" at bounding box center [754, 184] width 181 height 16
click at [356, 95] on link "Medical" at bounding box center [353, 93] width 32 height 21
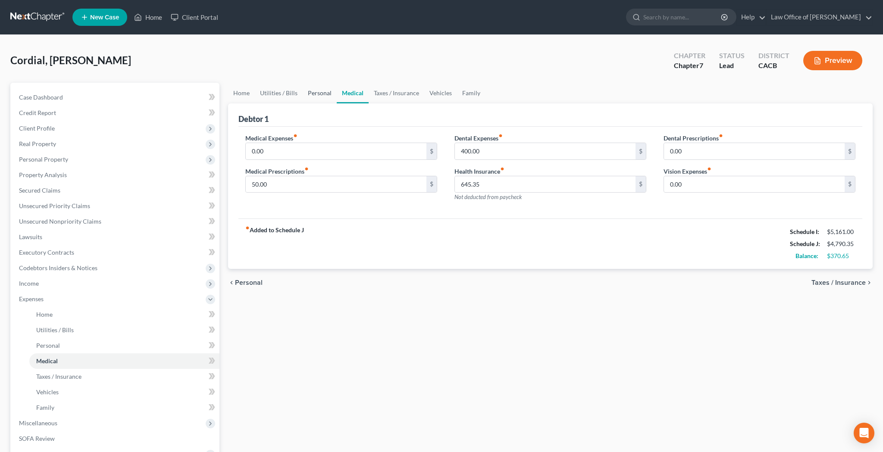
click at [311, 95] on link "Personal" at bounding box center [320, 93] width 34 height 21
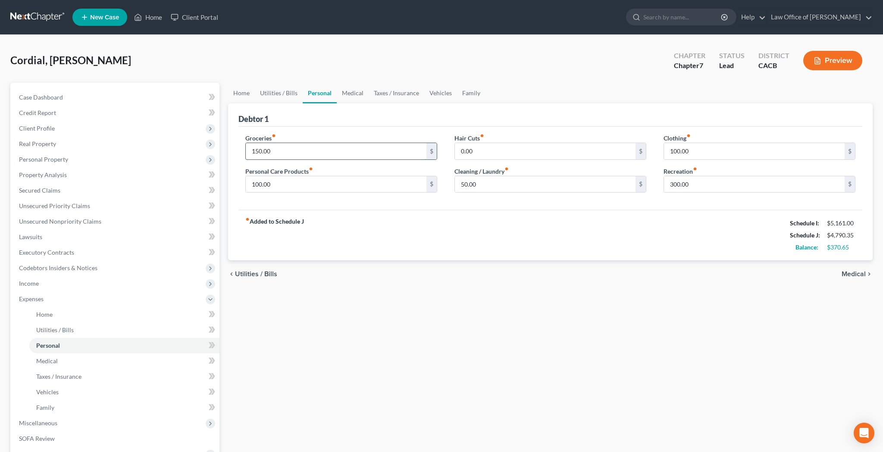
click at [289, 151] on input "150.00" at bounding box center [336, 151] width 181 height 16
click at [385, 117] on div "Debtor 1" at bounding box center [550, 114] width 624 height 23
click at [355, 91] on link "Medical" at bounding box center [353, 93] width 32 height 21
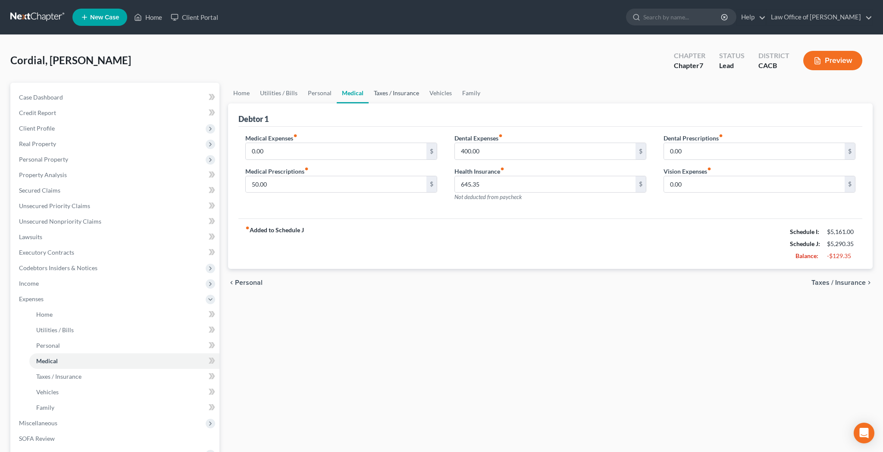
click at [384, 94] on link "Taxes / Insurance" at bounding box center [396, 93] width 56 height 21
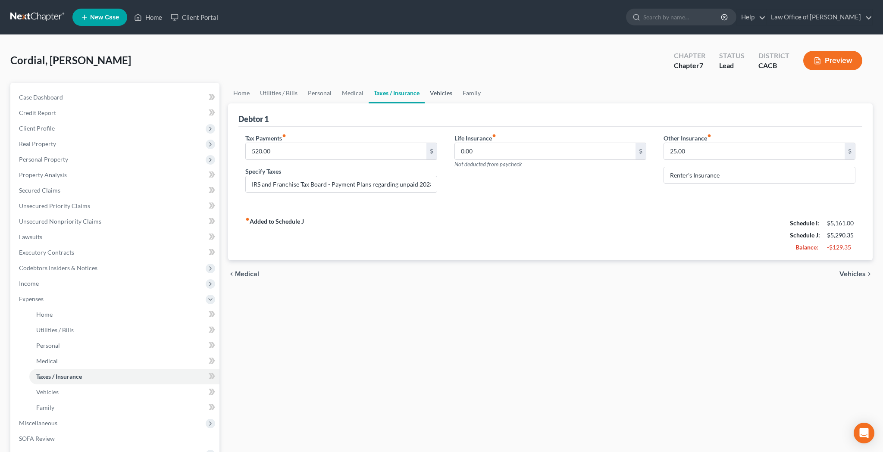
click at [437, 94] on link "Vehicles" at bounding box center [441, 93] width 33 height 21
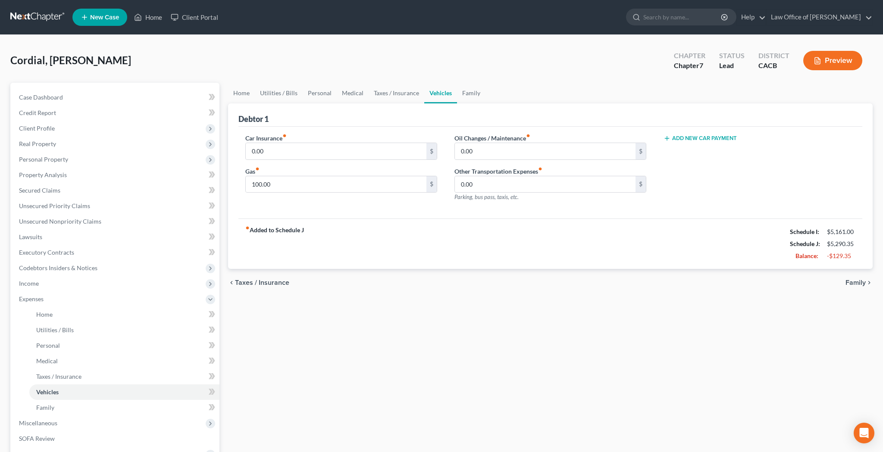
click at [438, 96] on link "Vehicles" at bounding box center [440, 93] width 33 height 21
click at [468, 92] on link "Family" at bounding box center [471, 93] width 28 height 21
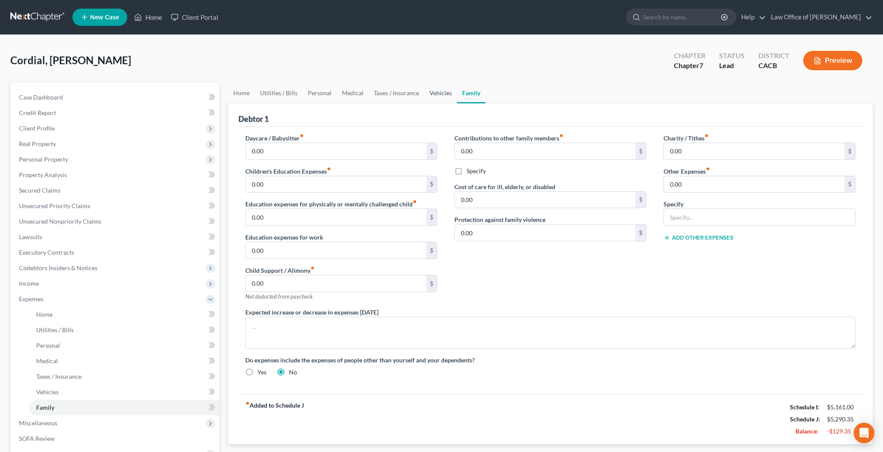
click at [433, 94] on link "Vehicles" at bounding box center [440, 93] width 33 height 21
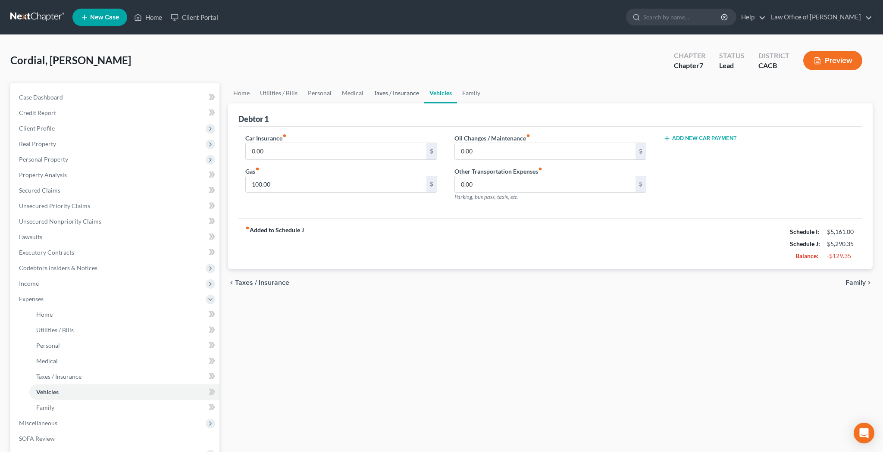
click at [403, 93] on link "Taxes / Insurance" at bounding box center [396, 93] width 56 height 21
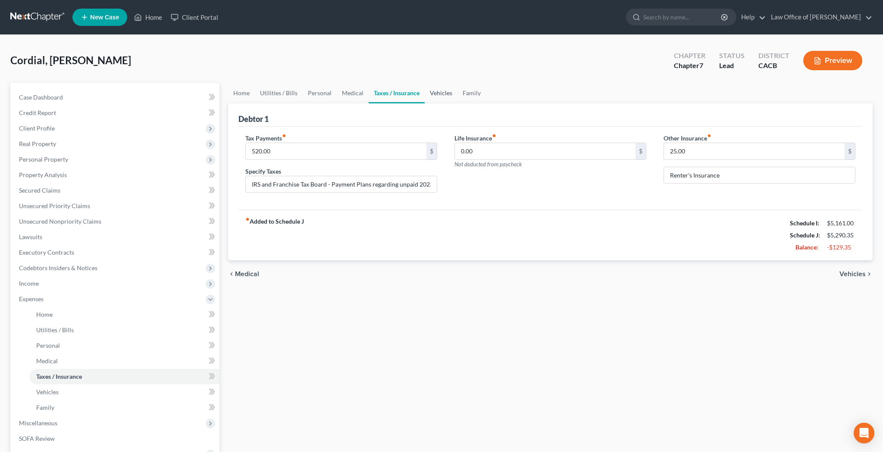
click at [436, 97] on link "Vehicles" at bounding box center [441, 93] width 33 height 21
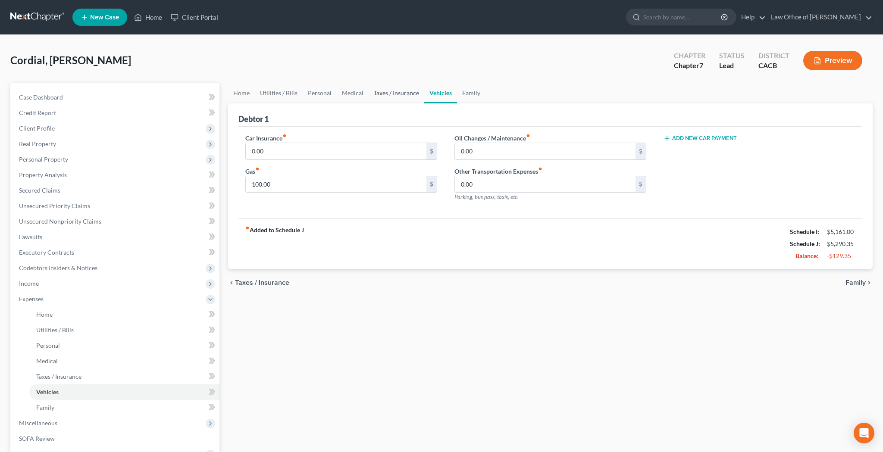
click at [386, 95] on link "Taxes / Insurance" at bounding box center [396, 93] width 56 height 21
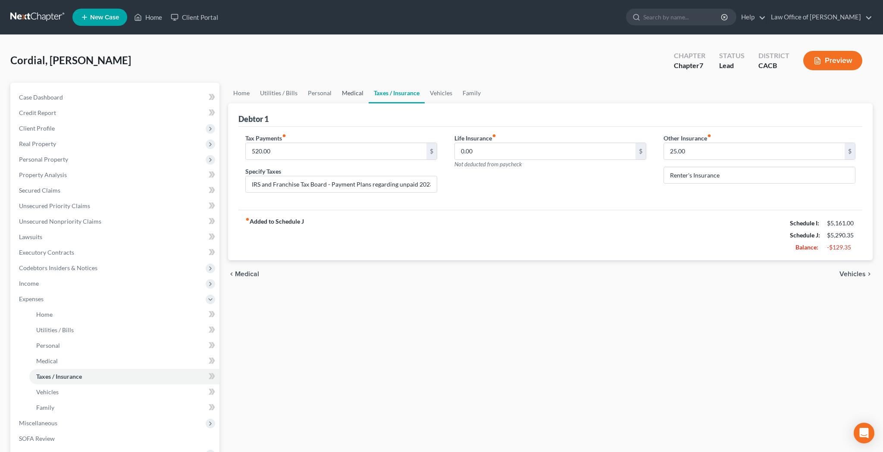
click at [353, 94] on link "Medical" at bounding box center [353, 93] width 32 height 21
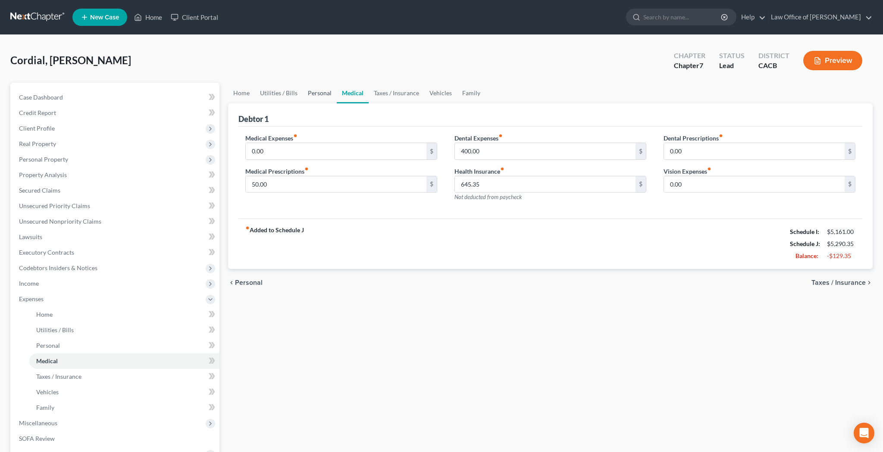
click at [318, 93] on link "Personal" at bounding box center [320, 93] width 34 height 21
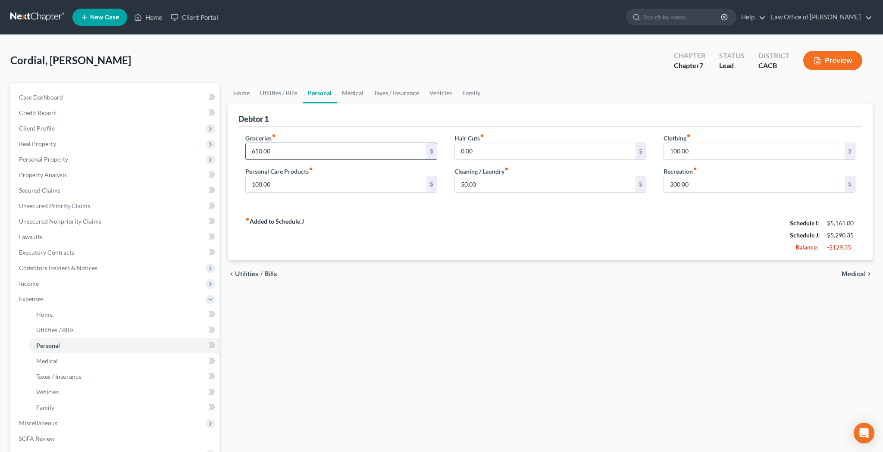
click at [336, 150] on input "650.00" at bounding box center [336, 151] width 181 height 16
click at [418, 217] on div "fiber_manual_record Added to Schedule J Schedule I: $5,161.00 Schedule J: $5,34…" at bounding box center [550, 235] width 624 height 50
click at [353, 178] on input "100.00" at bounding box center [336, 184] width 181 height 16
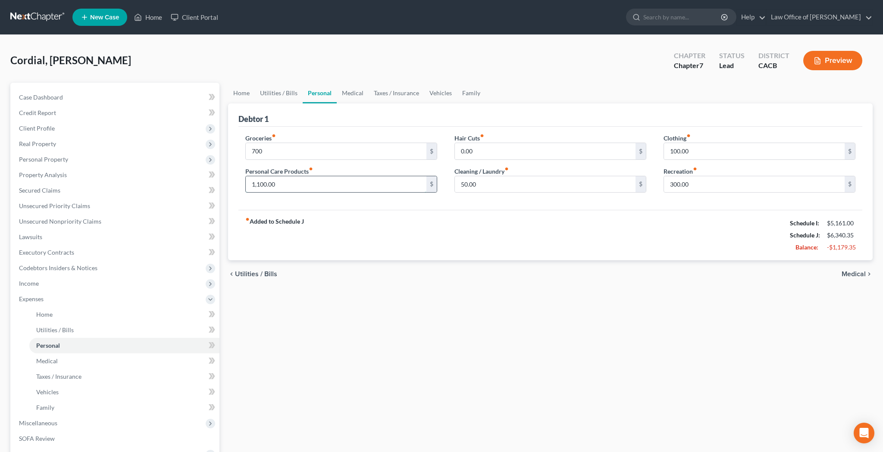
click at [399, 179] on input "1,100.00" at bounding box center [336, 184] width 181 height 16
click at [487, 184] on input "50.00" at bounding box center [545, 184] width 181 height 16
click at [693, 153] on input "100.00" at bounding box center [754, 151] width 181 height 16
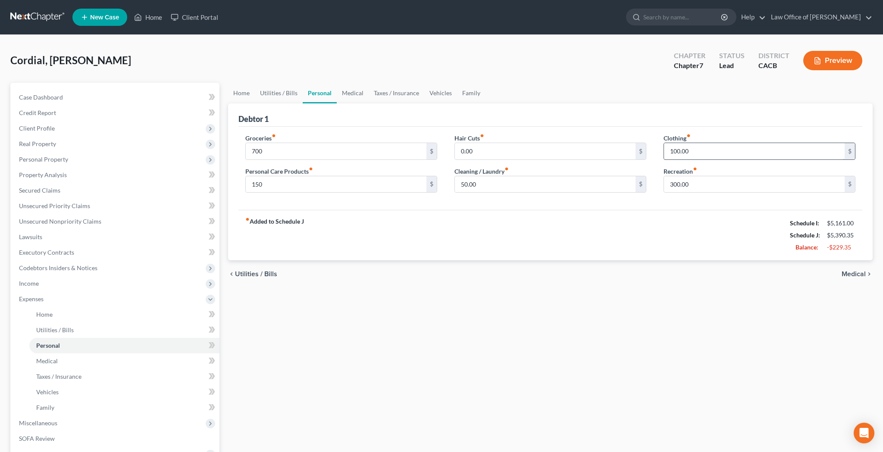
click at [693, 153] on input "100.00" at bounding box center [754, 151] width 181 height 16
click at [702, 184] on input "300.00" at bounding box center [754, 184] width 181 height 16
click at [279, 95] on link "Utilities / Bills" at bounding box center [279, 93] width 48 height 21
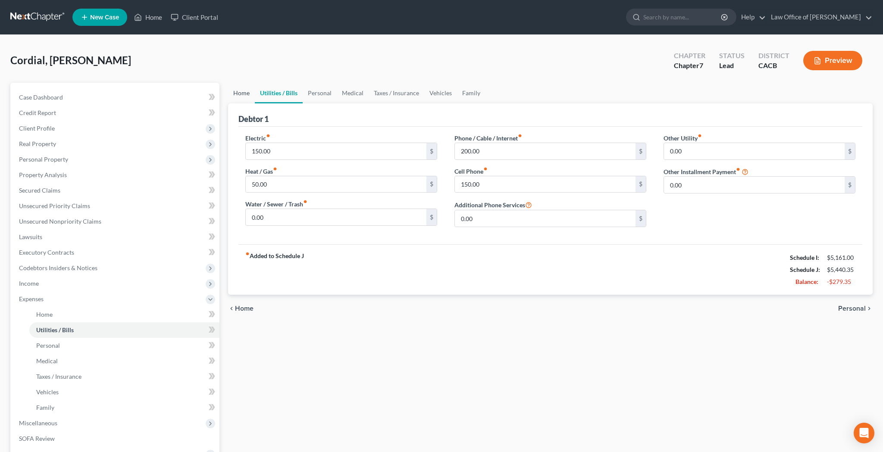
click at [244, 93] on link "Home" at bounding box center [241, 93] width 27 height 21
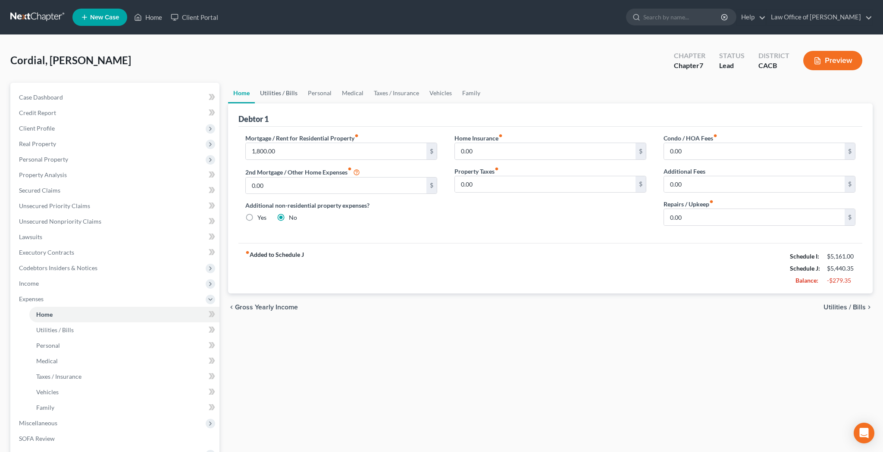
click at [290, 97] on link "Utilities / Bills" at bounding box center [279, 93] width 48 height 21
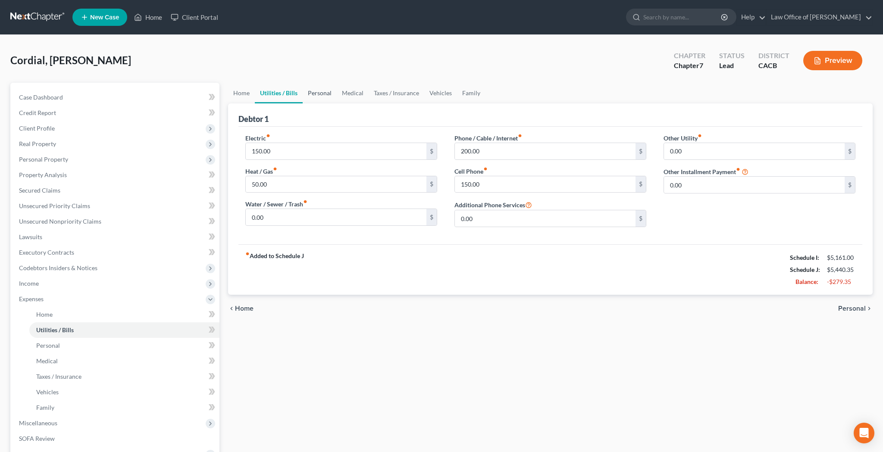
click at [321, 94] on link "Personal" at bounding box center [320, 93] width 34 height 21
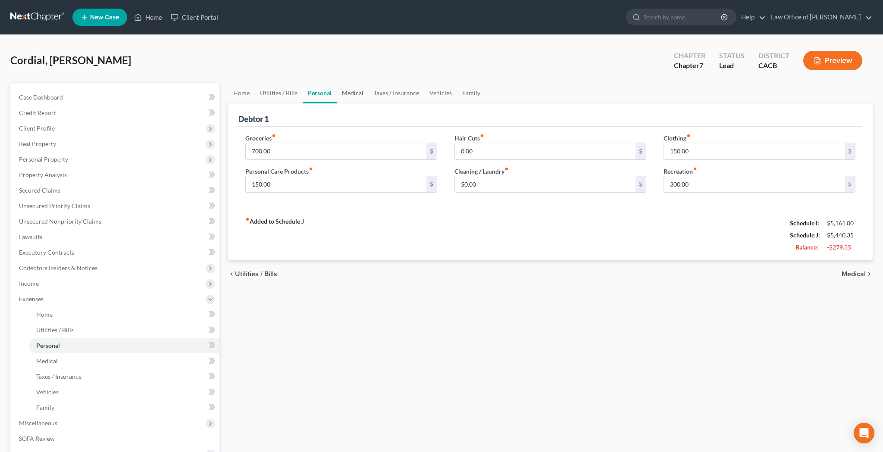
click at [353, 93] on link "Medical" at bounding box center [353, 93] width 32 height 21
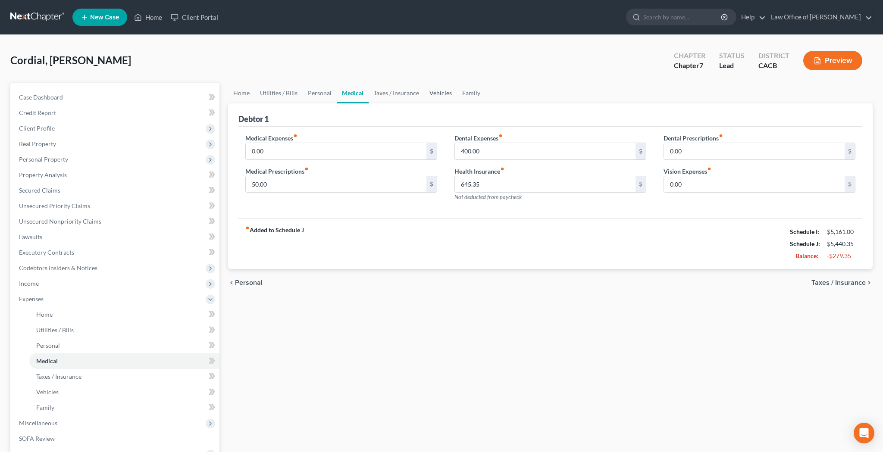
click at [441, 95] on link "Vehicles" at bounding box center [440, 93] width 33 height 21
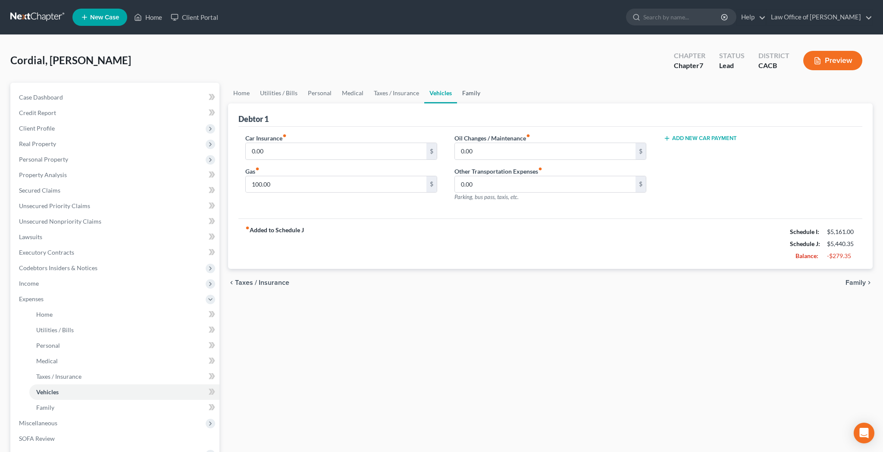
click at [471, 94] on link "Family" at bounding box center [471, 93] width 28 height 21
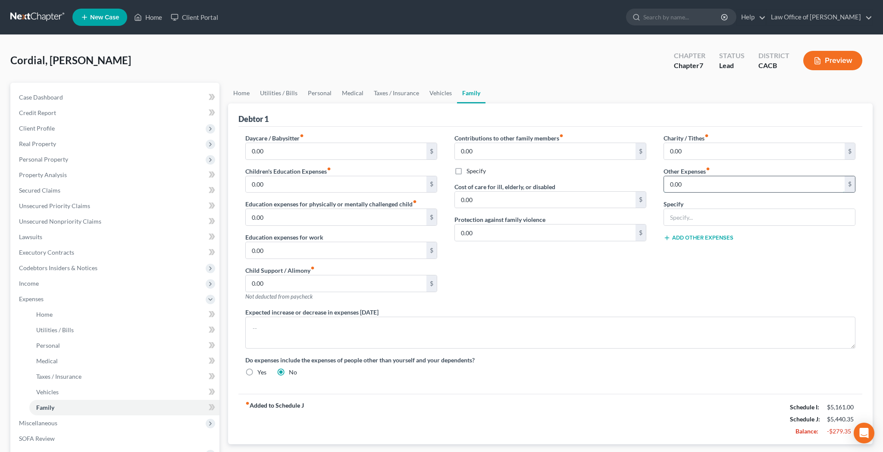
click at [685, 186] on input "0.00" at bounding box center [754, 184] width 181 height 16
click at [684, 217] on input "text" at bounding box center [759, 217] width 191 height 16
click at [704, 219] on input "Season Seats for LAFC" at bounding box center [759, 217] width 191 height 16
click at [750, 219] on input "Season Ticket for LAFC" at bounding box center [759, 217] width 191 height 16
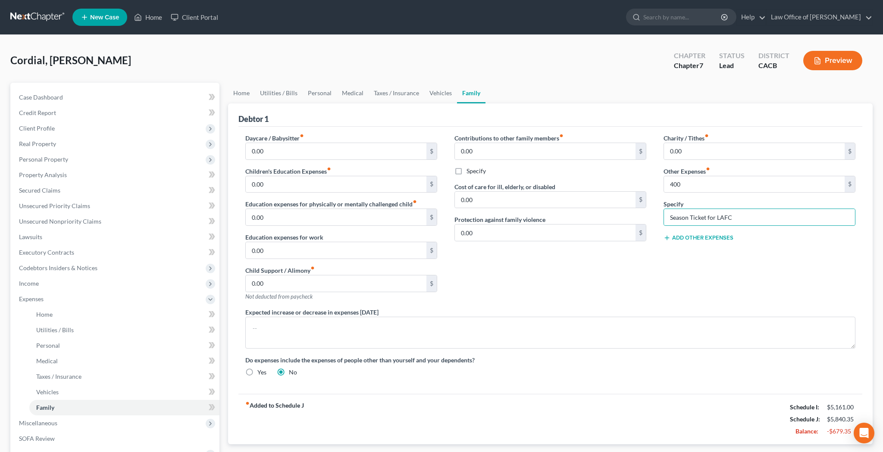
click at [688, 237] on button "Add Other Expenses" at bounding box center [698, 237] width 70 height 7
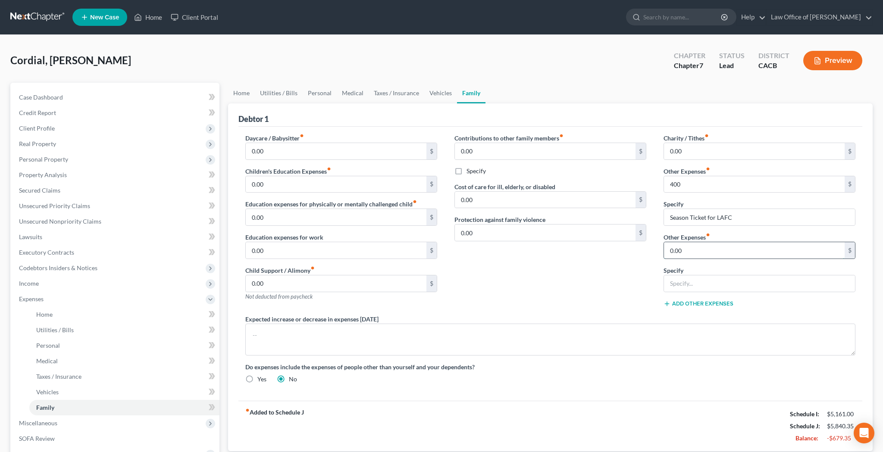
click at [688, 248] on input "0.00" at bounding box center [754, 250] width 181 height 16
click at [693, 286] on input "text" at bounding box center [759, 283] width 191 height 16
click at [287, 96] on link "Utilities / Bills" at bounding box center [279, 93] width 48 height 21
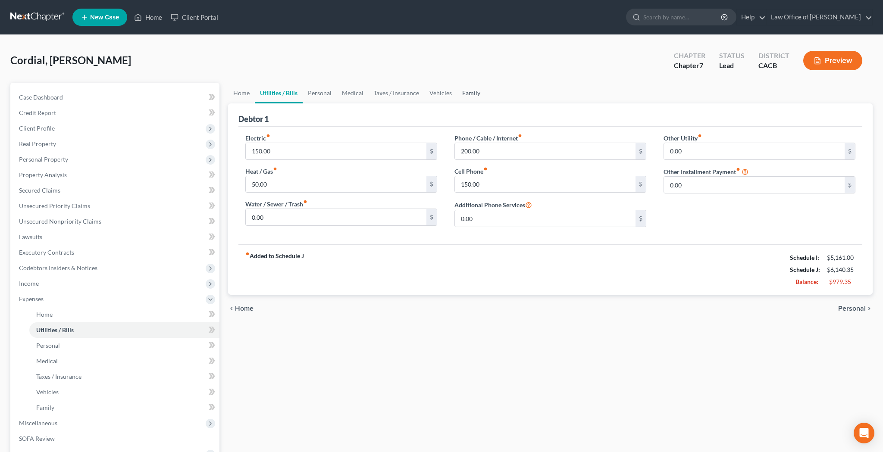
click at [467, 94] on link "Family" at bounding box center [471, 93] width 28 height 21
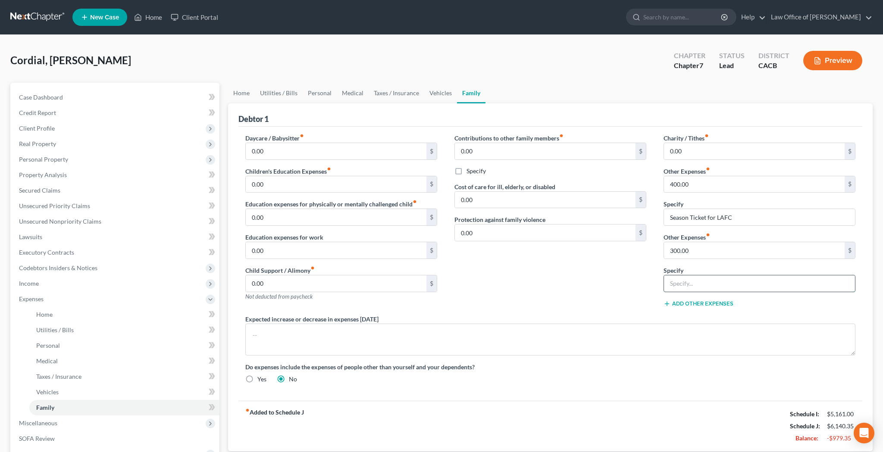
click at [679, 279] on input "text" at bounding box center [759, 283] width 191 height 16
click at [283, 94] on link "Utilities / Bills" at bounding box center [279, 93] width 48 height 21
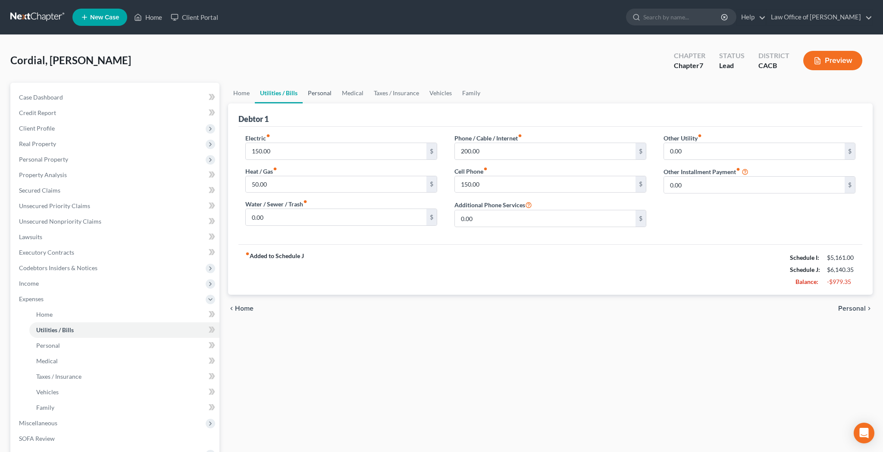
click at [323, 91] on link "Personal" at bounding box center [320, 93] width 34 height 21
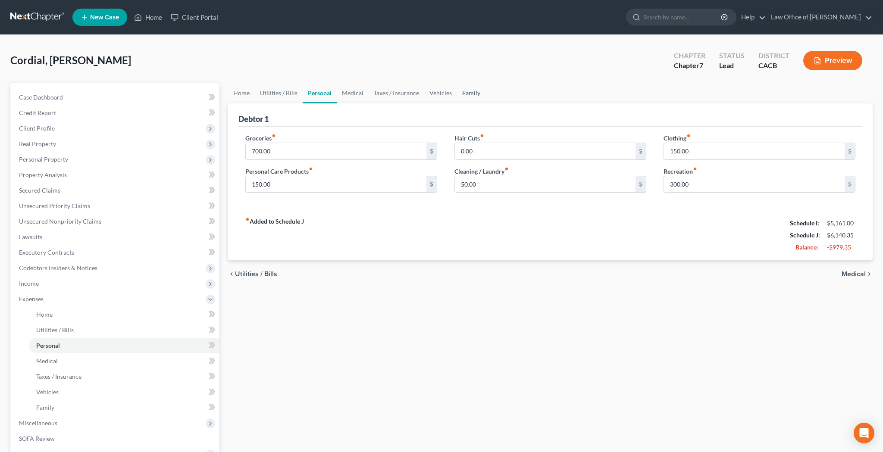
click at [470, 94] on link "Family" at bounding box center [471, 93] width 28 height 21
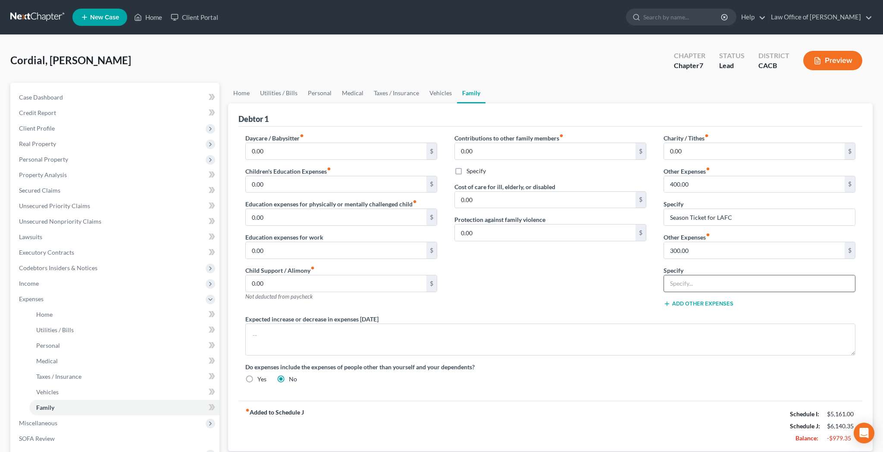
click at [685, 283] on input "text" at bounding box center [759, 283] width 191 height 16
click at [687, 304] on button "Add Other Expenses" at bounding box center [698, 303] width 70 height 7
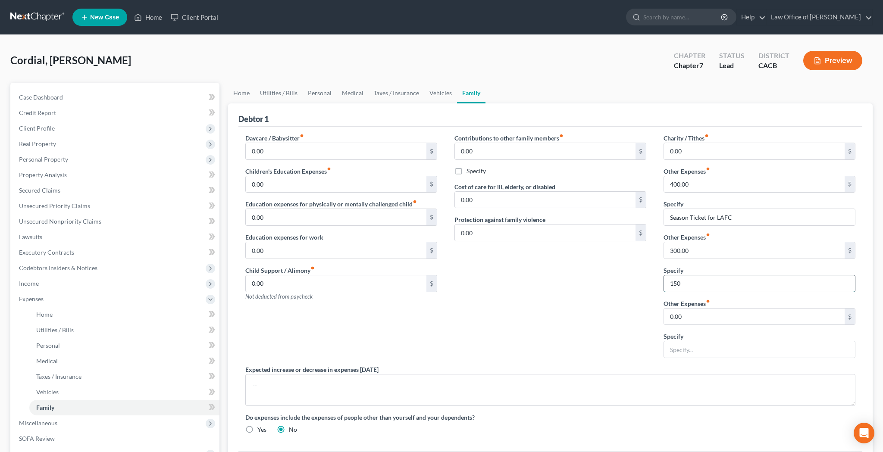
click at [691, 282] on input "150" at bounding box center [759, 283] width 191 height 16
click at [701, 253] on input "300.00" at bounding box center [754, 250] width 181 height 16
click at [244, 94] on link "Home" at bounding box center [241, 93] width 27 height 21
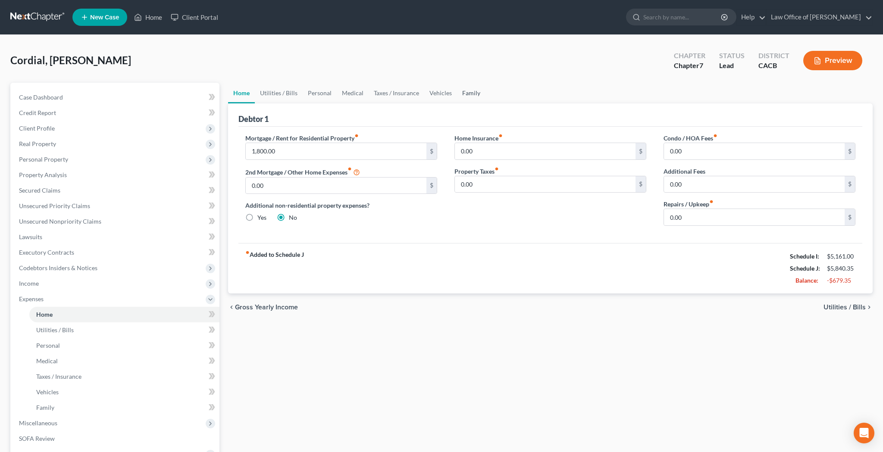
click at [468, 94] on link "Family" at bounding box center [471, 93] width 28 height 21
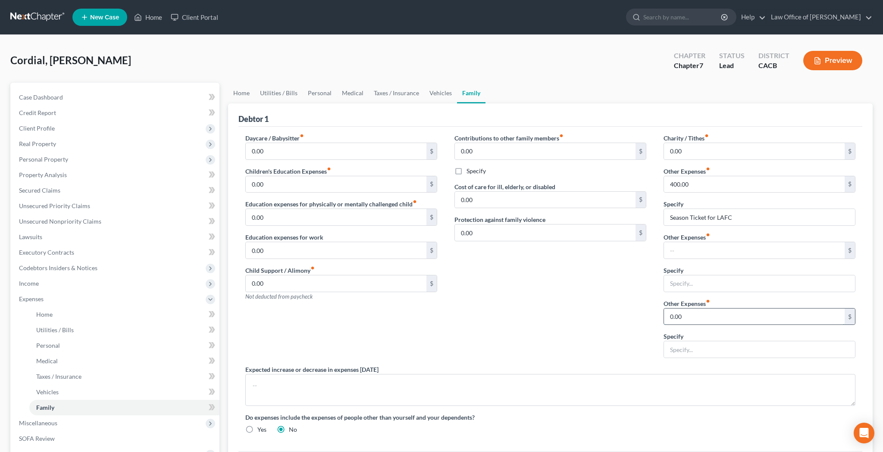
click at [688, 312] on input "0.00" at bounding box center [754, 317] width 181 height 16
click at [580, 300] on div "Contributions to other family members fiber_manual_record 0.00 $ Specify Cost o…" at bounding box center [550, 249] width 209 height 231
click at [277, 91] on link "Utilities / Bills" at bounding box center [279, 93] width 48 height 21
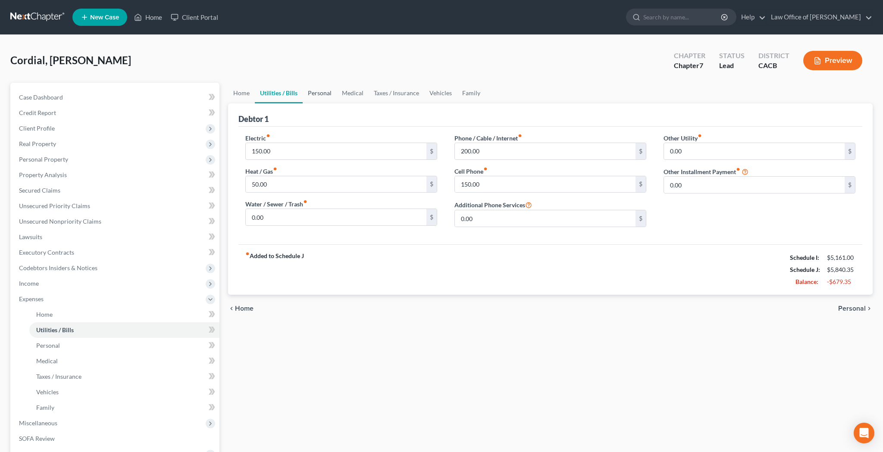
click at [320, 92] on link "Personal" at bounding box center [320, 93] width 34 height 21
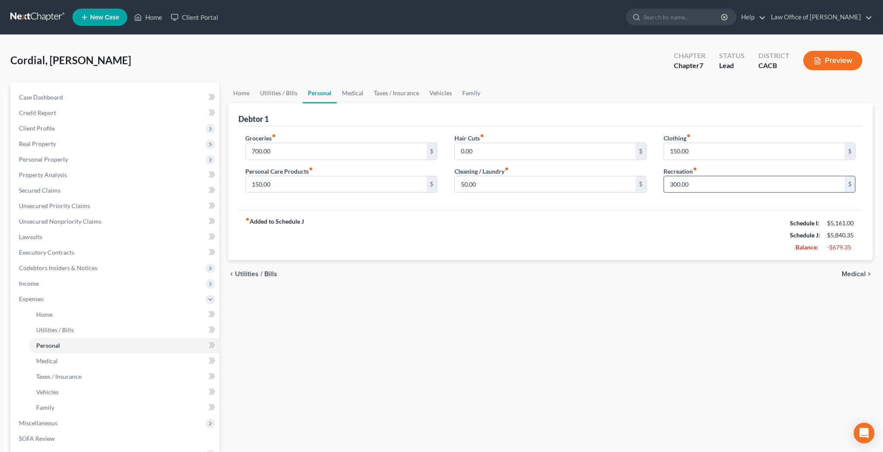
click at [693, 186] on input "300.00" at bounding box center [754, 184] width 181 height 16
click at [689, 155] on input "150.00" at bounding box center [754, 151] width 181 height 16
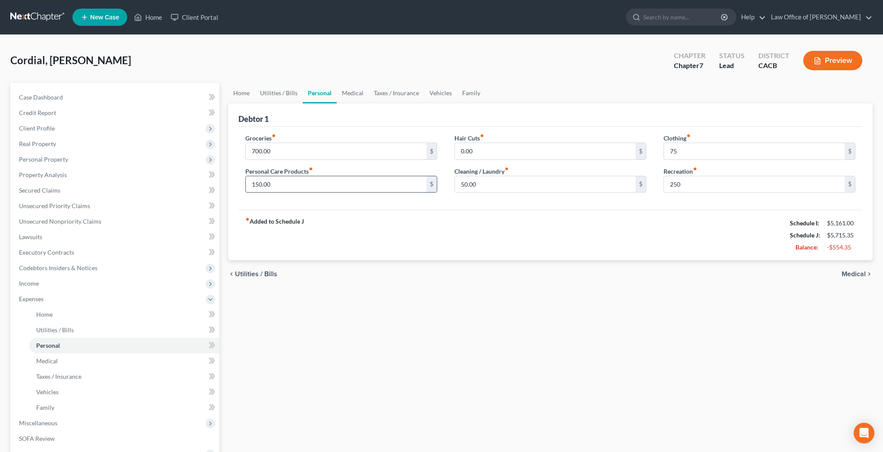
click at [350, 183] on input "150.00" at bounding box center [336, 184] width 181 height 16
click at [391, 210] on div "fiber_manual_record Added to Schedule J Schedule I: $5,161.00 Schedule J: $5,64…" at bounding box center [550, 235] width 624 height 50
click at [271, 149] on input "700.00" at bounding box center [336, 151] width 181 height 16
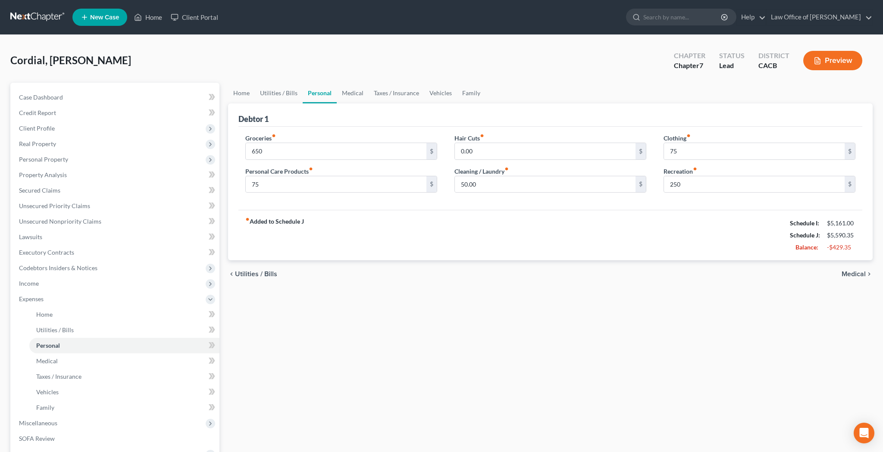
click at [401, 252] on div "fiber_manual_record Added to Schedule J Schedule I: $5,161.00 Schedule J: $5,59…" at bounding box center [550, 235] width 624 height 50
click at [350, 94] on link "Medical" at bounding box center [353, 93] width 32 height 21
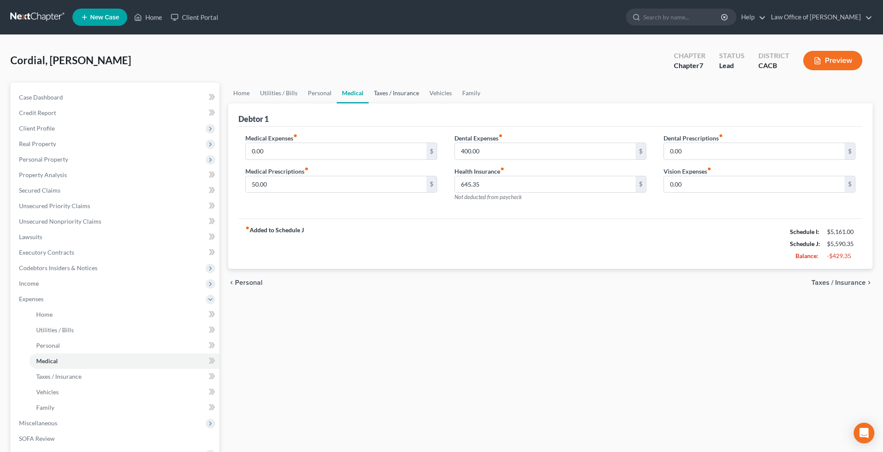
click at [387, 95] on link "Taxes / Insurance" at bounding box center [396, 93] width 56 height 21
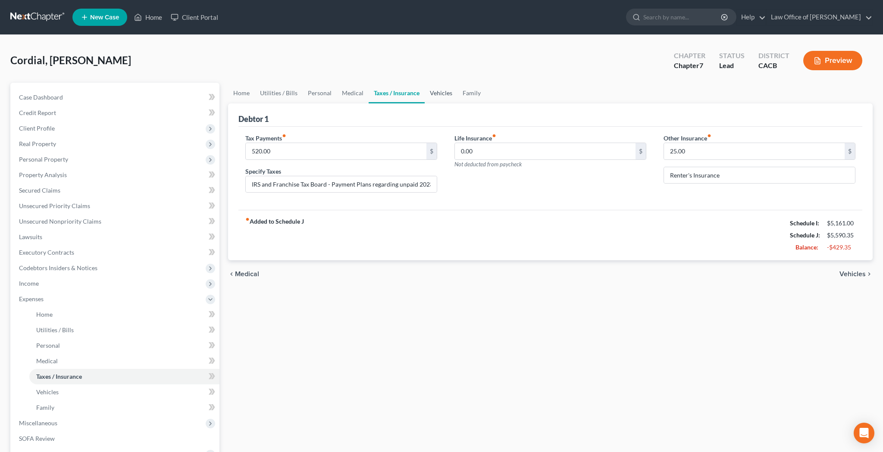
click at [429, 93] on link "Vehicles" at bounding box center [441, 93] width 33 height 21
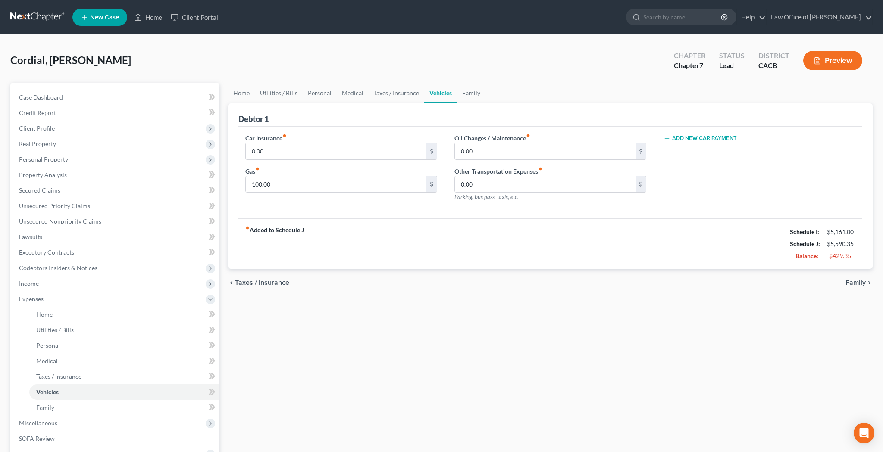
click at [488, 92] on ul "Home Utilities / Bills Personal Medical Taxes / Insurance Vehicles Family" at bounding box center [550, 93] width 644 height 21
click at [291, 92] on link "Utilities / Bills" at bounding box center [279, 93] width 48 height 21
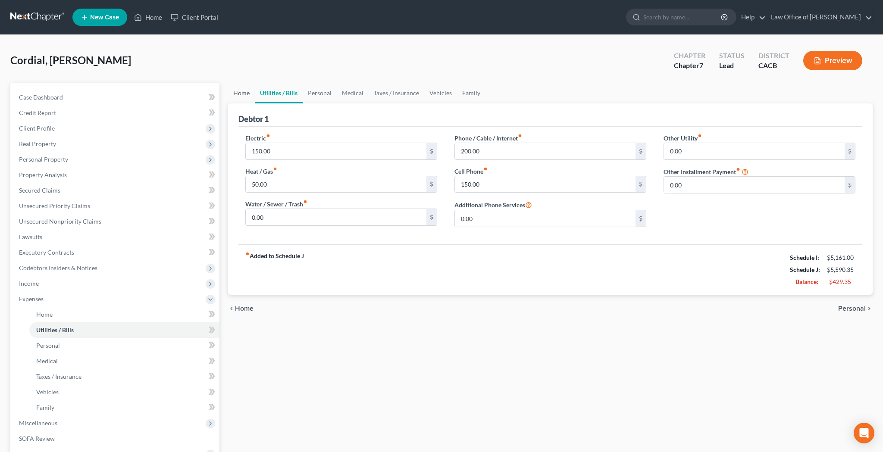
click at [243, 96] on link "Home" at bounding box center [241, 93] width 27 height 21
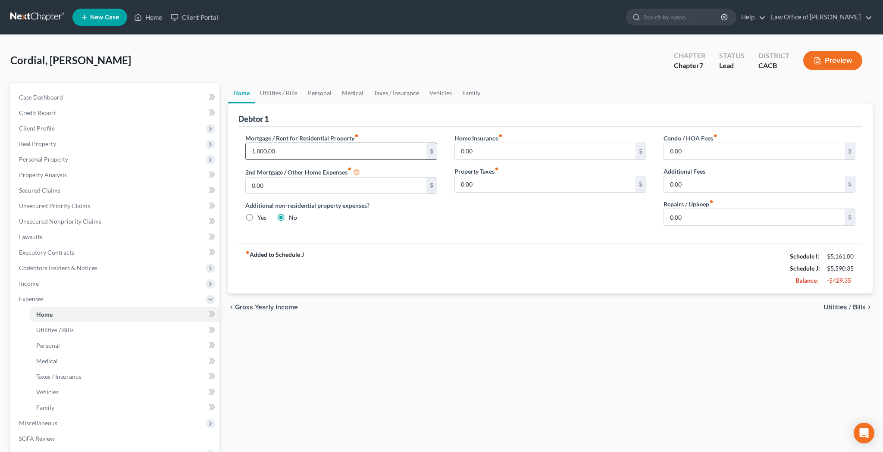
click at [291, 150] on input "1,800.00" at bounding box center [336, 151] width 181 height 16
click at [353, 228] on div "Mortgage / Rent for Residential Property fiber_manual_record 1,600 $ 2nd Mortga…" at bounding box center [341, 183] width 209 height 99
click at [284, 93] on link "Utilities / Bills" at bounding box center [279, 93] width 48 height 21
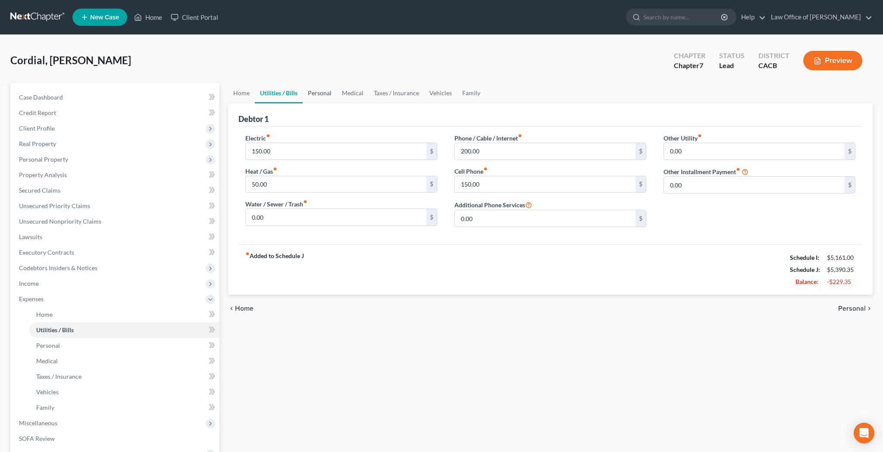
click at [318, 94] on link "Personal" at bounding box center [320, 93] width 34 height 21
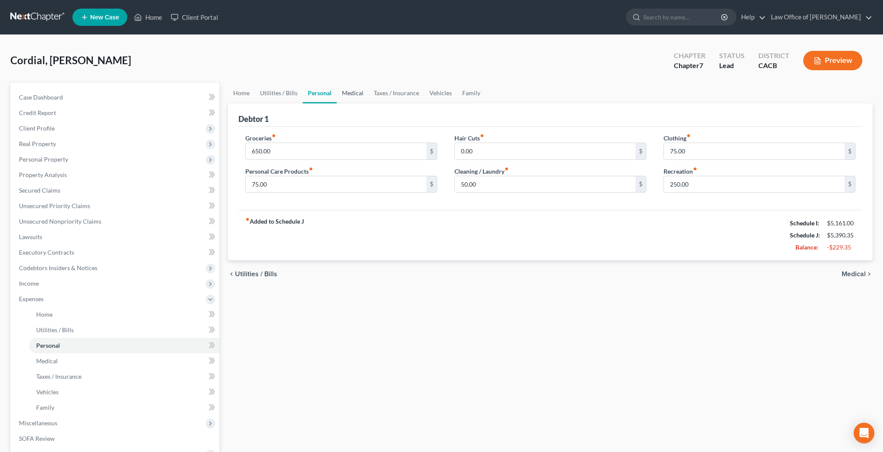
click at [354, 94] on link "Medical" at bounding box center [353, 93] width 32 height 21
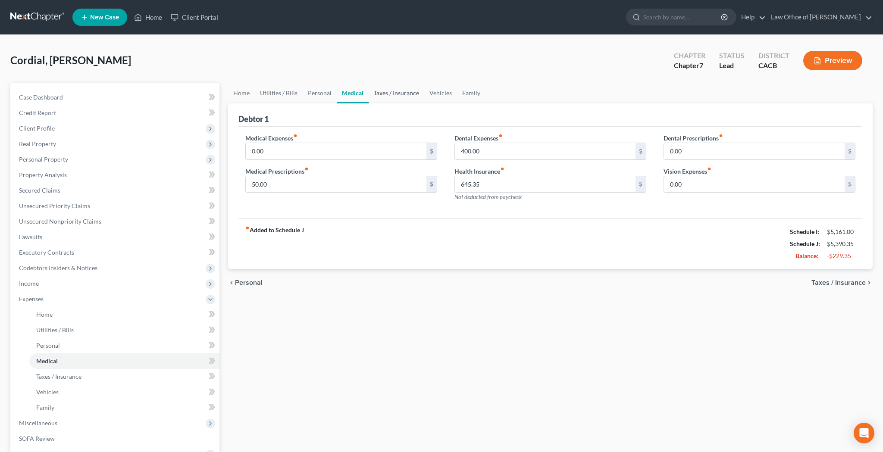
click at [386, 96] on link "Taxes / Insurance" at bounding box center [396, 93] width 56 height 21
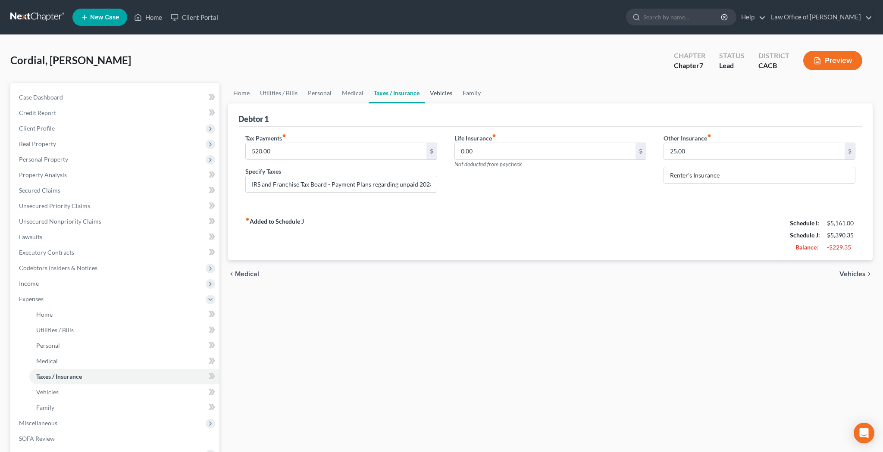
click at [438, 94] on link "Vehicles" at bounding box center [441, 93] width 33 height 21
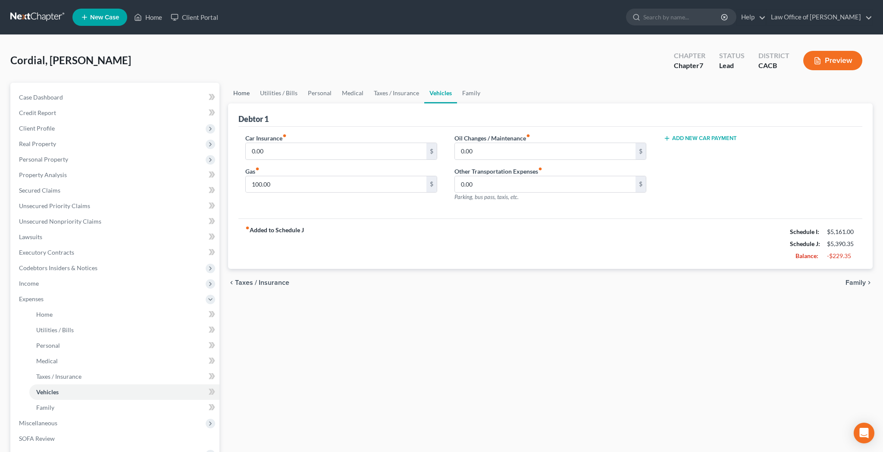
click at [245, 93] on link "Home" at bounding box center [241, 93] width 27 height 21
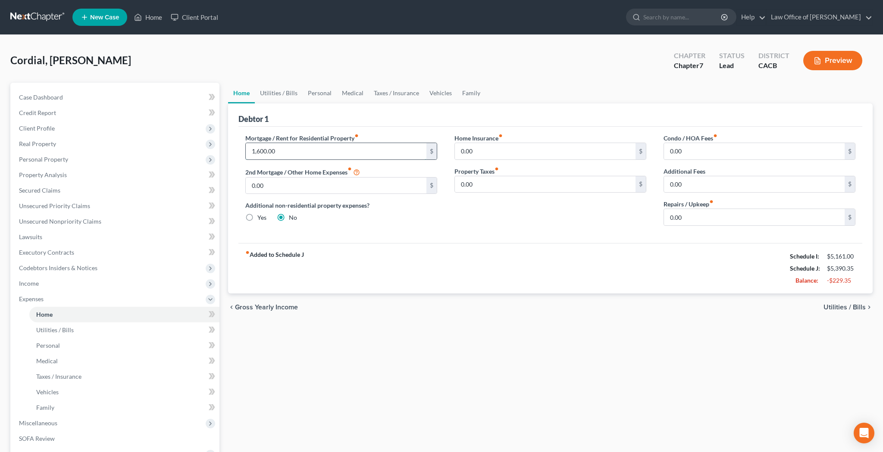
click at [288, 148] on input "1,600.00" at bounding box center [336, 151] width 181 height 16
click at [416, 227] on div "Mortgage / Rent for Residential Property fiber_manual_record 1,500 $ 2nd Mortga…" at bounding box center [341, 183] width 209 height 99
click at [283, 91] on link "Utilities / Bills" at bounding box center [279, 93] width 48 height 21
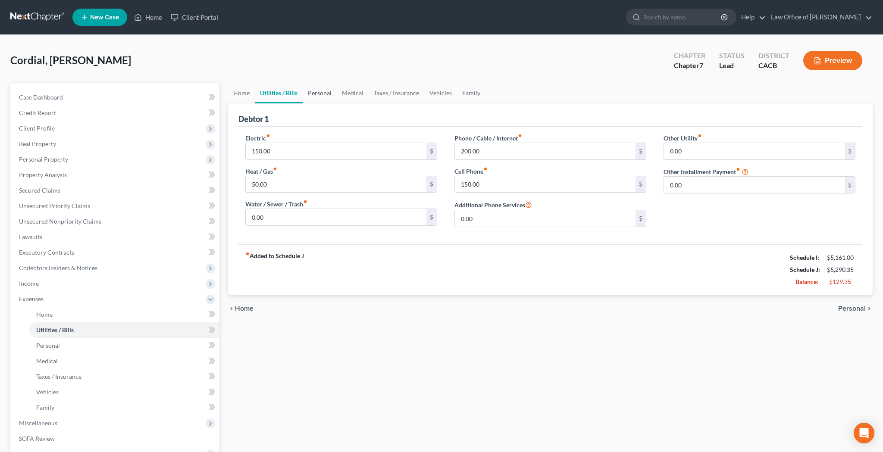
click at [315, 94] on link "Personal" at bounding box center [320, 93] width 34 height 21
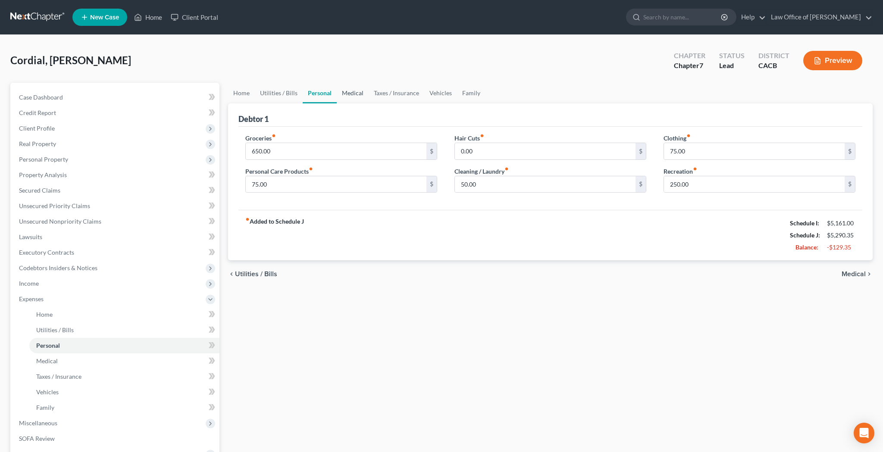
click at [359, 94] on link "Medical" at bounding box center [353, 93] width 32 height 21
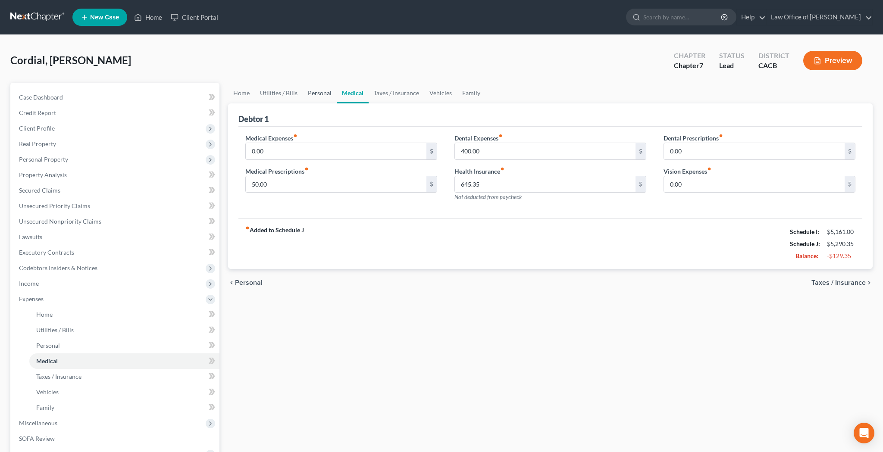
click at [317, 95] on link "Personal" at bounding box center [320, 93] width 34 height 21
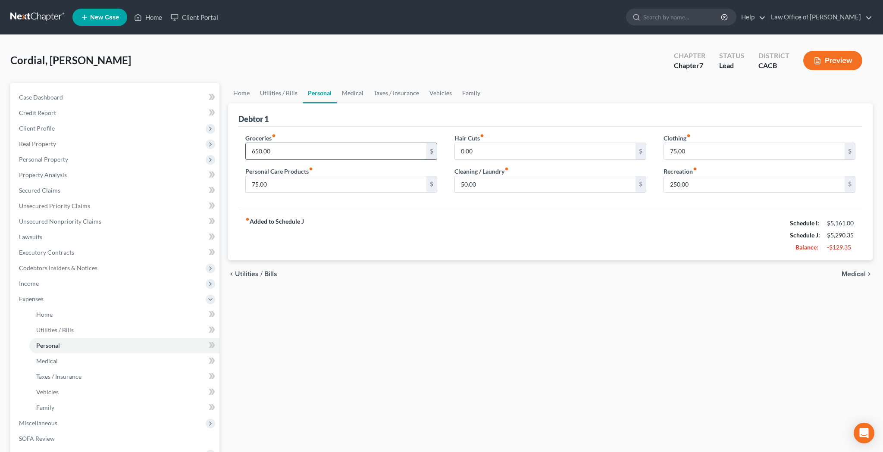
click at [315, 146] on input "650.00" at bounding box center [336, 151] width 181 height 16
click at [358, 96] on link "Medical" at bounding box center [353, 93] width 32 height 21
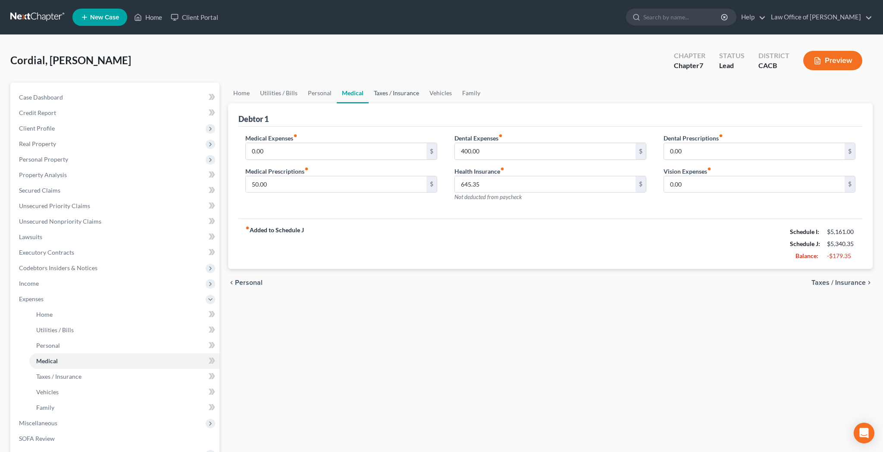
click at [387, 97] on link "Taxes / Insurance" at bounding box center [396, 93] width 56 height 21
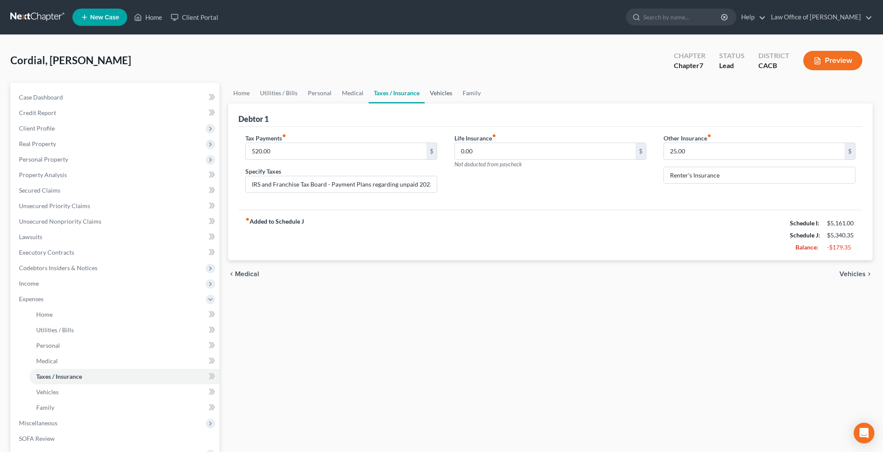
click at [439, 96] on link "Vehicles" at bounding box center [441, 93] width 33 height 21
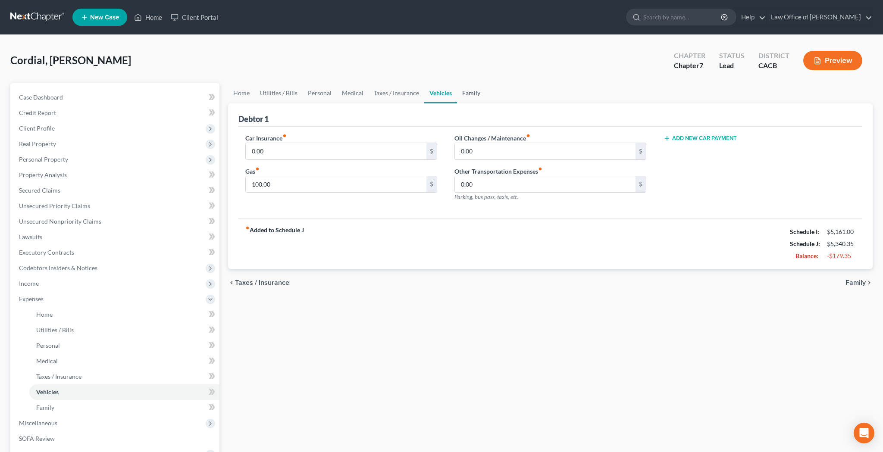
click at [477, 95] on link "Family" at bounding box center [471, 93] width 28 height 21
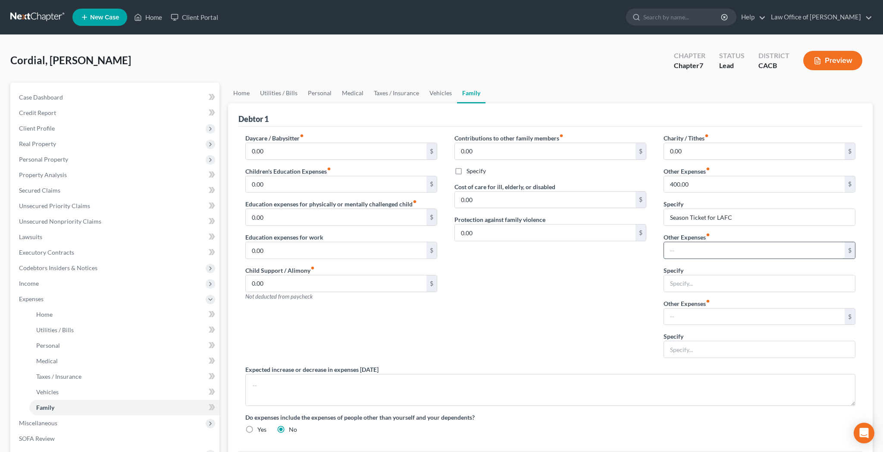
click at [686, 249] on input "text" at bounding box center [754, 250] width 181 height 16
click at [689, 281] on input "text" at bounding box center [759, 283] width 191 height 16
click at [671, 287] on input "Storage Fee" at bounding box center [759, 283] width 191 height 16
click at [711, 283] on input "Clutter Storage Fee" at bounding box center [759, 283] width 191 height 16
click at [604, 297] on div "Contributions to other family members fiber_manual_record 0.00 $ Specify Cost o…" at bounding box center [550, 249] width 209 height 231
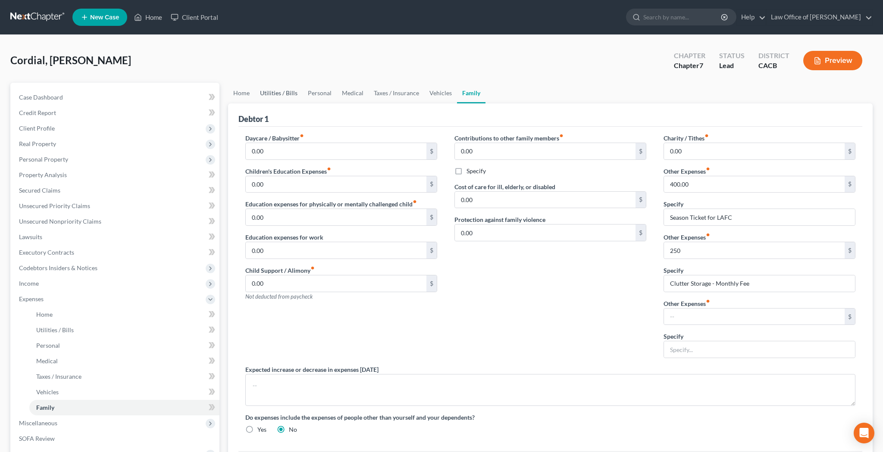
click at [286, 97] on link "Utilities / Bills" at bounding box center [279, 93] width 48 height 21
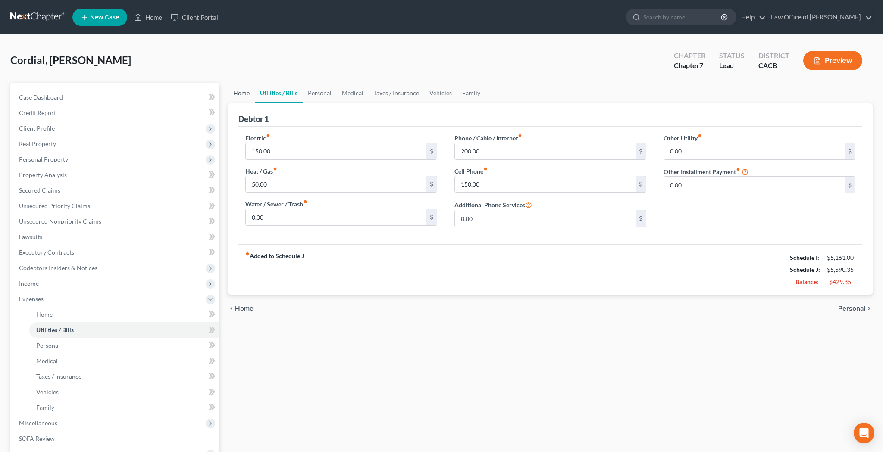
click at [243, 94] on link "Home" at bounding box center [241, 93] width 27 height 21
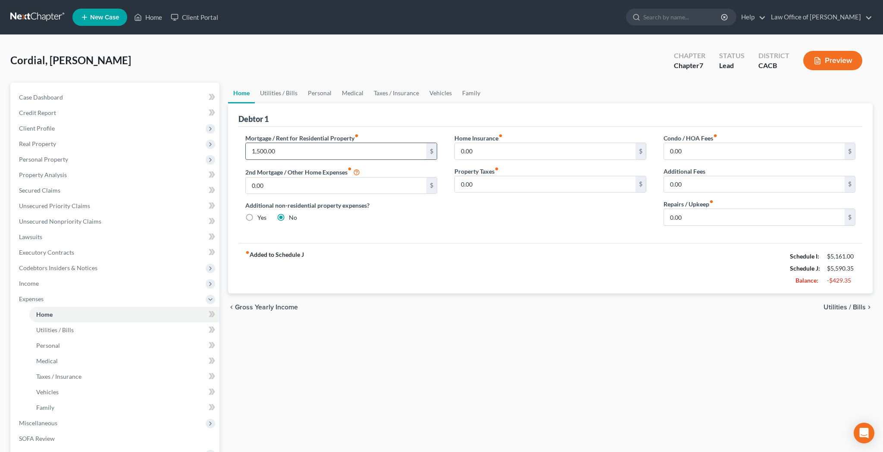
click at [260, 154] on input "1,500.00" at bounding box center [336, 151] width 181 height 16
click at [377, 112] on div "Debtor 1" at bounding box center [550, 114] width 624 height 23
click at [279, 92] on link "Utilities / Bills" at bounding box center [279, 93] width 48 height 21
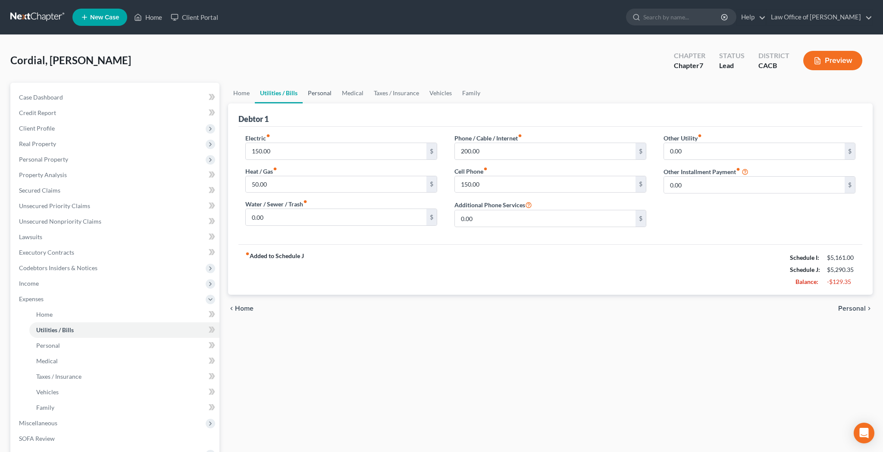
click at [326, 91] on link "Personal" at bounding box center [320, 93] width 34 height 21
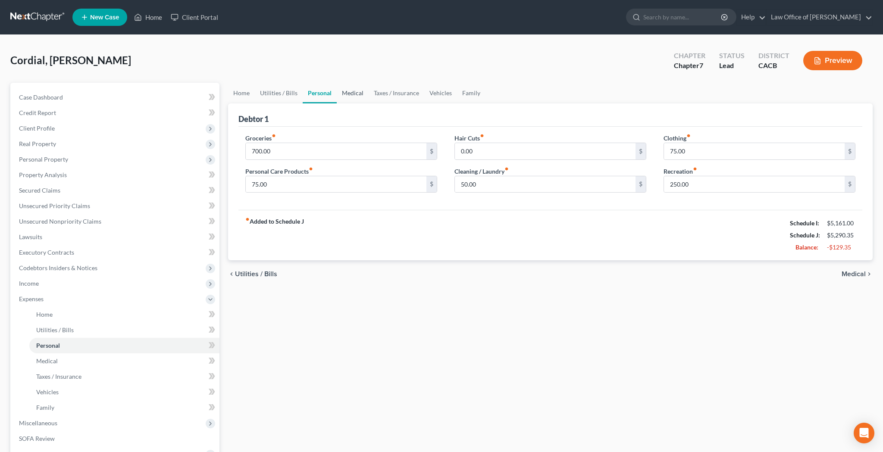
click at [357, 89] on link "Medical" at bounding box center [353, 93] width 32 height 21
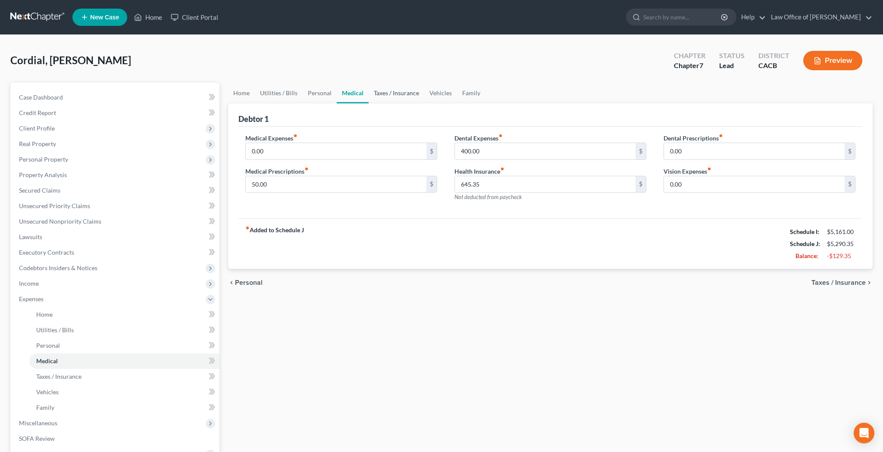
click at [414, 95] on link "Taxes / Insurance" at bounding box center [396, 93] width 56 height 21
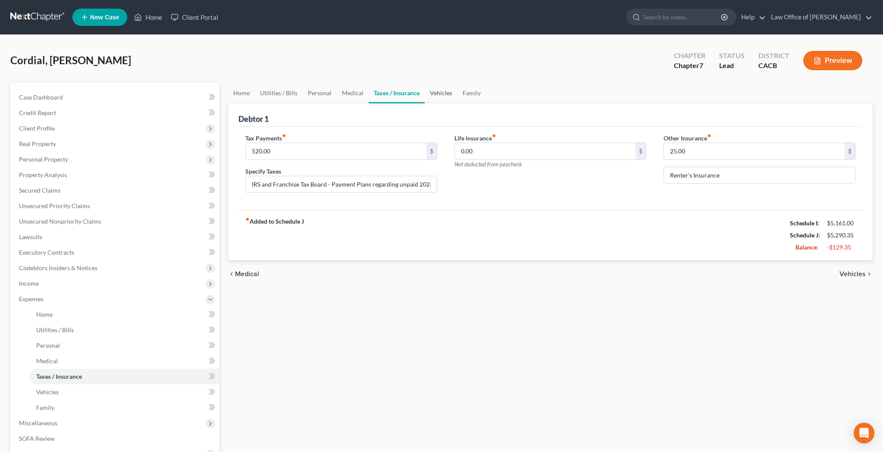
click at [441, 93] on link "Vehicles" at bounding box center [441, 93] width 33 height 21
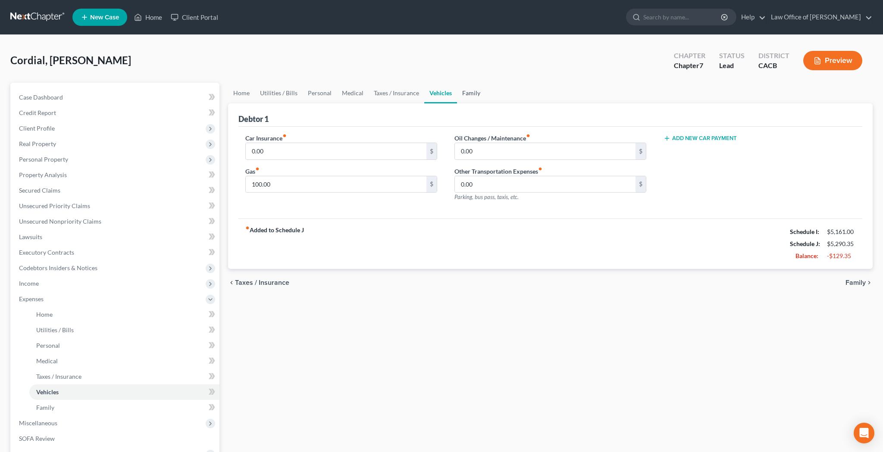
click at [475, 95] on link "Family" at bounding box center [471, 93] width 28 height 21
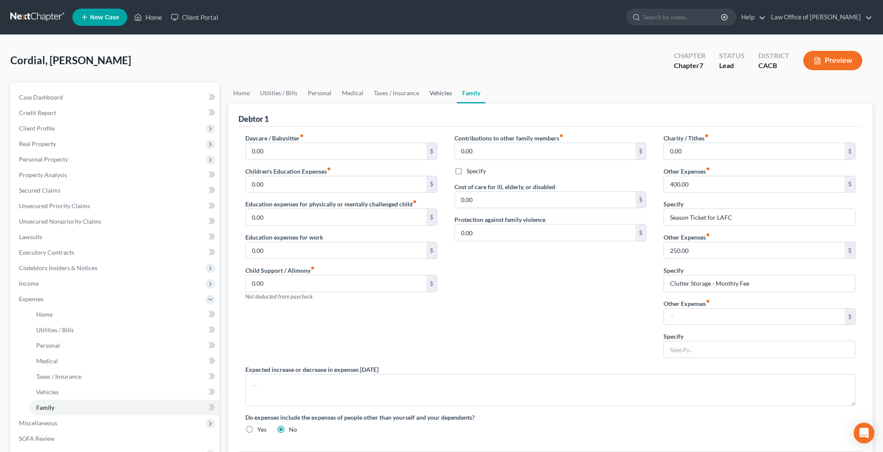
click at [440, 93] on link "Vehicles" at bounding box center [440, 93] width 33 height 21
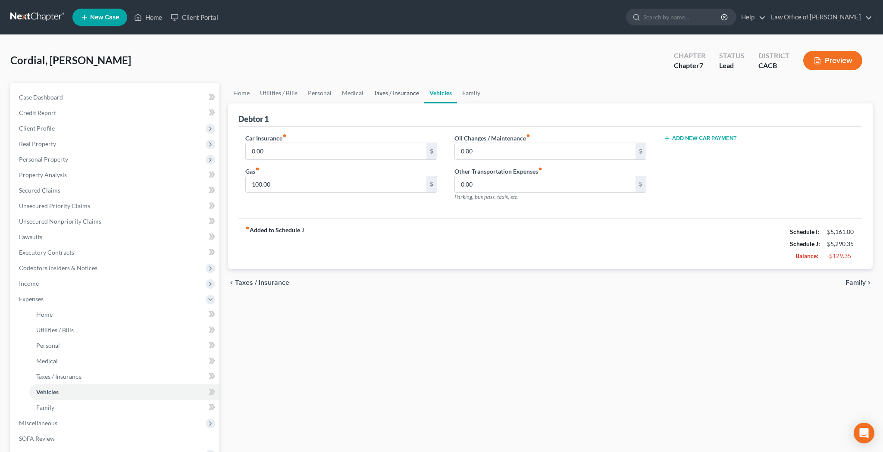
click at [410, 91] on link "Taxes / Insurance" at bounding box center [396, 93] width 56 height 21
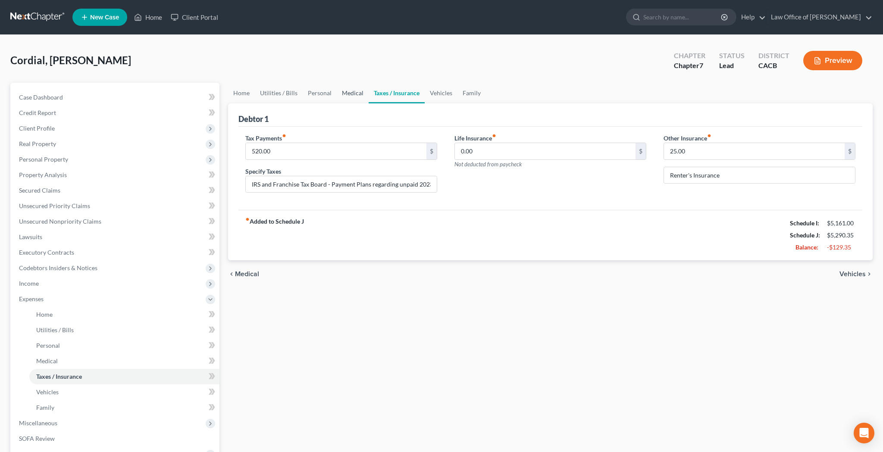
click at [358, 91] on link "Medical" at bounding box center [353, 93] width 32 height 21
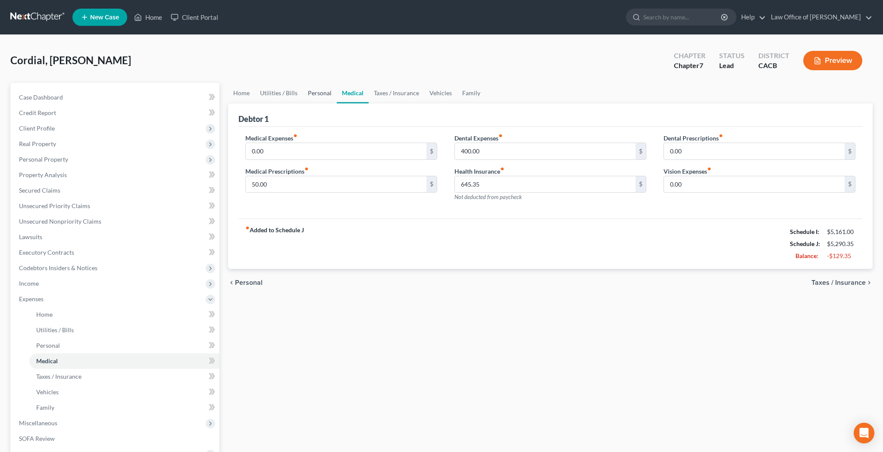
click at [315, 95] on link "Personal" at bounding box center [320, 93] width 34 height 21
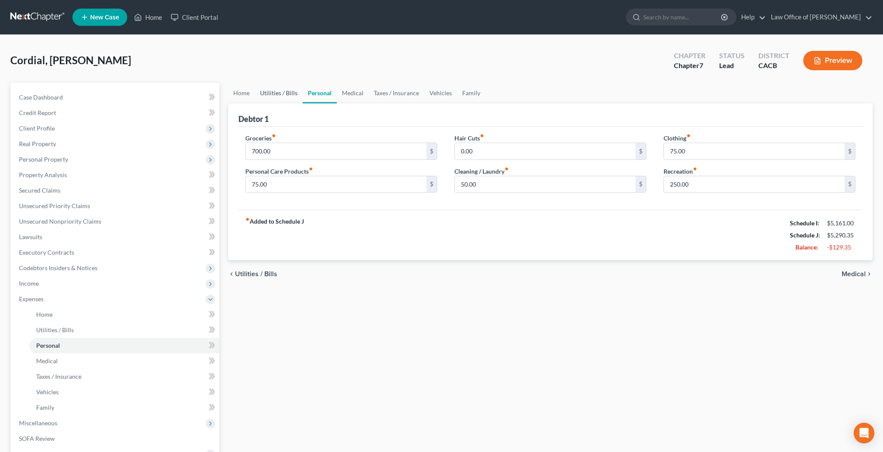
click at [284, 94] on link "Utilities / Bills" at bounding box center [279, 93] width 48 height 21
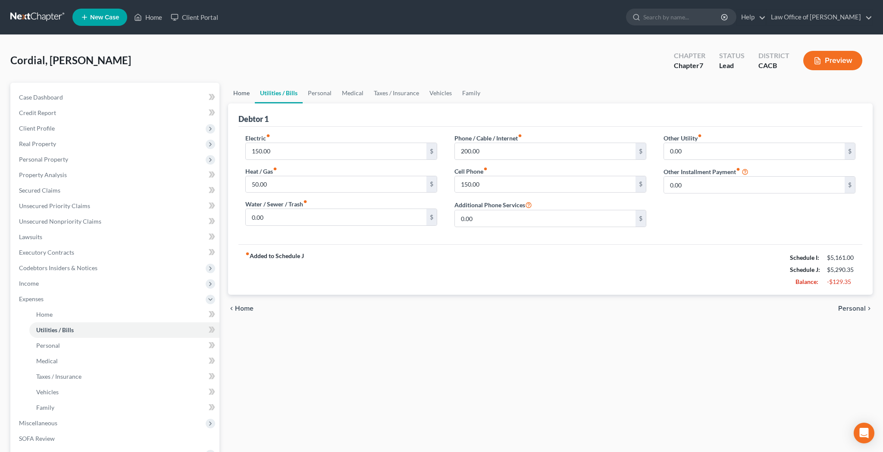
click at [246, 94] on link "Home" at bounding box center [241, 93] width 27 height 21
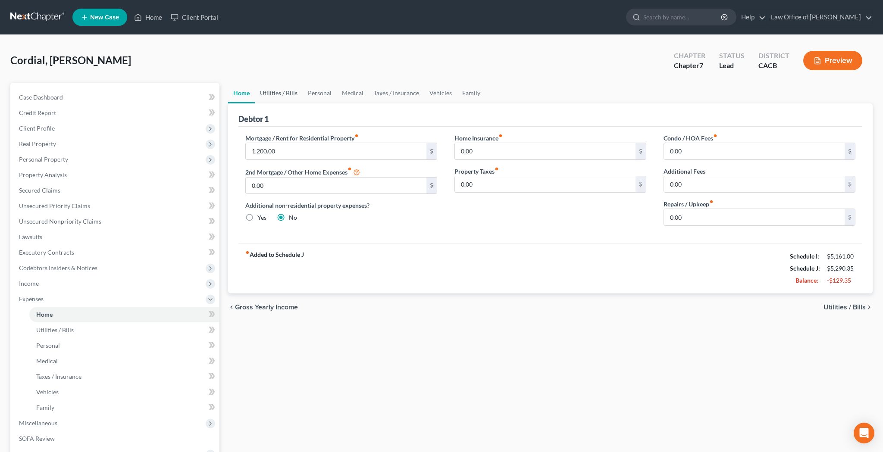
click at [272, 95] on link "Utilities / Bills" at bounding box center [279, 93] width 48 height 21
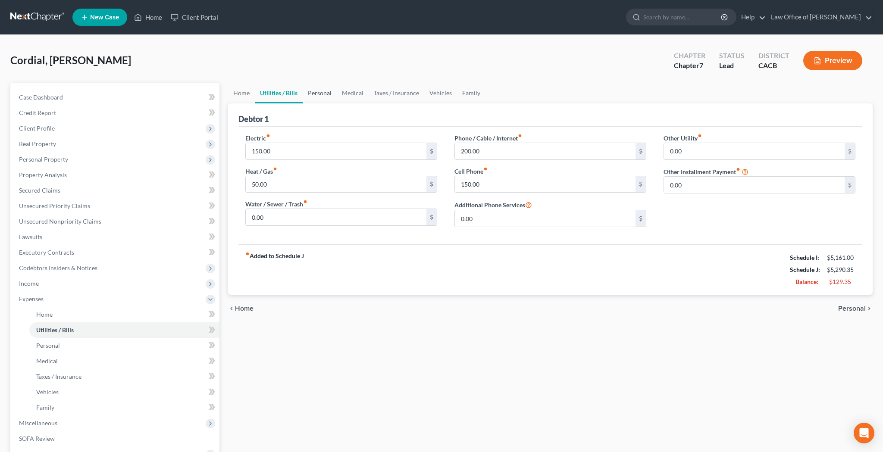
click at [322, 92] on link "Personal" at bounding box center [320, 93] width 34 height 21
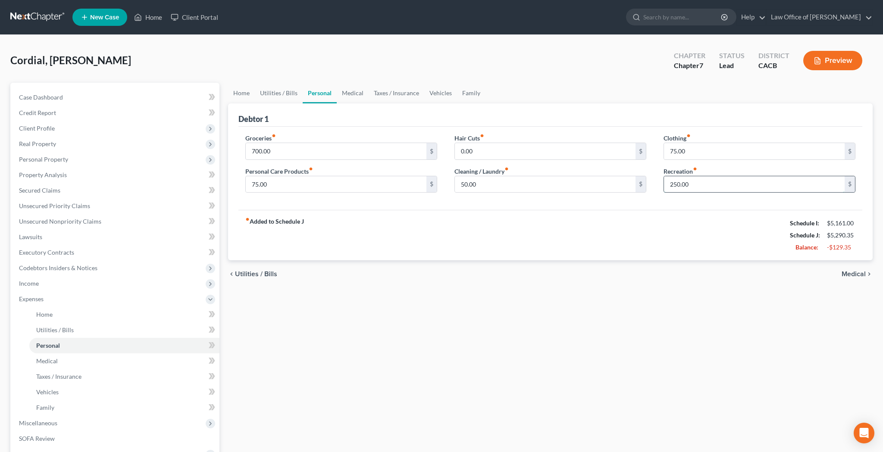
click at [711, 182] on input "250.00" at bounding box center [754, 184] width 181 height 16
click at [716, 209] on div "Groceries fiber_manual_record 700.00 $ Personal Care Products fiber_manual_reco…" at bounding box center [550, 169] width 624 height 84
click at [467, 94] on link "Family" at bounding box center [471, 93] width 28 height 21
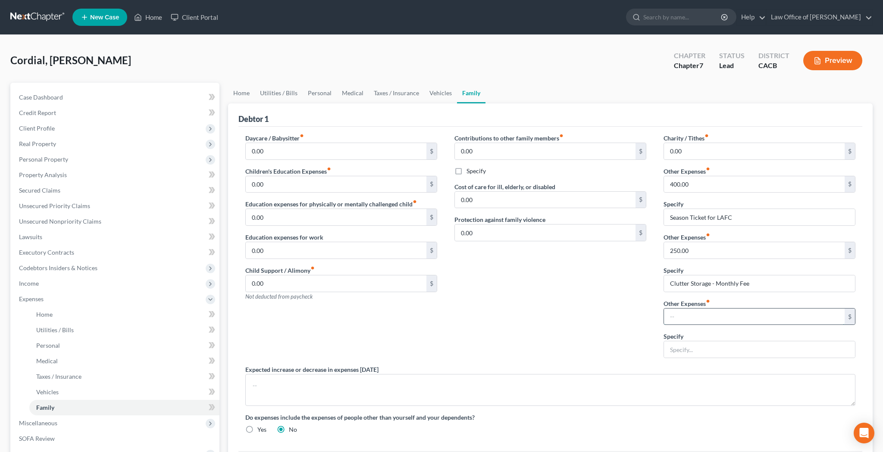
click at [707, 314] on input "text" at bounding box center [754, 317] width 181 height 16
click at [711, 348] on input "text" at bounding box center [759, 349] width 191 height 16
click at [572, 330] on div "Contributions to other family members fiber_manual_record 0.00 $ Specify Cost o…" at bounding box center [550, 249] width 209 height 231
click at [244, 94] on link "Home" at bounding box center [241, 93] width 27 height 21
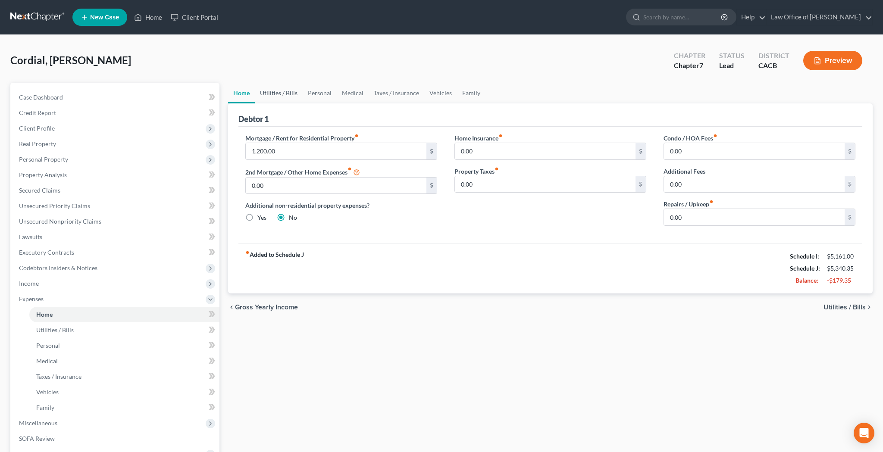
click at [274, 96] on link "Utilities / Bills" at bounding box center [279, 93] width 48 height 21
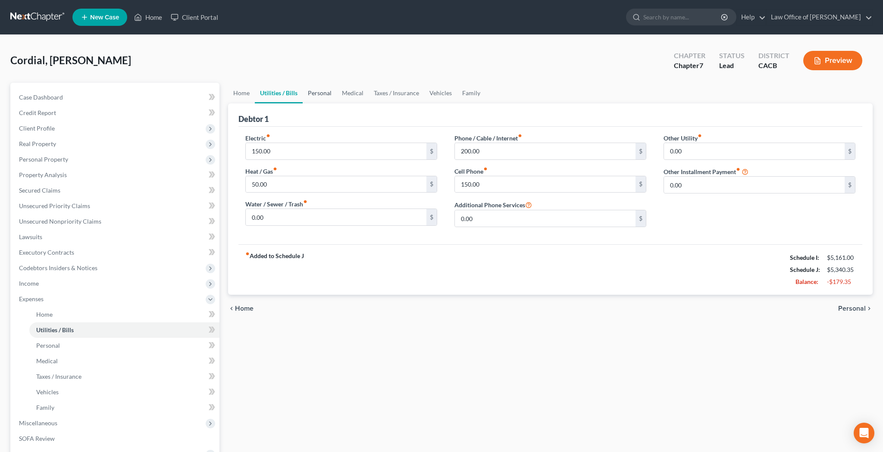
click at [324, 96] on link "Personal" at bounding box center [320, 93] width 34 height 21
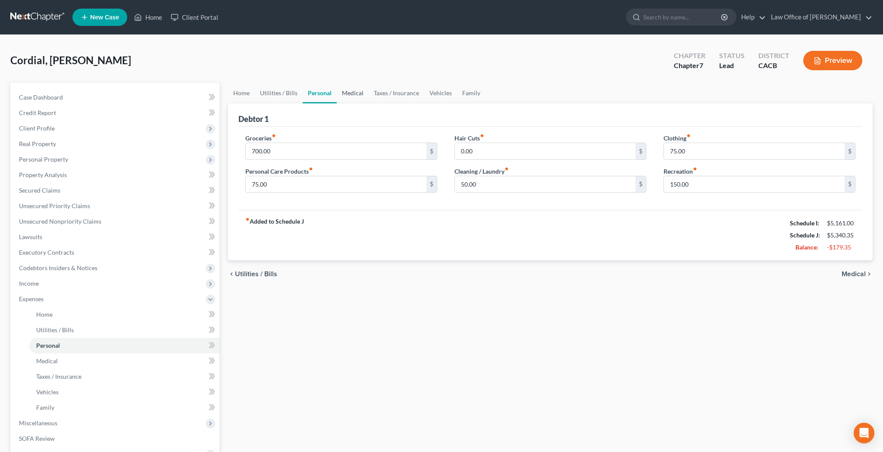
click at [352, 97] on link "Medical" at bounding box center [353, 93] width 32 height 21
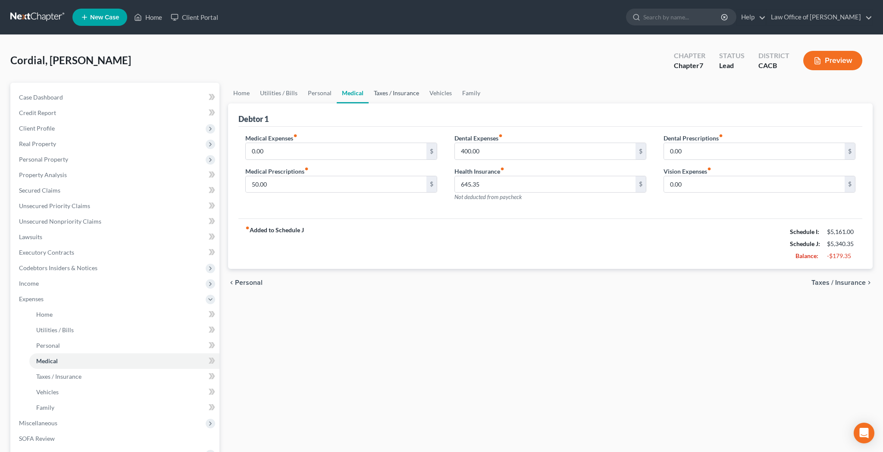
click at [398, 94] on link "Taxes / Insurance" at bounding box center [396, 93] width 56 height 21
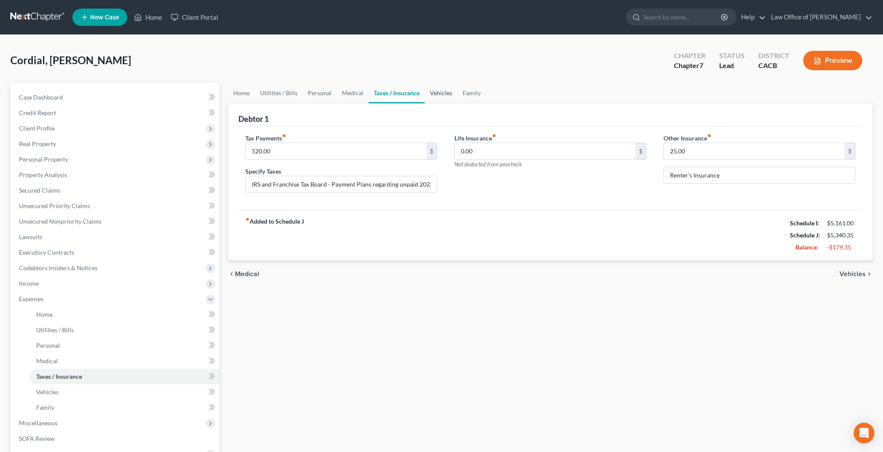
click at [434, 95] on link "Vehicles" at bounding box center [441, 93] width 33 height 21
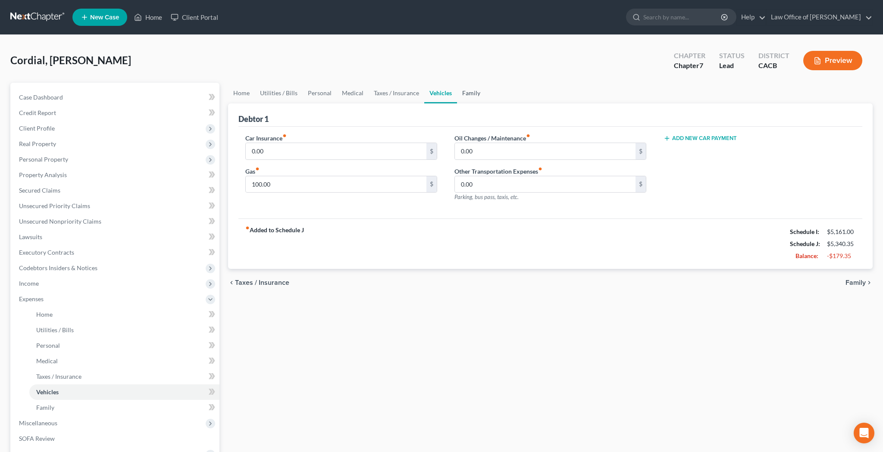
click at [469, 98] on link "Family" at bounding box center [471, 93] width 28 height 21
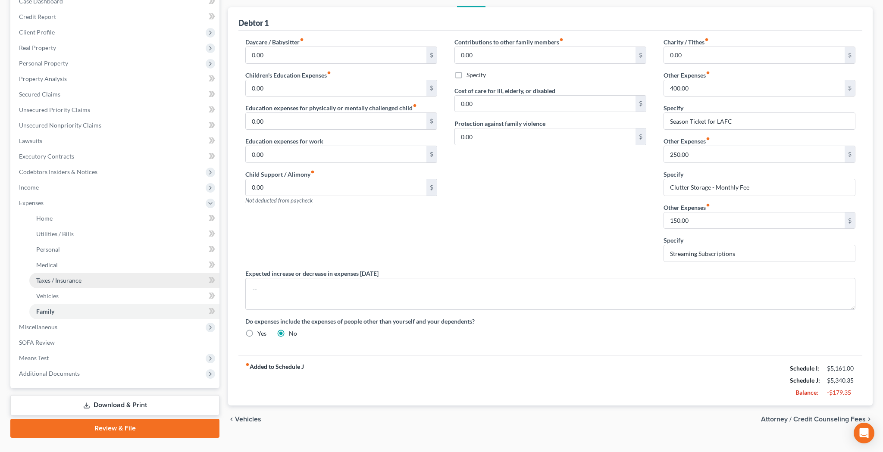
scroll to position [107, 0]
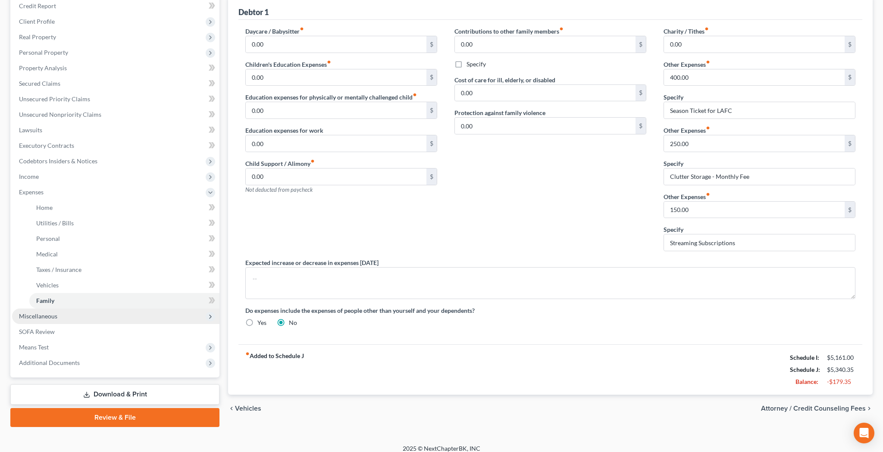
click at [91, 321] on span "Miscellaneous" at bounding box center [115, 317] width 207 height 16
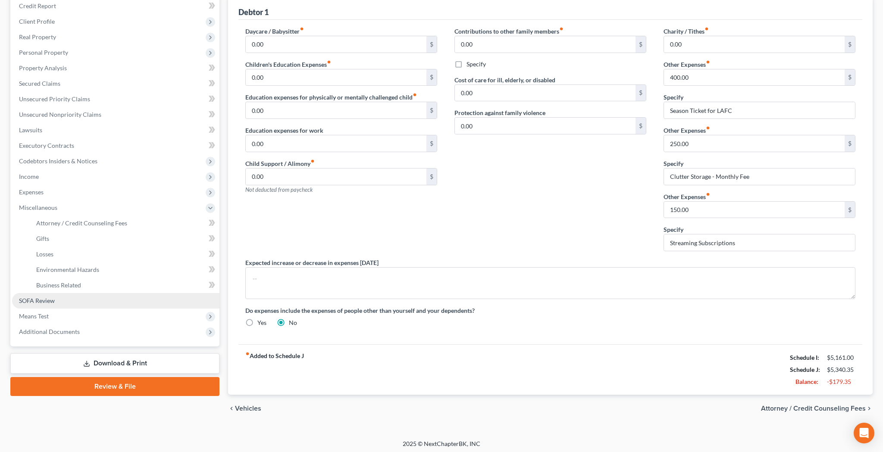
click at [77, 306] on link "SOFA Review" at bounding box center [115, 301] width 207 height 16
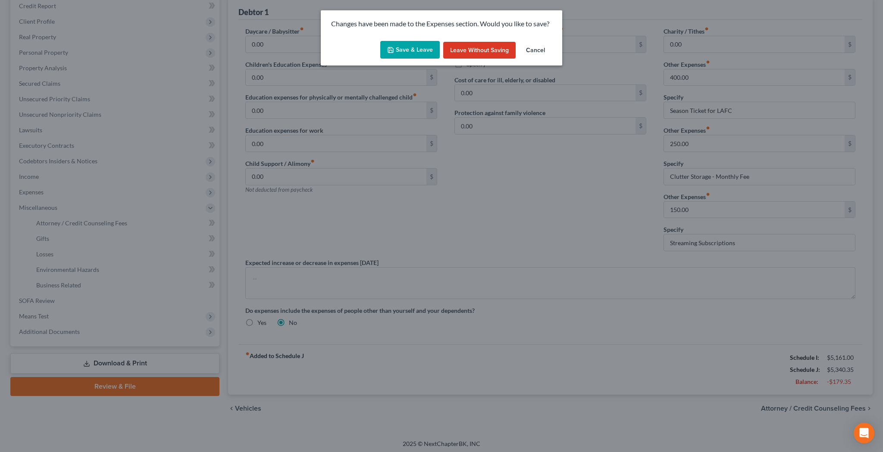
click at [407, 48] on button "Save & Leave" at bounding box center [409, 50] width 59 height 18
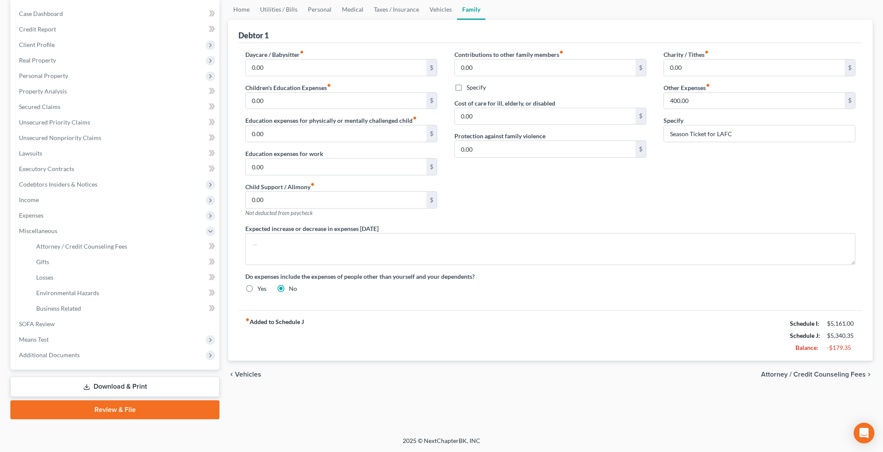
scroll to position [84, 0]
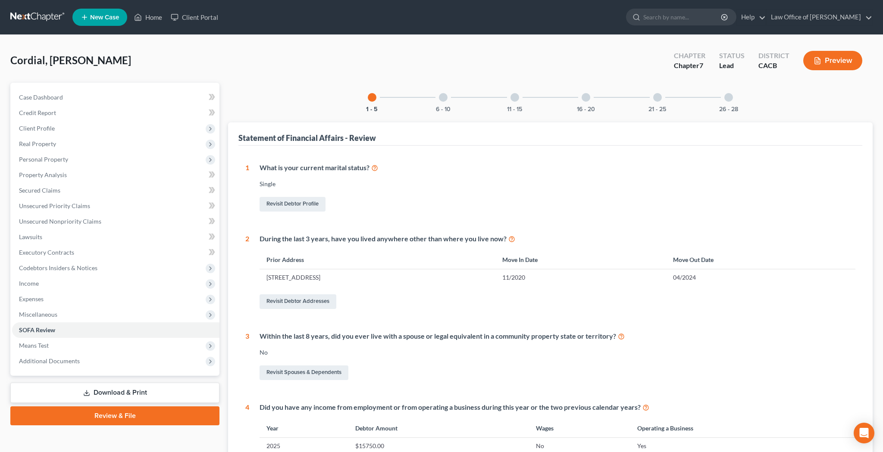
click at [445, 102] on div "6 - 10" at bounding box center [442, 97] width 29 height 29
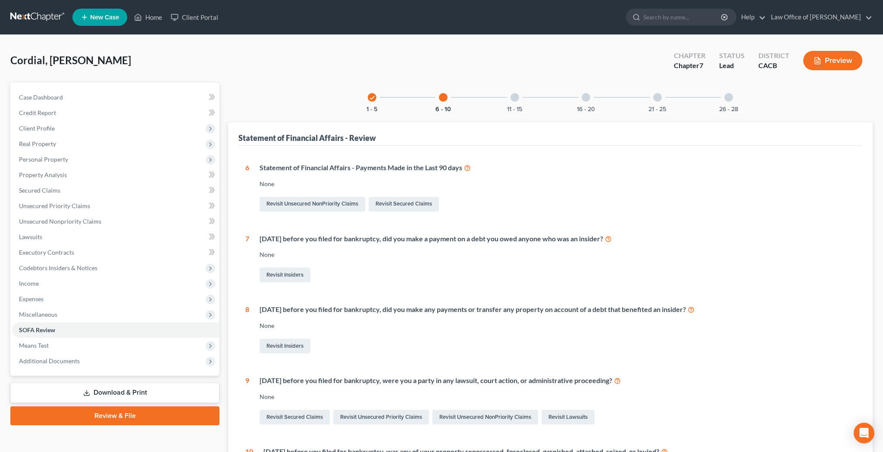
click at [513, 98] on div at bounding box center [514, 97] width 9 height 9
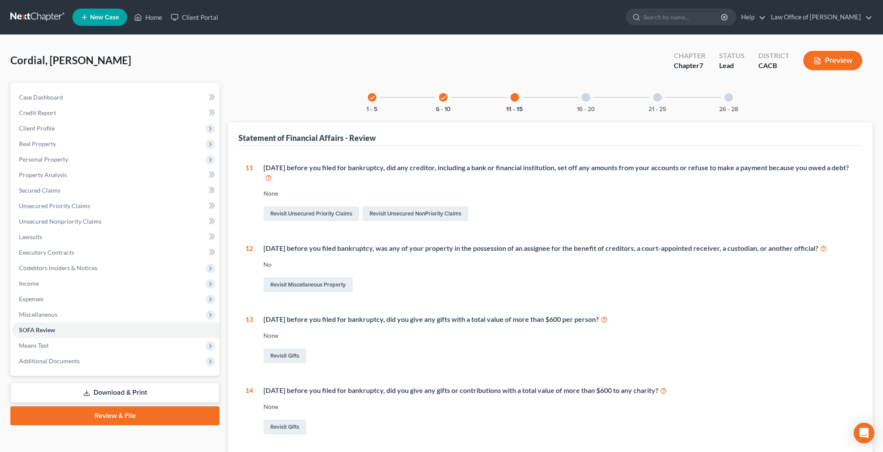
click at [586, 97] on div at bounding box center [585, 97] width 9 height 9
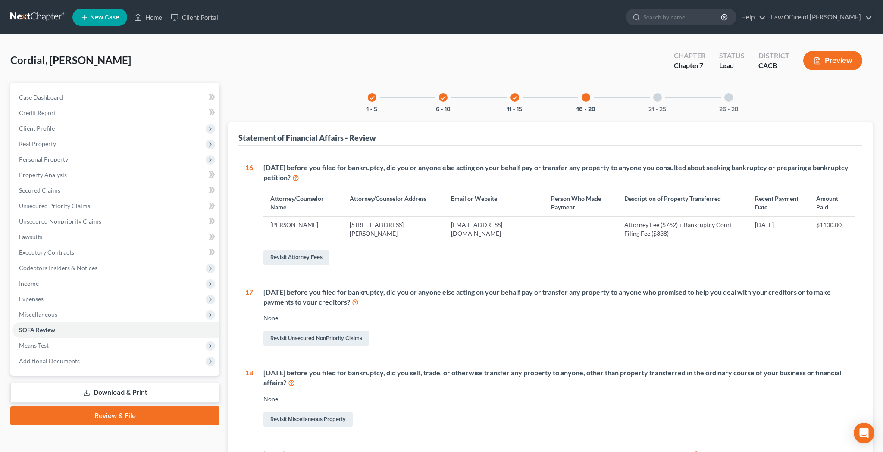
click at [583, 101] on div at bounding box center [585, 97] width 9 height 9
click at [515, 101] on div "check" at bounding box center [514, 97] width 9 height 9
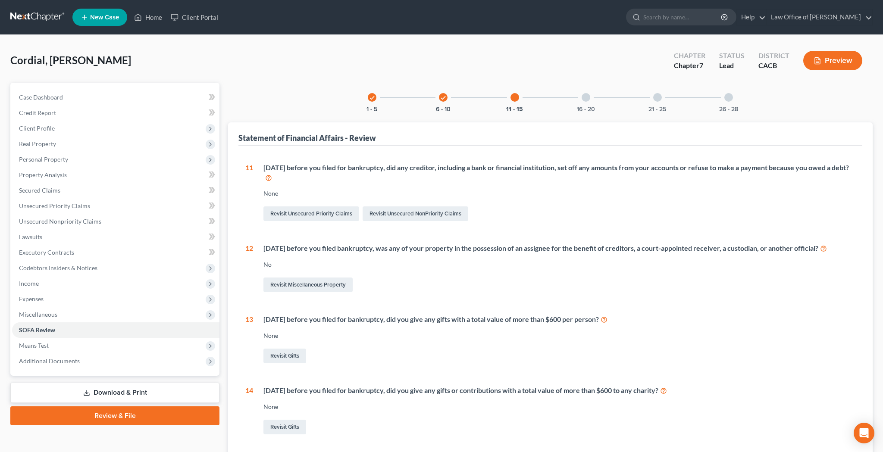
click at [586, 100] on div at bounding box center [585, 97] width 9 height 9
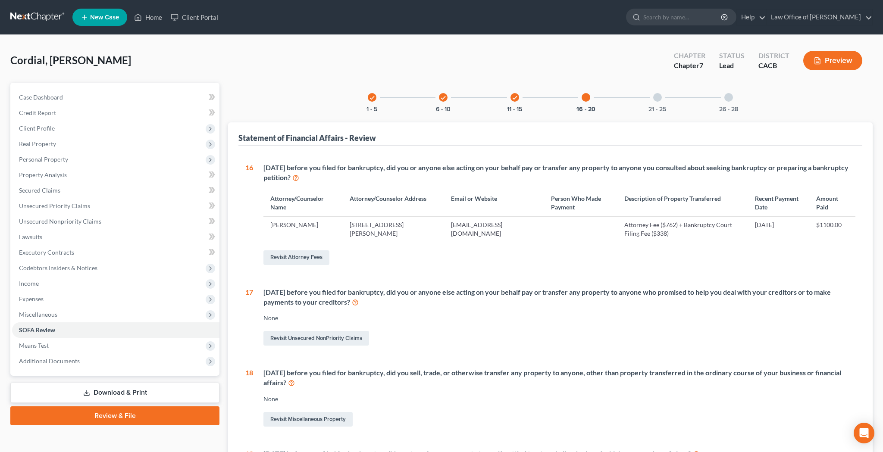
click at [516, 99] on icon "check" at bounding box center [515, 98] width 6 height 6
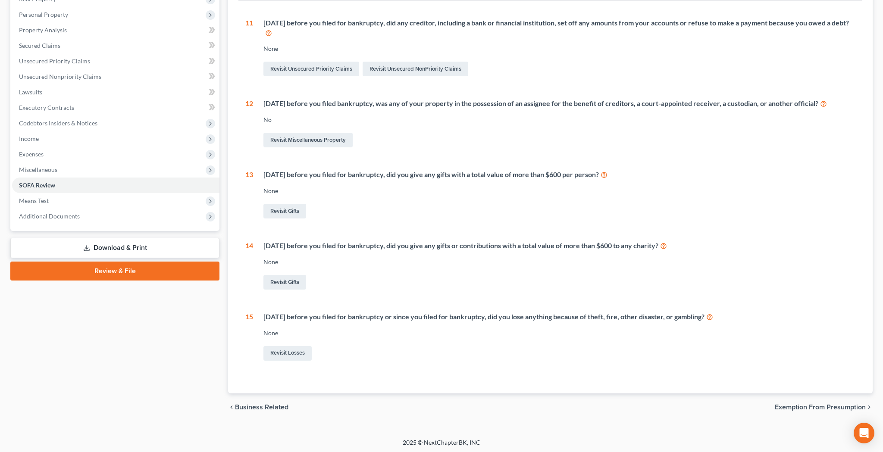
scroll to position [144, 0]
click at [296, 349] on link "Revisit Losses" at bounding box center [287, 354] width 48 height 15
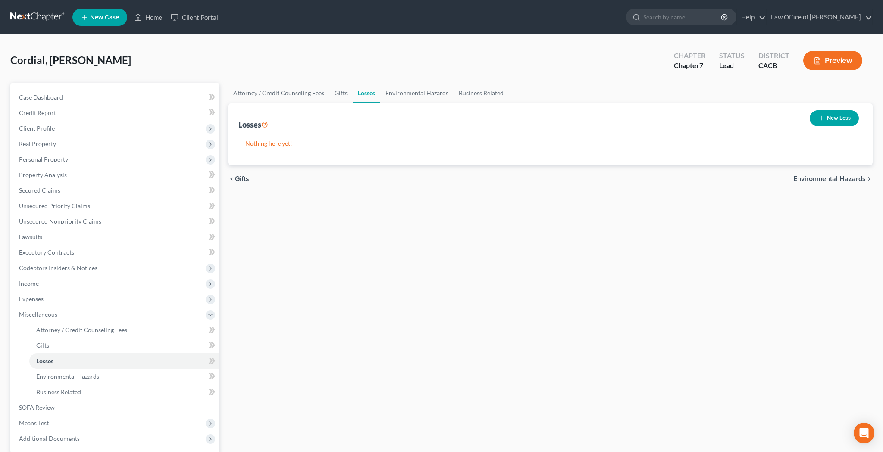
click at [822, 120] on icon "button" at bounding box center [821, 118] width 7 height 7
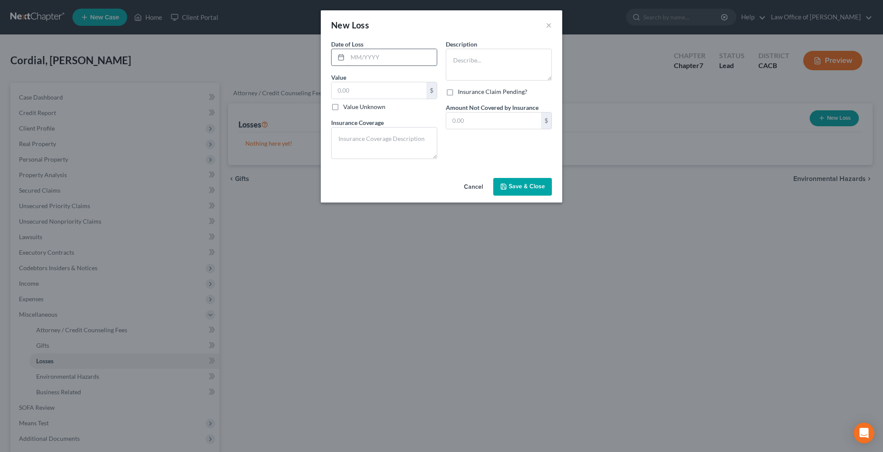
click at [408, 60] on input "text" at bounding box center [391, 57] width 89 height 16
click at [401, 88] on input "text" at bounding box center [378, 90] width 95 height 16
click at [391, 130] on textarea at bounding box center [384, 143] width 106 height 32
click at [471, 120] on input "text" at bounding box center [493, 120] width 95 height 16
click at [401, 57] on input "text" at bounding box center [391, 57] width 89 height 16
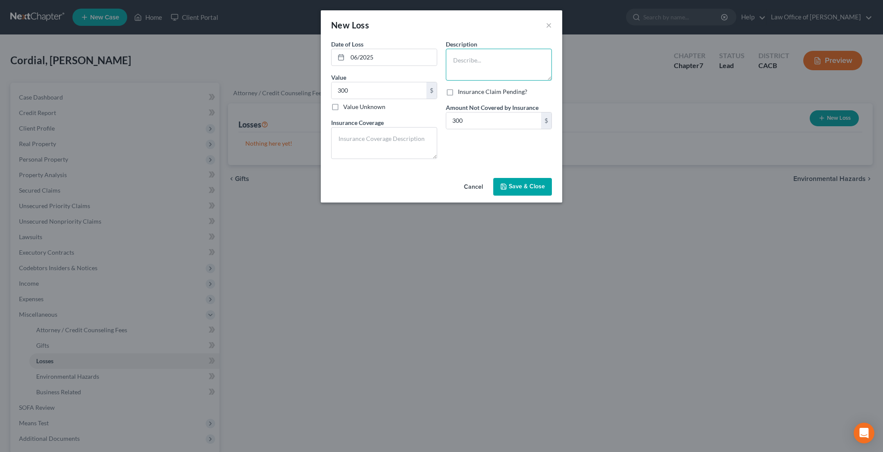
click at [456, 59] on textarea at bounding box center [499, 65] width 106 height 32
click at [408, 137] on textarea at bounding box center [384, 143] width 106 height 32
click at [514, 149] on div "Description * Gambling Loss Insurance Claim Pending? Amount Not Covered by Insu…" at bounding box center [498, 103] width 115 height 126
click at [520, 185] on span "Save & Close" at bounding box center [527, 186] width 36 height 7
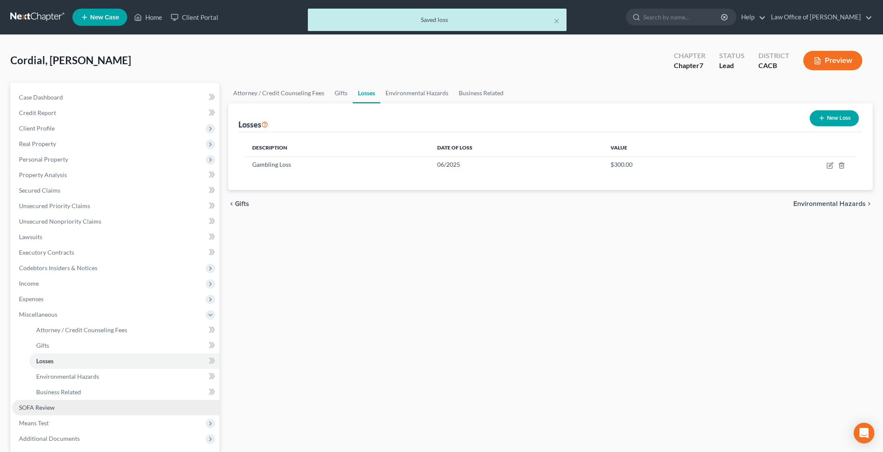
click at [90, 403] on link "SOFA Review" at bounding box center [115, 408] width 207 height 16
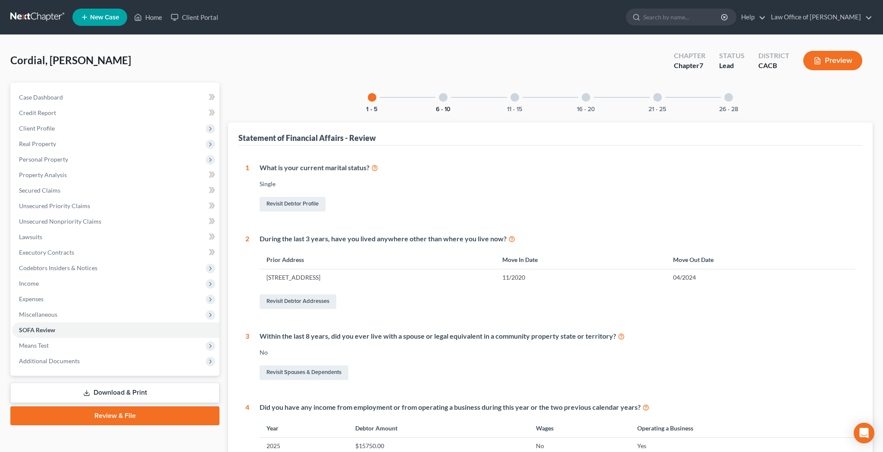
click at [438, 106] on button "6 - 10" at bounding box center [443, 109] width 15 height 6
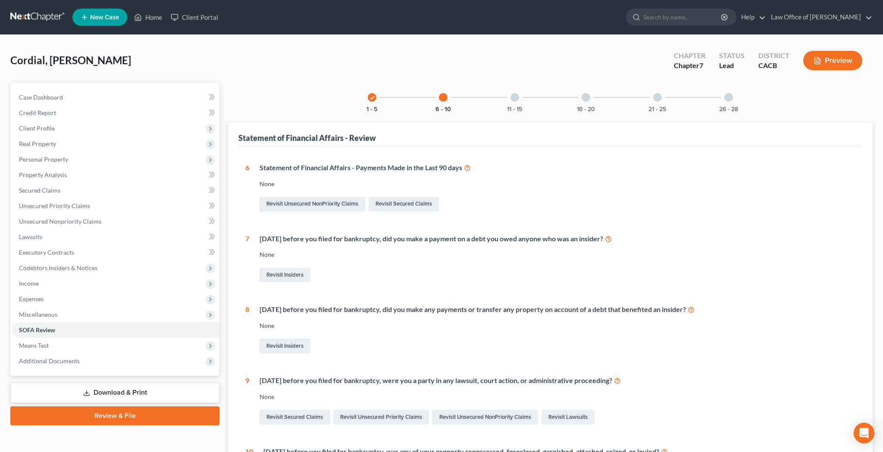
click at [514, 103] on div "11 - 15" at bounding box center [514, 97] width 29 height 29
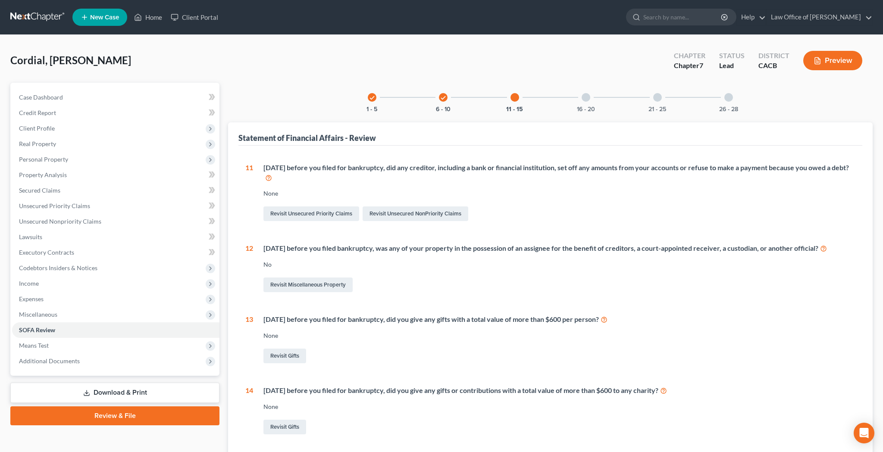
click at [591, 102] on div "16 - 20" at bounding box center [585, 97] width 29 height 29
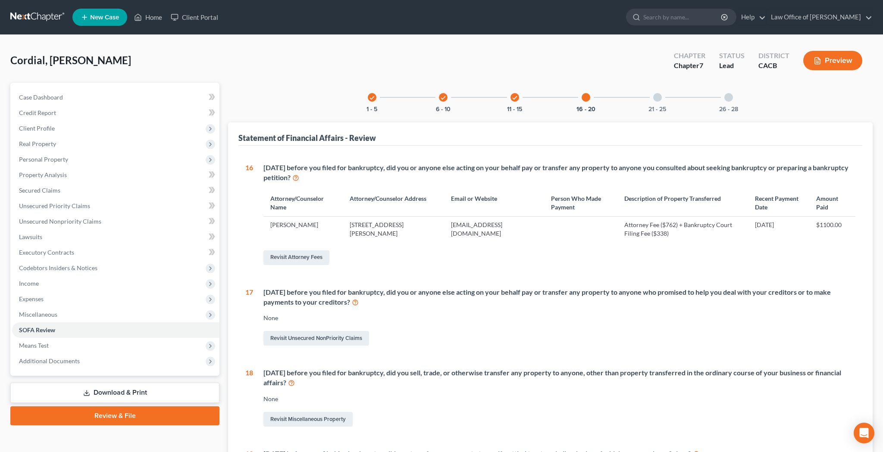
click at [655, 96] on div at bounding box center [657, 97] width 9 height 9
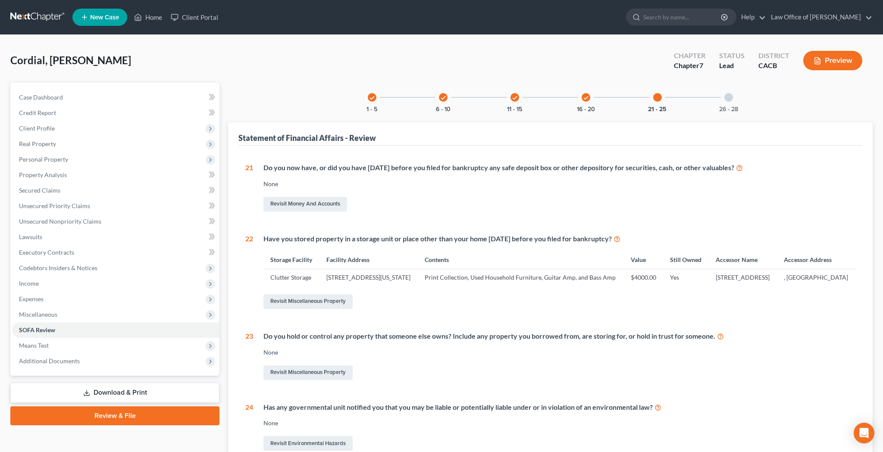
click at [732, 98] on div at bounding box center [728, 97] width 9 height 9
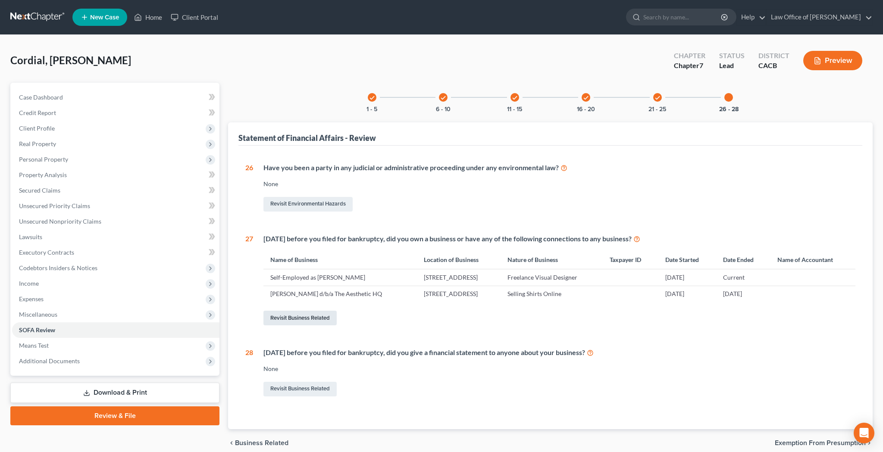
click at [319, 316] on link "Revisit Business Related" at bounding box center [299, 318] width 73 height 15
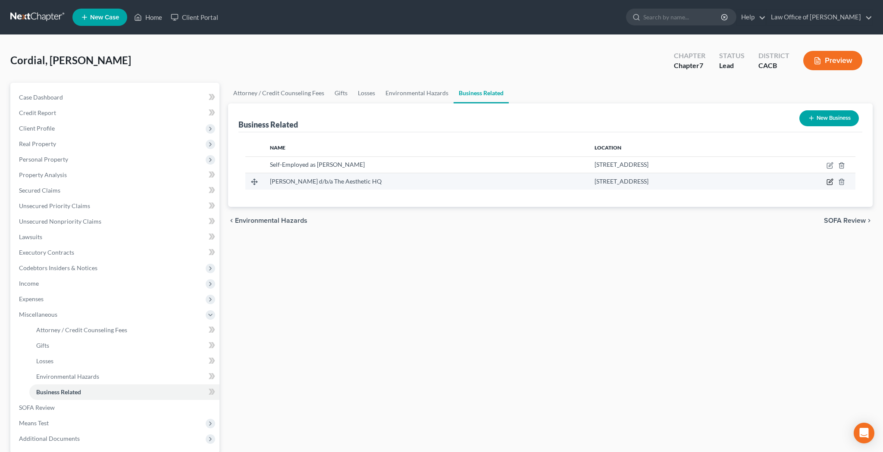
click at [827, 183] on icon "button" at bounding box center [829, 182] width 5 height 5
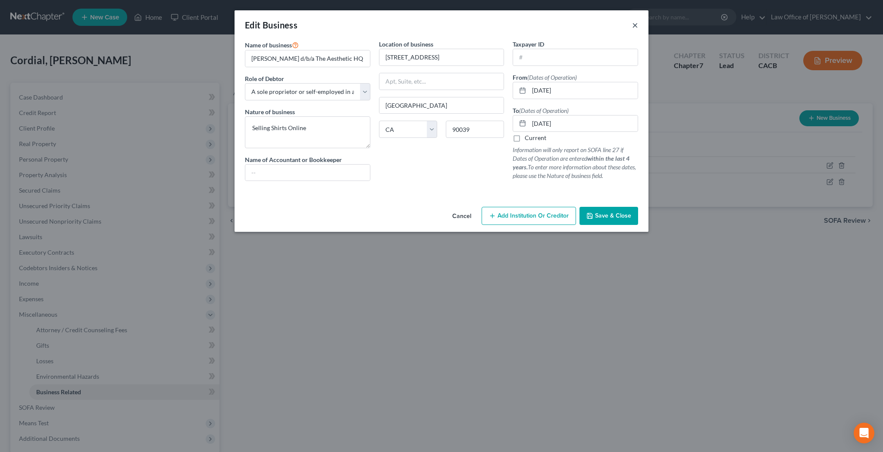
click at [634, 26] on button "×" at bounding box center [635, 25] width 6 height 10
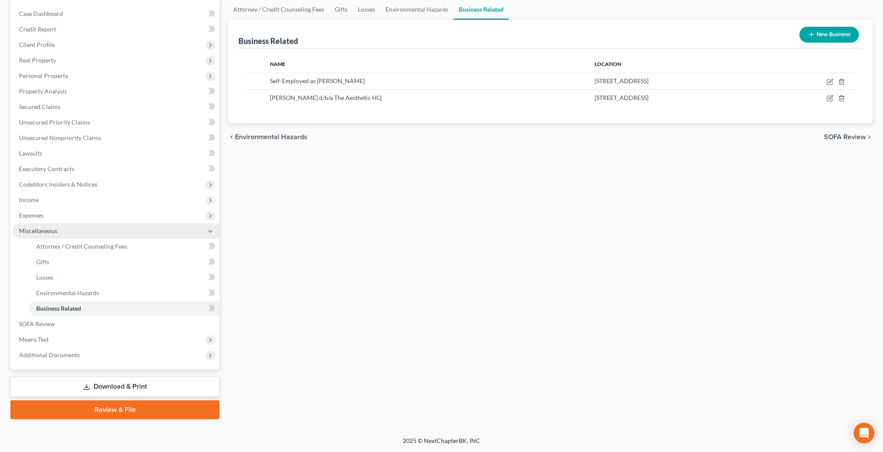
scroll to position [84, 0]
click at [137, 384] on link "Download & Print" at bounding box center [114, 387] width 209 height 20
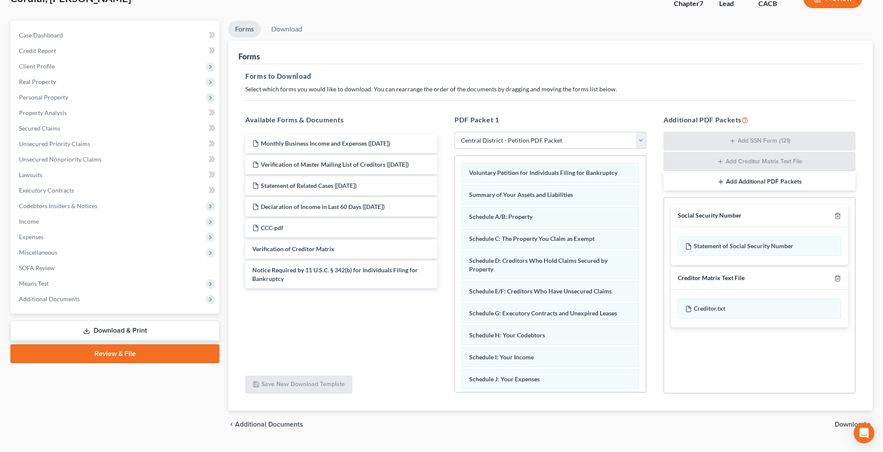
scroll to position [68, 0]
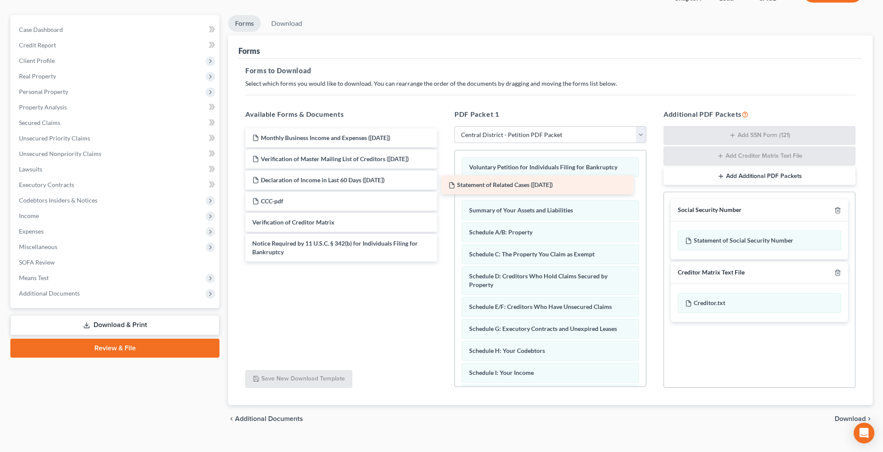
drag, startPoint x: 350, startPoint y: 175, endPoint x: 556, endPoint y: 185, distance: 205.8
click at [444, 185] on div "Statement of Related Cases (08/10/2025) Monthly Business Income and Expenses (0…" at bounding box center [341, 194] width 206 height 133
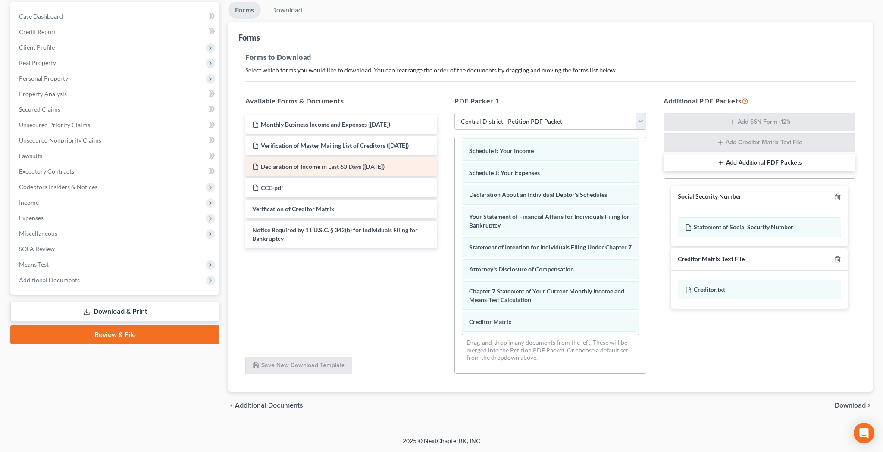
scroll to position [81, 0]
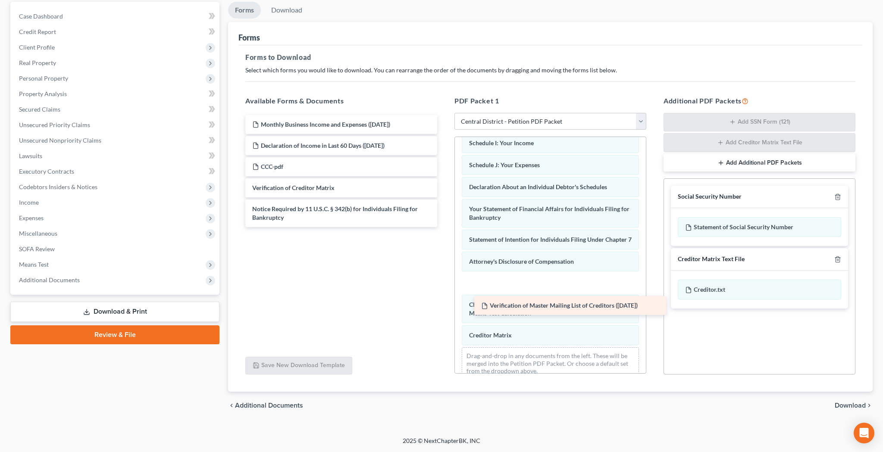
drag, startPoint x: 311, startPoint y: 146, endPoint x: 537, endPoint y: 307, distance: 277.8
click at [444, 227] on div "Verification of Master Mailing List of Creditors (08/10/2025) Monthly Business …" at bounding box center [341, 171] width 206 height 112
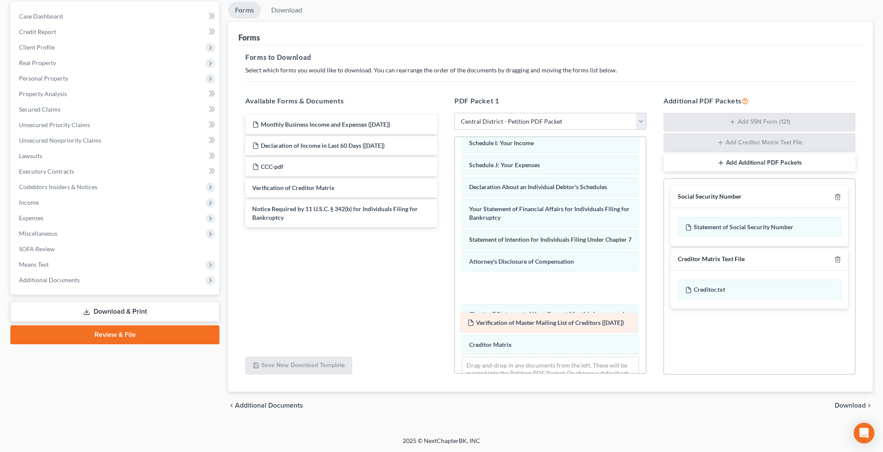
drag, startPoint x: 531, startPoint y: 292, endPoint x: 530, endPoint y: 323, distance: 31.5
click at [530, 323] on div "Verification of Master Mailing List of Creditors (08/10/2025) Voluntary Petitio…" at bounding box center [550, 158] width 191 height 476
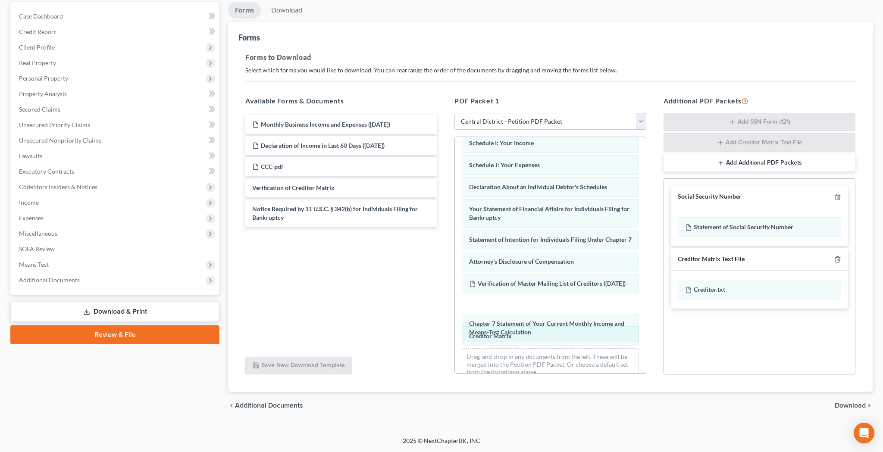
click at [531, 324] on div "Chapter 7 Statement of Your Current Monthly Income and Means-Test Calculation V…" at bounding box center [550, 154] width 191 height 468
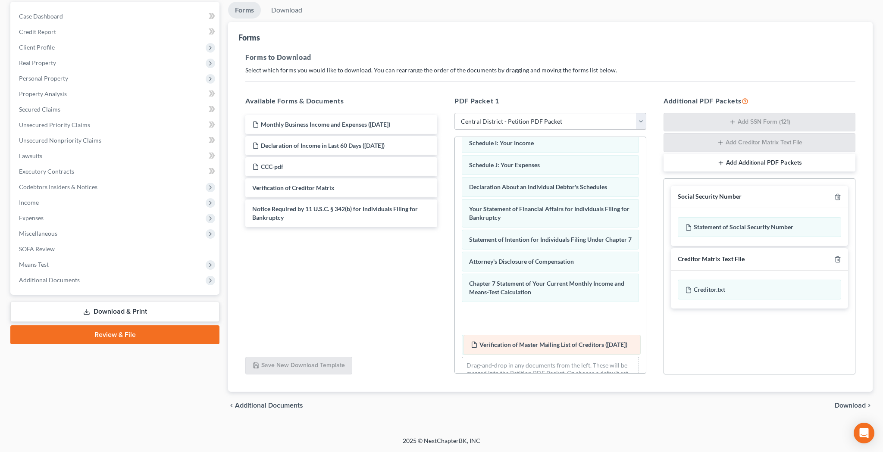
drag, startPoint x: 531, startPoint y: 292, endPoint x: 534, endPoint y: 328, distance: 35.9
click at [534, 328] on div "Verification of Master Mailing List of Creditors (08/10/2025) Voluntary Petitio…" at bounding box center [550, 158] width 191 height 476
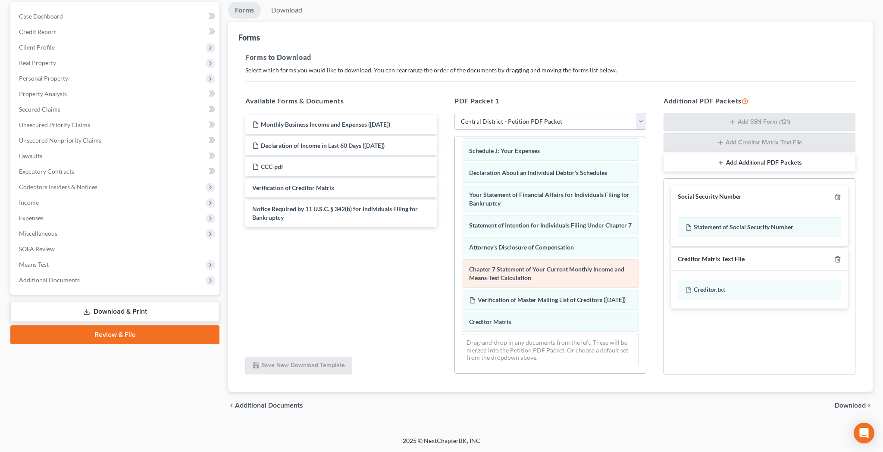
scroll to position [248, 0]
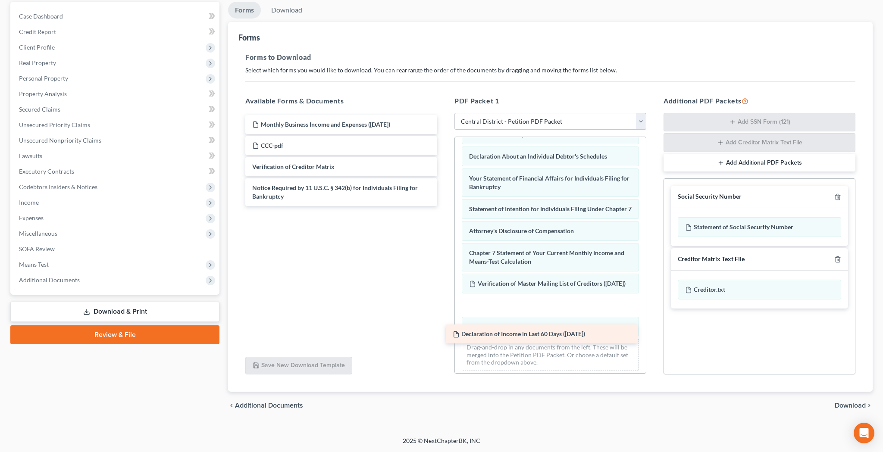
drag, startPoint x: 336, startPoint y: 144, endPoint x: 535, endPoint y: 332, distance: 274.7
click at [444, 206] on div "Declaration of Income in Last 60 Days (08/10/2025) Monthly Business Income and …" at bounding box center [341, 160] width 206 height 91
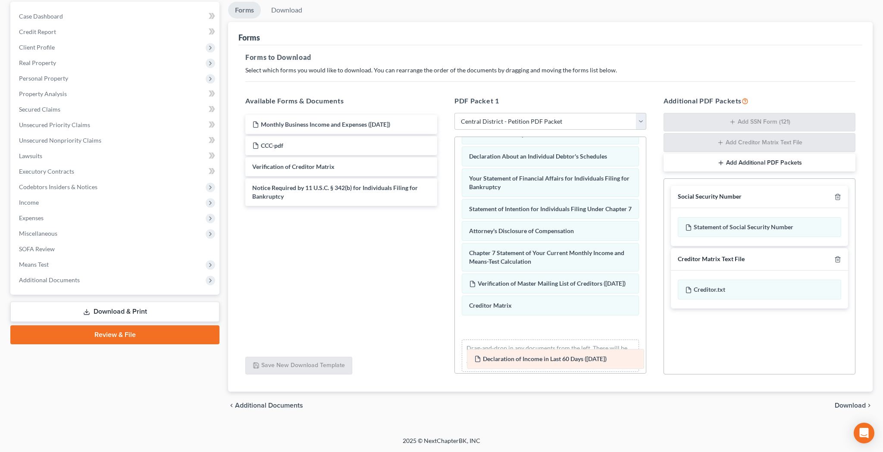
drag, startPoint x: 530, startPoint y: 320, endPoint x: 536, endPoint y: 347, distance: 27.7
click at [536, 347] on div "Declaration of Income in Last 60 Days (08/10/2025) Voluntary Petition for Indiv…" at bounding box center [550, 134] width 191 height 490
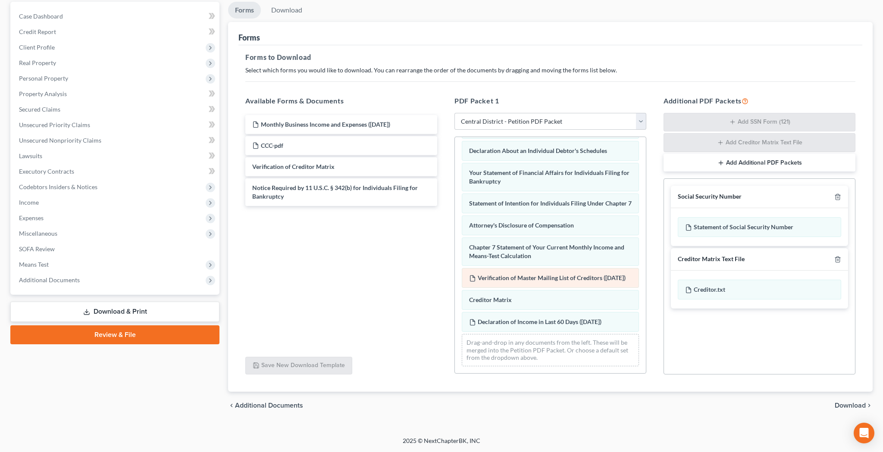
scroll to position [270, 0]
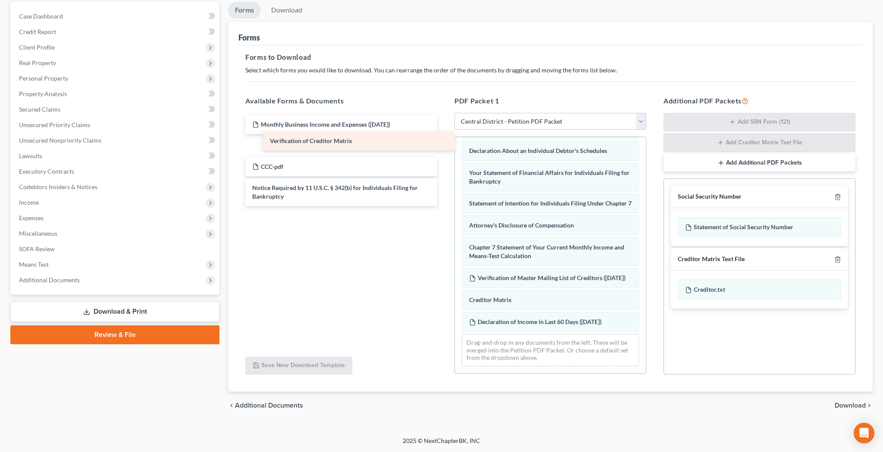
drag, startPoint x: 343, startPoint y: 165, endPoint x: 356, endPoint y: 144, distance: 24.8
click at [356, 144] on div "Verification of Creditor Matrix Monthly Business Income and Expenses (08/10/202…" at bounding box center [341, 160] width 206 height 91
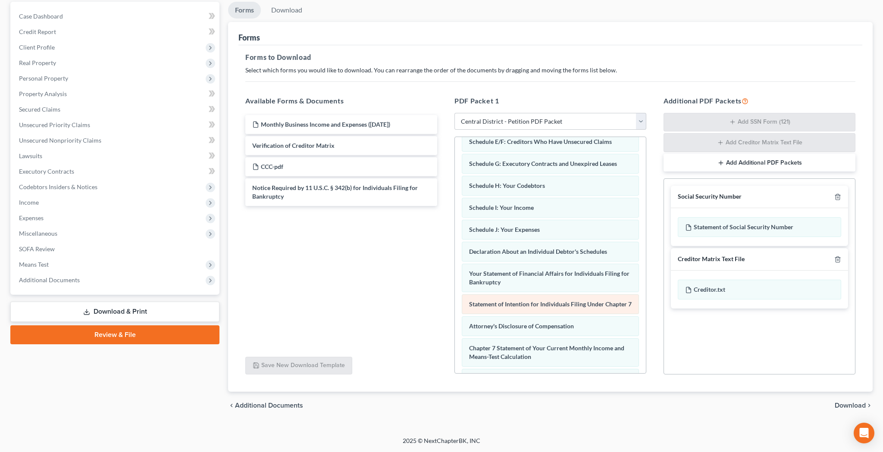
scroll to position [147, 0]
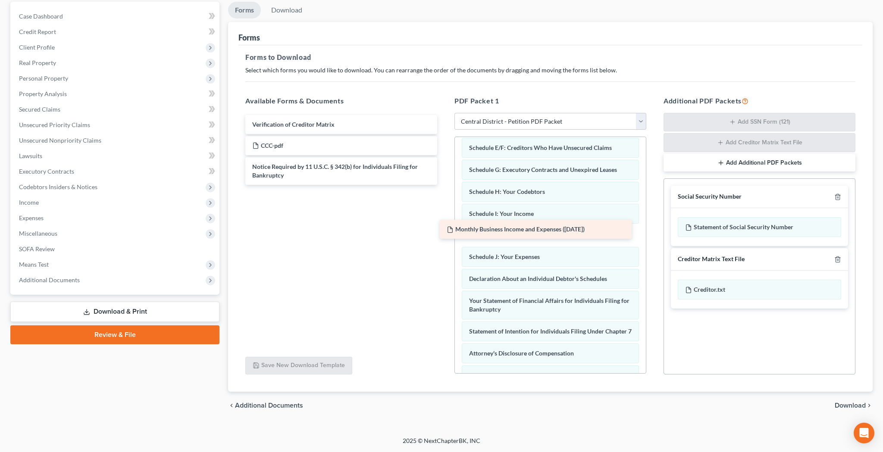
drag, startPoint x: 378, startPoint y: 124, endPoint x: 577, endPoint y: 229, distance: 225.2
click at [444, 185] on div "Monthly Business Income and Expenses (08/10/2025) Monthly Business Income and E…" at bounding box center [341, 150] width 206 height 70
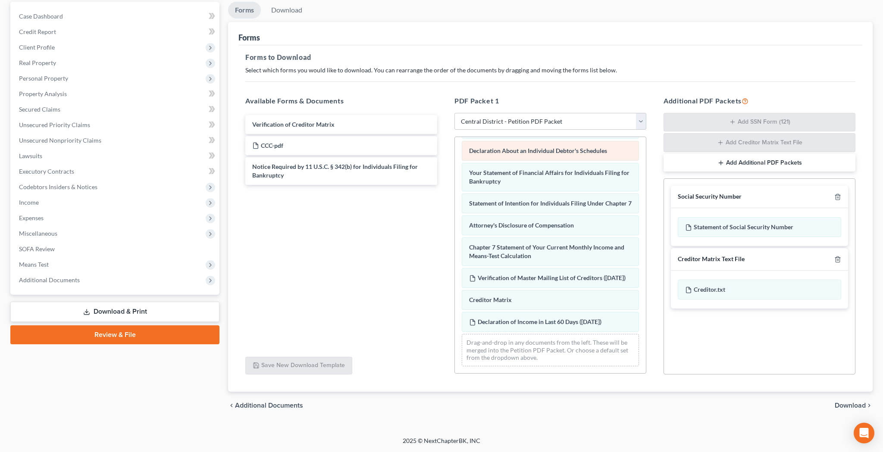
scroll to position [81, 0]
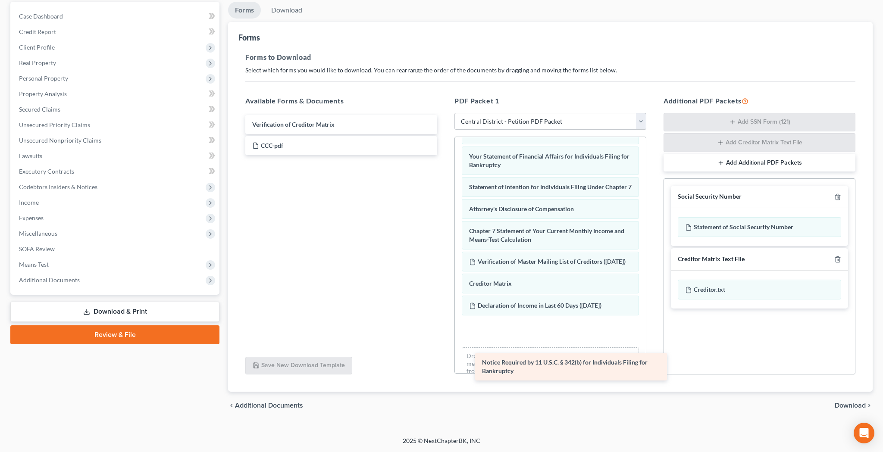
drag, startPoint x: 340, startPoint y: 171, endPoint x: 563, endPoint y: 351, distance: 286.3
click at [444, 155] on div "Notice Required by 11 U.S.C. § 342(b) for Individuals Filing for Bankruptcy Ver…" at bounding box center [341, 135] width 206 height 40
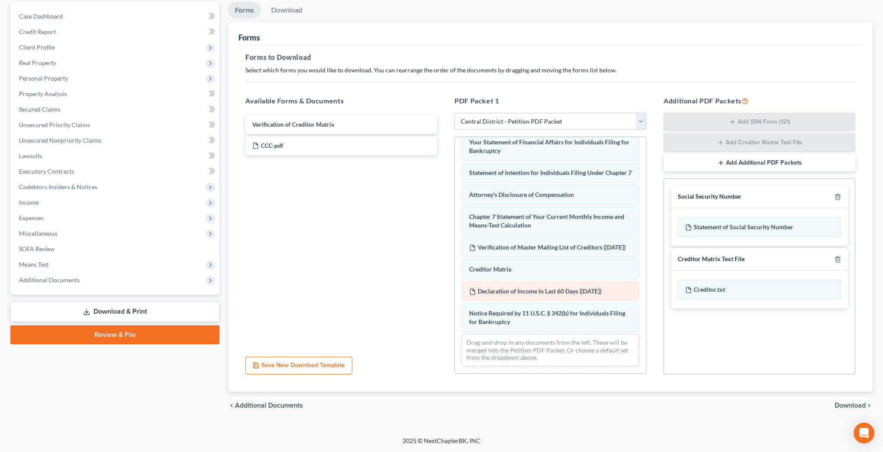
scroll to position [322, 0]
click at [841, 406] on span "Download" at bounding box center [849, 405] width 31 height 7
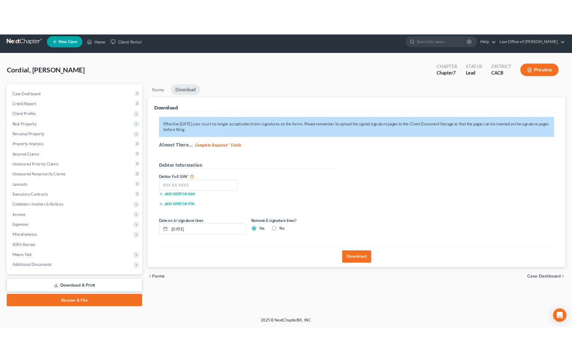
scroll to position [6, 0]
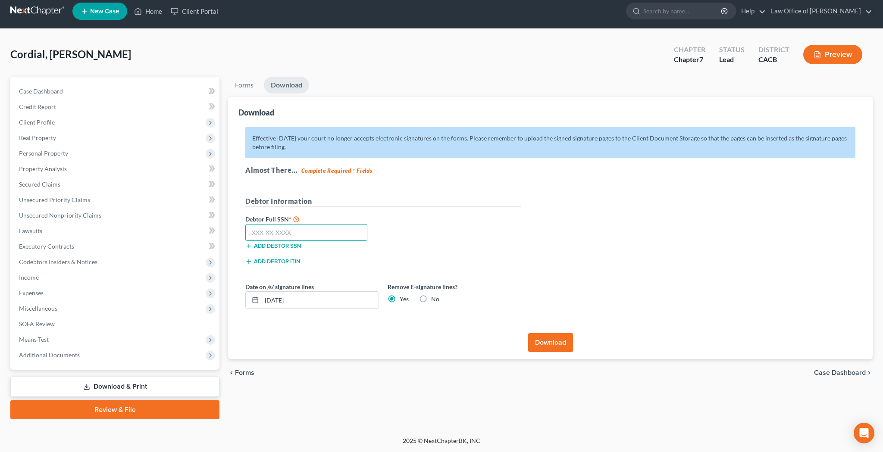
click at [318, 227] on input "text" at bounding box center [306, 232] width 122 height 17
click at [549, 343] on button "Download" at bounding box center [550, 342] width 45 height 19
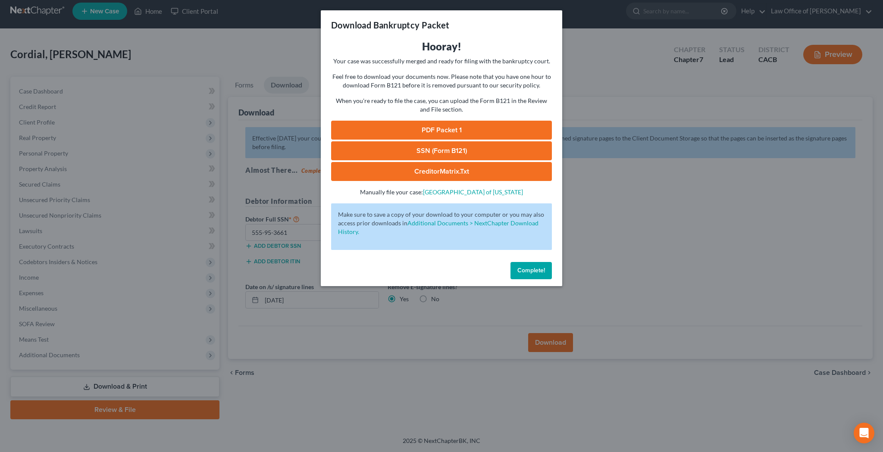
click at [446, 127] on link "PDF Packet 1" at bounding box center [441, 130] width 221 height 19
click at [410, 148] on link "SSN (Form B121)" at bounding box center [441, 150] width 221 height 19
click at [533, 267] on span "Complete!" at bounding box center [531, 270] width 28 height 7
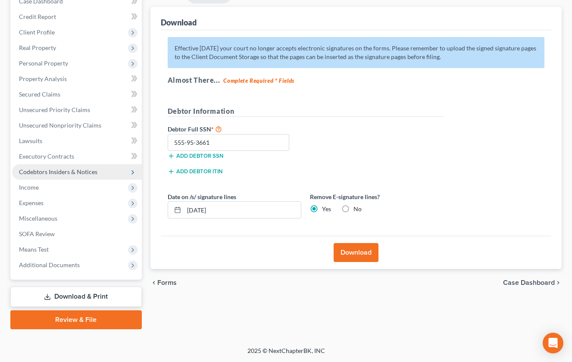
scroll to position [96, 0]
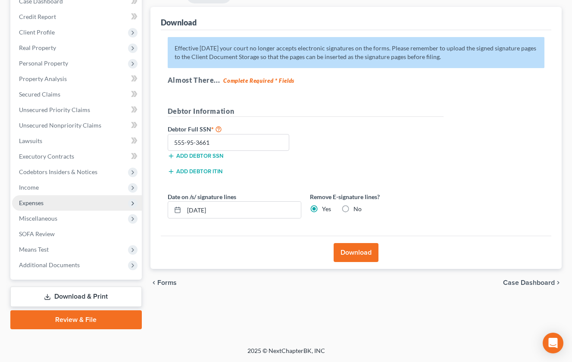
click at [49, 201] on span "Expenses" at bounding box center [77, 203] width 130 height 16
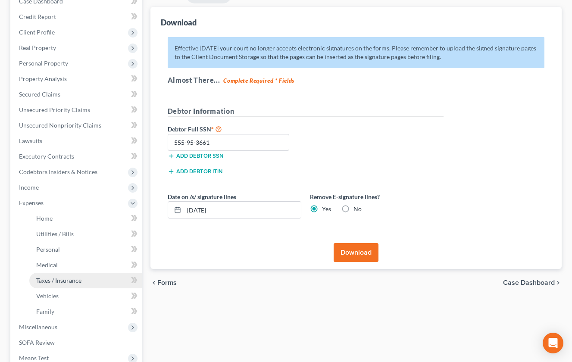
click at [73, 280] on span "Taxes / Insurance" at bounding box center [58, 280] width 45 height 7
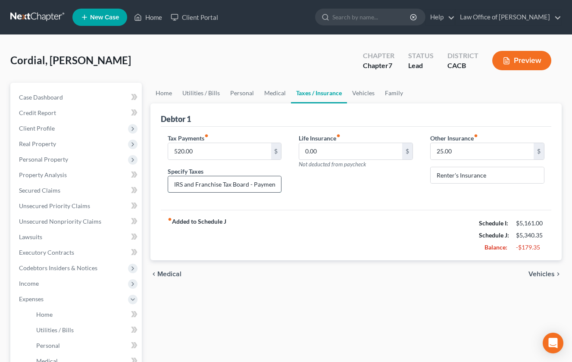
click at [259, 180] on input "IRS and Franchise Tax Board - Payment Plans regarding unpaid 2023 and 2024 Inco…" at bounding box center [224, 184] width 113 height 16
click at [249, 184] on input "IRS and Franchise Tax Board - Payment Plans regarding unpaid 2023 and 2024 Inco…" at bounding box center [224, 184] width 113 height 16
click at [523, 58] on button "Preview" at bounding box center [521, 60] width 59 height 19
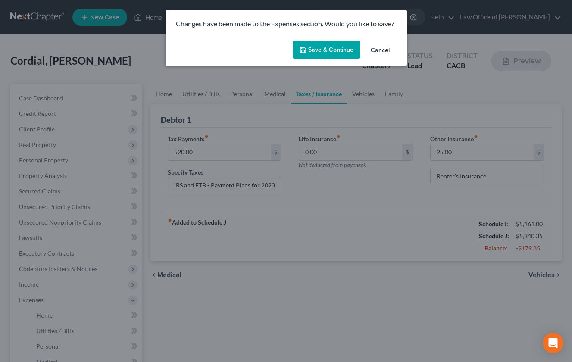
click at [339, 51] on button "Save & Continue" at bounding box center [327, 50] width 68 height 18
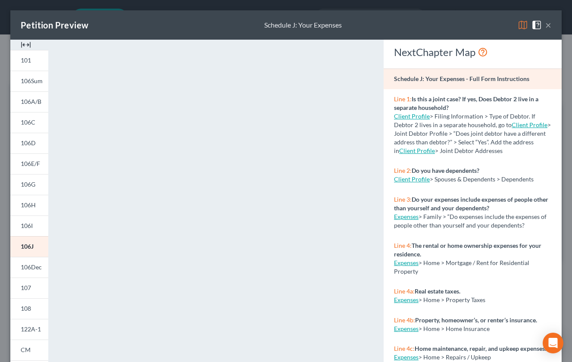
click at [549, 26] on button "×" at bounding box center [548, 25] width 6 height 10
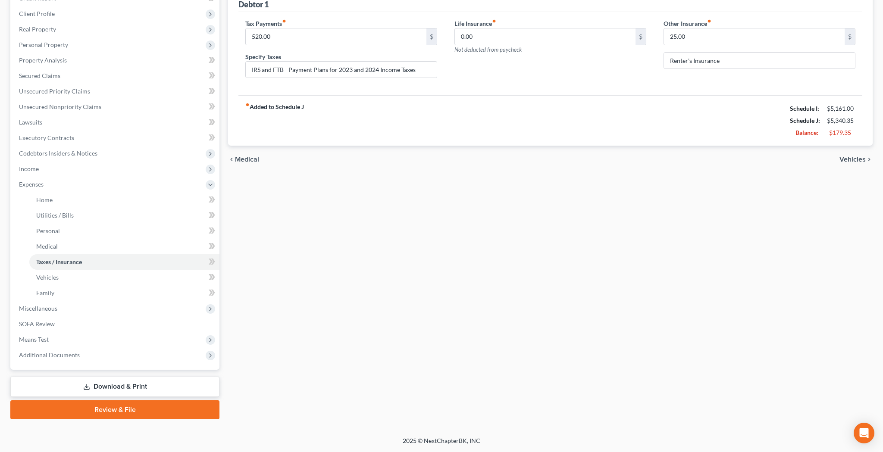
scroll to position [115, 0]
click at [146, 385] on link "Download & Print" at bounding box center [114, 387] width 209 height 20
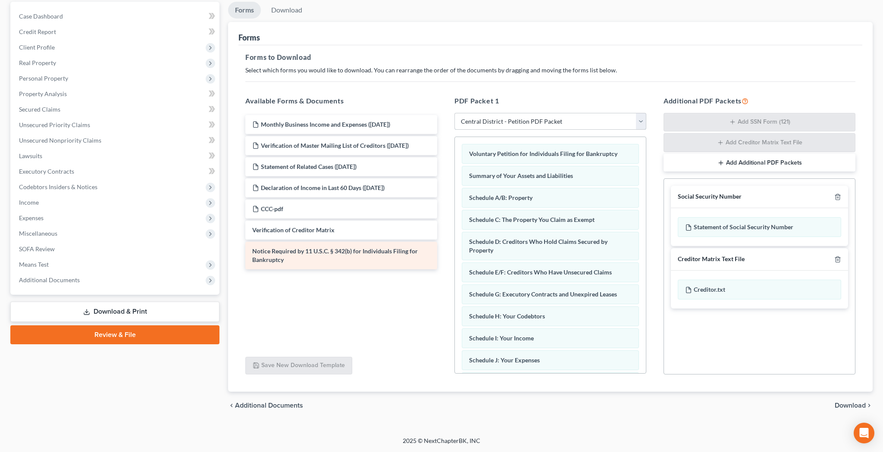
scroll to position [81, 0]
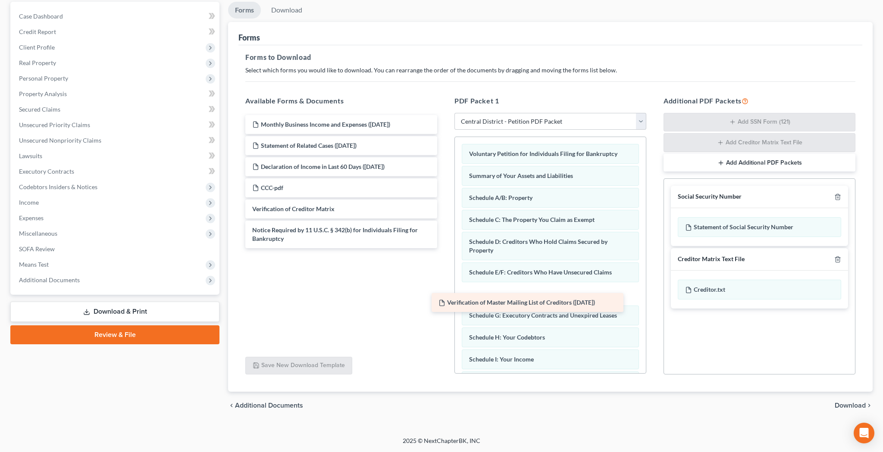
drag, startPoint x: 349, startPoint y: 141, endPoint x: 540, endPoint y: 297, distance: 246.6
click at [444, 248] on div "Verification of Master Mailing List of Creditors (08/10/2025) Monthly Business …" at bounding box center [341, 181] width 206 height 133
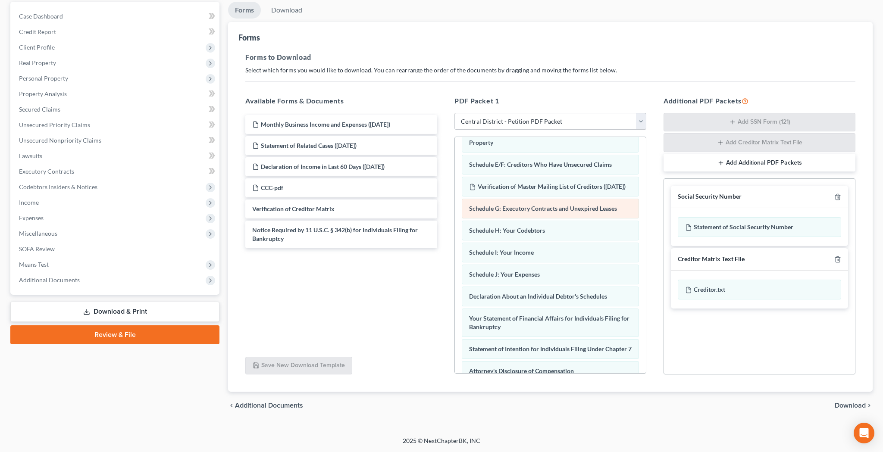
scroll to position [109, 0]
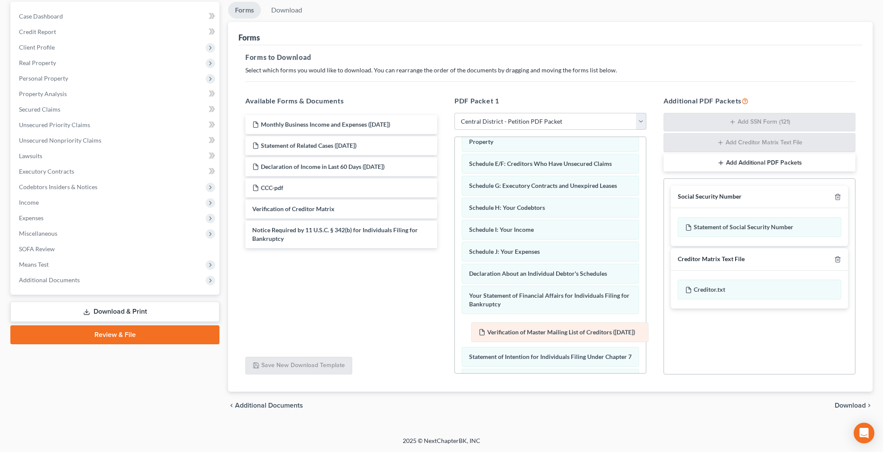
drag, startPoint x: 519, startPoint y: 185, endPoint x: 529, endPoint y: 332, distance: 146.8
click at [529, 332] on div "Verification of Master Mailing List of Creditors (08/10/2025) Voluntary Petitio…" at bounding box center [550, 255] width 191 height 454
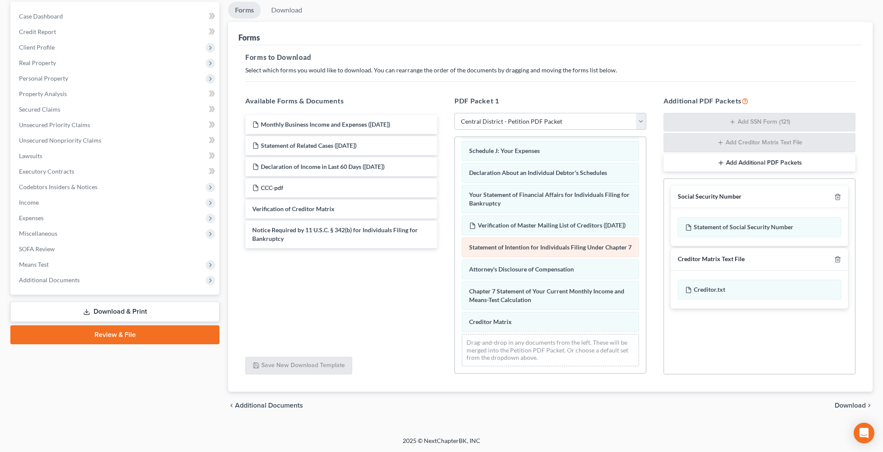
scroll to position [226, 0]
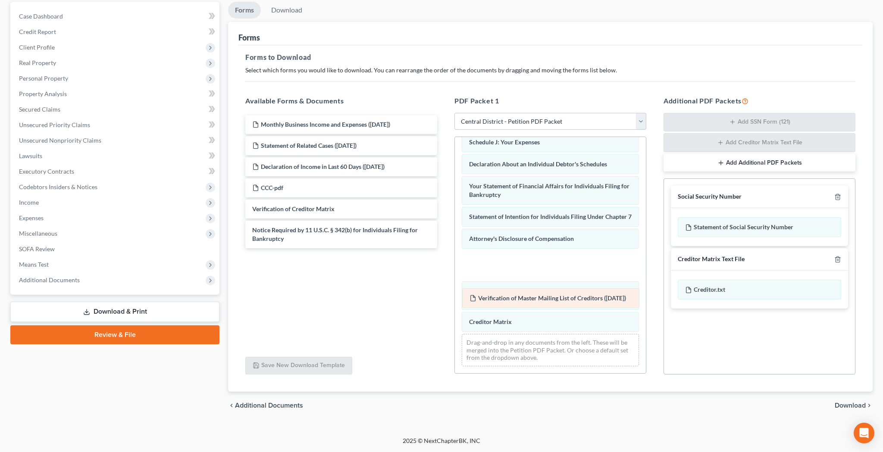
drag, startPoint x: 522, startPoint y: 207, endPoint x: 522, endPoint y: 298, distance: 90.9
click at [522, 298] on div "Verification of Master Mailing List of Creditors (08/10/2025) Voluntary Petitio…" at bounding box center [550, 146] width 191 height 454
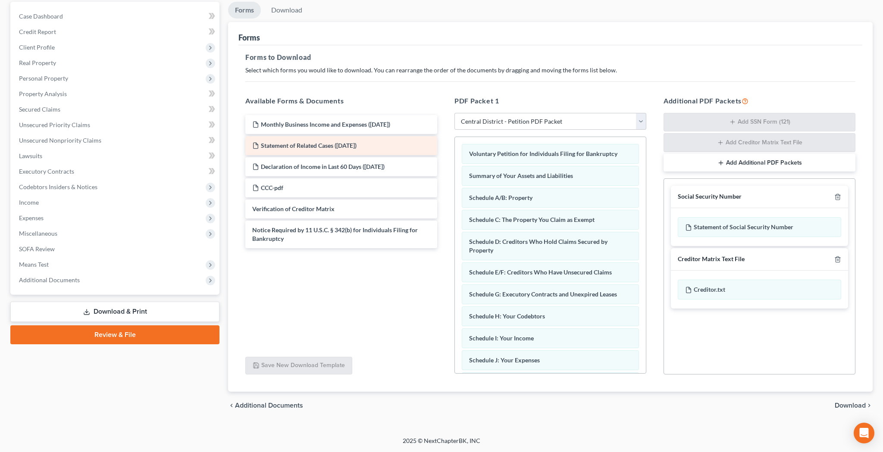
scroll to position [0, 0]
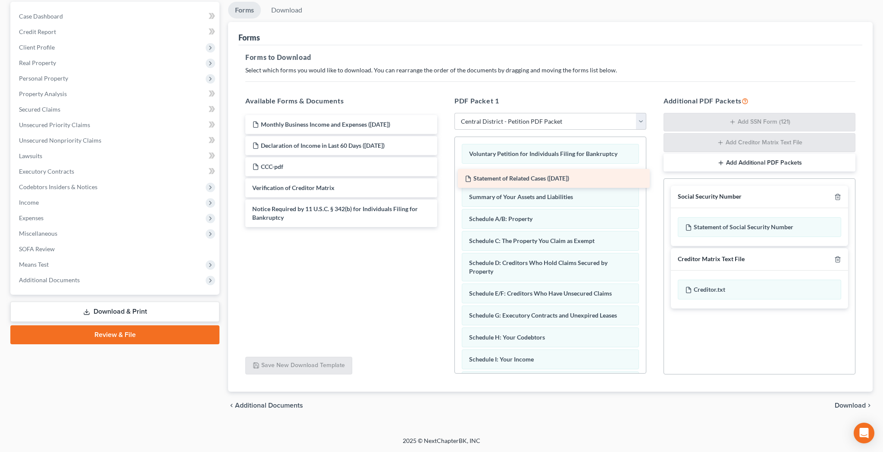
drag, startPoint x: 375, startPoint y: 146, endPoint x: 590, endPoint y: 175, distance: 217.9
click at [444, 175] on div "Statement of Related Cases (08/10/2025) Monthly Business Income and Expenses (0…" at bounding box center [341, 171] width 206 height 112
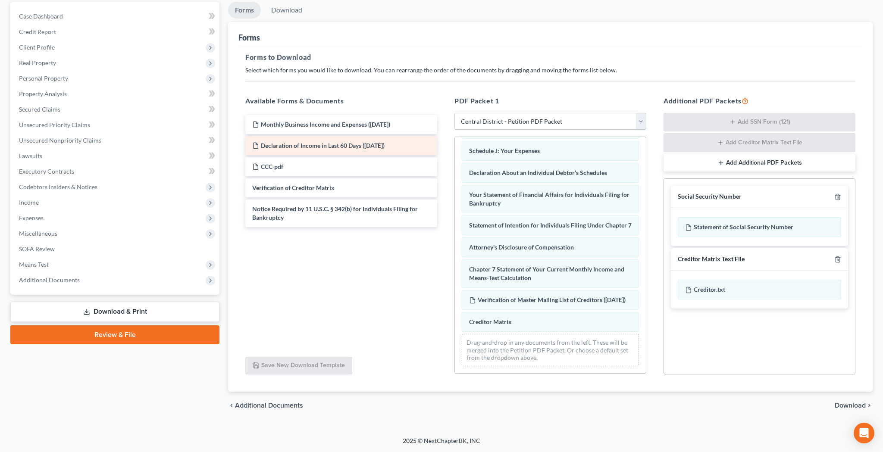
scroll to position [248, 0]
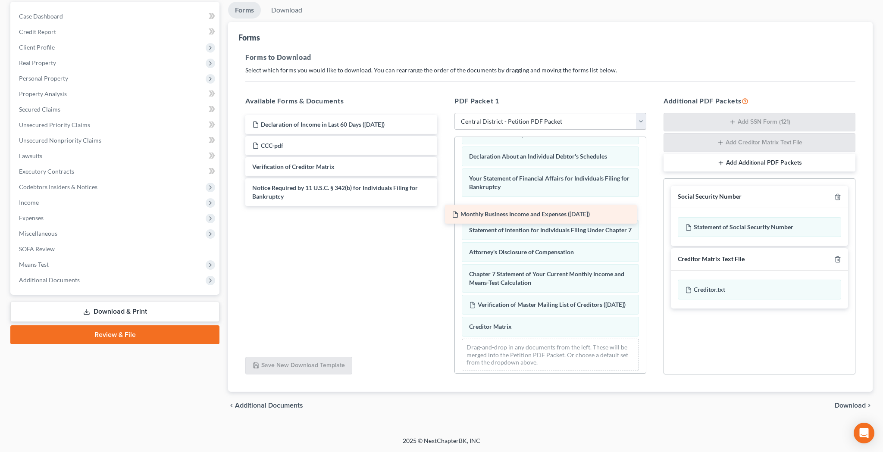
drag, startPoint x: 362, startPoint y: 120, endPoint x: 562, endPoint y: 210, distance: 219.1
click at [444, 206] on div "Monthly Business Income and Expenses (08/10/2025) Monthly Business Income and E…" at bounding box center [341, 160] width 206 height 91
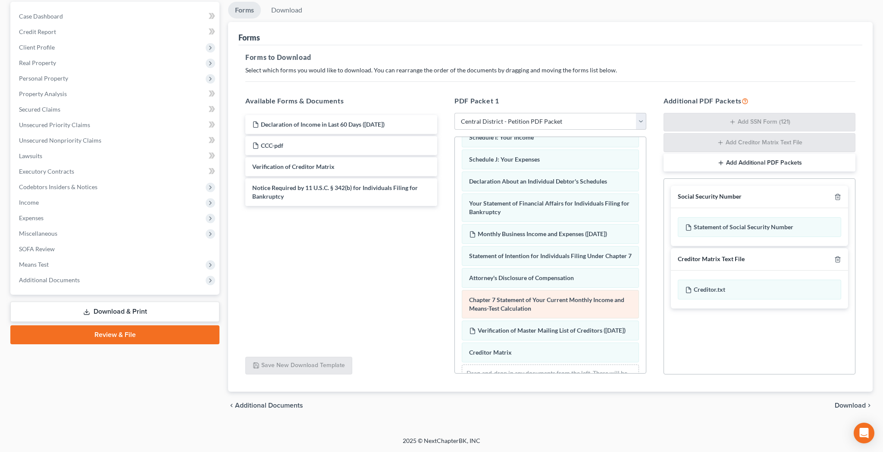
scroll to position [221, 0]
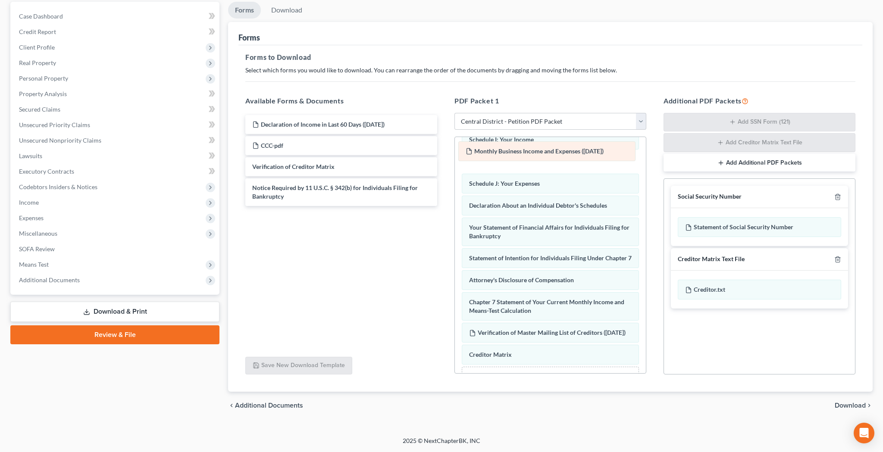
drag, startPoint x: 549, startPoint y: 237, endPoint x: 546, endPoint y: 154, distance: 83.2
click at [546, 154] on div "Monthly Business Income and Expenses (08/10/2025) Voluntary Petition for Indivi…" at bounding box center [550, 161] width 191 height 490
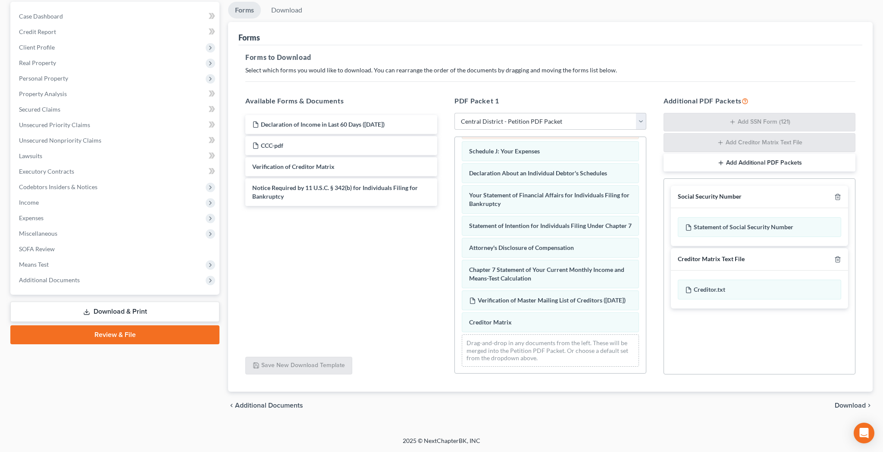
scroll to position [270, 0]
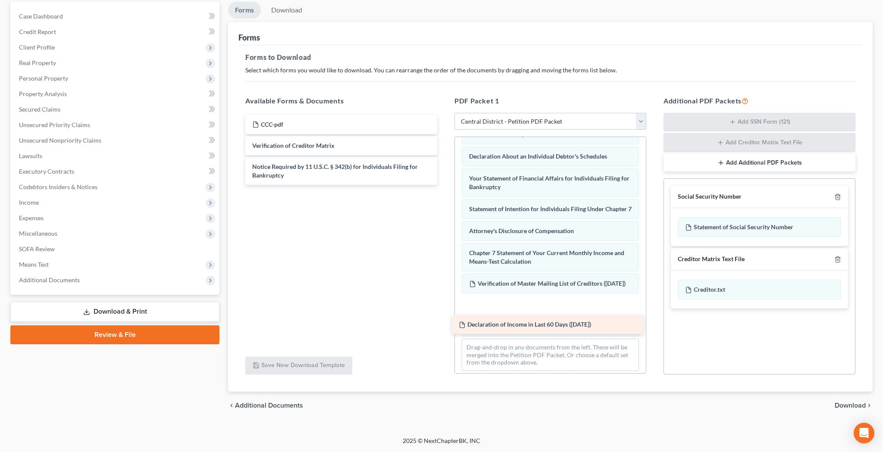
drag, startPoint x: 371, startPoint y: 120, endPoint x: 578, endPoint y: 326, distance: 292.2
click at [444, 185] on div "Declaration of Income in Last 60 Days (08/10/2025) Declaration of Income in Las…" at bounding box center [341, 150] width 206 height 70
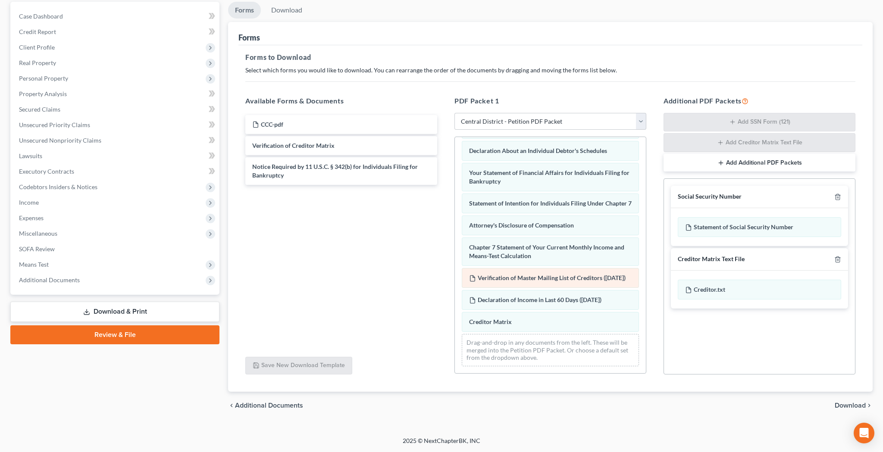
scroll to position [292, 0]
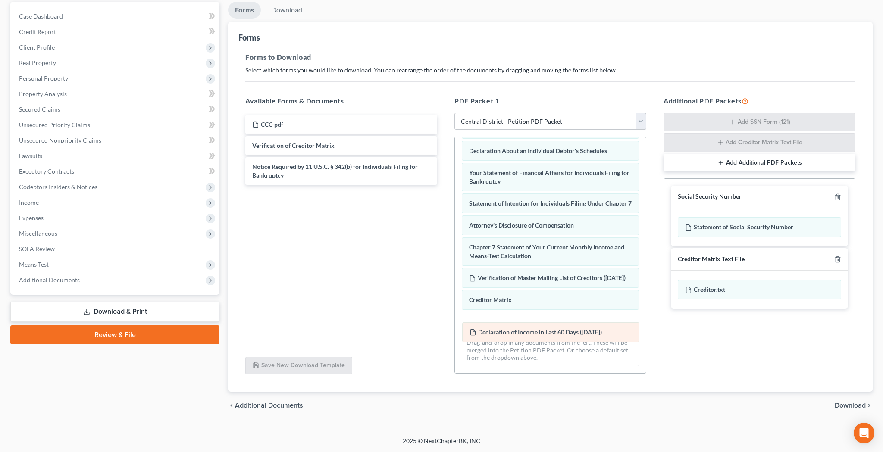
drag, startPoint x: 567, startPoint y: 302, endPoint x: 567, endPoint y: 333, distance: 30.6
click at [567, 333] on div "Declaration of Income in Last 60 Days (08/10/2025) Voluntary Petition for Indiv…" at bounding box center [550, 118] width 191 height 512
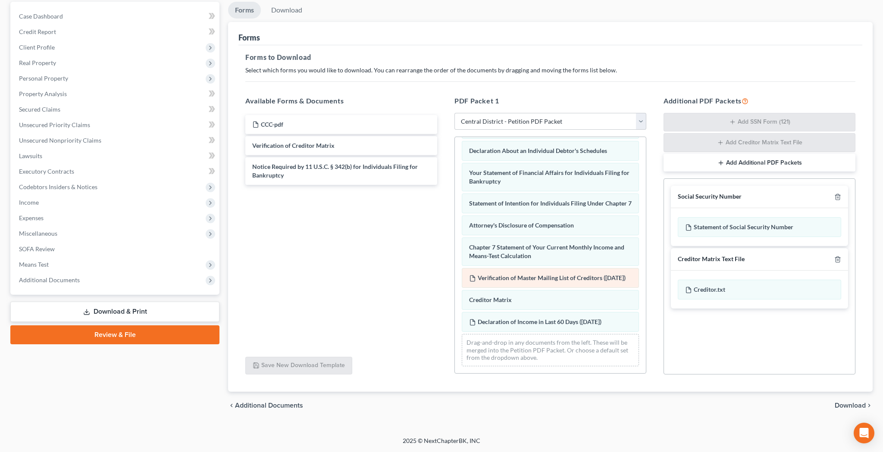
scroll to position [81, 0]
click at [843, 404] on span "Download" at bounding box center [849, 405] width 31 height 7
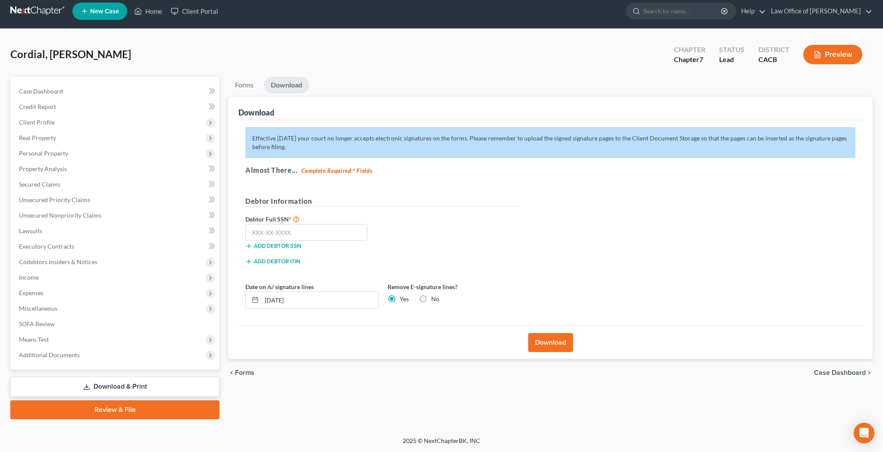
scroll to position [6, 0]
click at [294, 236] on input "text" at bounding box center [306, 232] width 122 height 17
click at [547, 342] on button "Download" at bounding box center [550, 342] width 45 height 19
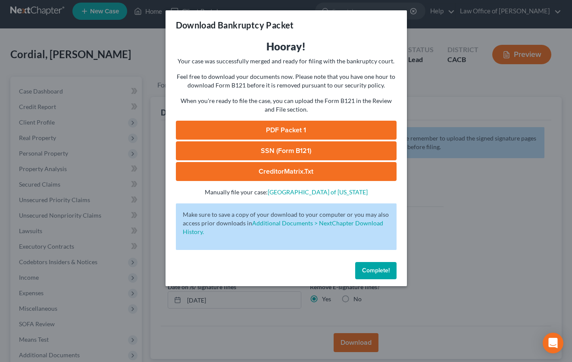
click at [301, 130] on link "PDF Packet 1" at bounding box center [286, 130] width 221 height 19
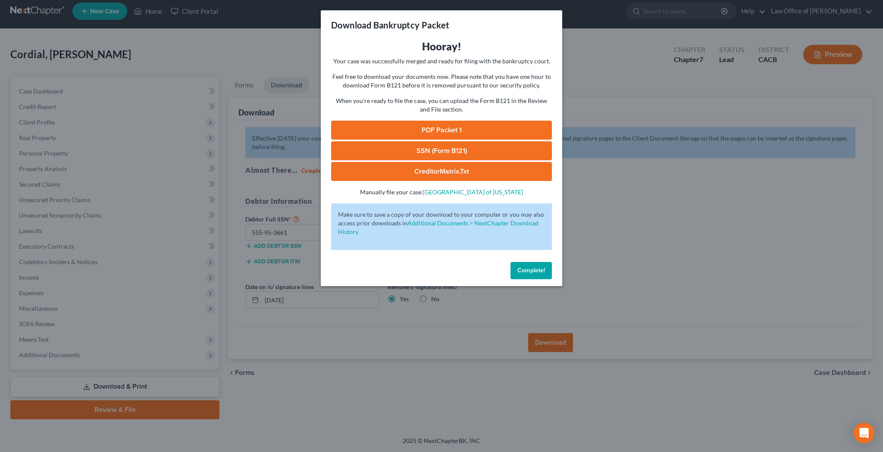
click at [543, 265] on button "Complete!" at bounding box center [530, 270] width 41 height 17
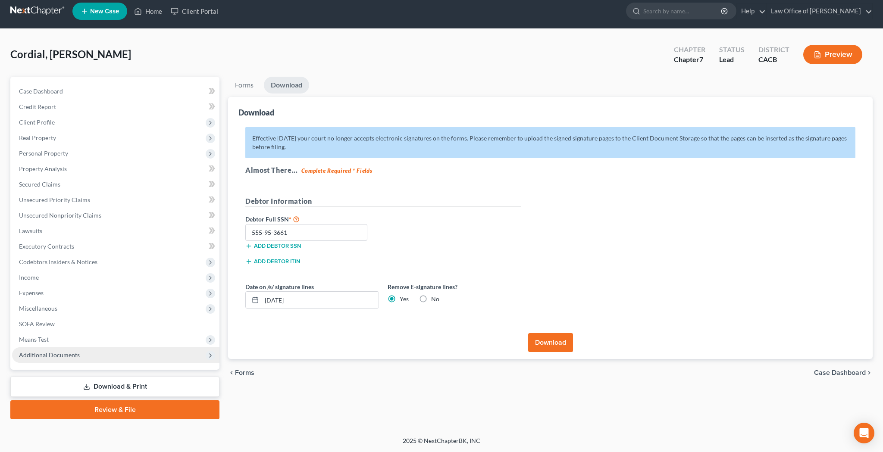
click at [83, 356] on span "Additional Documents" at bounding box center [115, 355] width 207 height 16
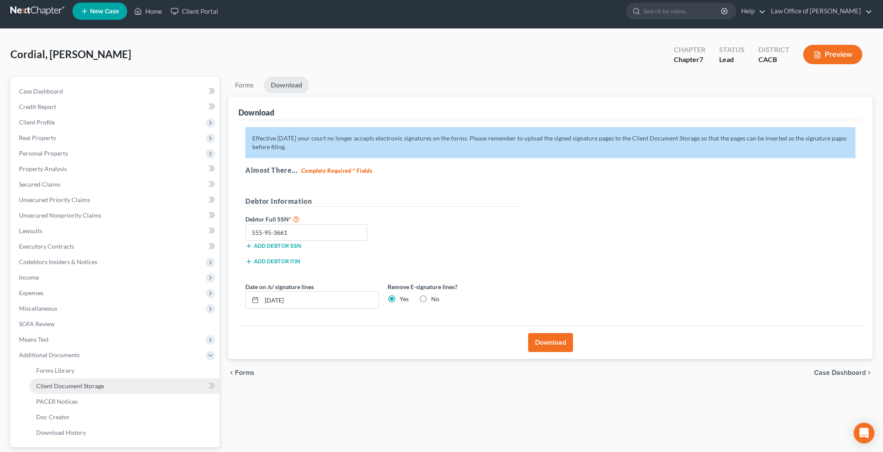
click at [85, 383] on span "Client Document Storage" at bounding box center [70, 385] width 68 height 7
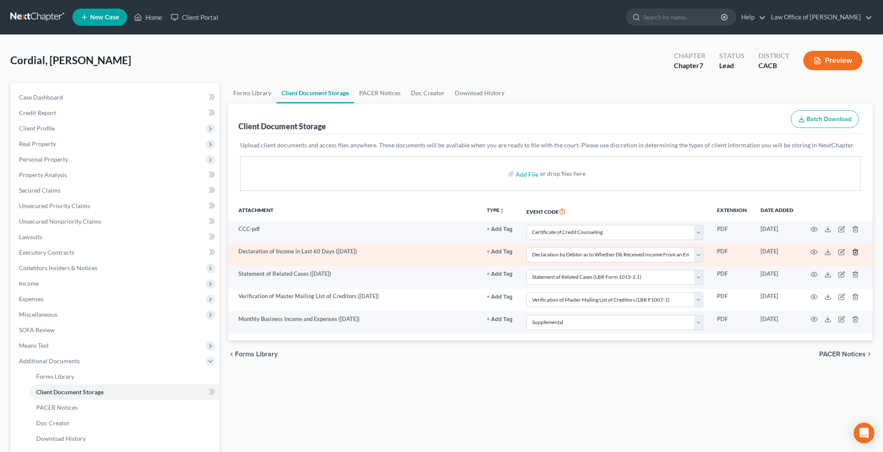
click at [856, 253] on icon "button" at bounding box center [855, 252] width 7 height 7
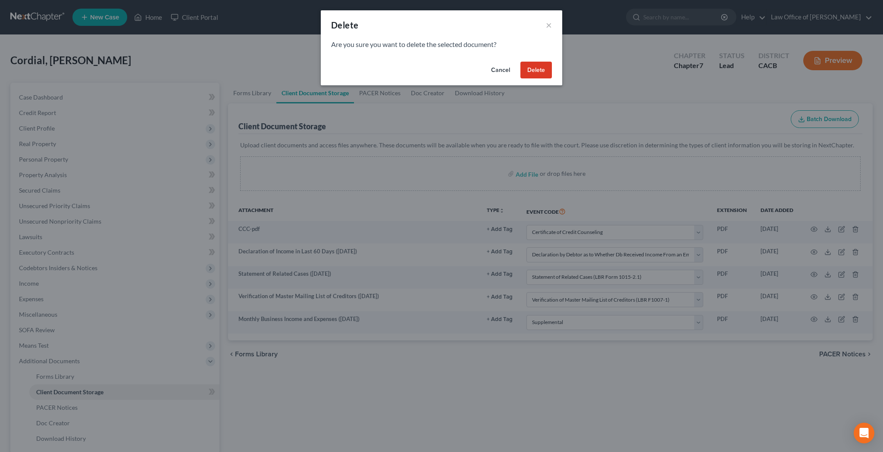
click at [545, 74] on button "Delete" at bounding box center [535, 70] width 31 height 17
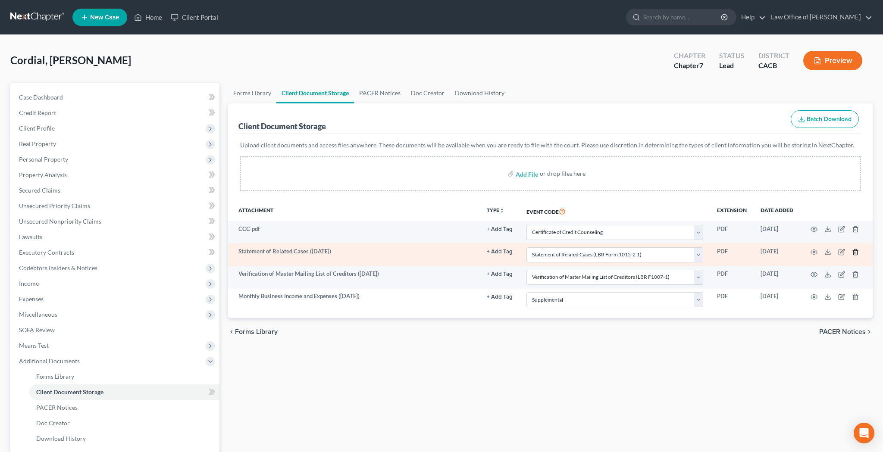
click at [856, 249] on icon "button" at bounding box center [855, 252] width 4 height 6
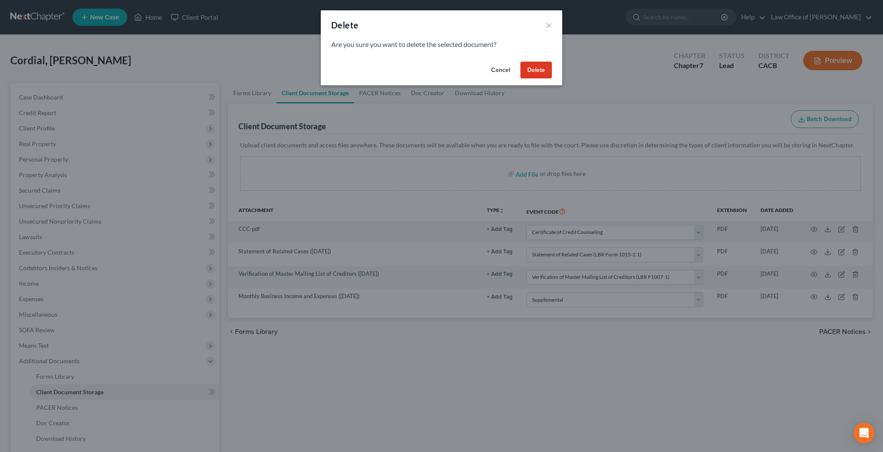
click at [539, 72] on button "Delete" at bounding box center [535, 70] width 31 height 17
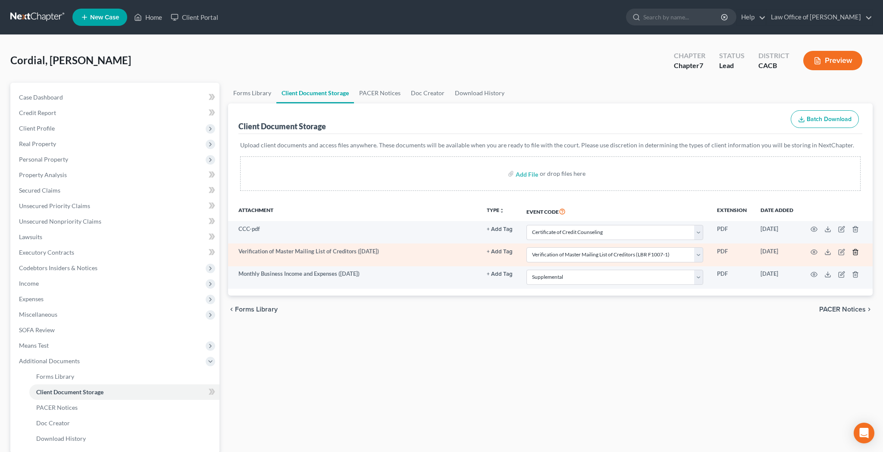
click at [856, 251] on icon "button" at bounding box center [855, 252] width 7 height 7
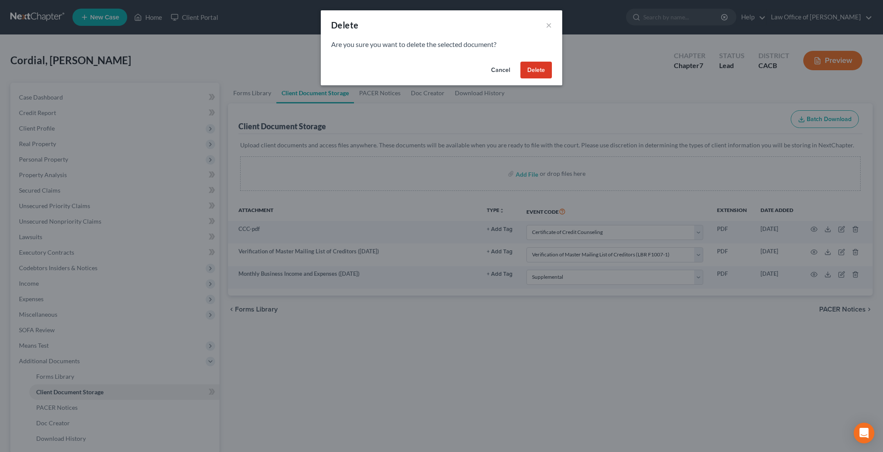
click at [547, 71] on button "Delete" at bounding box center [535, 70] width 31 height 17
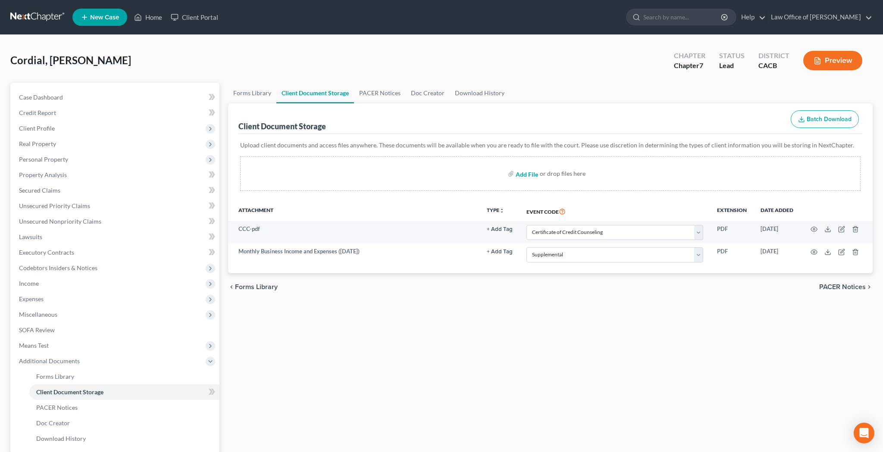
click at [528, 174] on input "file" at bounding box center [525, 174] width 21 height 16
click at [524, 176] on input "file" at bounding box center [525, 174] width 21 height 16
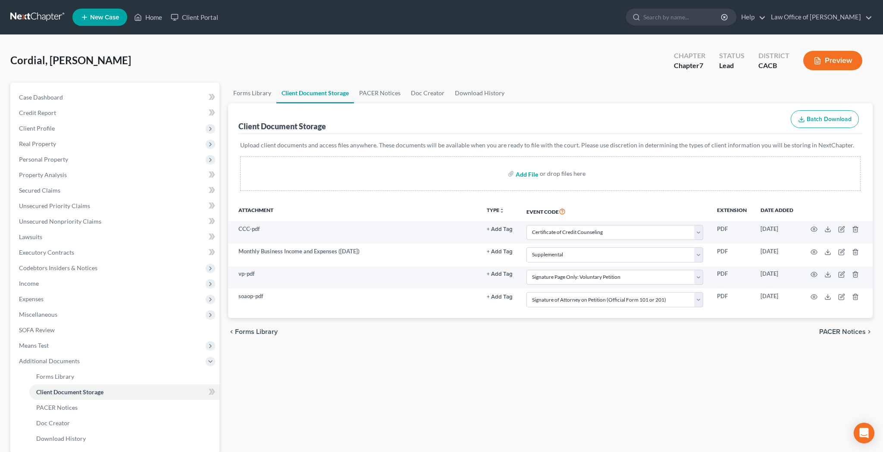
click at [532, 174] on input "file" at bounding box center [525, 174] width 21 height 16
click at [531, 175] on input "file" at bounding box center [525, 174] width 21 height 16
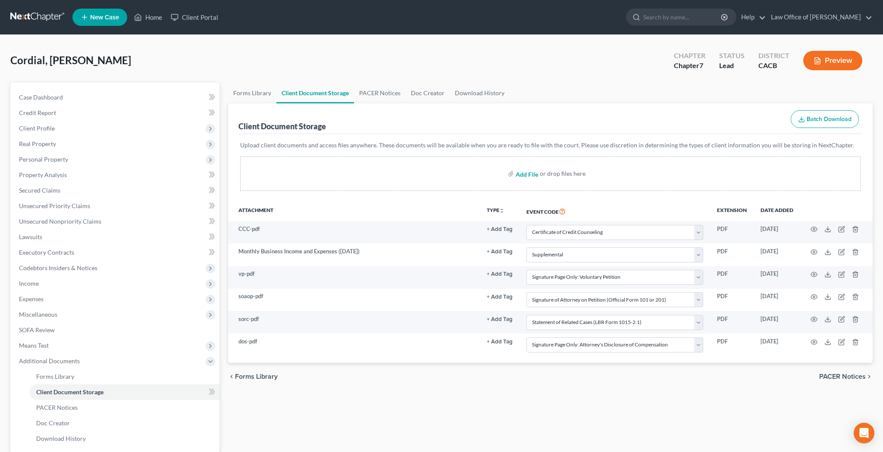
click at [528, 174] on input "file" at bounding box center [525, 174] width 21 height 16
click at [534, 175] on input "file" at bounding box center [525, 174] width 21 height 16
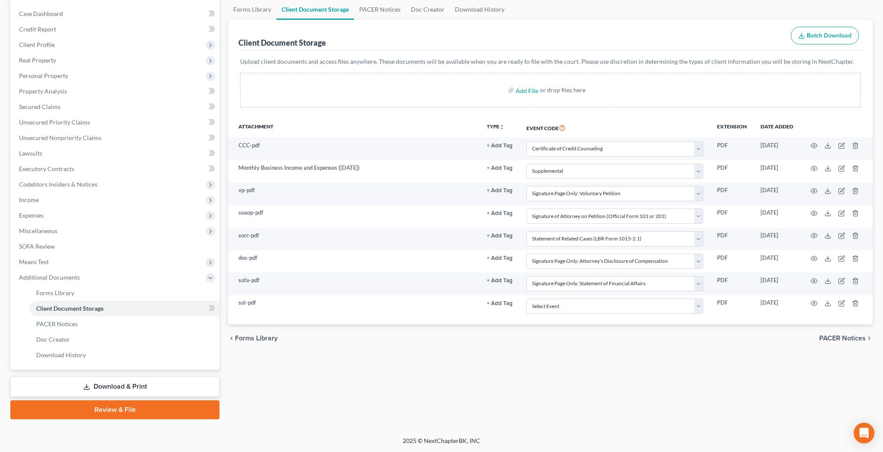
scroll to position [84, 0]
click at [530, 92] on input "file" at bounding box center [525, 90] width 21 height 16
click at [530, 91] on input "file" at bounding box center [525, 90] width 21 height 16
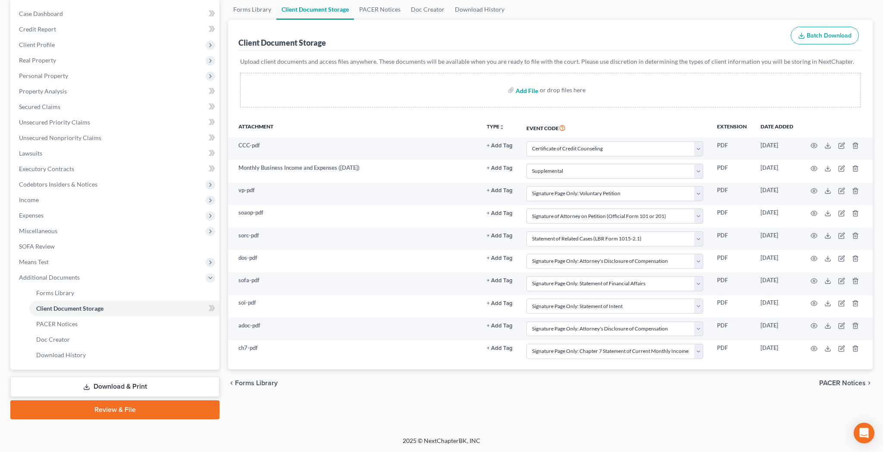
click at [533, 92] on input "file" at bounding box center [525, 90] width 21 height 16
click at [529, 88] on input "file" at bounding box center [525, 90] width 21 height 16
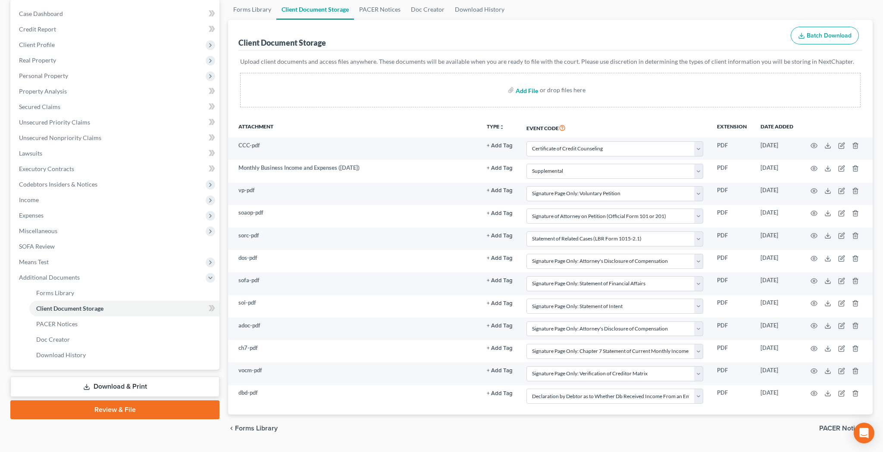
click at [526, 90] on input "file" at bounding box center [525, 90] width 21 height 16
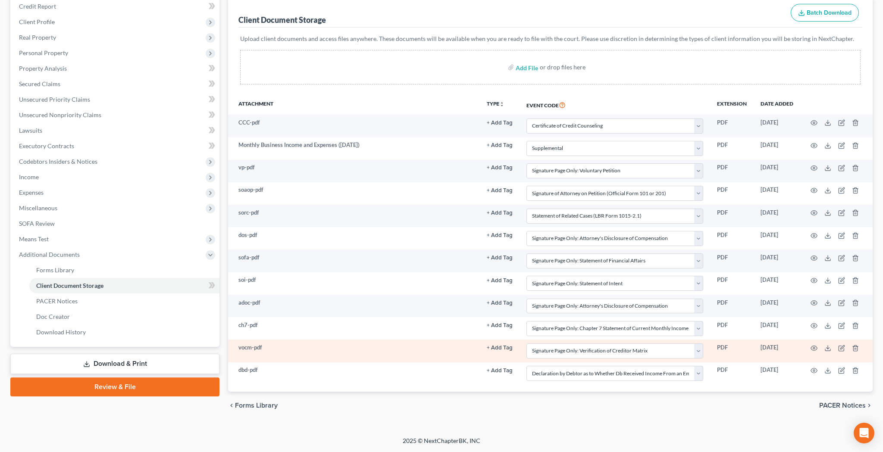
scroll to position [106, 0]
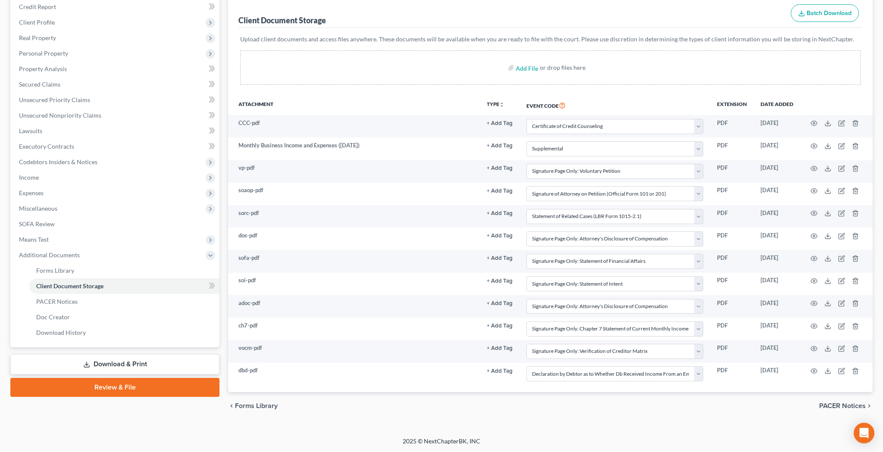
click at [133, 389] on link "Review & File" at bounding box center [114, 387] width 209 height 19
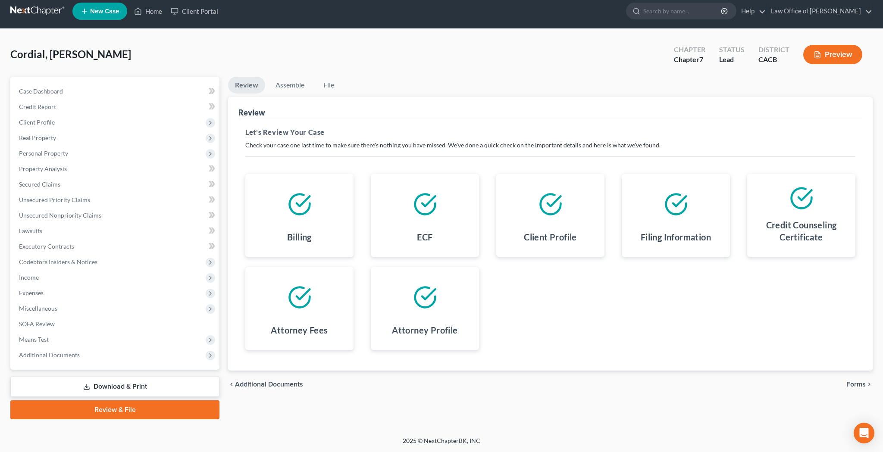
scroll to position [6, 0]
click at [849, 383] on span "Forms" at bounding box center [855, 384] width 19 height 7
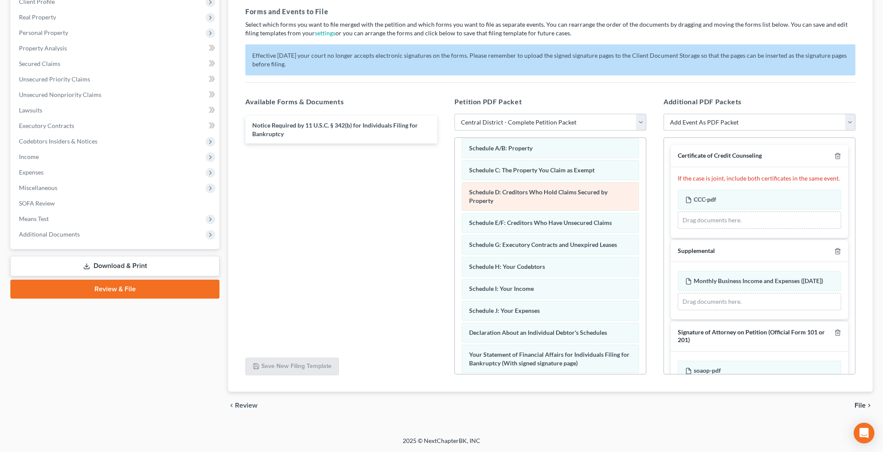
scroll to position [62, 0]
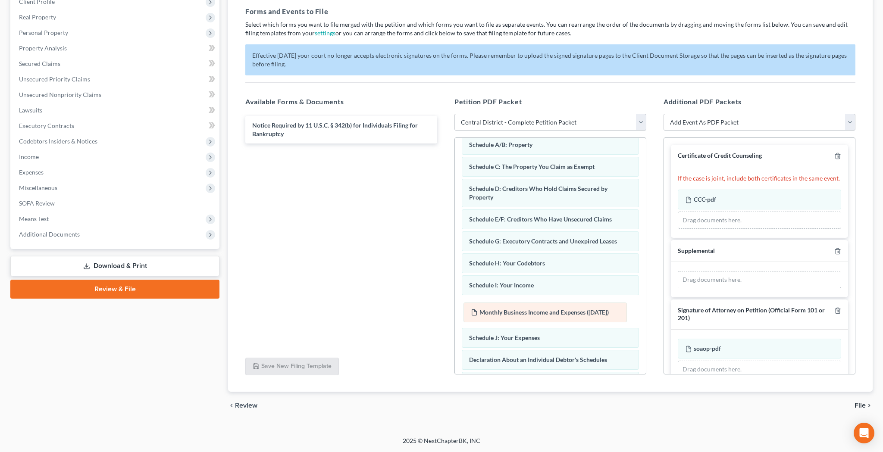
drag, startPoint x: 734, startPoint y: 287, endPoint x: 519, endPoint y: 318, distance: 216.4
click at [677, 288] on div "Monthly Business Income and Expenses (08/10/2025) Amended Monthly Business Inco…" at bounding box center [758, 279] width 163 height 17
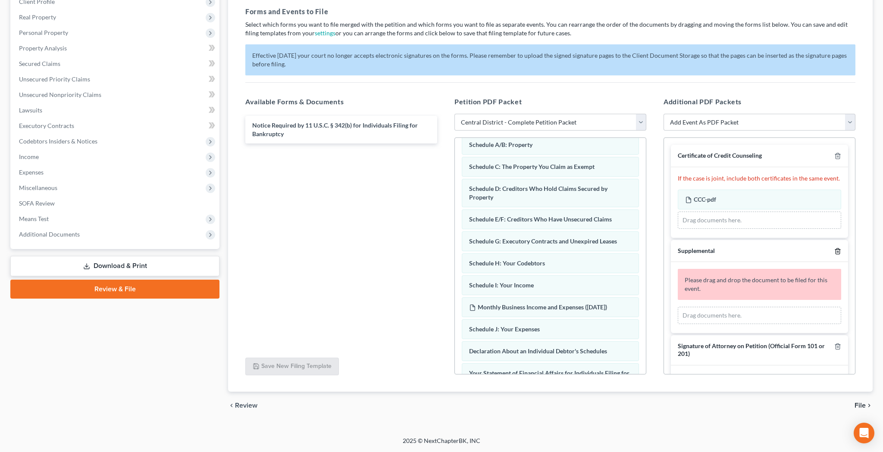
click at [838, 250] on polyline "button" at bounding box center [837, 250] width 5 height 0
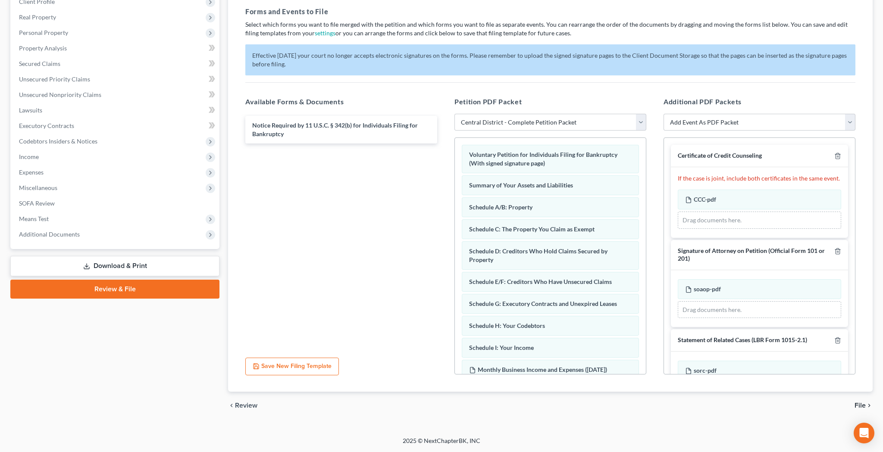
scroll to position [0, 0]
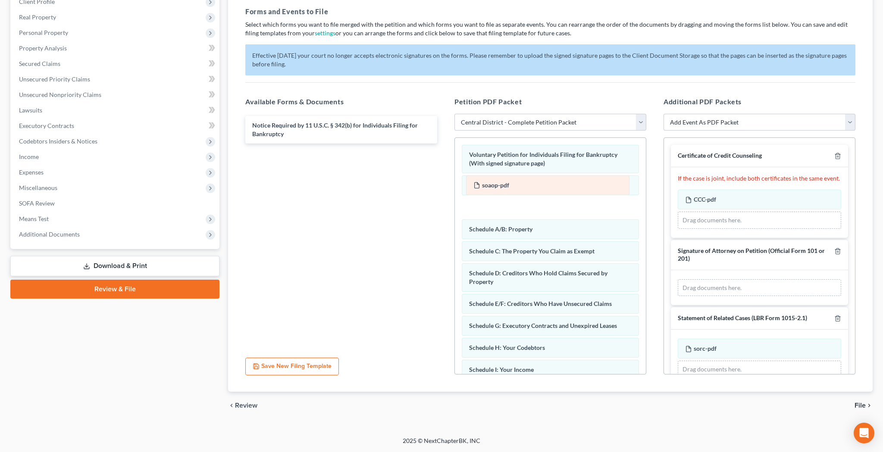
drag, startPoint x: 721, startPoint y: 289, endPoint x: 509, endPoint y: 182, distance: 236.9
click at [677, 279] on div "soaop-pdf Amended soaop-pdf soaop-pdf Amended soaop-pdf Drag documents here." at bounding box center [758, 287] width 163 height 17
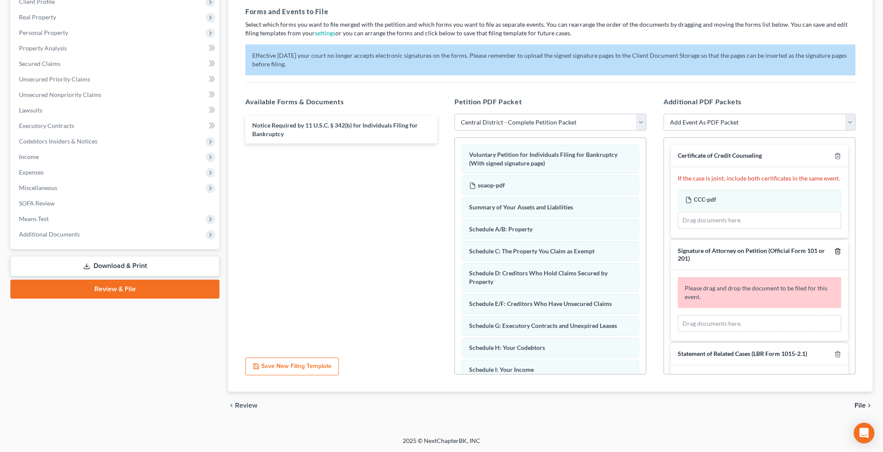
click at [838, 250] on icon "button" at bounding box center [837, 251] width 7 height 7
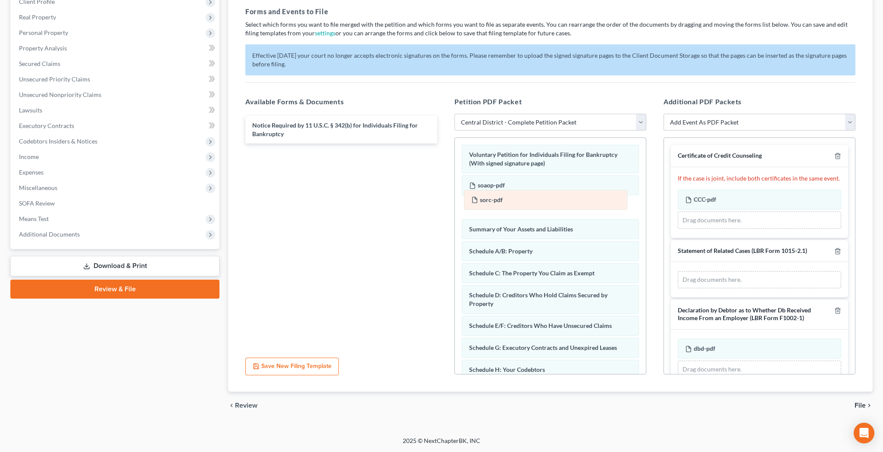
drag, startPoint x: 782, startPoint y: 280, endPoint x: 568, endPoint y: 200, distance: 228.1
click at [677, 271] on div "sorc-pdf Amended sorc-pdf sorc-pdf Amended sorc-pdf Drag documents here." at bounding box center [758, 279] width 163 height 17
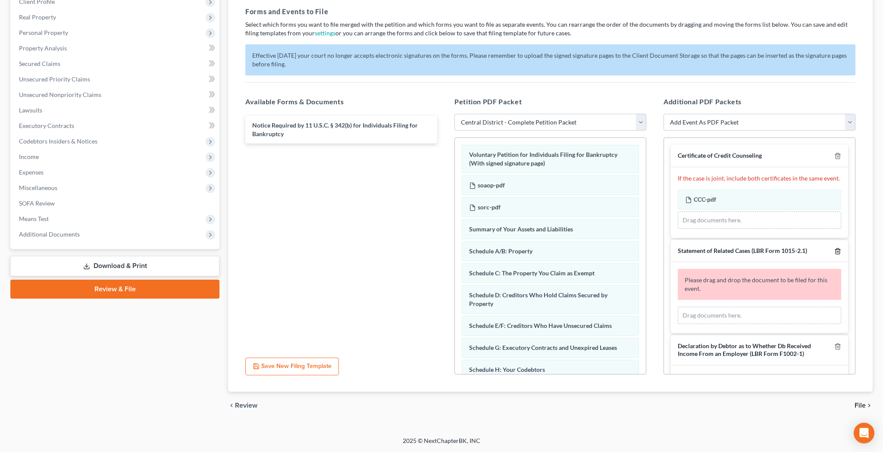
click at [839, 250] on icon "button" at bounding box center [837, 251] width 7 height 7
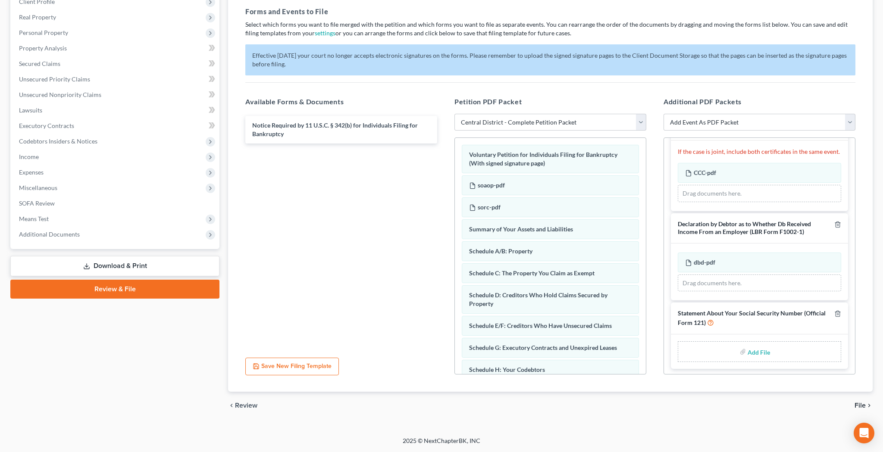
scroll to position [26, 0]
click at [765, 352] on input "file" at bounding box center [757, 352] width 21 height 16
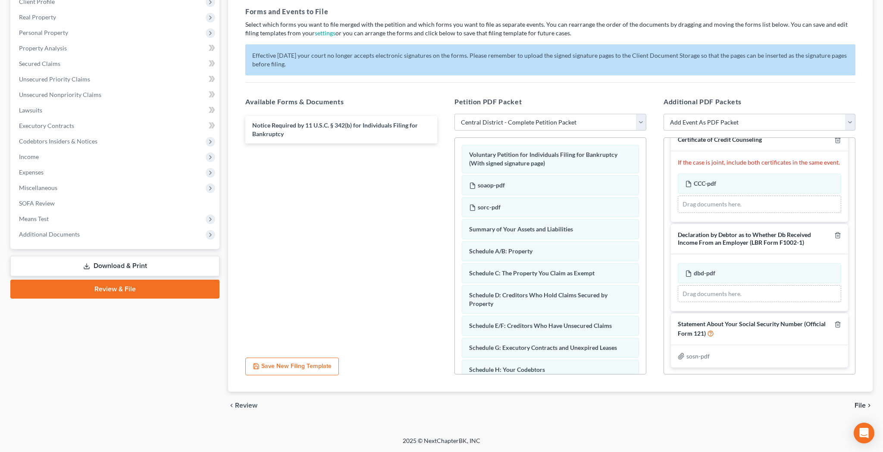
scroll to position [14, 0]
click at [863, 406] on span "File" at bounding box center [859, 405] width 11 height 7
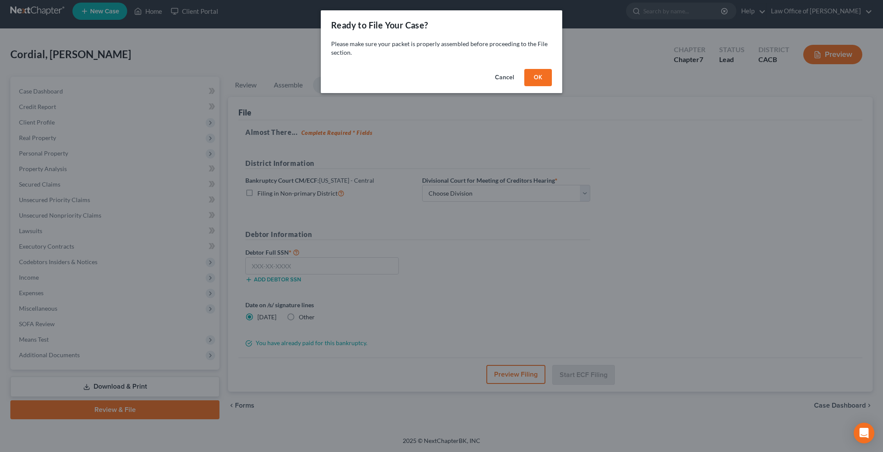
scroll to position [6, 0]
click at [533, 75] on button "OK" at bounding box center [538, 77] width 28 height 17
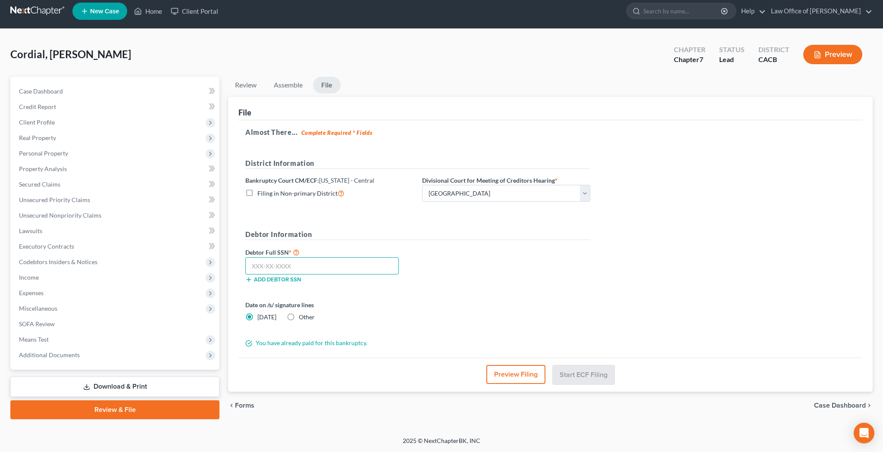
click at [333, 268] on input "text" at bounding box center [321, 265] width 153 height 17
click at [511, 371] on button "Preview Filing" at bounding box center [516, 374] width 59 height 19
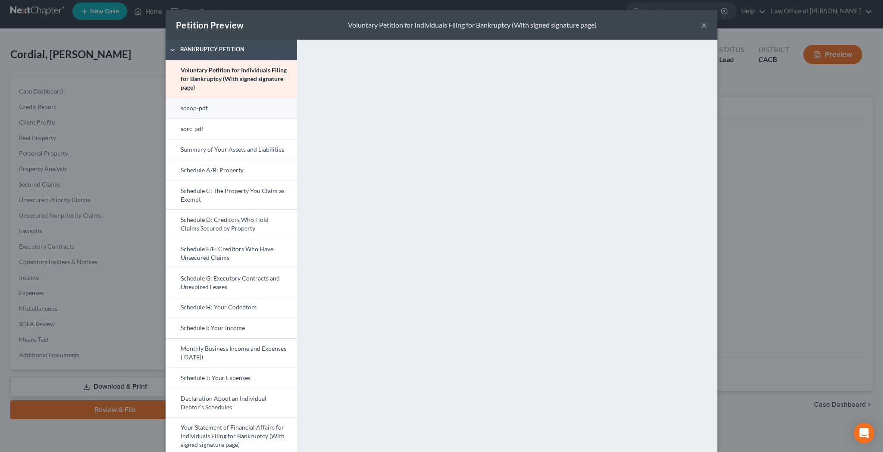
click at [211, 109] on link "soaop-pdf" at bounding box center [230, 108] width 131 height 21
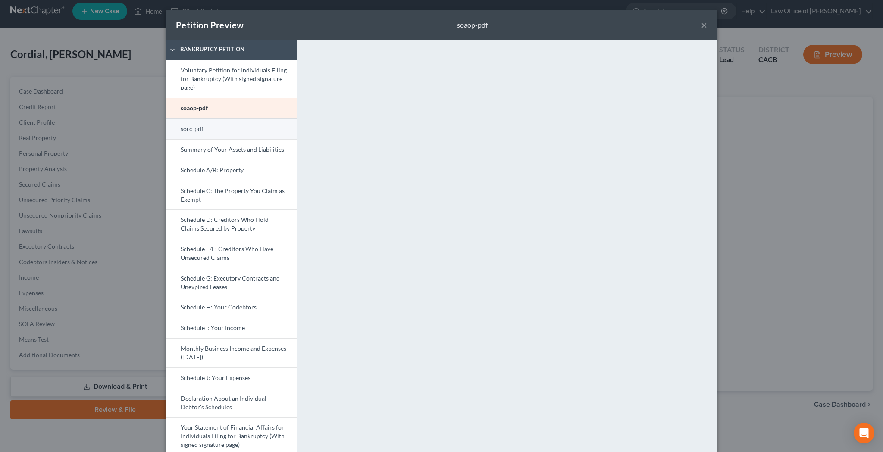
click at [222, 131] on link "sorc-pdf" at bounding box center [230, 129] width 131 height 21
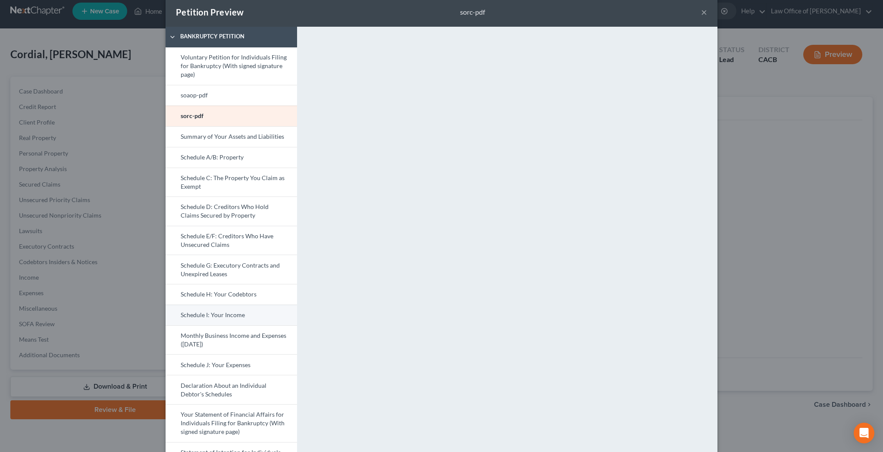
scroll to position [14, 0]
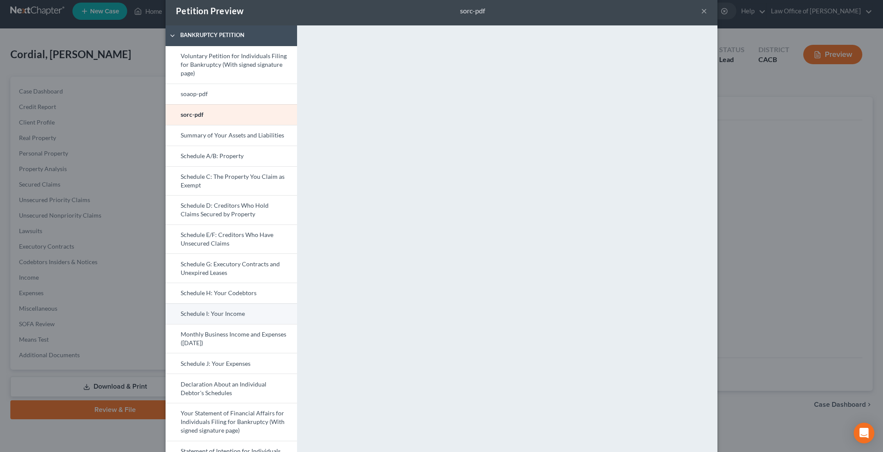
click at [222, 318] on link "Schedule I: Your Income" at bounding box center [230, 313] width 131 height 21
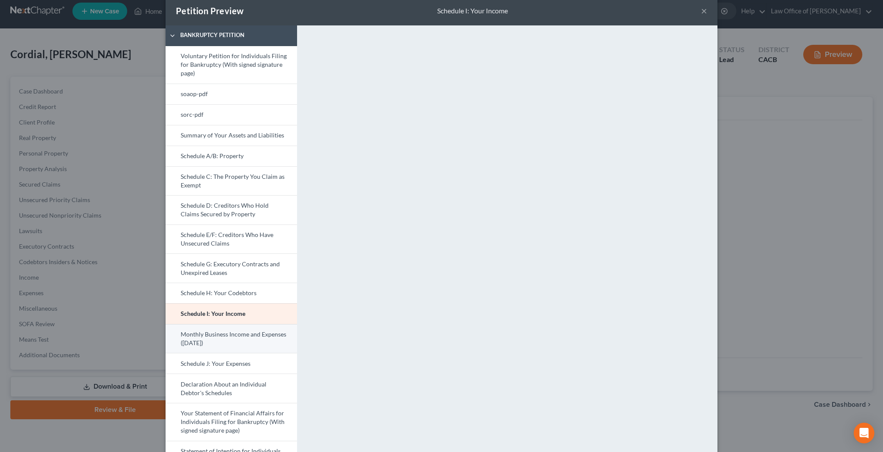
click at [234, 339] on link "Monthly Business Income and Expenses ([DATE])" at bounding box center [230, 338] width 131 height 29
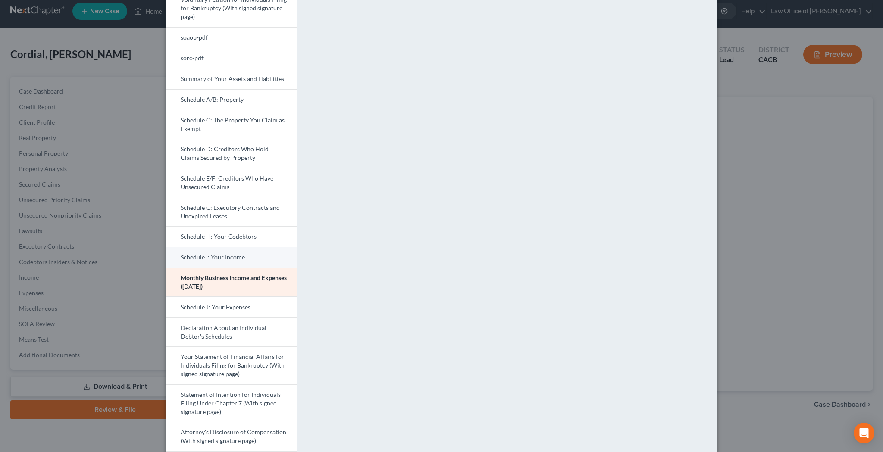
scroll to position [78, 0]
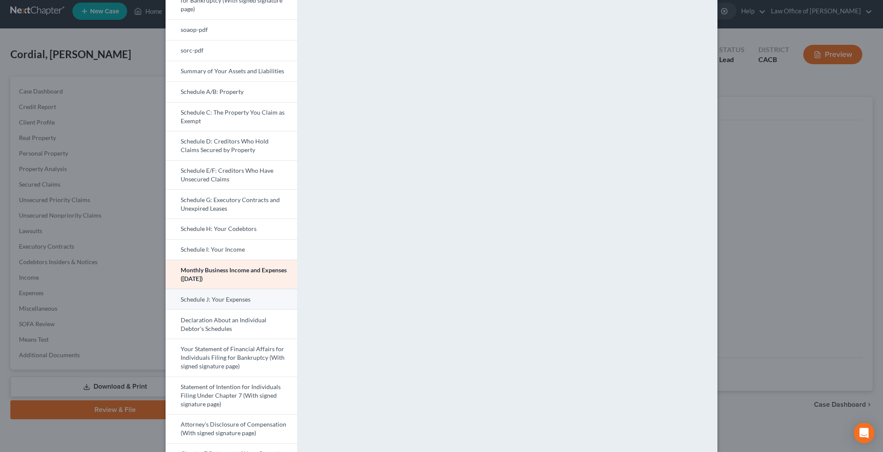
click at [253, 302] on link "Schedule J: Your Expenses" at bounding box center [230, 299] width 131 height 21
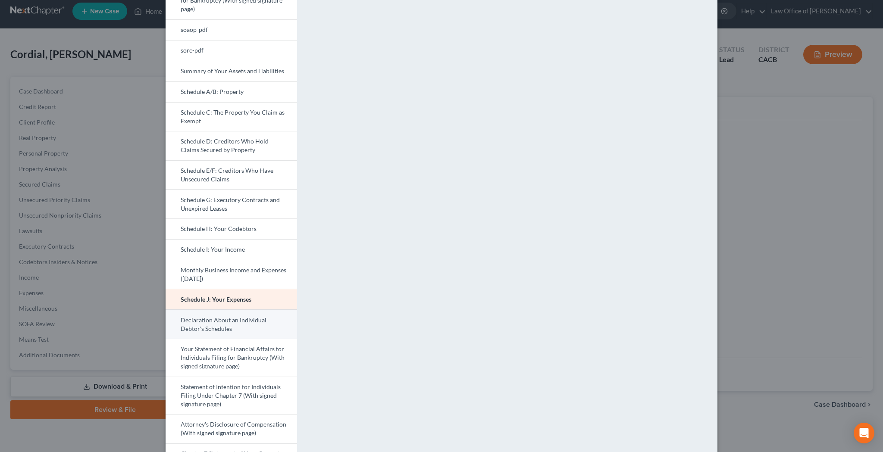
click at [264, 322] on link "Declaration About an Individual Debtor's Schedules" at bounding box center [230, 323] width 131 height 29
click at [245, 296] on link "Schedule J: Your Expenses" at bounding box center [230, 299] width 131 height 21
click at [234, 321] on link "Declaration About an Individual Debtor's Schedules" at bounding box center [230, 323] width 131 height 29
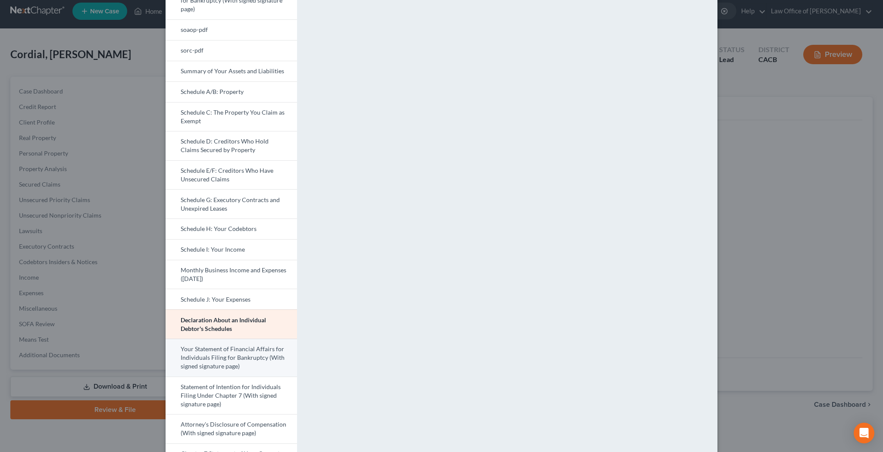
click at [263, 350] on link "Your Statement of Financial Affairs for Individuals Filing for Bankruptcy (With…" at bounding box center [230, 358] width 131 height 38
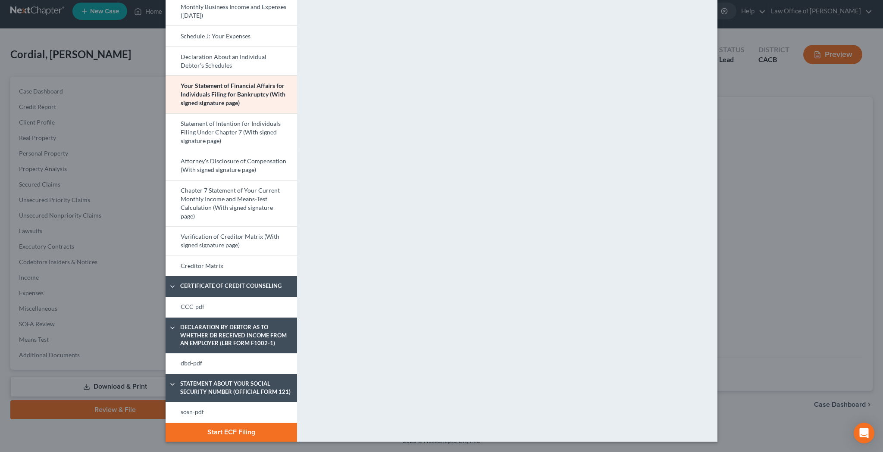
scroll to position [340, 0]
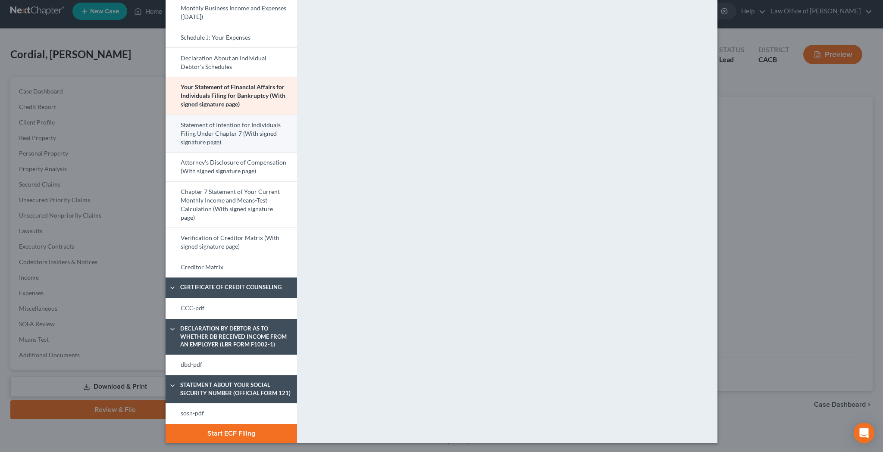
click at [234, 125] on link "Statement of Intention for Individuals Filing Under Chapter 7 (With signed sign…" at bounding box center [230, 134] width 131 height 38
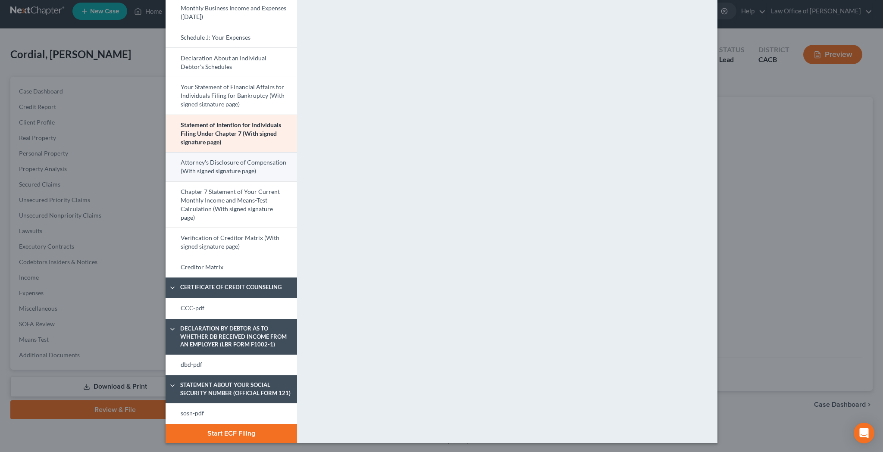
click at [255, 168] on link "Attorney's Disclosure of Compensation (With signed signature page)" at bounding box center [230, 166] width 131 height 29
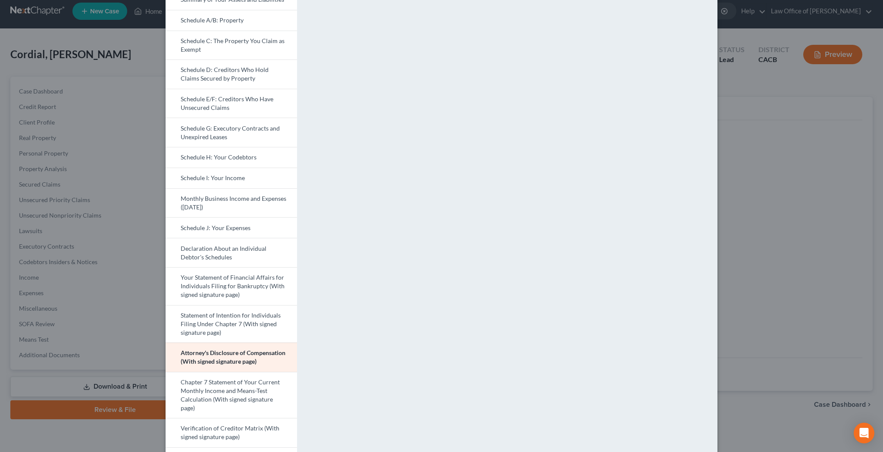
scroll to position [150, 0]
click at [257, 384] on link "Chapter 7 Statement of Your Current Monthly Income and Means-Test Calculation (…" at bounding box center [230, 394] width 131 height 47
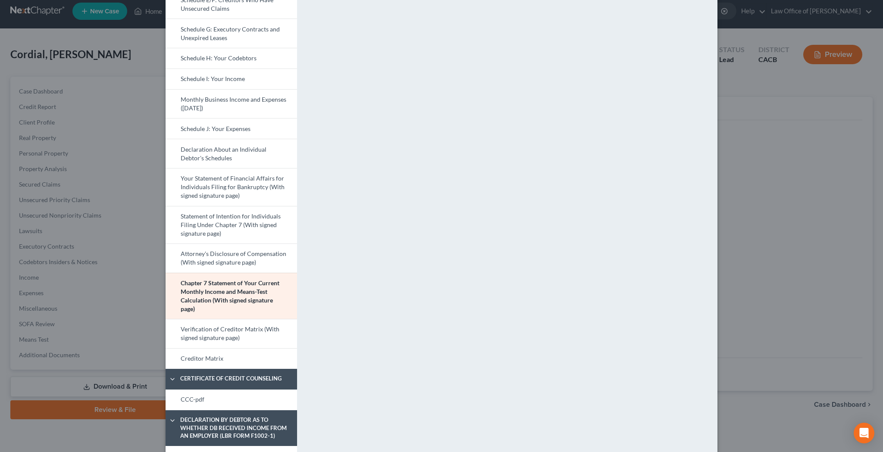
scroll to position [265, 0]
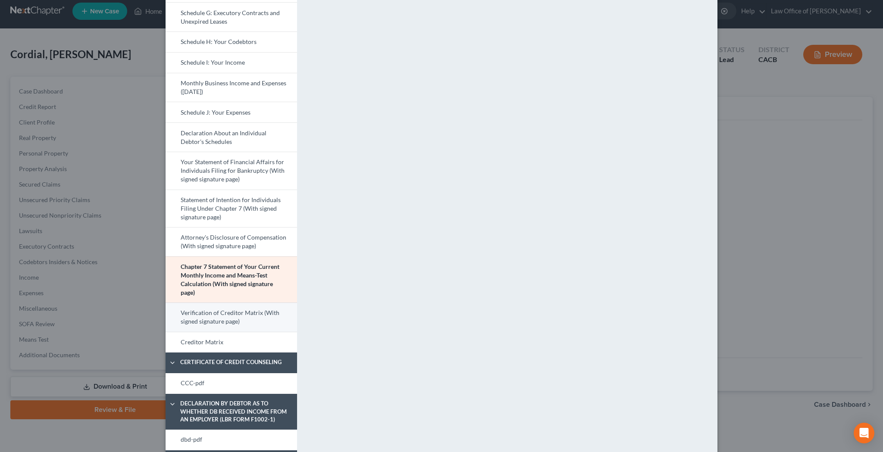
click at [271, 313] on link "Verification of Creditor Matrix (With signed signature page)" at bounding box center [230, 317] width 131 height 29
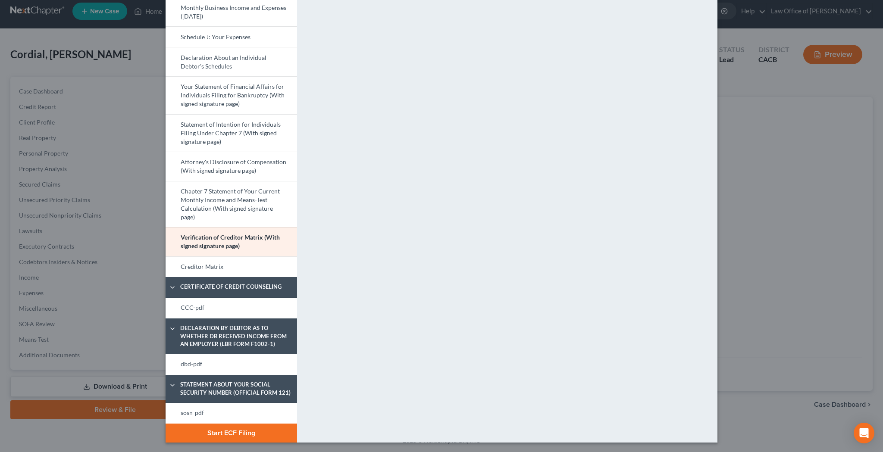
scroll to position [340, 0]
click at [253, 267] on link "Creditor Matrix" at bounding box center [230, 267] width 131 height 21
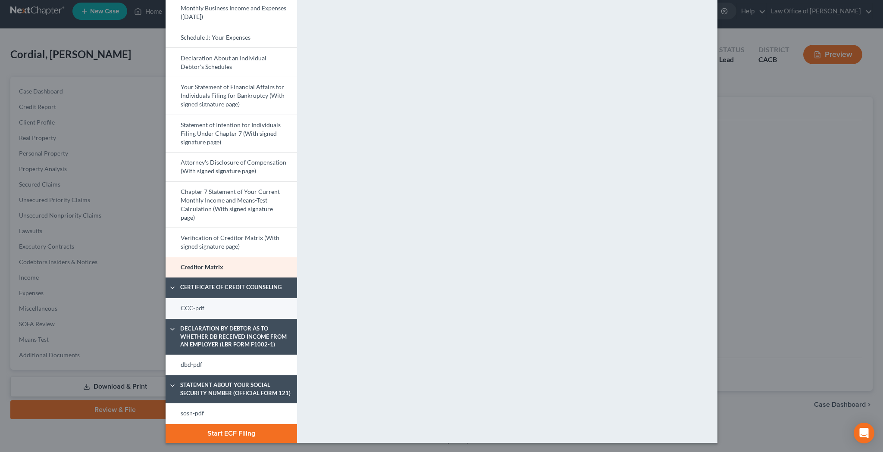
click at [268, 306] on link "CCC-pdf" at bounding box center [230, 308] width 131 height 21
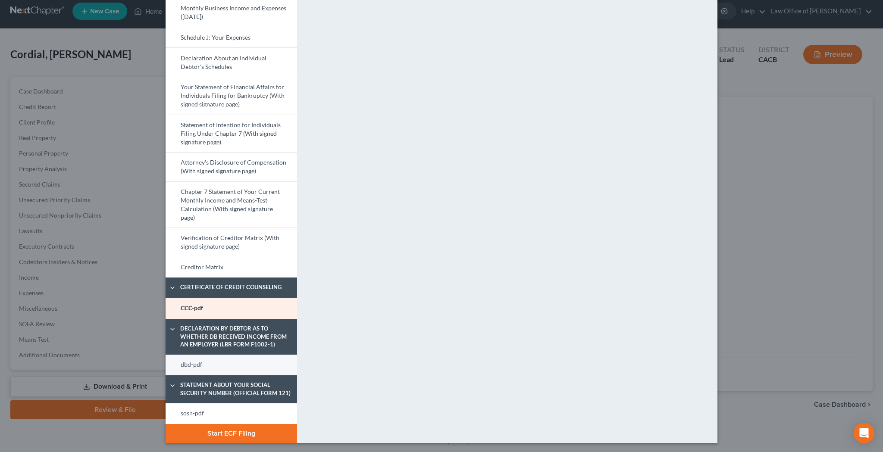
click at [256, 365] on link "dbd-pdf" at bounding box center [230, 365] width 131 height 21
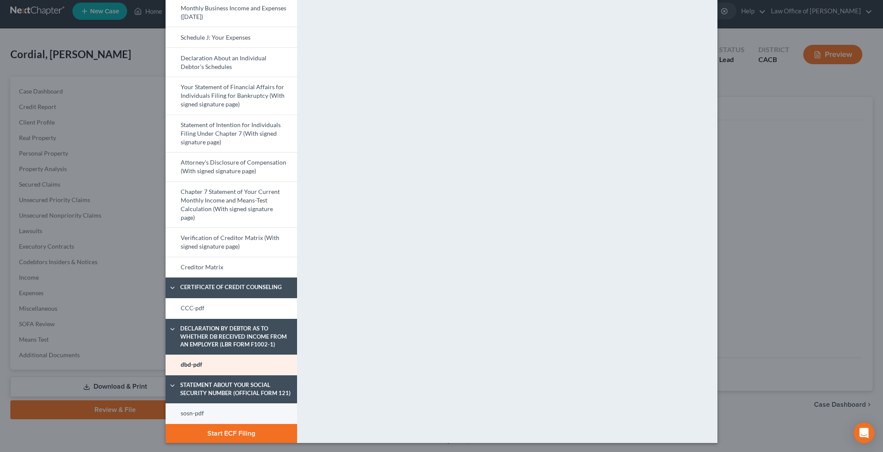
click at [248, 409] on link "sosn-pdf" at bounding box center [230, 413] width 131 height 21
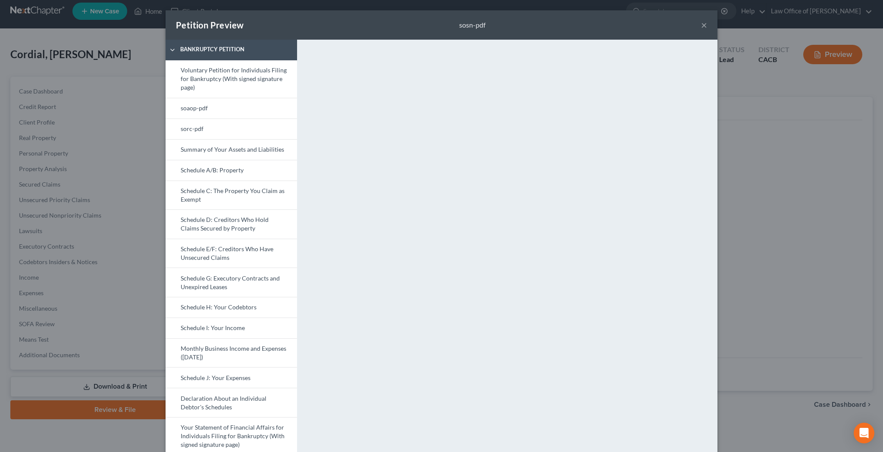
scroll to position [0, 0]
click at [703, 25] on button "×" at bounding box center [704, 25] width 6 height 10
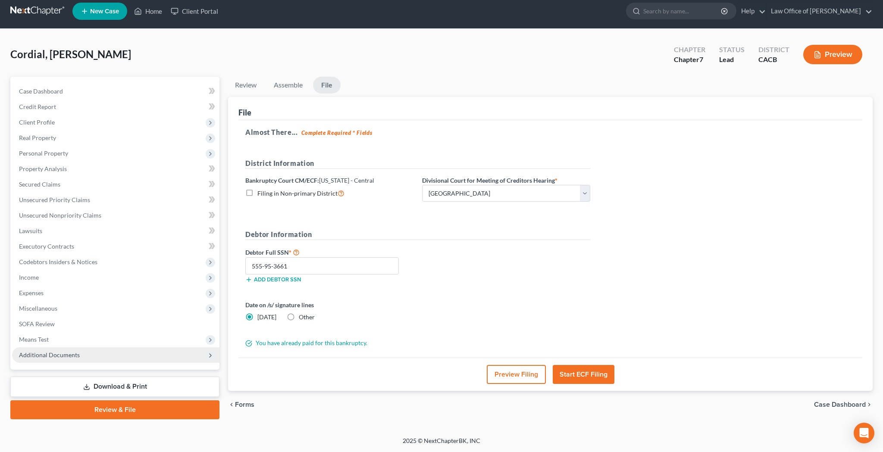
click at [105, 354] on span "Additional Documents" at bounding box center [115, 355] width 207 height 16
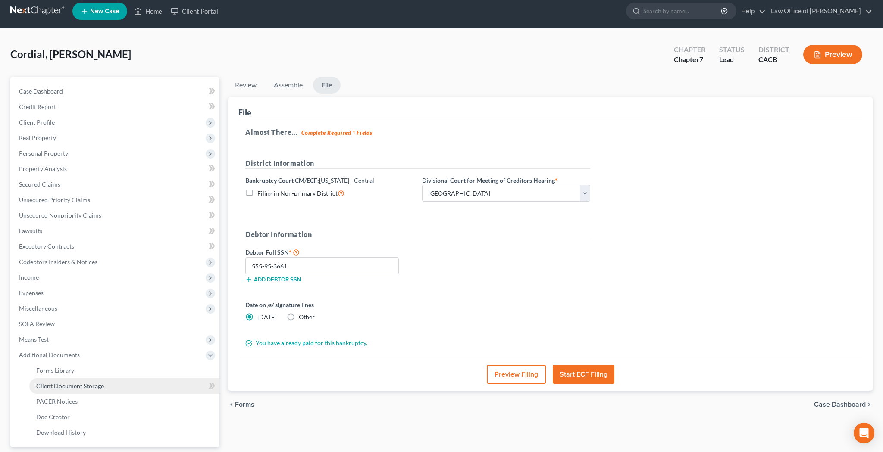
click at [91, 384] on span "Client Document Storage" at bounding box center [70, 385] width 68 height 7
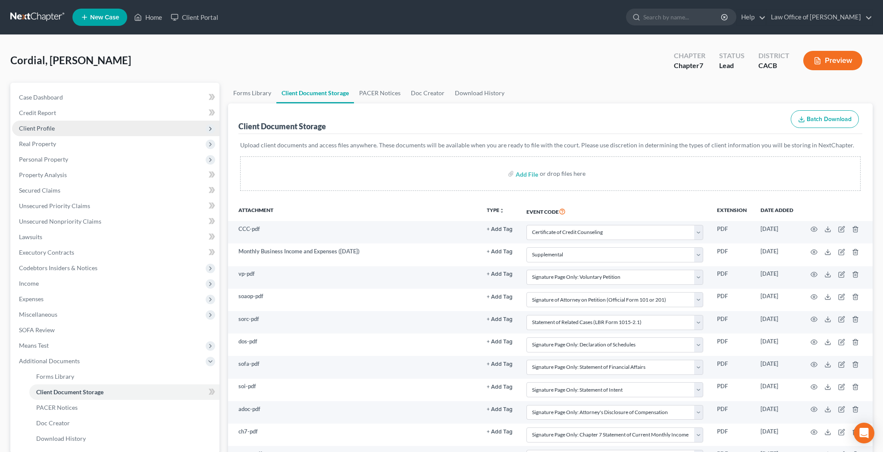
click at [88, 129] on span "Client Profile" at bounding box center [115, 129] width 207 height 16
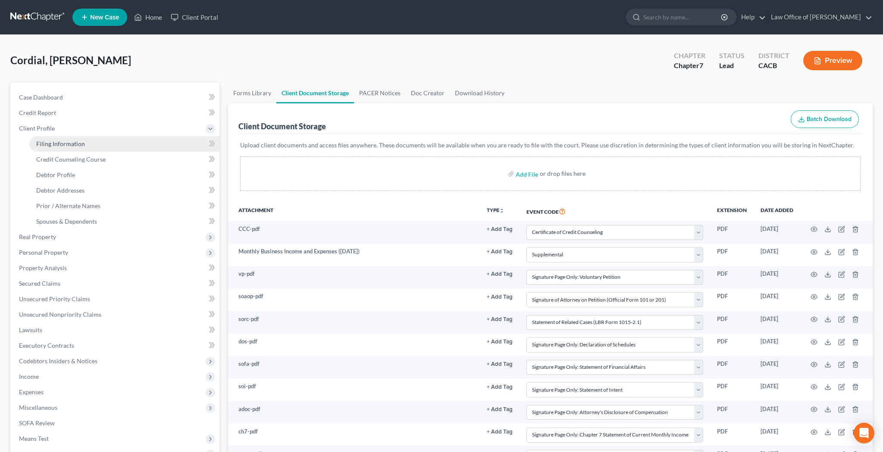
click at [78, 145] on span "Filing Information" at bounding box center [60, 143] width 49 height 7
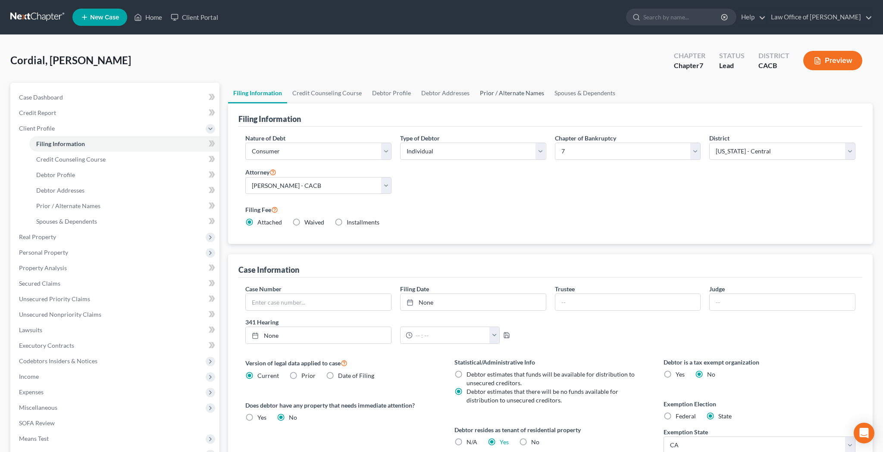
click at [510, 95] on link "Prior / Alternate Names" at bounding box center [511, 93] width 75 height 21
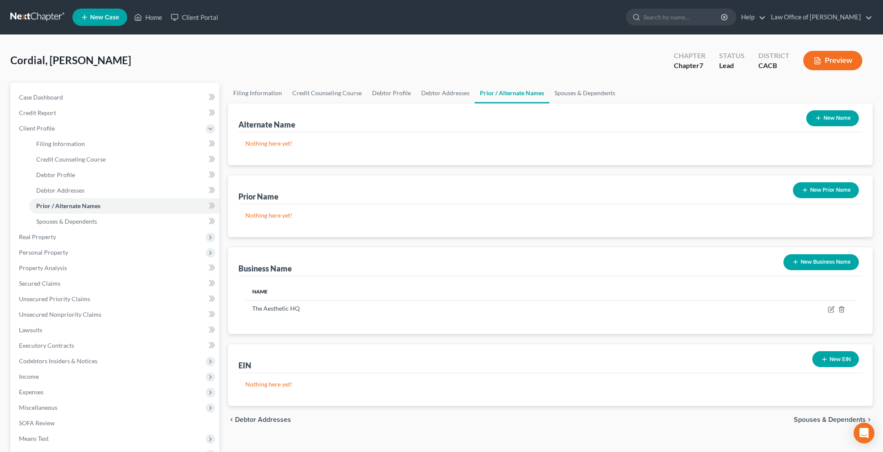
click at [830, 115] on button "New Name" at bounding box center [832, 118] width 53 height 16
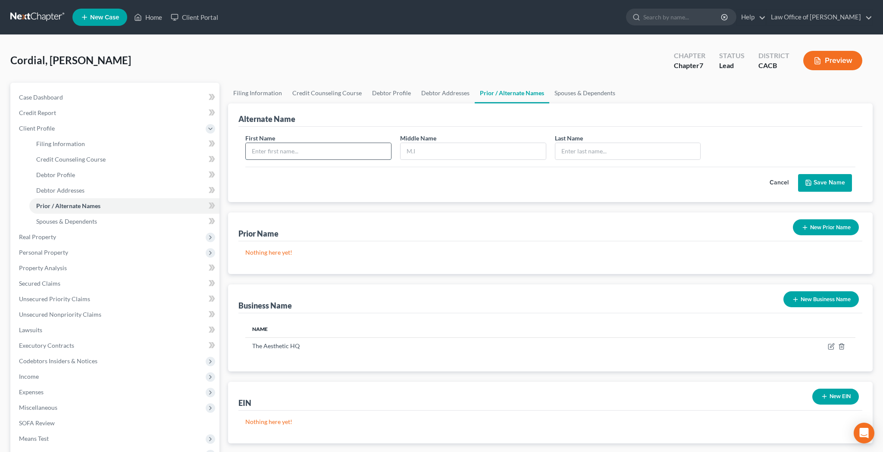
click at [340, 148] on input "text" at bounding box center [318, 151] width 145 height 16
drag, startPoint x: 340, startPoint y: 148, endPoint x: 412, endPoint y: 152, distance: 72.5
click at [412, 152] on input "text" at bounding box center [472, 151] width 145 height 16
click at [598, 156] on input "text" at bounding box center [627, 151] width 145 height 16
click at [435, 151] on input "M" at bounding box center [472, 151] width 145 height 16
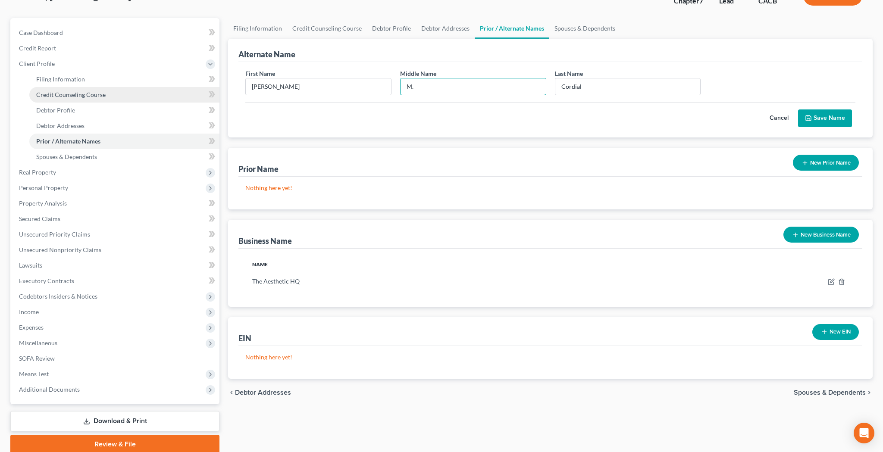
scroll to position [70, 0]
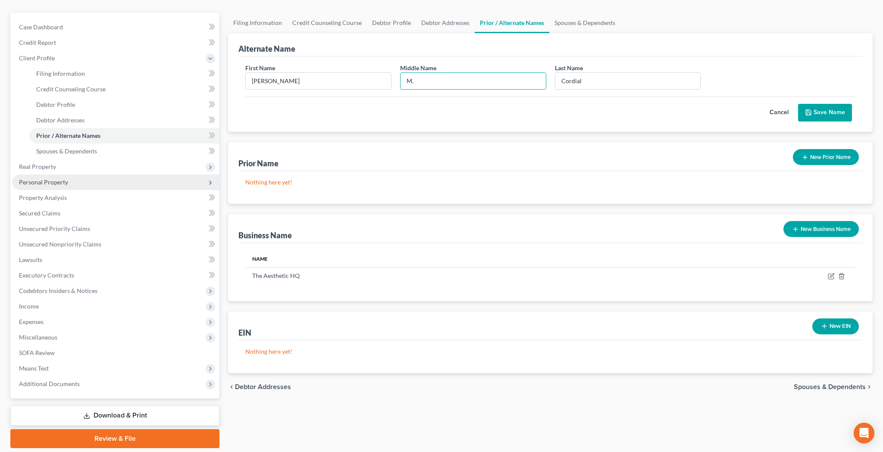
click at [79, 187] on span "Personal Property" at bounding box center [115, 183] width 207 height 16
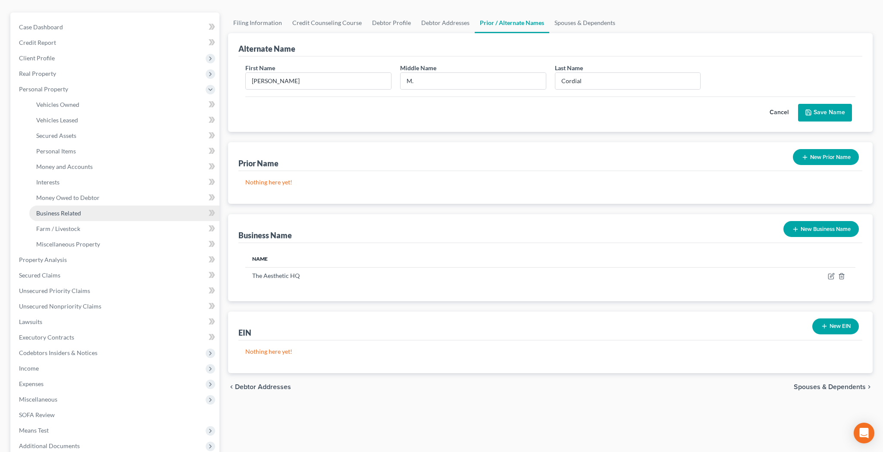
click at [68, 213] on span "Business Related" at bounding box center [58, 212] width 45 height 7
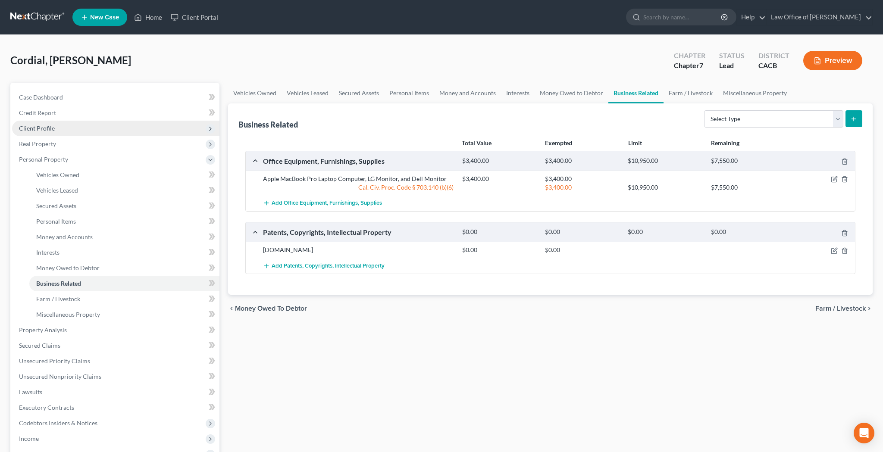
click at [85, 129] on span "Client Profile" at bounding box center [115, 129] width 207 height 16
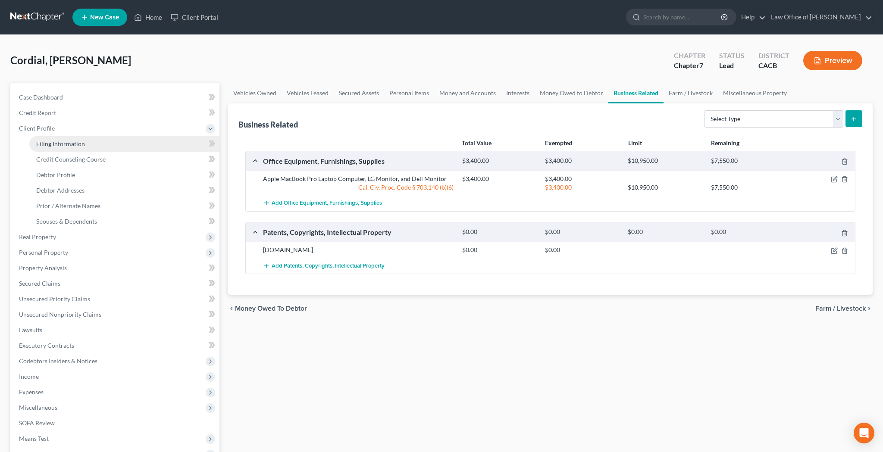
click at [76, 145] on span "Filing Information" at bounding box center [60, 143] width 49 height 7
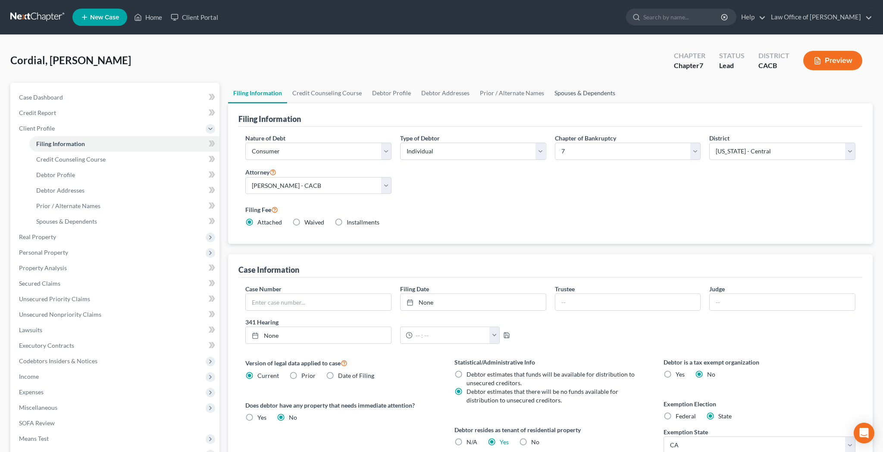
click at [556, 92] on link "Spouses & Dependents" at bounding box center [584, 93] width 71 height 21
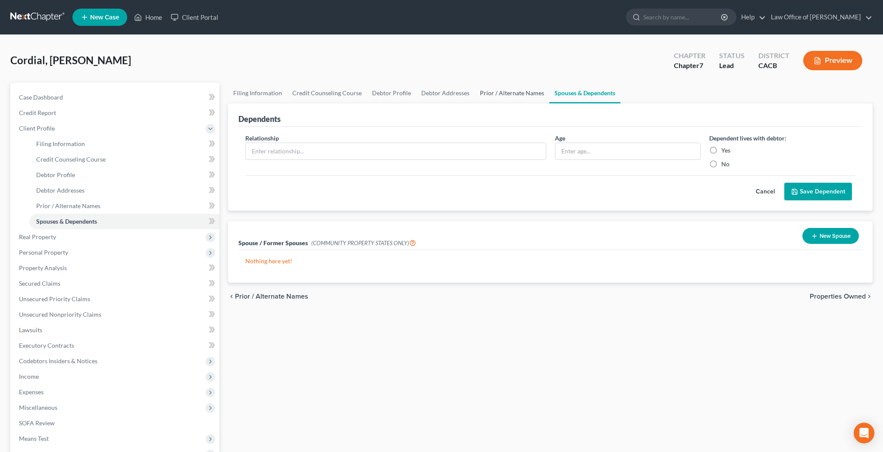
click at [524, 92] on link "Prior / Alternate Names" at bounding box center [511, 93] width 75 height 21
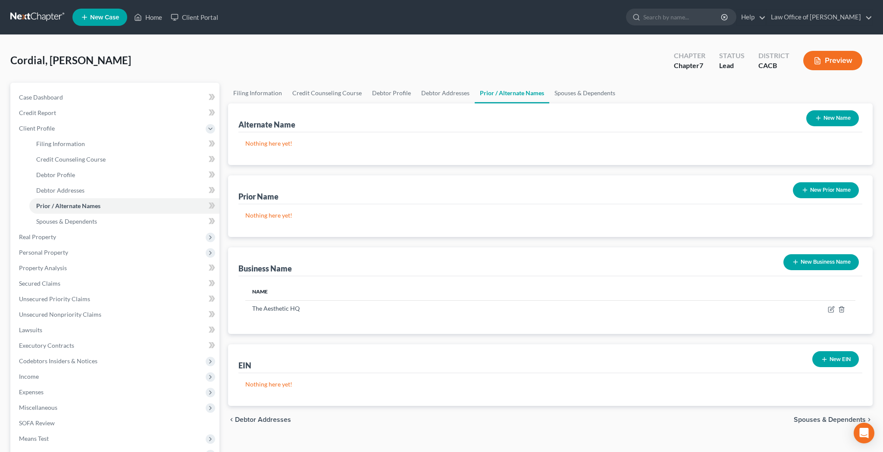
click at [823, 120] on button "New Name" at bounding box center [832, 118] width 53 height 16
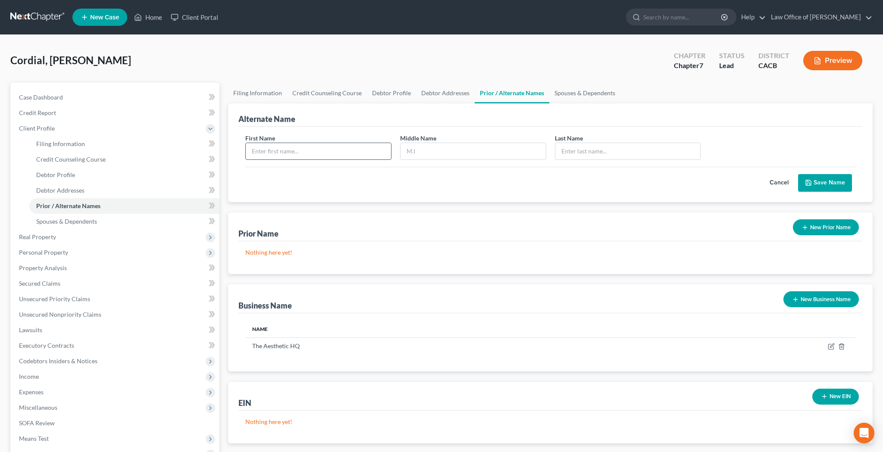
click at [367, 143] on input "text" at bounding box center [318, 151] width 145 height 16
click at [571, 148] on input "text" at bounding box center [627, 151] width 145 height 16
click at [482, 177] on div "Cancel Save Name" at bounding box center [550, 179] width 610 height 25
click at [819, 183] on button "Save Name" at bounding box center [825, 183] width 54 height 18
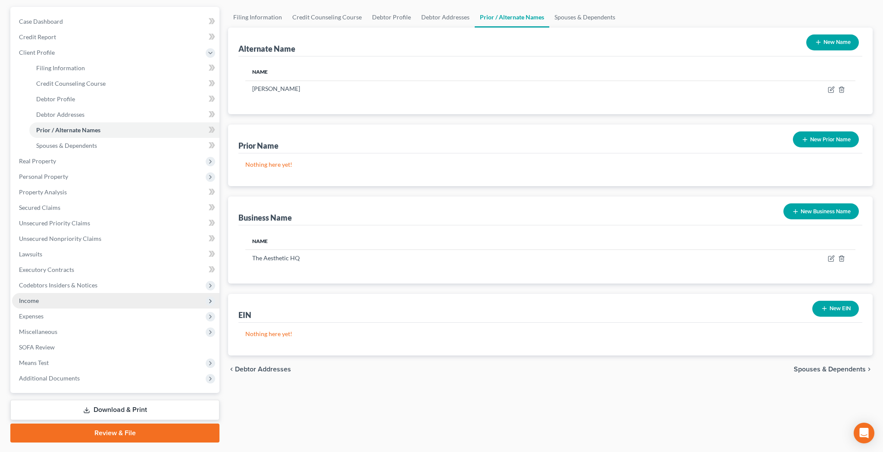
scroll to position [77, 0]
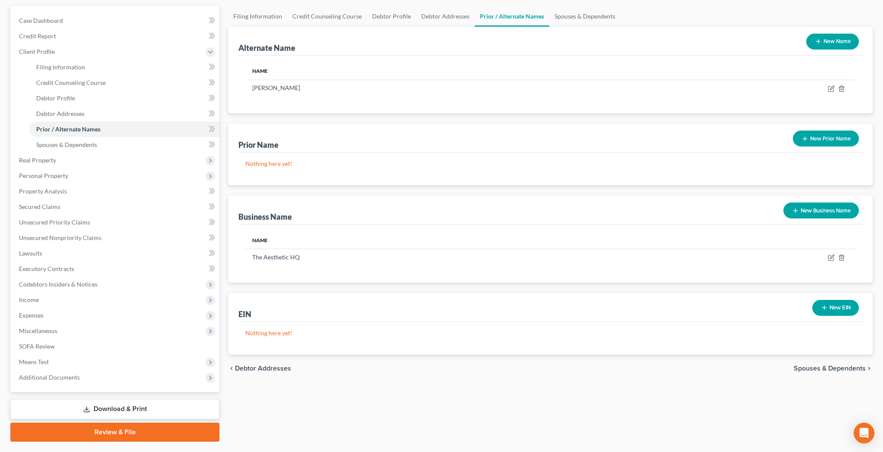
click at [117, 434] on link "Review & File" at bounding box center [114, 432] width 209 height 19
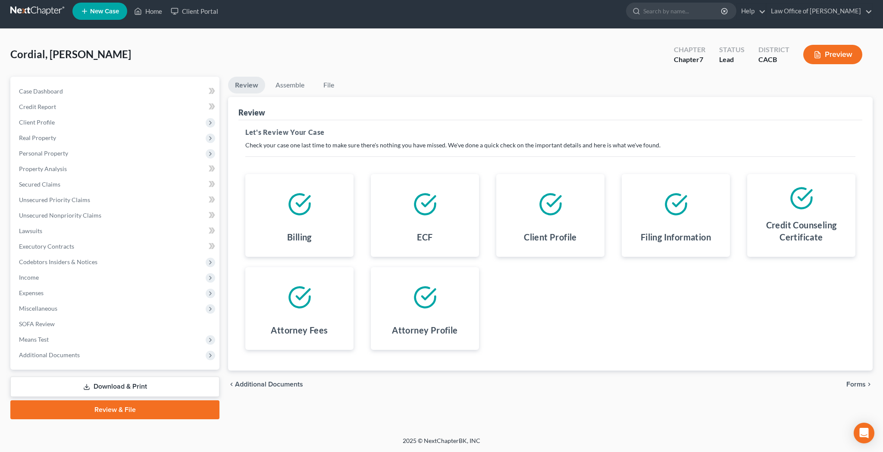
scroll to position [6, 0]
click at [858, 384] on span "Forms" at bounding box center [855, 384] width 19 height 7
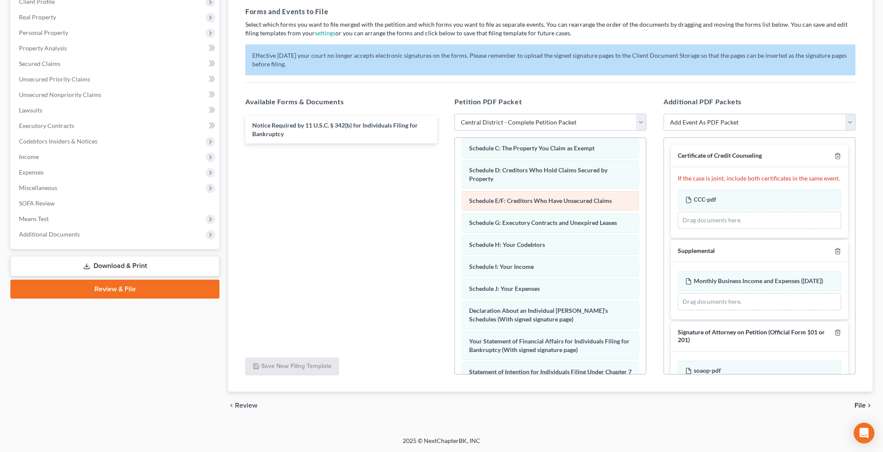
scroll to position [95, 0]
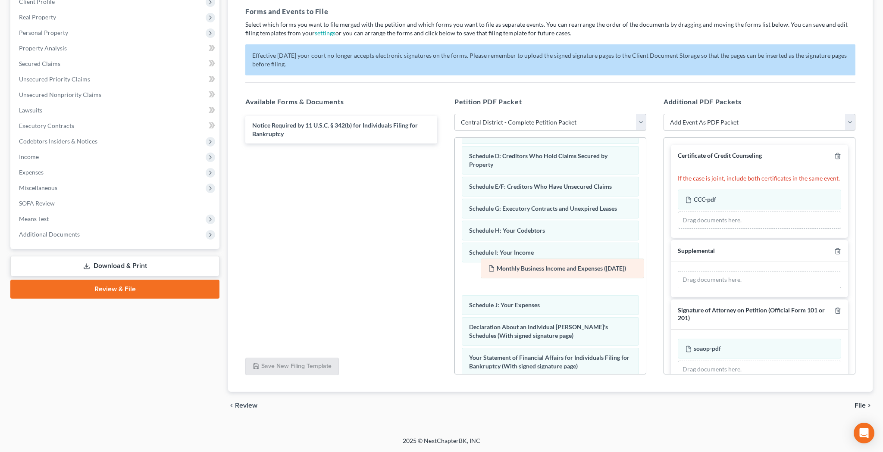
drag, startPoint x: 744, startPoint y: 281, endPoint x: 540, endPoint y: 272, distance: 204.5
click at [677, 272] on div "Monthly Business Income and Expenses (08/10/2025) Amended Monthly Business Inco…" at bounding box center [758, 279] width 163 height 17
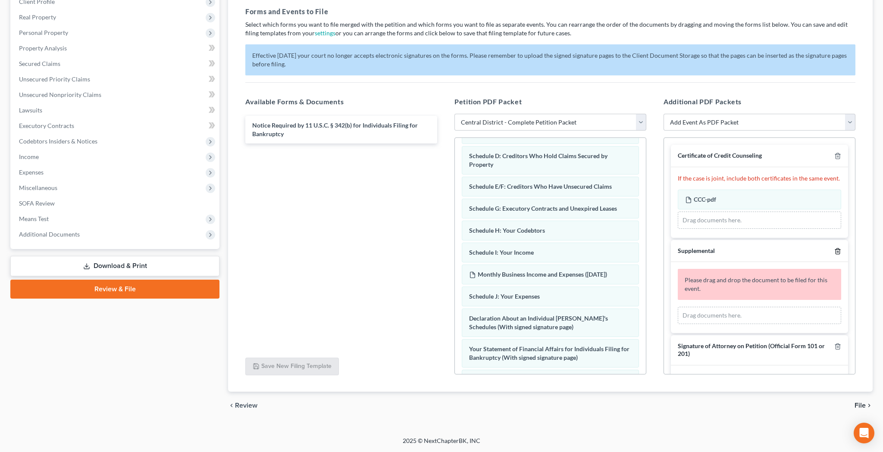
click at [834, 251] on icon "button" at bounding box center [837, 251] width 7 height 7
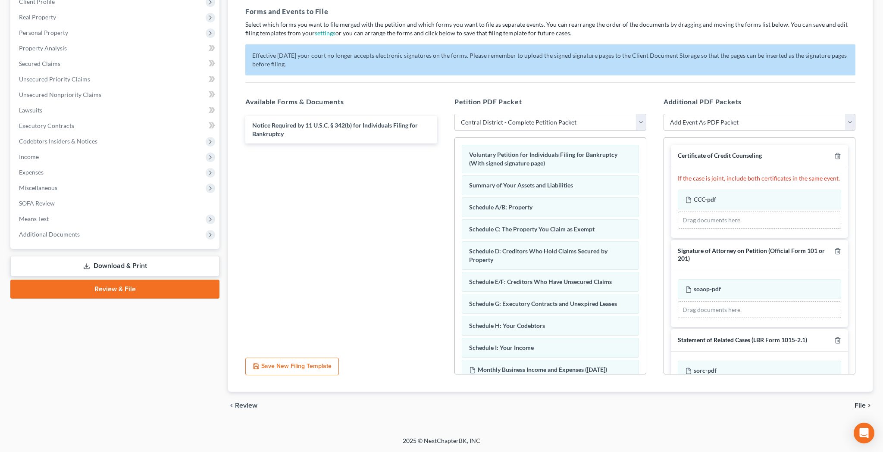
scroll to position [0, 0]
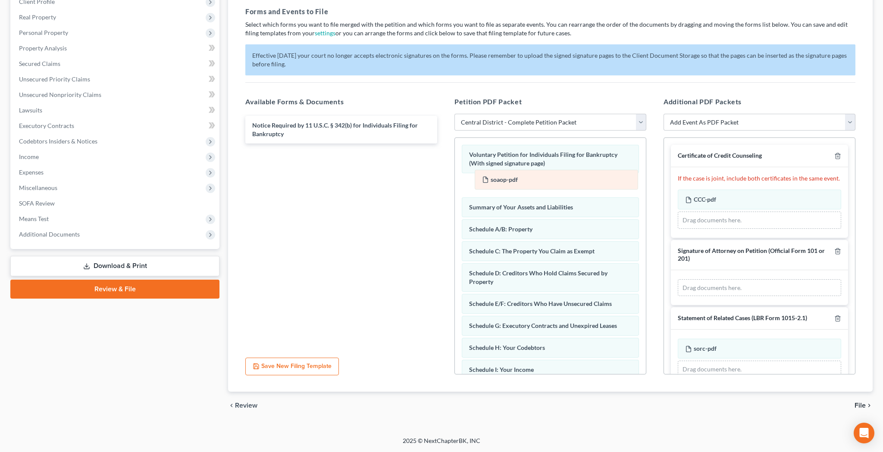
drag, startPoint x: 726, startPoint y: 287, endPoint x: 522, endPoint y: 176, distance: 232.0
click at [677, 279] on div "soaop-pdf Amended soaop-pdf soaop-pdf Amended soaop-pdf Drag documents here." at bounding box center [758, 287] width 163 height 17
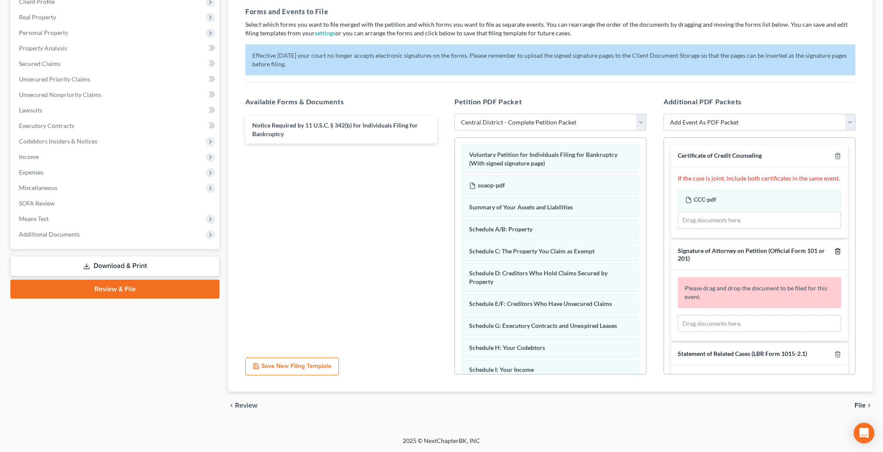
click at [837, 251] on line "button" at bounding box center [837, 252] width 0 height 2
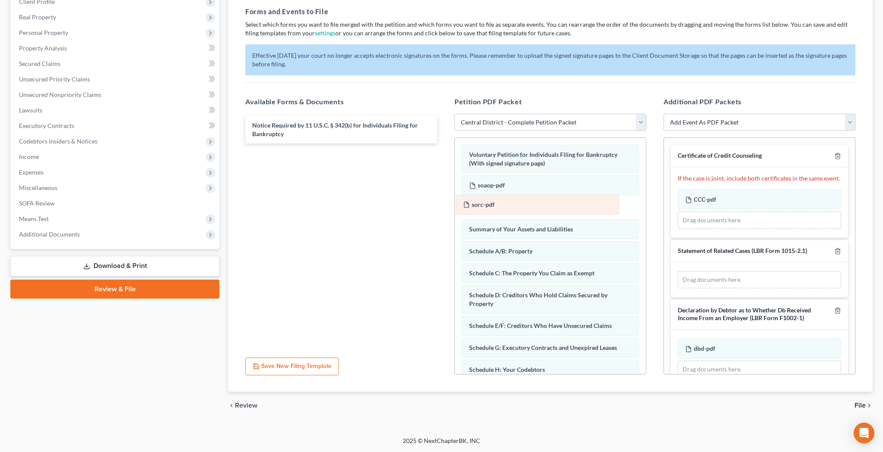
drag, startPoint x: 771, startPoint y: 278, endPoint x: 549, endPoint y: 200, distance: 234.4
click at [677, 271] on div "sorc-pdf Amended sorc-pdf sorc-pdf Amended sorc-pdf Drag documents here." at bounding box center [758, 279] width 163 height 17
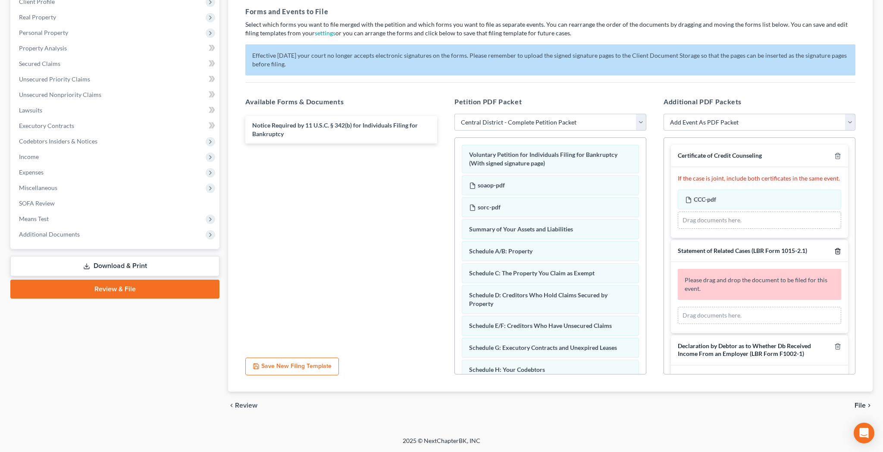
click at [837, 250] on icon "button" at bounding box center [837, 251] width 7 height 7
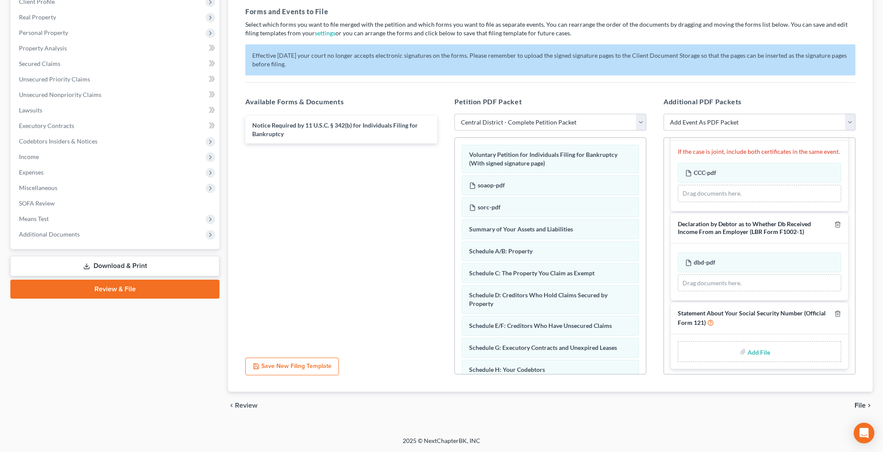
scroll to position [26, 0]
click at [757, 348] on input "file" at bounding box center [757, 352] width 21 height 16
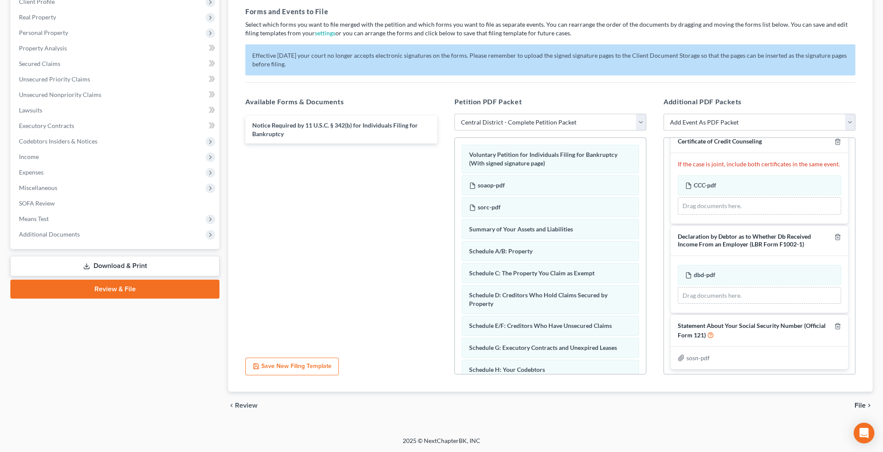
click at [859, 406] on span "File" at bounding box center [859, 405] width 11 height 7
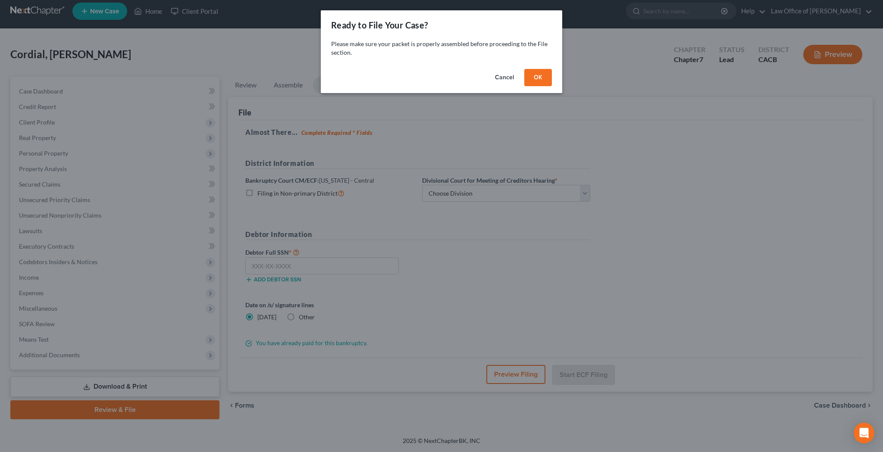
scroll to position [6, 0]
click at [537, 79] on button "OK" at bounding box center [538, 77] width 28 height 17
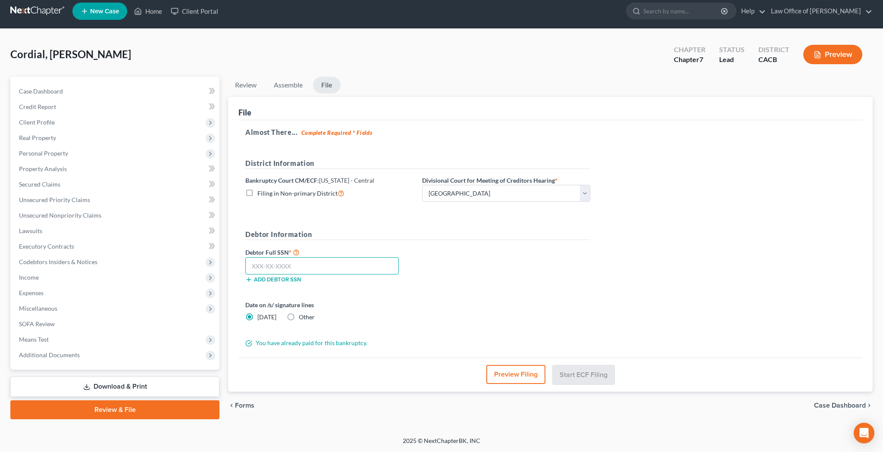
click at [364, 262] on input "text" at bounding box center [321, 265] width 153 height 17
click at [514, 376] on button "Preview Filing" at bounding box center [516, 374] width 59 height 19
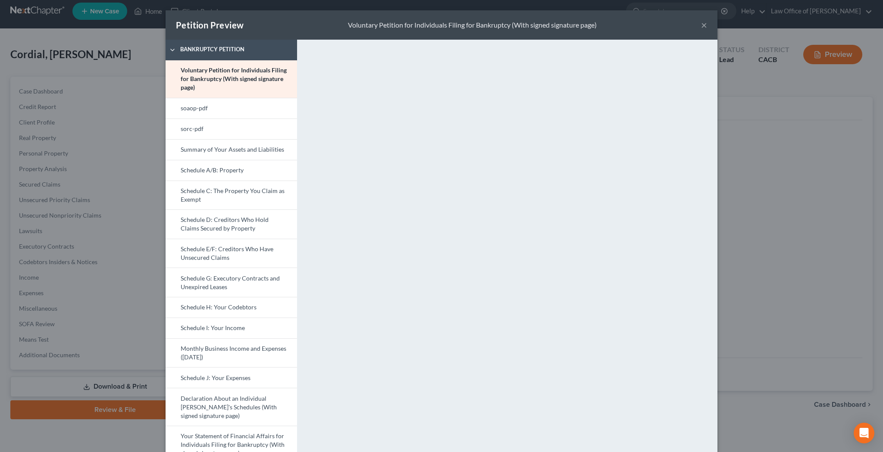
click at [704, 25] on button "×" at bounding box center [704, 25] width 6 height 10
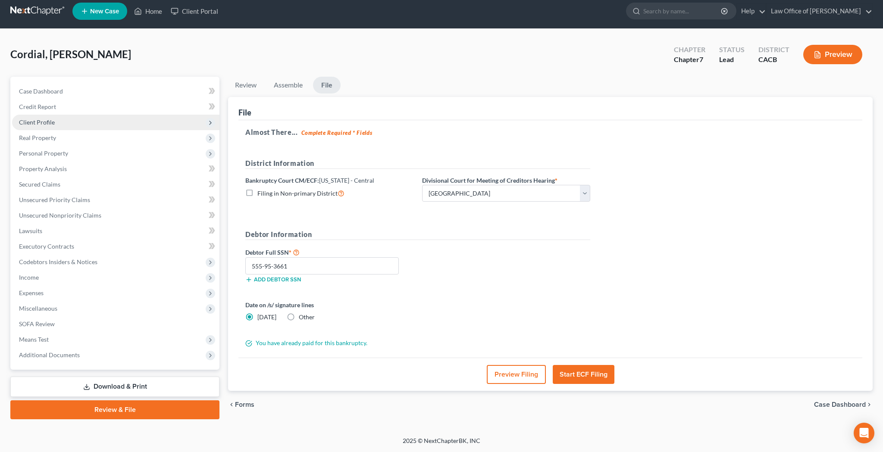
click at [51, 123] on span "Client Profile" at bounding box center [37, 122] width 36 height 7
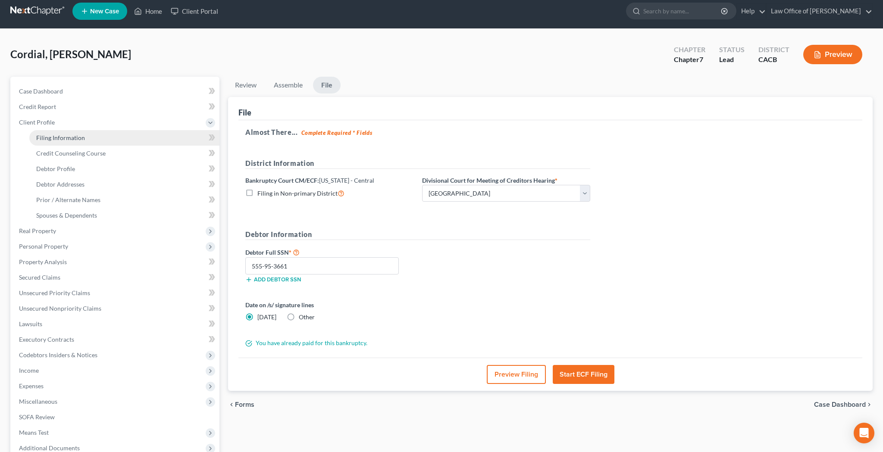
click at [57, 136] on span "Filing Information" at bounding box center [60, 137] width 49 height 7
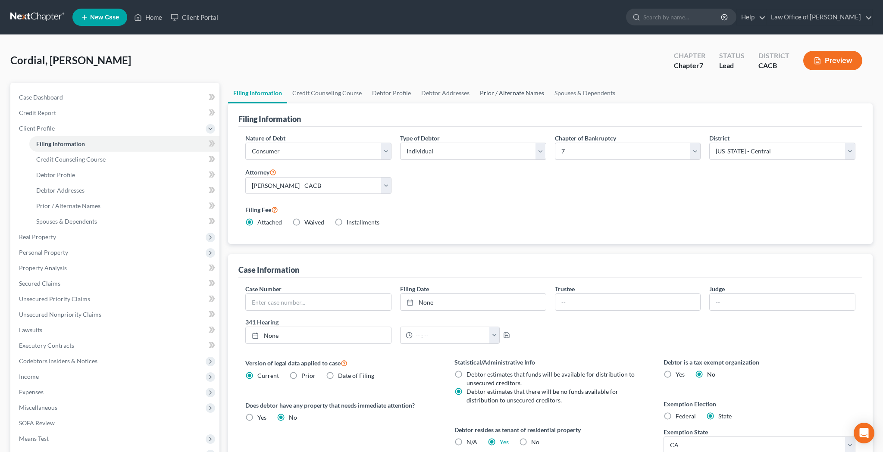
click at [506, 93] on link "Prior / Alternate Names" at bounding box center [511, 93] width 75 height 21
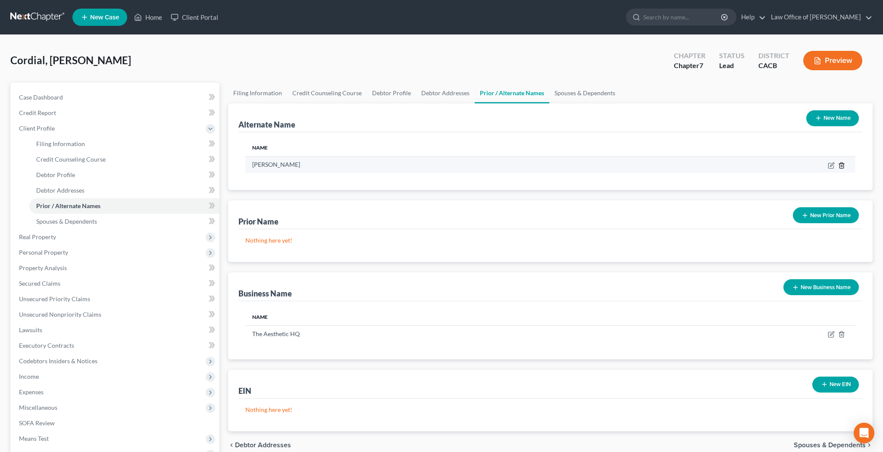
click at [843, 167] on icon at bounding box center [841, 165] width 7 height 7
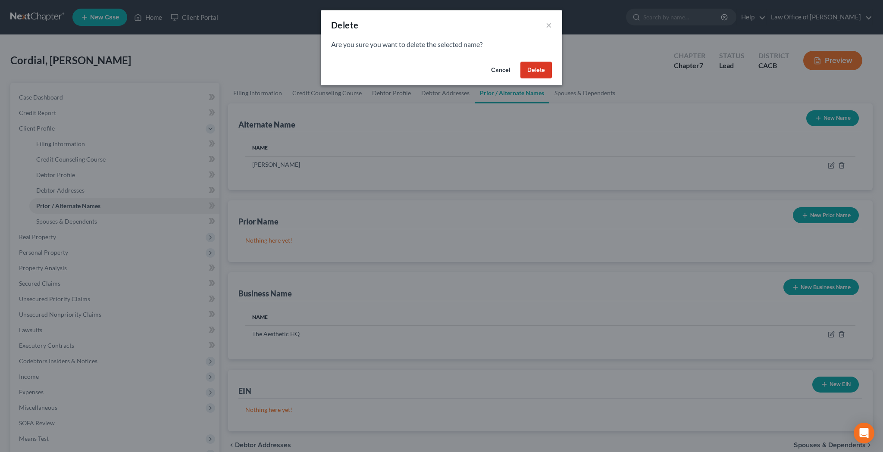
click at [543, 72] on button "Delete" at bounding box center [535, 70] width 31 height 17
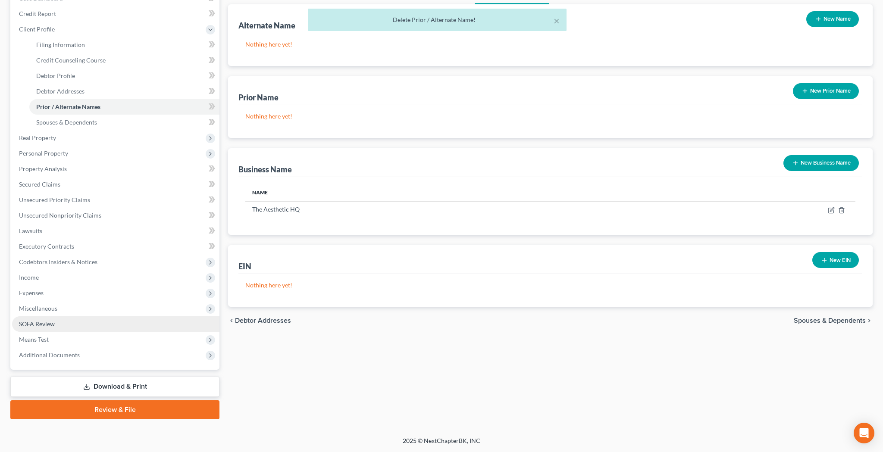
scroll to position [99, 0]
click at [123, 411] on link "Review & File" at bounding box center [114, 409] width 209 height 19
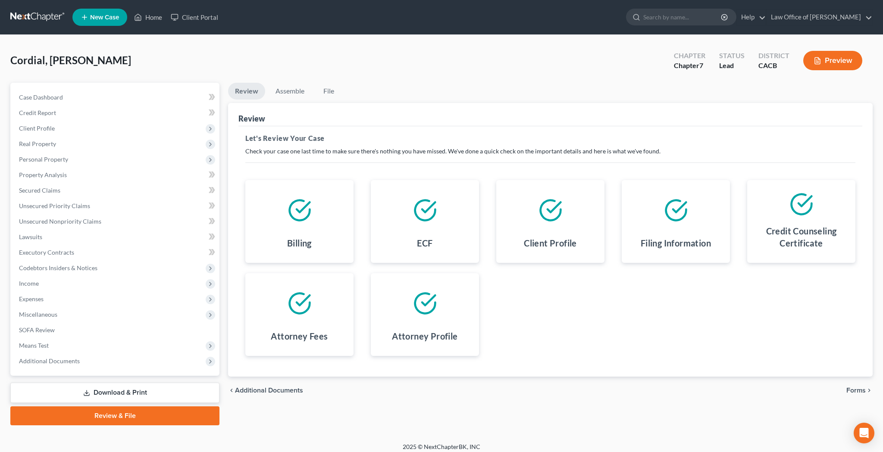
click at [859, 390] on span "Forms" at bounding box center [855, 390] width 19 height 7
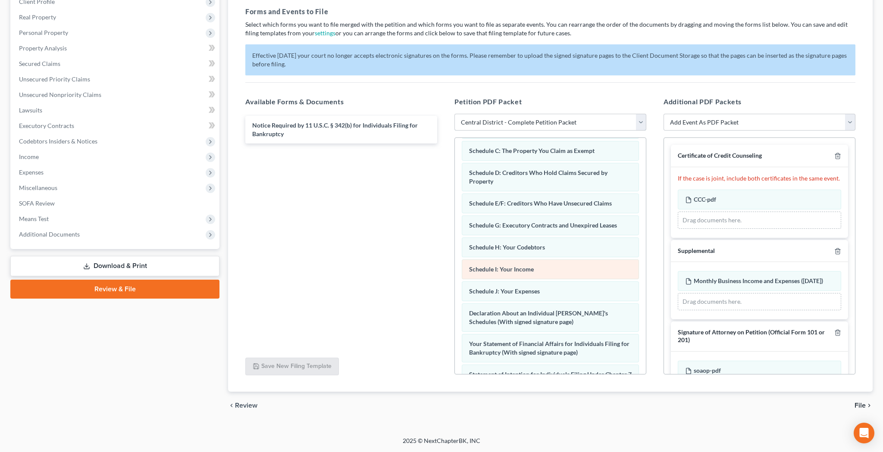
scroll to position [85, 0]
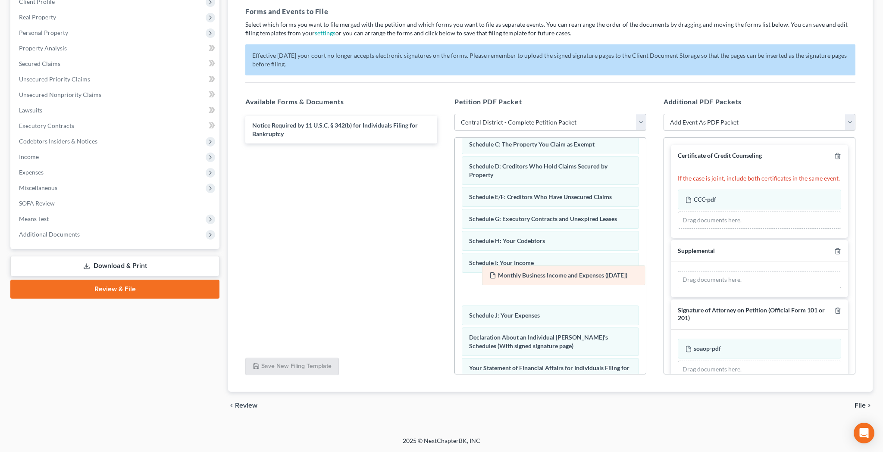
drag, startPoint x: 727, startPoint y: 284, endPoint x: 524, endPoint y: 283, distance: 203.4
click at [677, 283] on div "Monthly Business Income and Expenses (08/10/2025) Amended Monthly Business Inco…" at bounding box center [758, 279] width 163 height 17
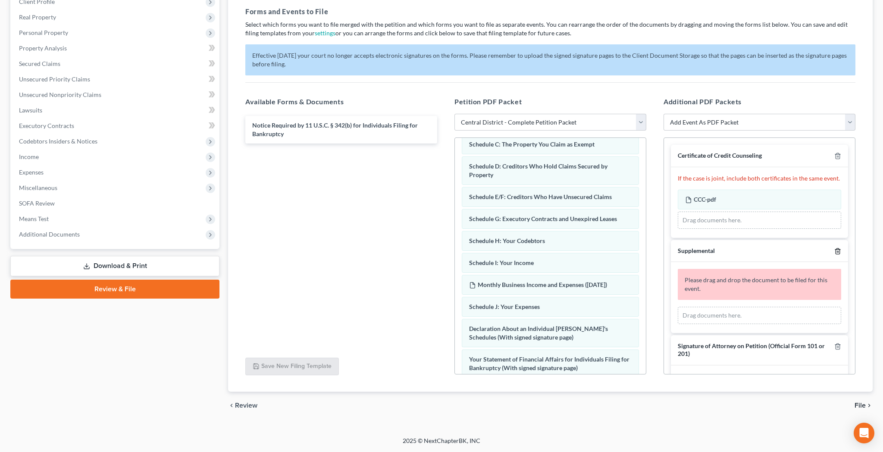
click at [835, 250] on icon "button" at bounding box center [837, 251] width 4 height 6
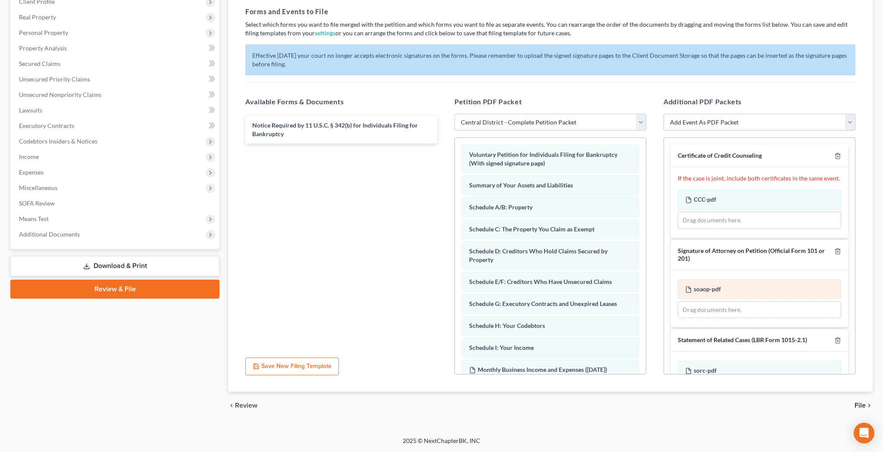
scroll to position [0, 0]
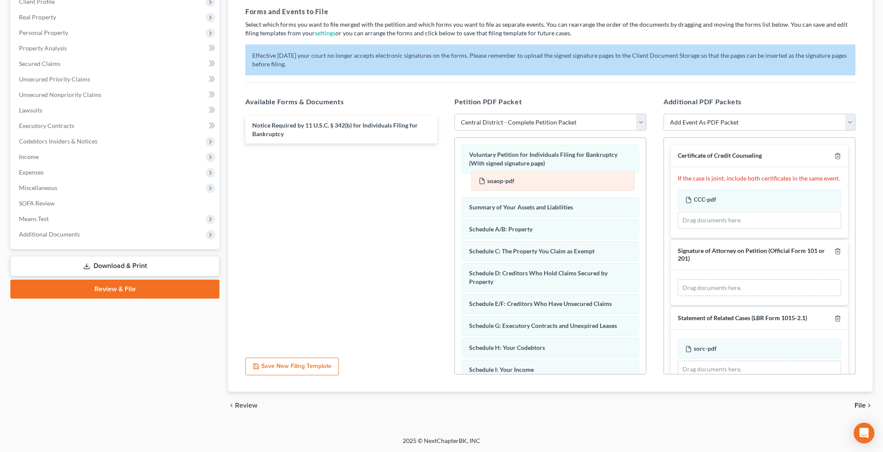
drag, startPoint x: 753, startPoint y: 289, endPoint x: 546, endPoint y: 182, distance: 232.5
click at [677, 279] on div "soaop-pdf Amended soaop-pdf soaop-pdf Amended soaop-pdf Drag documents here." at bounding box center [758, 287] width 163 height 17
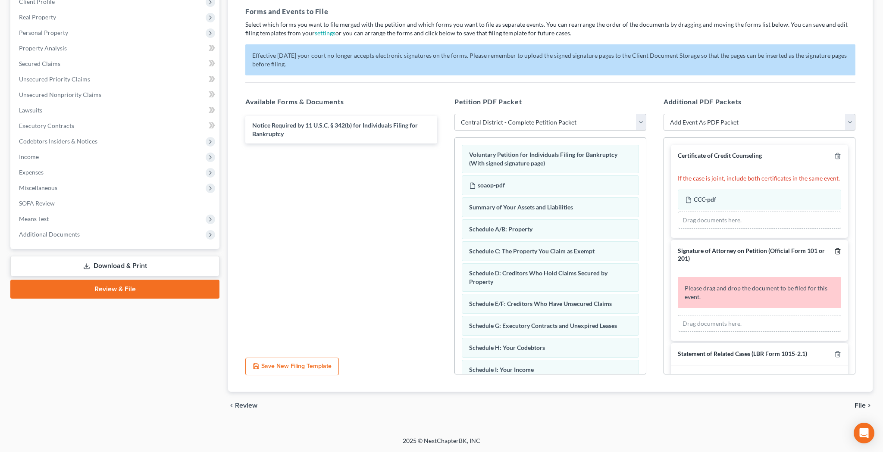
click at [838, 248] on icon "button" at bounding box center [837, 251] width 7 height 7
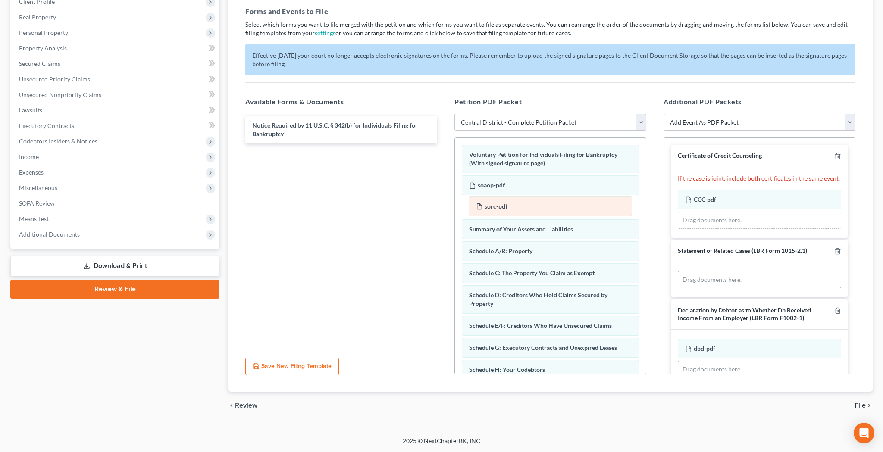
drag, startPoint x: 773, startPoint y: 277, endPoint x: 563, endPoint y: 200, distance: 222.9
click at [677, 271] on div "sorc-pdf Amended sorc-pdf sorc-pdf Amended sorc-pdf Drag documents here." at bounding box center [758, 279] width 163 height 17
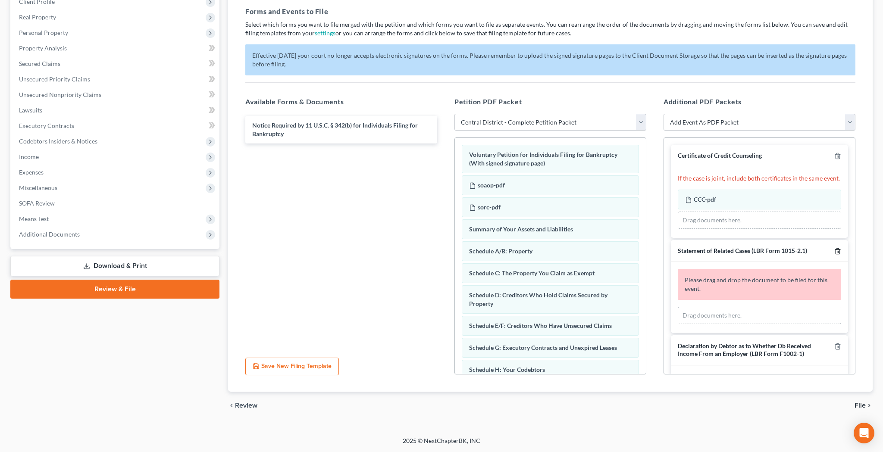
click at [837, 250] on icon "button" at bounding box center [837, 251] width 7 height 7
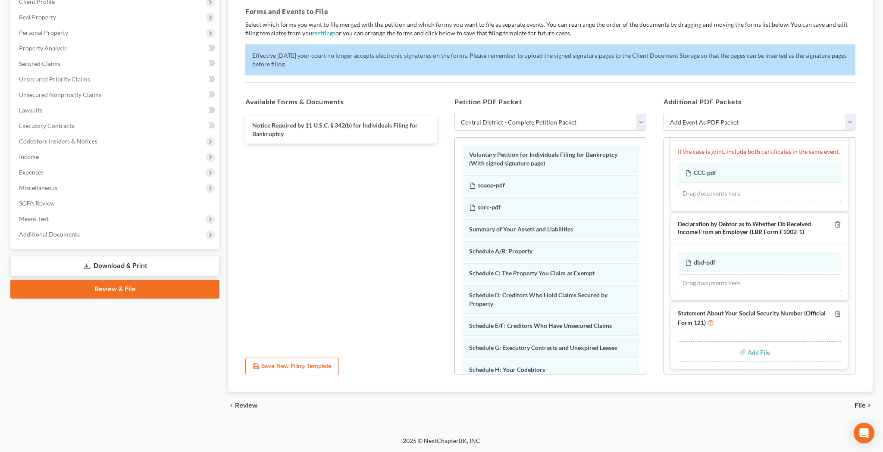
scroll to position [26, 0]
click at [760, 351] on input "file" at bounding box center [757, 352] width 21 height 16
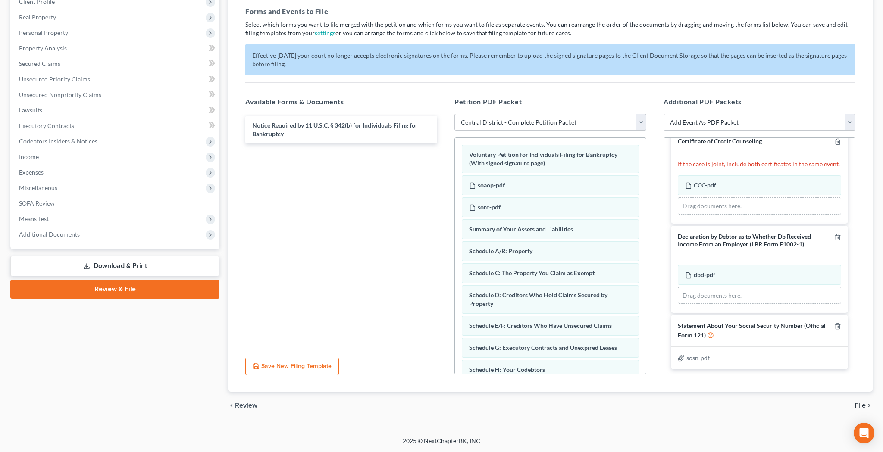
scroll to position [127, 0]
click at [861, 403] on span "File" at bounding box center [859, 405] width 11 height 7
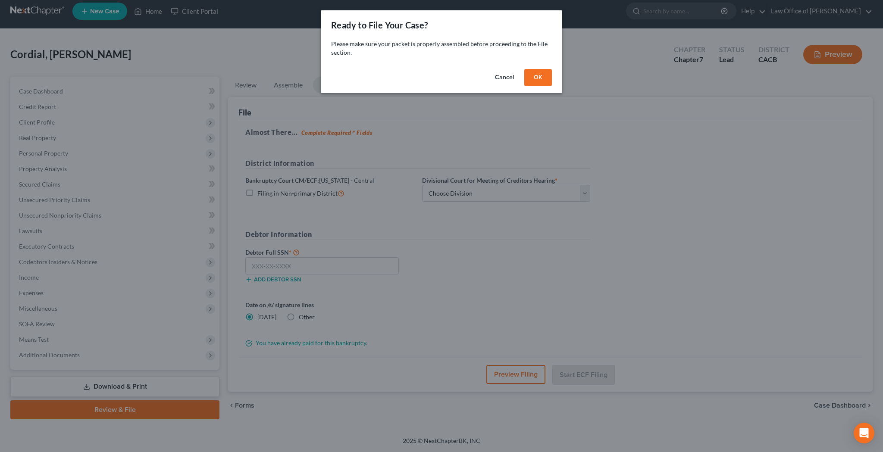
scroll to position [6, 0]
click at [538, 78] on button "OK" at bounding box center [538, 77] width 28 height 17
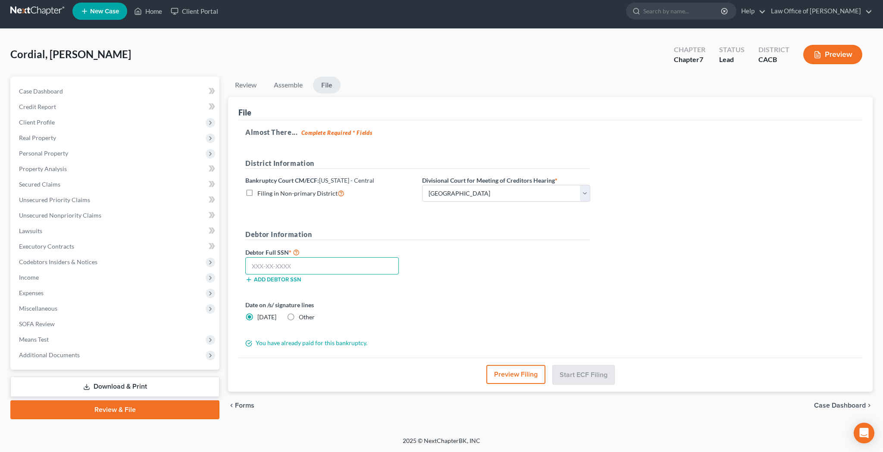
click at [353, 264] on input "text" at bounding box center [321, 265] width 153 height 17
click at [504, 376] on button "Preview Filing" at bounding box center [516, 374] width 59 height 19
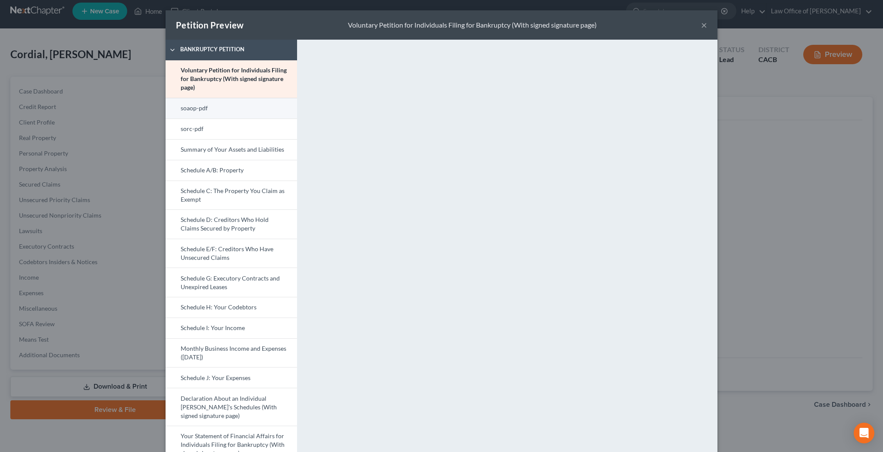
click at [240, 109] on link "soaop-pdf" at bounding box center [230, 108] width 131 height 21
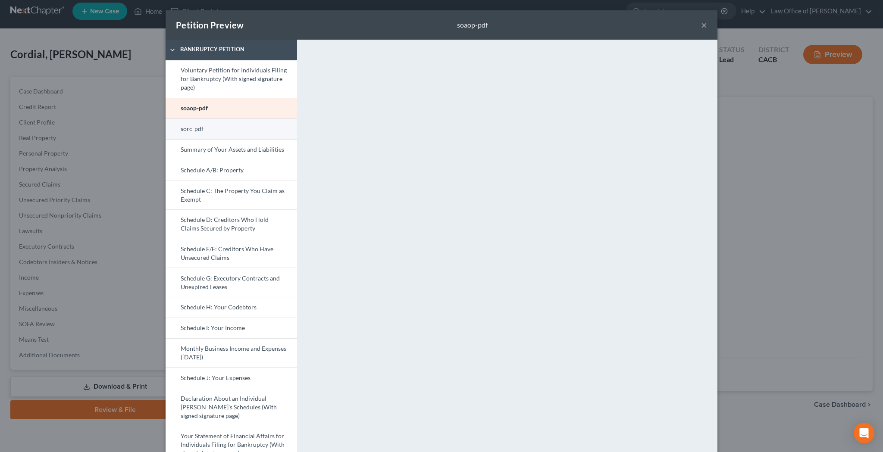
click at [236, 128] on link "sorc-pdf" at bounding box center [230, 129] width 131 height 21
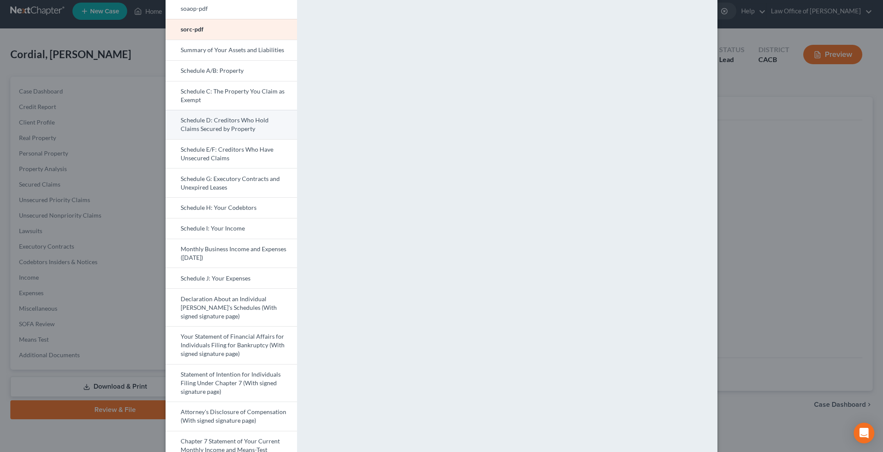
scroll to position [105, 0]
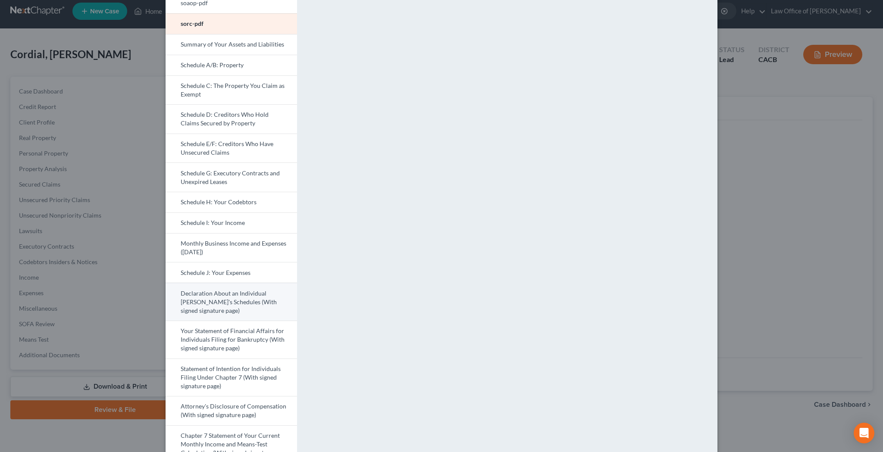
click at [223, 307] on link "Declaration About an Individual Debtor's Schedules (With signed signature page)" at bounding box center [230, 302] width 131 height 38
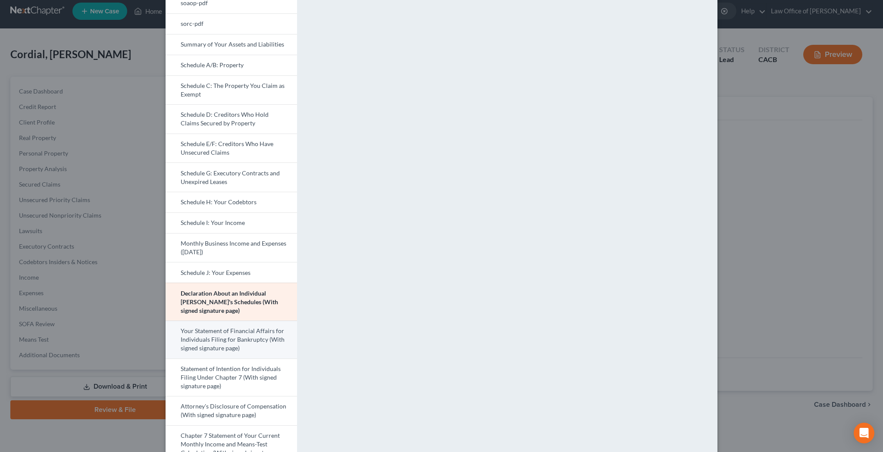
click at [266, 341] on link "Your Statement of Financial Affairs for Individuals Filing for Bankruptcy (With…" at bounding box center [230, 340] width 131 height 38
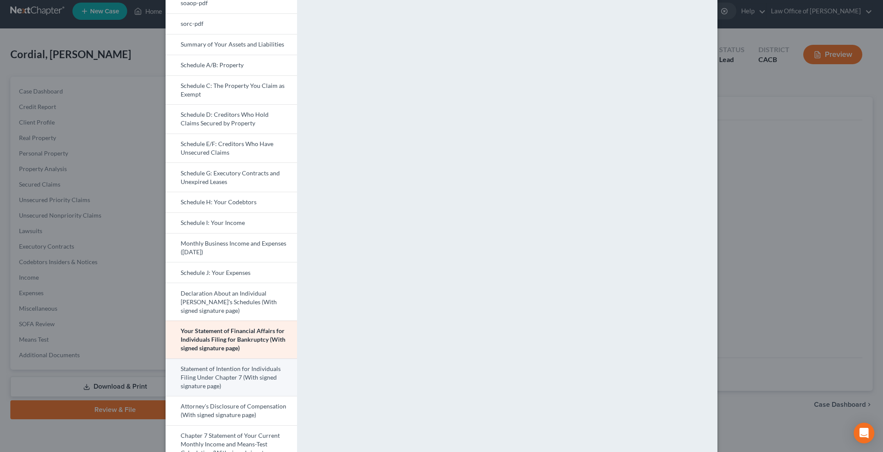
click at [245, 374] on link "Statement of Intention for Individuals Filing Under Chapter 7 (With signed sign…" at bounding box center [230, 378] width 131 height 38
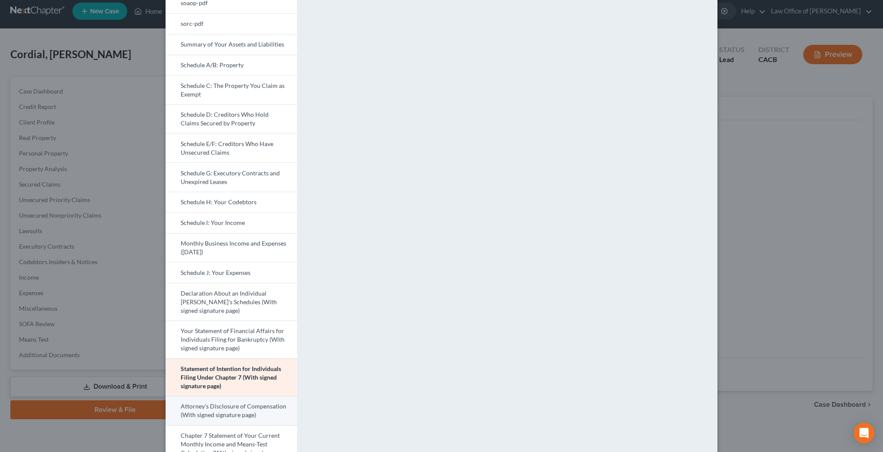
click at [255, 415] on link "Attorney's Disclosure of Compensation (With signed signature page)" at bounding box center [230, 410] width 131 height 29
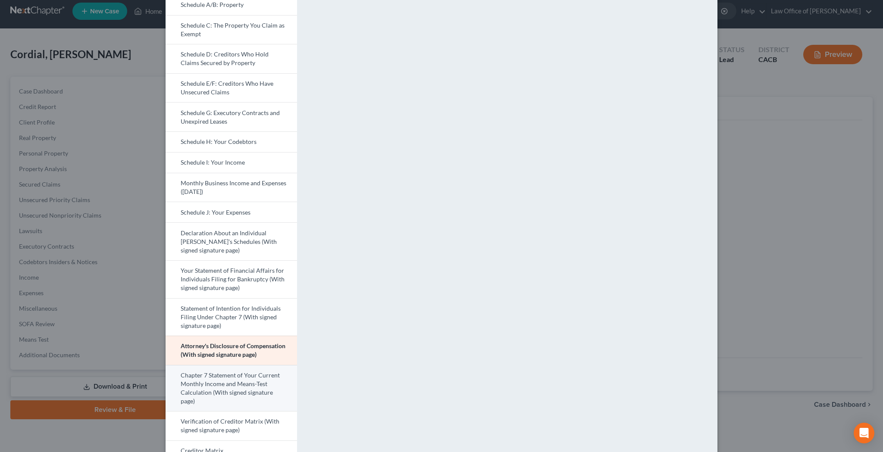
scroll to position [169, 0]
click at [253, 396] on link "Chapter 7 Statement of Your Current Monthly Income and Means-Test Calculation (…" at bounding box center [230, 385] width 131 height 47
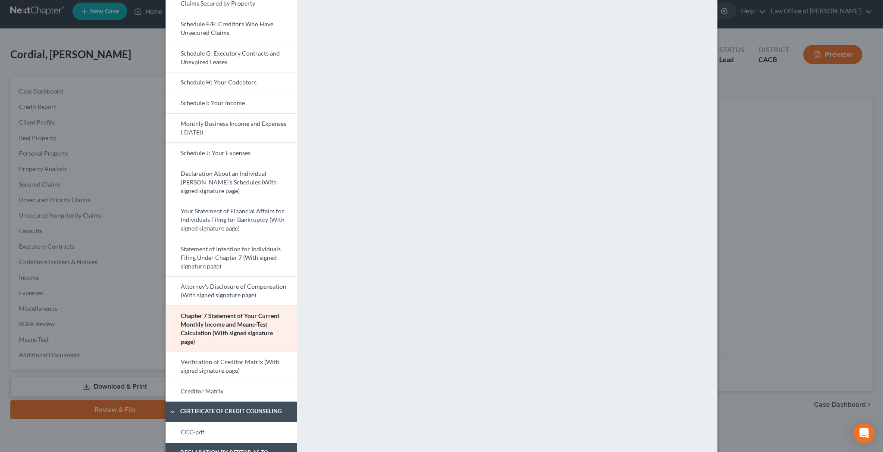
scroll to position [230, 0]
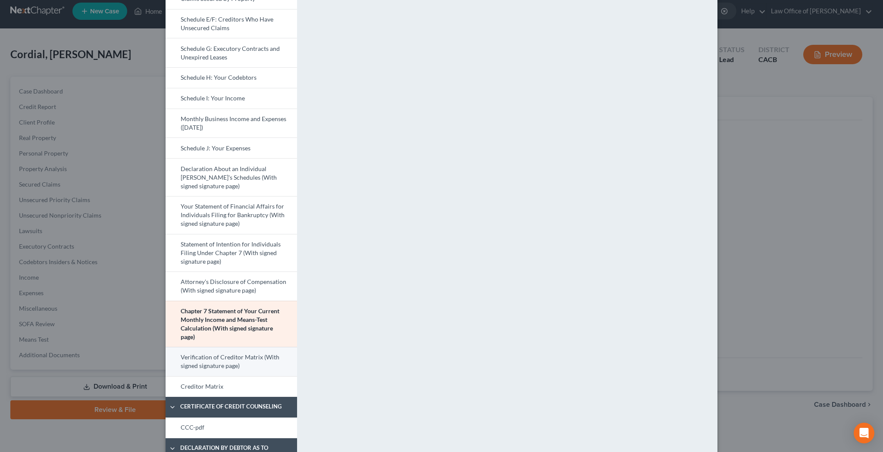
click at [256, 360] on link "Verification of Creditor Matrix (With signed signature page)" at bounding box center [230, 361] width 131 height 29
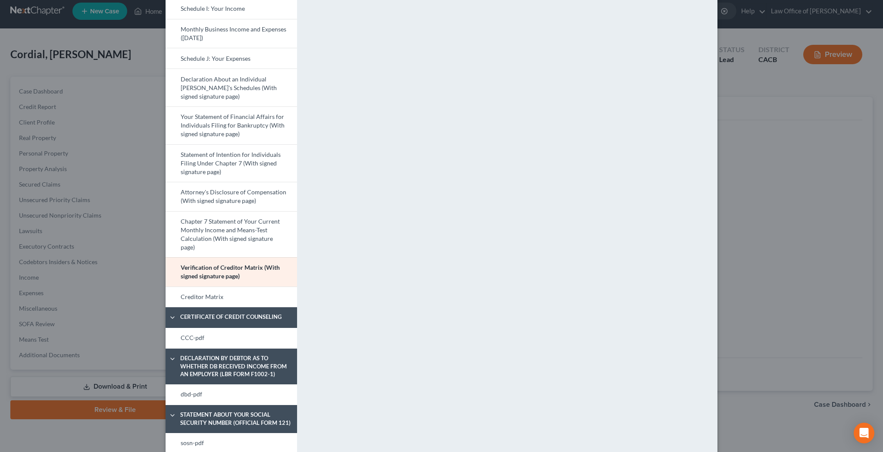
scroll to position [338, 0]
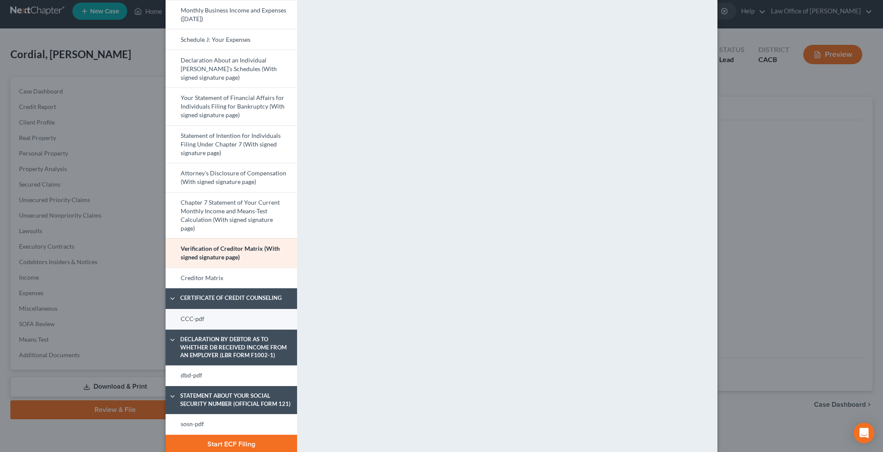
click at [262, 317] on link "CCC-pdf" at bounding box center [230, 319] width 131 height 21
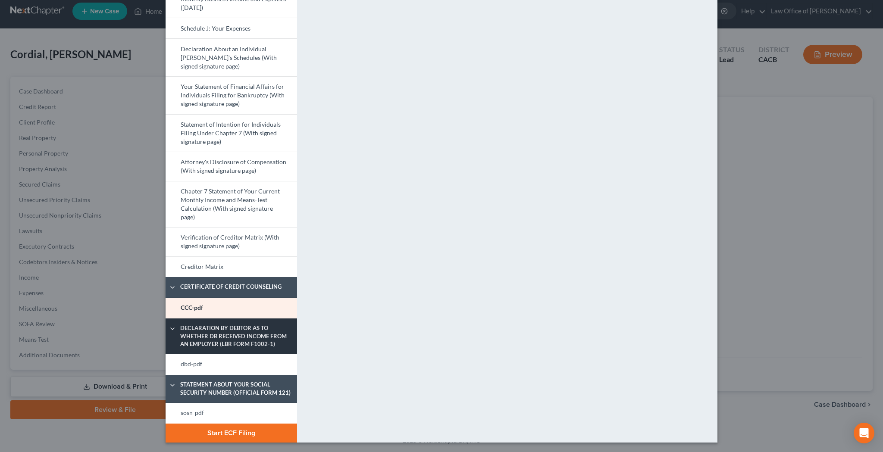
scroll to position [349, 0]
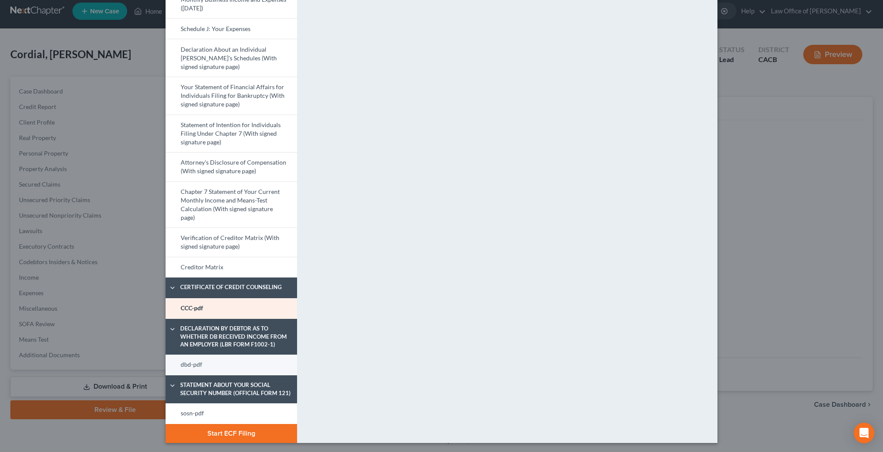
click at [271, 363] on link "dbd-pdf" at bounding box center [230, 365] width 131 height 21
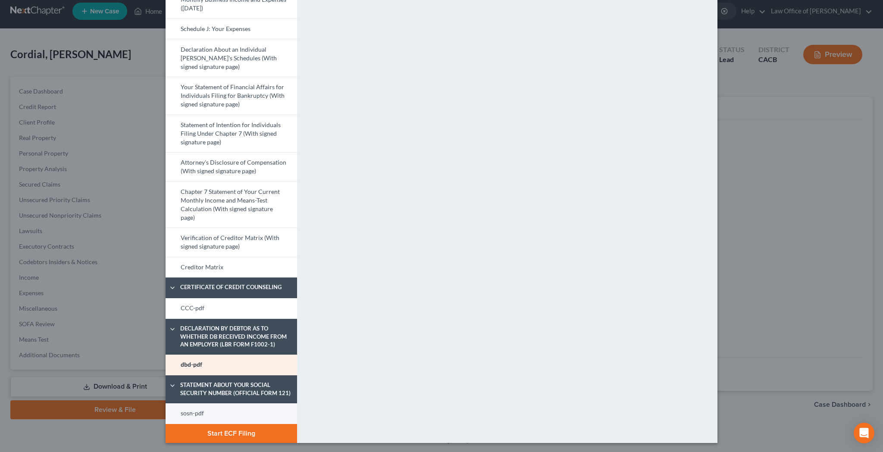
click at [276, 408] on link "sosn-pdf" at bounding box center [230, 413] width 131 height 21
click at [247, 430] on button "Start ECF Filing" at bounding box center [230, 433] width 131 height 19
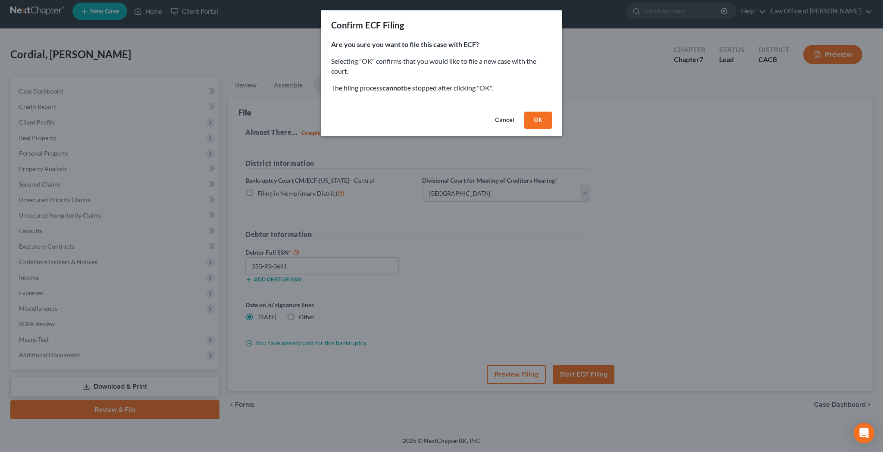
click at [542, 117] on button "OK" at bounding box center [538, 120] width 28 height 17
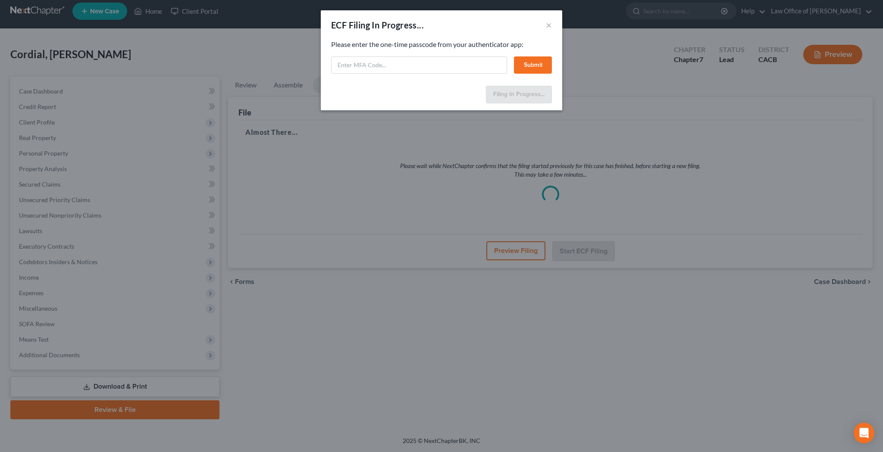
click at [454, 64] on input "text" at bounding box center [419, 64] width 176 height 17
paste input "717867"
click at [534, 63] on button "Submit" at bounding box center [533, 64] width 38 height 17
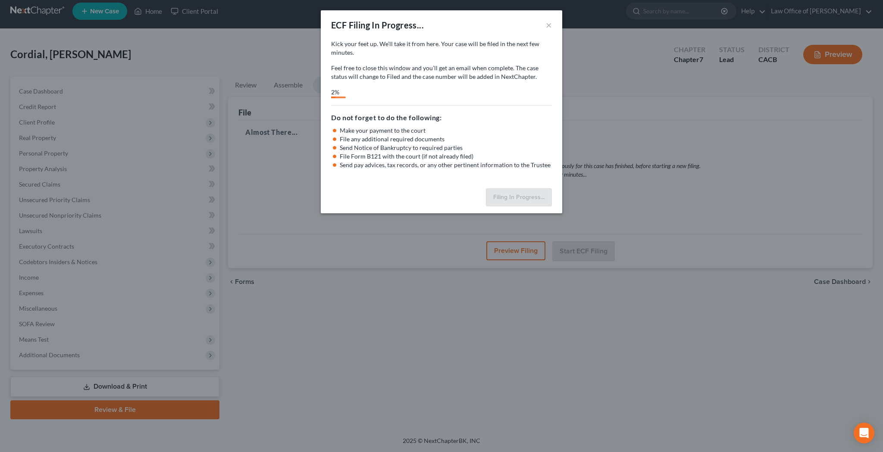
click at [550, 26] on button "×" at bounding box center [549, 25] width 6 height 10
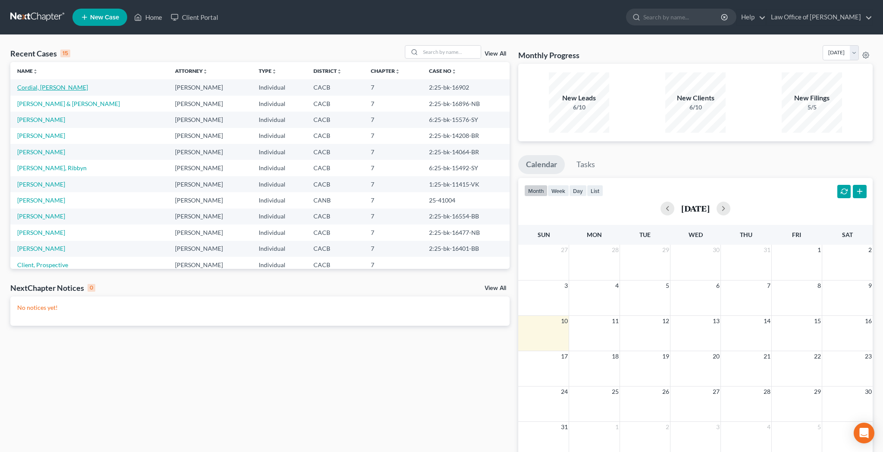
click at [56, 88] on link "Cordial, [PERSON_NAME]" at bounding box center [52, 87] width 71 height 7
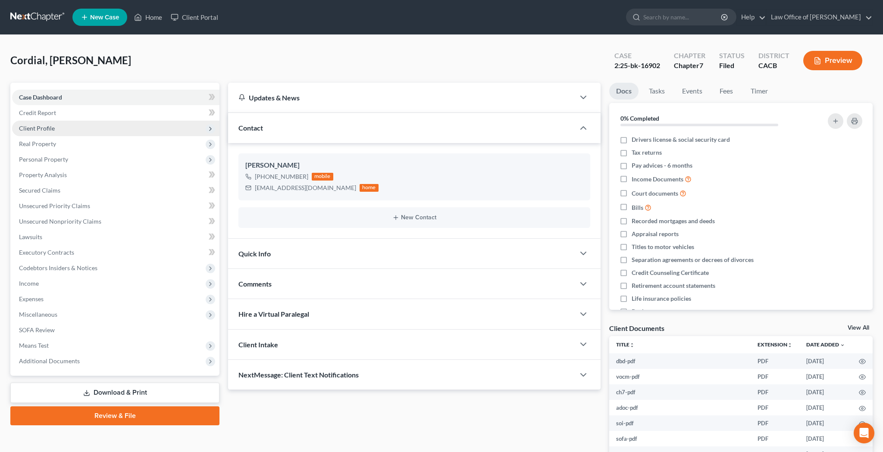
click at [54, 131] on span "Client Profile" at bounding box center [115, 129] width 207 height 16
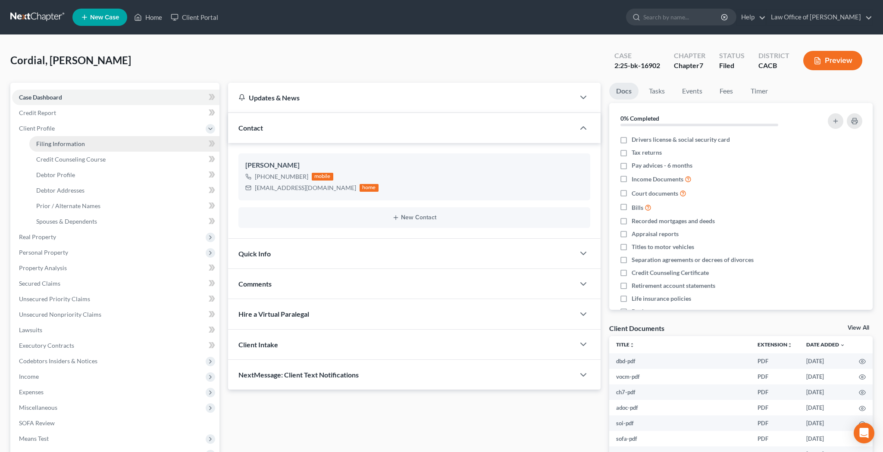
click at [62, 144] on span "Filing Information" at bounding box center [60, 143] width 49 height 7
select select "1"
select select "0"
select select "4"
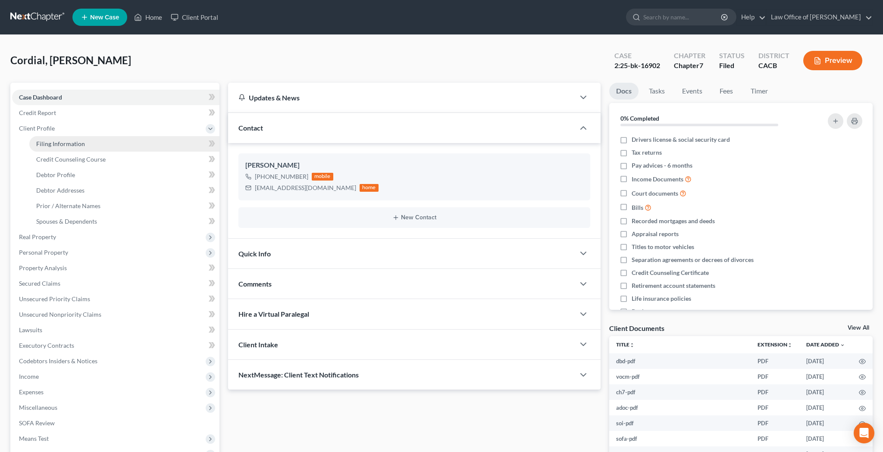
select select "0"
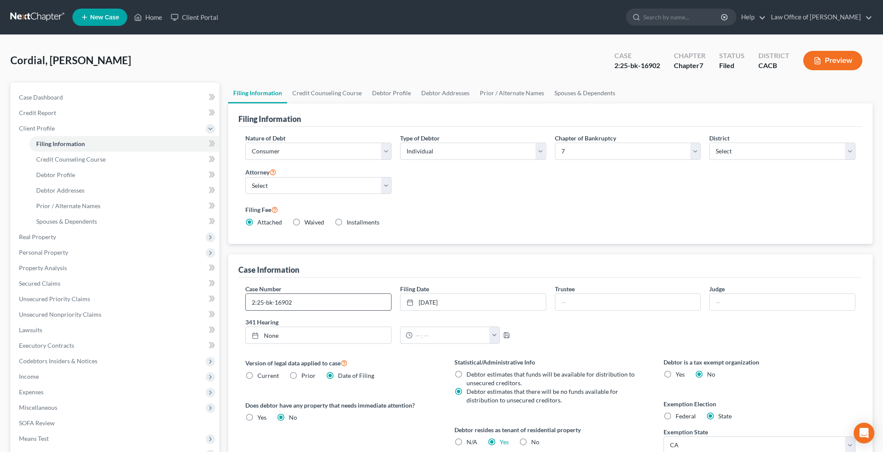
click at [336, 298] on input "2:25-bk-16902" at bounding box center [318, 302] width 145 height 16
type input "2:25-bk-16902-BB"
click at [157, 18] on link "Home" at bounding box center [148, 17] width 37 height 16
